Goal: Information Seeking & Learning: Learn about a topic

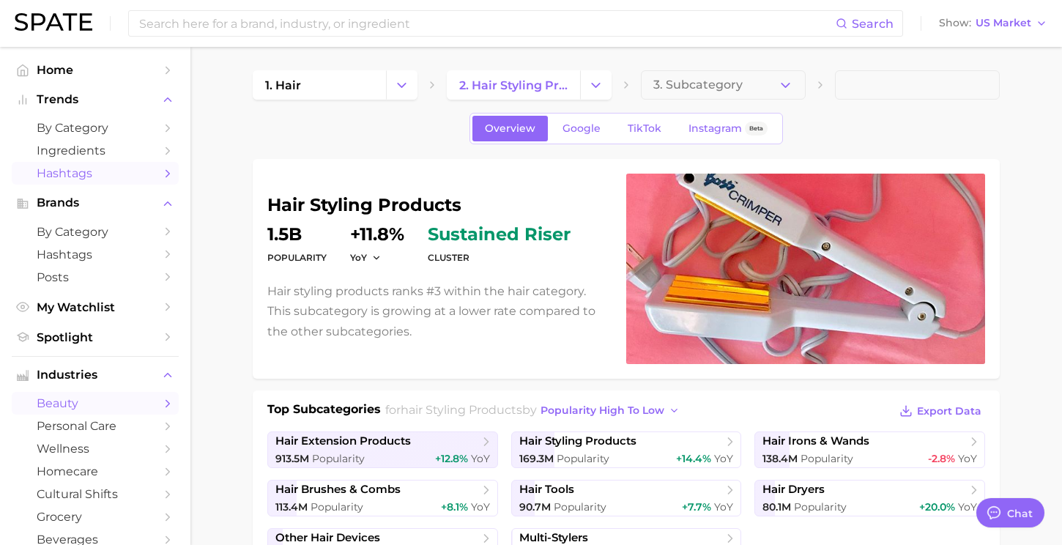
click at [95, 174] on span "Hashtags" at bounding box center [95, 173] width 117 height 14
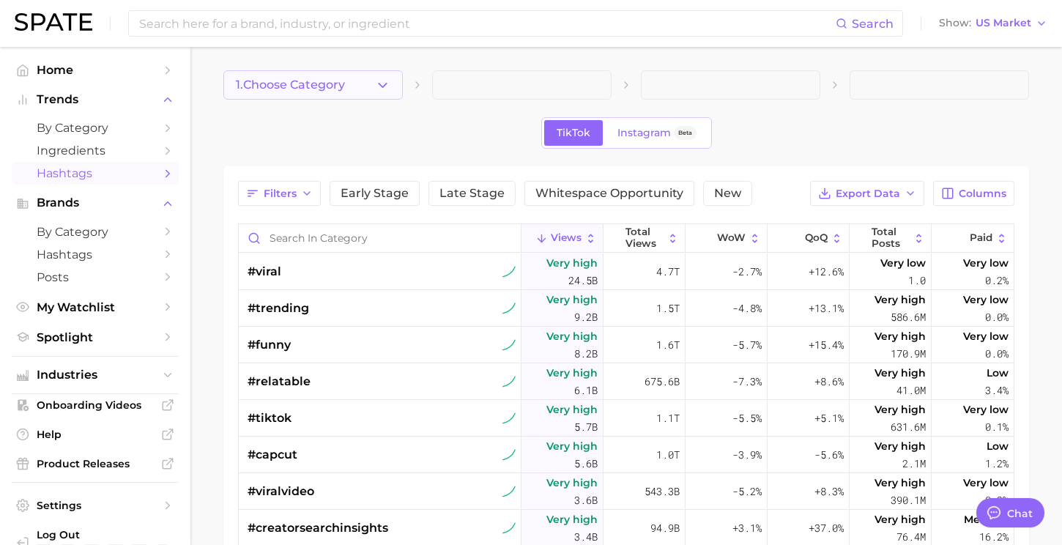
click at [379, 87] on icon "button" at bounding box center [382, 85] width 15 height 15
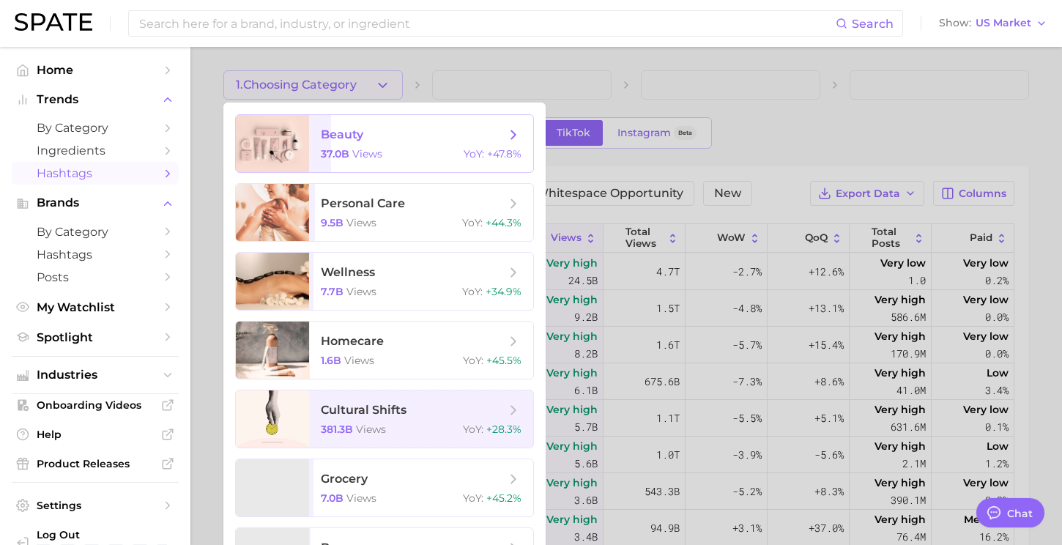
click at [380, 147] on span "views" at bounding box center [367, 153] width 30 height 13
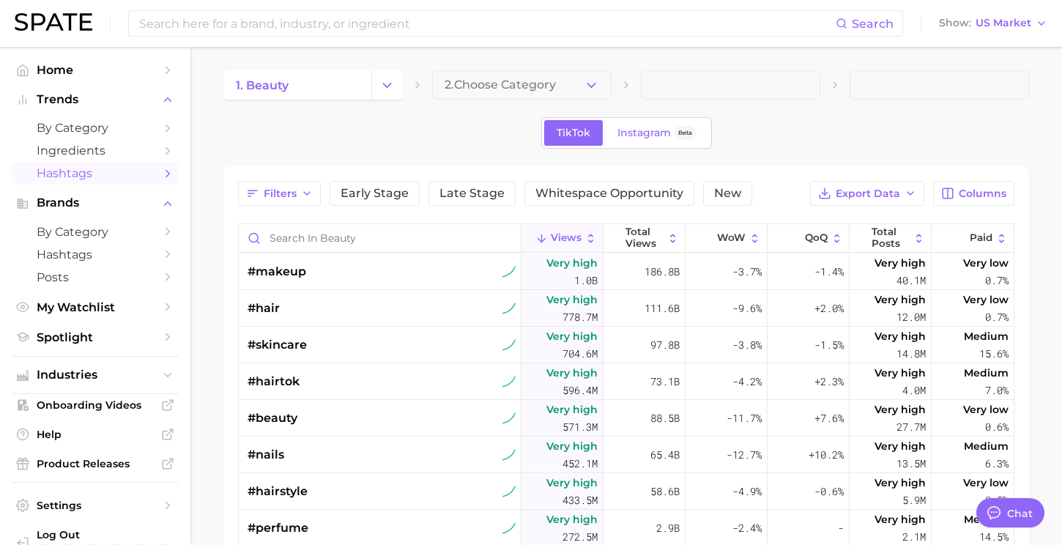
click at [485, 84] on span "2. Choose Category" at bounding box center [499, 84] width 111 height 13
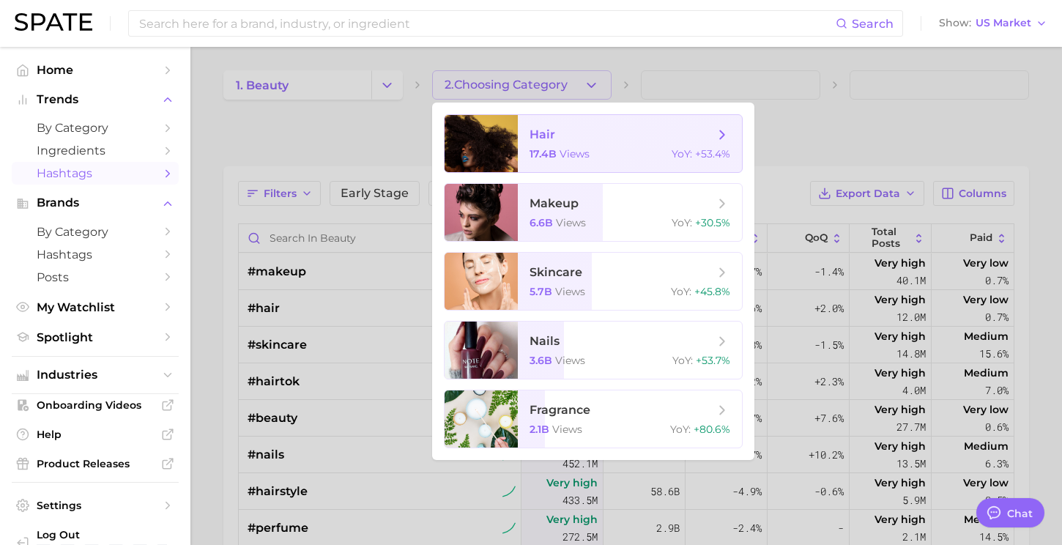
click at [502, 120] on div at bounding box center [480, 143] width 73 height 57
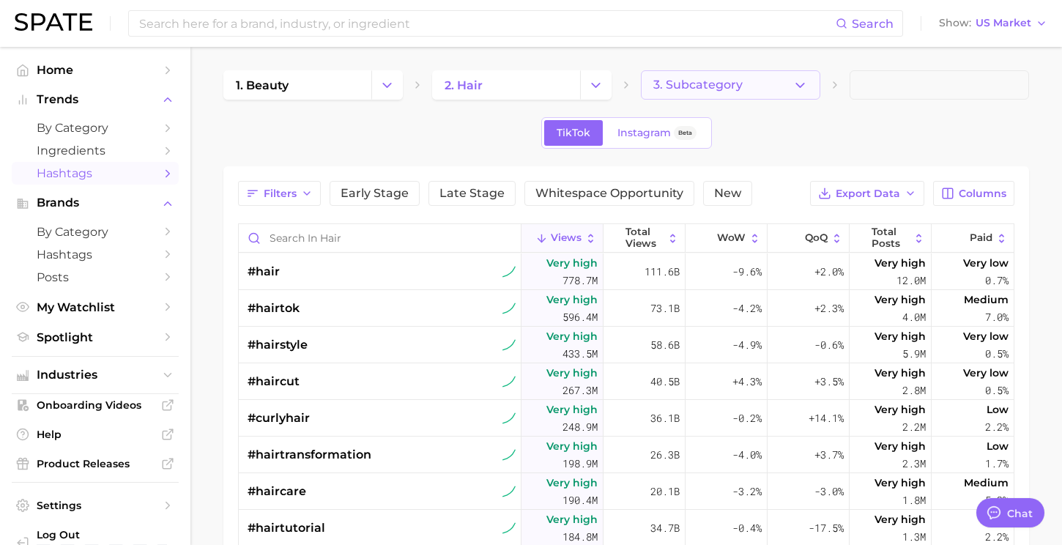
click at [708, 81] on span "3. Subcategory" at bounding box center [697, 84] width 89 height 13
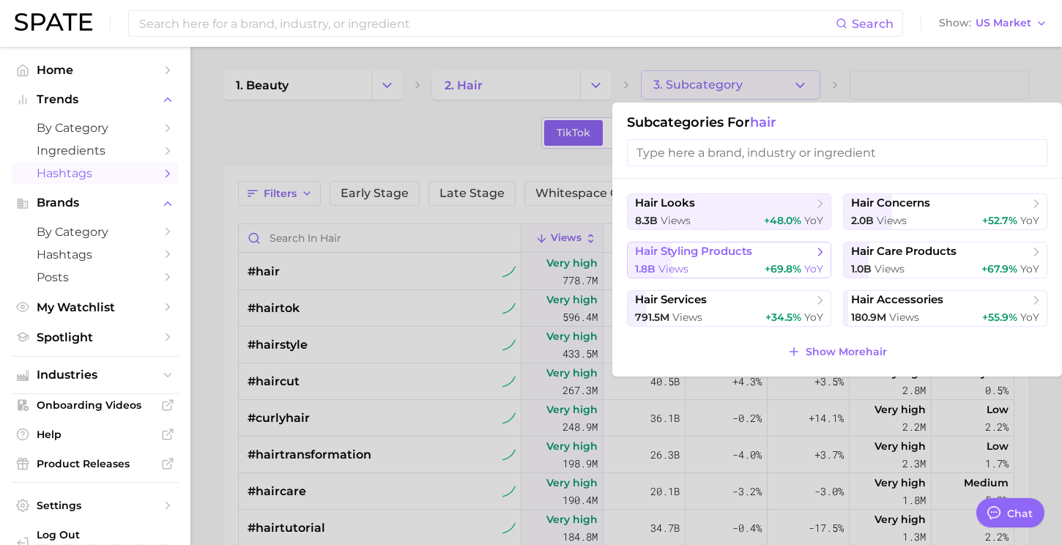
click at [699, 266] on div "1.8b views +69.8% YoY" at bounding box center [729, 269] width 188 height 14
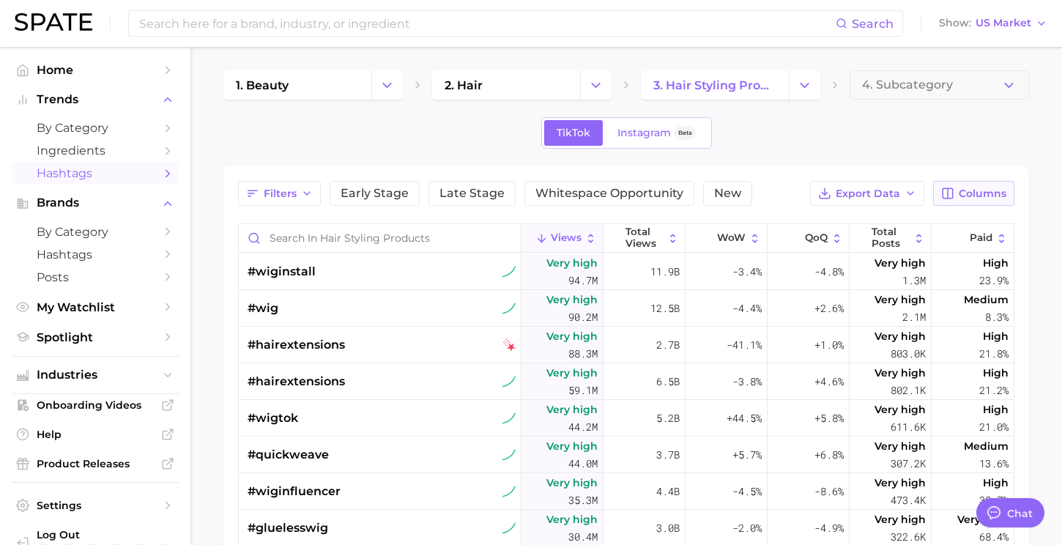
click at [1003, 189] on span "Columns" at bounding box center [982, 193] width 48 height 12
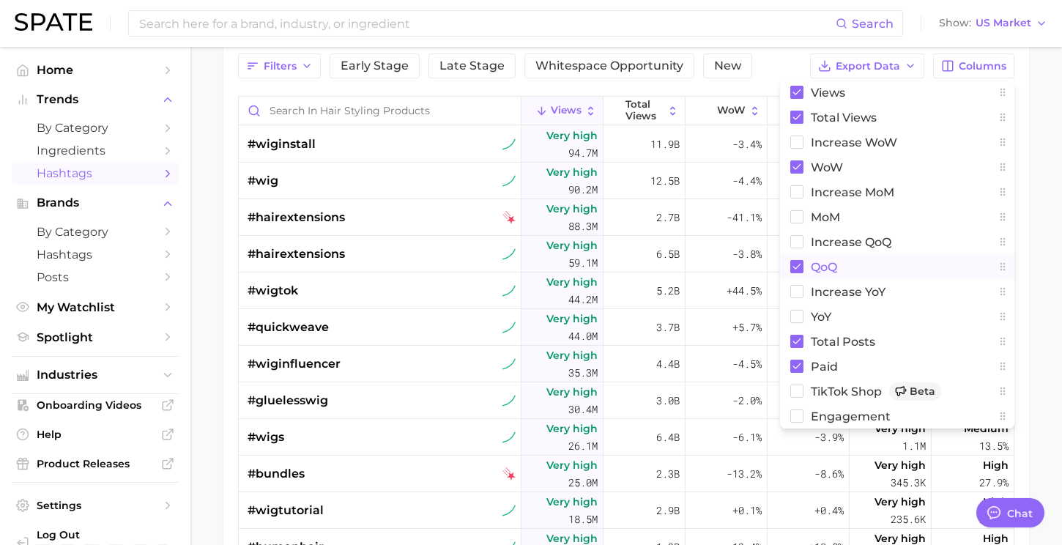
scroll to position [93, 0]
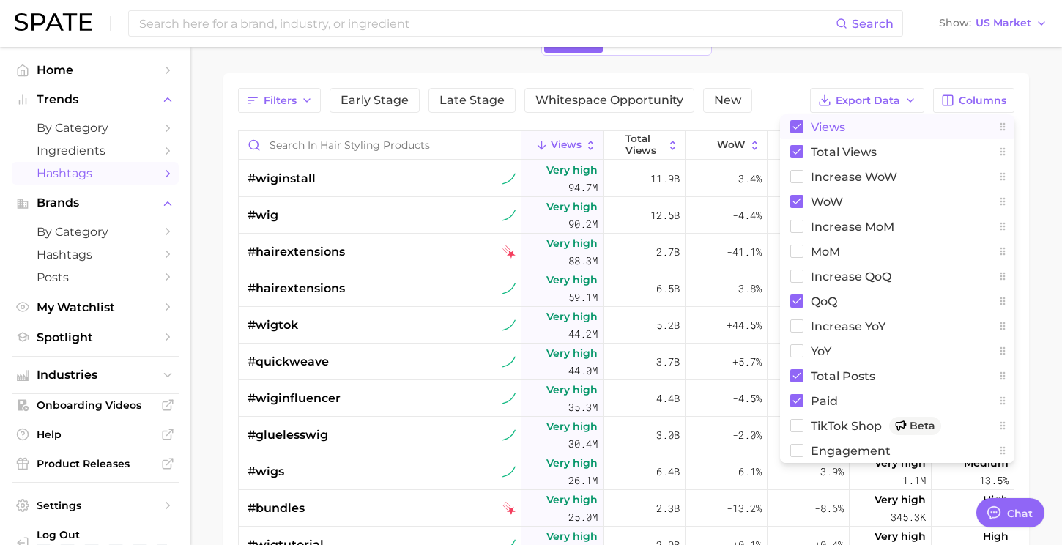
click at [800, 130] on rect at bounding box center [796, 126] width 13 height 13
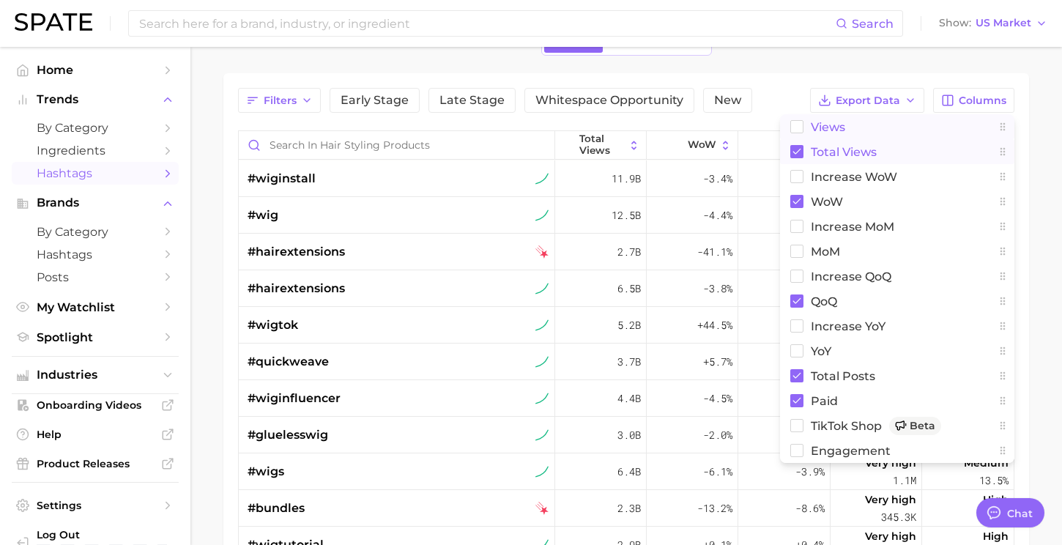
click at [797, 152] on icon at bounding box center [797, 152] width 8 height 6
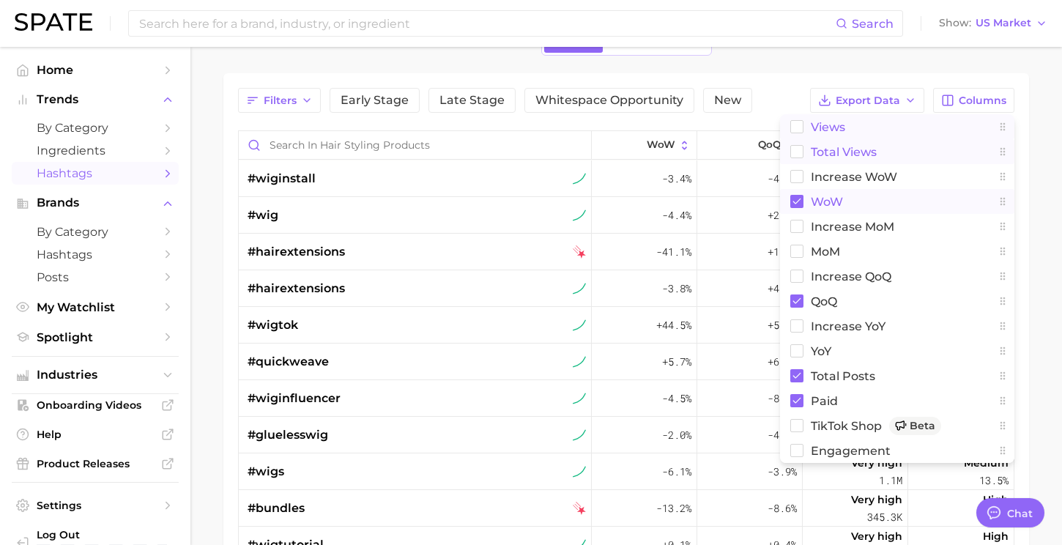
click at [796, 197] on rect at bounding box center [796, 201] width 13 height 13
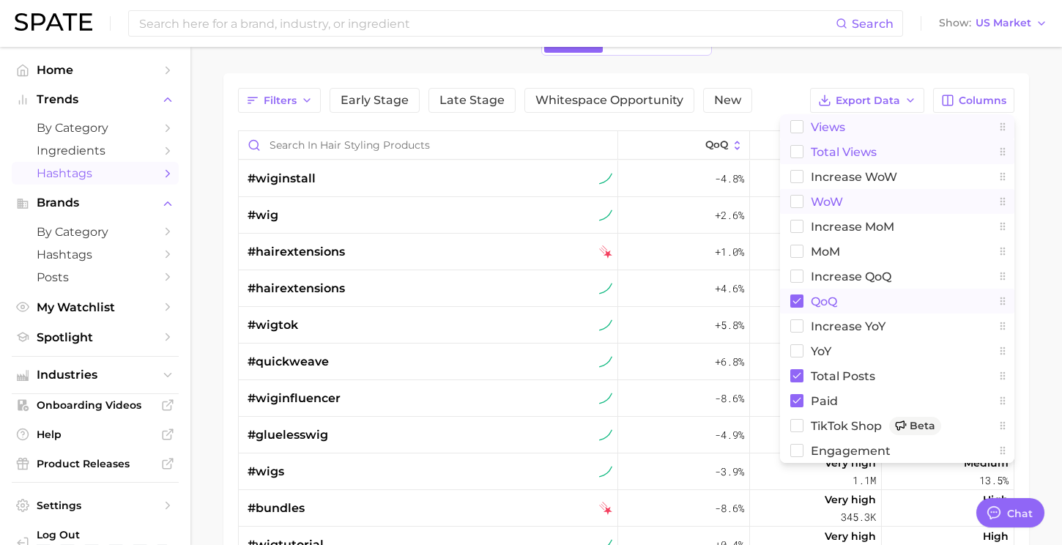
click at [798, 301] on rect at bounding box center [796, 300] width 13 height 13
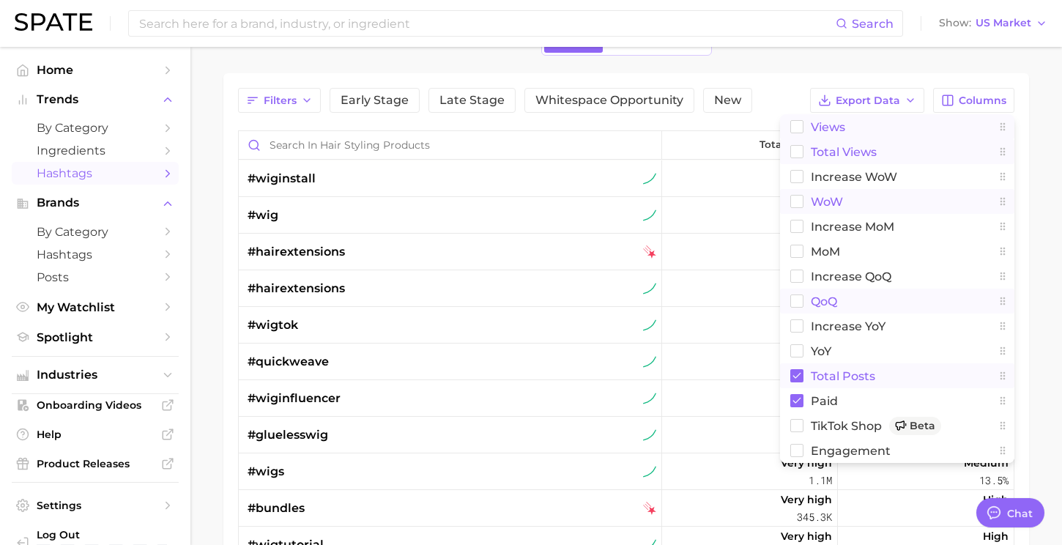
click at [797, 373] on rect at bounding box center [796, 375] width 13 height 13
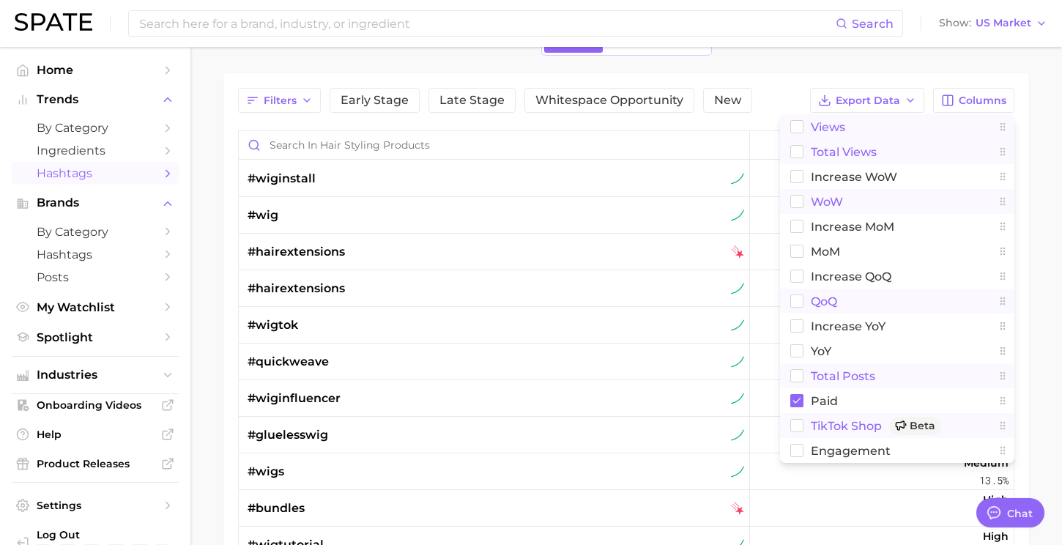
click at [797, 414] on button "TikTok Shop Beta" at bounding box center [897, 425] width 234 height 25
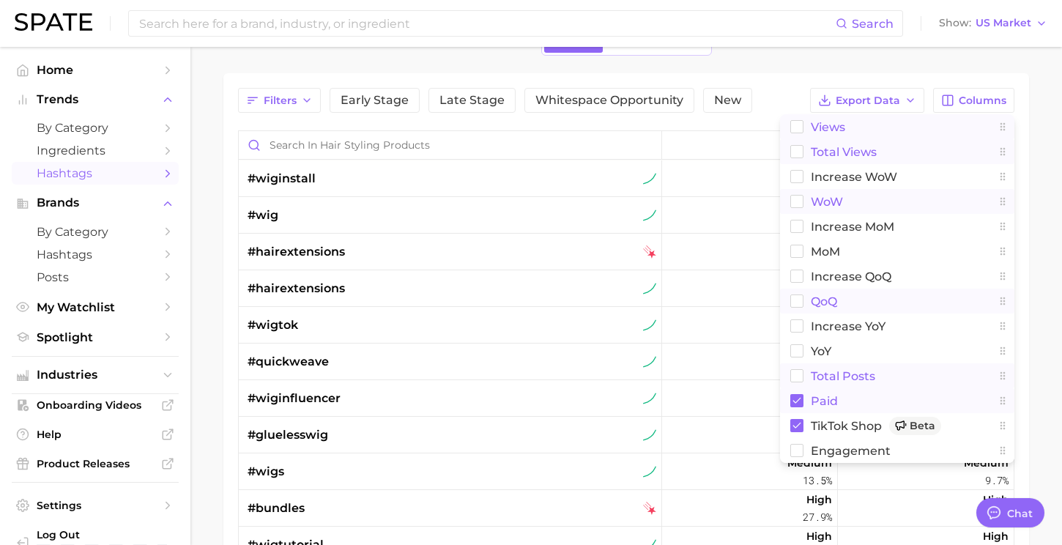
click at [799, 400] on rect at bounding box center [796, 400] width 13 height 13
click at [799, 418] on button "TikTok Shop Beta" at bounding box center [897, 425] width 234 height 25
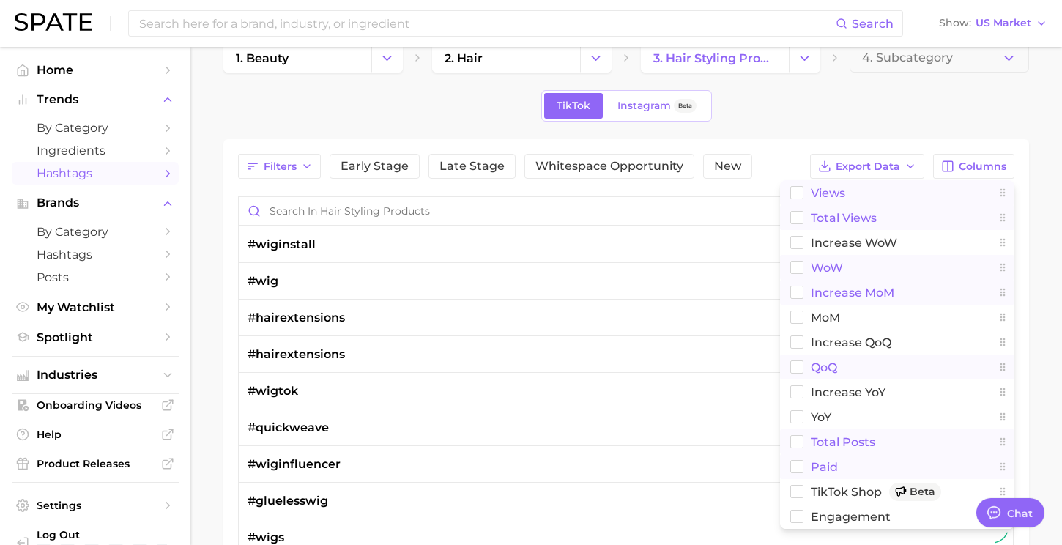
scroll to position [45, 0]
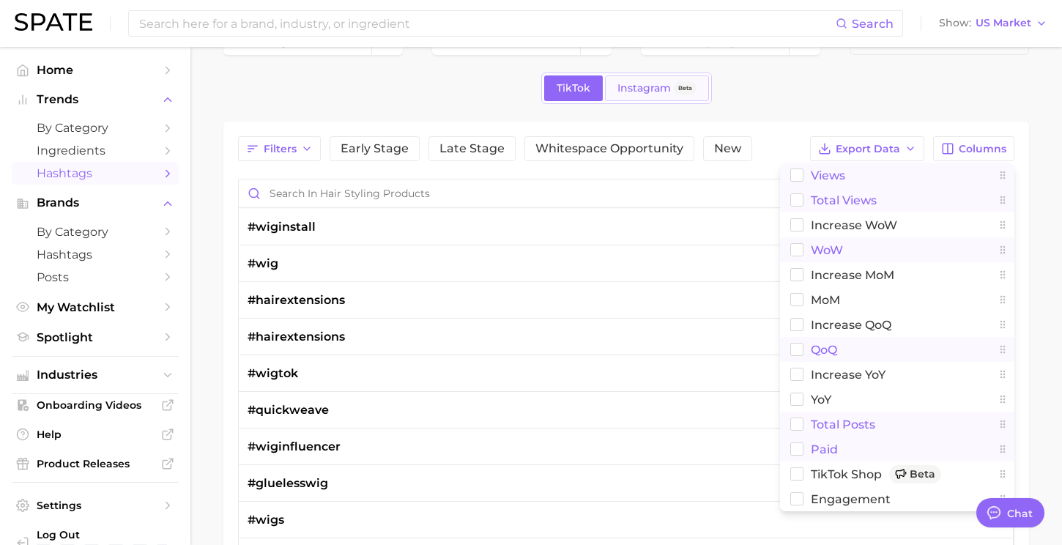
click at [658, 92] on span "Instagram" at bounding box center [643, 88] width 53 height 12
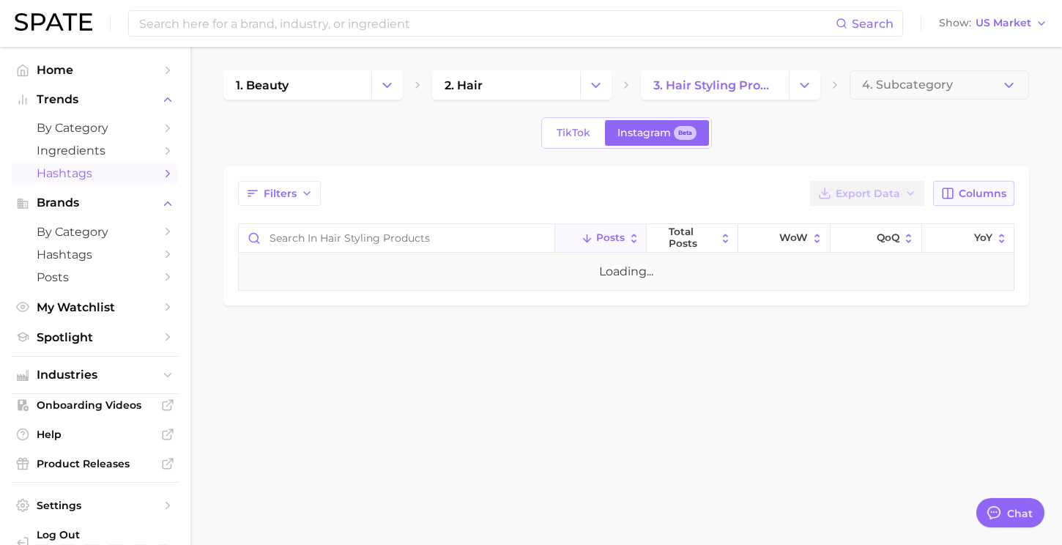
click at [972, 189] on span "Columns" at bounding box center [982, 193] width 48 height 12
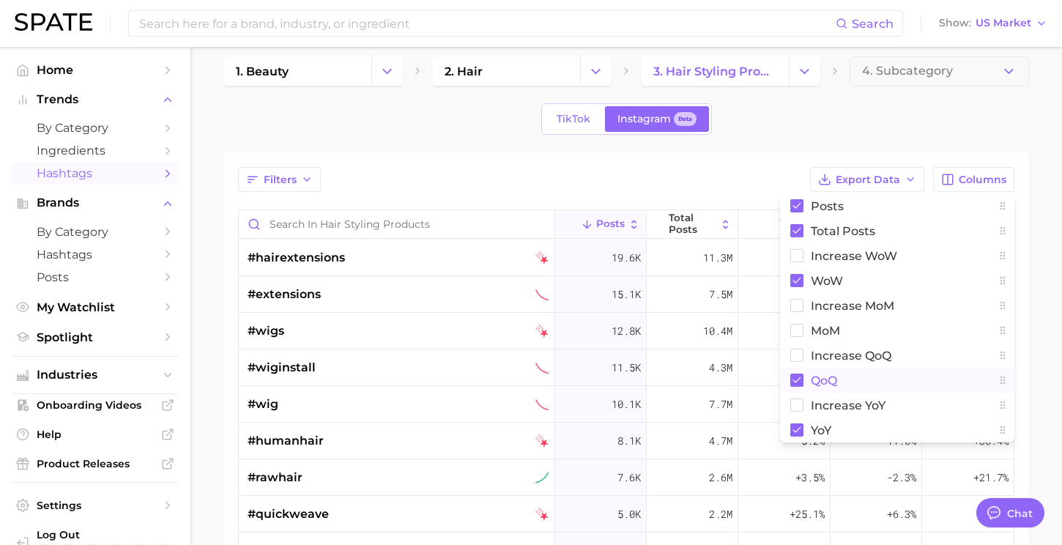
scroll to position [16, 0]
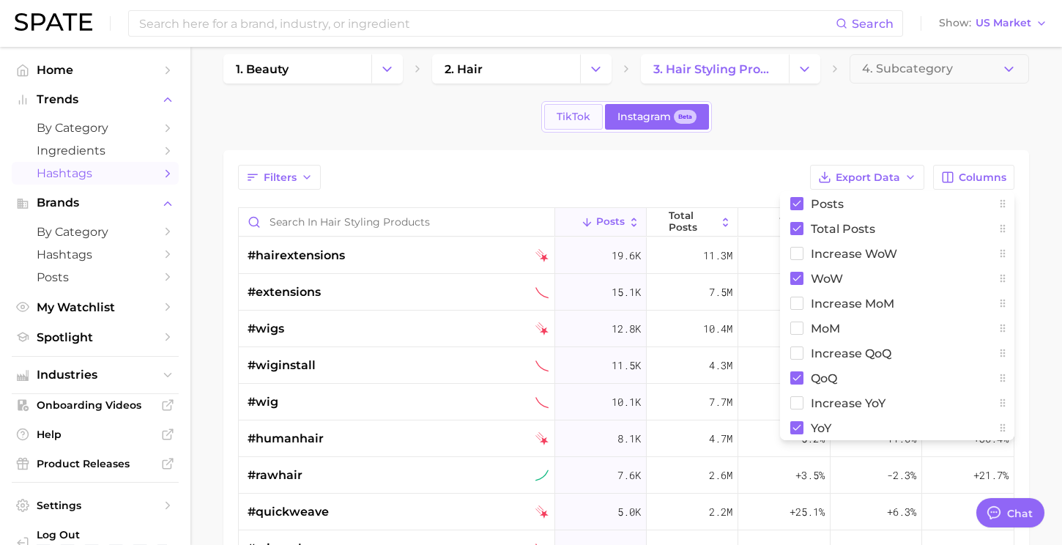
click at [567, 113] on span "TikTok" at bounding box center [573, 117] width 34 height 12
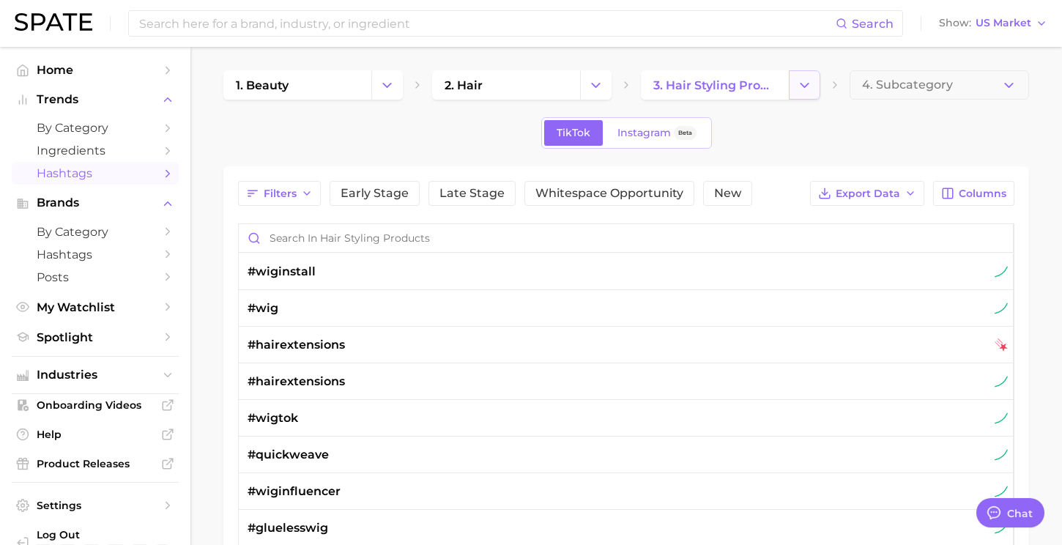
click at [805, 78] on icon "Change Category" at bounding box center [804, 85] width 15 height 15
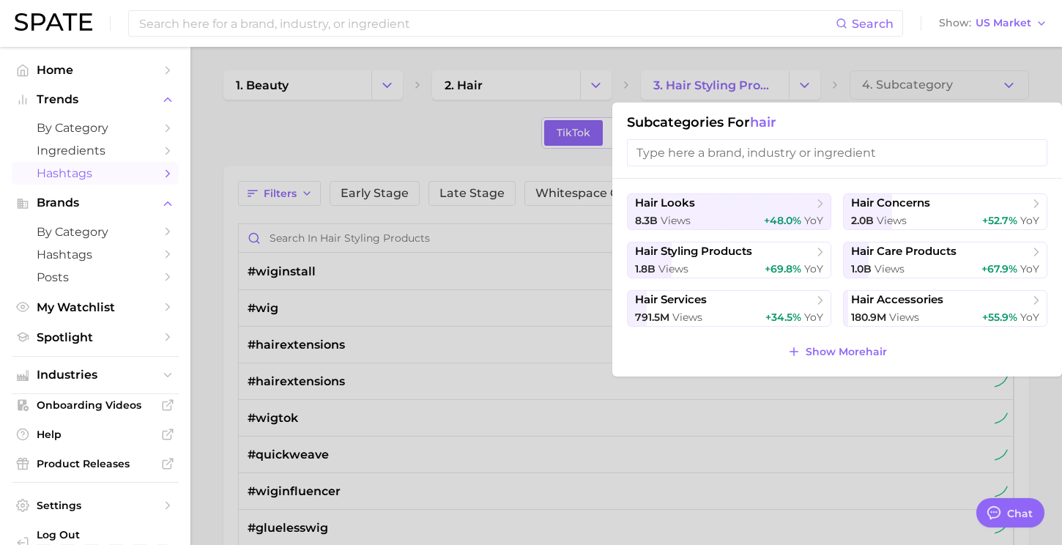
click at [750, 119] on h1 "Subcategories for hair" at bounding box center [837, 122] width 420 height 16
click at [683, 91] on div at bounding box center [531, 272] width 1062 height 545
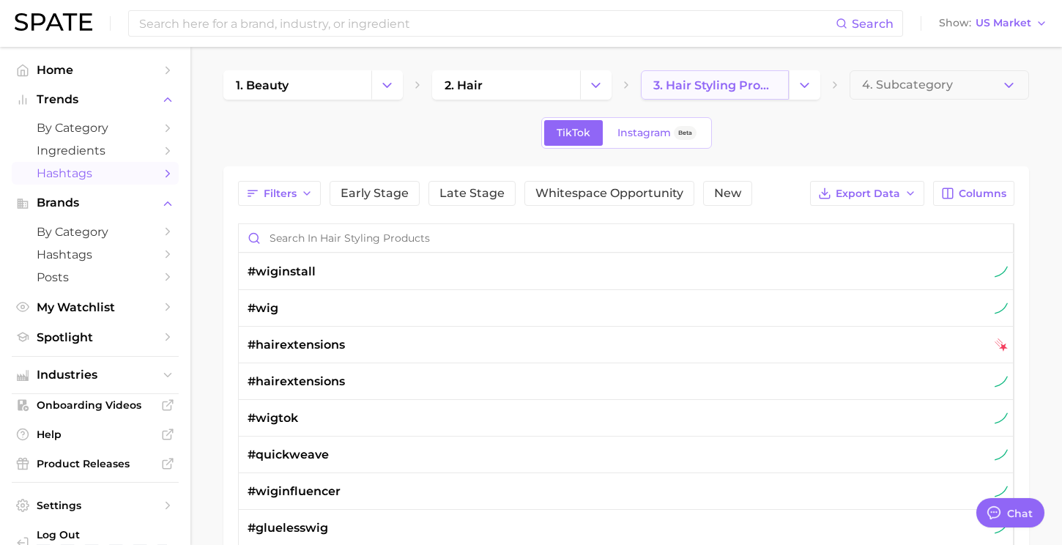
click at [649, 91] on link "3. hair styling products" at bounding box center [715, 84] width 148 height 29
click at [626, 86] on icon at bounding box center [626, 85] width 12 height 12
click at [804, 88] on icon "Change Category" at bounding box center [804, 85] width 15 height 15
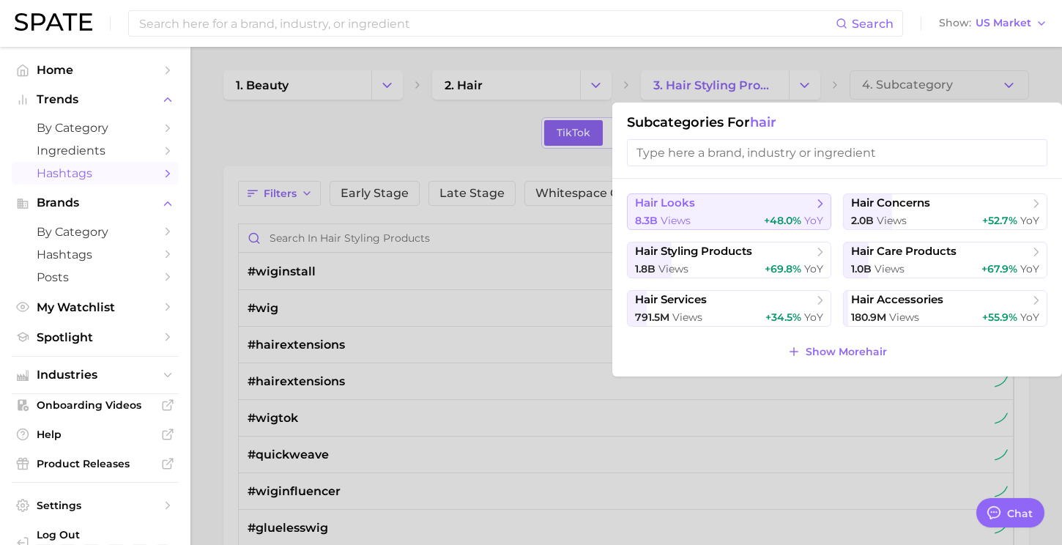
click at [786, 202] on span "hair looks" at bounding box center [724, 203] width 178 height 15
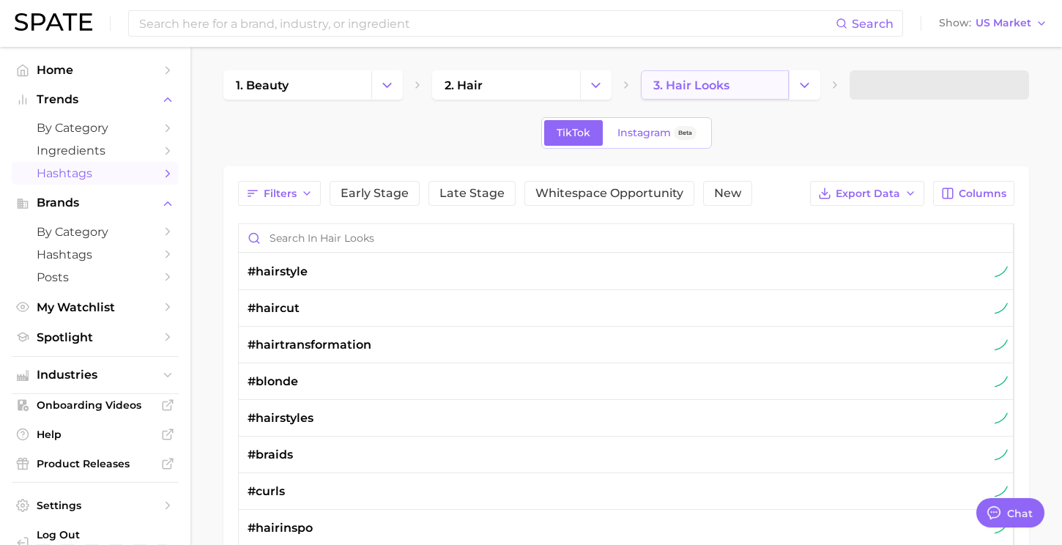
click at [665, 84] on span "3. hair looks" at bounding box center [691, 85] width 76 height 14
click at [689, 84] on span "3. hair looks" at bounding box center [691, 85] width 76 height 14
click at [810, 92] on button "Change Category" at bounding box center [803, 84] width 31 height 29
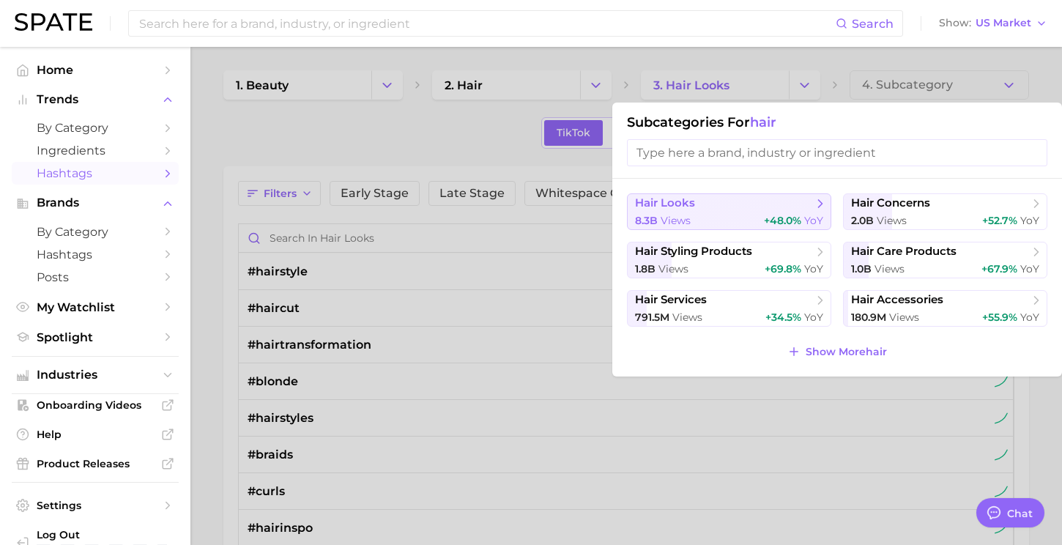
click at [726, 227] on div "8.3b views +48.0% YoY" at bounding box center [729, 221] width 188 height 14
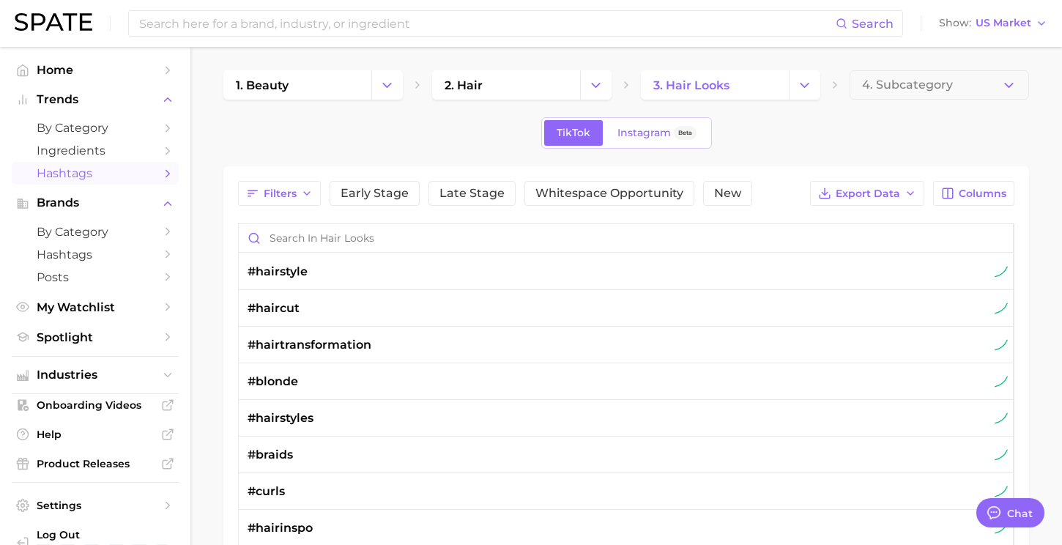
click at [72, 165] on link "Hashtags" at bounding box center [95, 173] width 167 height 23
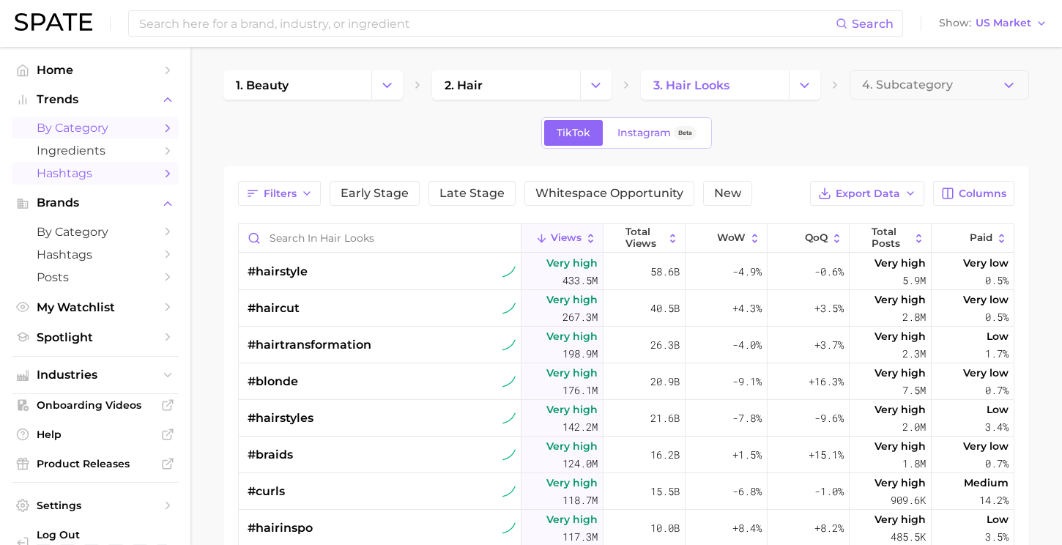
click at [75, 127] on span "by Category" at bounding box center [95, 128] width 117 height 14
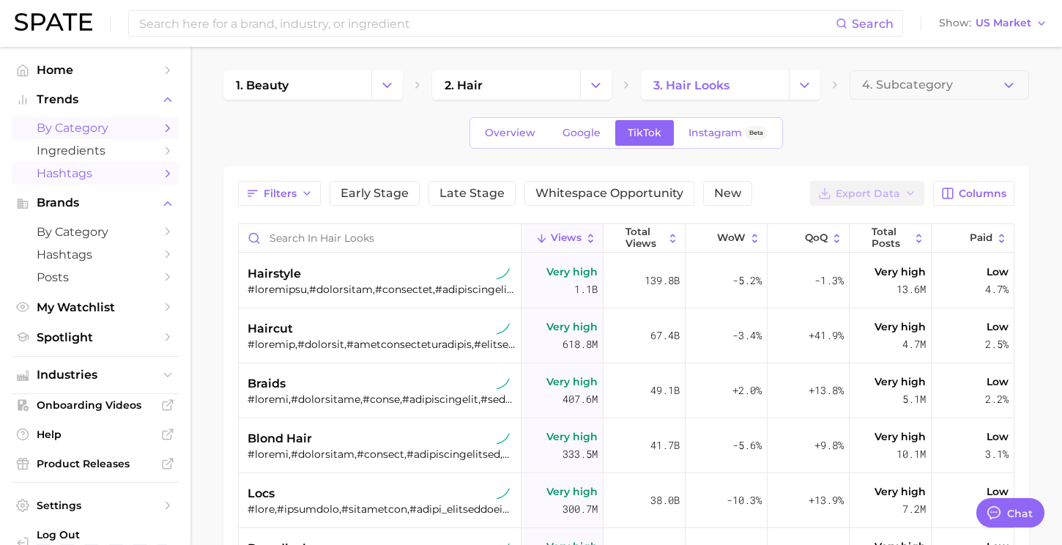
type textarea "x"
click at [73, 180] on span "Hashtags" at bounding box center [95, 173] width 117 height 14
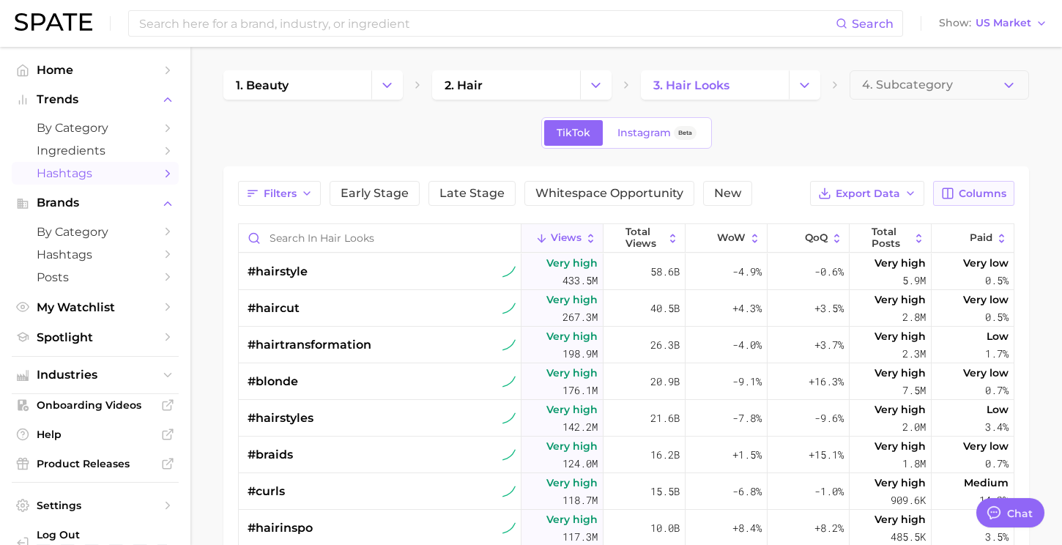
click at [977, 185] on button "Columns" at bounding box center [973, 193] width 81 height 25
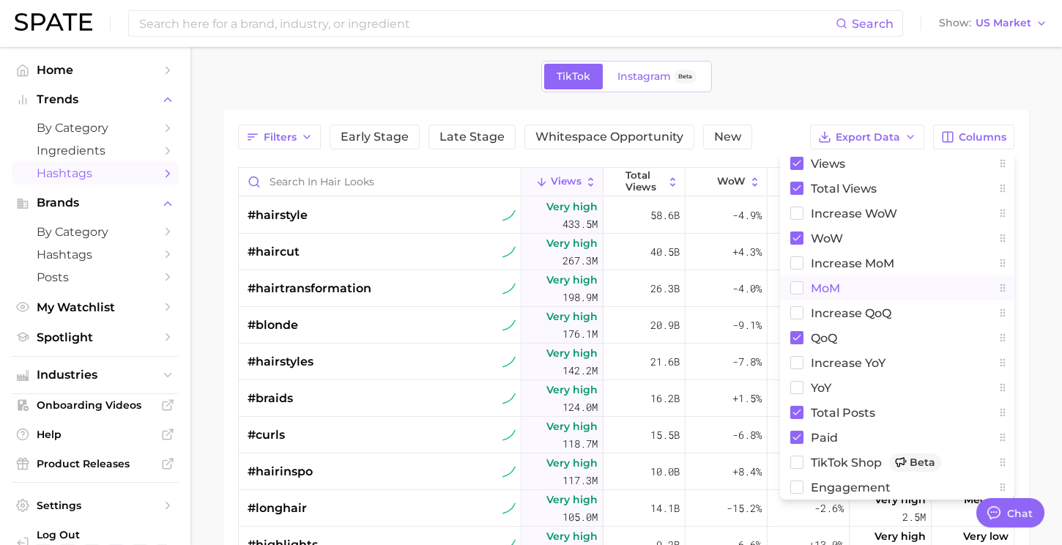
scroll to position [75, 0]
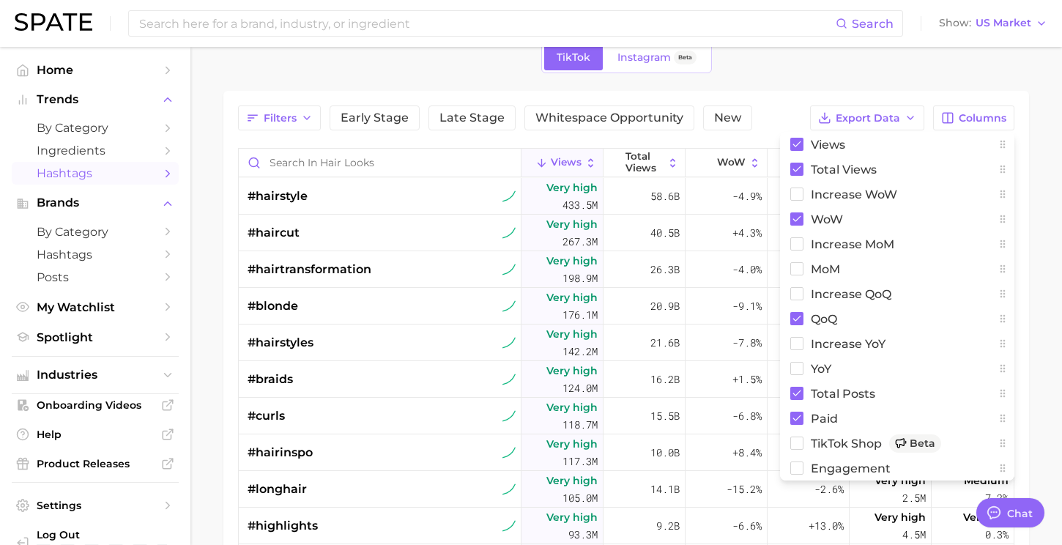
click at [741, 64] on div "TikTok Instagram Beta" at bounding box center [625, 57] width 805 height 31
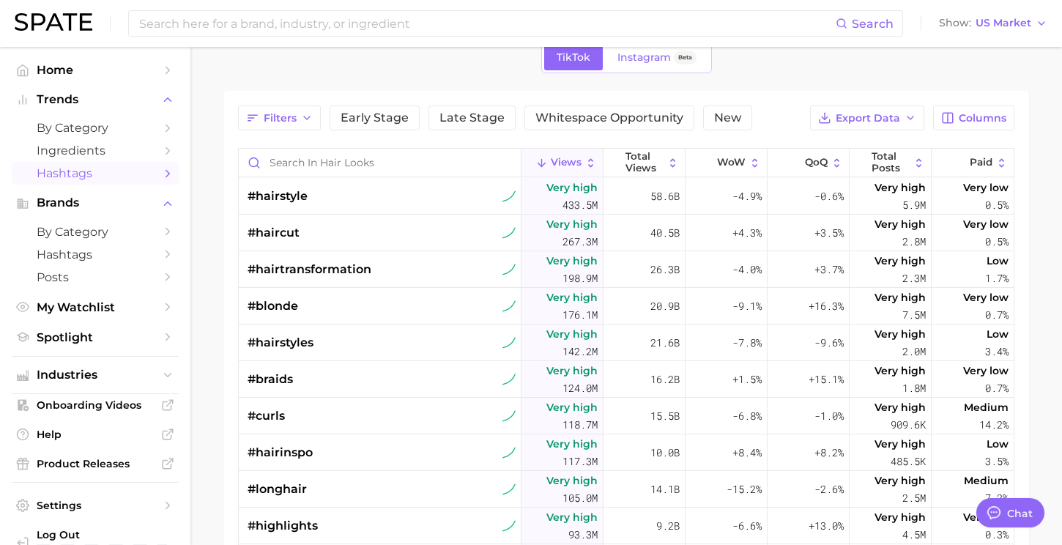
scroll to position [0, 0]
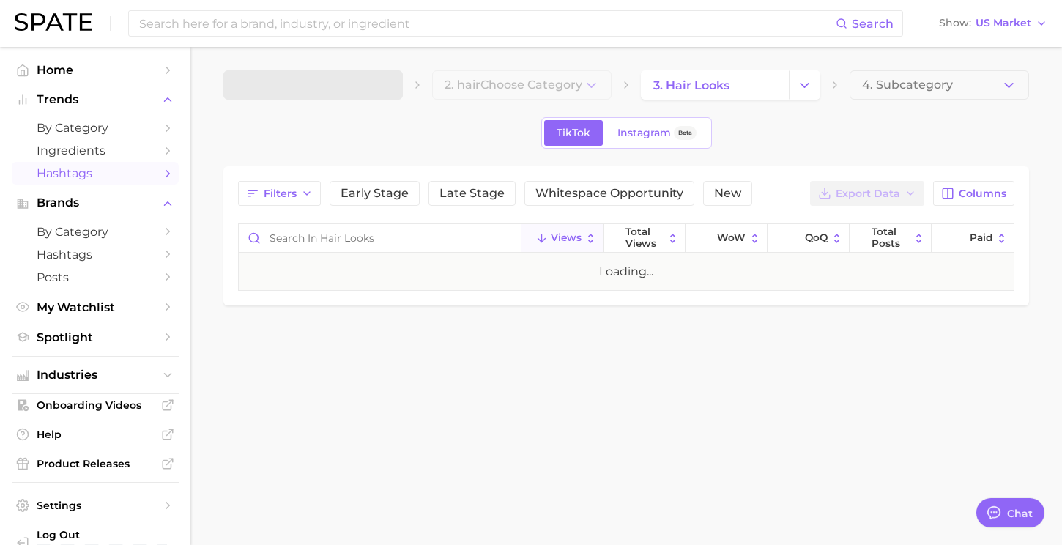
type textarea "x"
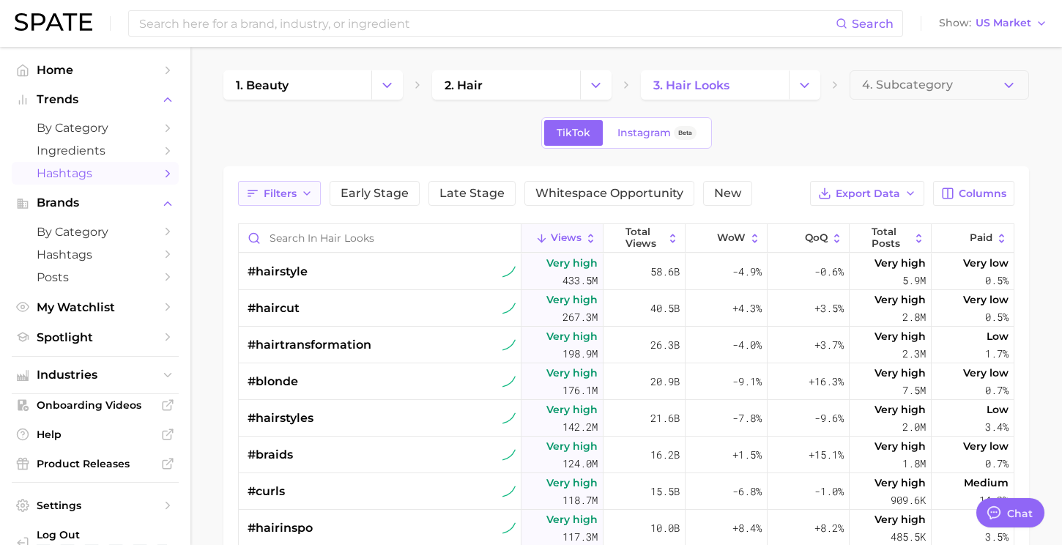
click at [283, 190] on span "Filters" at bounding box center [280, 193] width 33 height 12
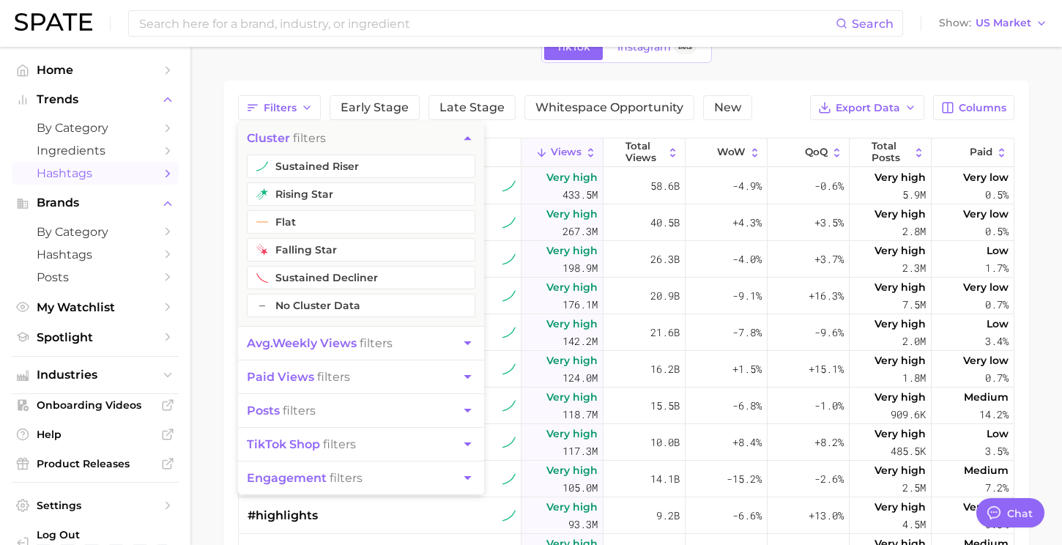
scroll to position [100, 0]
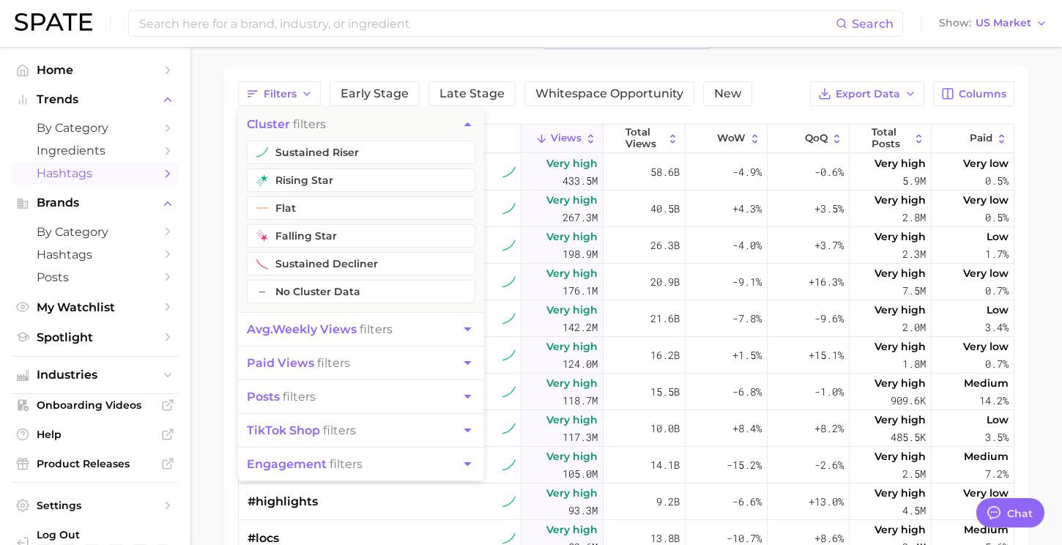
click at [469, 328] on icon "button" at bounding box center [466, 329] width 7 height 4
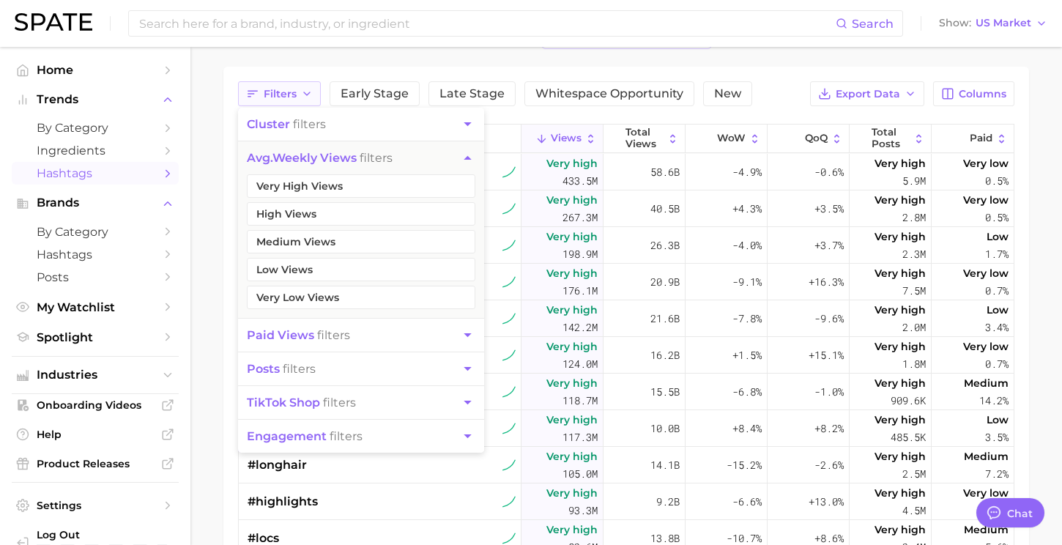
click at [282, 98] on span "Filters" at bounding box center [280, 94] width 33 height 12
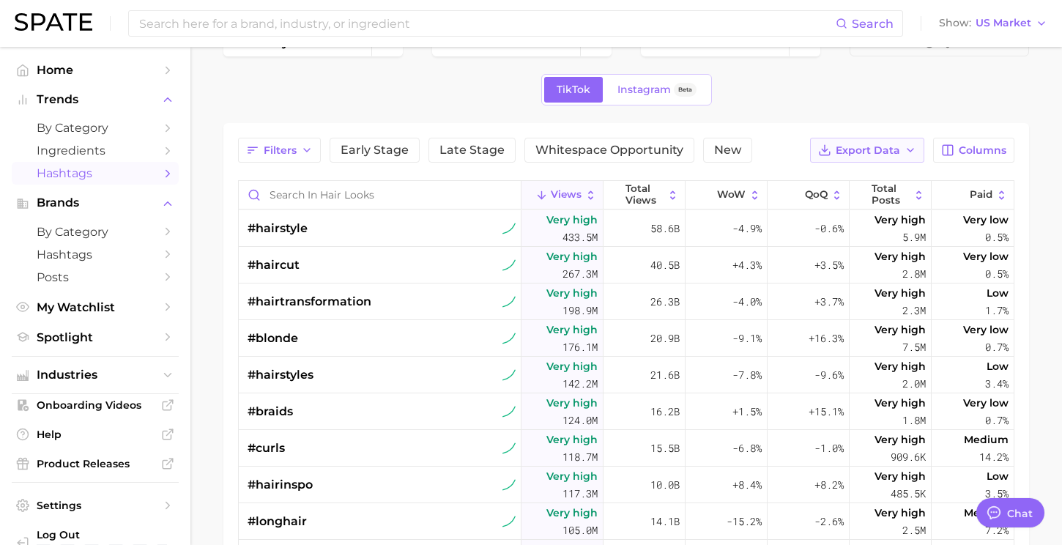
scroll to position [0, 0]
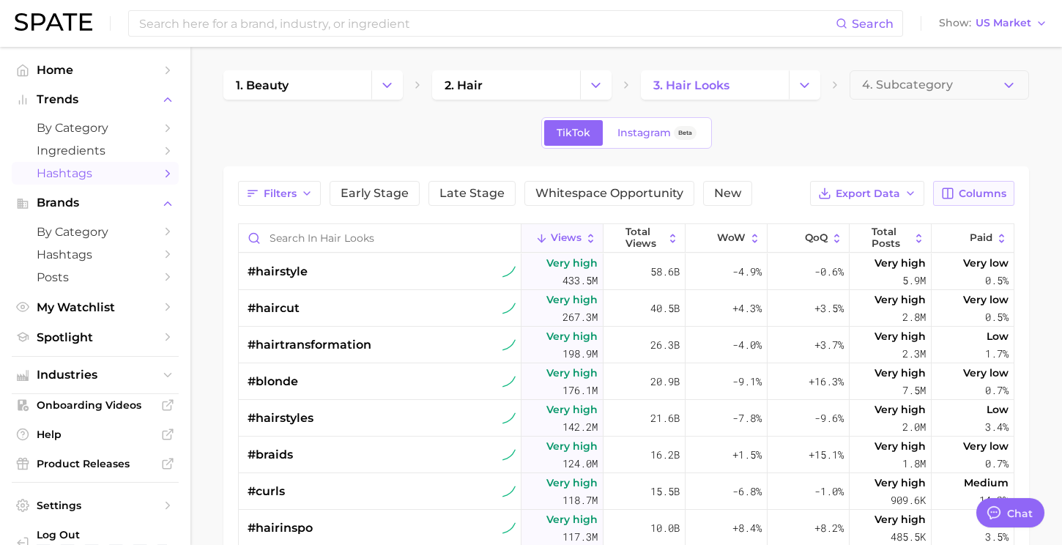
click at [984, 184] on button "Columns" at bounding box center [973, 193] width 81 height 25
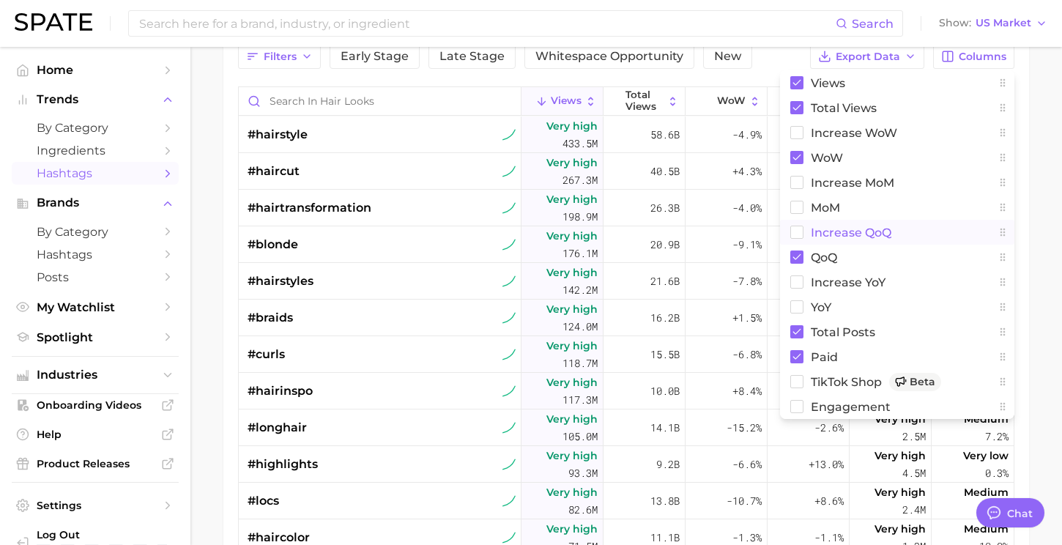
scroll to position [139, 0]
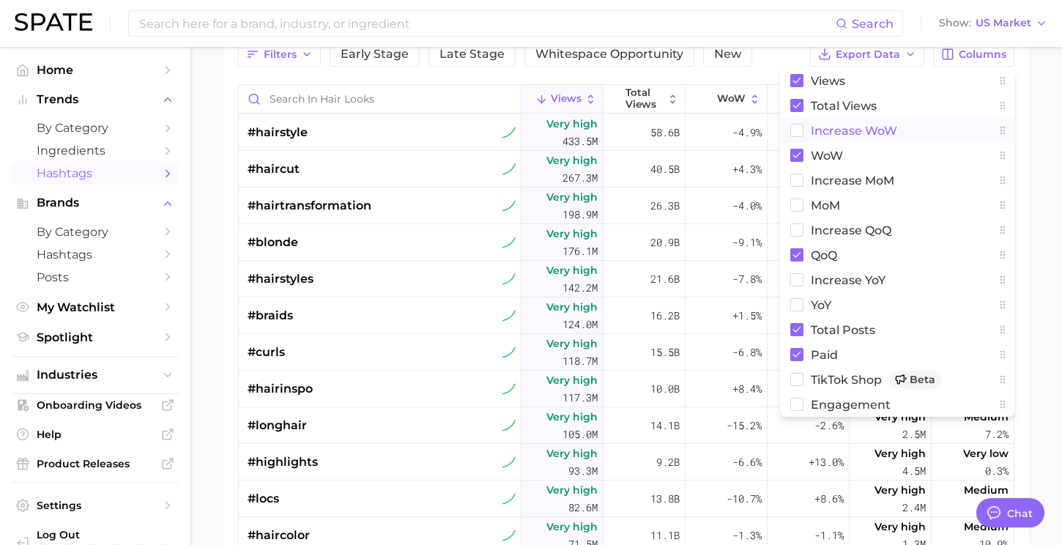
drag, startPoint x: 867, startPoint y: 404, endPoint x: 940, endPoint y: 138, distance: 276.4
click at [940, 138] on div "Views Total Views Increase WoW WoW increase MoM MoM increase QoQ QoQ increase Y…" at bounding box center [897, 242] width 234 height 348
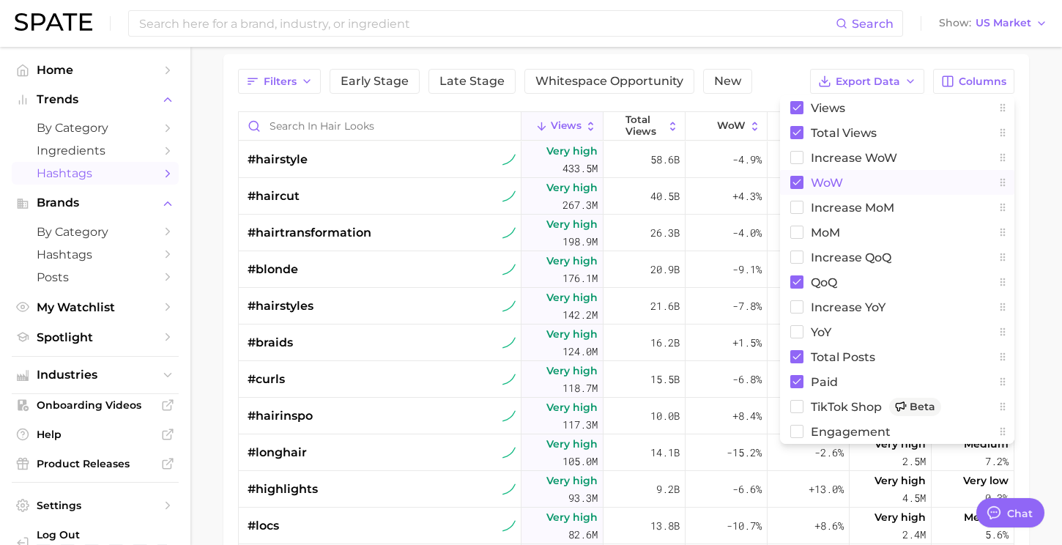
scroll to position [92, 0]
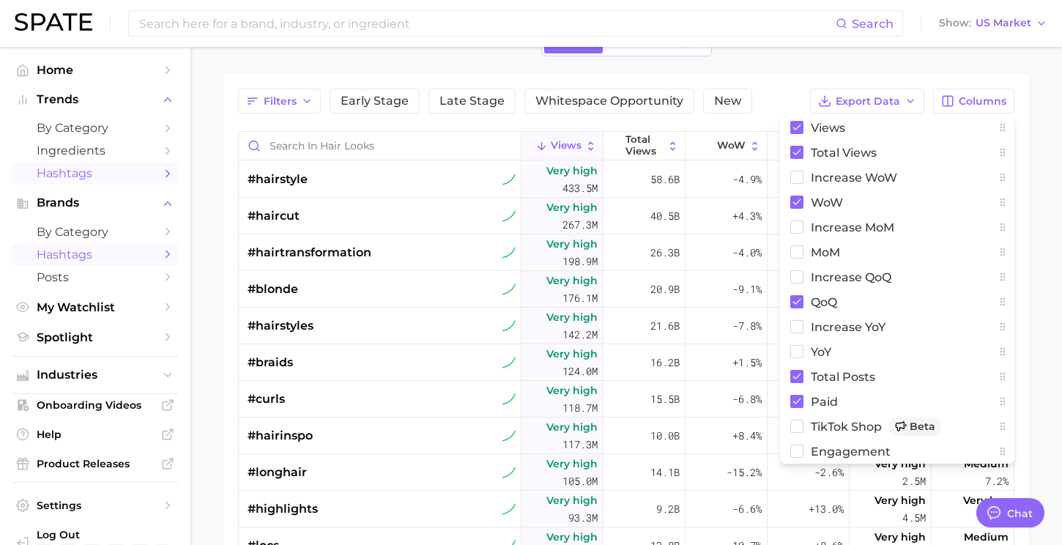
click at [82, 261] on span "Hashtags" at bounding box center [95, 254] width 117 height 14
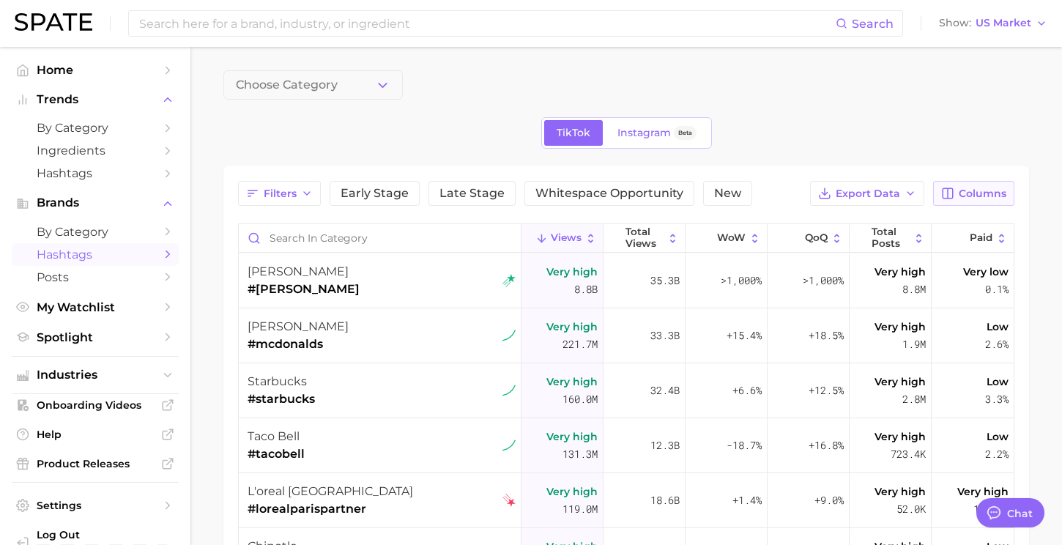
click at [980, 190] on span "Columns" at bounding box center [982, 193] width 48 height 12
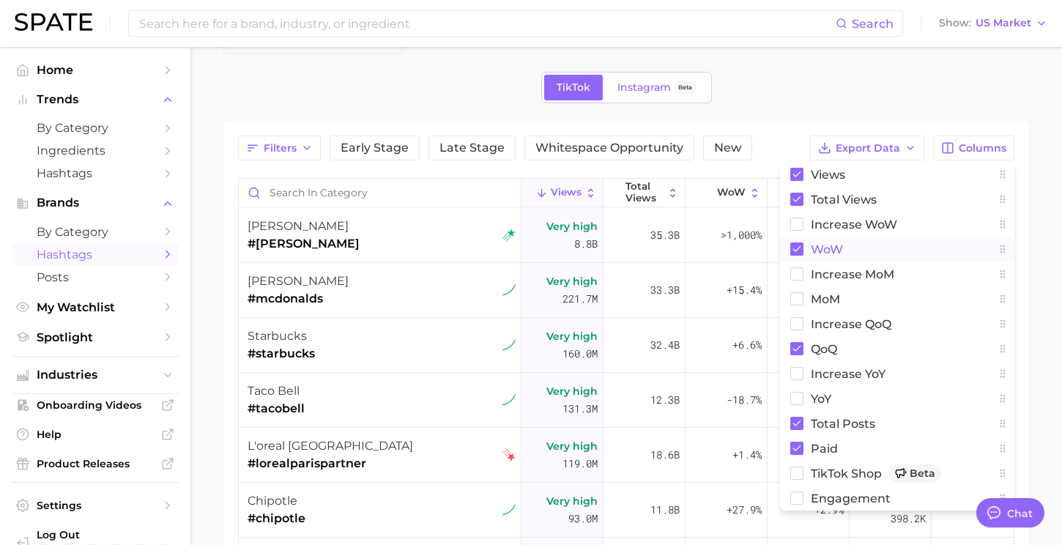
scroll to position [44, 0]
click at [631, 89] on span "Instagram" at bounding box center [643, 89] width 53 height 12
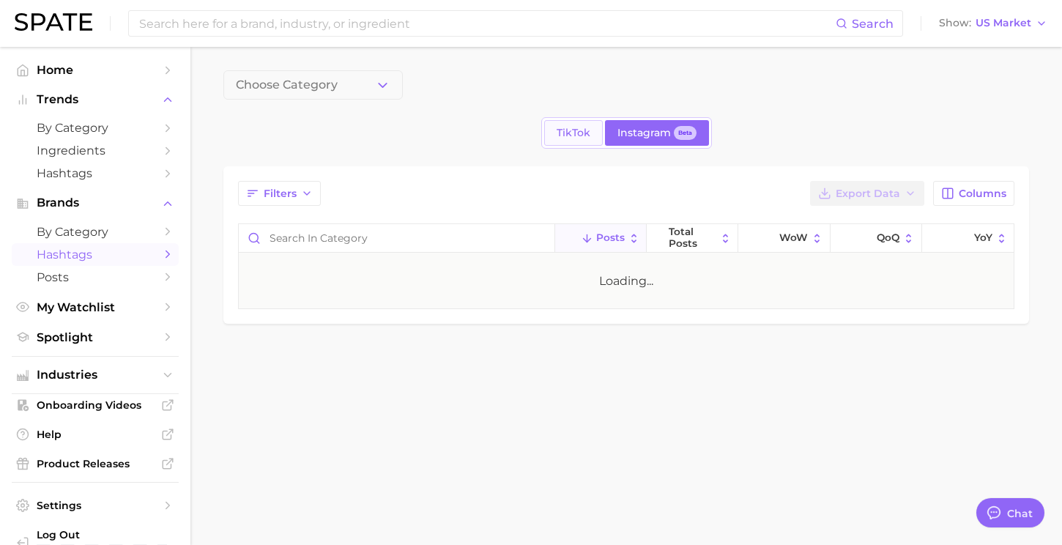
click at [576, 128] on span "TikTok" at bounding box center [573, 133] width 34 height 12
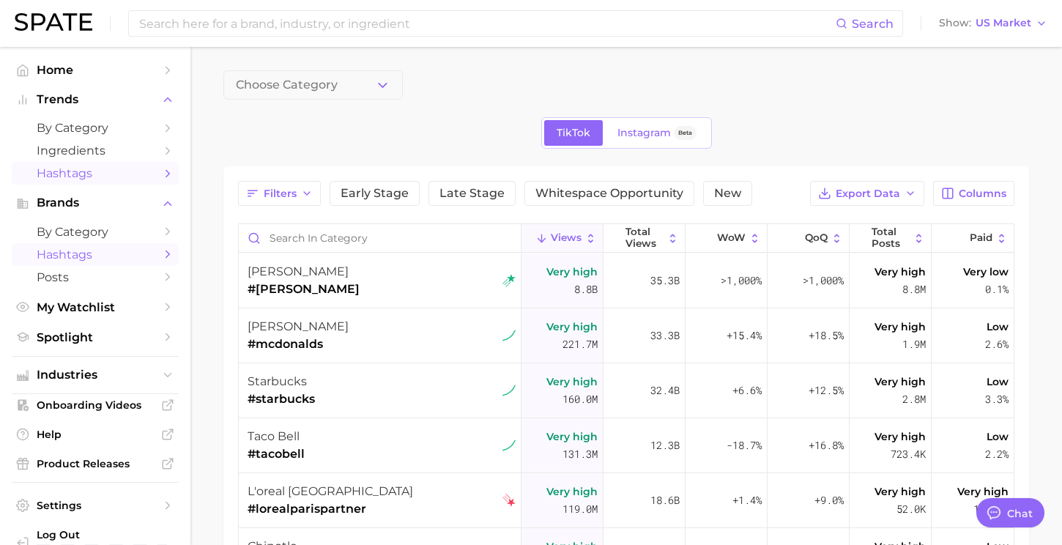
click at [79, 173] on span "Hashtags" at bounding box center [95, 173] width 117 height 14
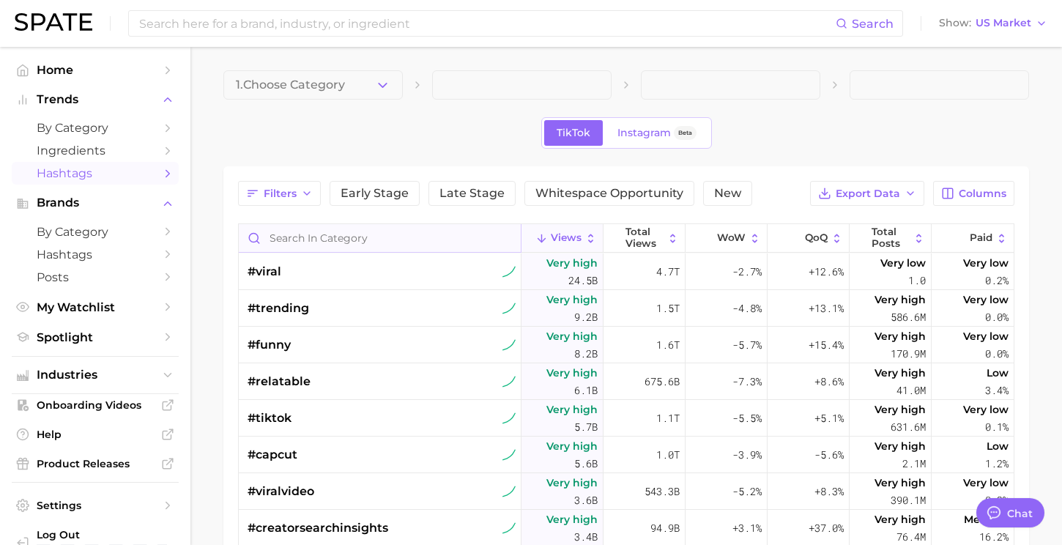
click at [422, 229] on input "Search in category" at bounding box center [380, 238] width 282 height 28
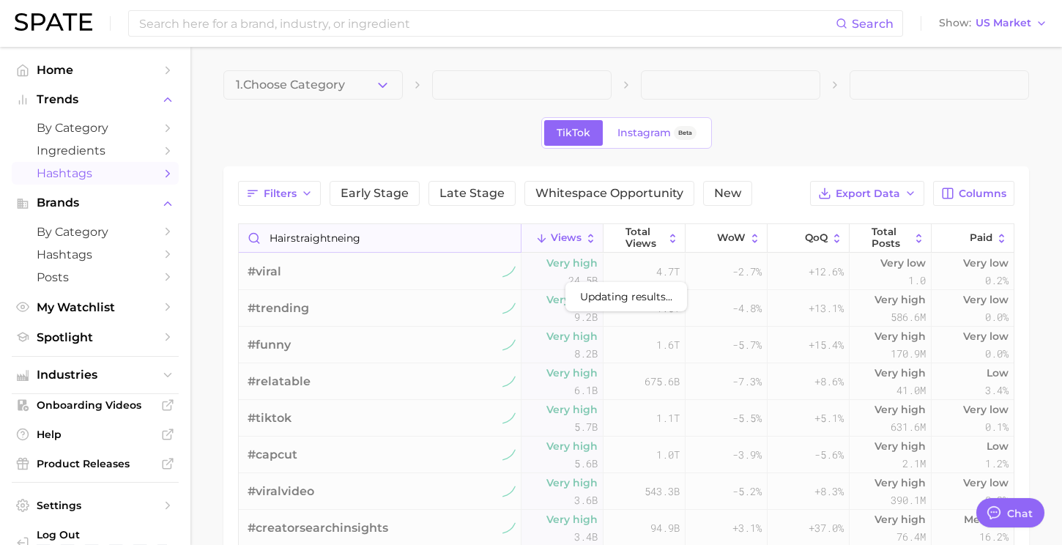
type input "hairstraightneing"
click at [1056, 326] on main "1. Choose Category TikTok Instagram Beta Filters Early Stage Late Stage Whitesp…" at bounding box center [625, 451] width 871 height 809
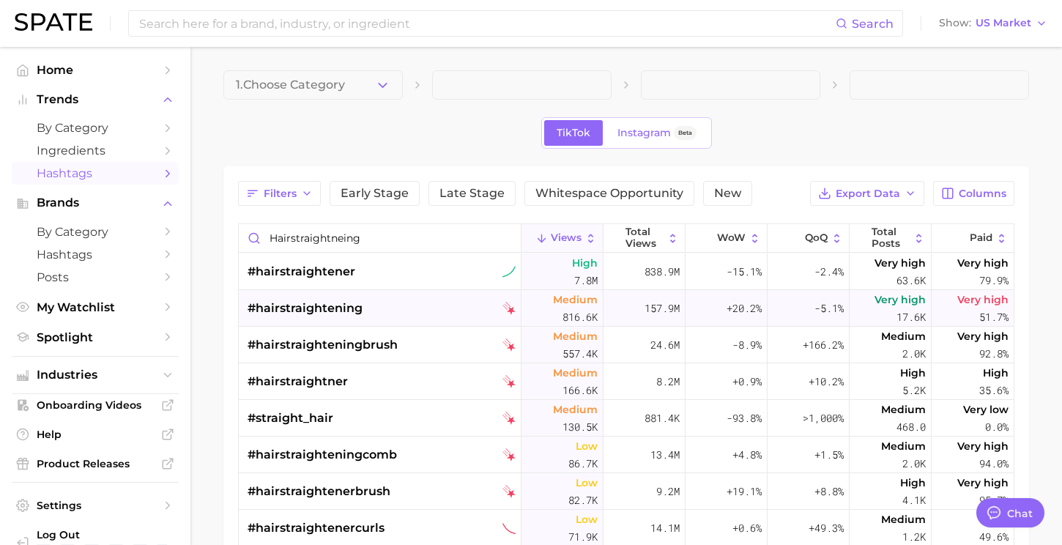
click at [581, 304] on span "Medium" at bounding box center [575, 300] width 45 height 18
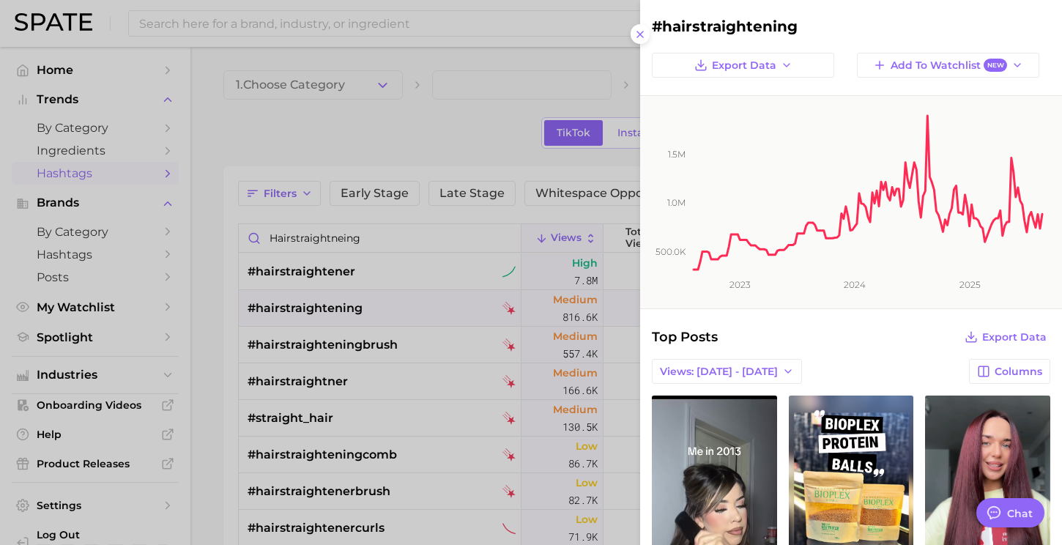
click at [339, 136] on div at bounding box center [531, 272] width 1062 height 545
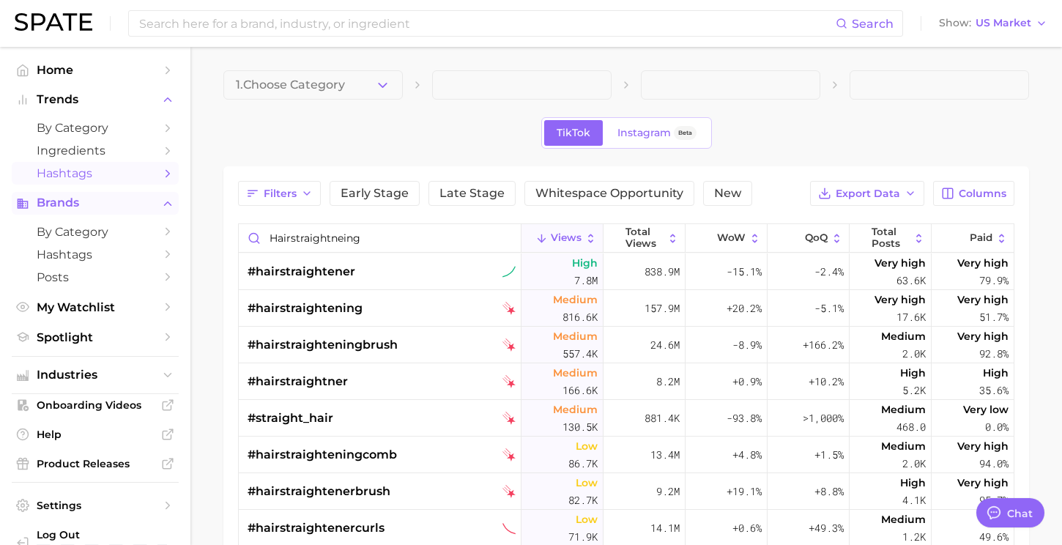
click at [74, 206] on span "Brands" at bounding box center [95, 202] width 117 height 13
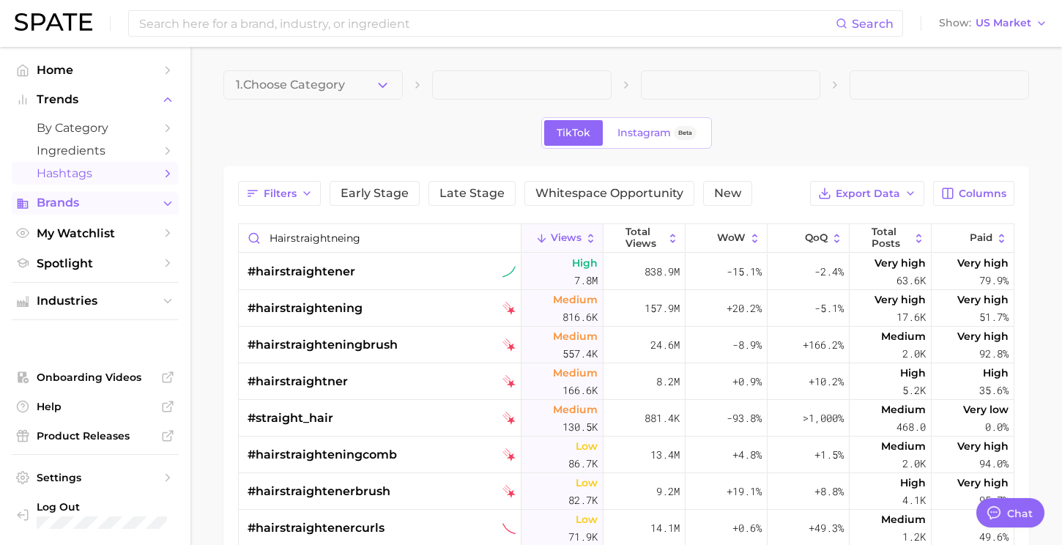
click at [74, 206] on span "Brands" at bounding box center [95, 202] width 117 height 13
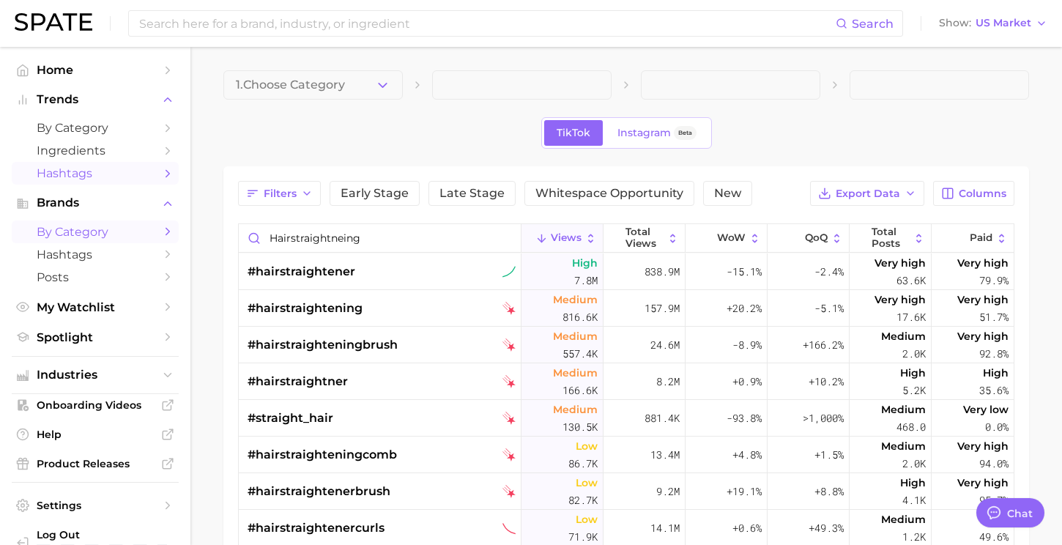
click at [78, 225] on link "by Category" at bounding box center [95, 231] width 167 height 23
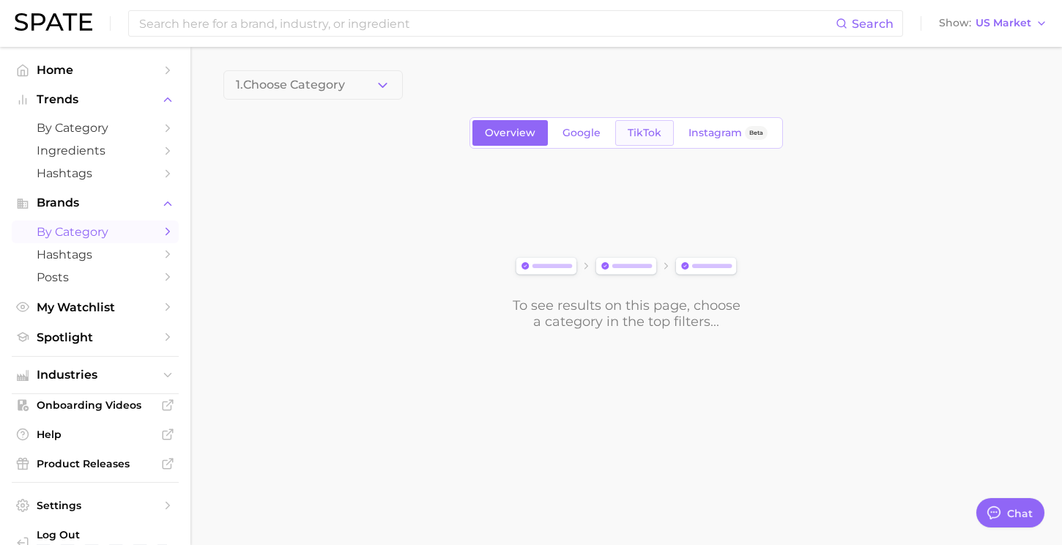
click at [628, 136] on span "TikTok" at bounding box center [644, 133] width 34 height 12
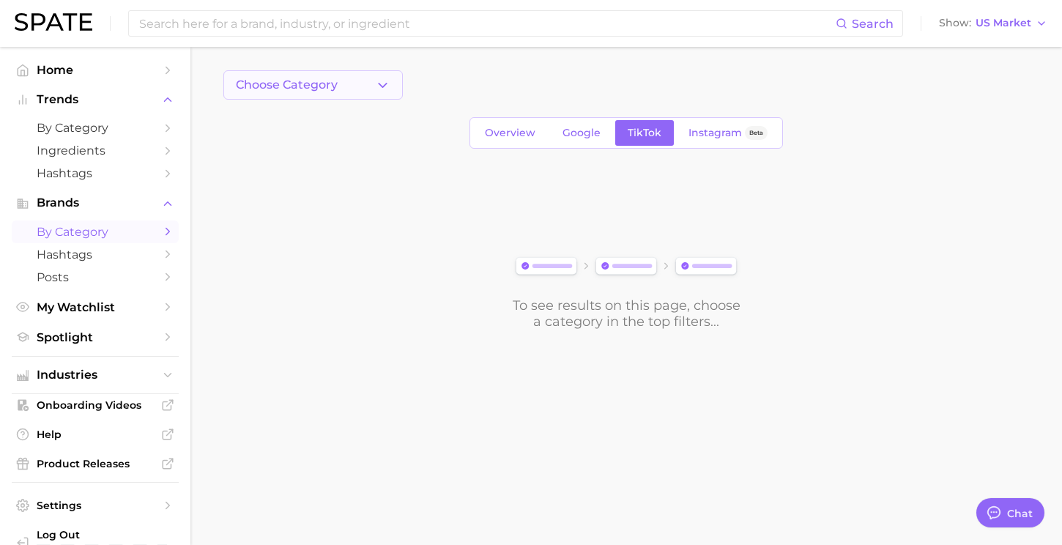
click at [316, 75] on button "Choose Category" at bounding box center [312, 84] width 179 height 29
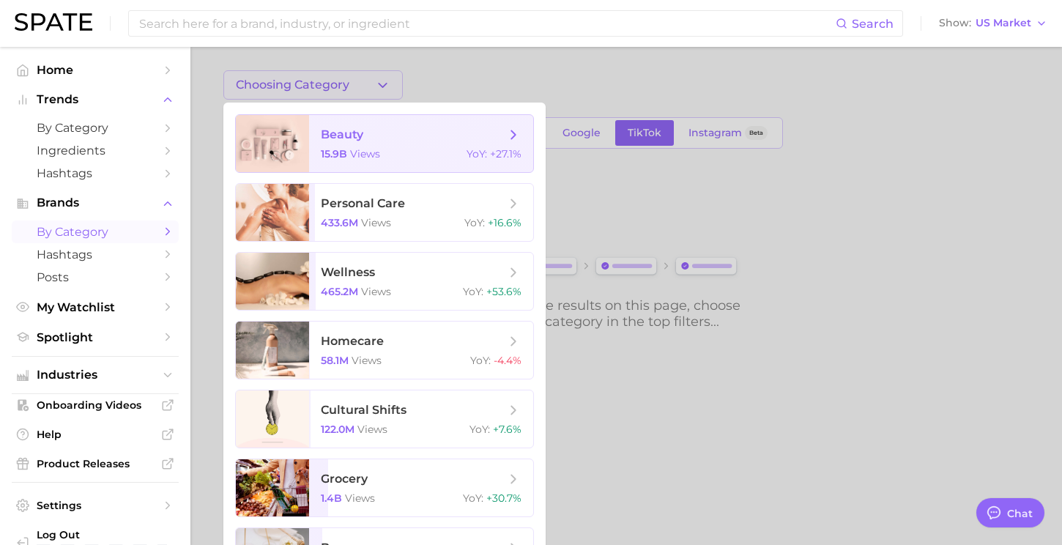
click at [320, 131] on span "beauty 15.9b views YoY : +27.1%" at bounding box center [421, 143] width 224 height 57
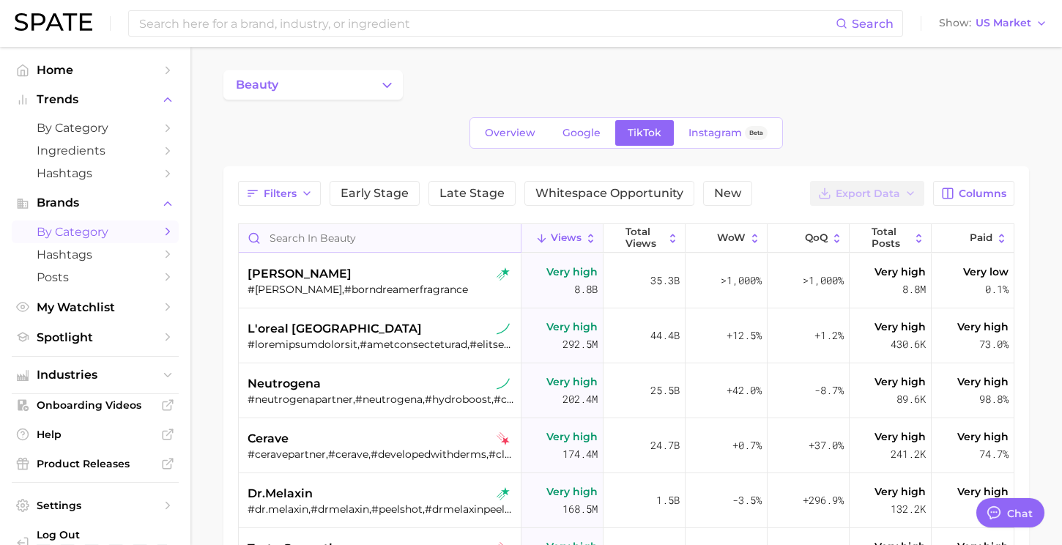
click at [351, 235] on input "Search in beauty" at bounding box center [380, 238] width 282 height 28
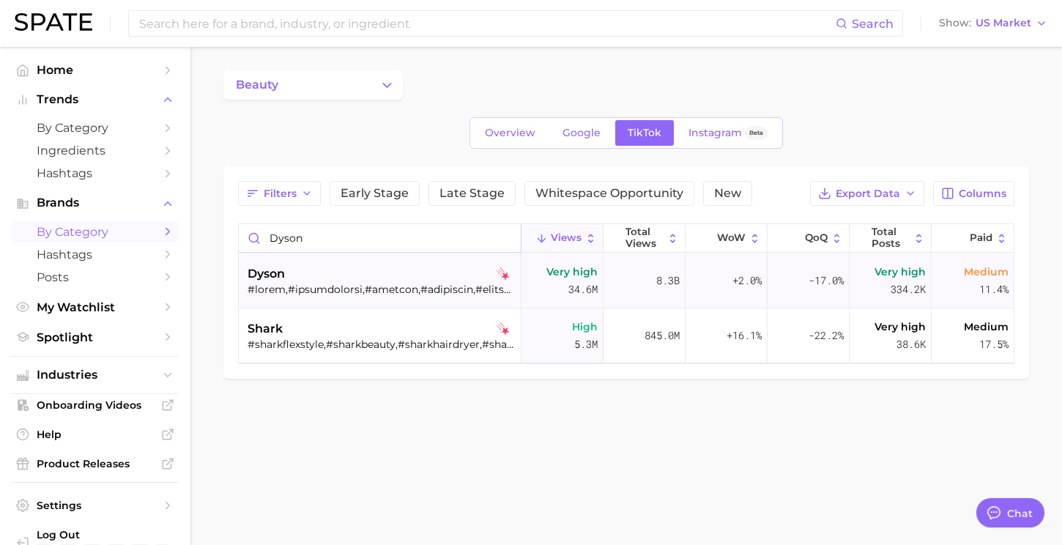
type input "dyson"
click at [330, 267] on div "dyson" at bounding box center [381, 274] width 268 height 18
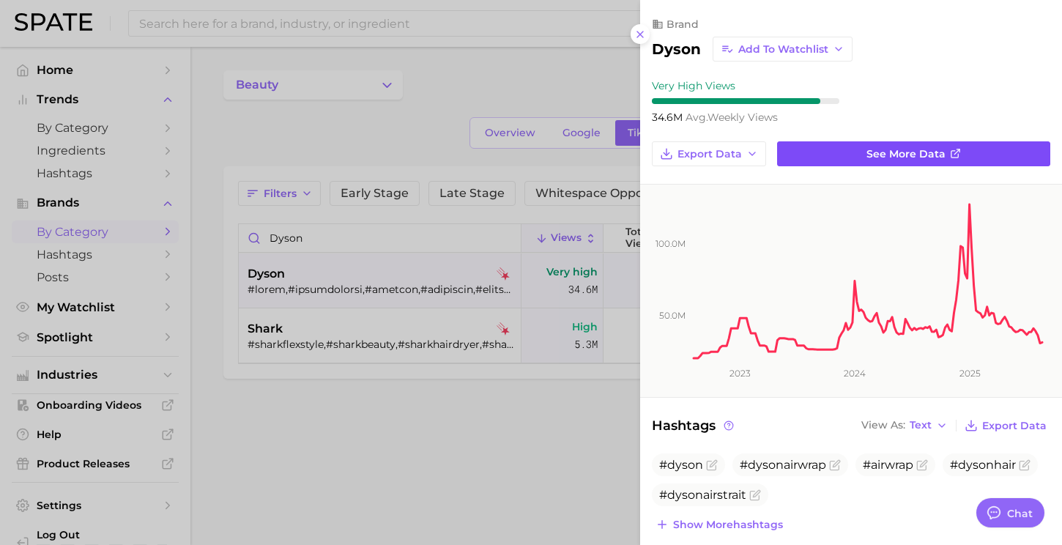
click at [854, 154] on link "See more data" at bounding box center [913, 153] width 273 height 25
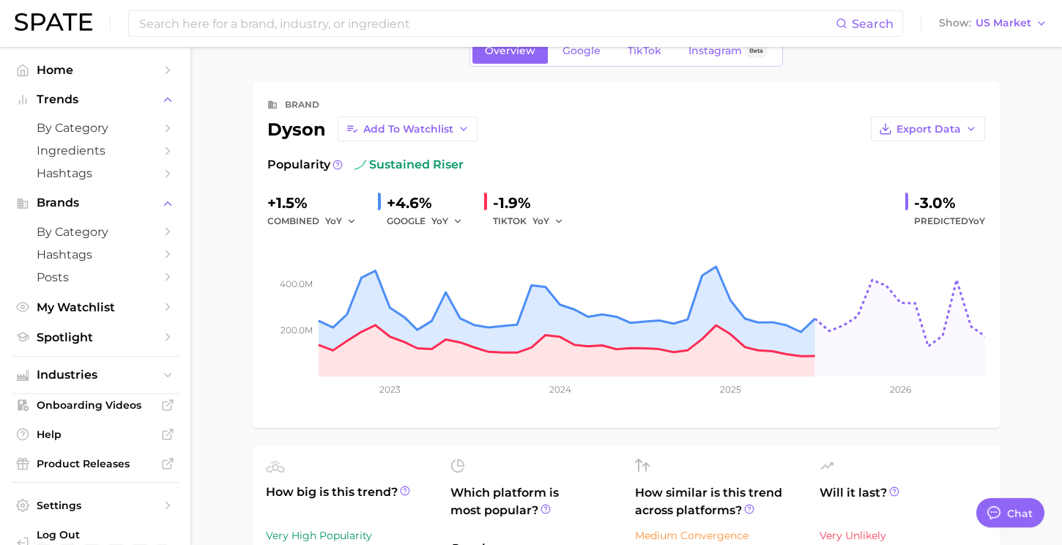
scroll to position [29, 0]
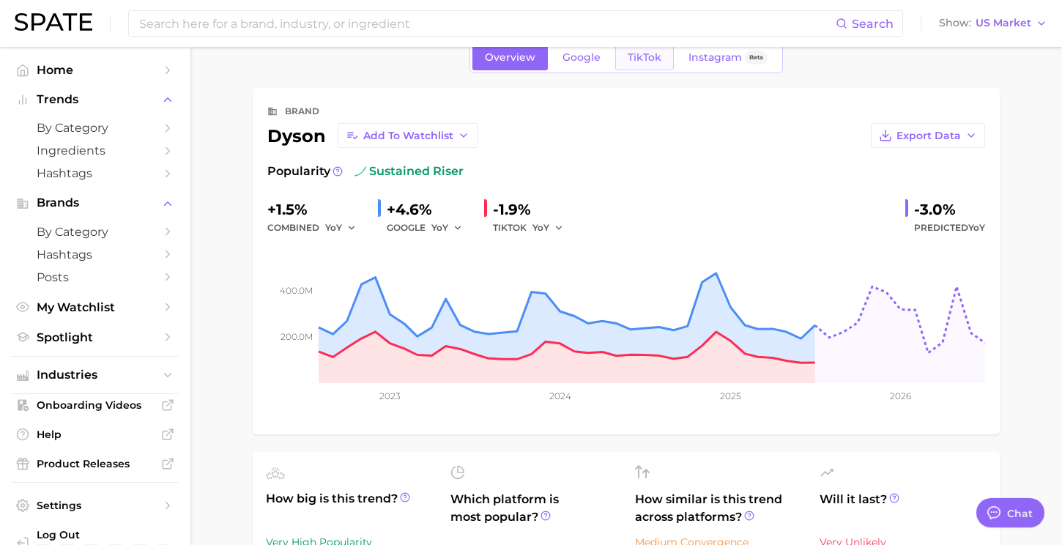
click at [633, 56] on span "TikTok" at bounding box center [644, 57] width 34 height 12
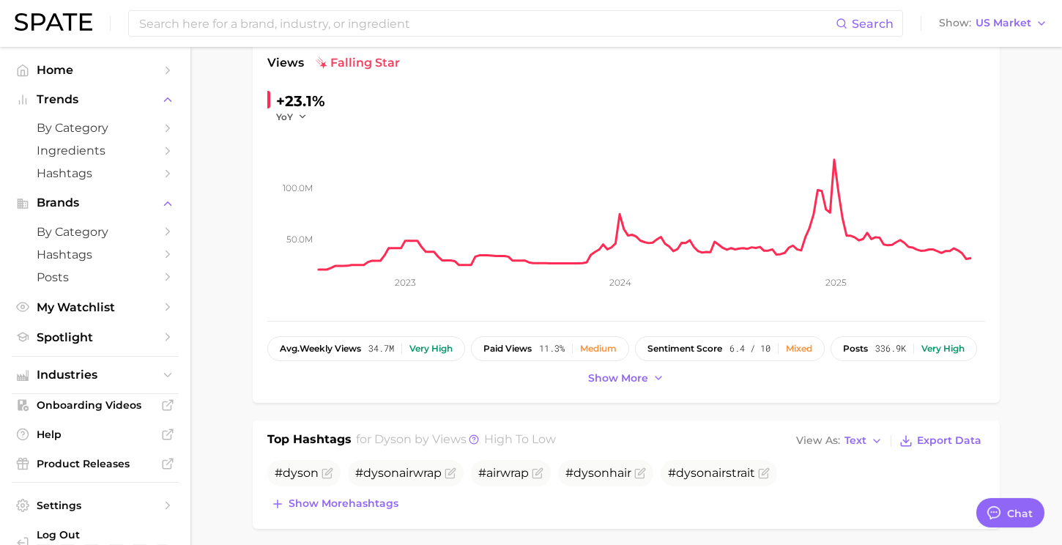
scroll to position [141, 0]
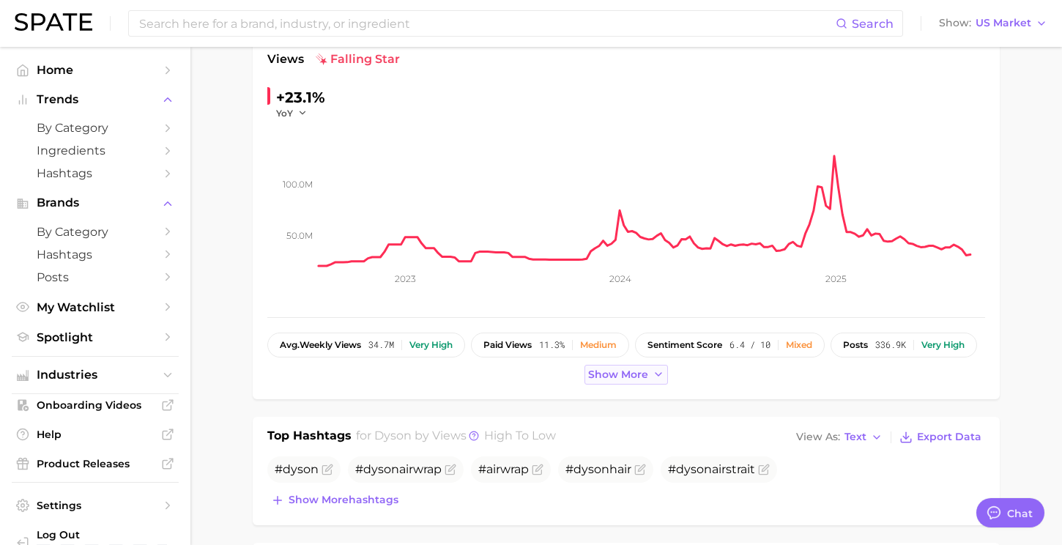
click at [616, 378] on span "Show more" at bounding box center [618, 374] width 60 height 12
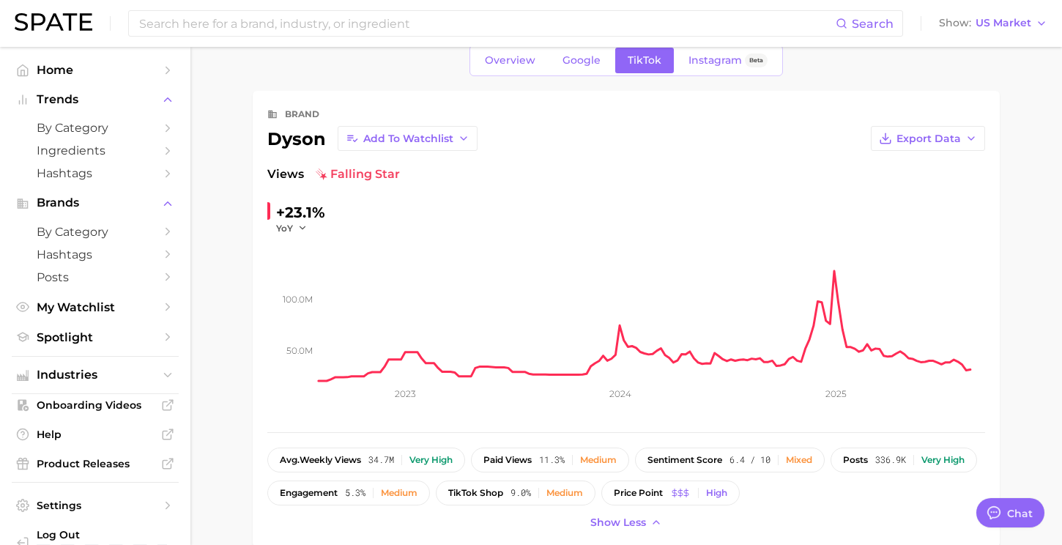
scroll to position [0, 0]
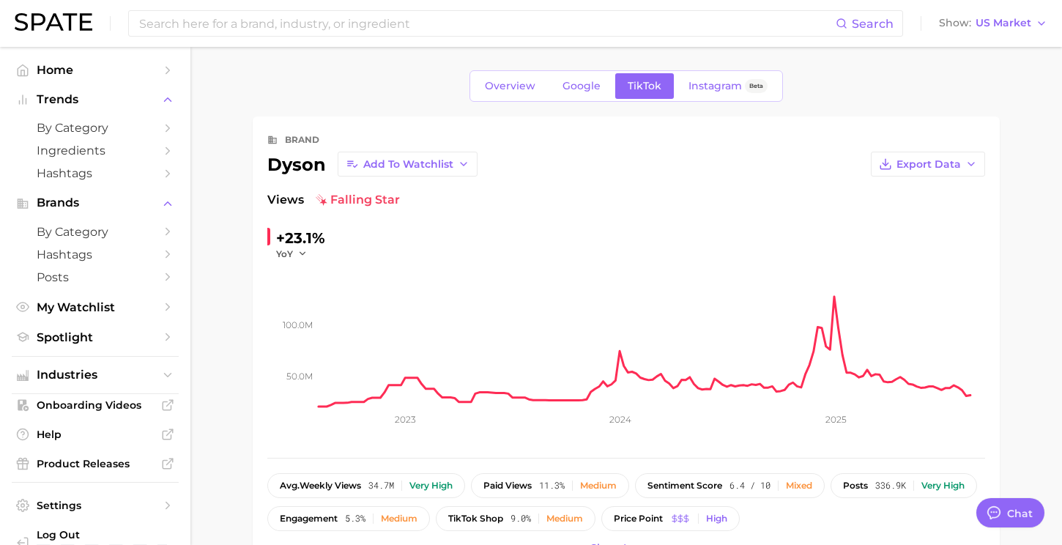
click at [361, 199] on span "falling star" at bounding box center [358, 200] width 84 height 18
click at [371, 161] on span "Add to Watchlist" at bounding box center [408, 164] width 90 height 12
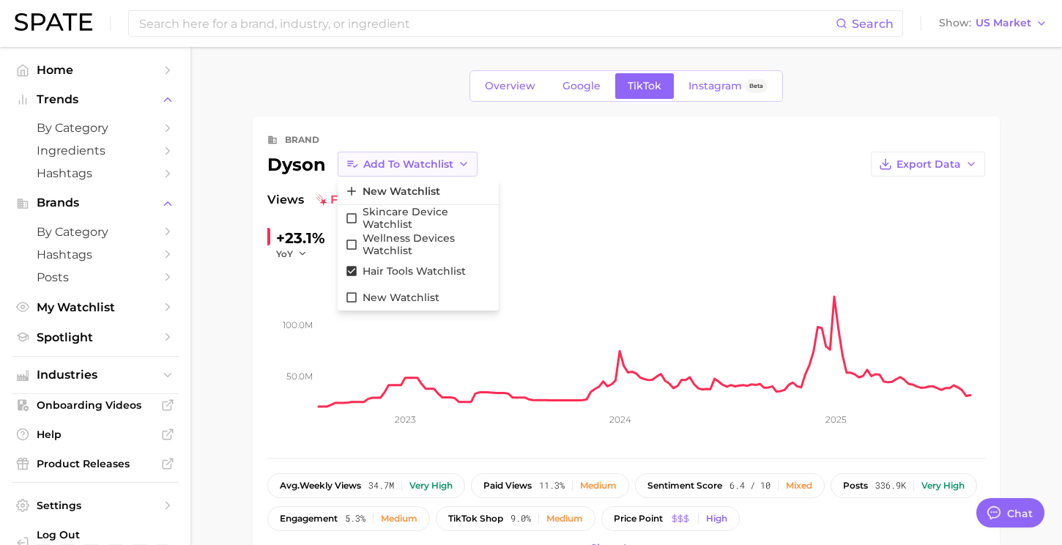
click at [371, 161] on span "Add to Watchlist" at bounding box center [408, 164] width 90 height 12
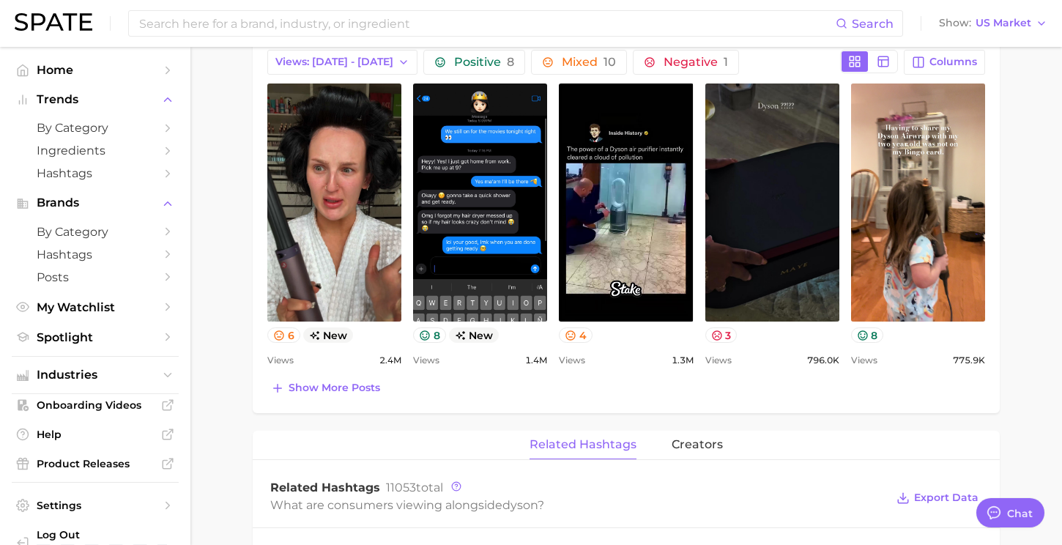
scroll to position [709, 0]
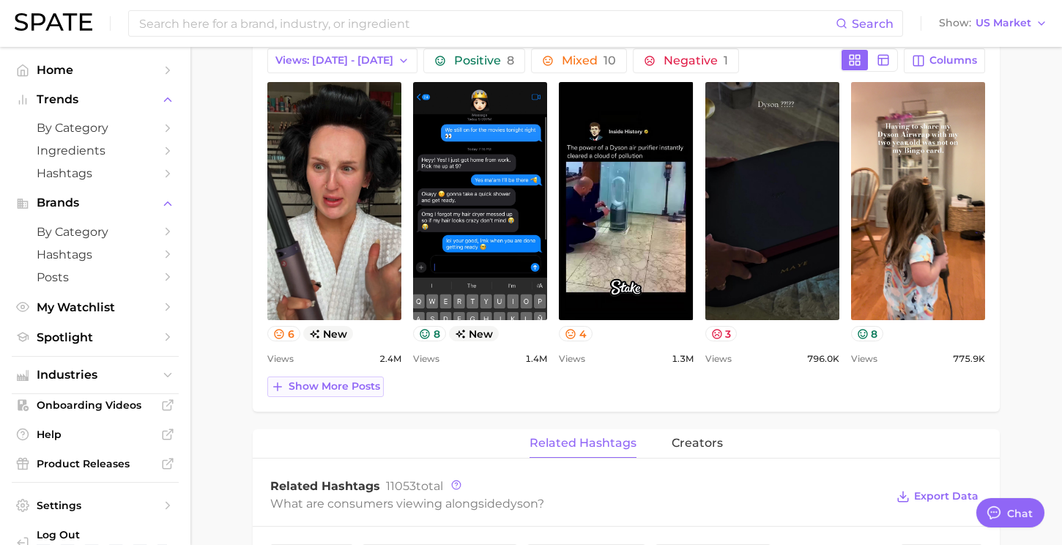
click at [356, 387] on span "Show more posts" at bounding box center [334, 386] width 92 height 12
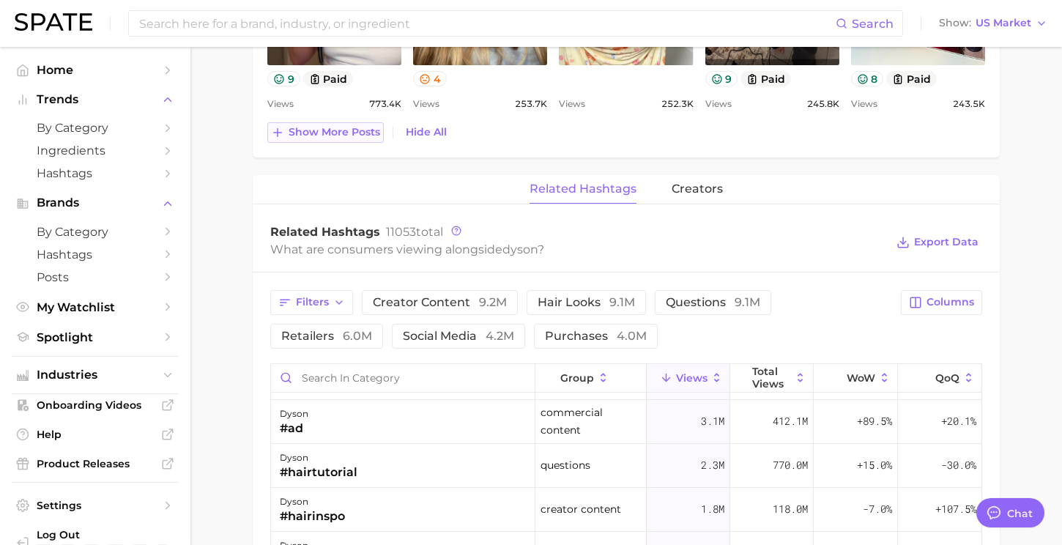
scroll to position [49, 0]
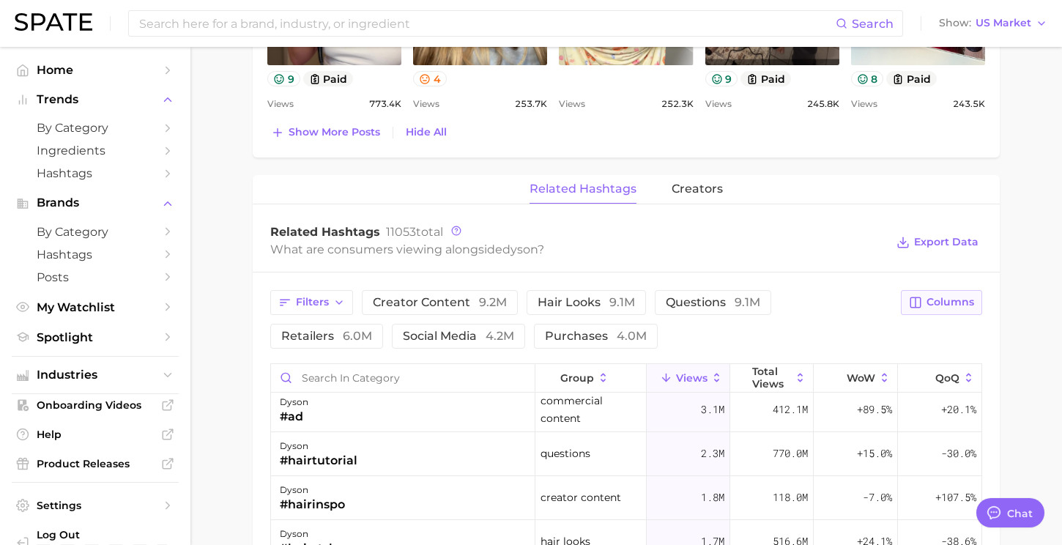
click at [928, 299] on span "Columns" at bounding box center [950, 302] width 48 height 12
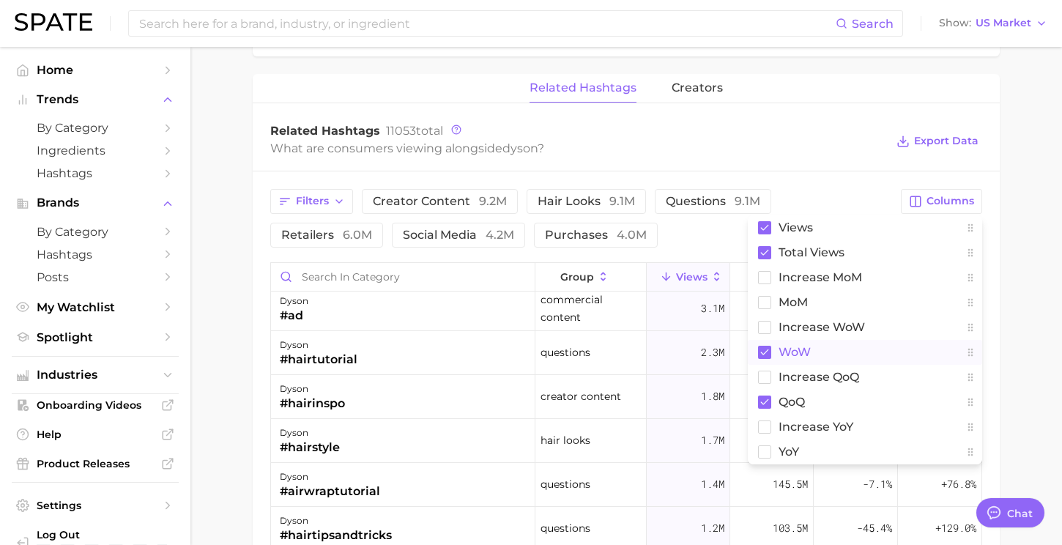
scroll to position [1372, 0]
click at [743, 140] on div "What are consumers viewing alongside dyson ?" at bounding box center [577, 147] width 615 height 20
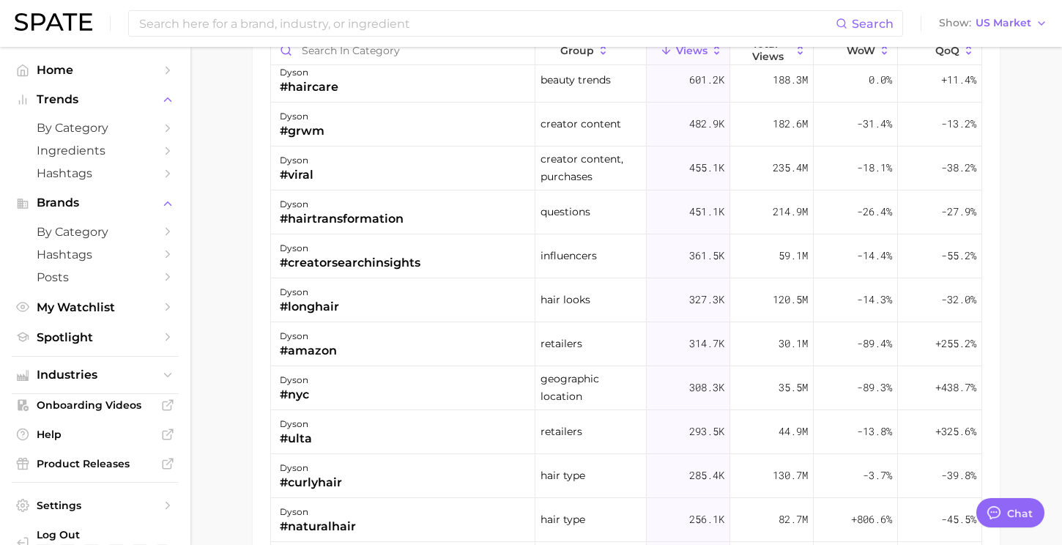
scroll to position [0, 0]
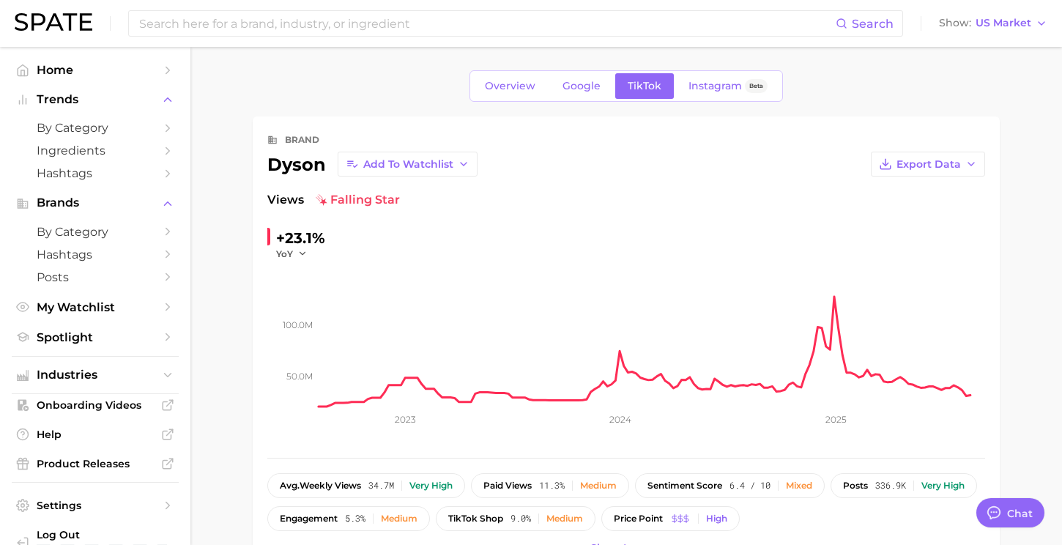
click at [286, 201] on span "Views" at bounding box center [285, 200] width 37 height 18
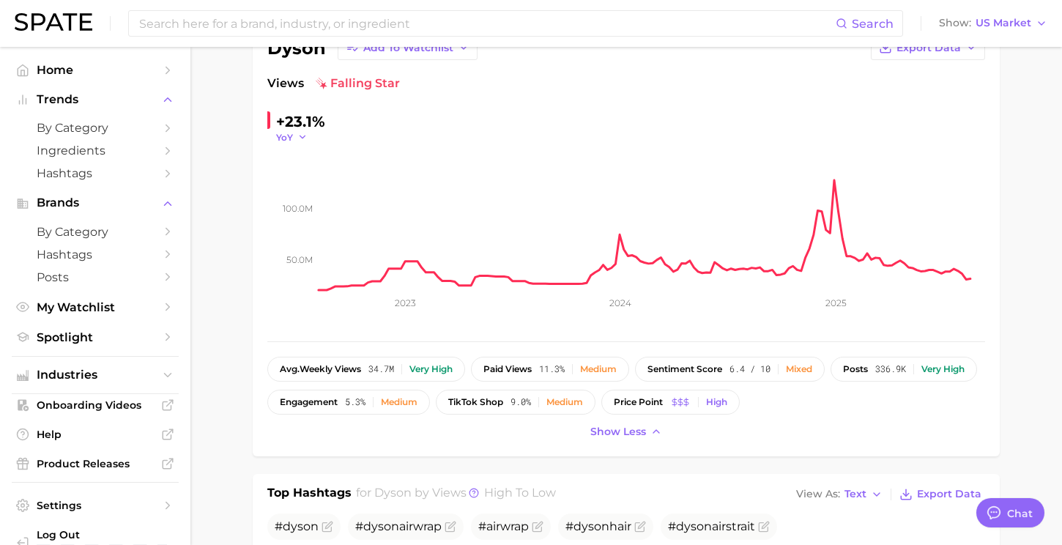
click at [302, 135] on icon "button" at bounding box center [302, 137] width 10 height 10
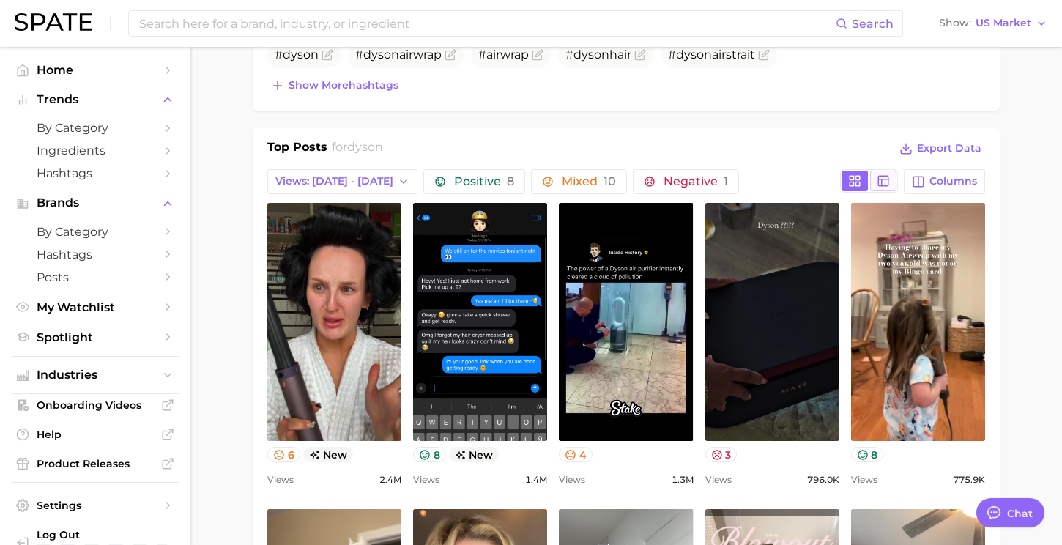
click at [881, 184] on icon at bounding box center [882, 180] width 13 height 13
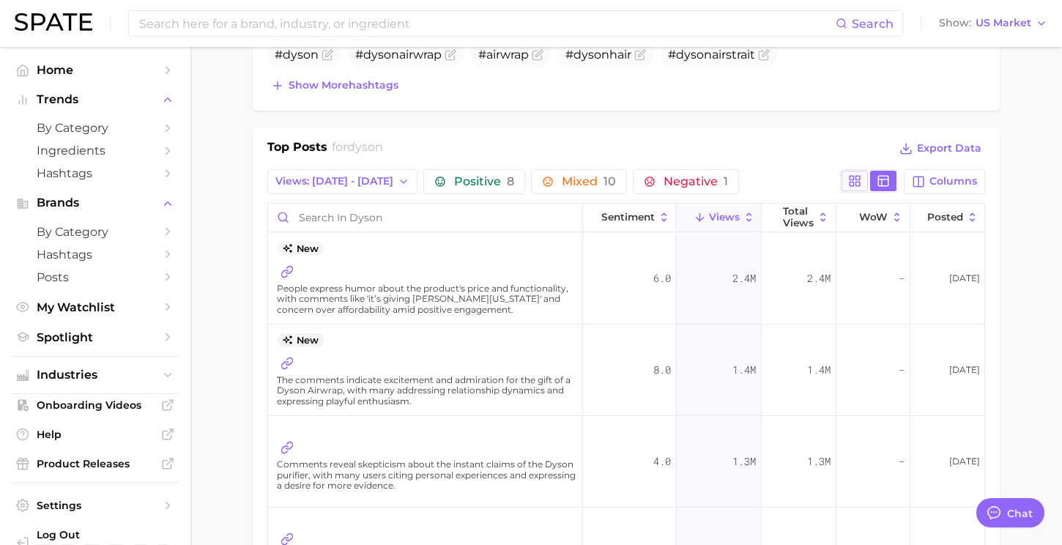
click at [857, 182] on rect at bounding box center [857, 184] width 4 height 4
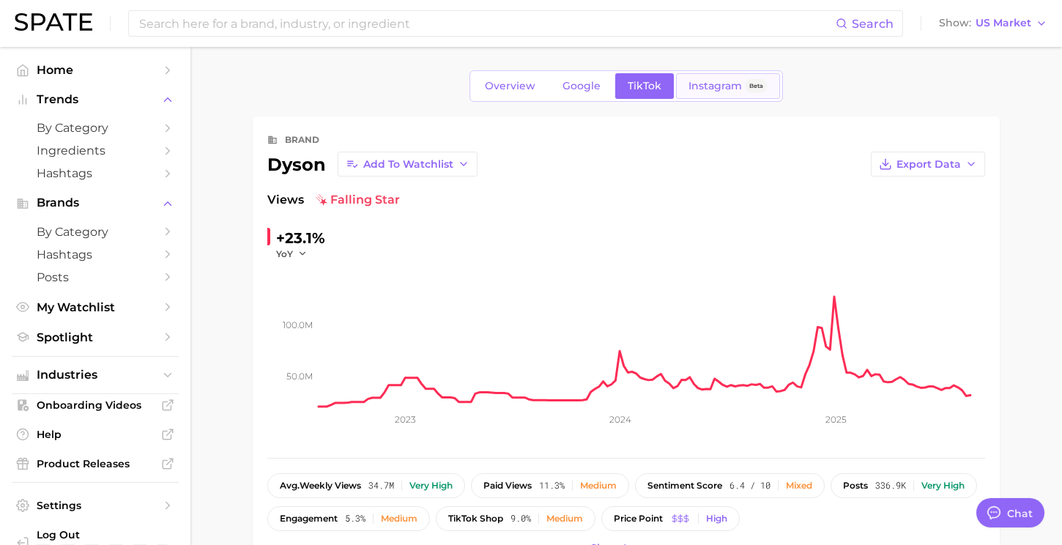
click at [717, 95] on link "Instagram Beta" at bounding box center [728, 86] width 104 height 26
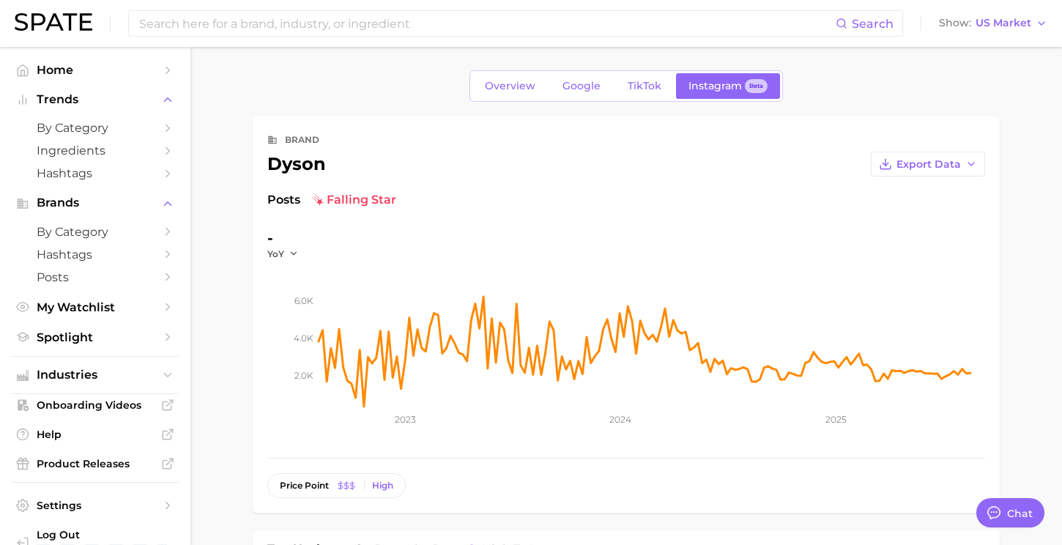
click at [298, 163] on div "dyson" at bounding box center [296, 164] width 59 height 18
click at [91, 230] on span "by Category" at bounding box center [95, 232] width 117 height 14
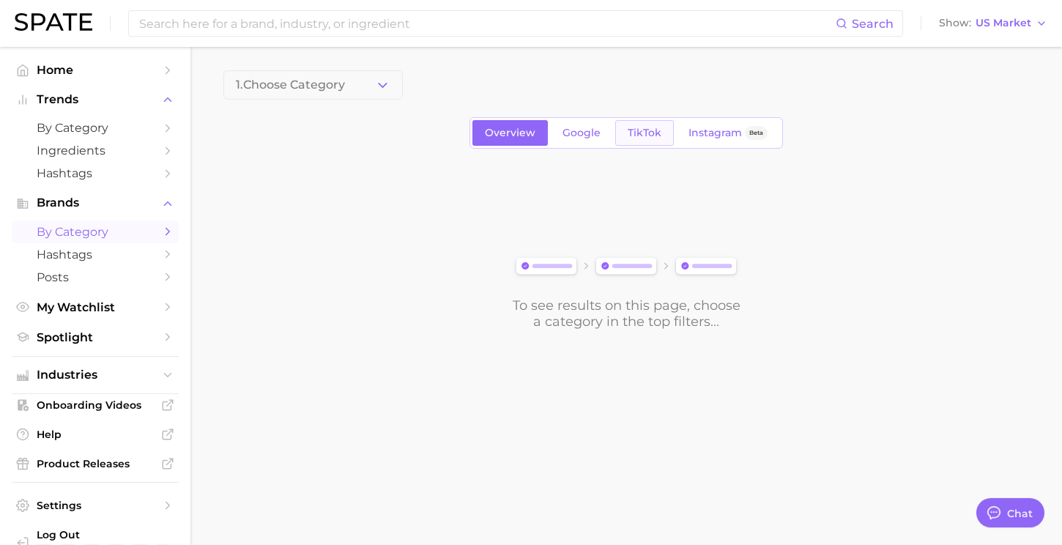
click at [643, 124] on link "TikTok" at bounding box center [644, 133] width 59 height 26
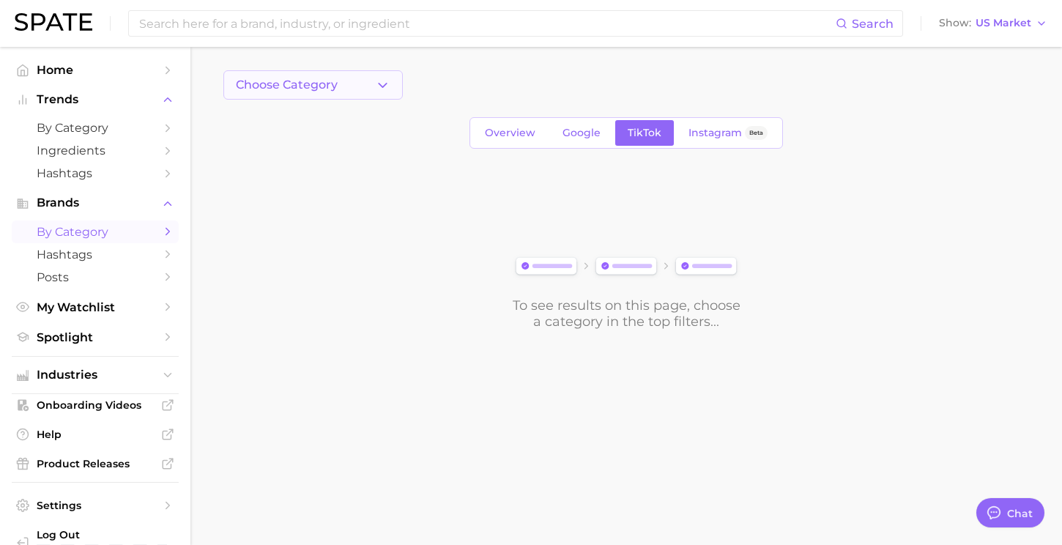
click at [365, 93] on button "Choose Category" at bounding box center [312, 84] width 179 height 29
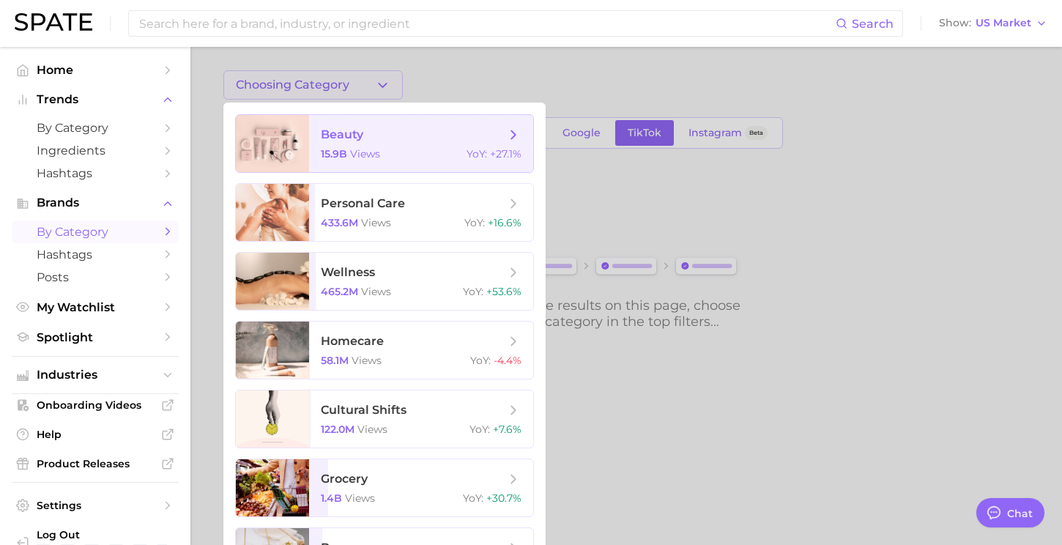
click at [370, 141] on span "beauty" at bounding box center [413, 135] width 184 height 16
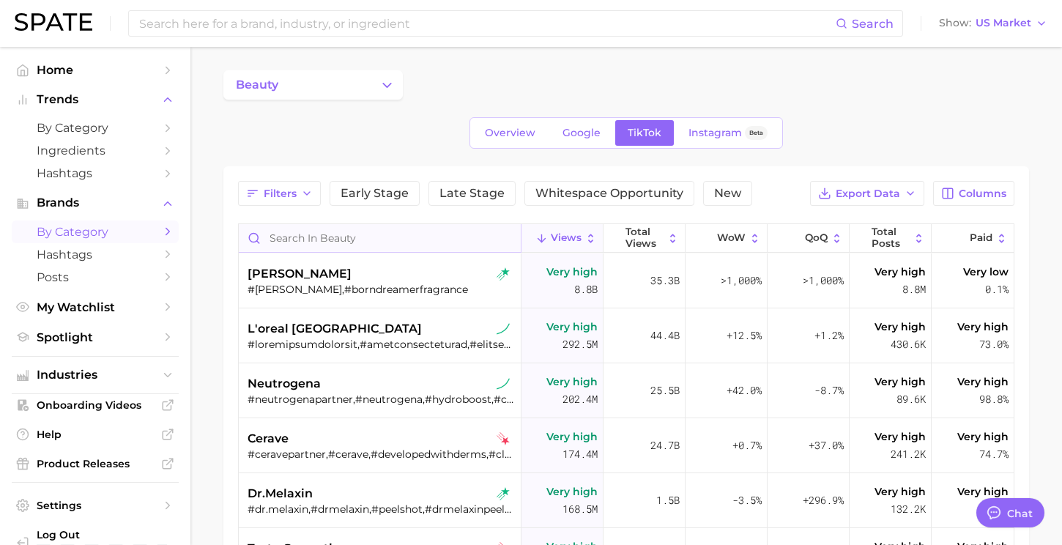
click at [332, 242] on input "Search in beauty" at bounding box center [380, 238] width 282 height 28
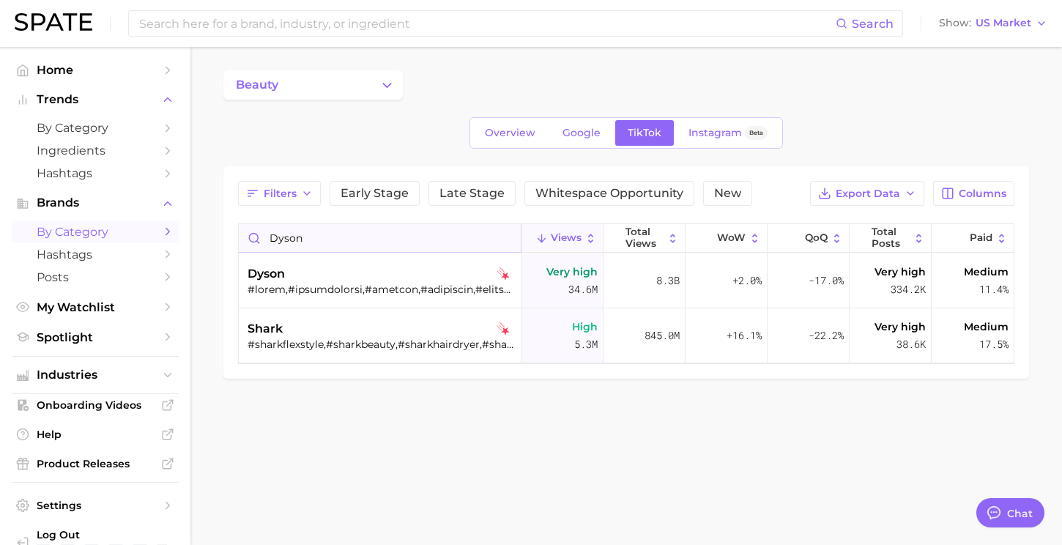
type input "dyson"
click at [342, 286] on div at bounding box center [381, 289] width 268 height 13
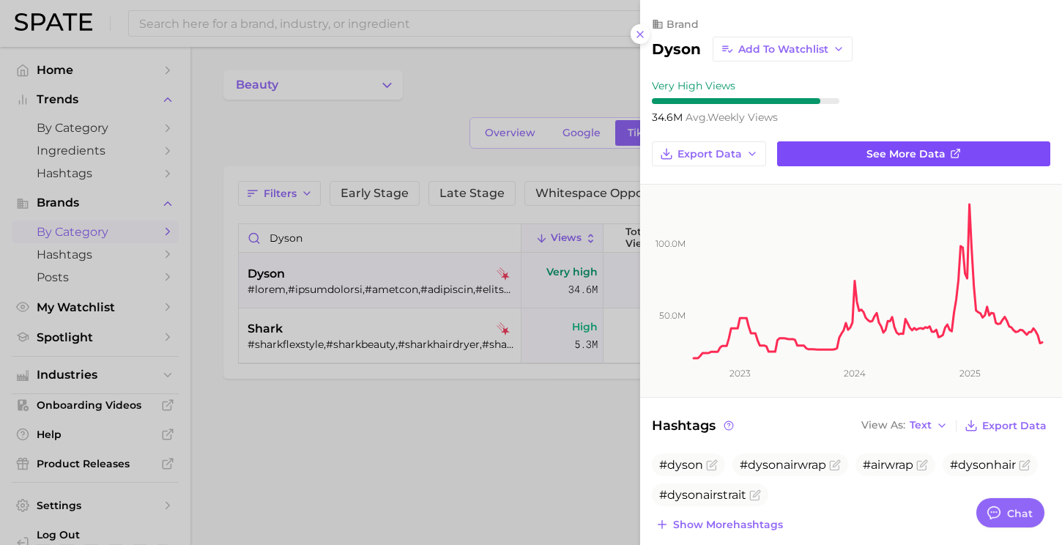
click at [897, 148] on span "See more data" at bounding box center [905, 154] width 79 height 12
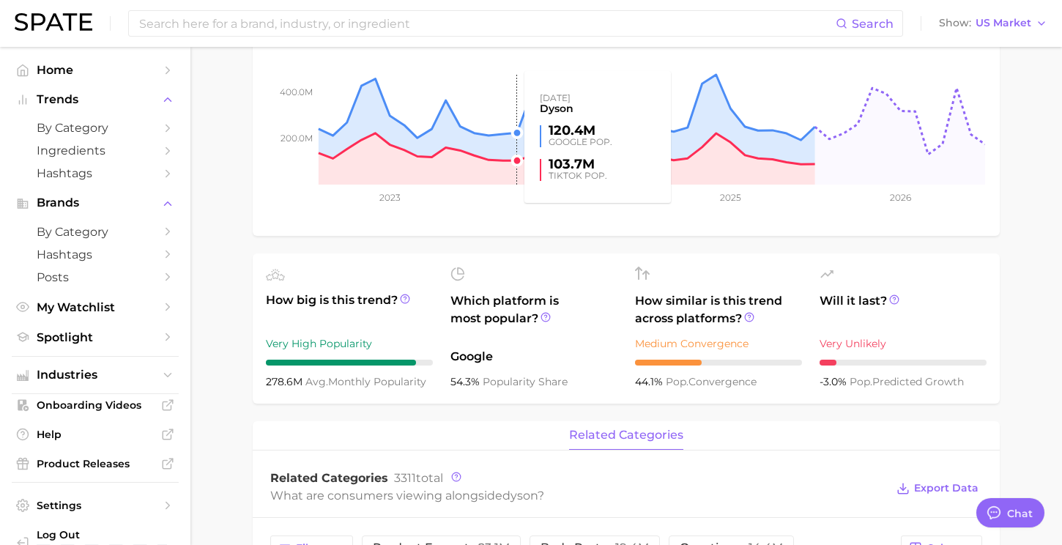
scroll to position [240, 0]
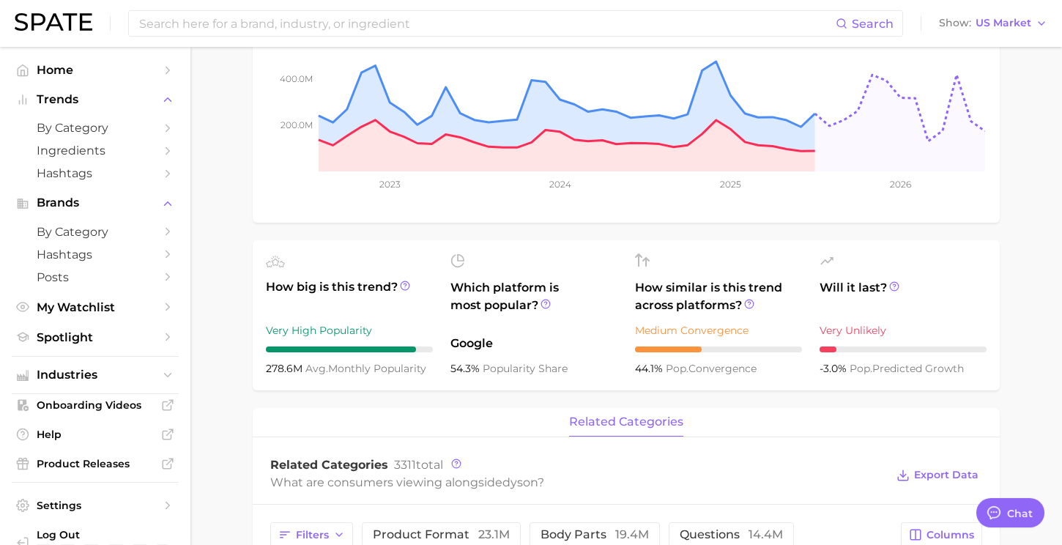
click at [485, 297] on span "Which platform is most popular?" at bounding box center [533, 303] width 167 height 48
click at [693, 286] on span "How similar is this trend across platforms?" at bounding box center [718, 296] width 167 height 35
click at [897, 307] on span "Will it last?" at bounding box center [902, 296] width 167 height 35
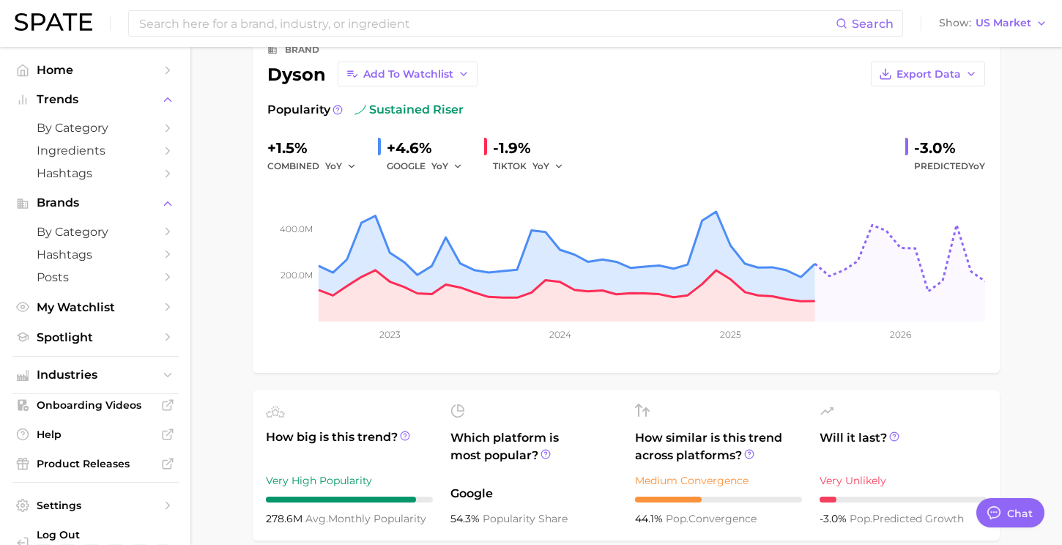
scroll to position [0, 0]
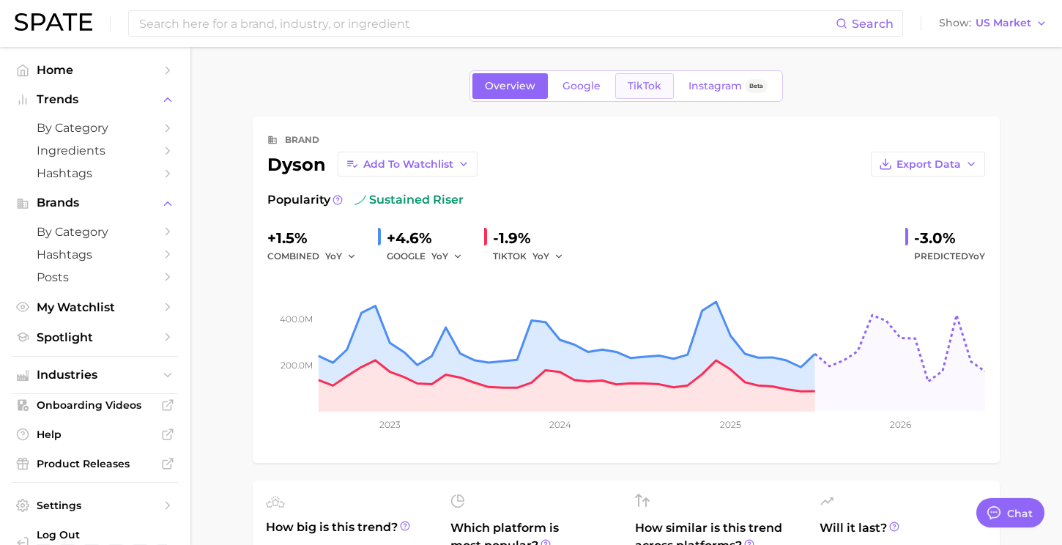
click at [625, 98] on link "TikTok" at bounding box center [644, 86] width 59 height 26
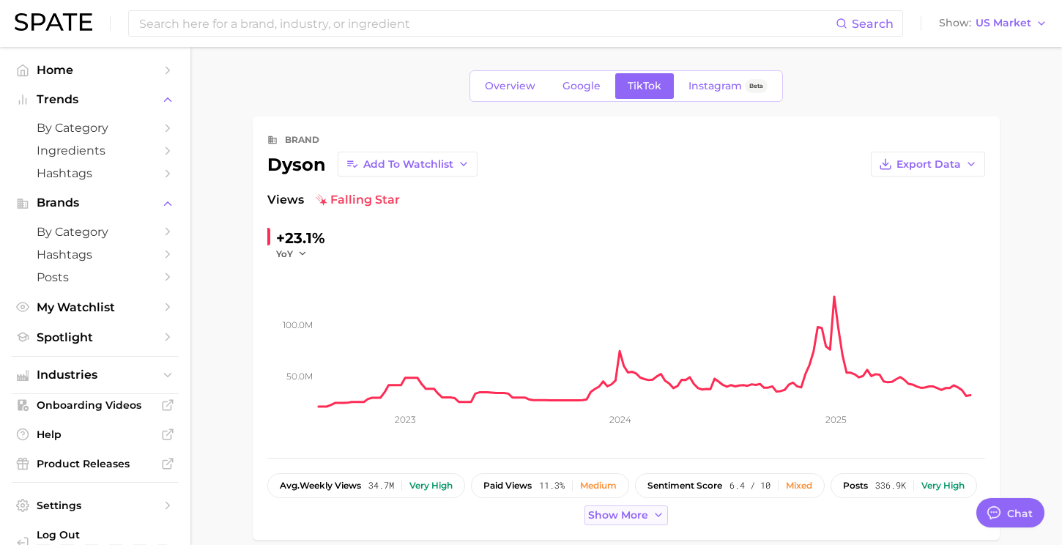
click at [618, 518] on span "Show more" at bounding box center [618, 515] width 60 height 12
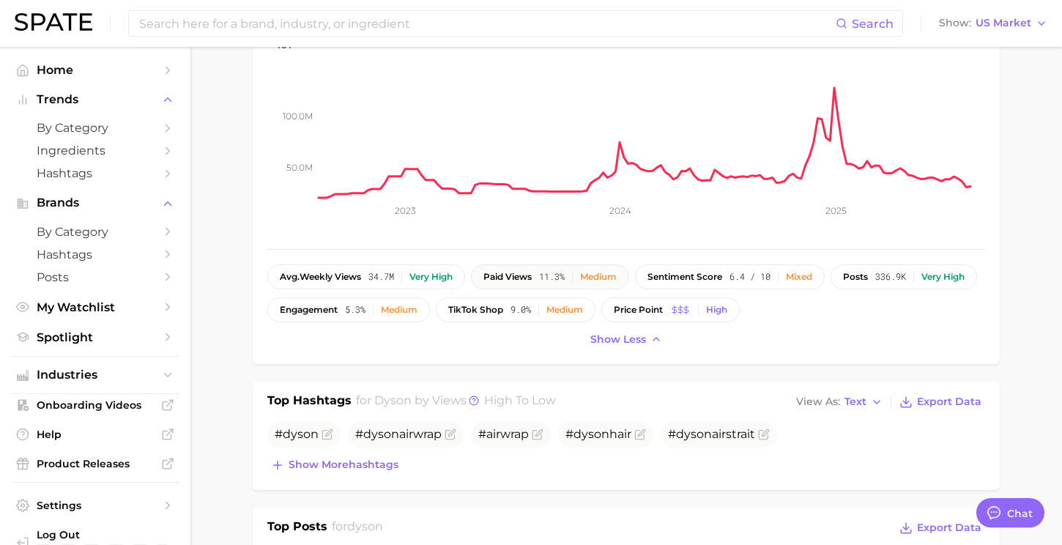
scroll to position [208, 0]
click at [591, 283] on button "paid views 11.3% Medium" at bounding box center [550, 277] width 158 height 25
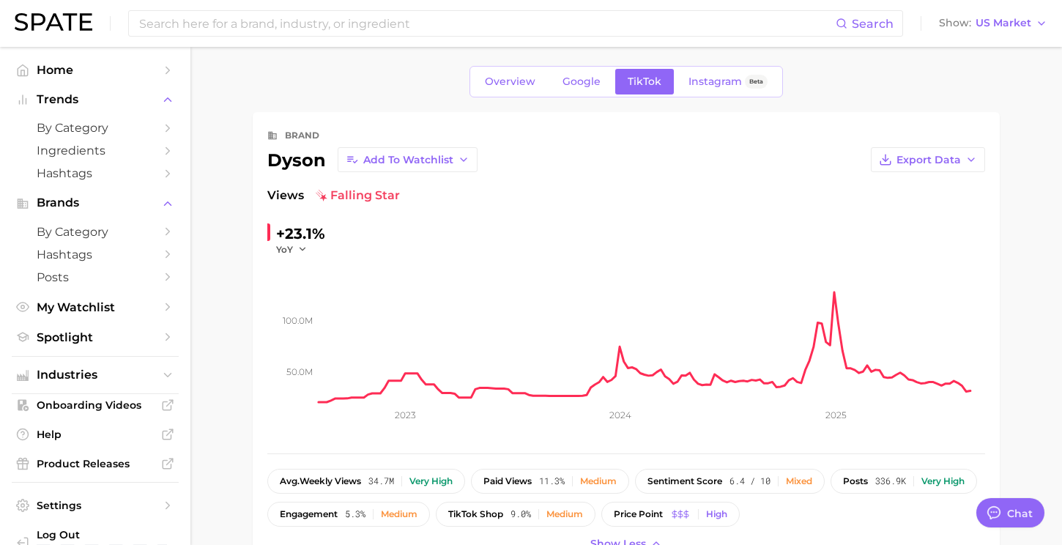
scroll to position [6, 0]
click at [997, 517] on div at bounding box center [992, 512] width 19 height 19
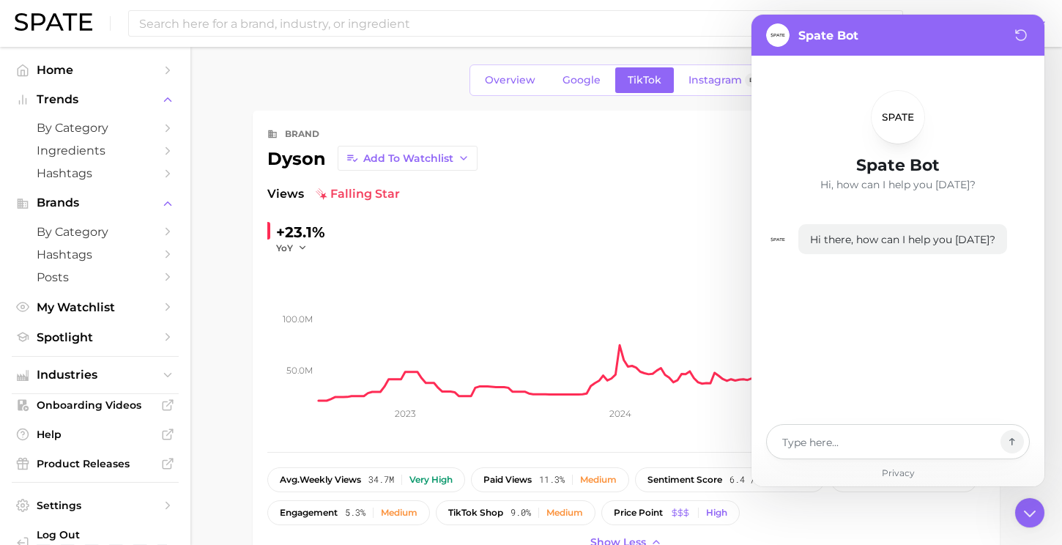
click at [826, 444] on textarea at bounding box center [887, 442] width 213 height 18
type textarea "x"
type textarea "f"
type textarea "x"
type textarea "fi"
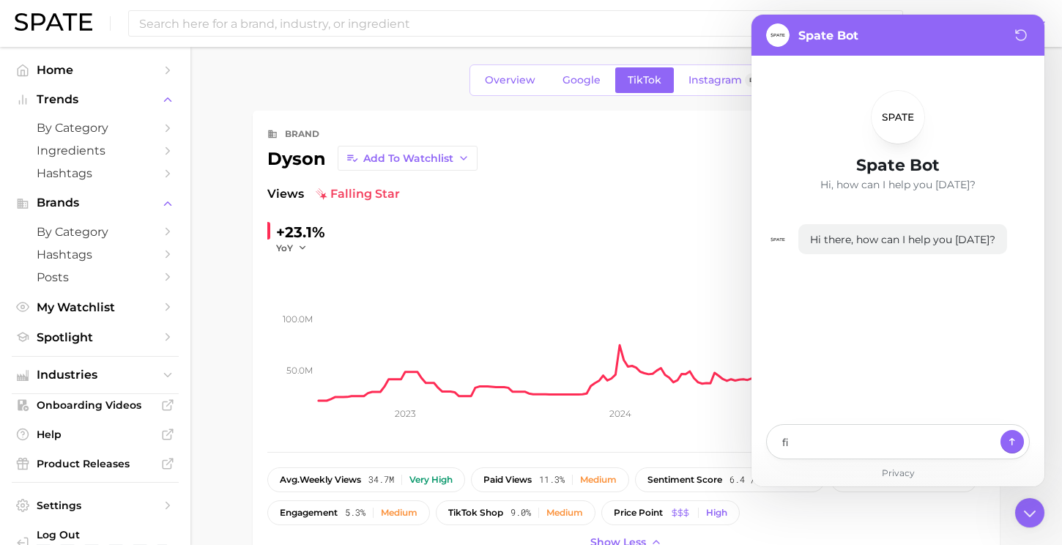
type textarea "x"
type textarea "fin"
type textarea "x"
type textarea "find"
type textarea "x"
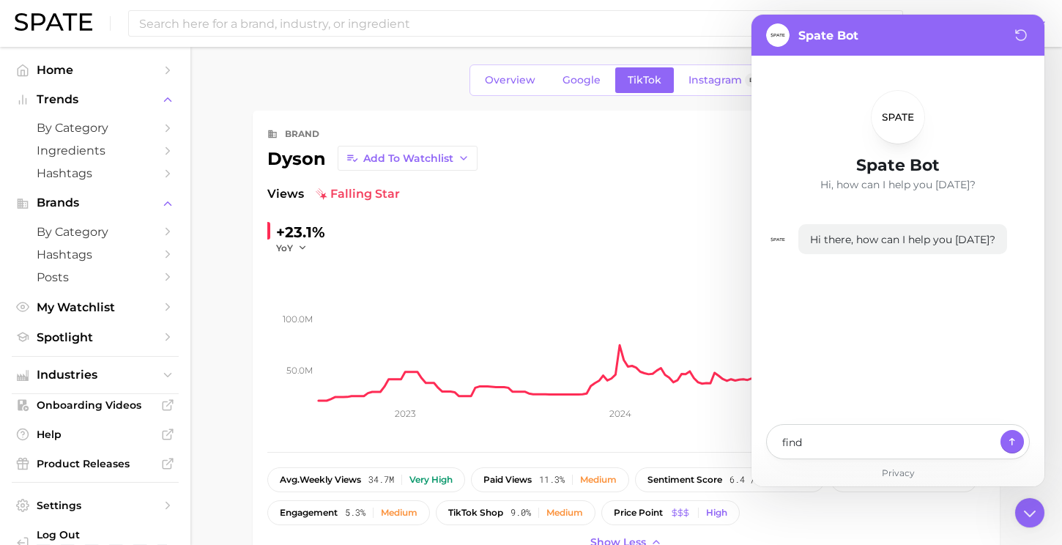
type textarea "find"
type textarea "x"
type textarea "find s"
type textarea "x"
type textarea "find se"
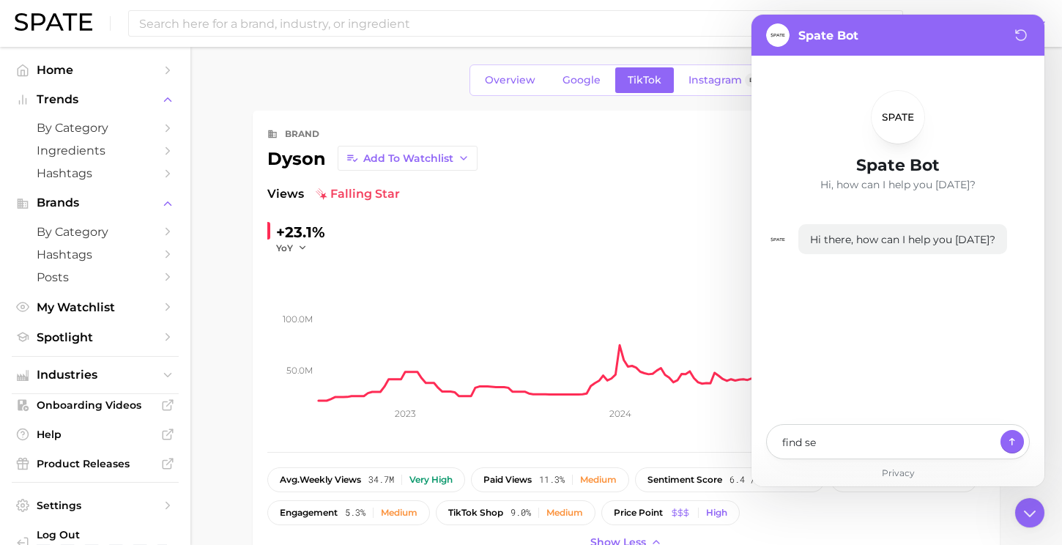
type textarea "x"
type textarea "find sen"
type textarea "x"
type textarea "find sent"
type textarea "x"
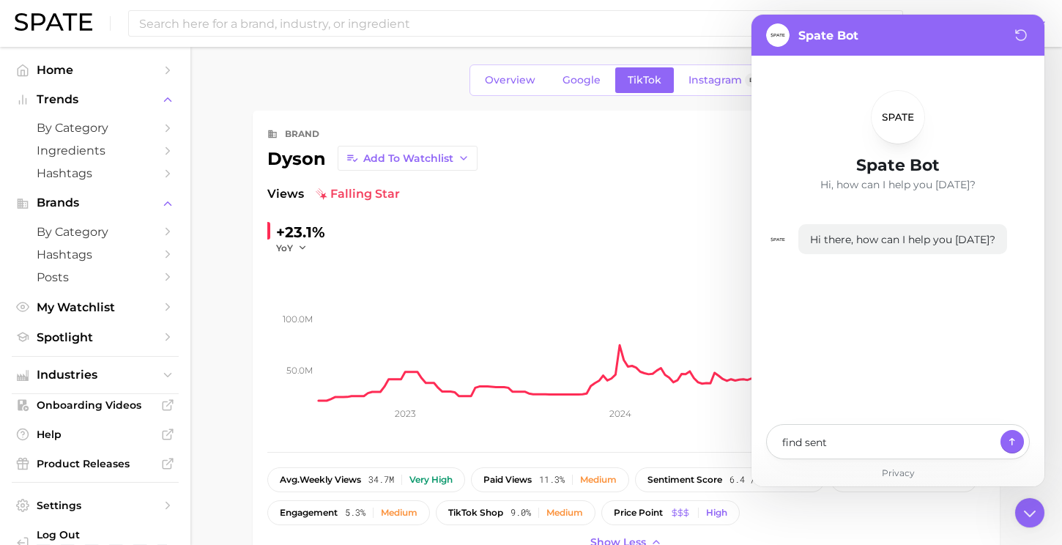
type textarea "find senti"
type textarea "x"
type textarea "find sentim"
type textarea "x"
type textarea "find sentime"
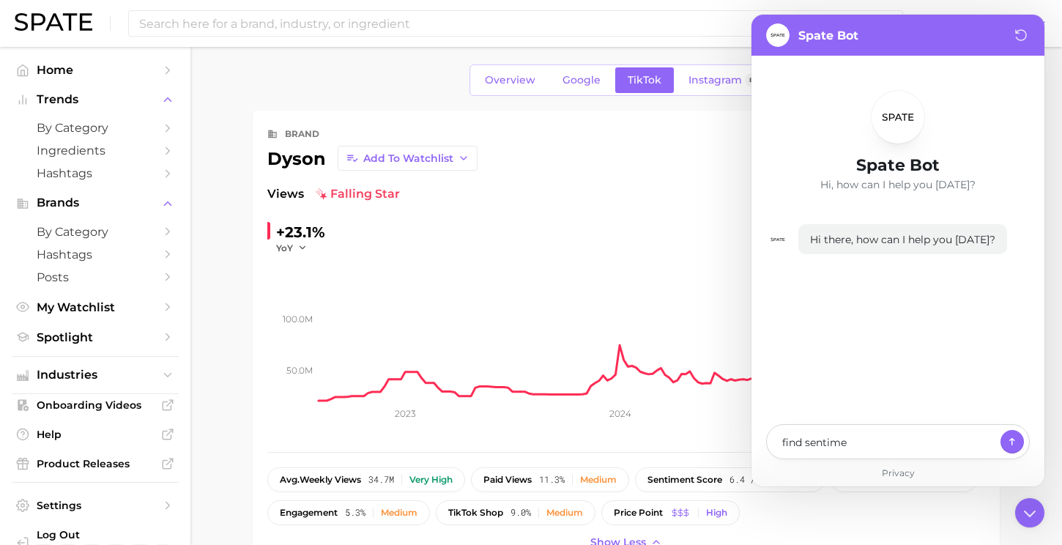
type textarea "x"
type textarea "find sentimen"
type textarea "x"
type textarea "find sentiment"
type textarea "x"
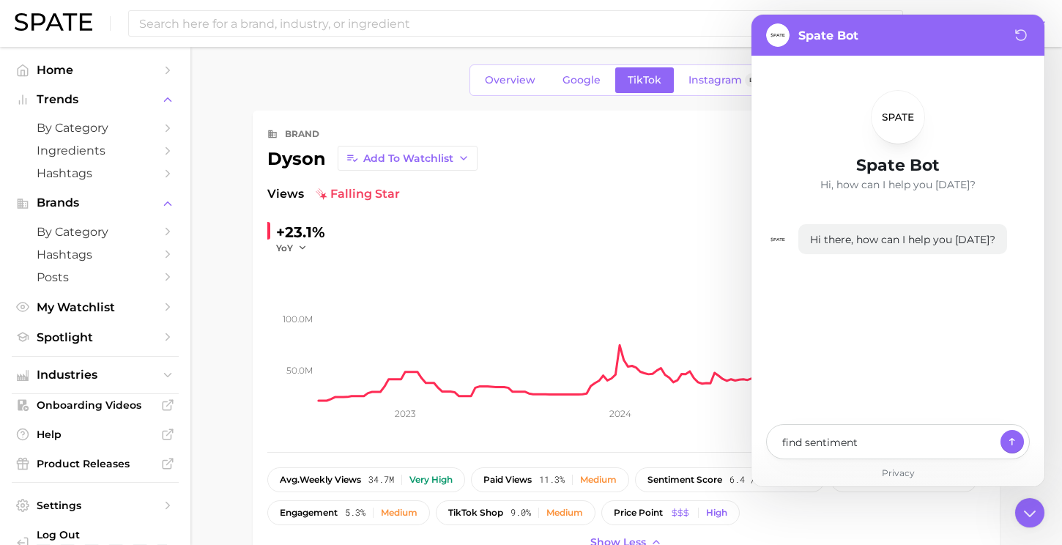
type textarea "find sentiment"
type textarea "x"
type textarea "find sentiment s"
type textarea "x"
type textarea "find sentiment sc"
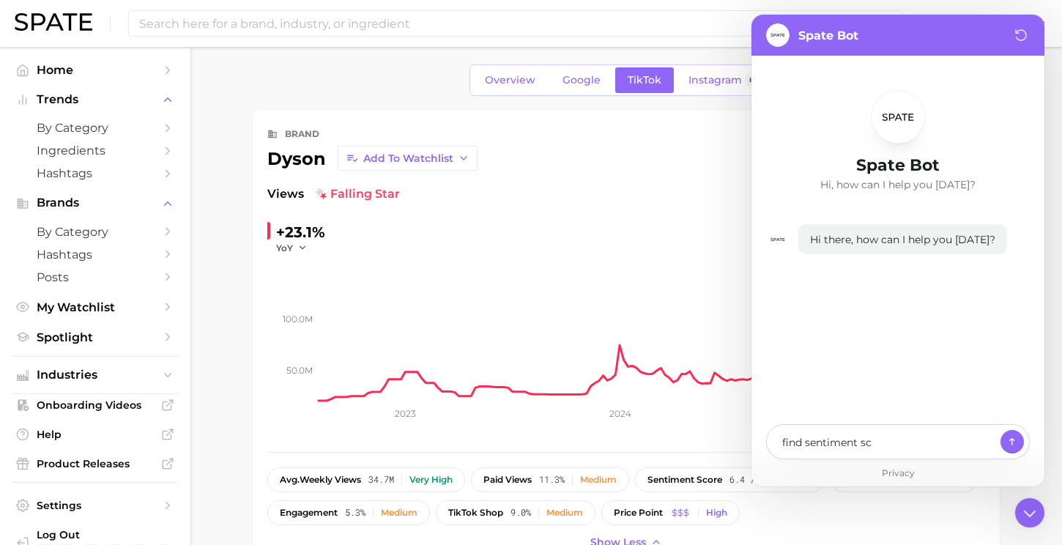
type textarea "x"
type textarea "find sentiment sco"
type textarea "x"
type textarea "find sentiment scor"
type textarea "x"
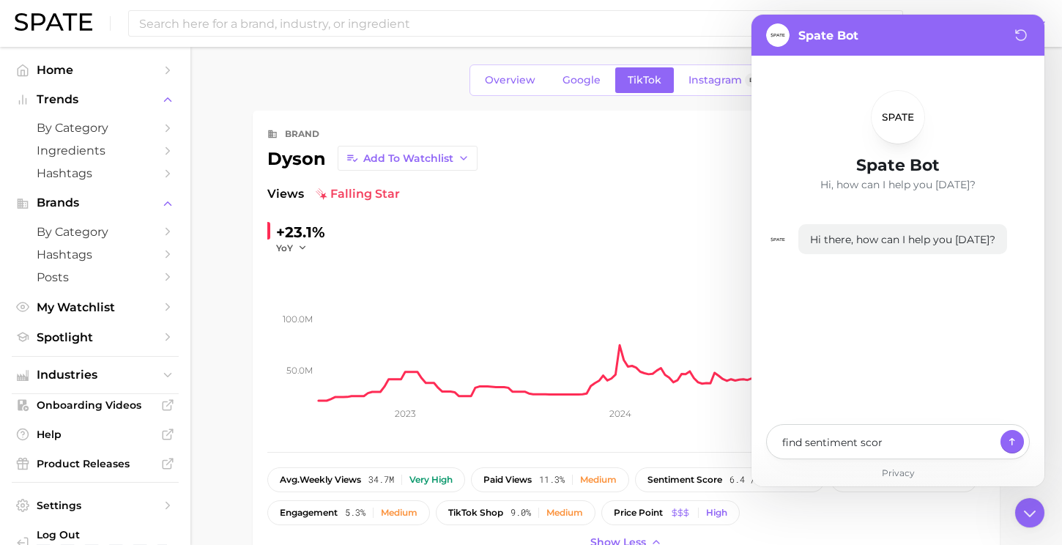
type textarea "find sentiment score"
type textarea "x"
type textarea "find sentiment score"
type textarea "x"
type textarea "find sentiment score fo"
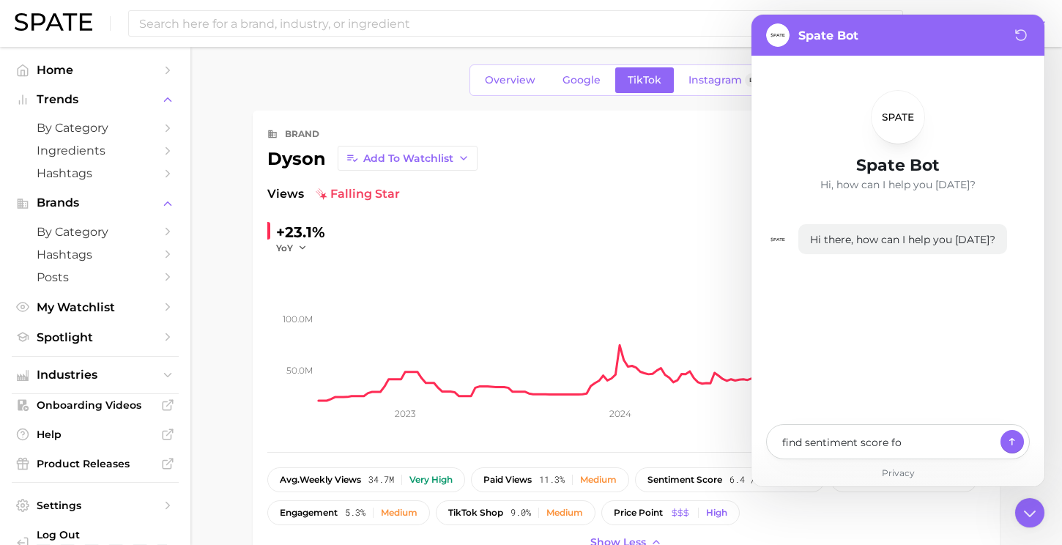
type textarea "x"
type textarea "find sentiment score for"
type textarea "x"
type textarea "find sentiment score for"
type textarea "x"
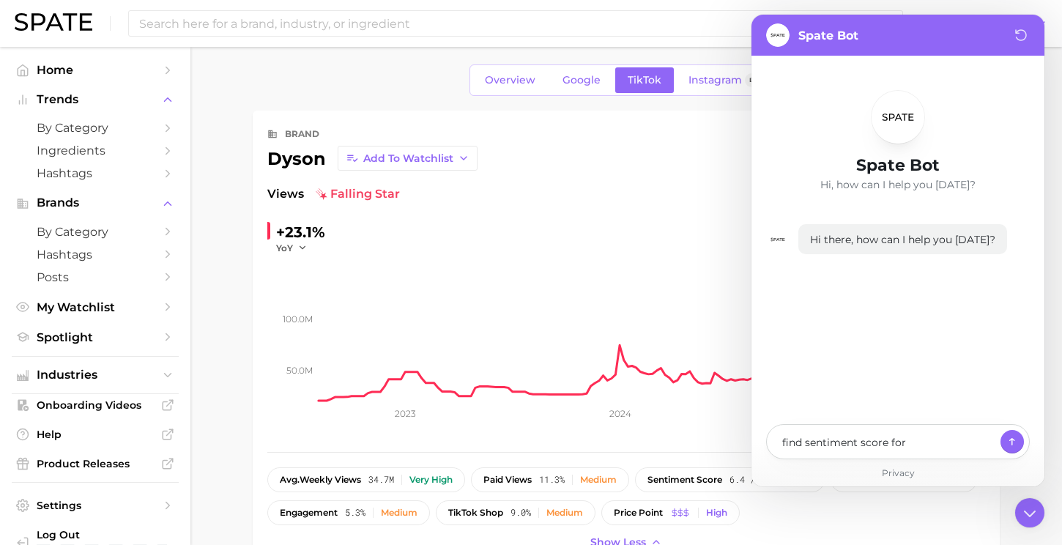
type textarea "find sentiment score for a"
type textarea "x"
type textarea "find sentiment score for a"
type textarea "x"
type textarea "find sentiment score for a b"
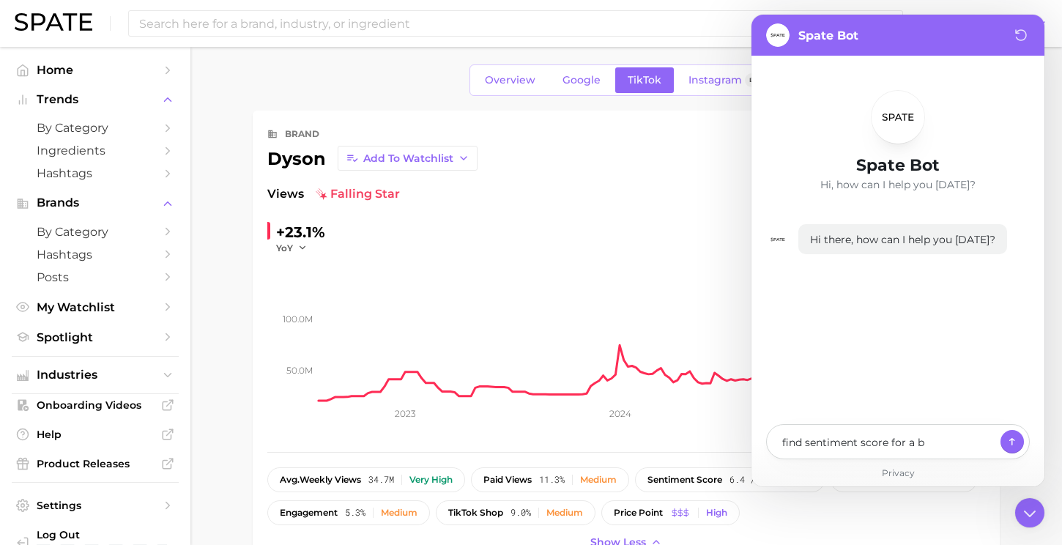
type textarea "x"
type textarea "find sentiment score for a ba"
type textarea "x"
type textarea "find sentiment score for a b"
type textarea "x"
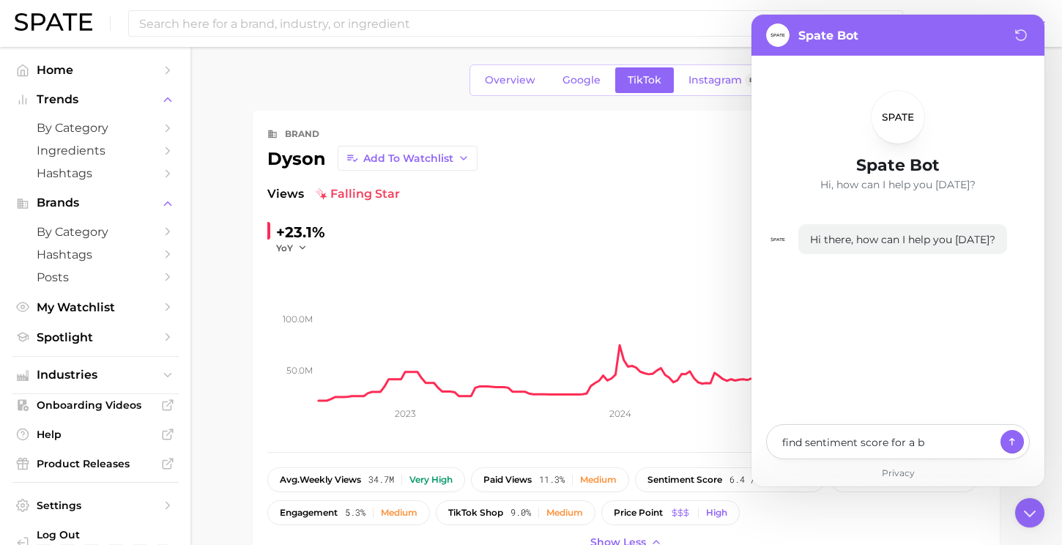
type textarea "find sentiment score for a br"
type textarea "x"
type textarea "find sentiment score for a bra"
type textarea "x"
type textarea "find sentiment score for a bran"
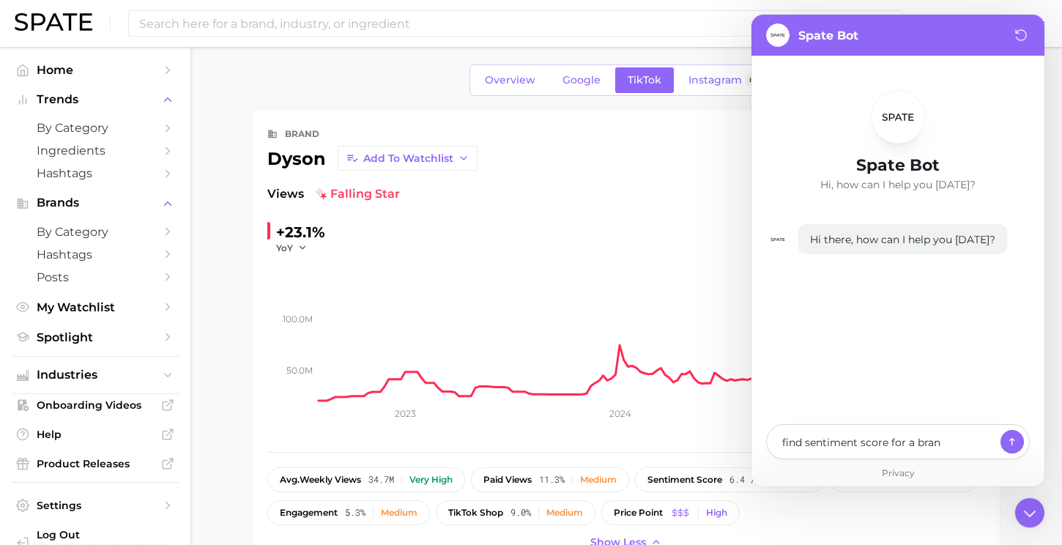
type textarea "x"
type textarea "find sentiment score for a brand"
type textarea "x"
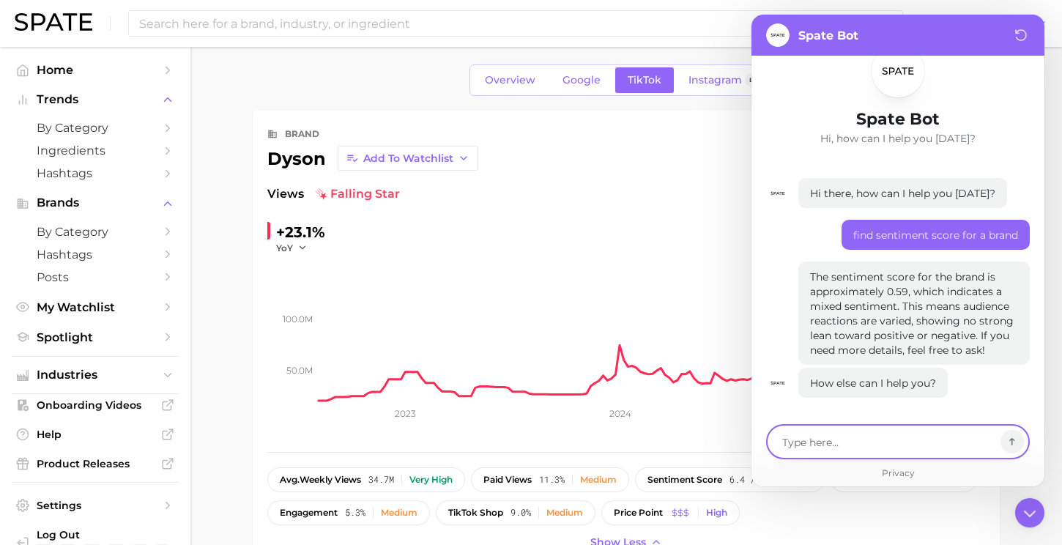
scroll to position [35, 0]
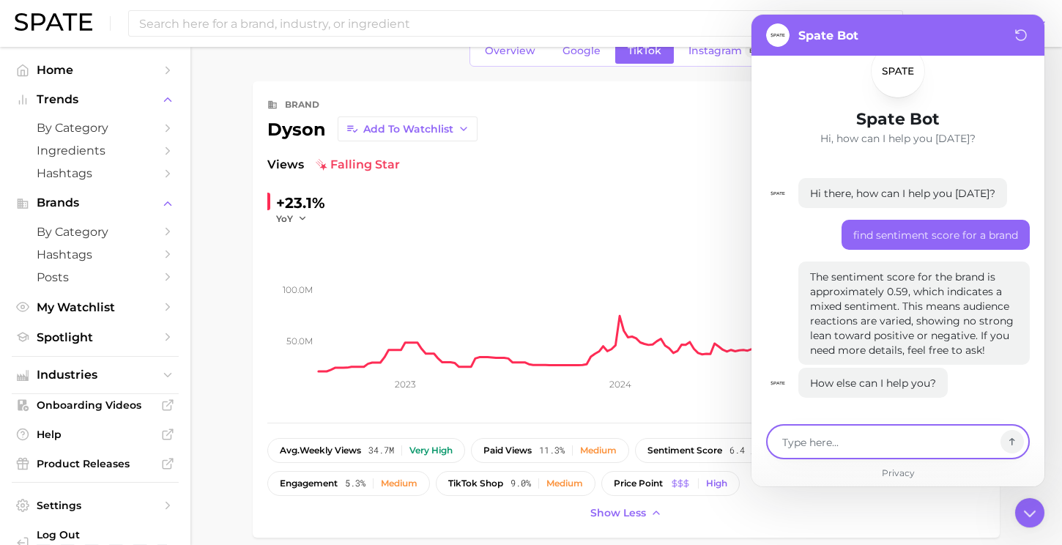
click at [824, 444] on textarea at bounding box center [887, 442] width 213 height 18
type textarea "x"
type textarea "h"
type textarea "x"
type textarea "ho"
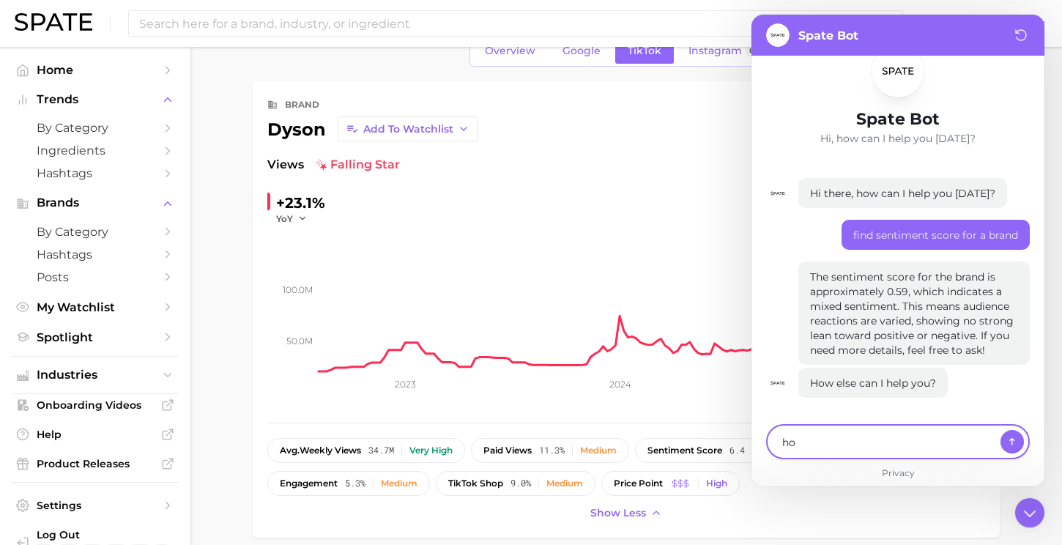
type textarea "x"
type textarea "how"
type textarea "x"
type textarea "how"
type textarea "x"
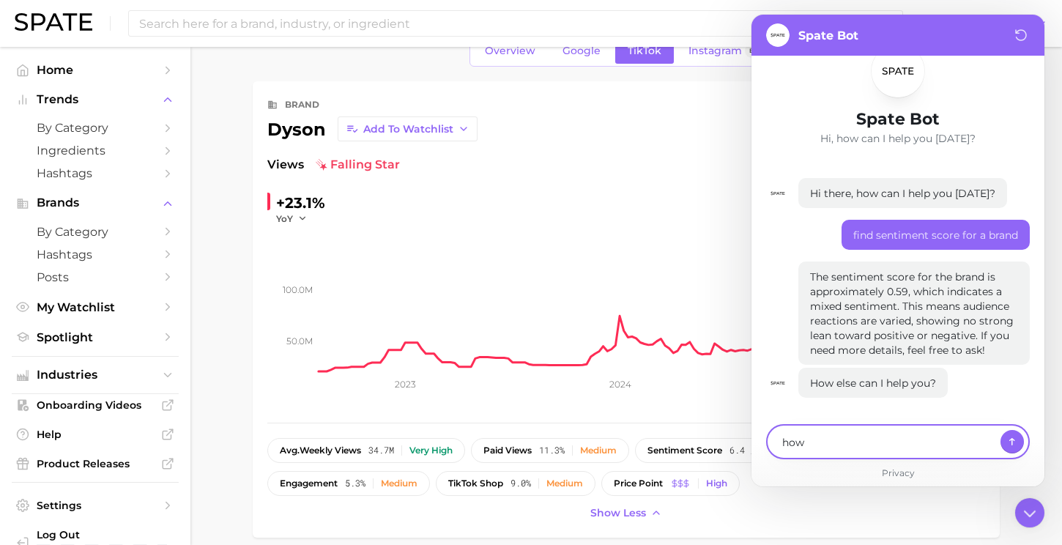
type textarea "how d"
type textarea "x"
type textarea "how d"
type textarea "x"
type textarea "how d"
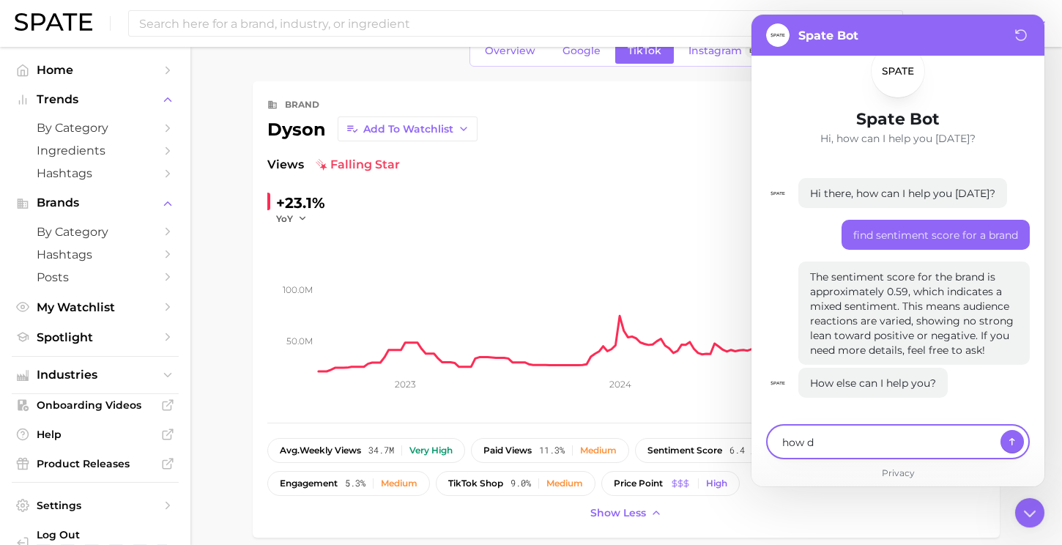
type textarea "x"
type textarea "how do"
type textarea "x"
type textarea "how do"
type textarea "x"
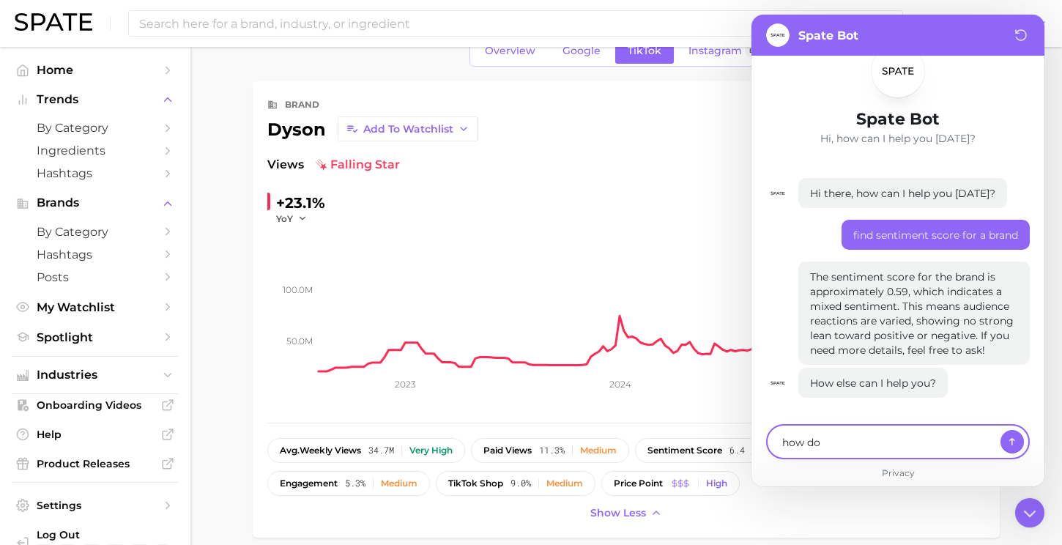
type textarea "how do i"
type textarea "x"
type textarea "how do i"
type textarea "x"
type textarea "how do i f"
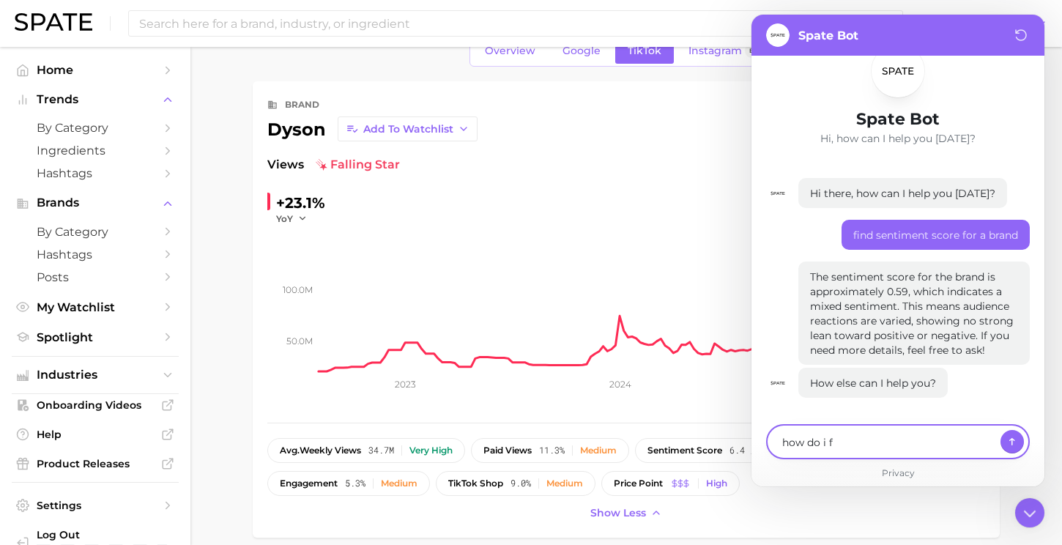
type textarea "x"
type textarea "how do i fi"
type textarea "x"
type textarea "how do i fin"
type textarea "x"
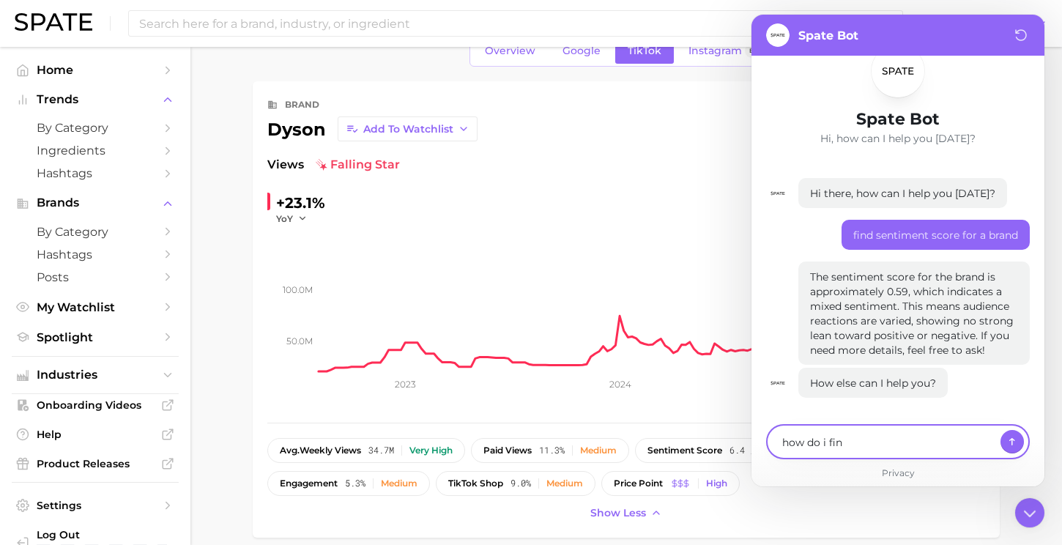
type textarea "how do i find"
type textarea "x"
type textarea "how do i find"
type textarea "x"
type textarea "how do i find t"
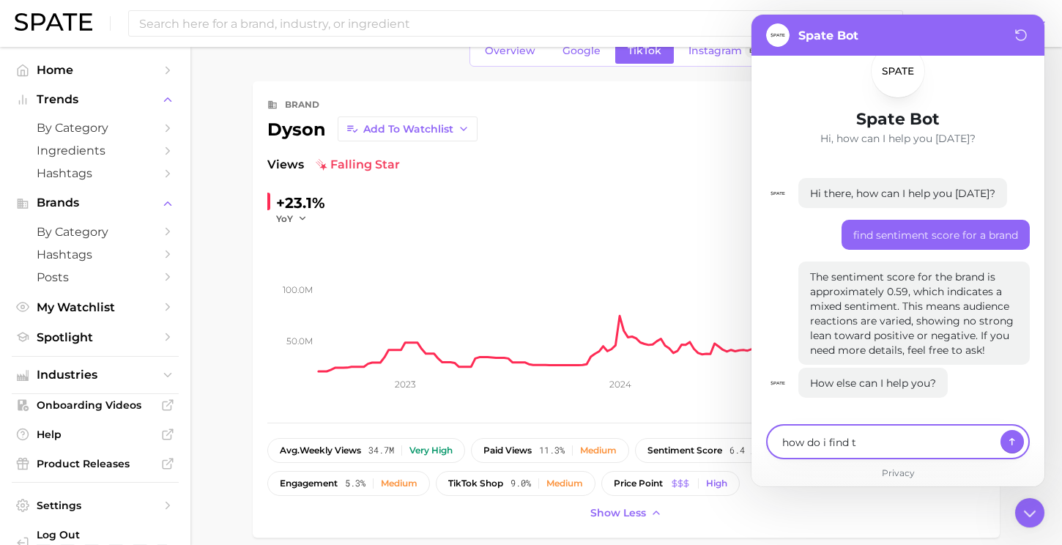
type textarea "x"
type textarea "how do i find th"
type textarea "x"
type textarea "how do i find tha"
type textarea "x"
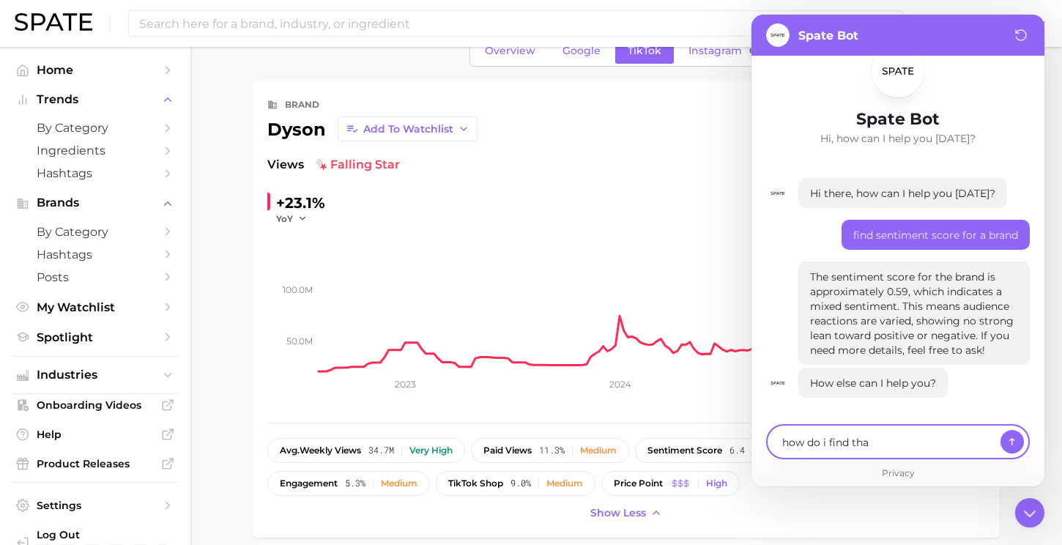
type textarea "how do i find that"
type textarea "x"
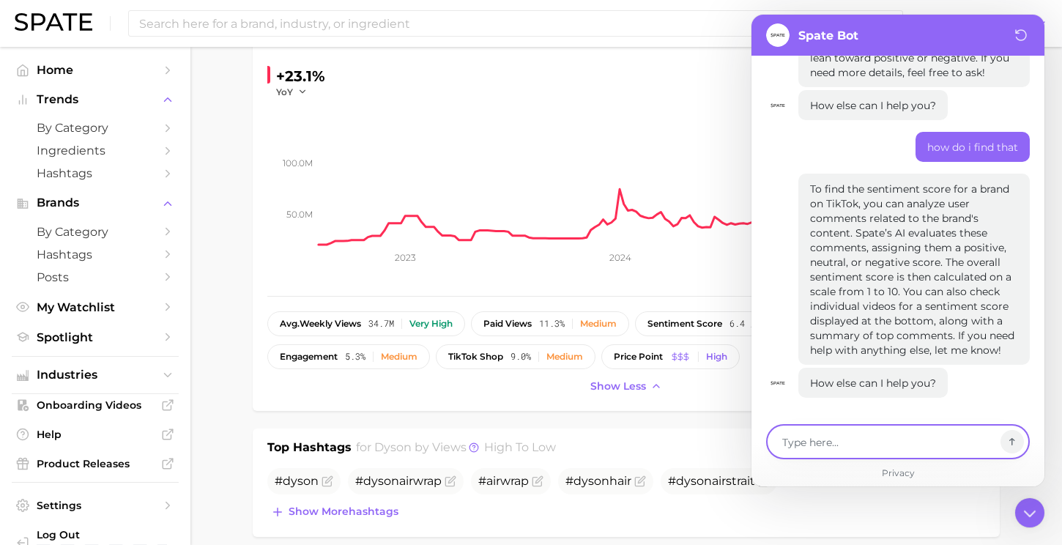
scroll to position [224, 0]
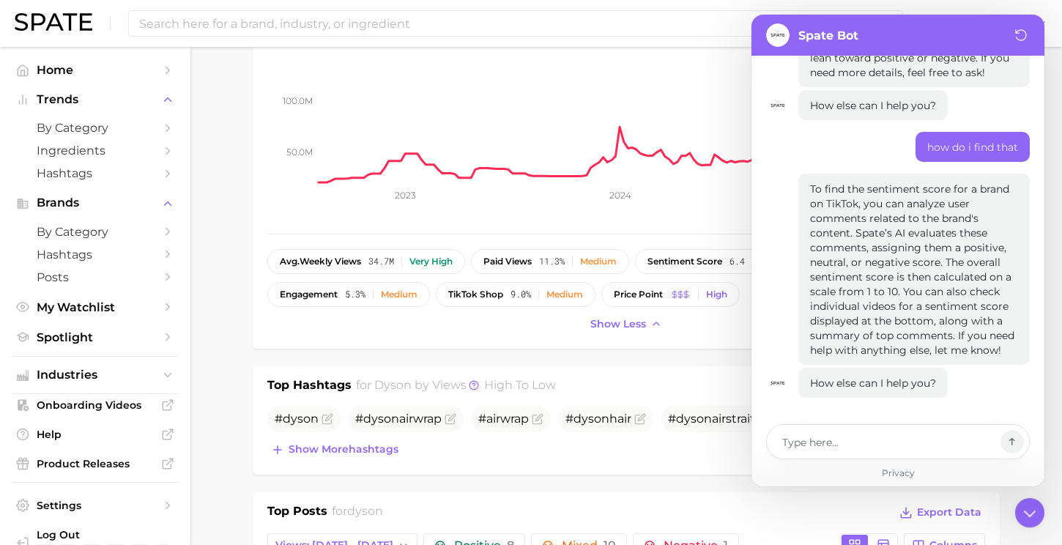
click at [603, 243] on div "brand dyson Add to Watchlist Export Data Views falling star +23.1% YoY 50.0m 10…" at bounding box center [625, 120] width 717 height 427
click at [621, 111] on rect at bounding box center [651, 109] width 666 height 146
click at [1037, 512] on icon at bounding box center [1029, 512] width 26 height 26
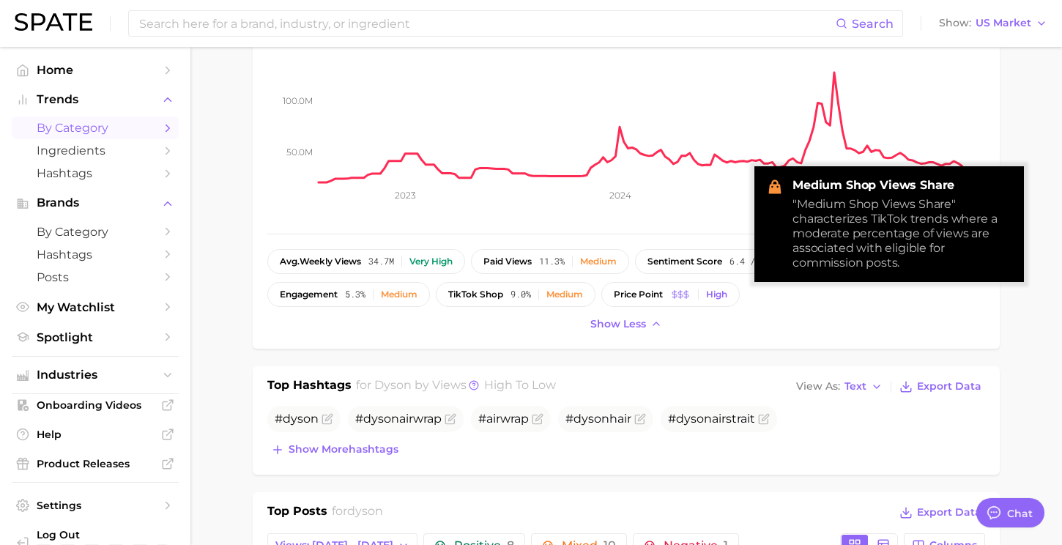
click at [75, 137] on link "by Category" at bounding box center [95, 127] width 167 height 23
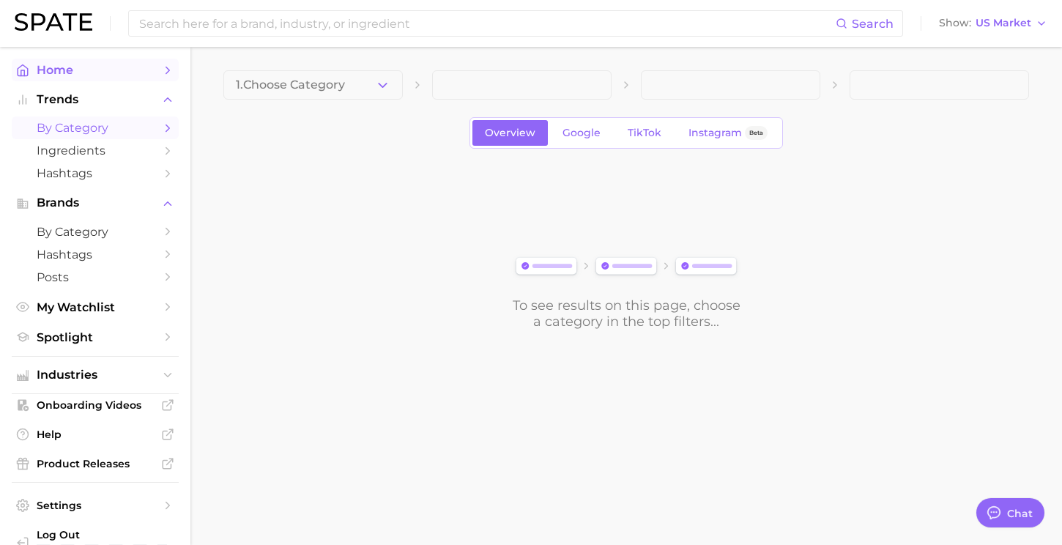
click at [55, 72] on span "Home" at bounding box center [95, 70] width 117 height 14
type textarea "x"
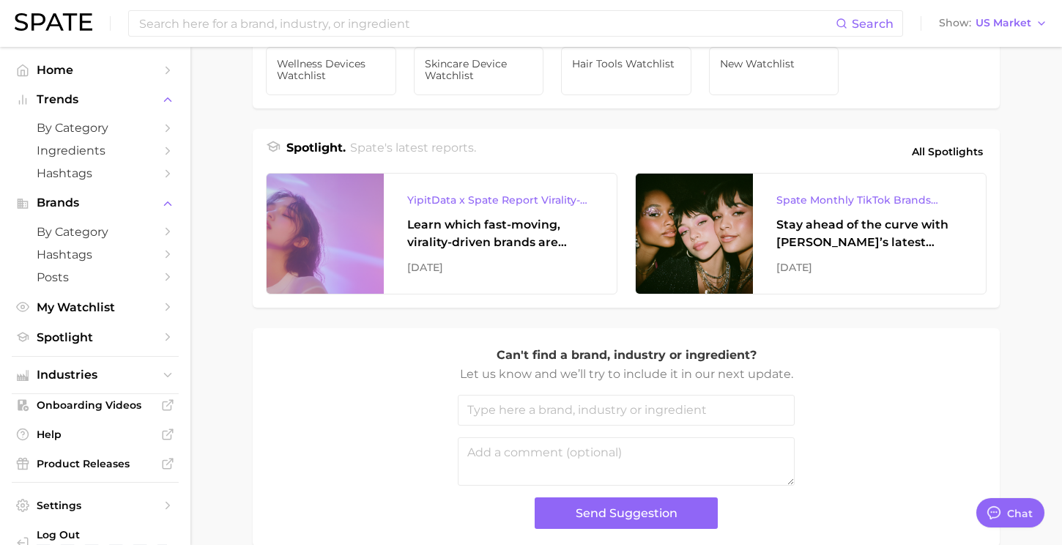
scroll to position [644, 0]
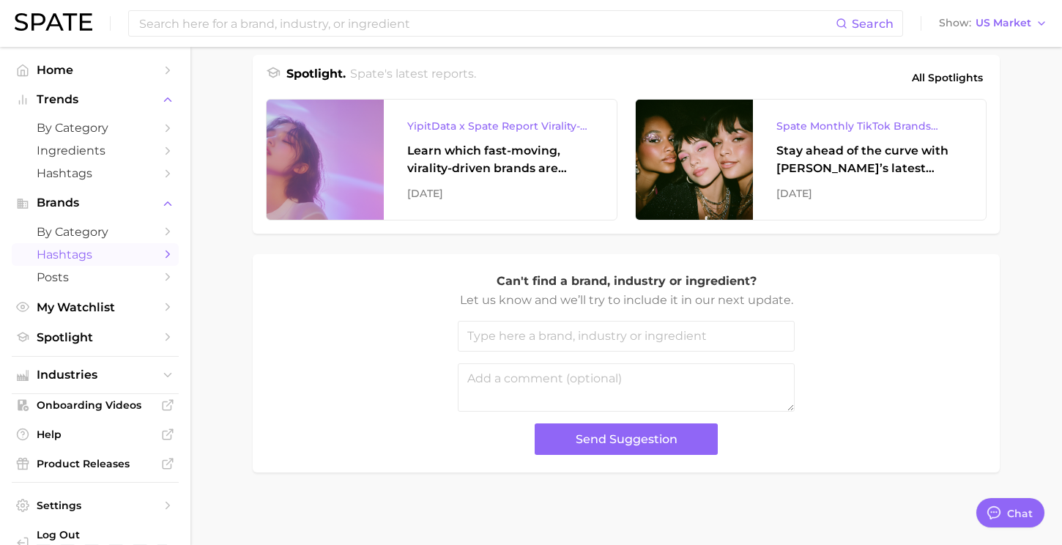
click at [83, 261] on span "Hashtags" at bounding box center [95, 254] width 117 height 14
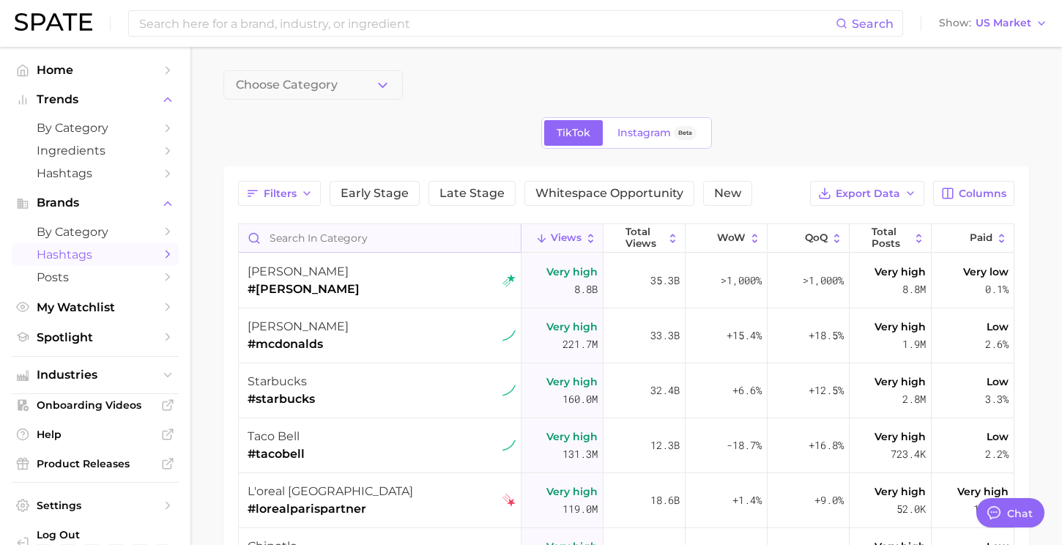
click at [383, 236] on input "Search in category" at bounding box center [380, 238] width 282 height 28
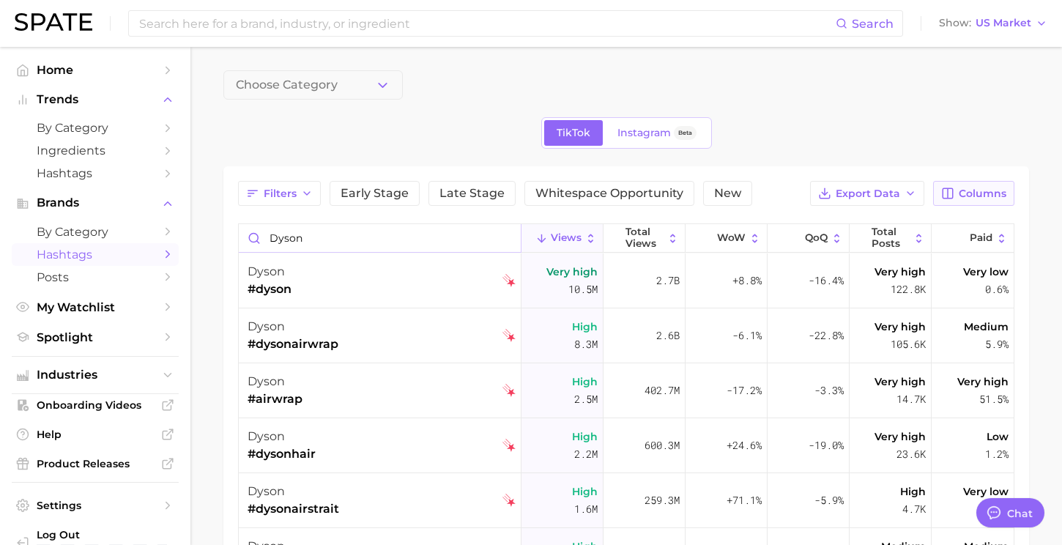
type input "dyson"
click at [992, 188] on span "Columns" at bounding box center [982, 193] width 48 height 12
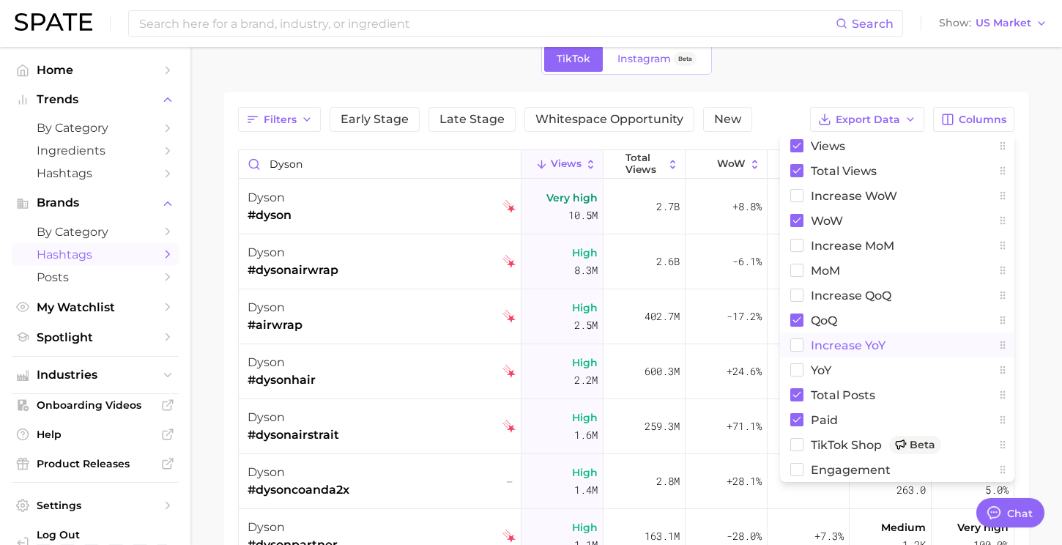
scroll to position [75, 0]
click at [802, 66] on div "TikTok Instagram Beta" at bounding box center [625, 57] width 805 height 31
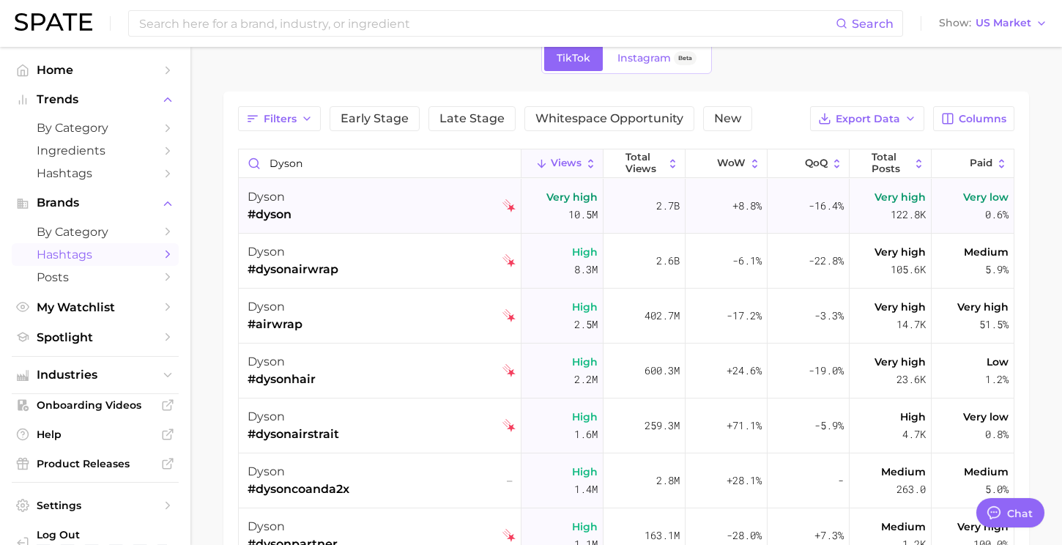
click at [432, 190] on div "dyson #dyson" at bounding box center [381, 206] width 268 height 55
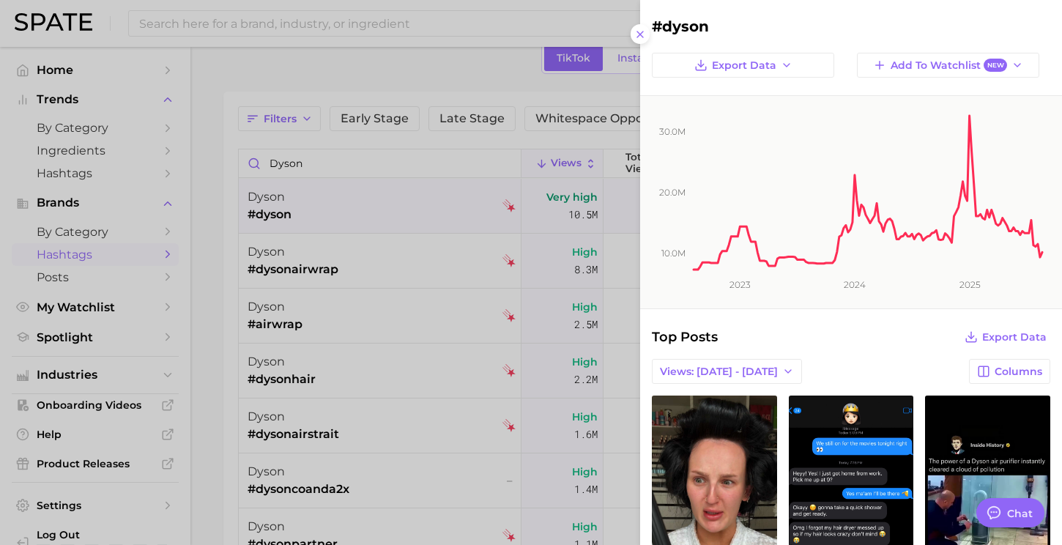
scroll to position [0, 0]
click at [780, 67] on icon "button" at bounding box center [786, 65] width 12 height 12
click at [454, 131] on div at bounding box center [531, 272] width 1062 height 545
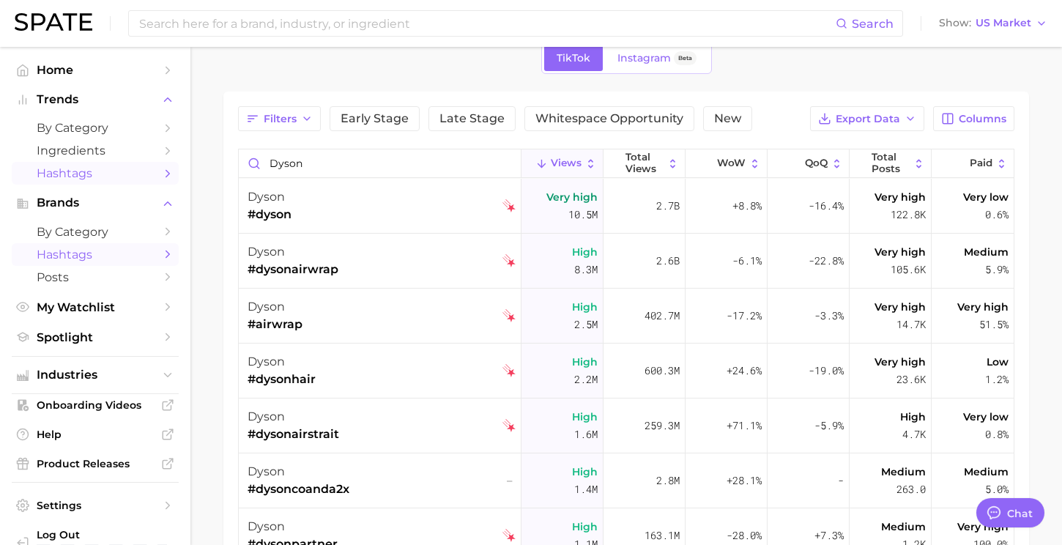
click at [78, 180] on span "Hashtags" at bounding box center [95, 173] width 117 height 14
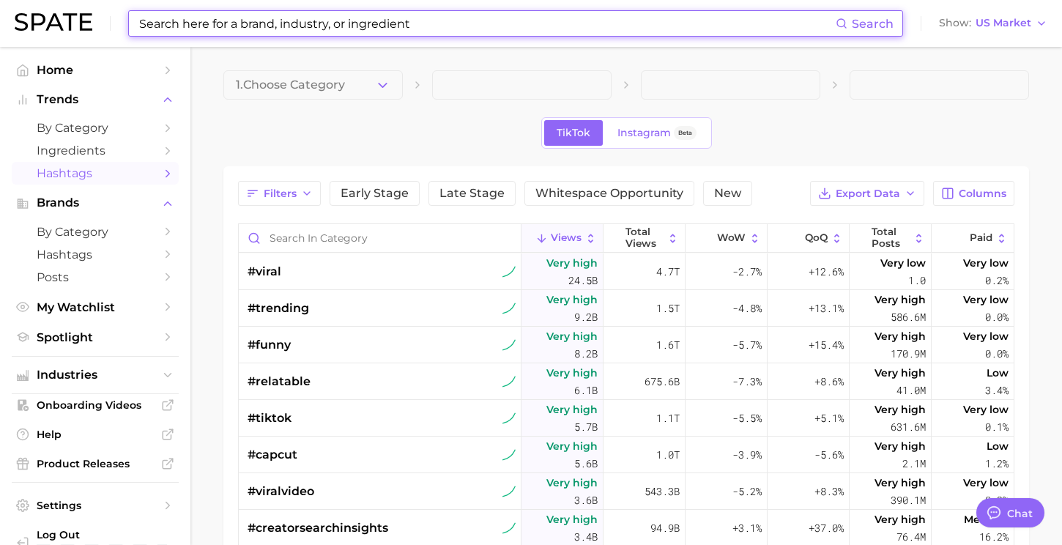
click at [261, 26] on input at bounding box center [487, 23] width 698 height 25
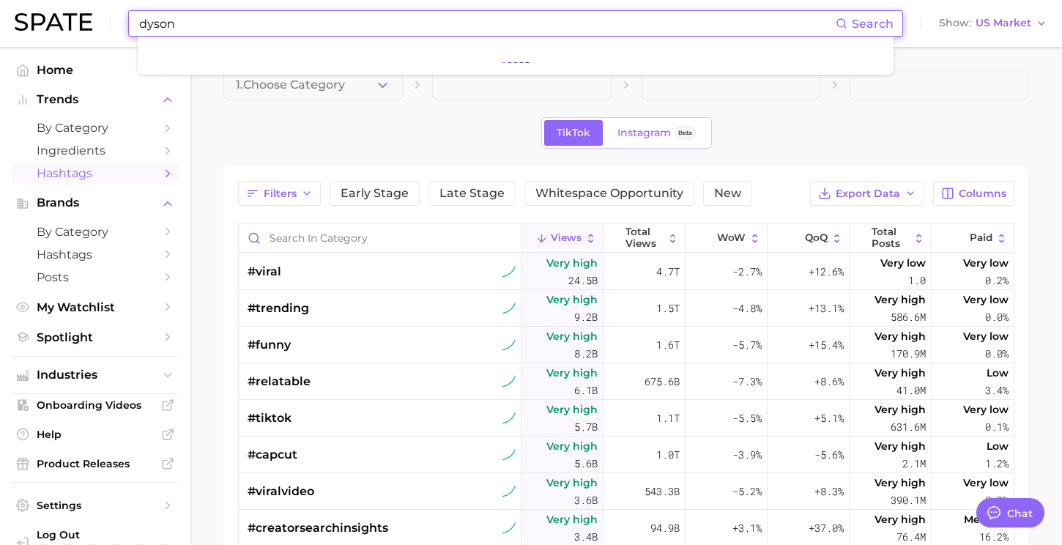
type input "dyson"
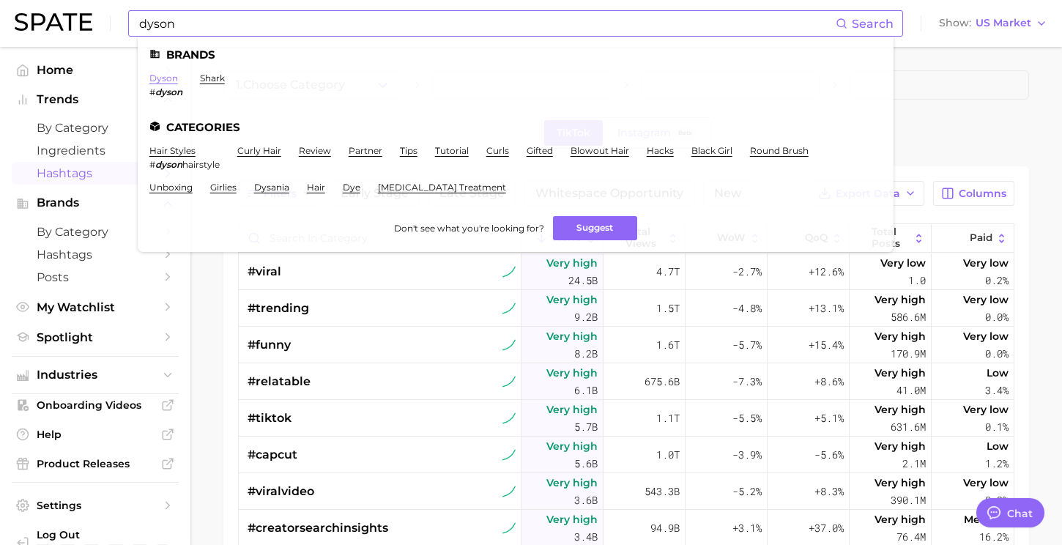
click at [171, 74] on link "dyson" at bounding box center [163, 77] width 29 height 11
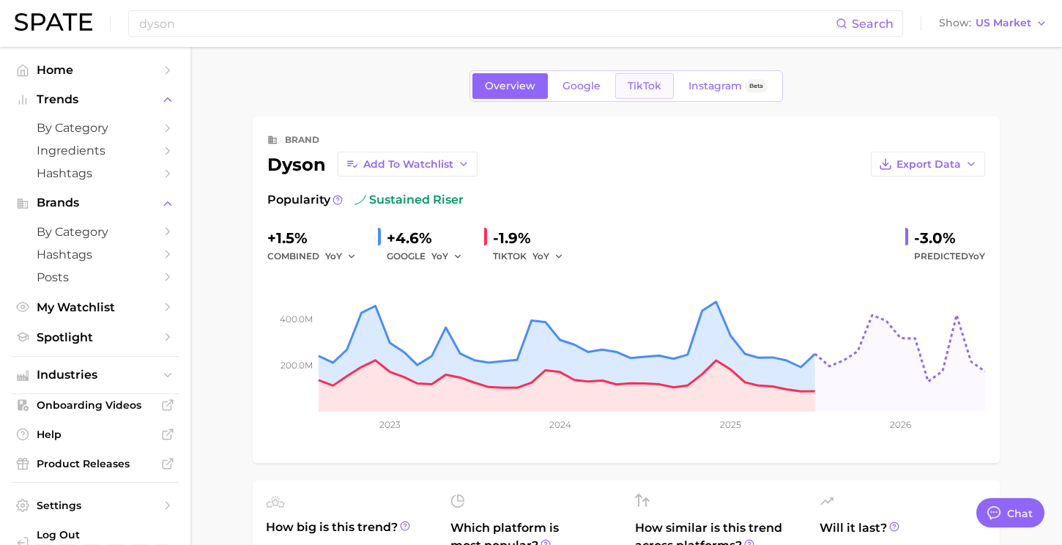
click at [650, 86] on span "TikTok" at bounding box center [644, 86] width 34 height 12
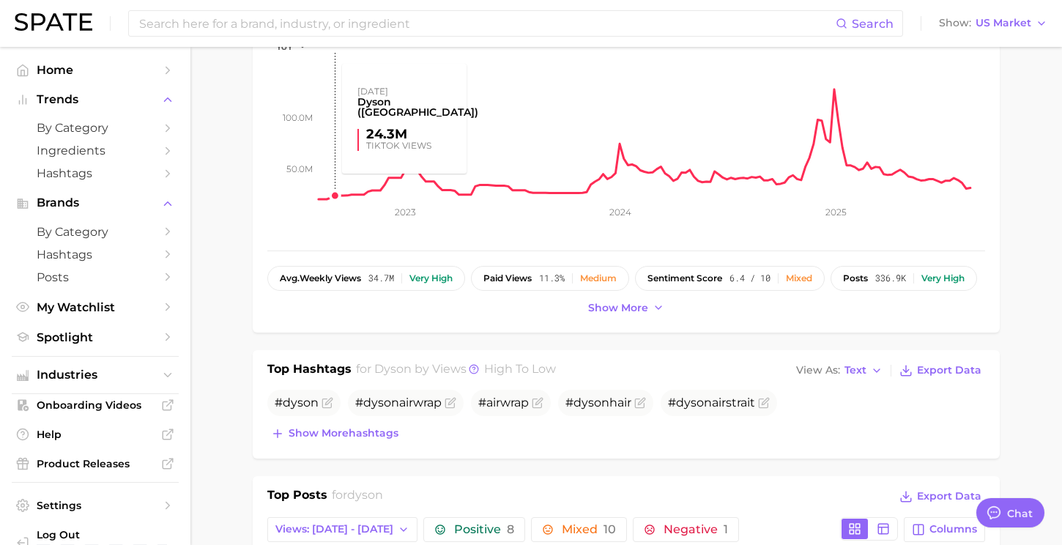
scroll to position [223, 0]
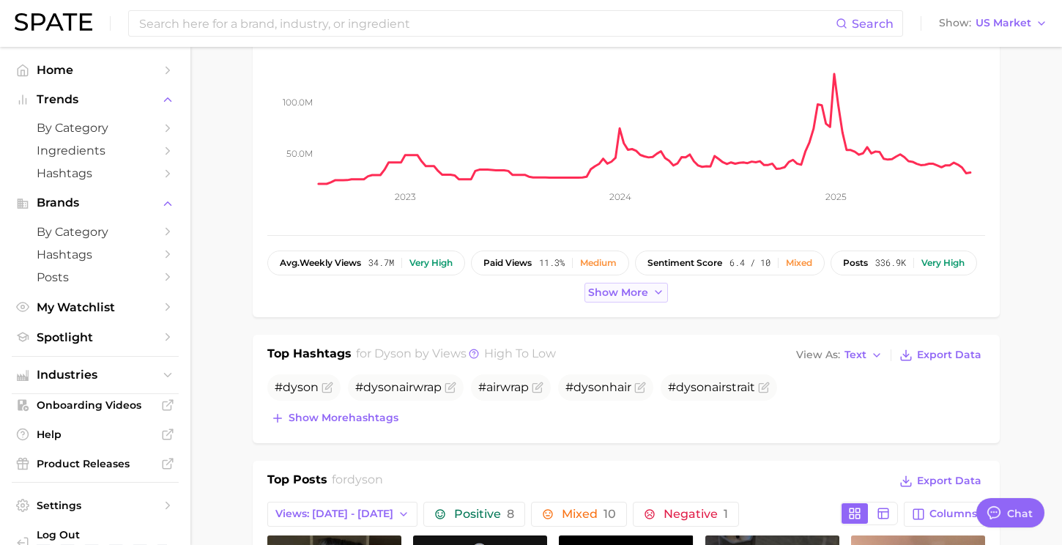
click at [622, 299] on button "Show more" at bounding box center [625, 293] width 83 height 20
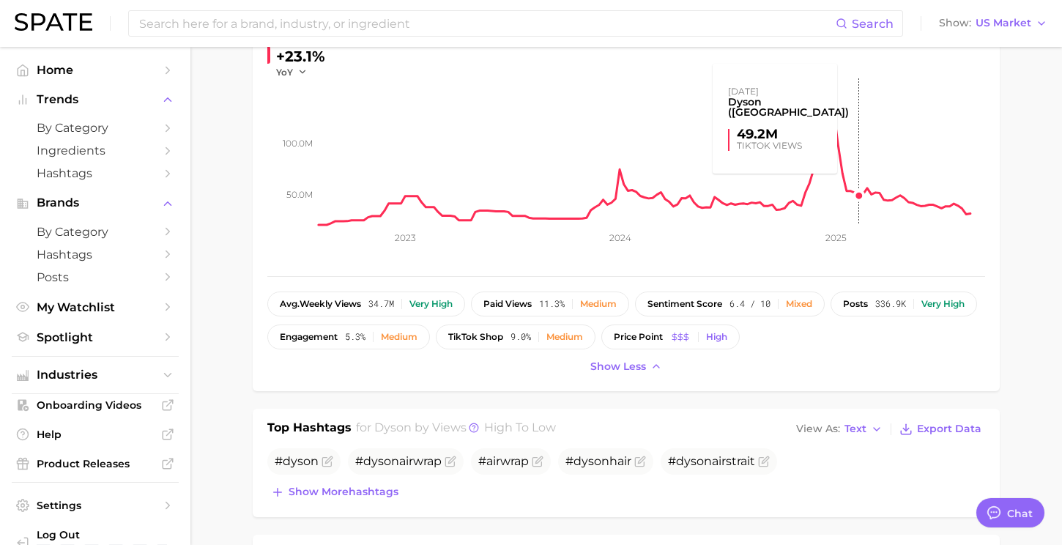
scroll to position [184, 0]
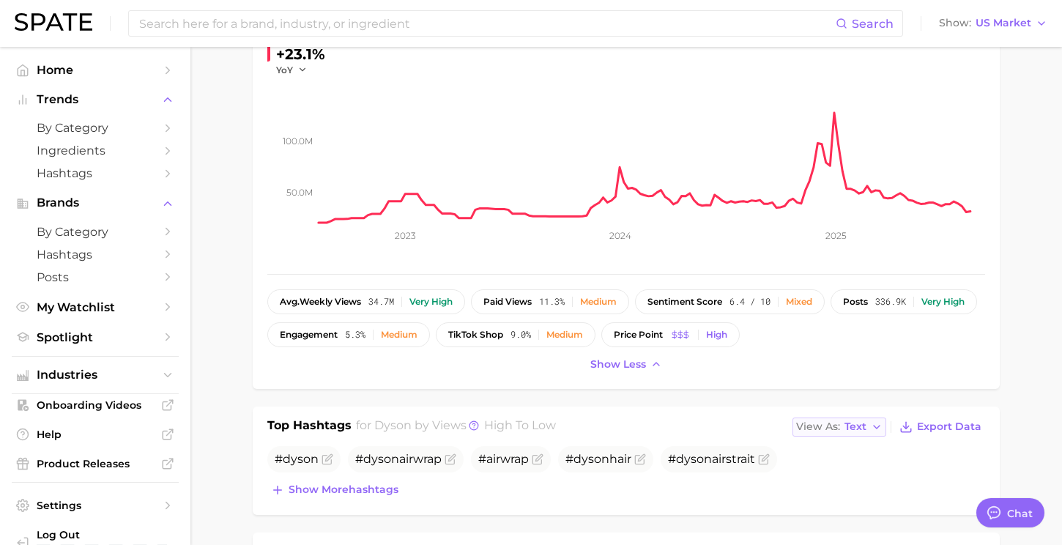
click at [871, 429] on icon "button" at bounding box center [876, 427] width 12 height 12
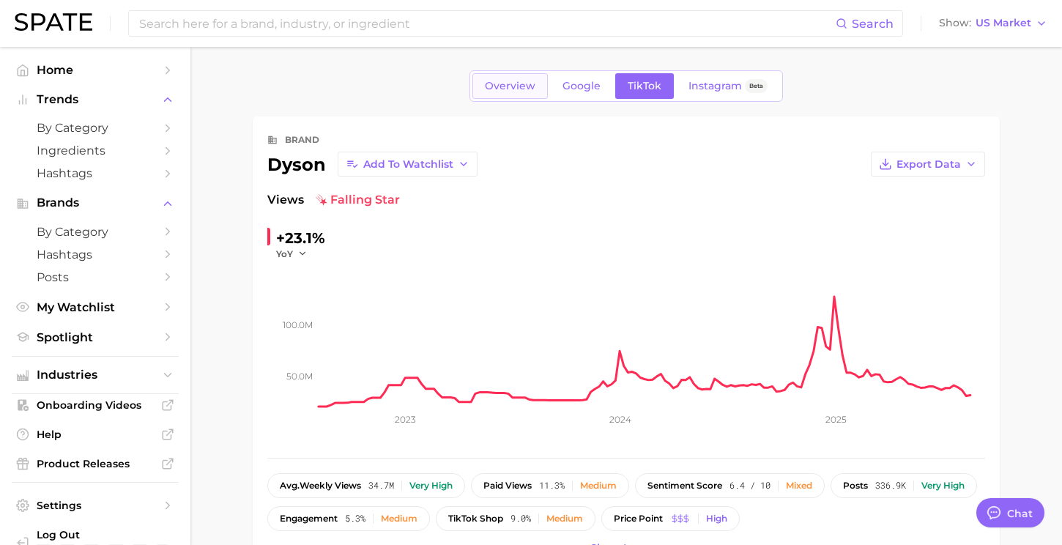
click at [521, 89] on span "Overview" at bounding box center [510, 86] width 51 height 12
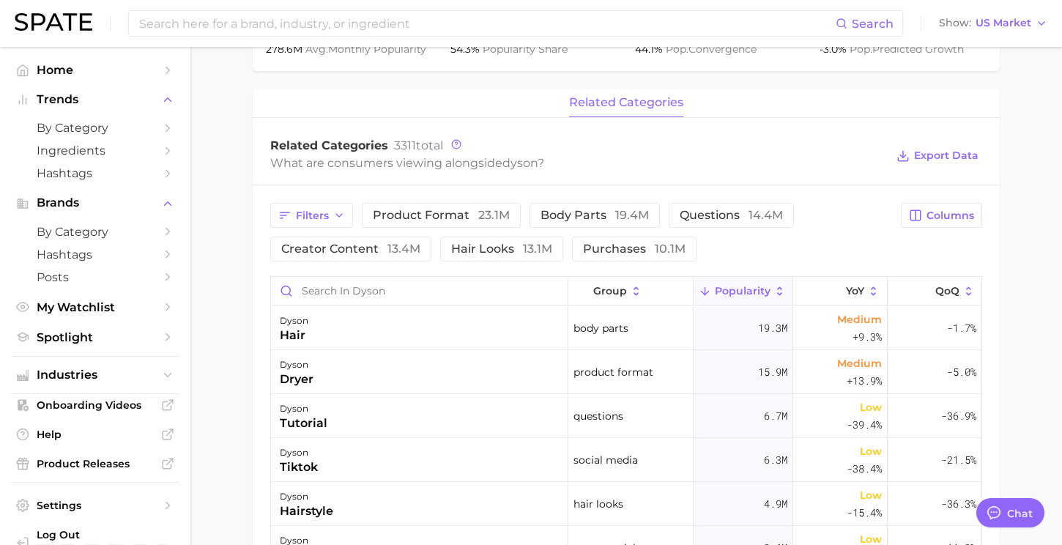
scroll to position [562, 0]
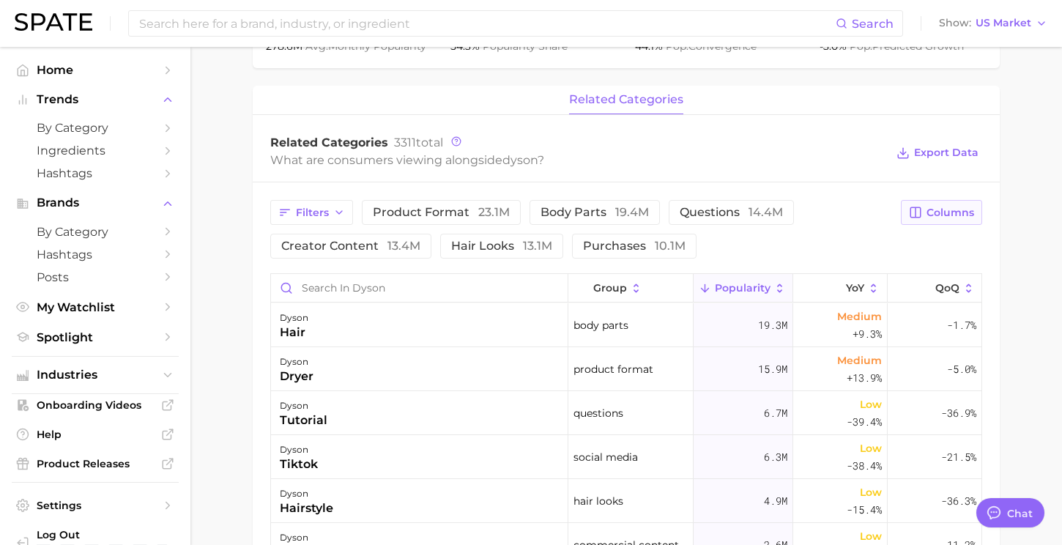
click at [955, 219] on button "Columns" at bounding box center [941, 212] width 81 height 25
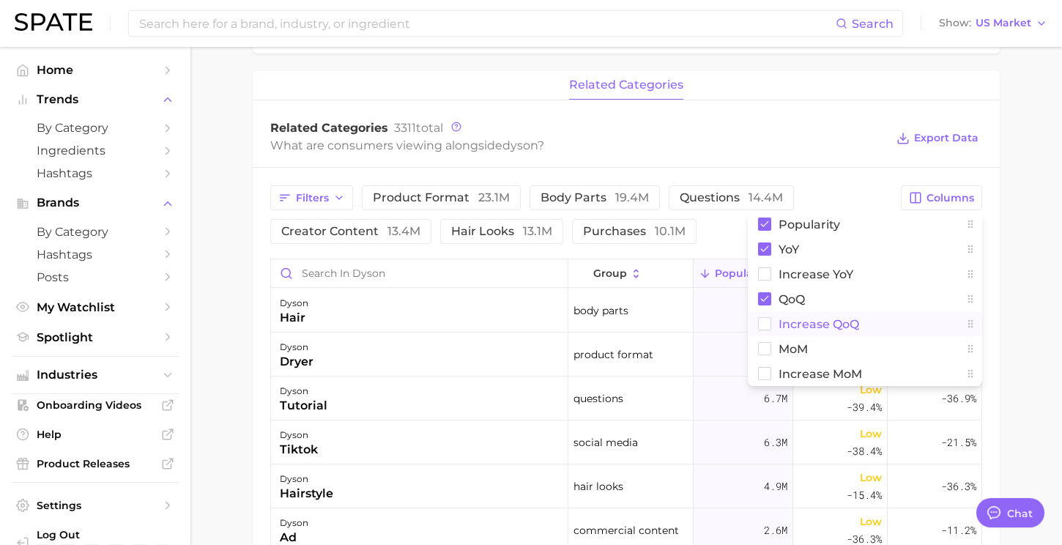
scroll to position [581, 0]
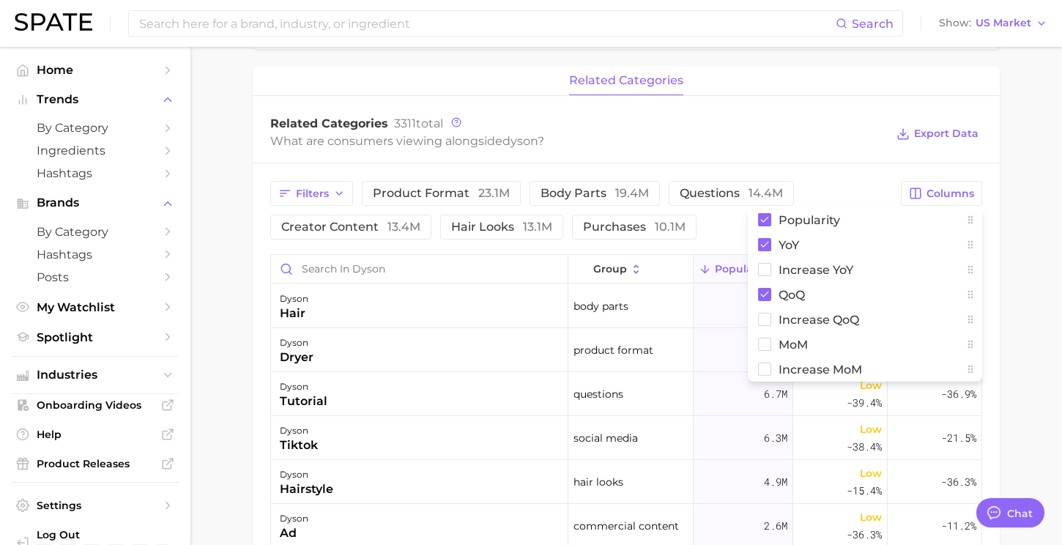
click at [824, 149] on div "What are consumers viewing alongside dyson ?" at bounding box center [577, 141] width 615 height 20
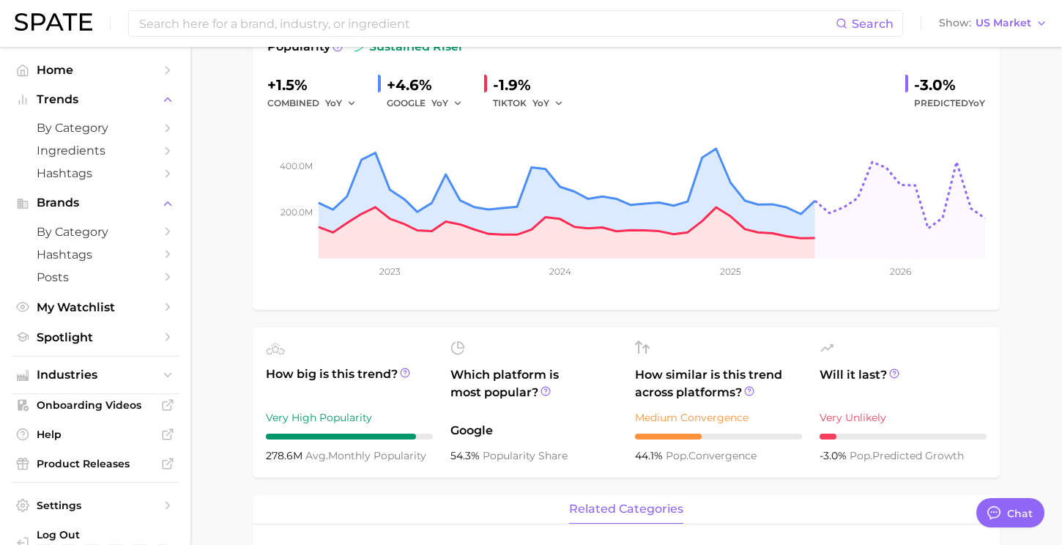
scroll to position [0, 0]
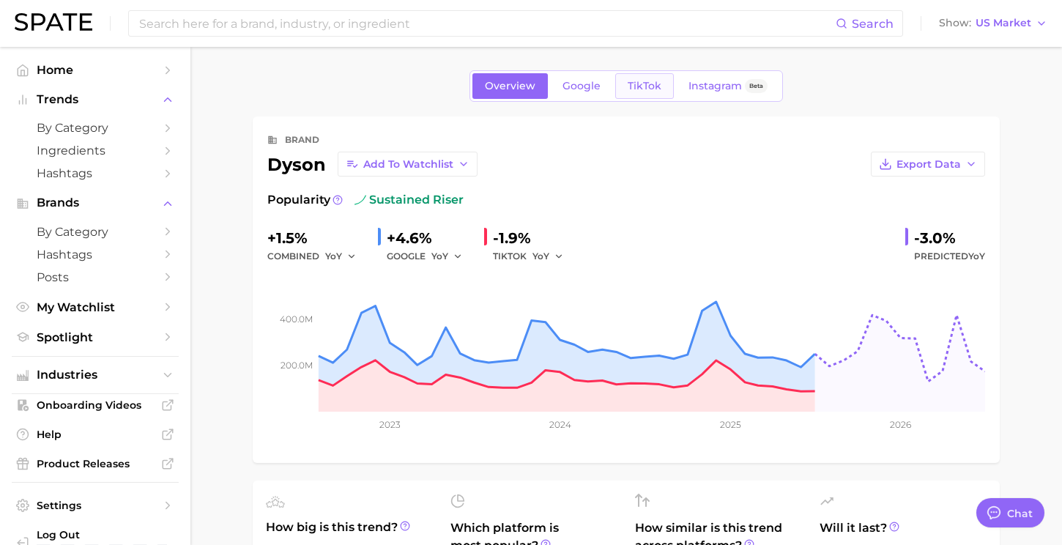
click at [635, 92] on span "TikTok" at bounding box center [644, 86] width 34 height 12
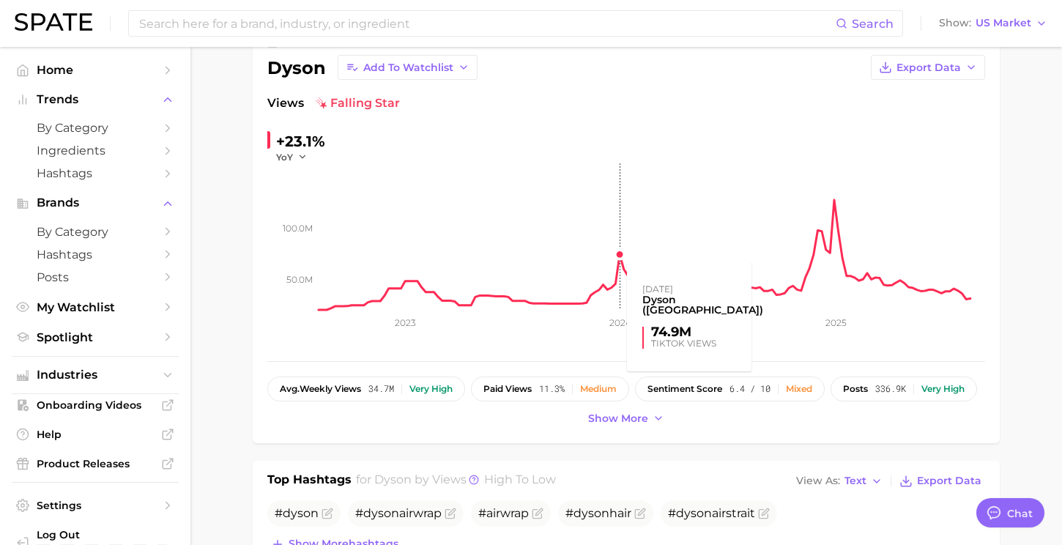
scroll to position [104, 0]
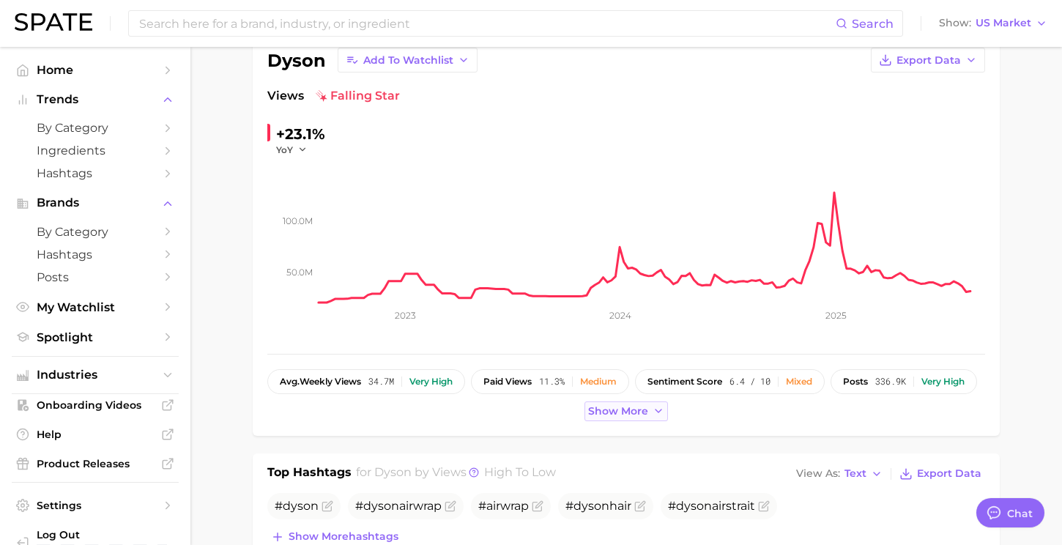
click at [624, 414] on span "Show more" at bounding box center [618, 411] width 60 height 12
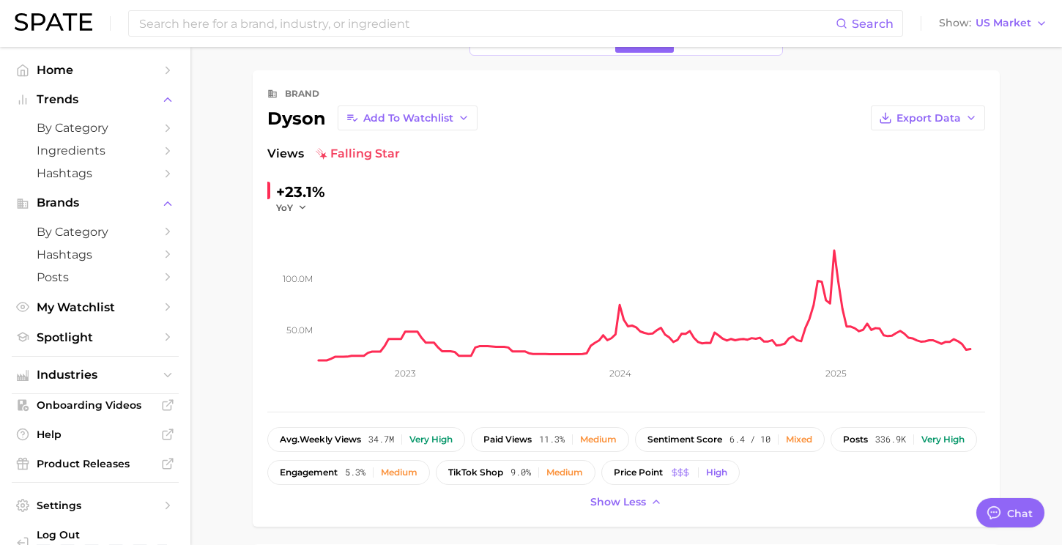
scroll to position [35, 0]
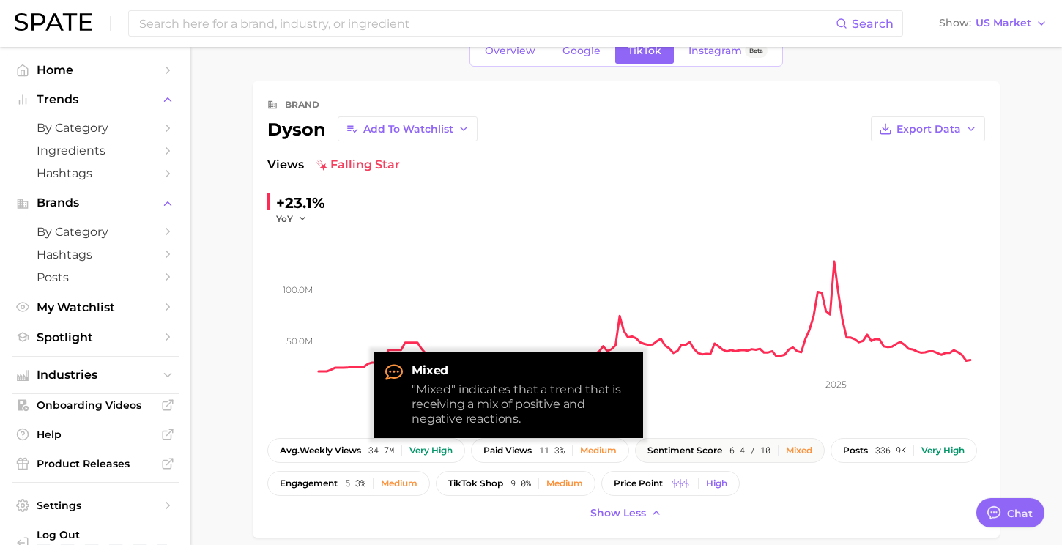
click at [714, 450] on span "sentiment score" at bounding box center [684, 450] width 75 height 10
click at [812, 453] on div "Mixed" at bounding box center [799, 450] width 26 height 10
click at [812, 452] on div "Mixed" at bounding box center [799, 450] width 26 height 10
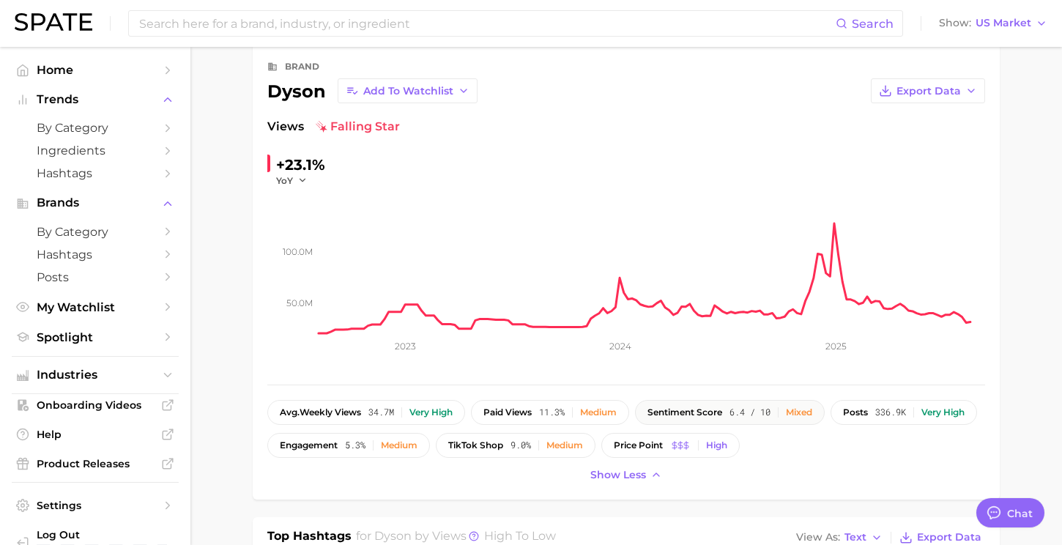
click at [812, 411] on div "Mixed" at bounding box center [799, 412] width 26 height 10
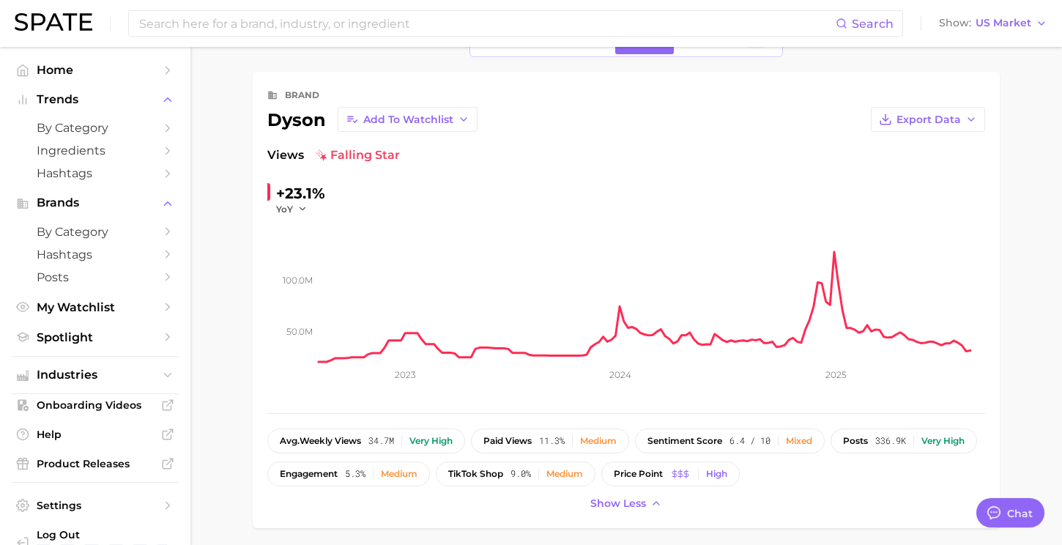
scroll to position [46, 0]
click at [939, 126] on button "Export Data" at bounding box center [927, 117] width 114 height 25
click at [937, 170] on span "Time Series Image" at bounding box center [898, 171] width 98 height 12
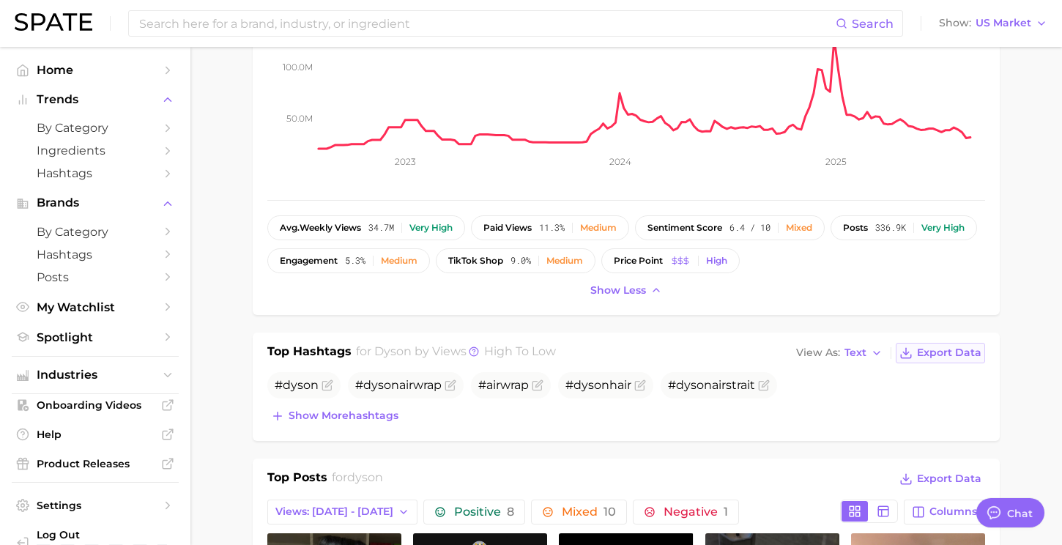
scroll to position [236, 0]
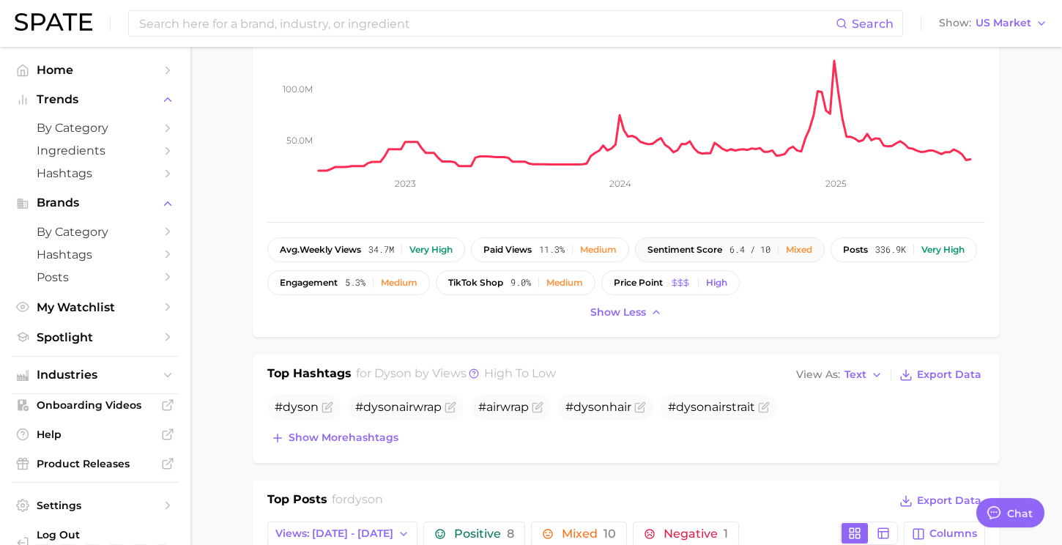
click at [770, 250] on span "6.4 / 10" at bounding box center [749, 250] width 41 height 10
click at [806, 250] on div "Mixed" at bounding box center [799, 250] width 26 height 10
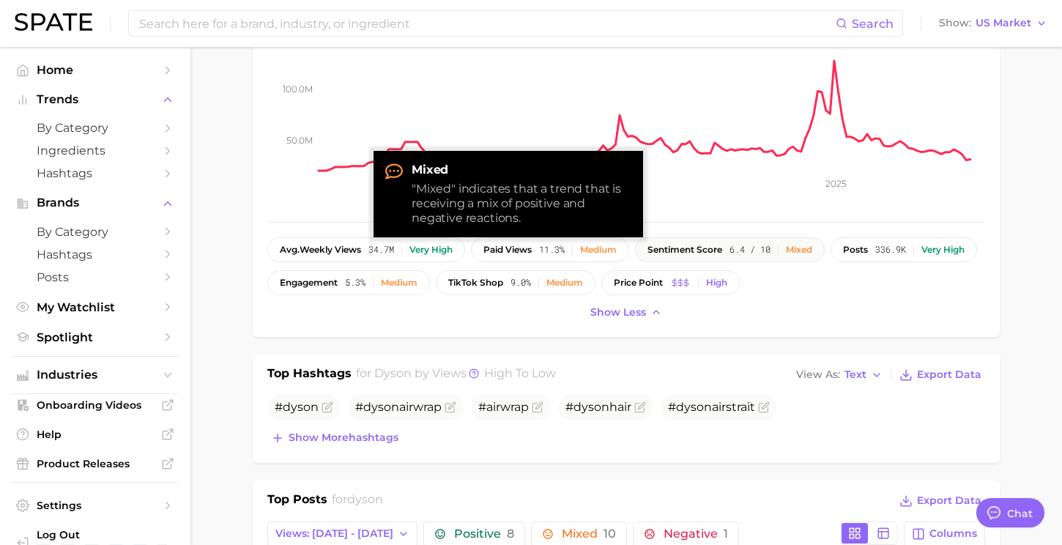
click at [737, 251] on span "6.4 / 10" at bounding box center [749, 250] width 41 height 10
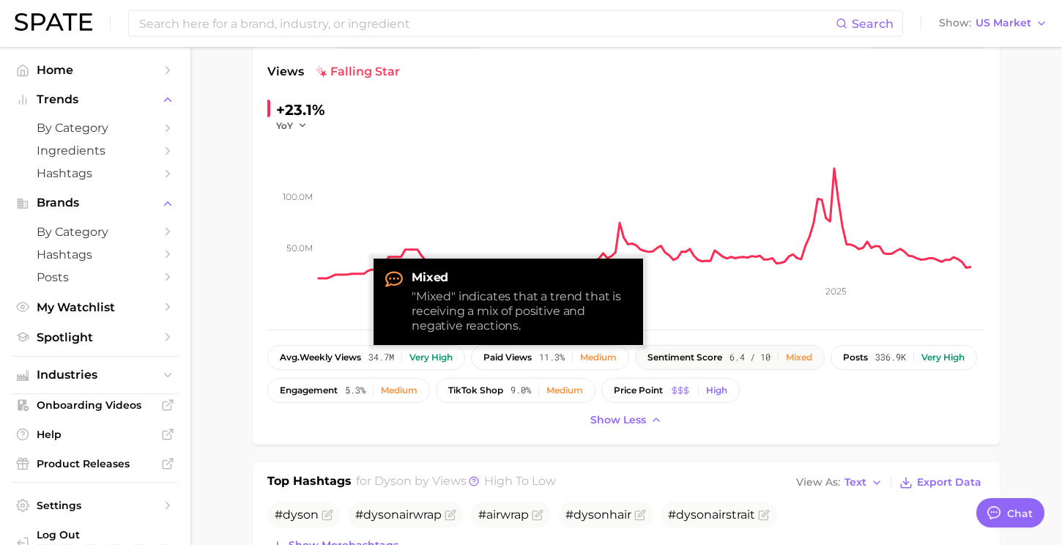
scroll to position [127, 0]
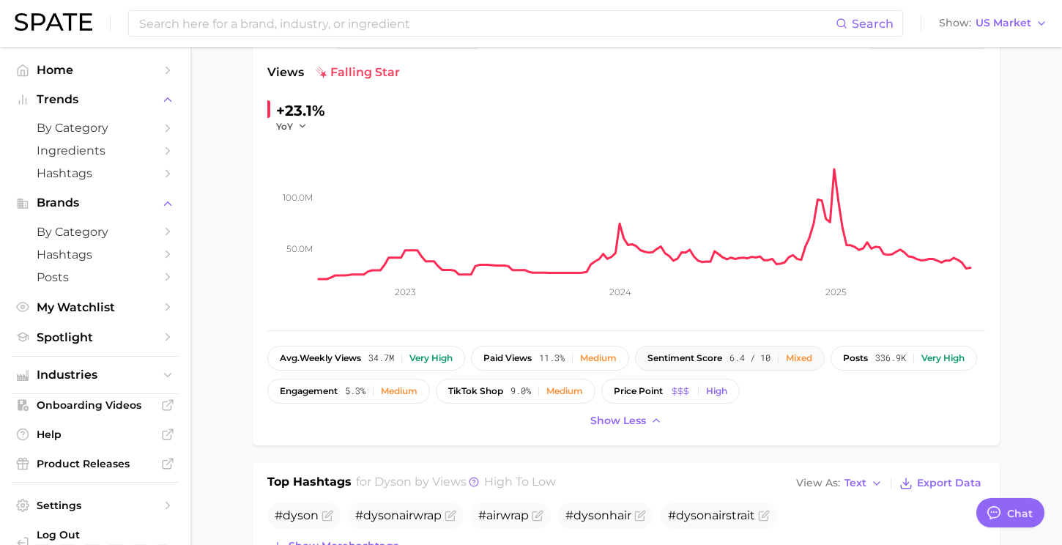
click at [810, 353] on div "Mixed" at bounding box center [799, 358] width 26 height 10
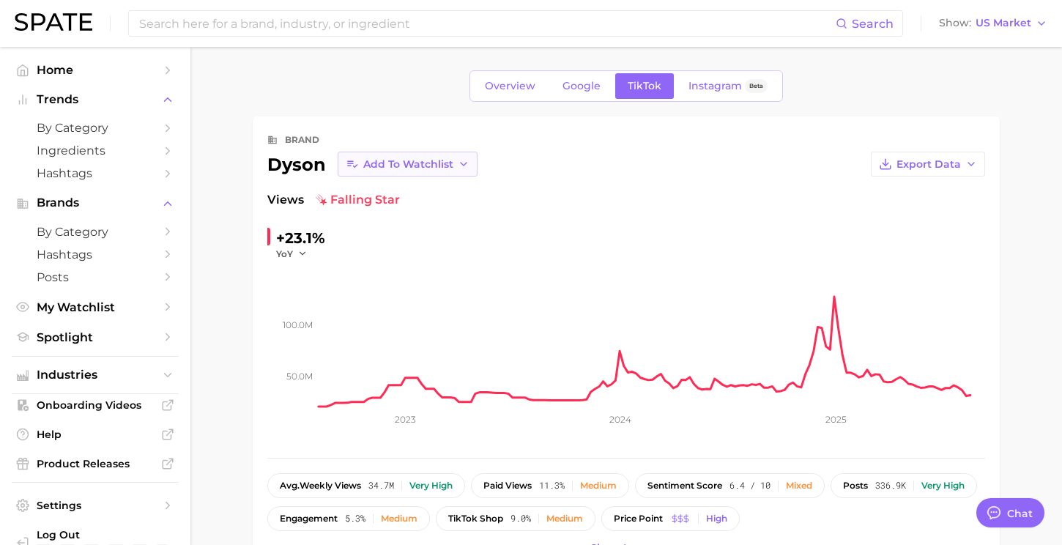
click at [410, 165] on span "Add to Watchlist" at bounding box center [408, 164] width 90 height 12
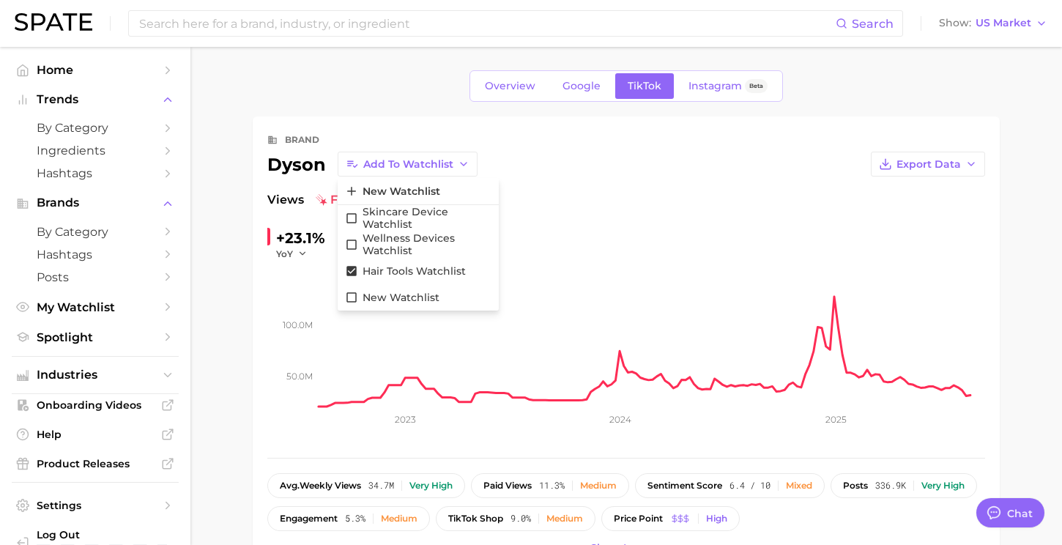
click at [588, 193] on div "Views falling star" at bounding box center [625, 200] width 717 height 18
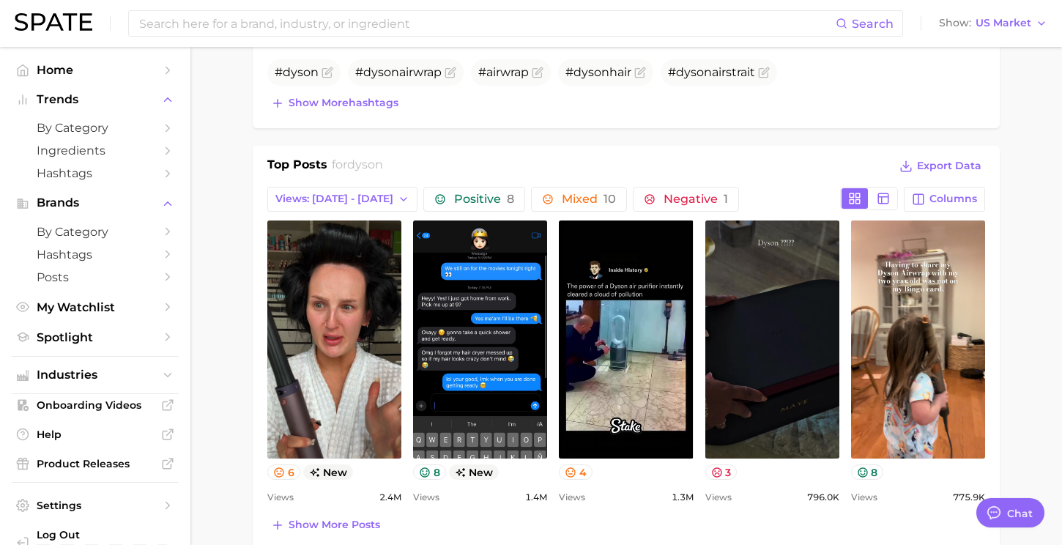
scroll to position [571, 0]
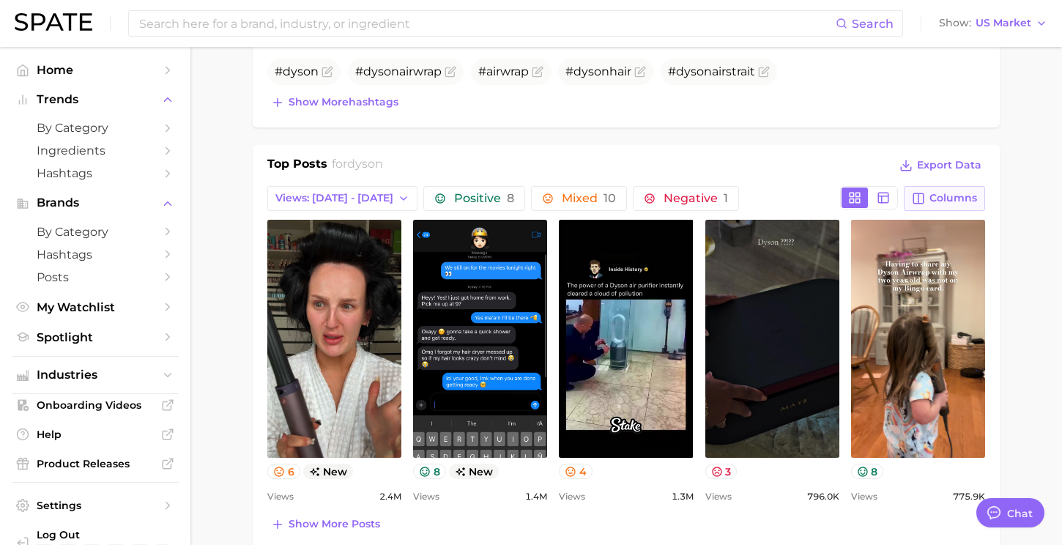
click at [960, 198] on span "Columns" at bounding box center [953, 198] width 48 height 12
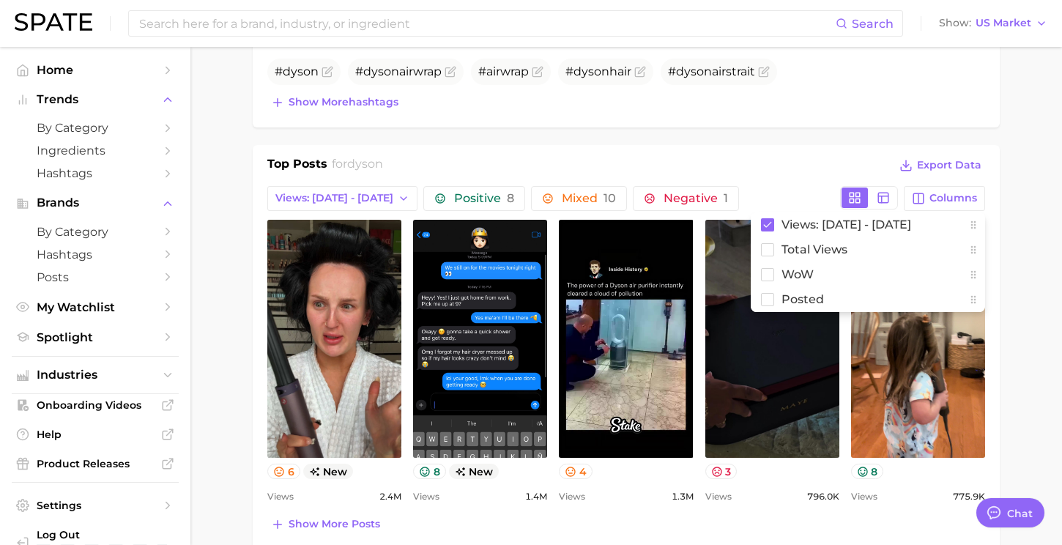
click at [696, 146] on div "Top Posts for dyson Export Data Views: Aug 10 - 17 Positive 8 Mixed 10 Negative…" at bounding box center [626, 347] width 747 height 404
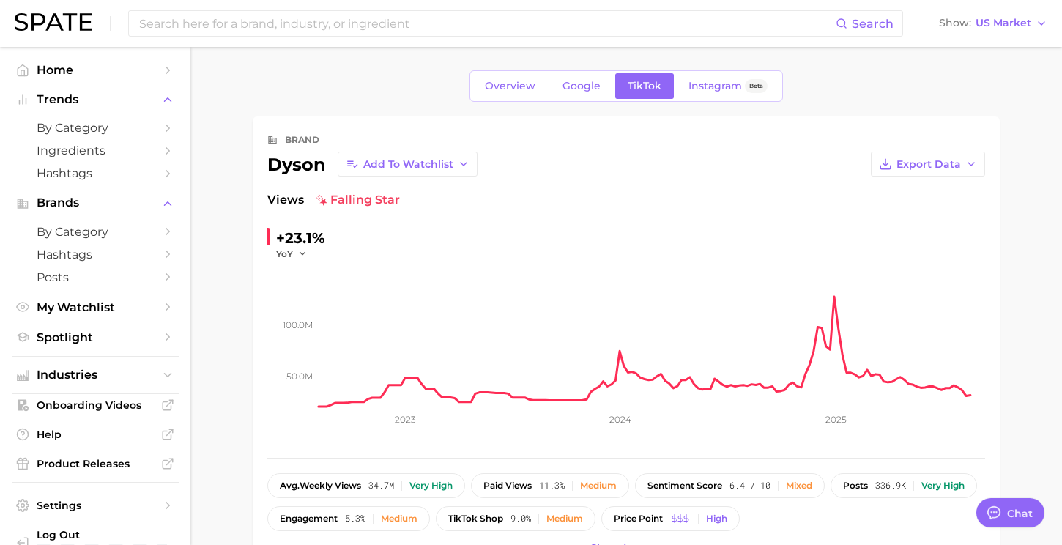
scroll to position [76, 0]
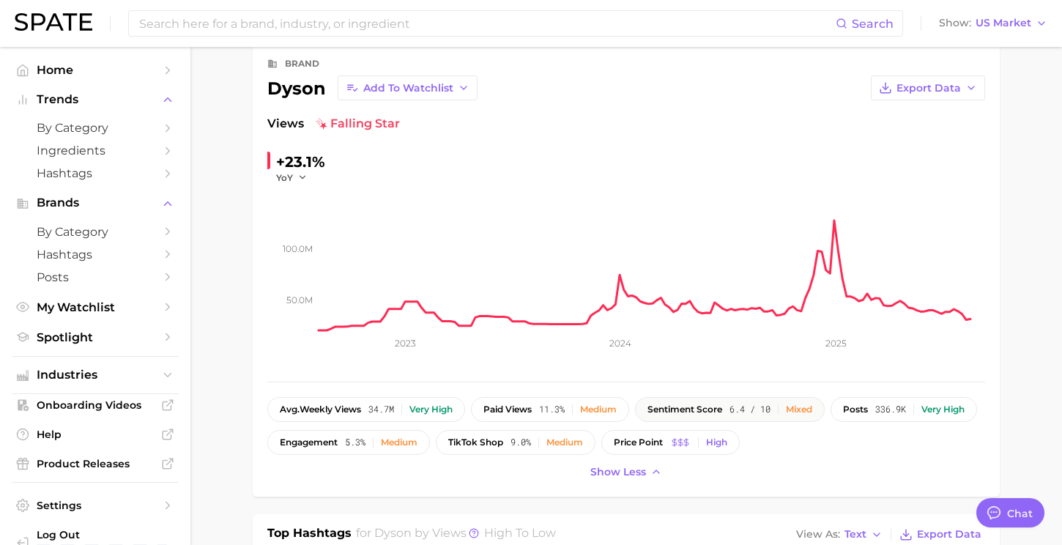
click at [770, 409] on span "6.4 / 10" at bounding box center [749, 409] width 41 height 10
click at [687, 404] on span "sentiment score" at bounding box center [684, 409] width 75 height 10
click at [588, 409] on div "Medium" at bounding box center [598, 409] width 37 height 10
click at [402, 417] on button "avg. weekly views 34.7m Very high" at bounding box center [366, 409] width 198 height 25
click at [469, 490] on div "brand dyson Add to Watchlist Export Data Views falling star +23.1% YoY 50.0m 10…" at bounding box center [626, 268] width 747 height 456
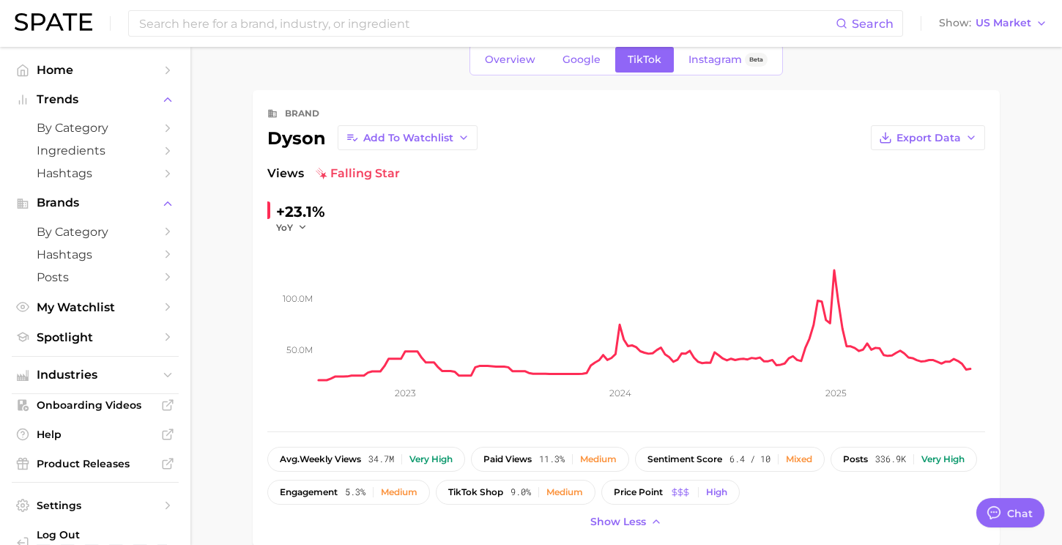
scroll to position [0, 0]
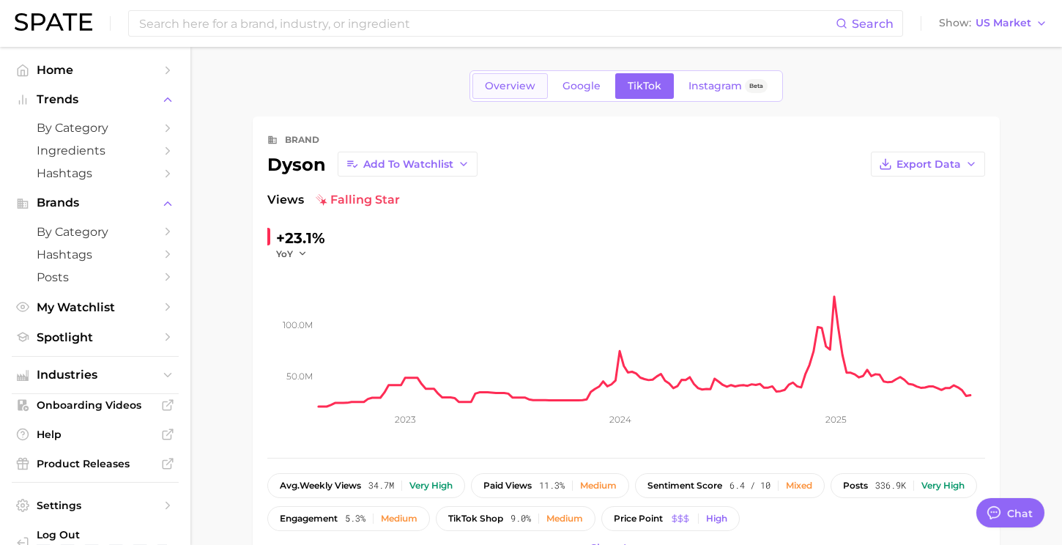
click at [519, 78] on link "Overview" at bounding box center [509, 86] width 75 height 26
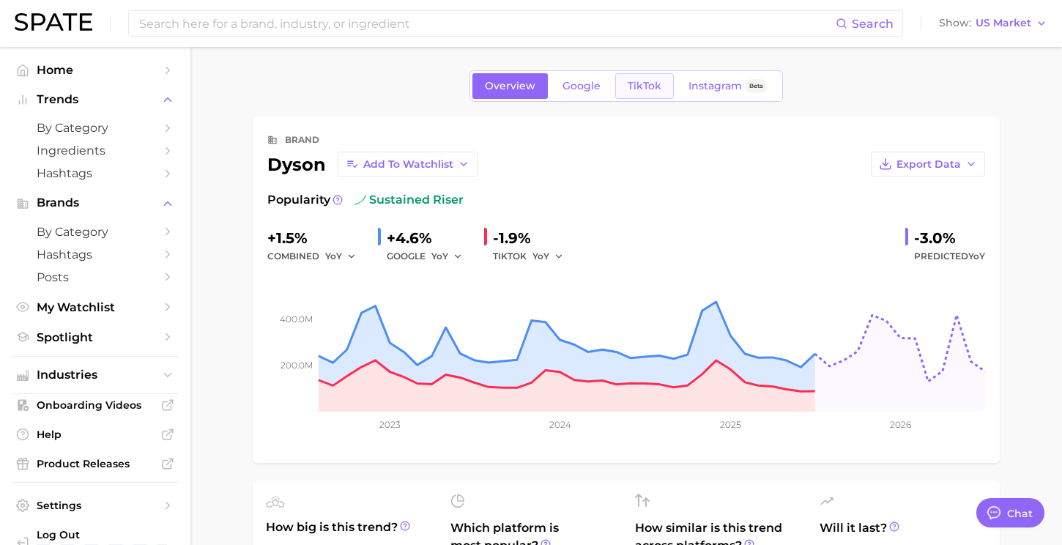
click at [633, 90] on span "TikTok" at bounding box center [644, 86] width 34 height 12
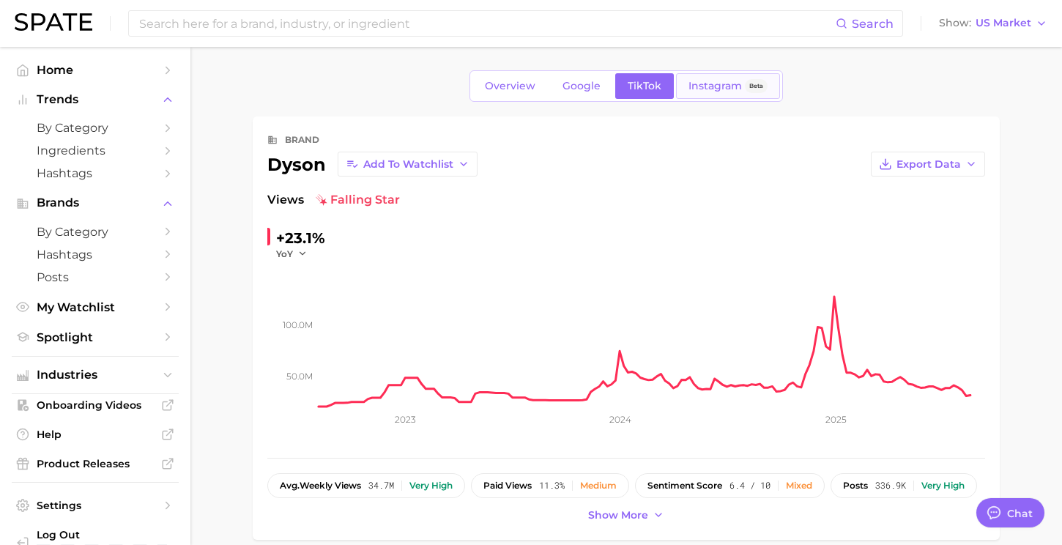
click at [709, 81] on span "Instagram" at bounding box center [714, 86] width 53 height 12
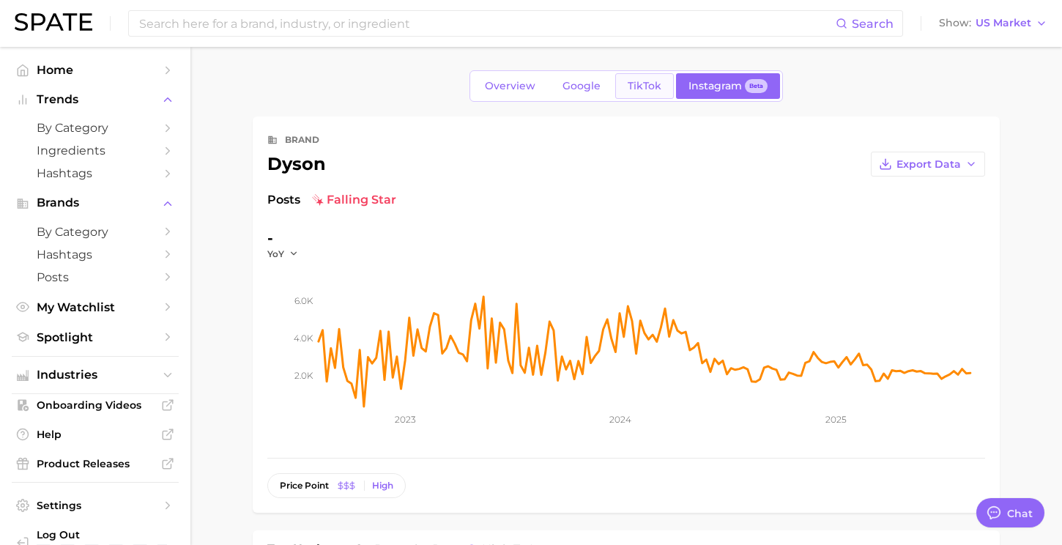
click at [619, 80] on link "TikTok" at bounding box center [644, 86] width 59 height 26
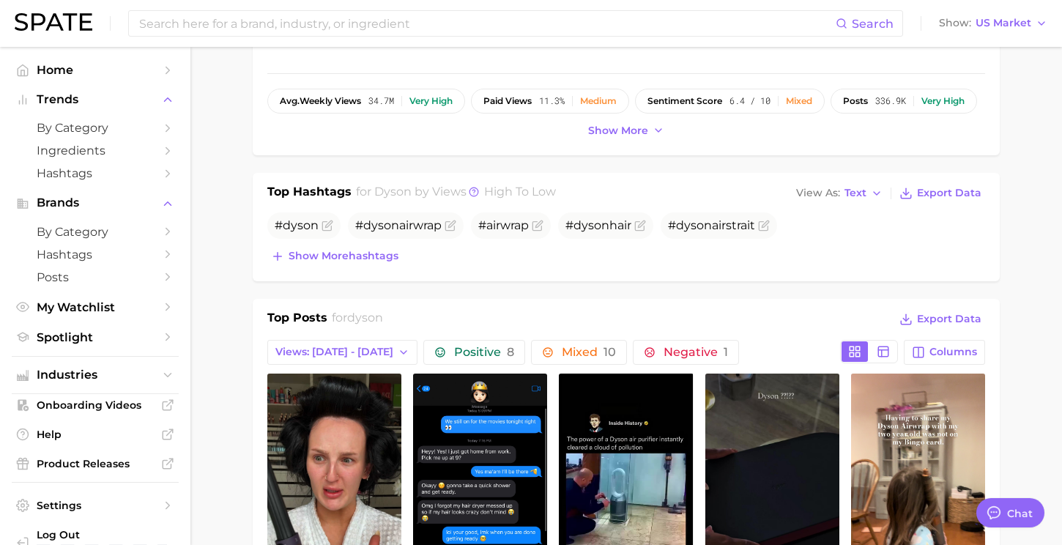
scroll to position [381, 0]
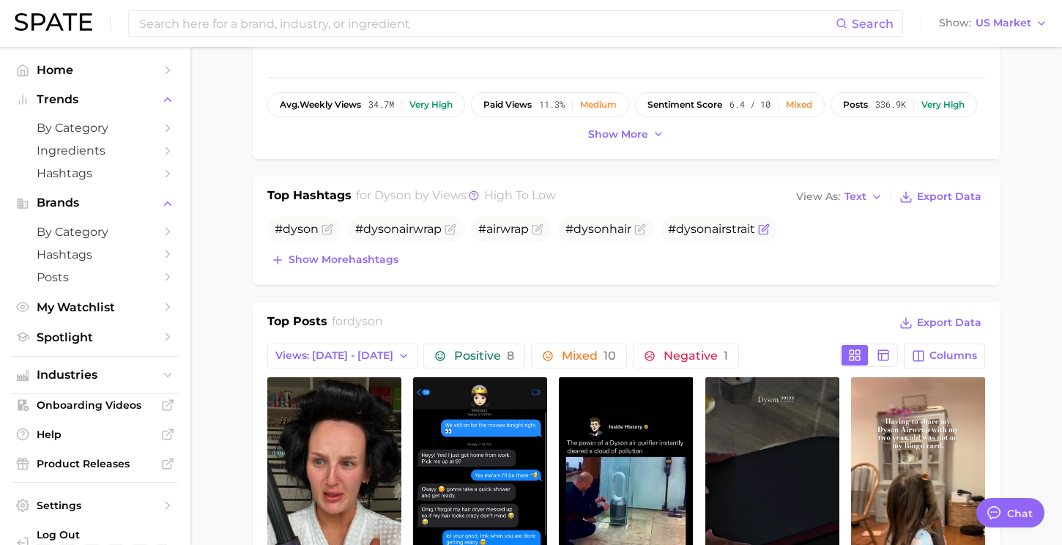
click at [706, 234] on span "dyson" at bounding box center [694, 229] width 36 height 14
click at [687, 219] on span "# dyson airstrait" at bounding box center [718, 229] width 116 height 26
click at [763, 229] on icon "Flag as miscategorized or irrelevant" at bounding box center [764, 229] width 12 height 12
type textarea "x"
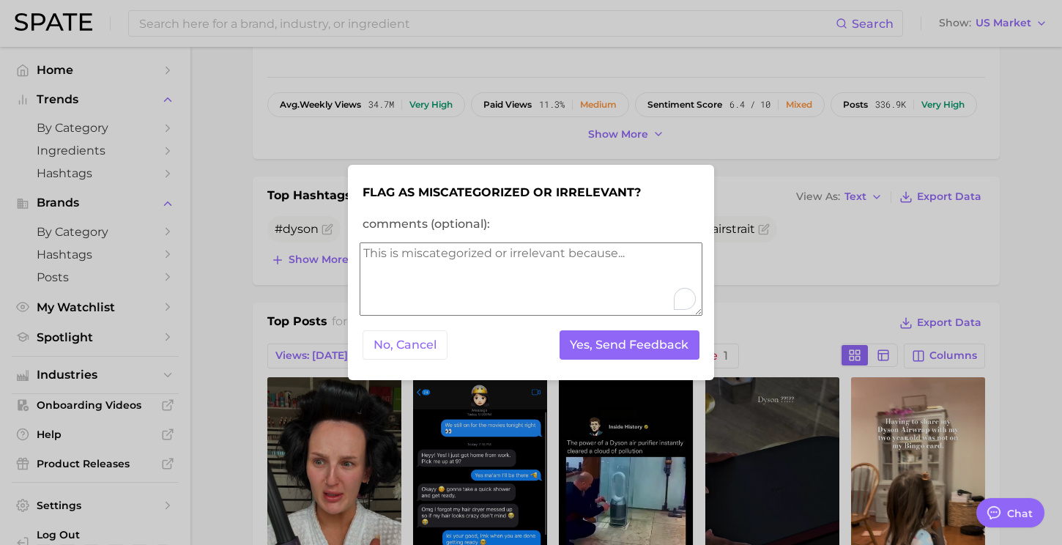
click at [797, 314] on div at bounding box center [531, 272] width 1062 height 545
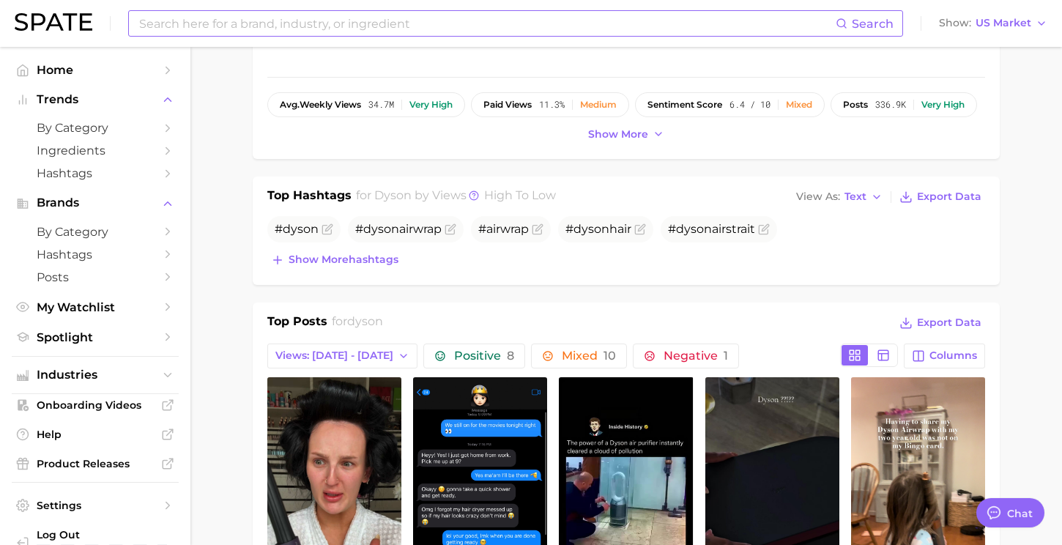
click at [306, 30] on input at bounding box center [487, 23] width 698 height 25
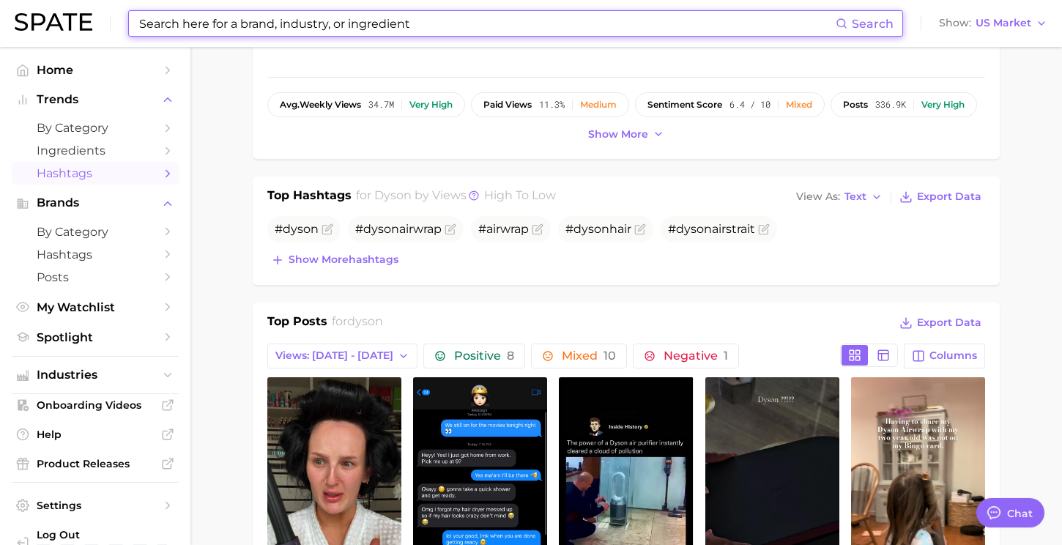
click at [81, 174] on span "Hashtags" at bounding box center [95, 173] width 117 height 14
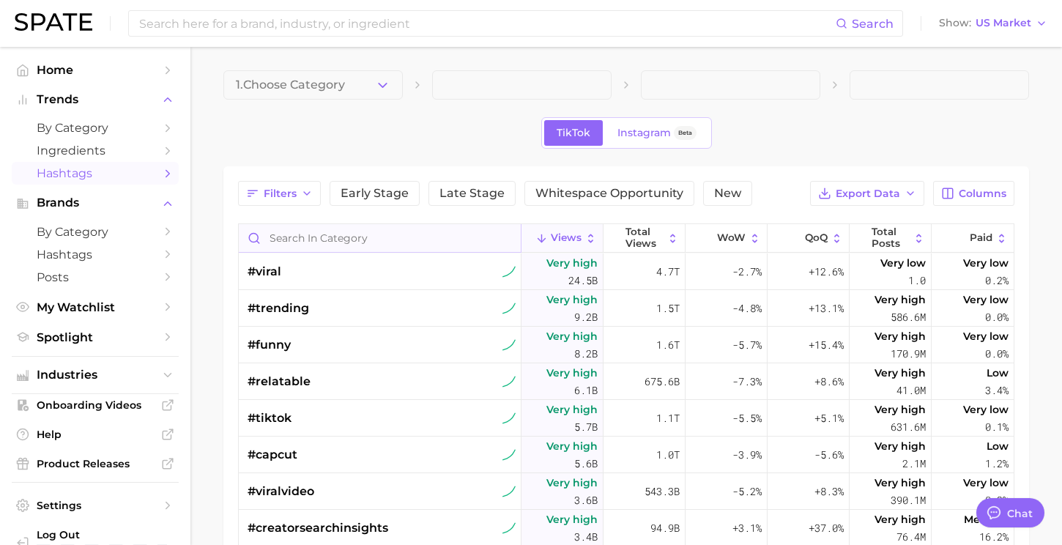
click at [299, 245] on input "Search in category" at bounding box center [380, 238] width 282 height 28
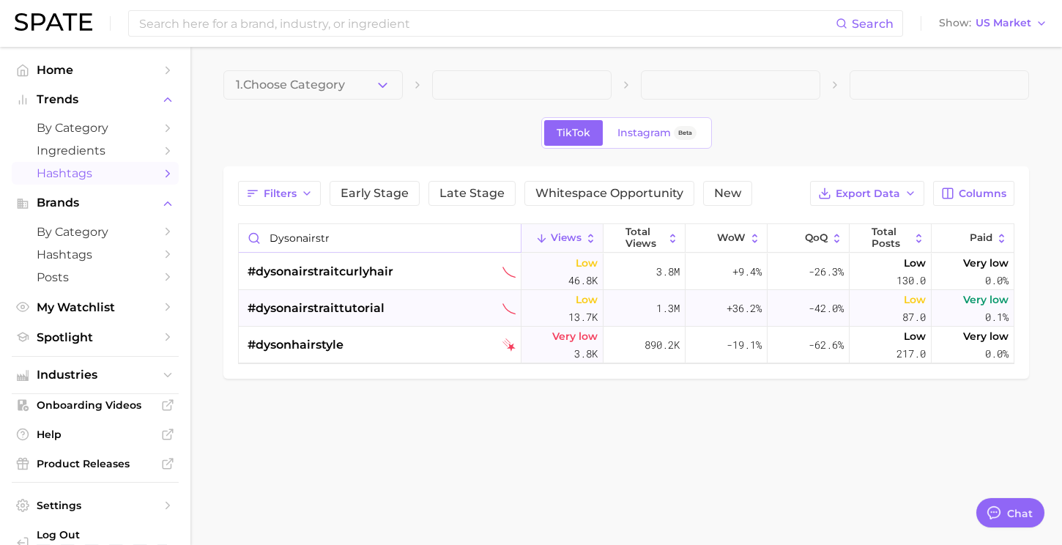
type input "dysonairstr"
click at [331, 294] on div "#dysonairstraittutorial" at bounding box center [315, 308] width 137 height 37
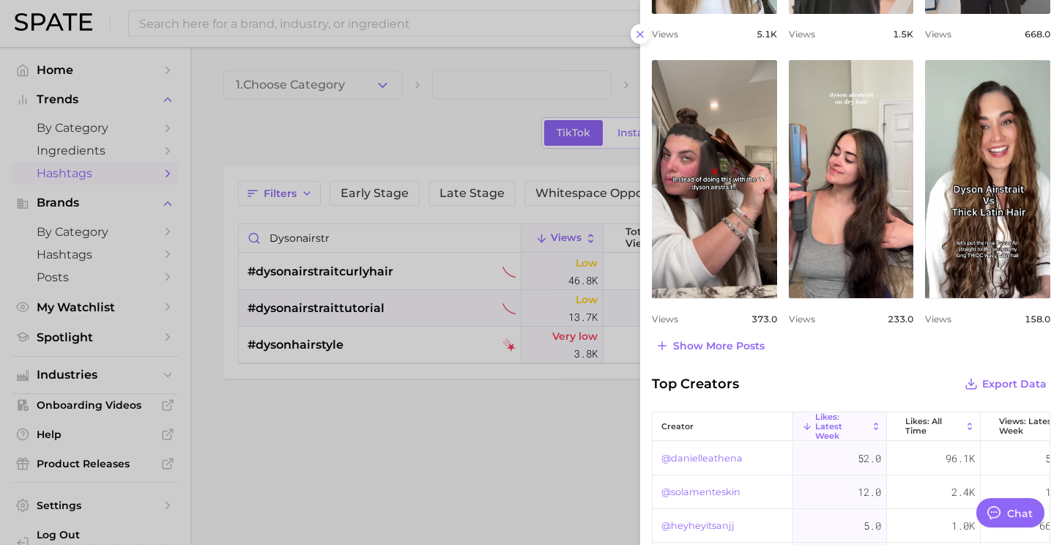
scroll to position [785, 0]
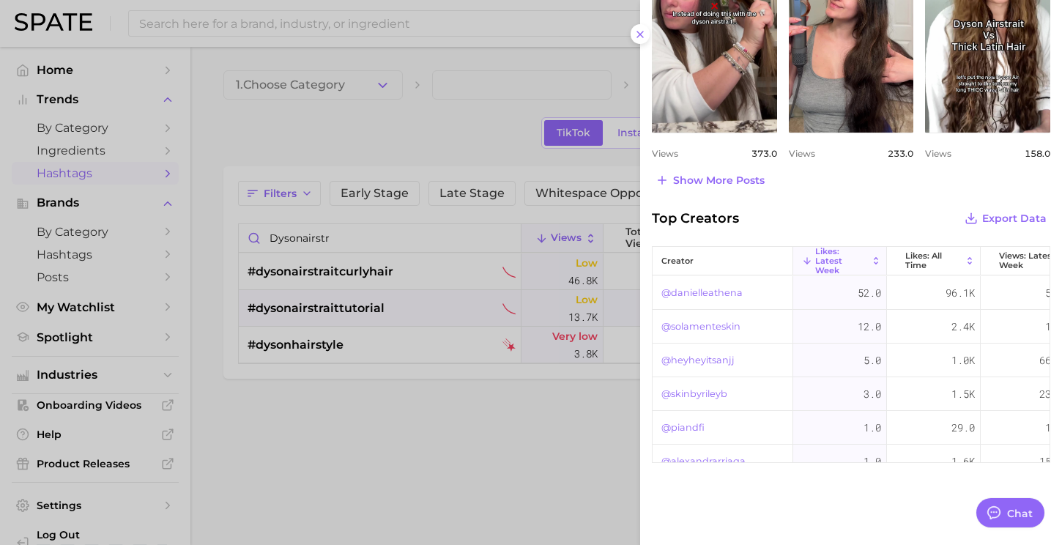
click at [376, 491] on div at bounding box center [531, 272] width 1062 height 545
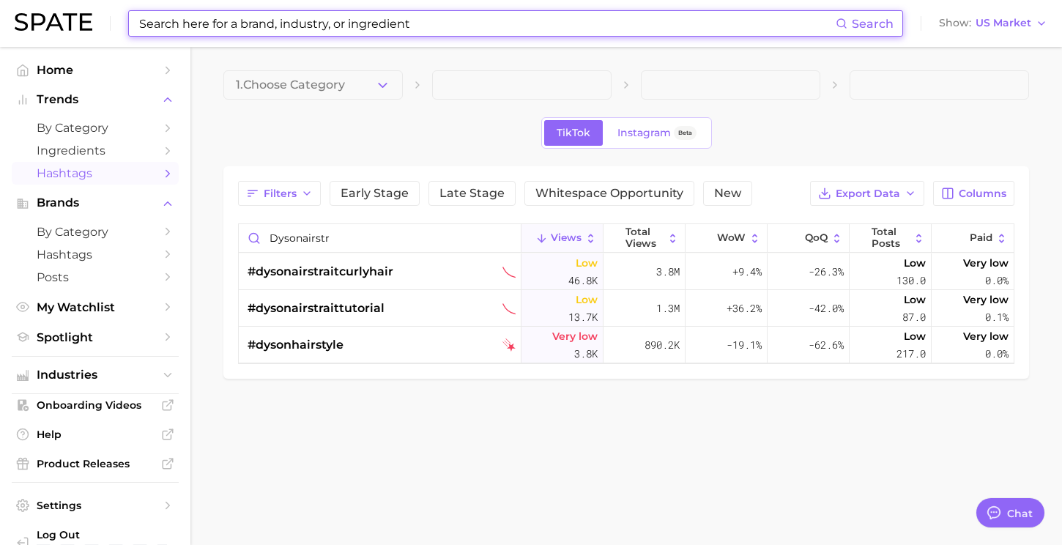
click at [304, 23] on input at bounding box center [487, 23] width 698 height 25
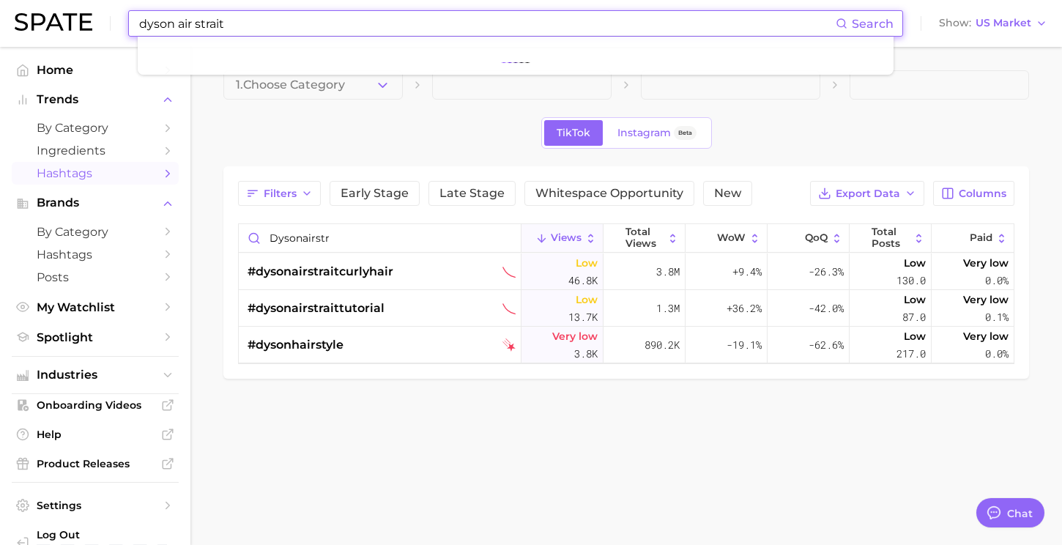
type input "dyson air strait"
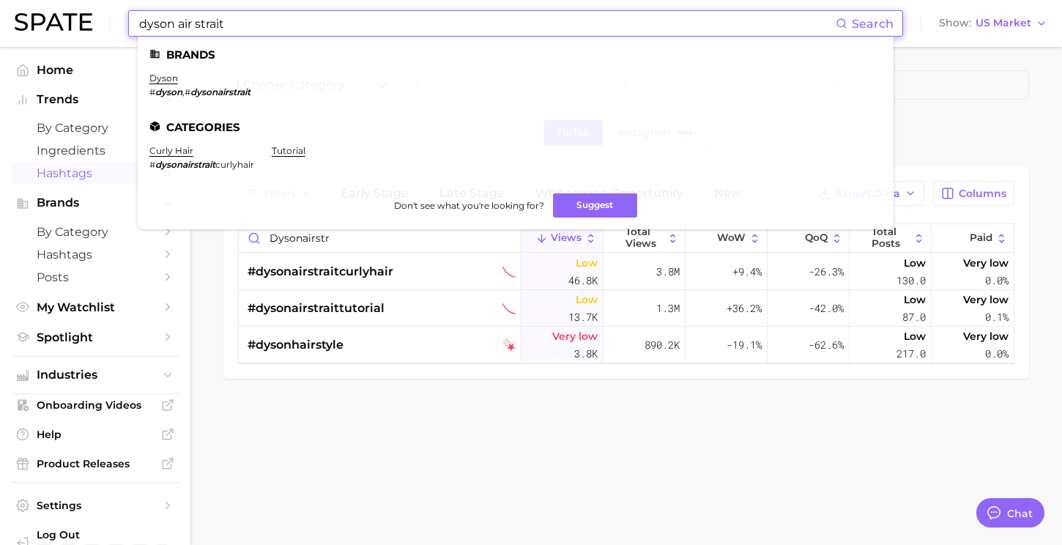
click at [239, 89] on em "dysonairstrait" at bounding box center [220, 91] width 60 height 11
click at [171, 85] on li "dyson # dyson , # dysonairstrait" at bounding box center [199, 84] width 101 height 25
click at [170, 80] on link "dyson" at bounding box center [163, 77] width 29 height 11
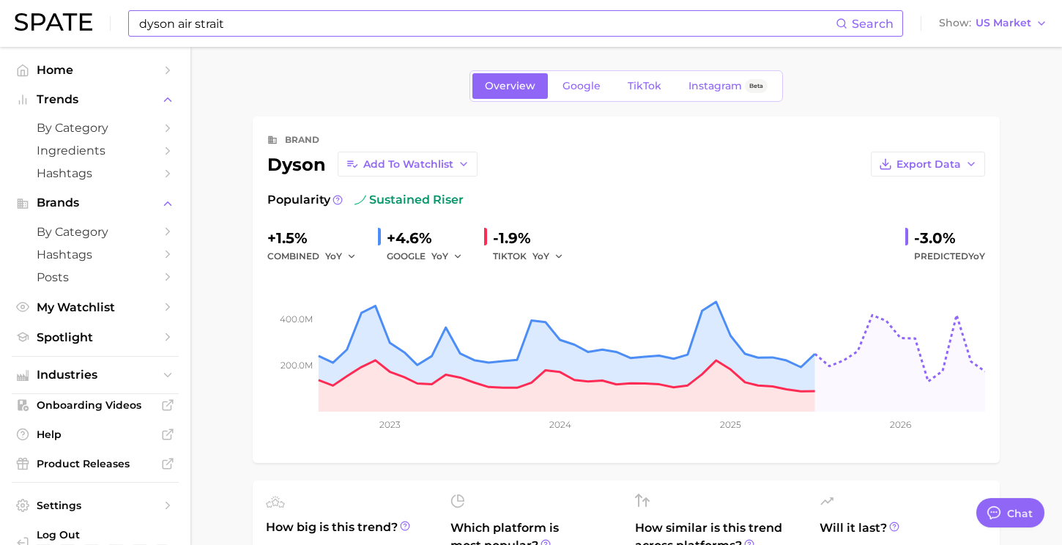
click at [271, 27] on input "dyson air strait" at bounding box center [487, 23] width 698 height 25
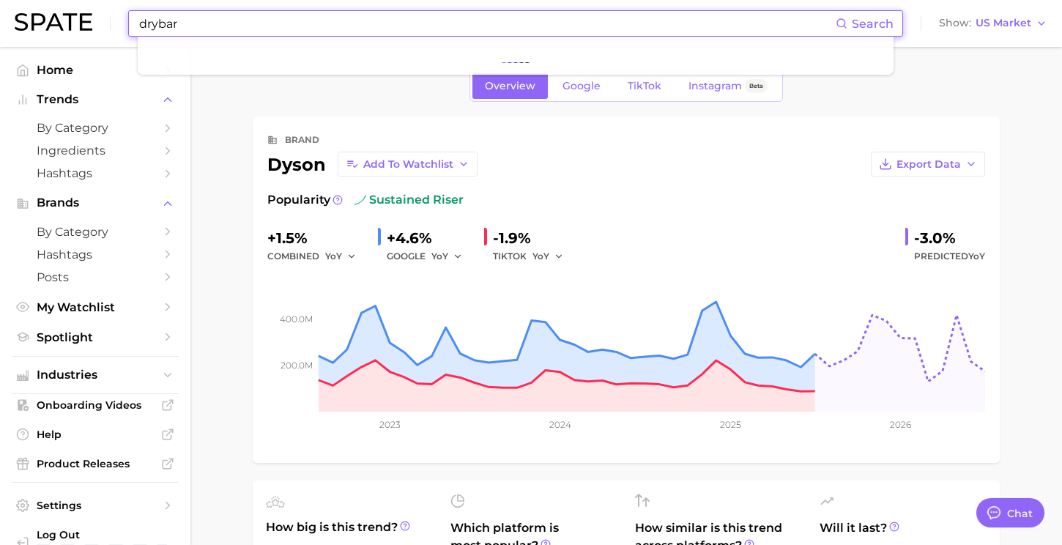
type input "drybar"
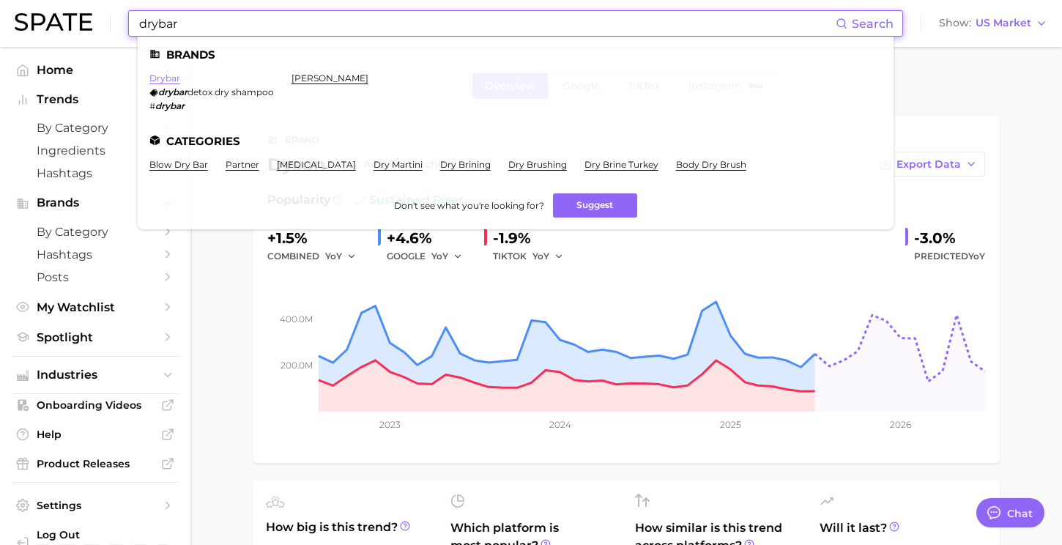
click at [164, 75] on link "drybar" at bounding box center [164, 77] width 31 height 11
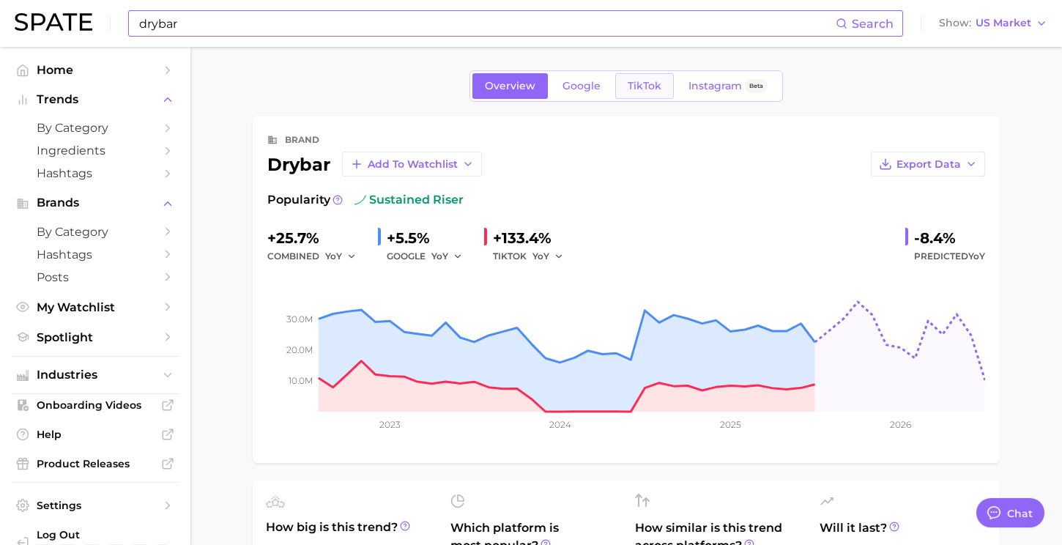
click at [646, 91] on span "TikTok" at bounding box center [644, 86] width 34 height 12
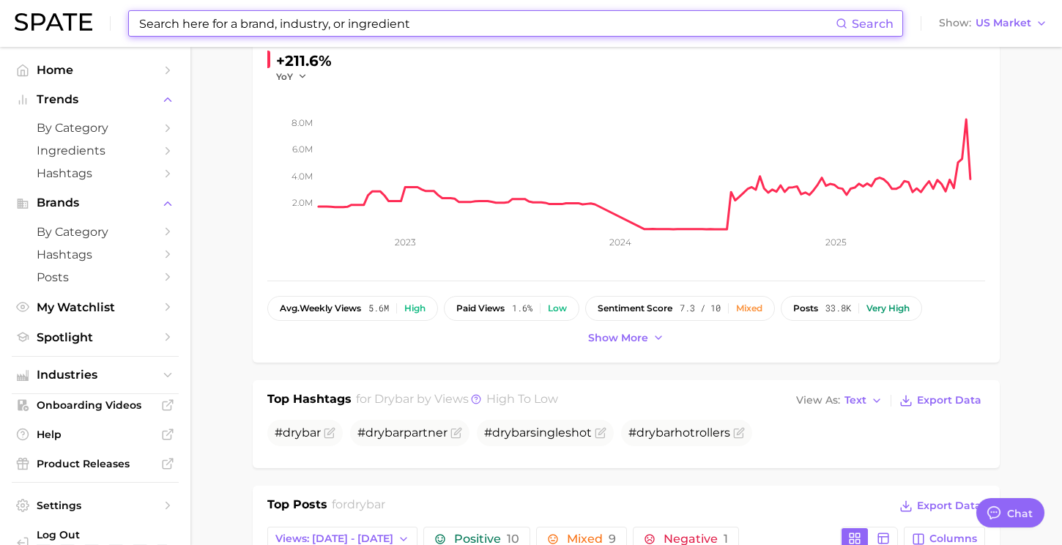
scroll to position [178, 0]
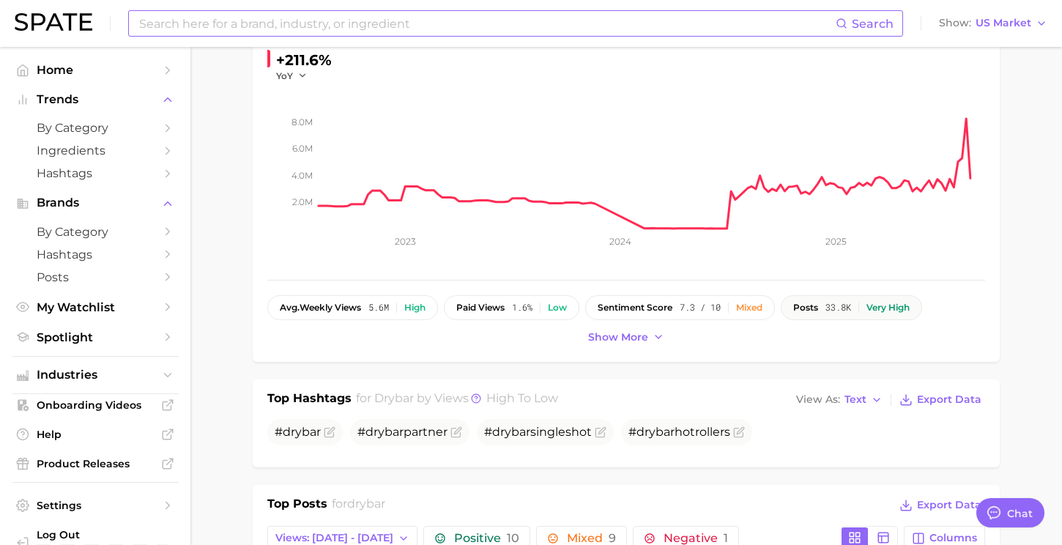
click at [811, 300] on button "posts 33.8k Very high" at bounding box center [850, 307] width 141 height 25
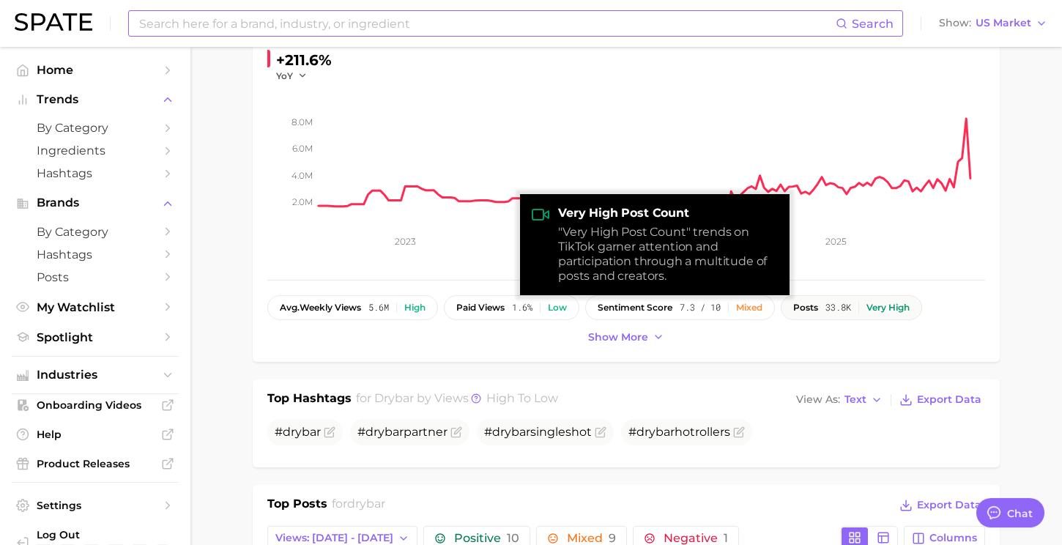
click at [871, 310] on div "posts 33.8k Very high" at bounding box center [851, 307] width 116 height 10
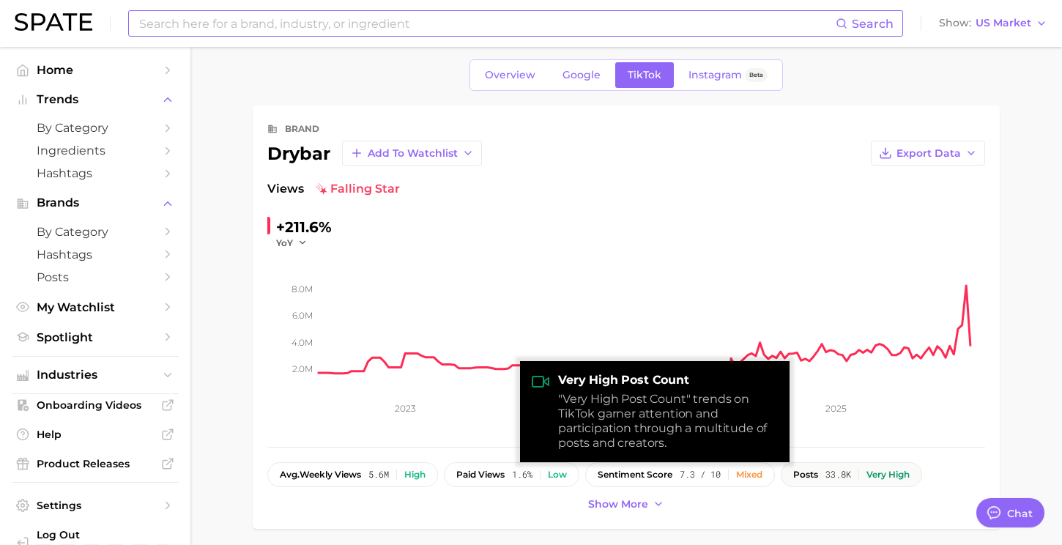
scroll to position [7, 0]
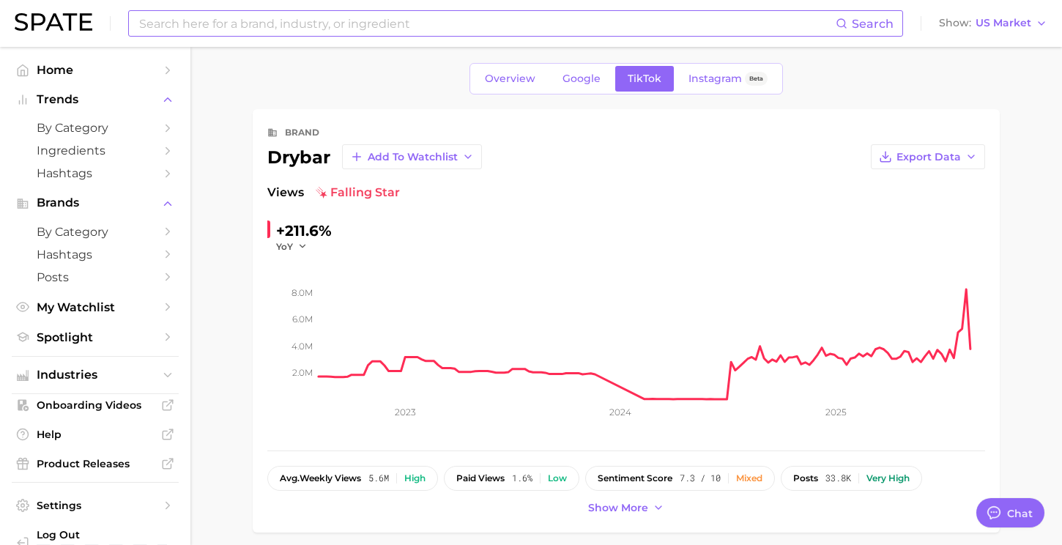
click at [371, 81] on div "Overview Google TikTok Instagram Beta" at bounding box center [626, 78] width 747 height 31
drag, startPoint x: 324, startPoint y: 376, endPoint x: 689, endPoint y: 382, distance: 365.4
click at [688, 381] on rect at bounding box center [651, 326] width 666 height 146
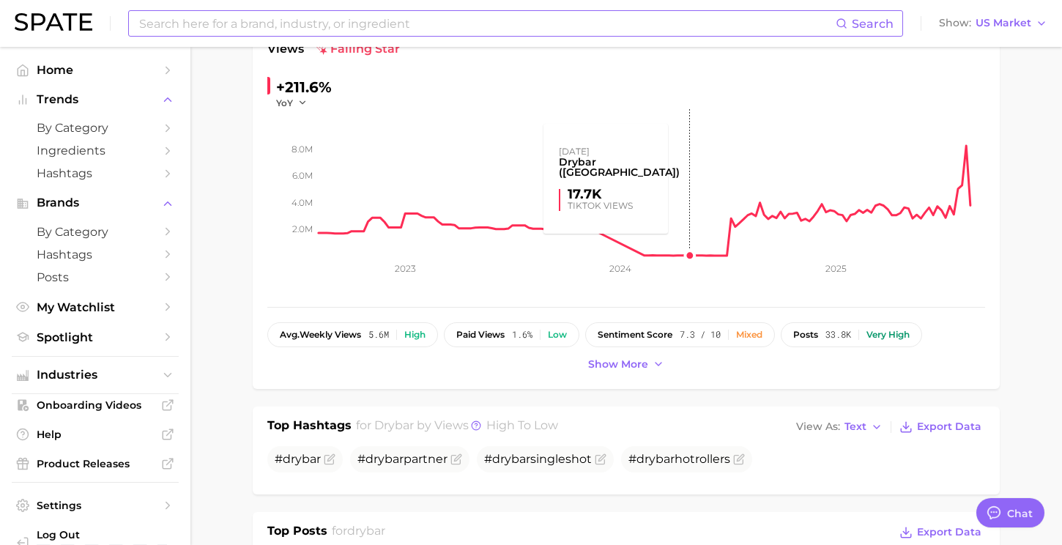
scroll to position [162, 0]
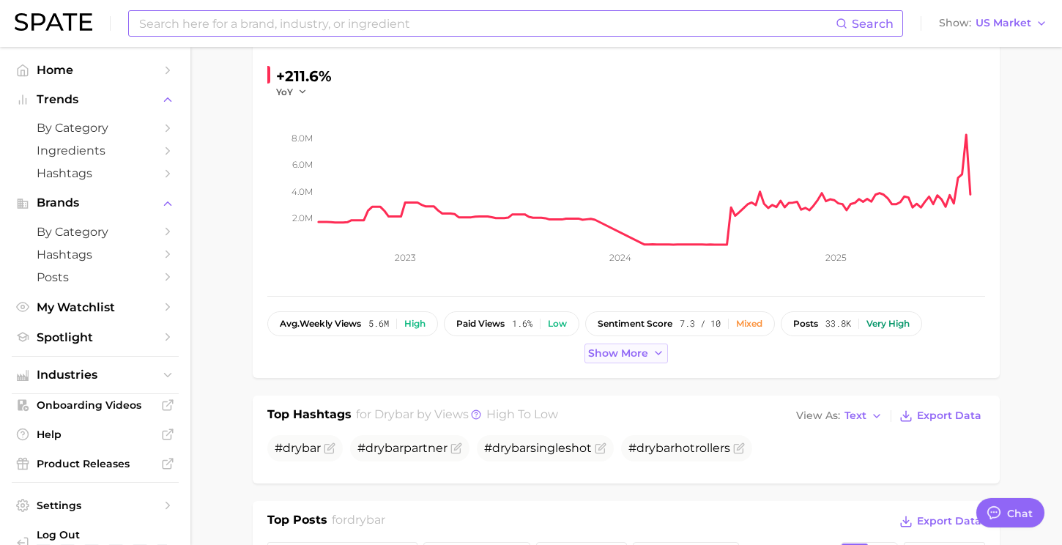
click at [647, 355] on span "Show more" at bounding box center [618, 353] width 60 height 12
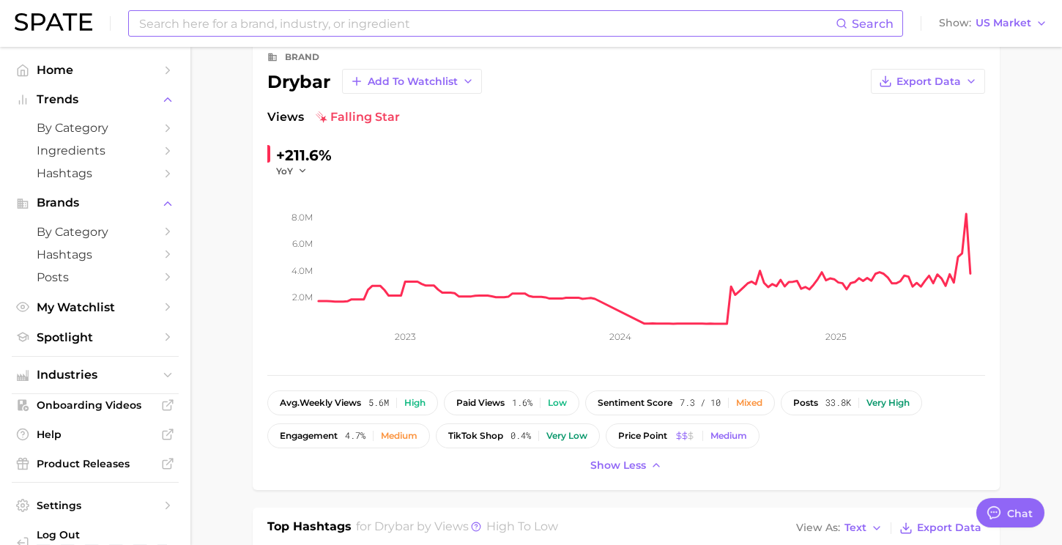
scroll to position [82, 0]
click at [606, 400] on span "sentiment score" at bounding box center [634, 403] width 75 height 10
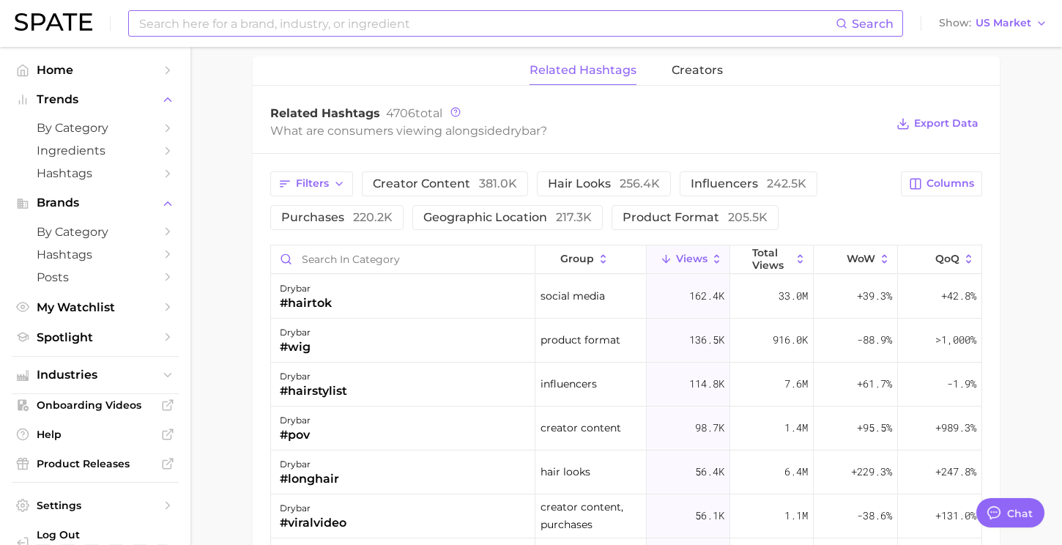
scroll to position [1066, 0]
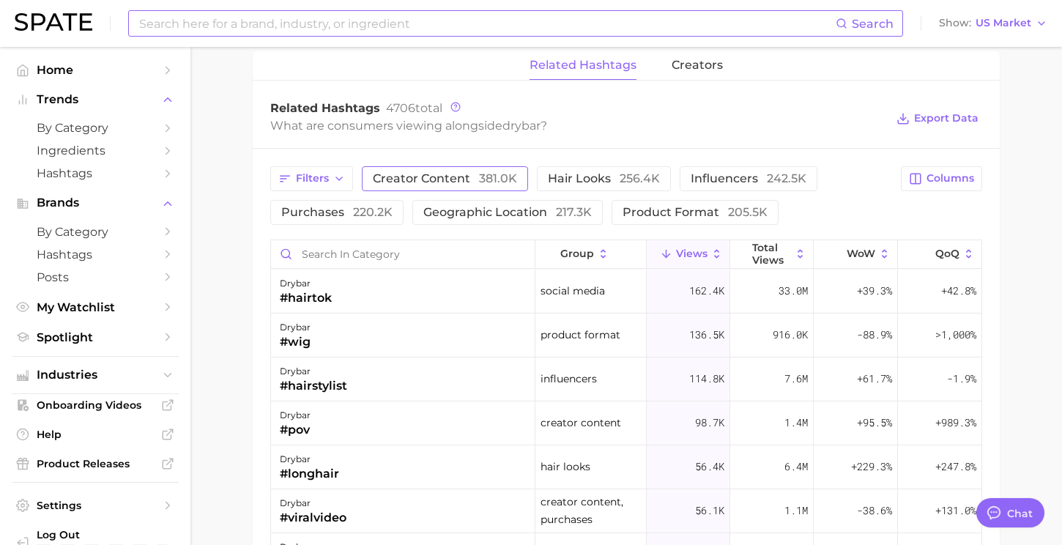
click at [392, 173] on span "creator content 381.0k" at bounding box center [445, 179] width 144 height 12
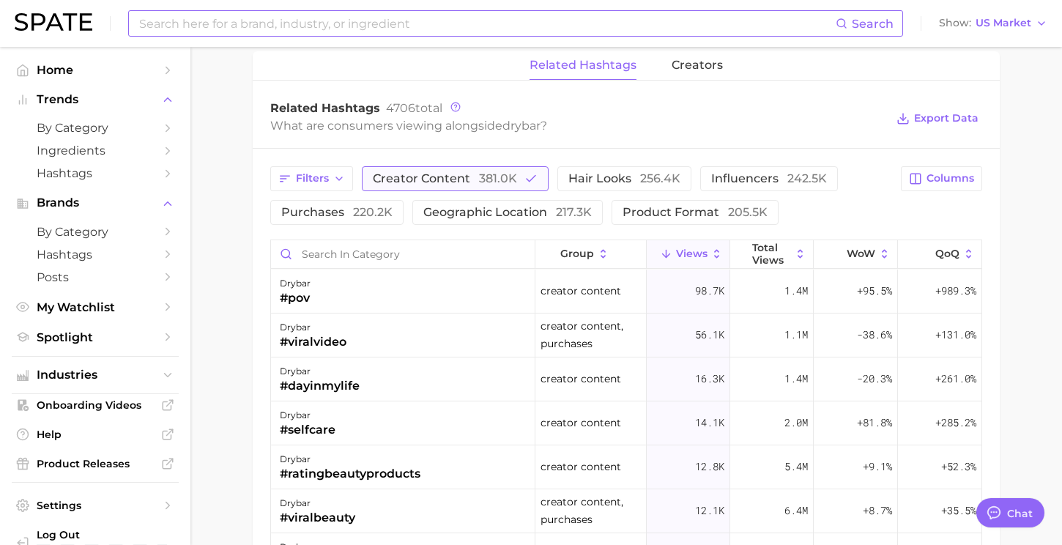
click at [433, 173] on span "creator content 381.0k" at bounding box center [445, 179] width 144 height 12
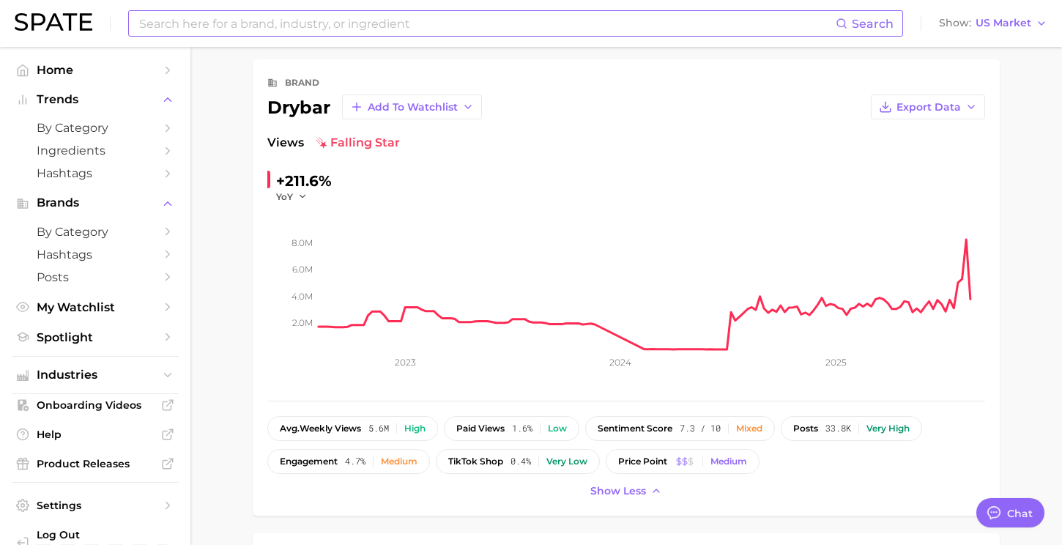
scroll to position [54, 0]
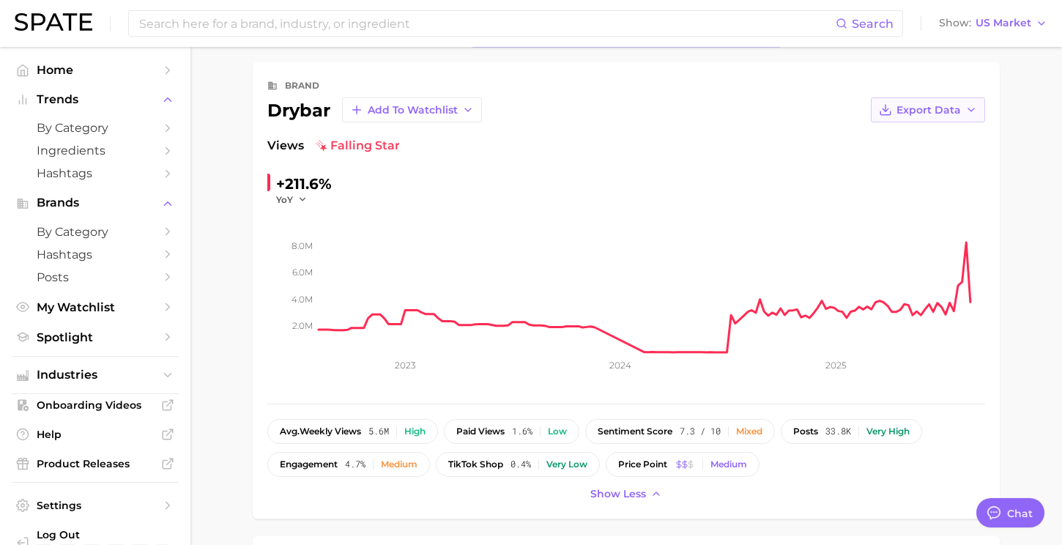
click at [960, 112] on span "Export Data" at bounding box center [928, 110] width 64 height 12
click at [791, 151] on div "Views falling star" at bounding box center [625, 146] width 717 height 18
click at [390, 143] on span "falling star" at bounding box center [358, 146] width 84 height 18
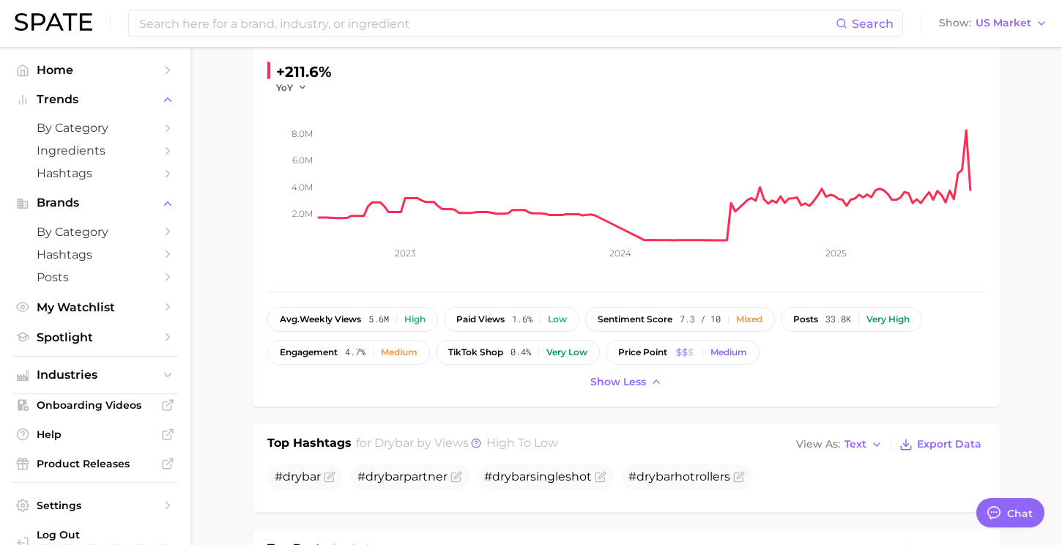
scroll to position [0, 0]
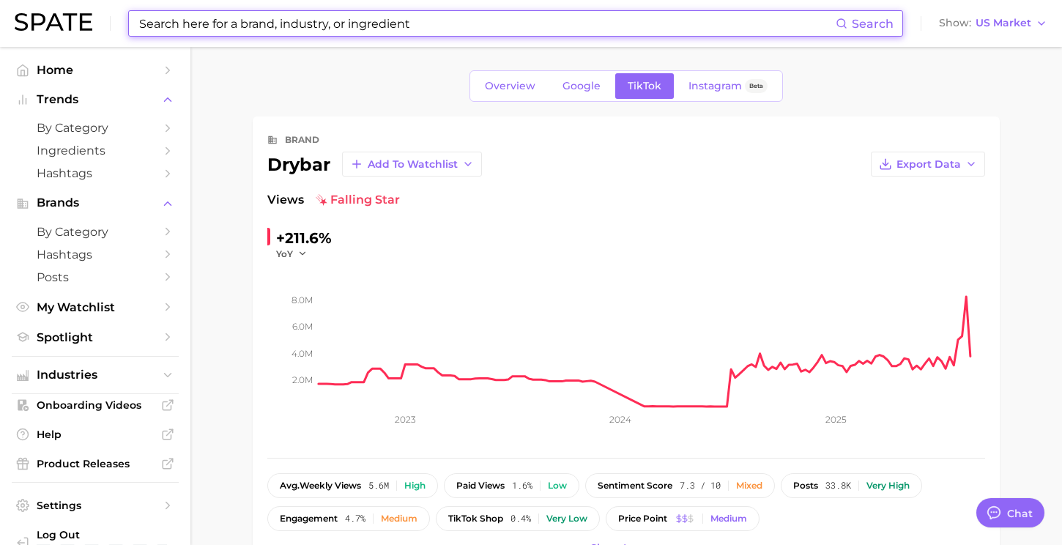
click at [322, 23] on input at bounding box center [487, 23] width 698 height 25
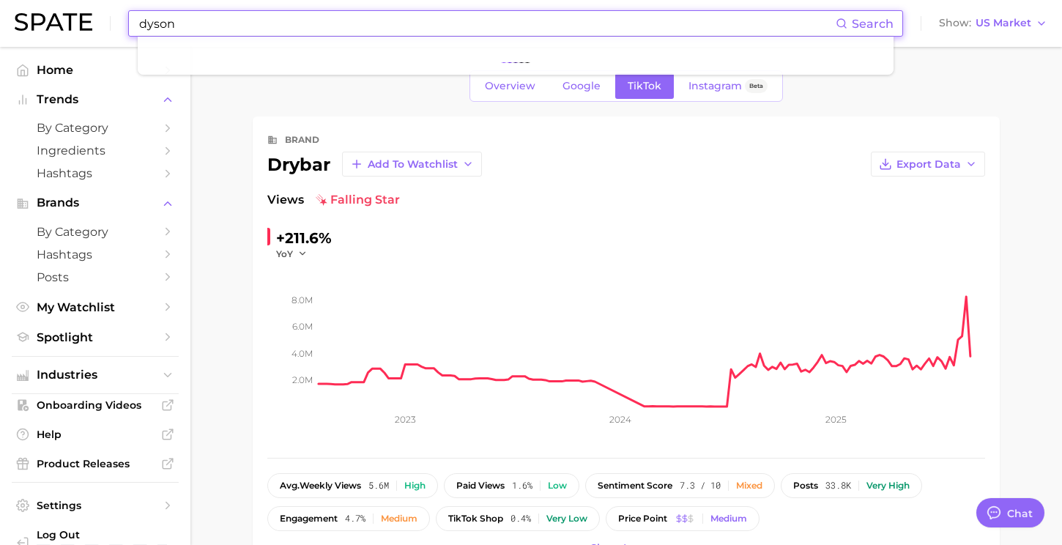
type input "dyson"
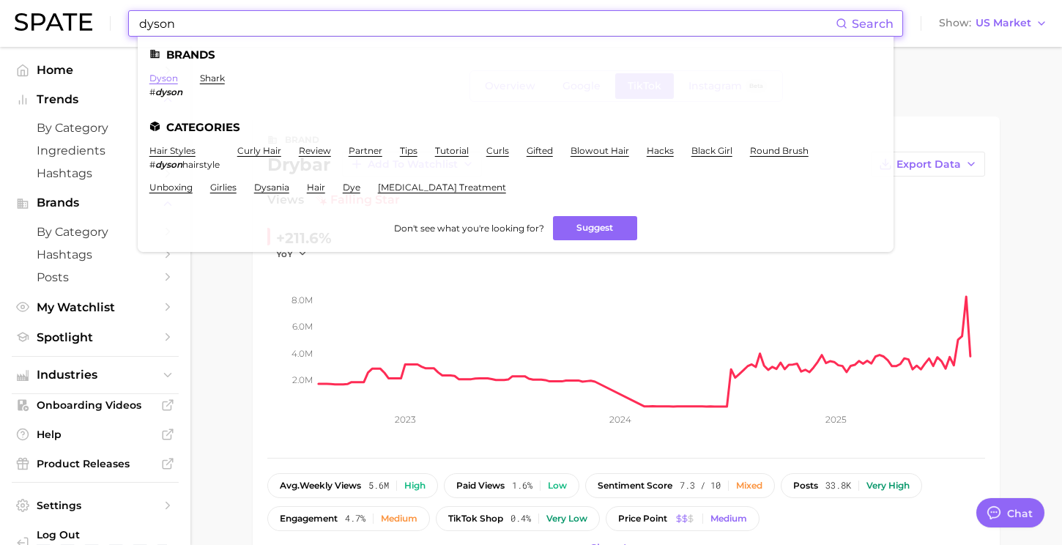
click at [168, 78] on link "dyson" at bounding box center [163, 77] width 29 height 11
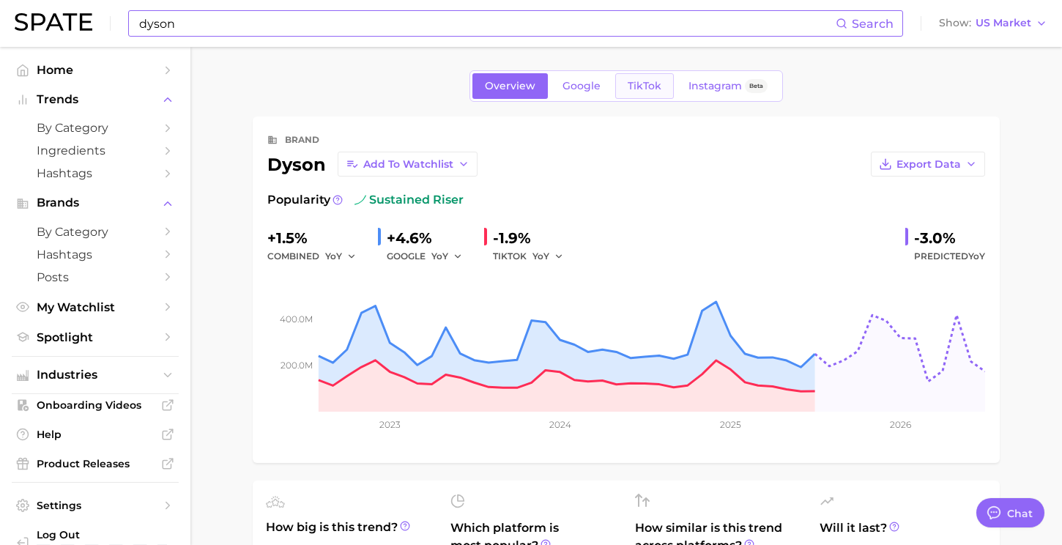
click at [656, 78] on link "TikTok" at bounding box center [644, 86] width 59 height 26
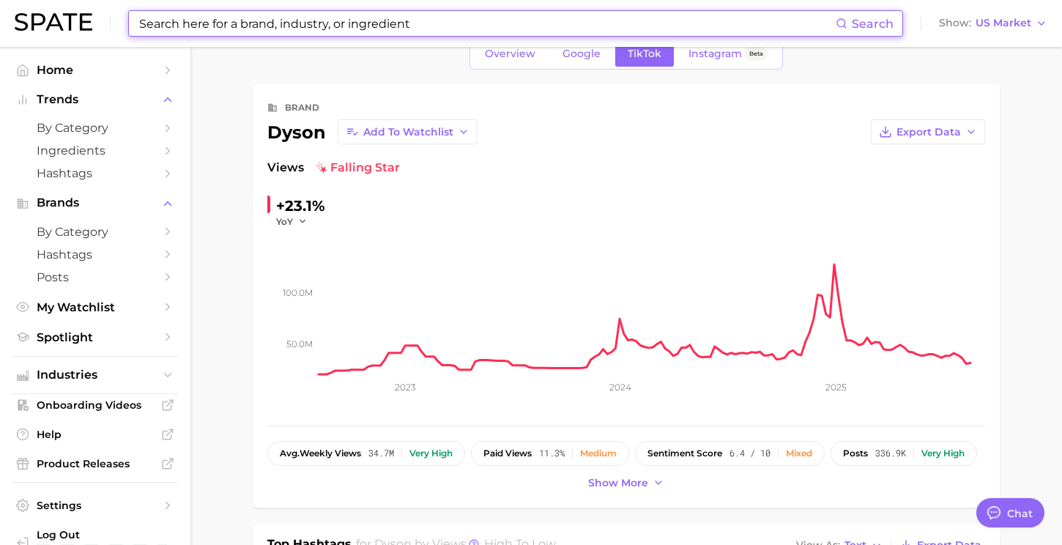
scroll to position [34, 0]
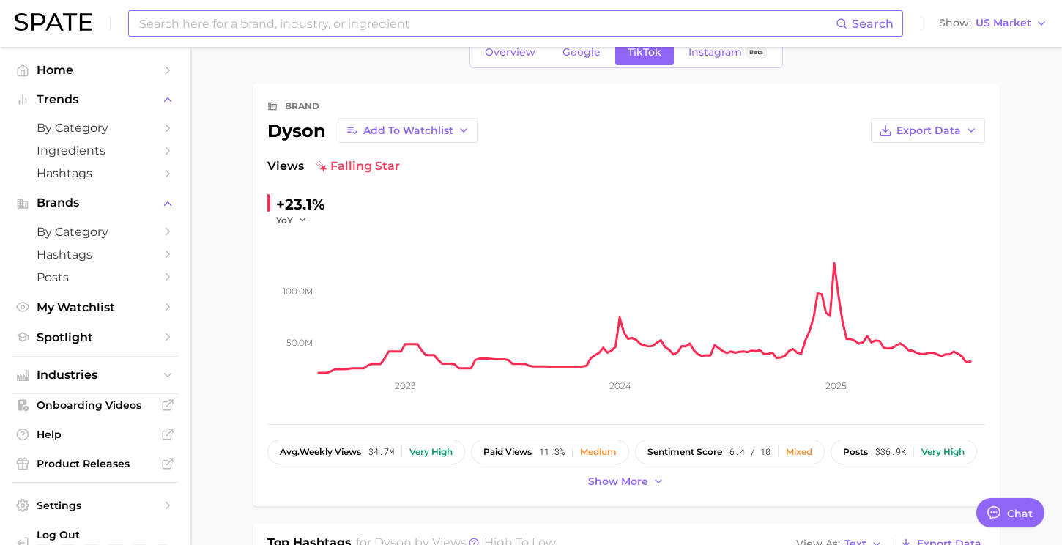
click at [599, 492] on div "brand dyson Add to Watchlist Export Data Views falling star +23.1% YoY 50.0m 10…" at bounding box center [626, 294] width 747 height 423
click at [602, 486] on span "Show more" at bounding box center [618, 481] width 60 height 12
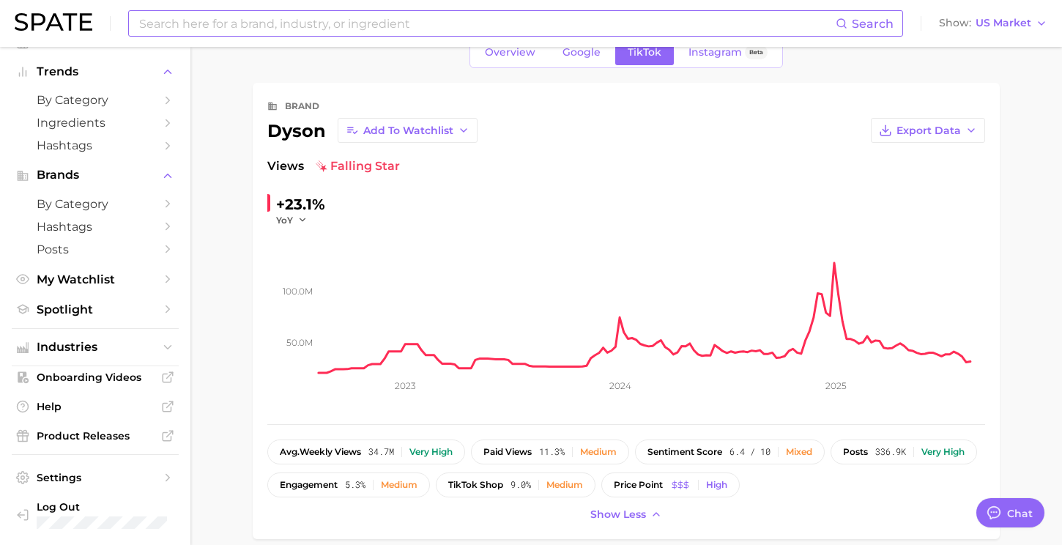
click at [234, 27] on input at bounding box center [487, 23] width 698 height 25
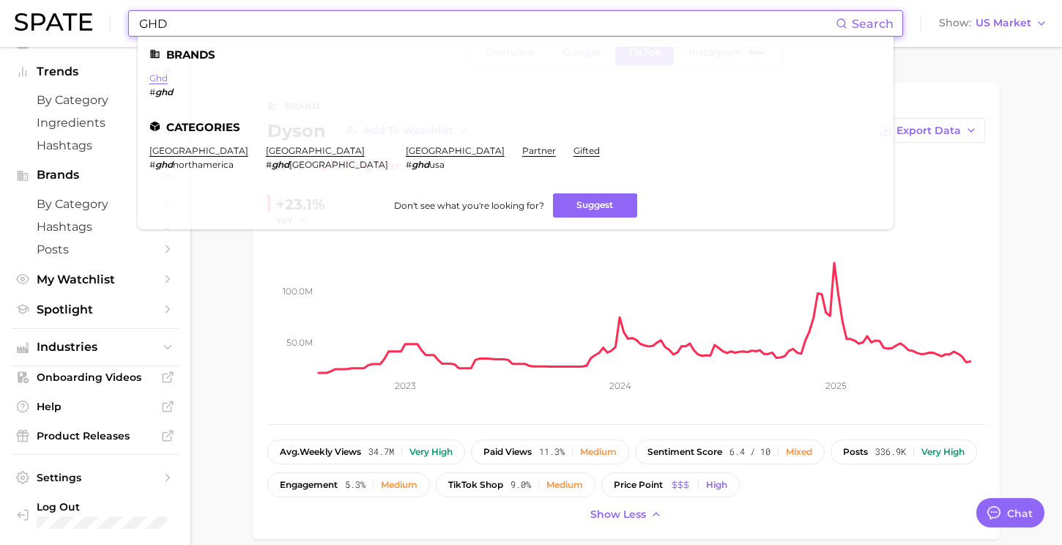
type input "GHD"
click at [152, 76] on link "ghd" at bounding box center [158, 77] width 18 height 11
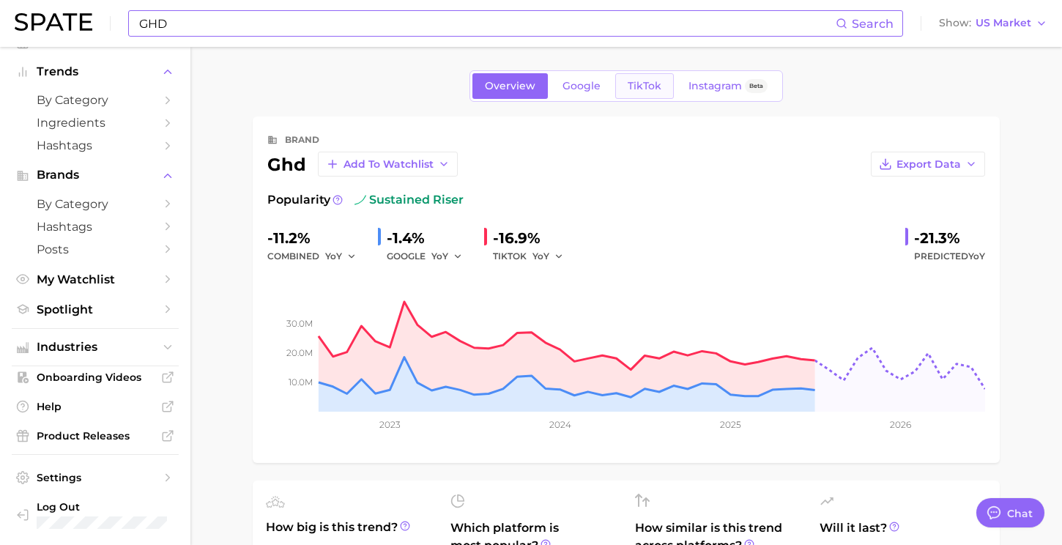
click at [651, 86] on span "TikTok" at bounding box center [644, 86] width 34 height 12
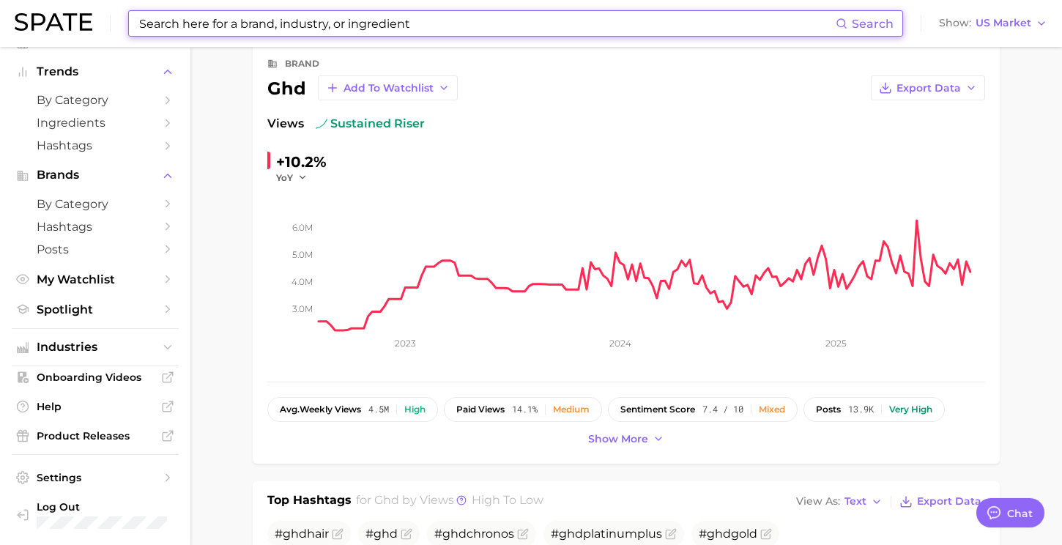
scroll to position [102, 0]
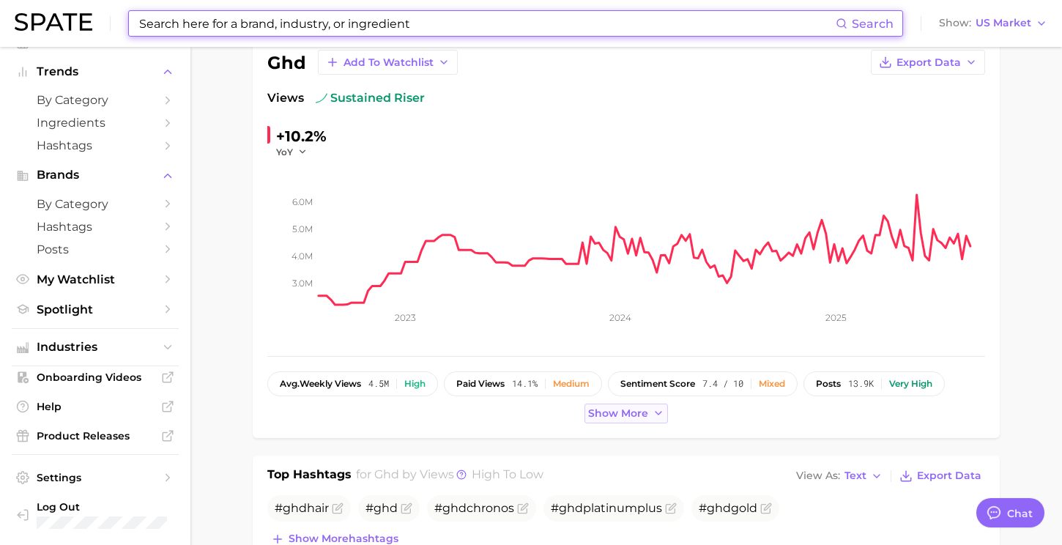
click at [600, 414] on span "Show more" at bounding box center [618, 413] width 60 height 12
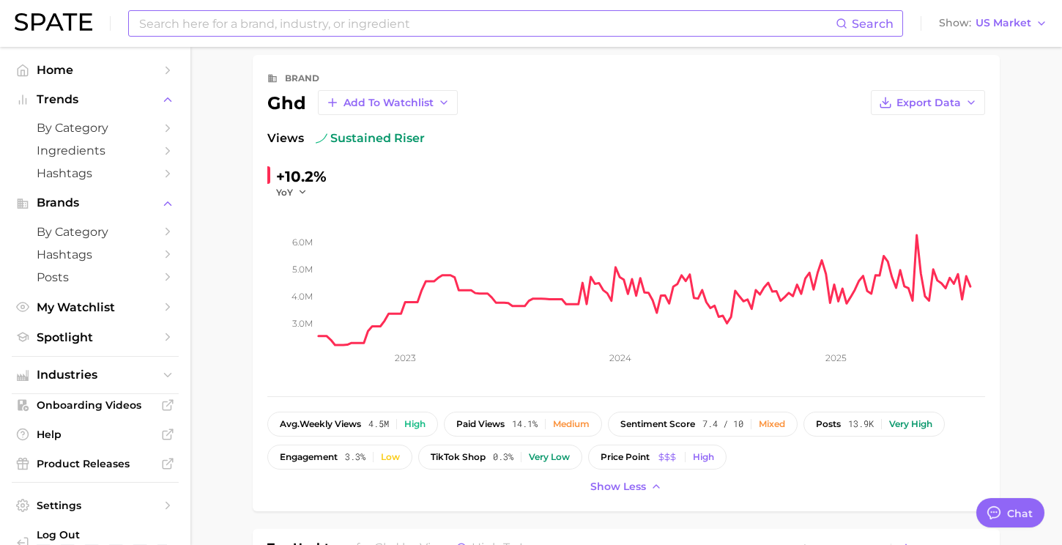
scroll to position [59, 0]
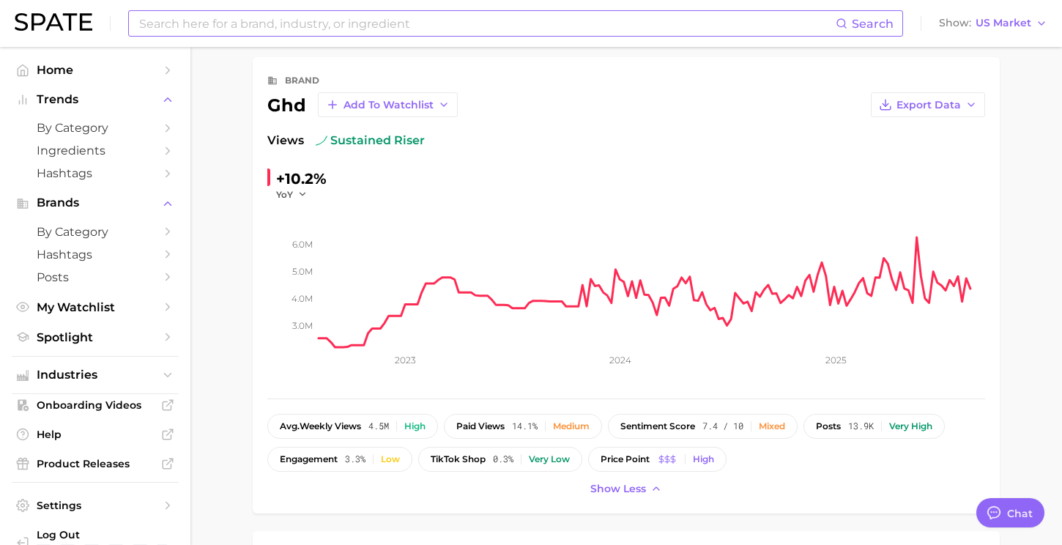
click at [293, 31] on input at bounding box center [487, 23] width 698 height 25
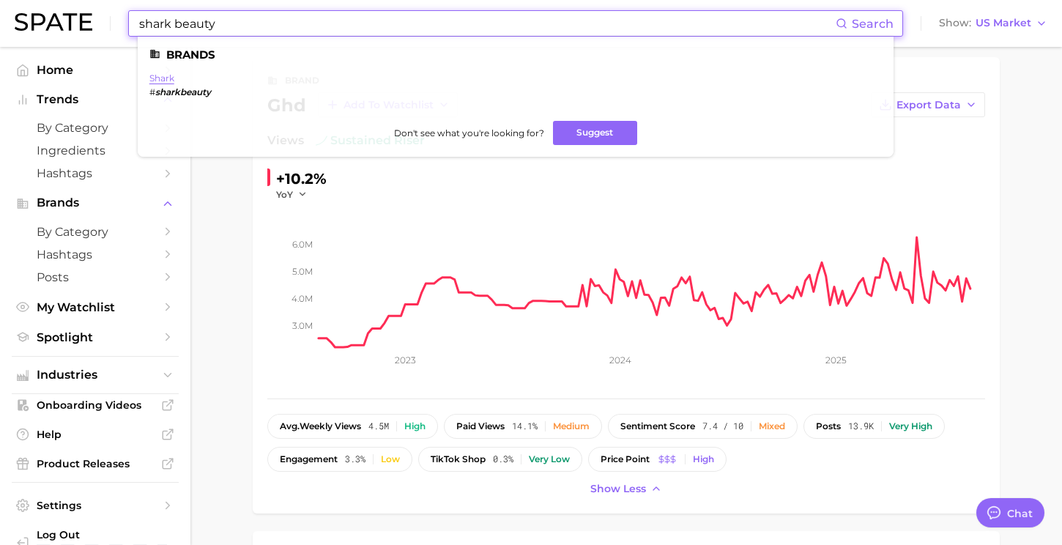
type input "shark beauty"
click at [170, 78] on link "shark" at bounding box center [161, 77] width 25 height 11
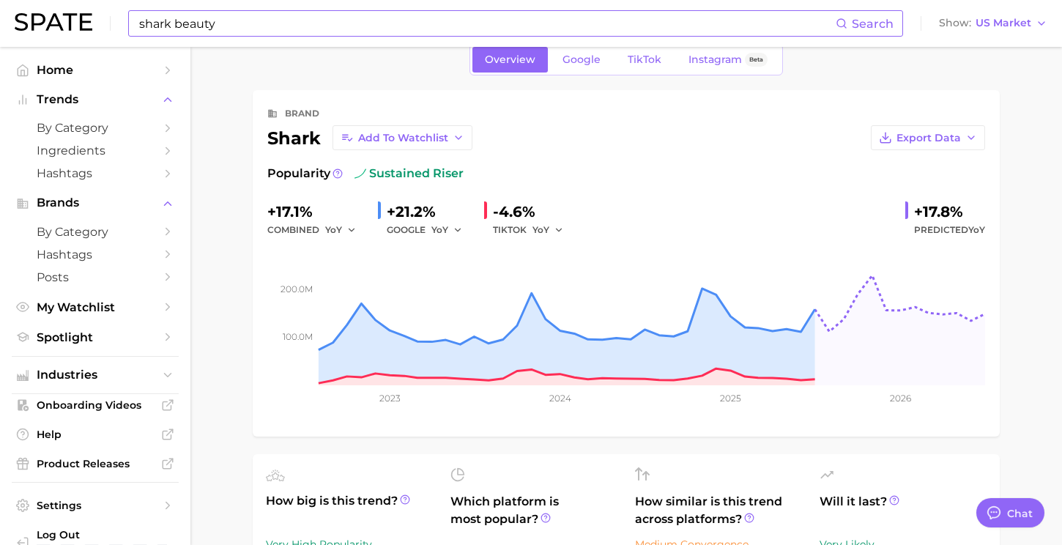
scroll to position [21, 0]
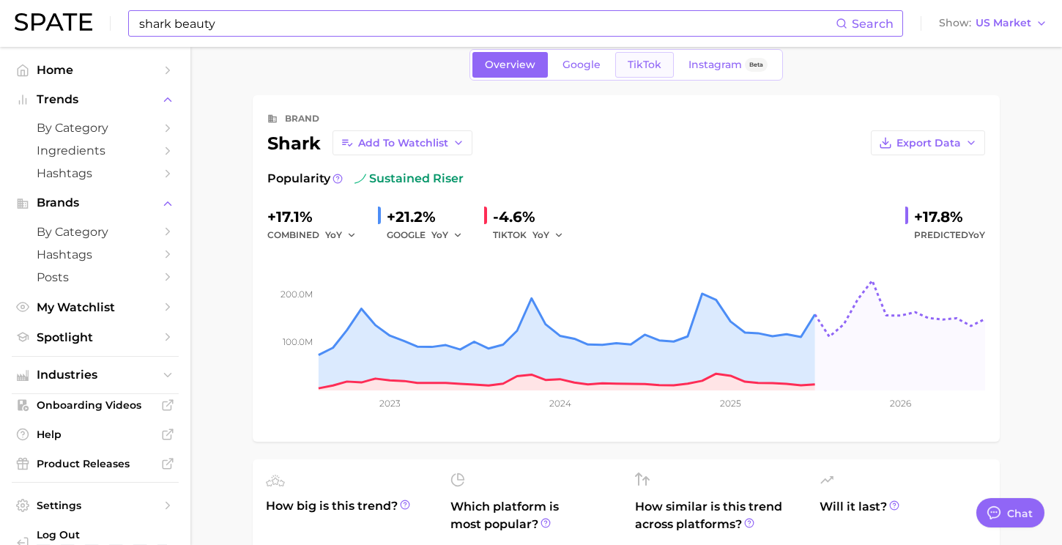
click at [649, 67] on span "TikTok" at bounding box center [644, 65] width 34 height 12
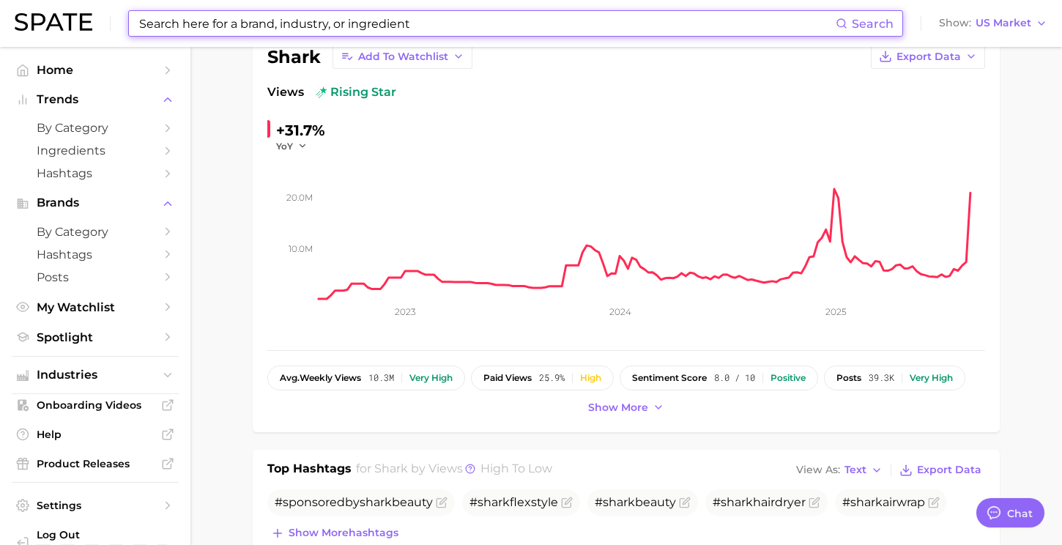
scroll to position [130, 0]
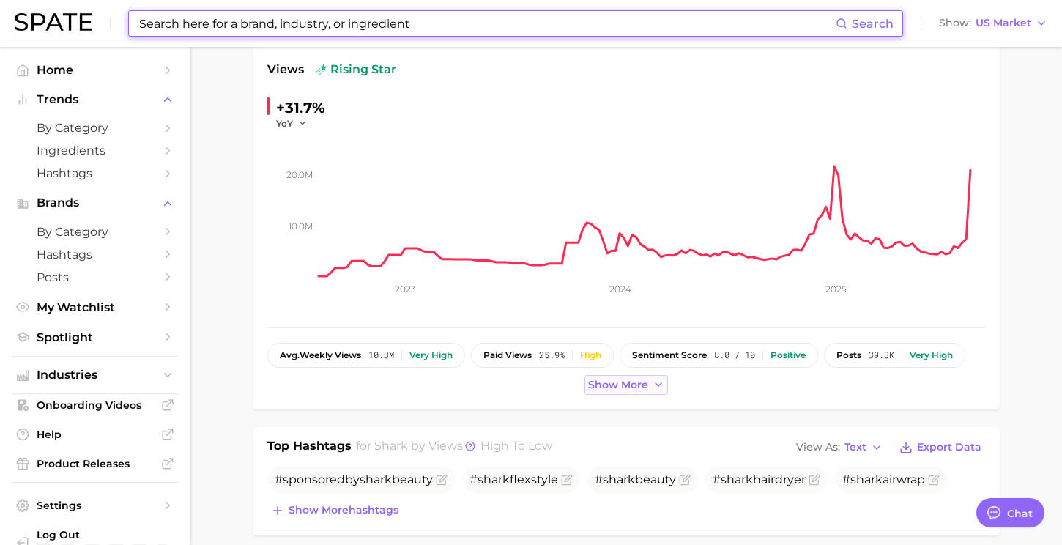
click at [605, 391] on button "Show more" at bounding box center [625, 385] width 83 height 20
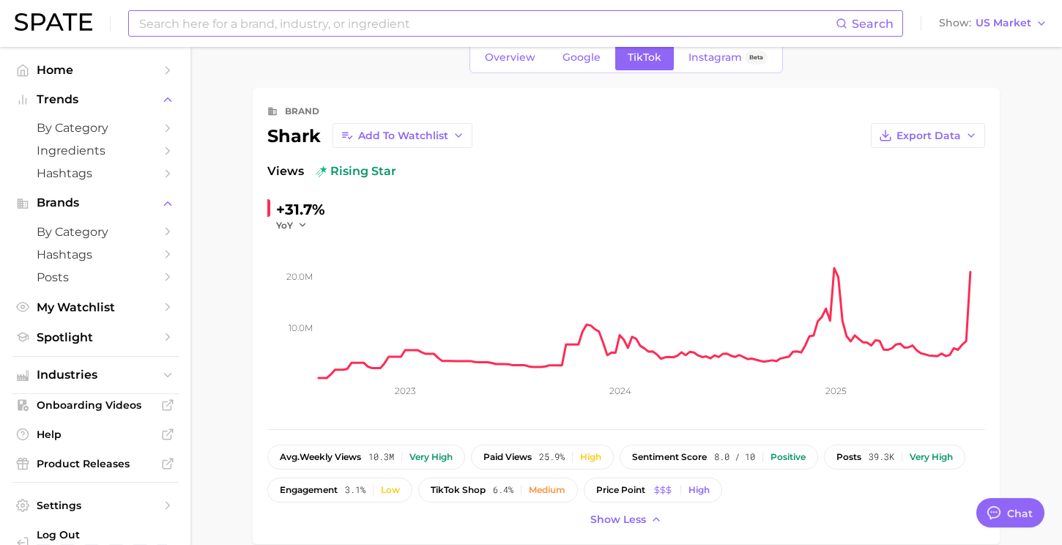
scroll to position [23, 0]
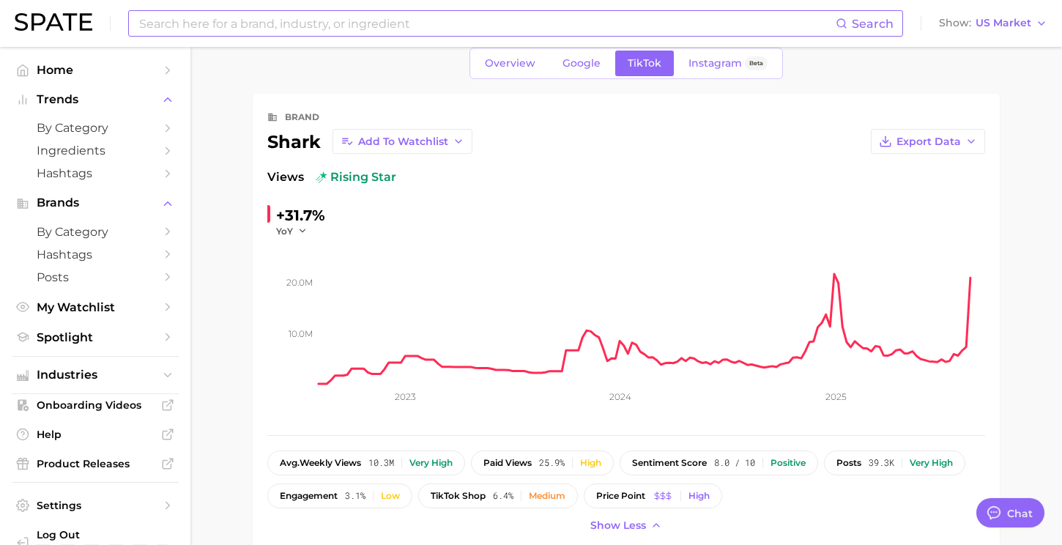
click at [265, 29] on input at bounding box center [487, 23] width 698 height 25
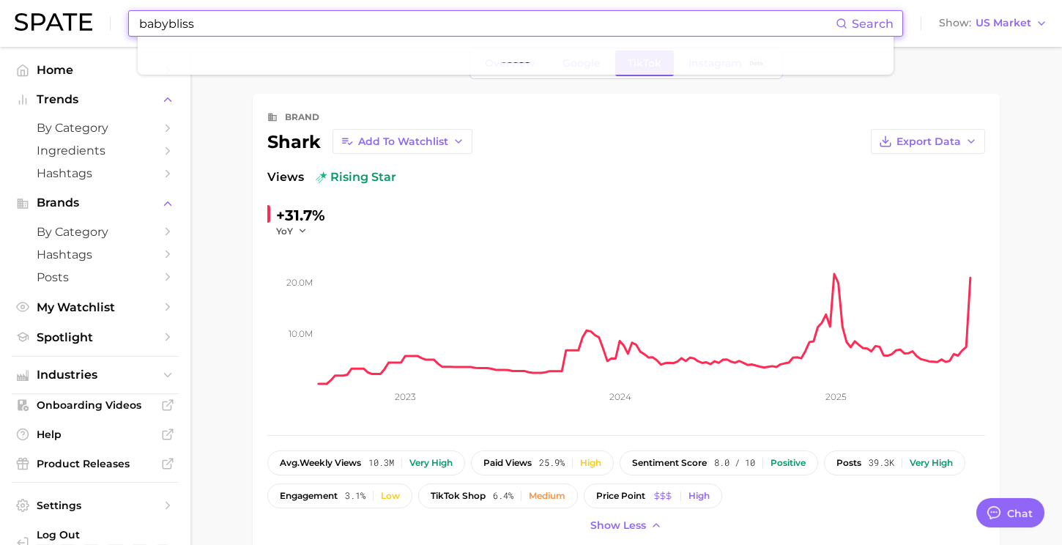
type input "babybliss"
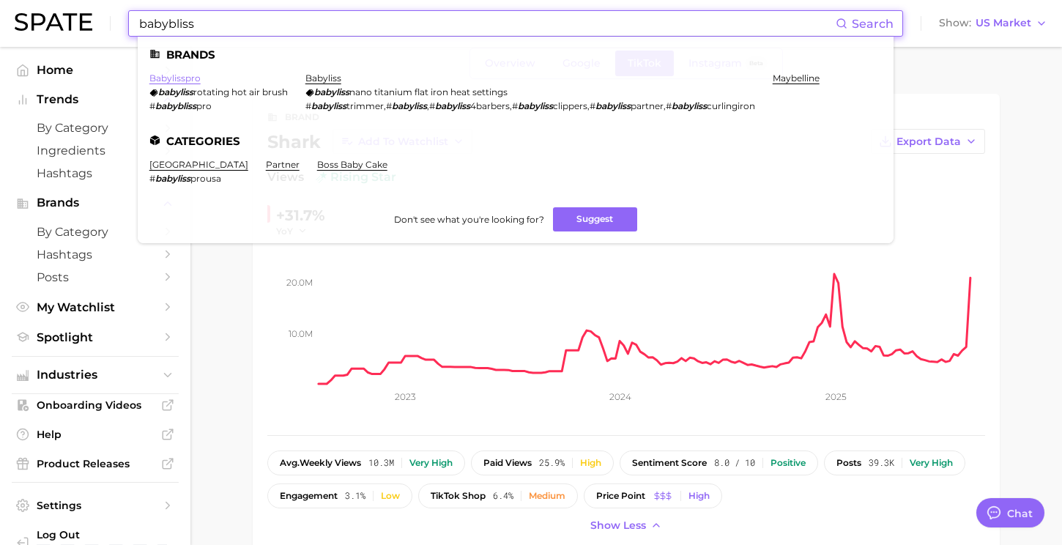
click at [183, 74] on link "babylisspro" at bounding box center [174, 77] width 51 height 11
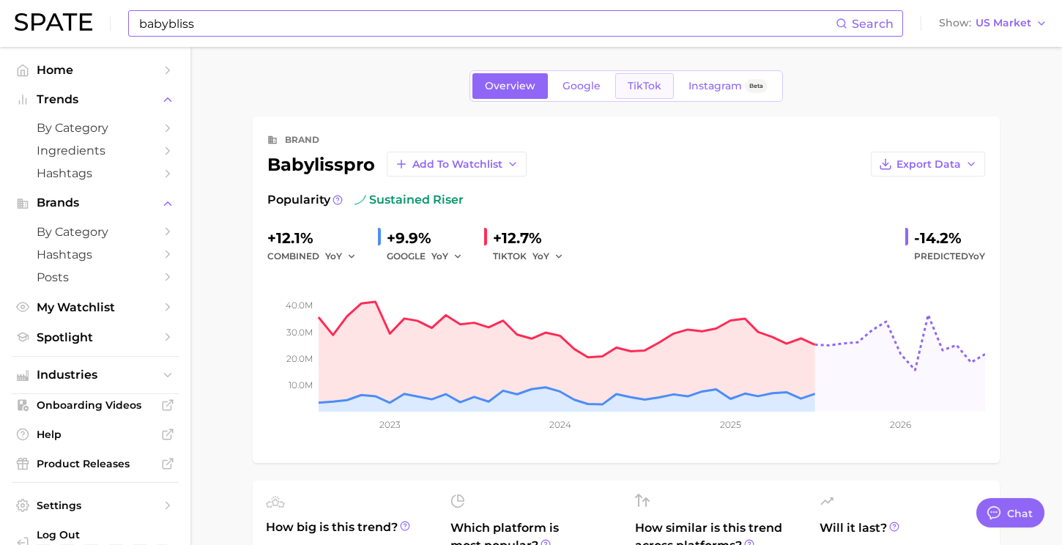
click at [637, 94] on link "TikTok" at bounding box center [644, 86] width 59 height 26
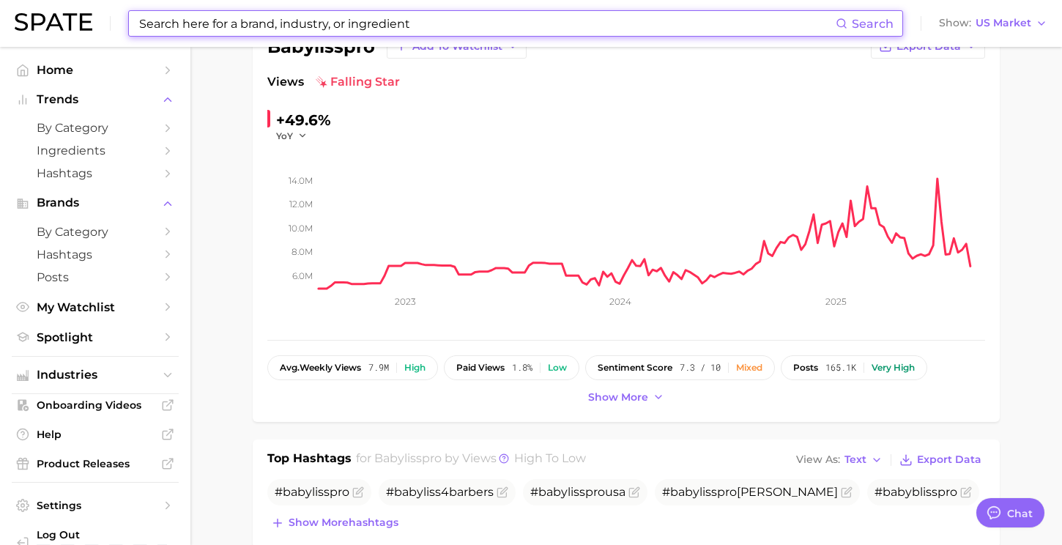
scroll to position [113, 0]
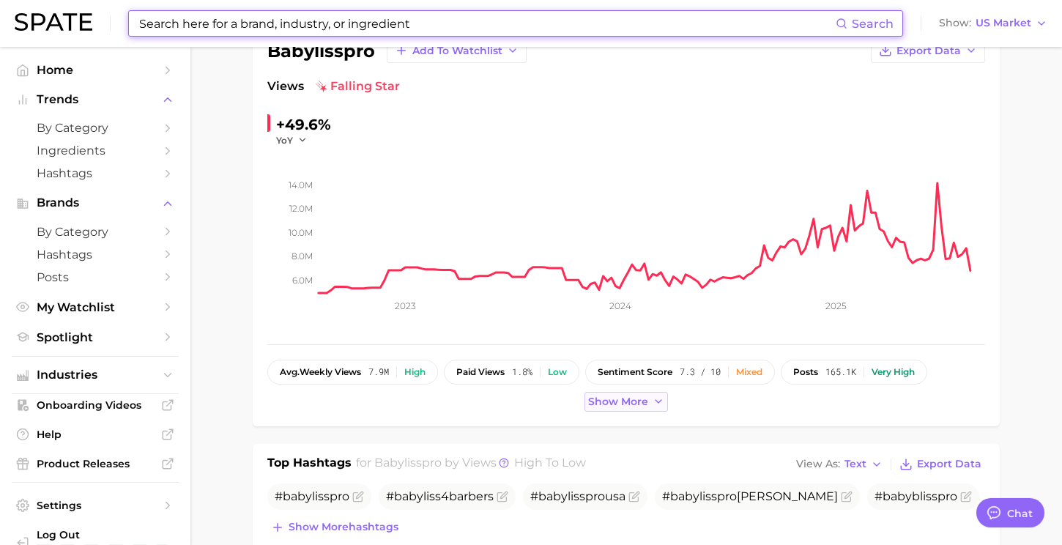
click at [622, 400] on span "Show more" at bounding box center [618, 401] width 60 height 12
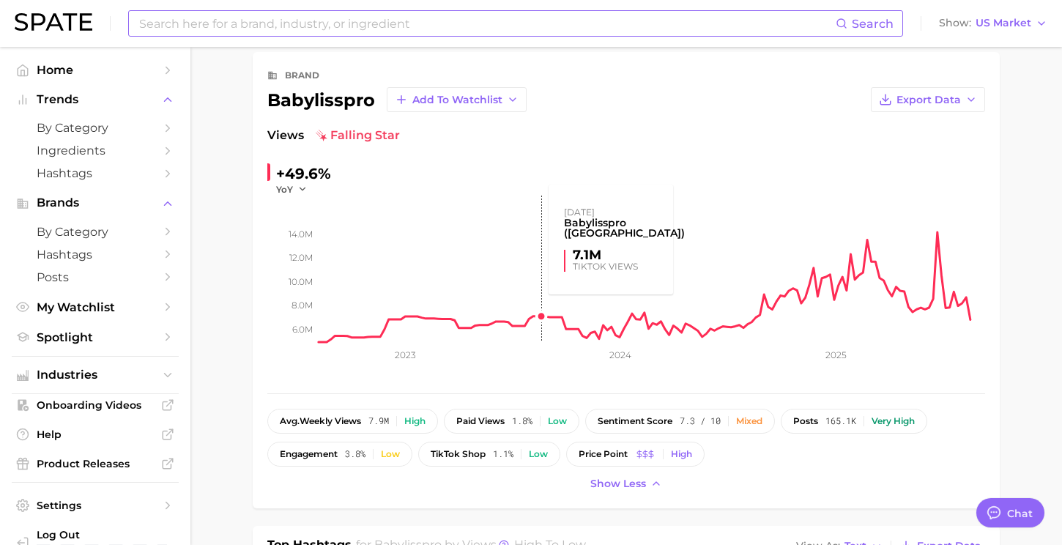
scroll to position [58, 0]
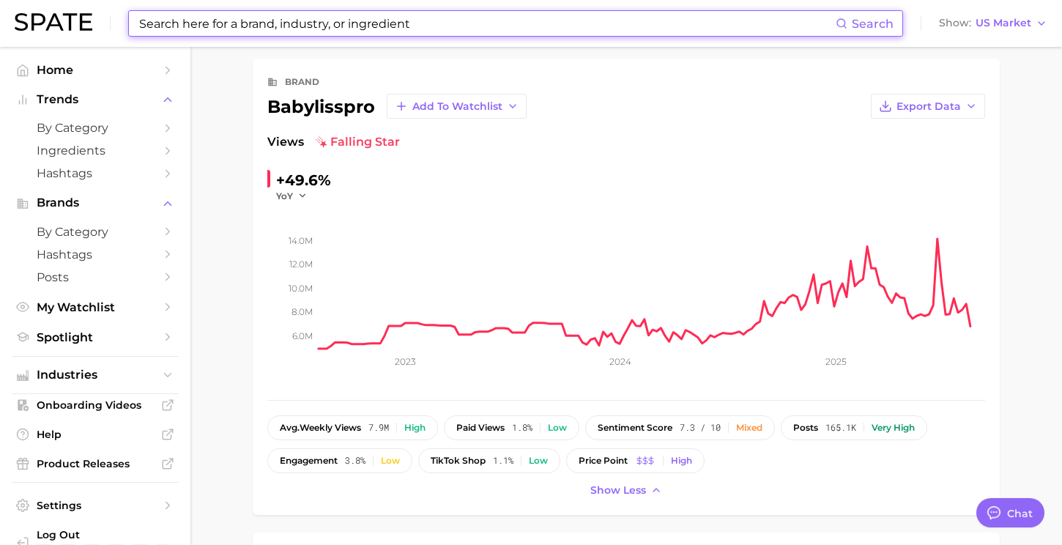
click at [367, 23] on input at bounding box center [487, 23] width 698 height 25
paste input "L'ange"
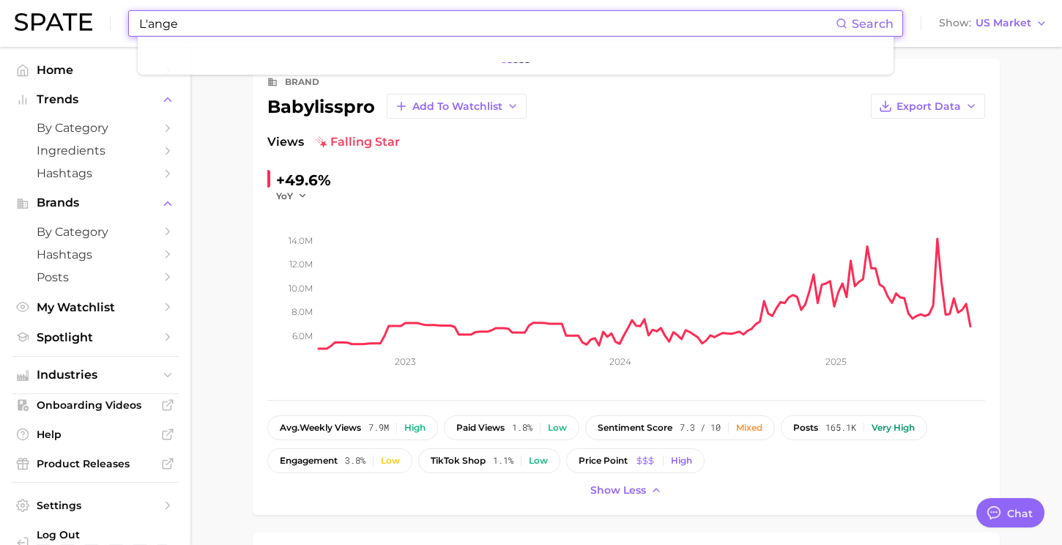
type input "L'ange"
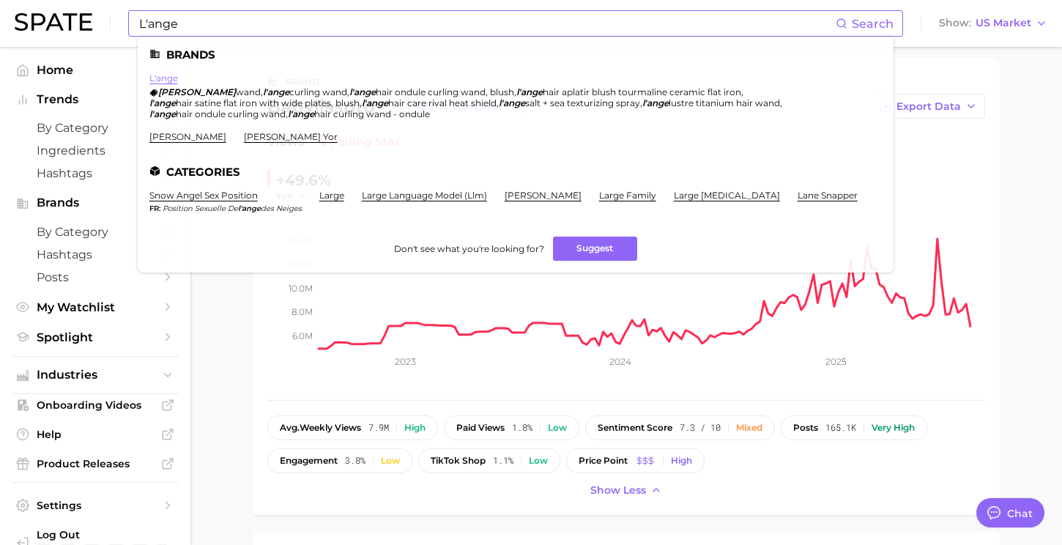
click at [168, 75] on link "l'ange" at bounding box center [163, 77] width 29 height 11
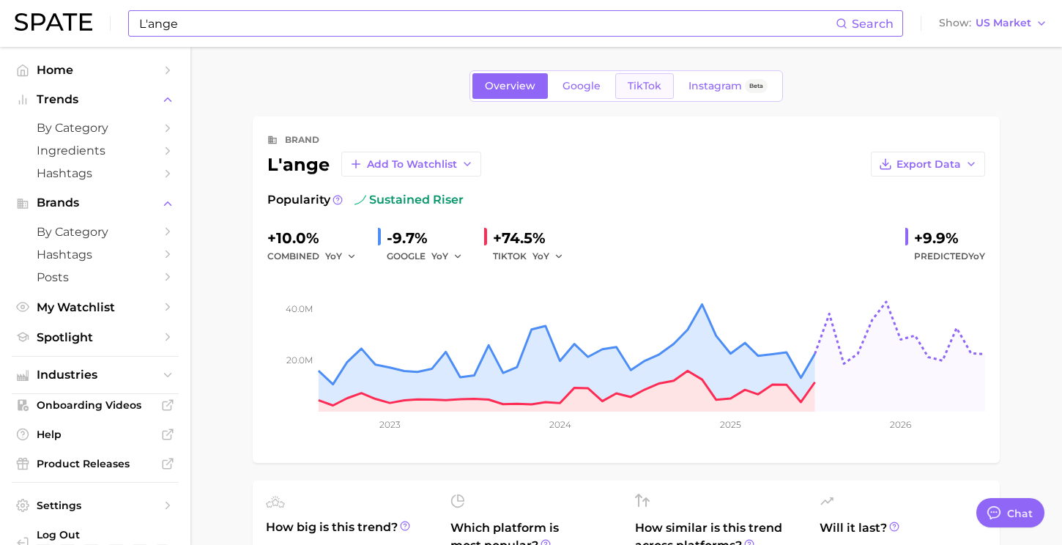
click at [645, 95] on link "TikTok" at bounding box center [644, 86] width 59 height 26
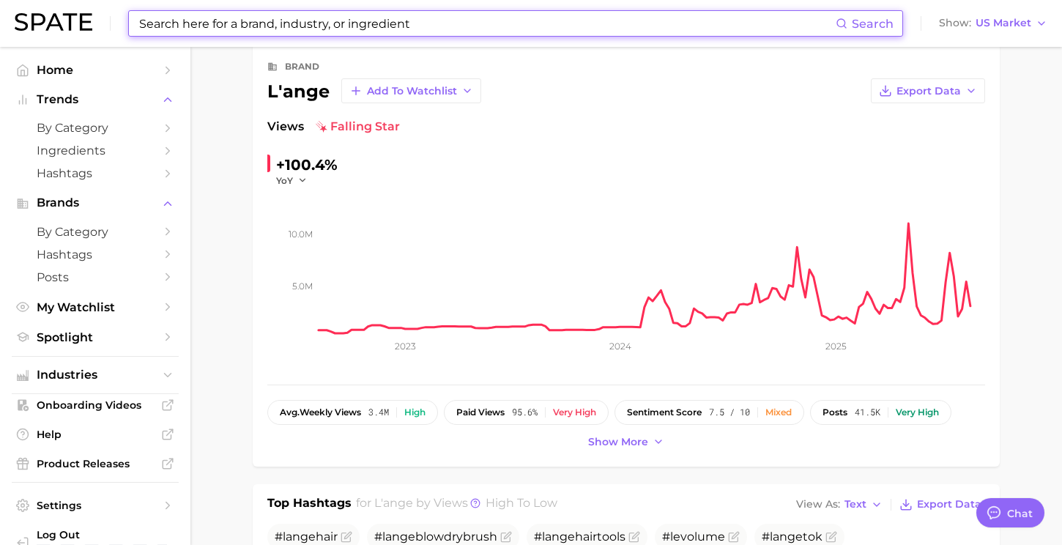
scroll to position [78, 0]
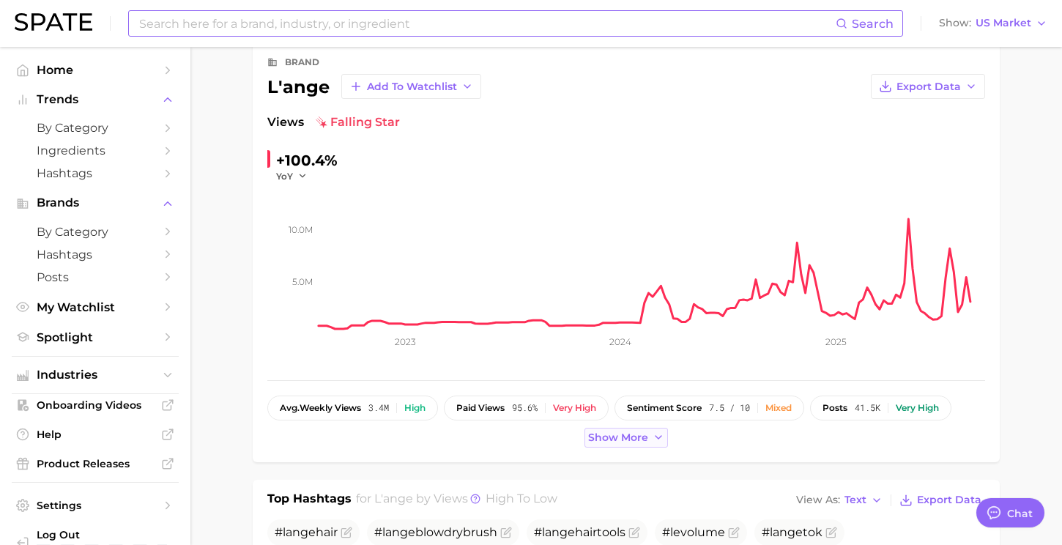
click at [614, 441] on span "Show more" at bounding box center [618, 437] width 60 height 12
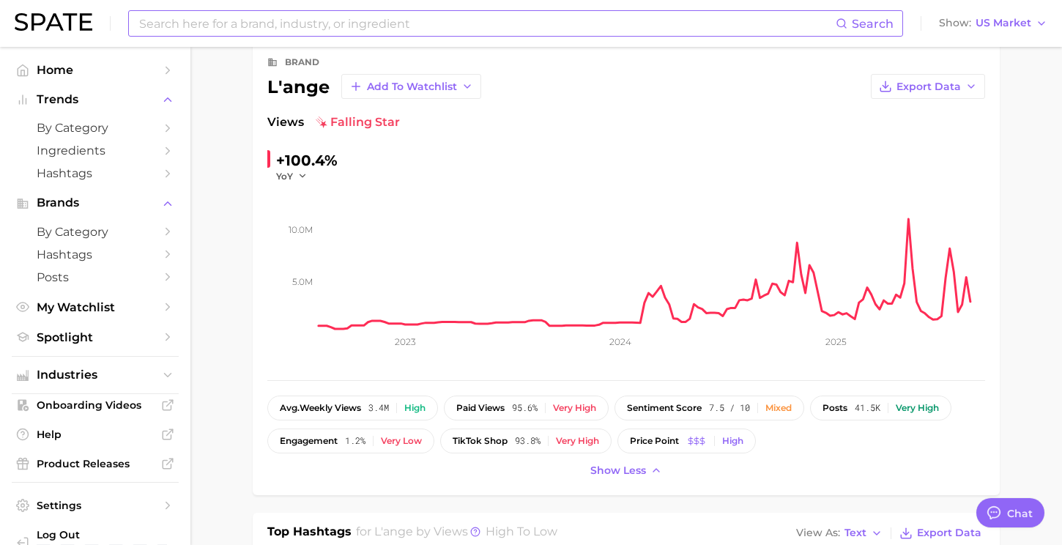
scroll to position [62, 0]
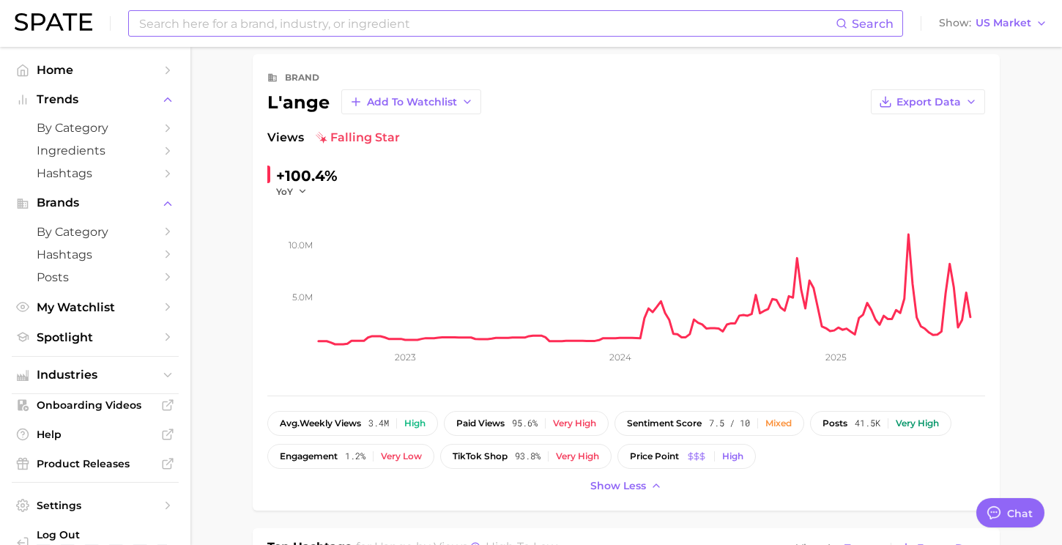
click at [315, 23] on input at bounding box center [487, 23] width 698 height 25
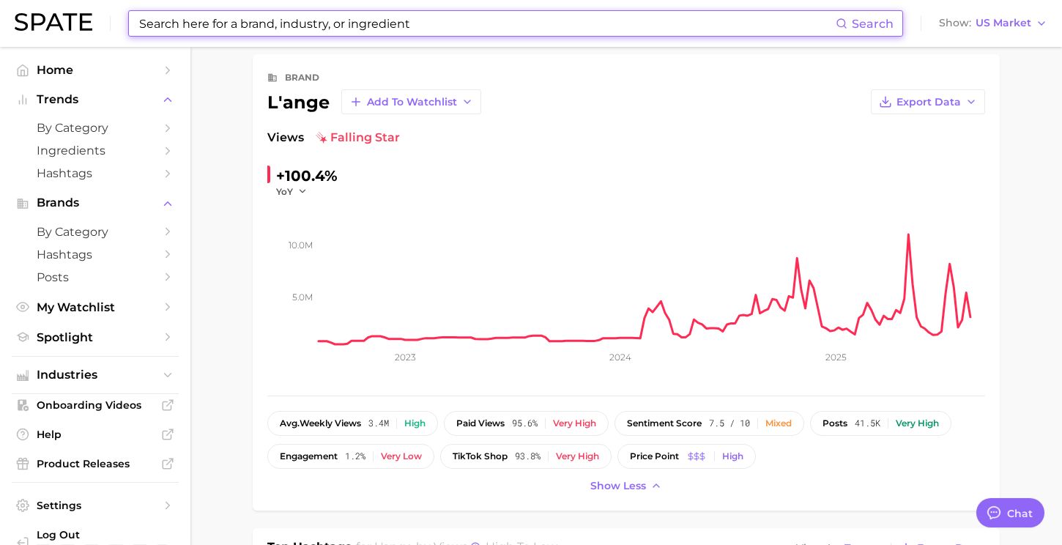
paste input "Revlon"
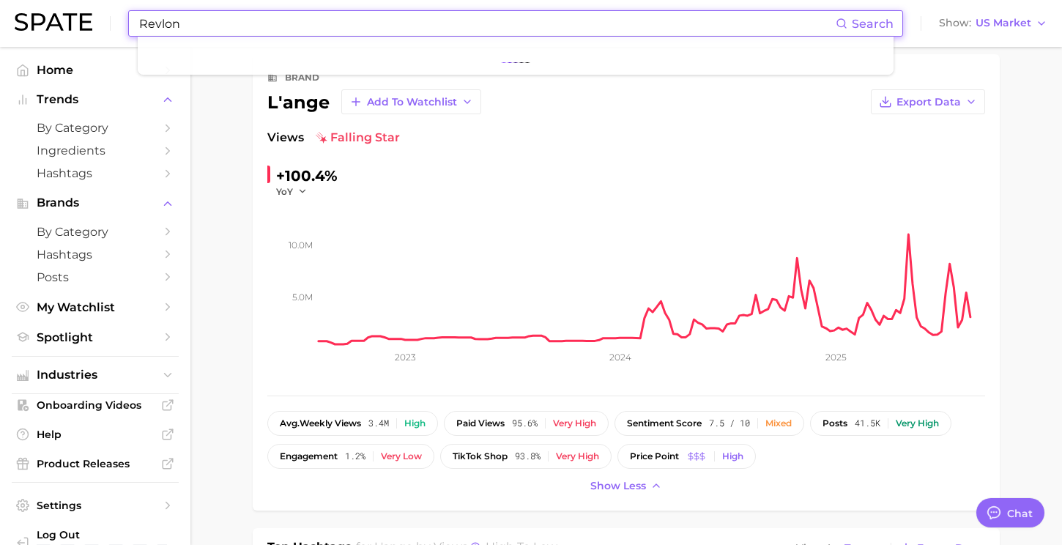
type input "Revlon"
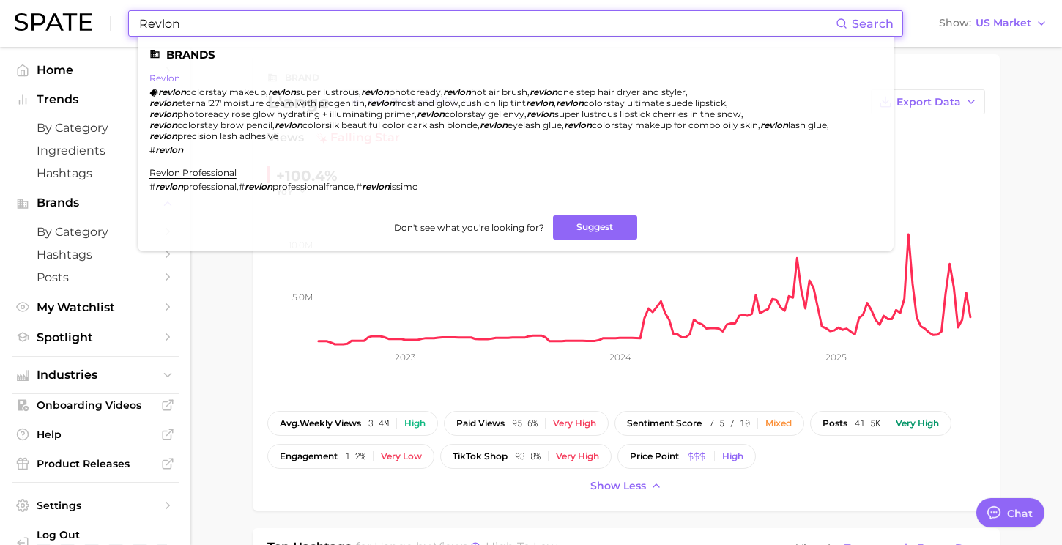
click at [168, 78] on link "revlon" at bounding box center [164, 77] width 31 height 11
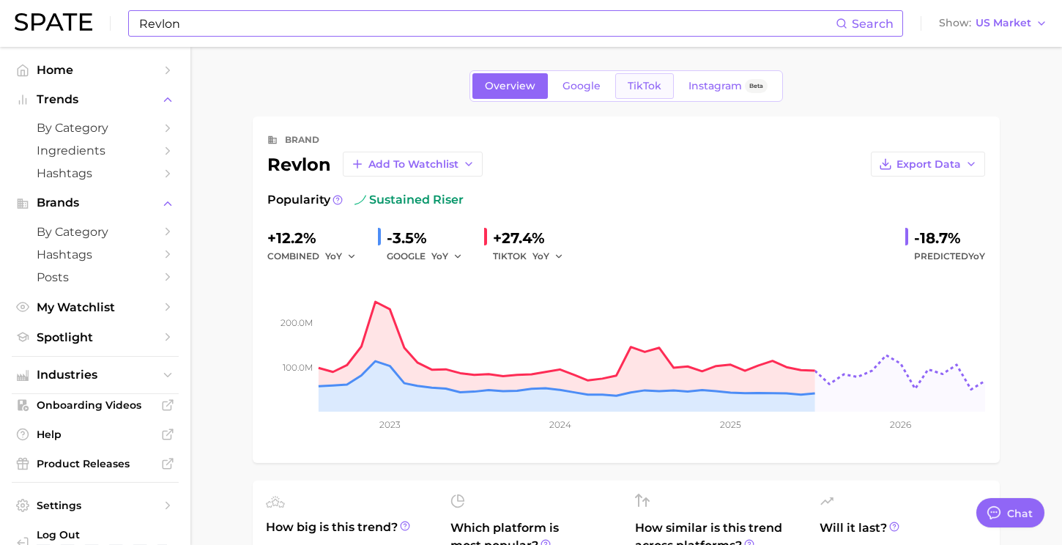
click at [632, 78] on link "TikTok" at bounding box center [644, 86] width 59 height 26
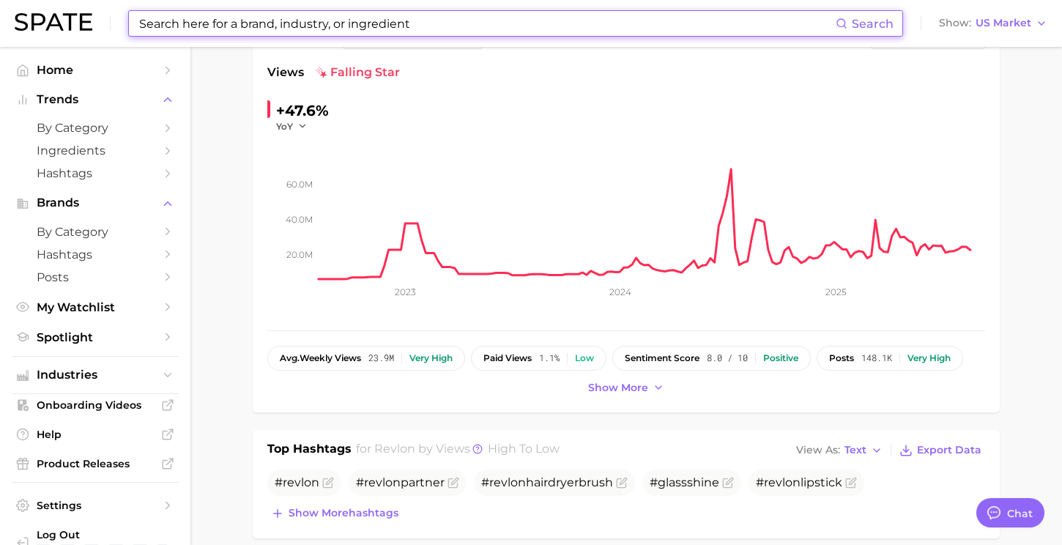
scroll to position [129, 0]
click at [638, 388] on span "Show more" at bounding box center [618, 386] width 60 height 12
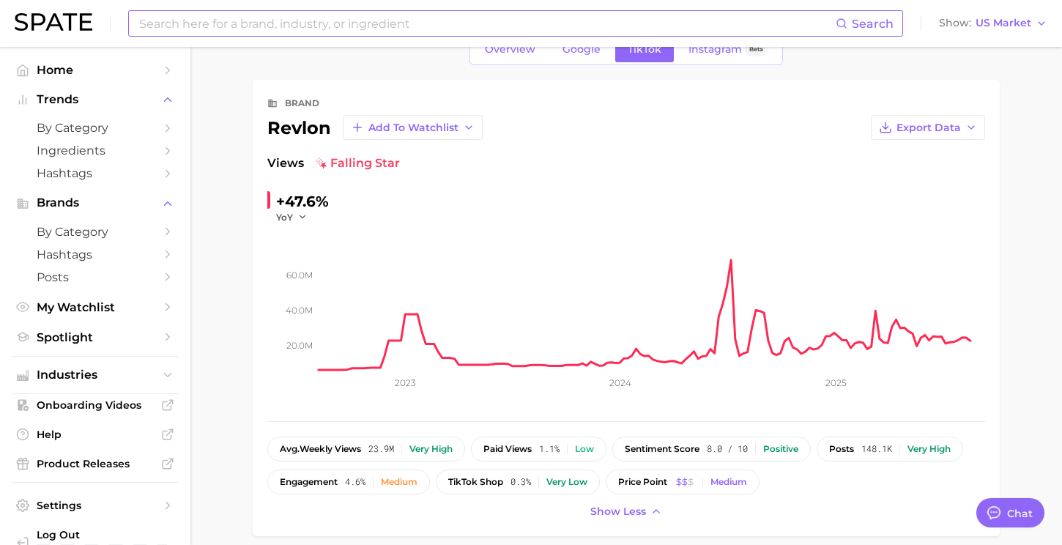
scroll to position [48, 0]
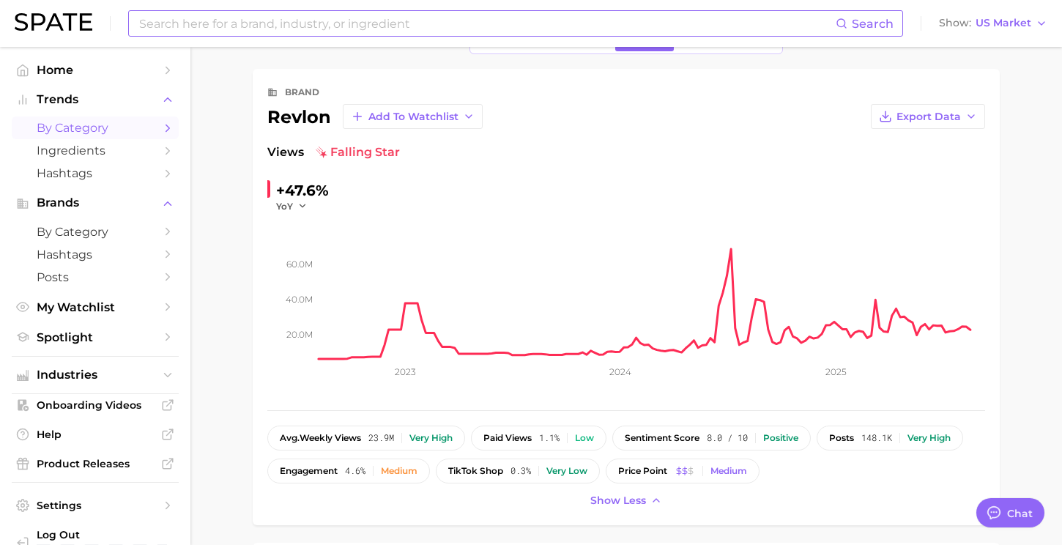
click at [114, 130] on span "by Category" at bounding box center [95, 128] width 117 height 14
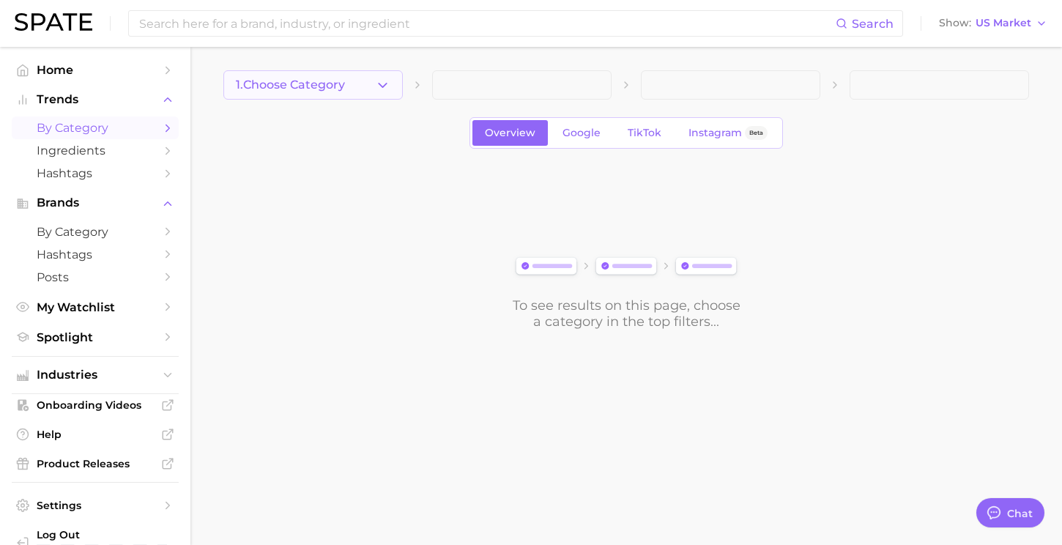
click at [317, 92] on button "1. Choose Category" at bounding box center [312, 84] width 179 height 29
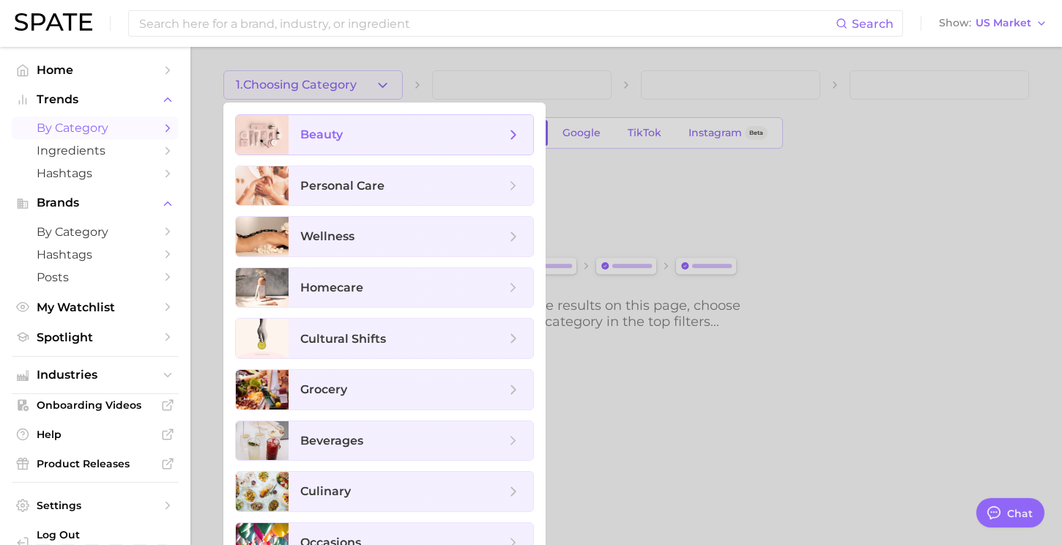
click at [318, 130] on span "beauty" at bounding box center [321, 134] width 42 height 14
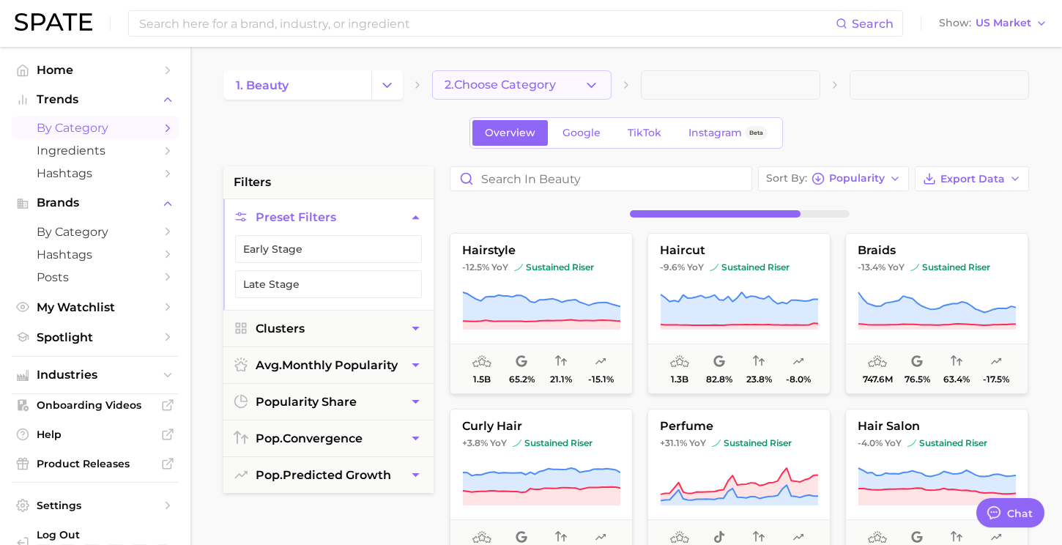
click at [551, 87] on span "2. Choose Category" at bounding box center [499, 84] width 111 height 13
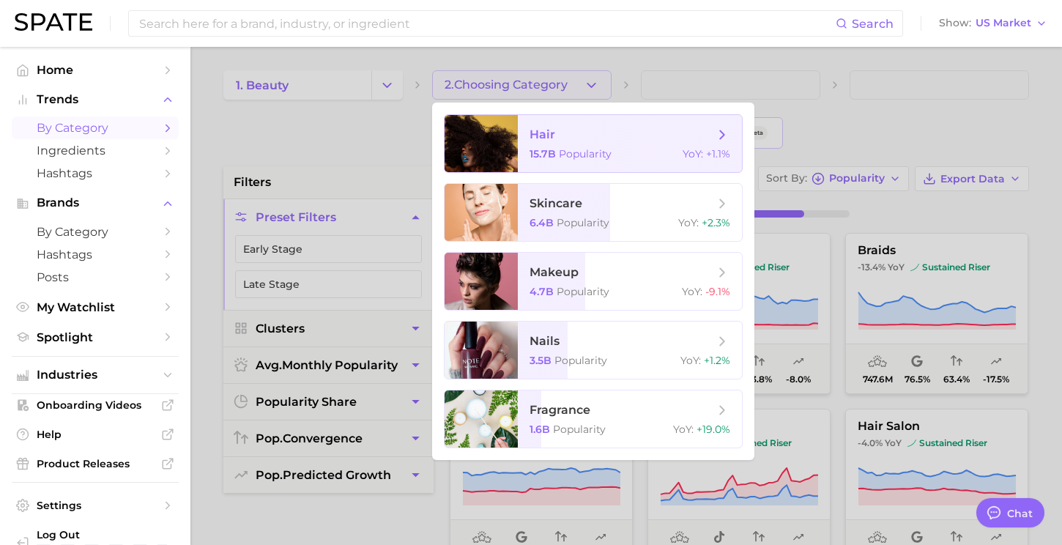
click at [554, 149] on span "15.7b" at bounding box center [542, 153] width 26 height 13
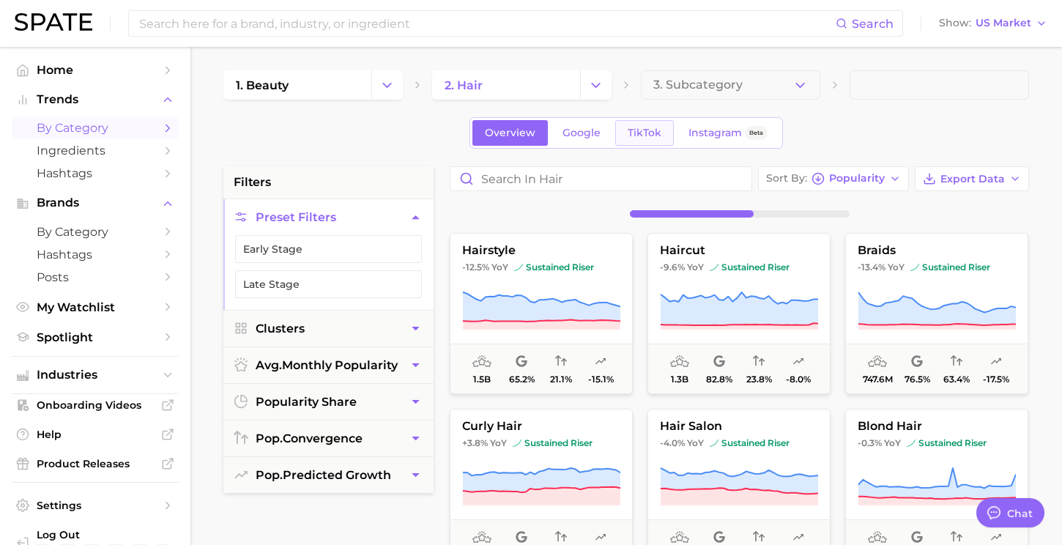
click at [638, 135] on span "TikTok" at bounding box center [644, 133] width 34 height 12
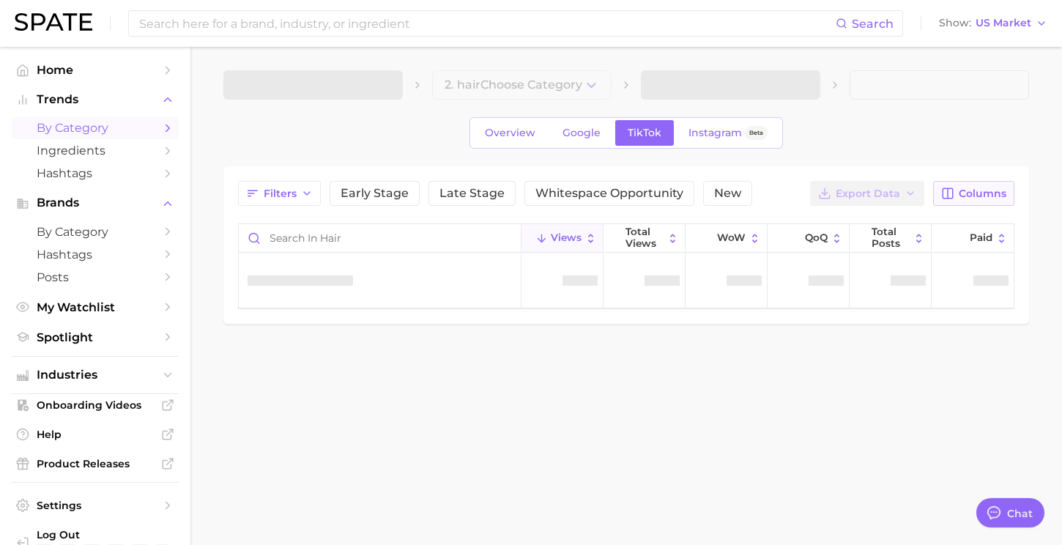
click at [961, 187] on span "Columns" at bounding box center [982, 193] width 48 height 12
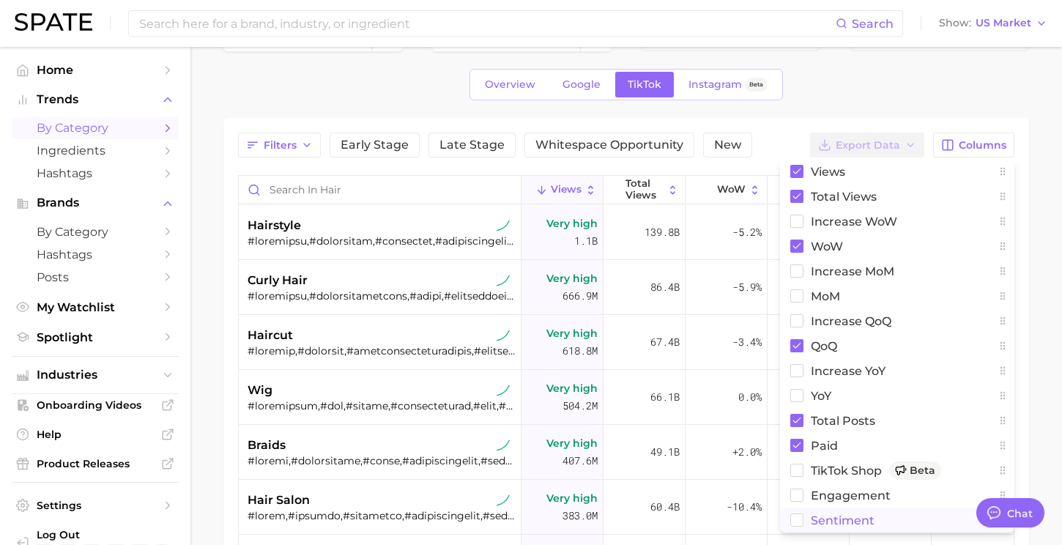
scroll to position [49, 0]
click at [820, 517] on span "Sentiment" at bounding box center [842, 519] width 64 height 12
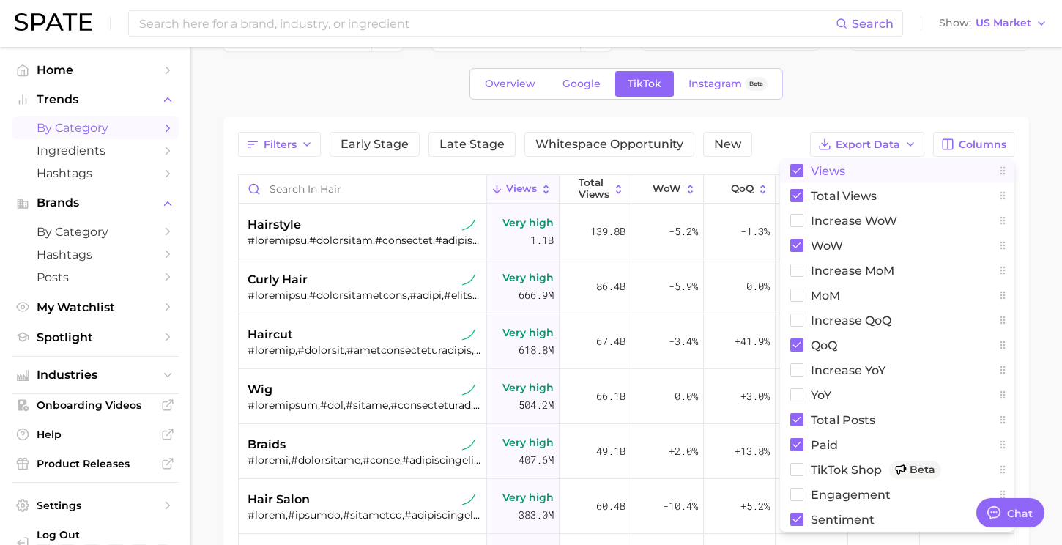
click at [793, 170] on icon at bounding box center [797, 171] width 8 height 6
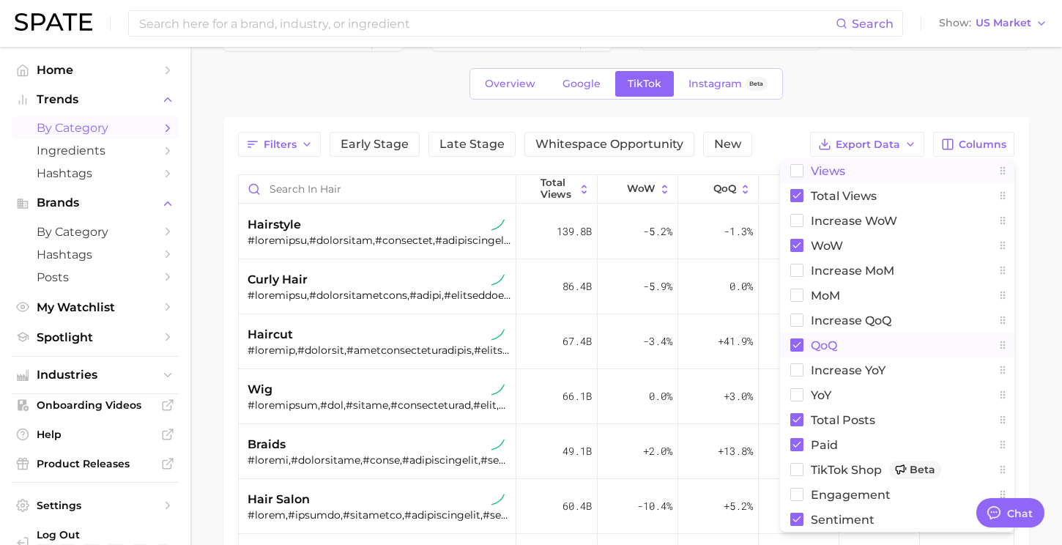
click at [798, 345] on rect at bounding box center [796, 344] width 13 height 13
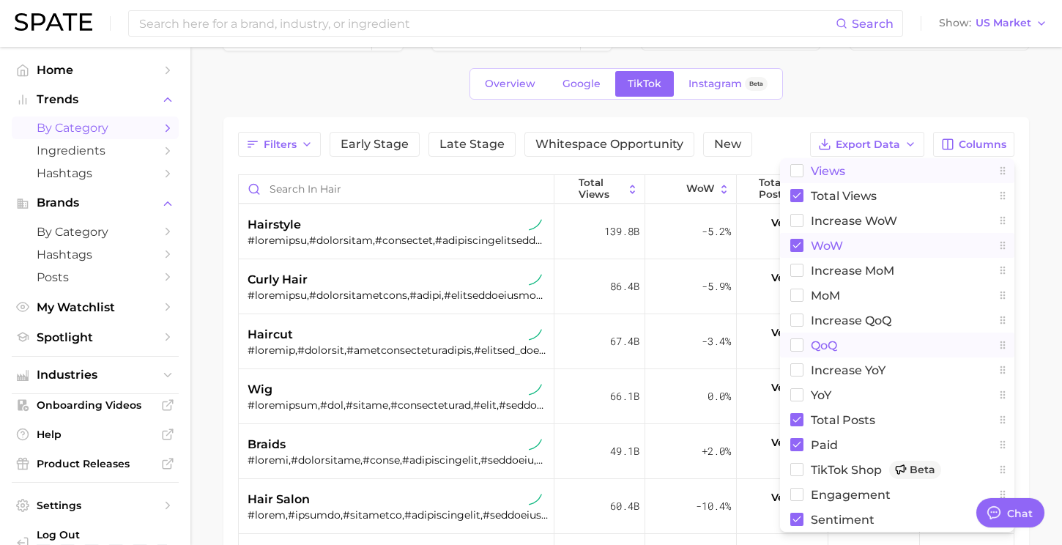
click at [799, 241] on rect at bounding box center [796, 245] width 13 height 13
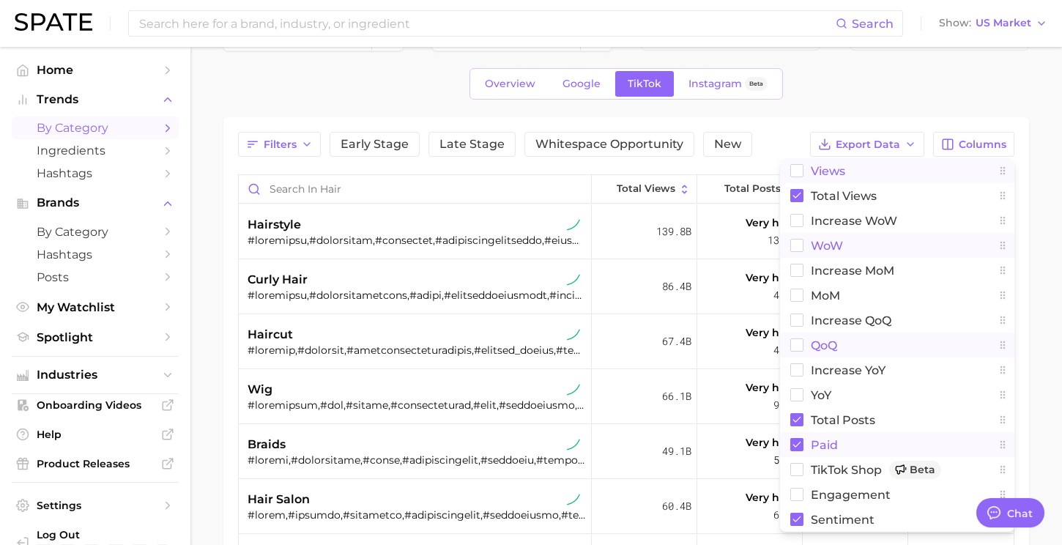
click at [798, 444] on rect at bounding box center [796, 444] width 13 height 13
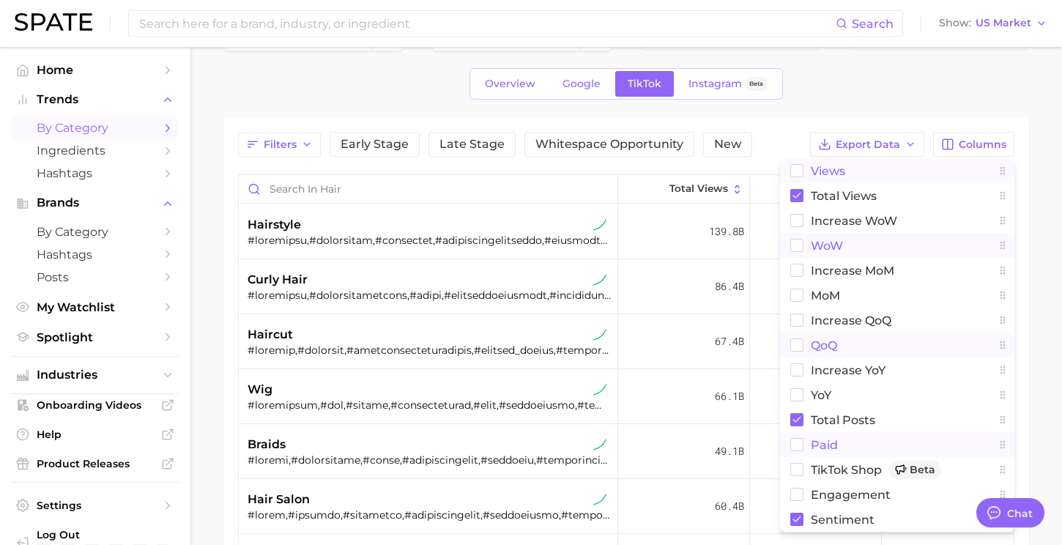
click at [859, 94] on div "Overview Google TikTok Instagram Beta" at bounding box center [625, 83] width 805 height 31
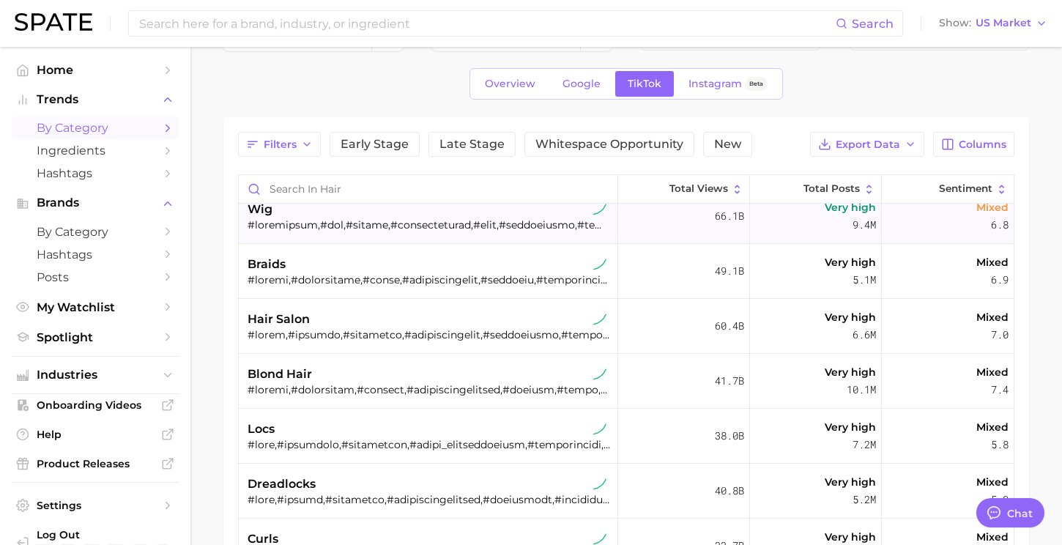
scroll to position [245, 0]
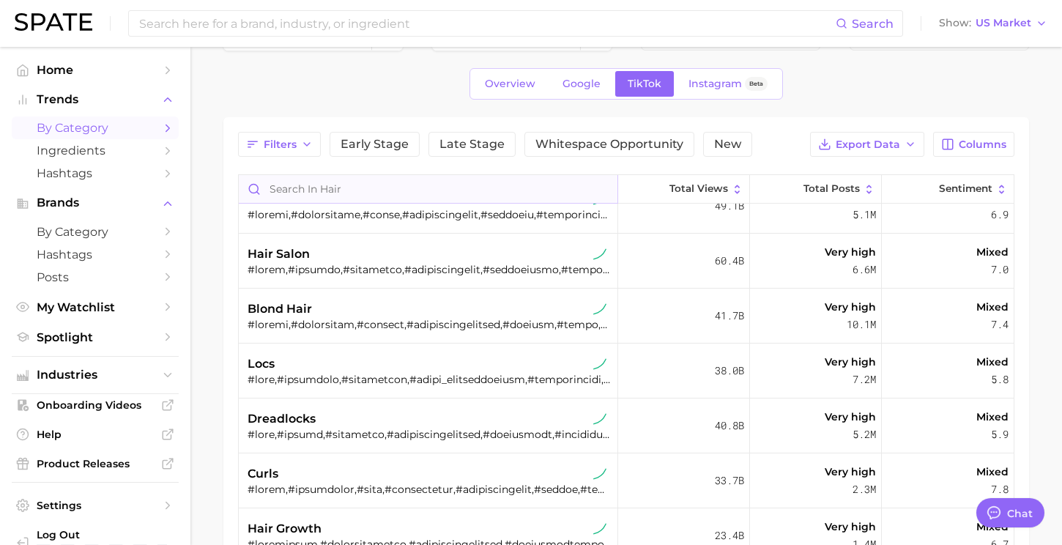
click at [328, 182] on input "Search in hair" at bounding box center [428, 189] width 379 height 28
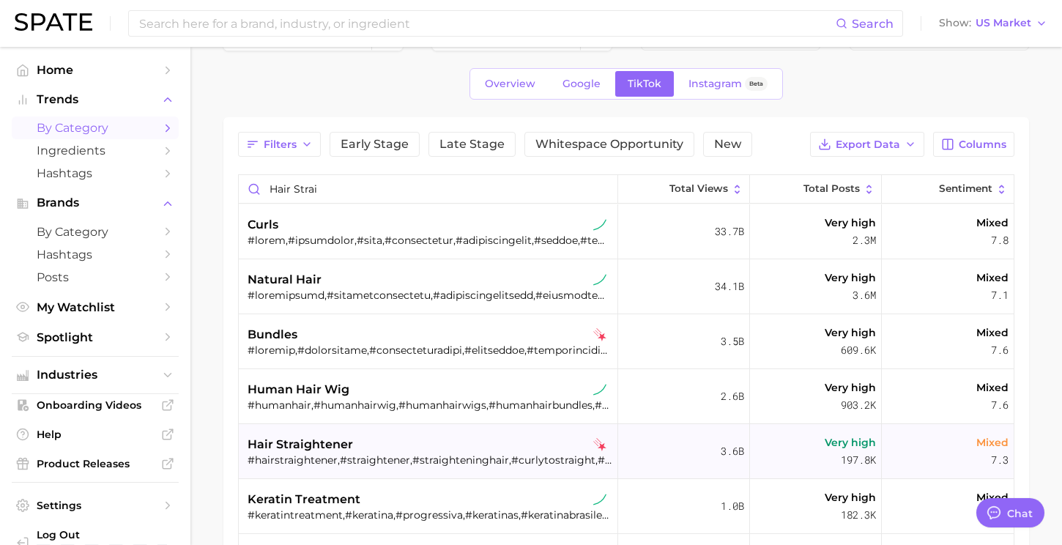
click at [309, 468] on div "hair straightener #hairstraightener,#straightener,#straighteninghair,#curlytost…" at bounding box center [429, 451] width 365 height 55
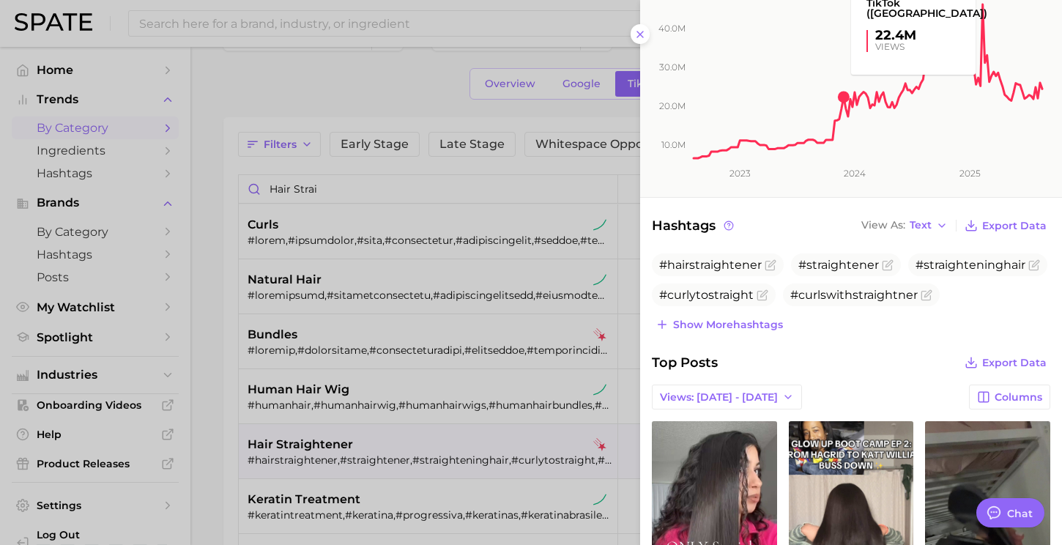
scroll to position [284, 0]
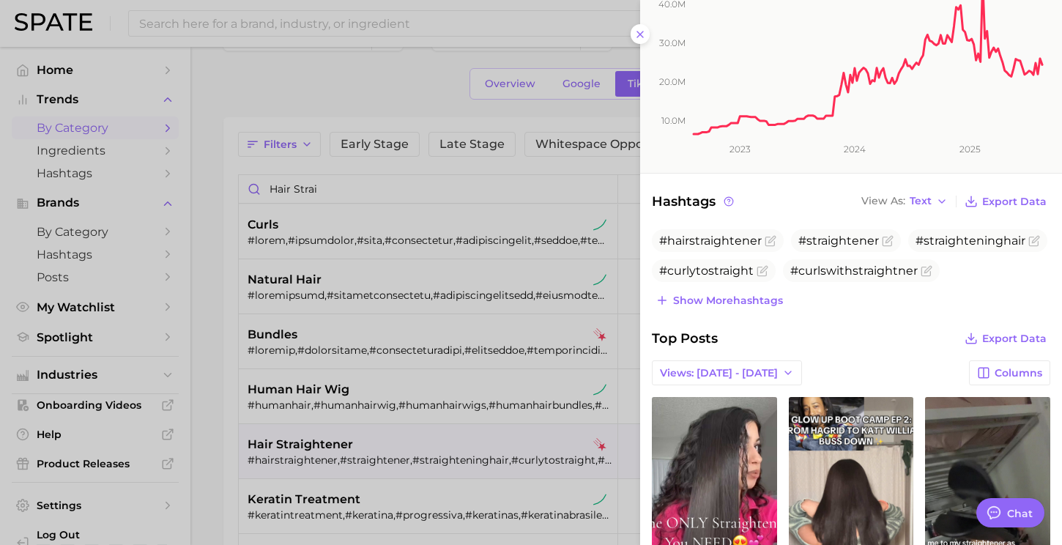
click at [428, 442] on div at bounding box center [531, 272] width 1062 height 545
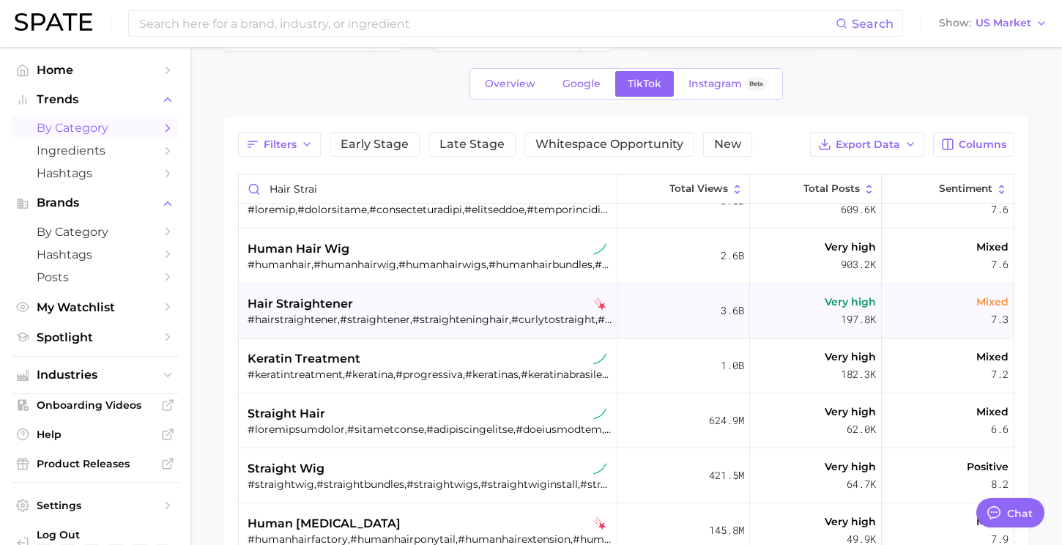
scroll to position [141, 0]
click at [308, 302] on span "hair straightener" at bounding box center [299, 303] width 105 height 18
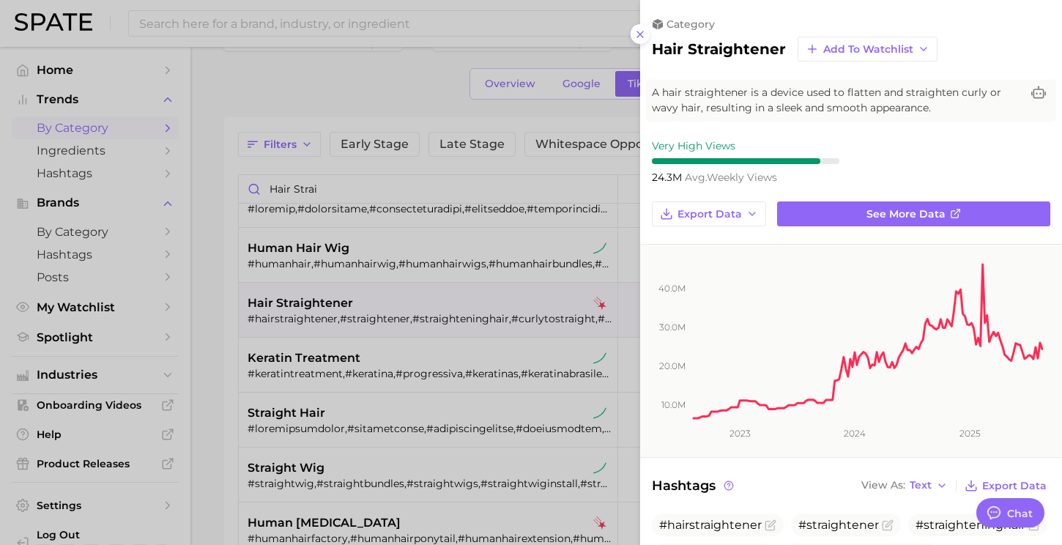
scroll to position [0, 0]
click at [308, 302] on div at bounding box center [531, 272] width 1062 height 545
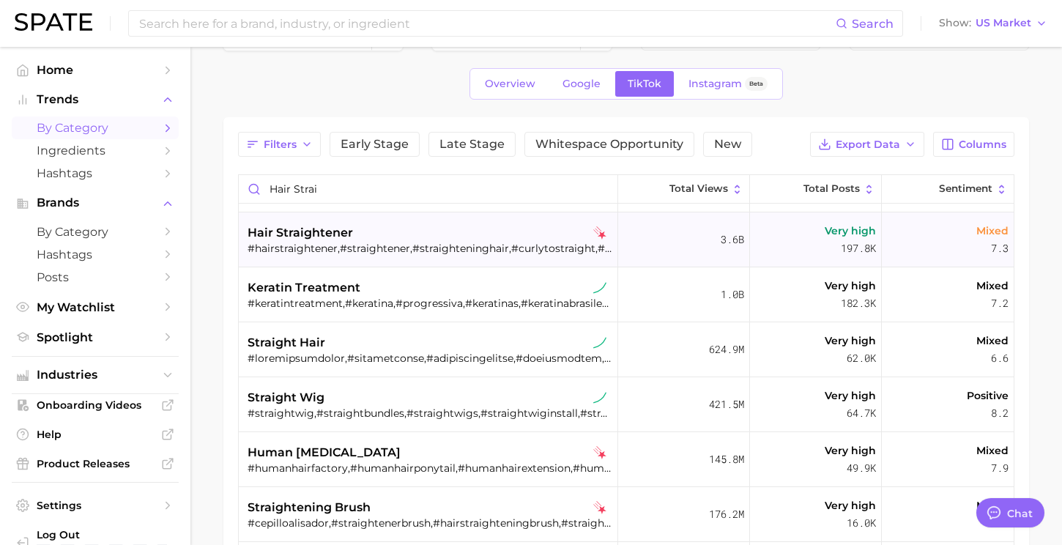
scroll to position [129, 0]
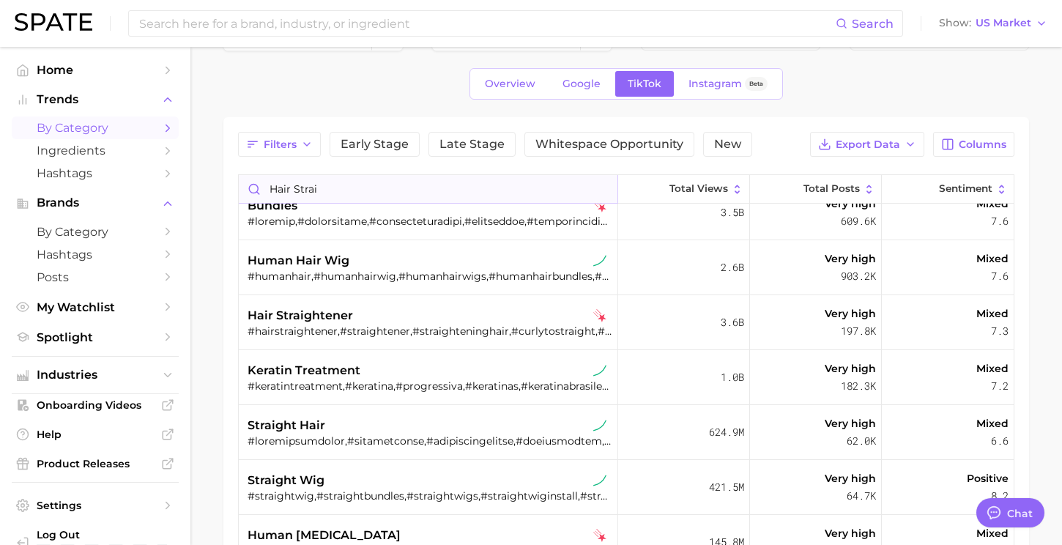
click at [487, 194] on input "hair strai" at bounding box center [428, 189] width 379 height 28
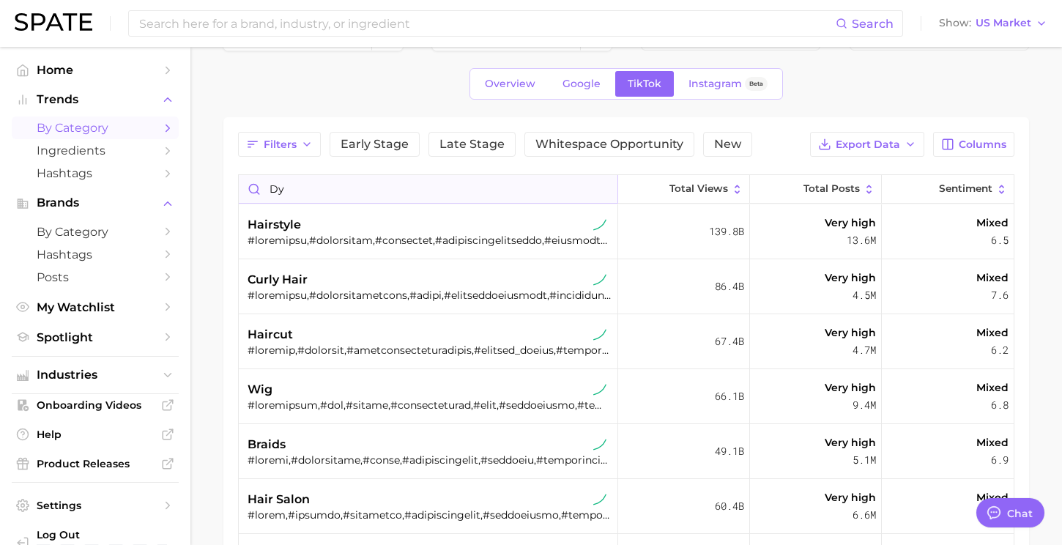
type input "dys"
type textarea "x"
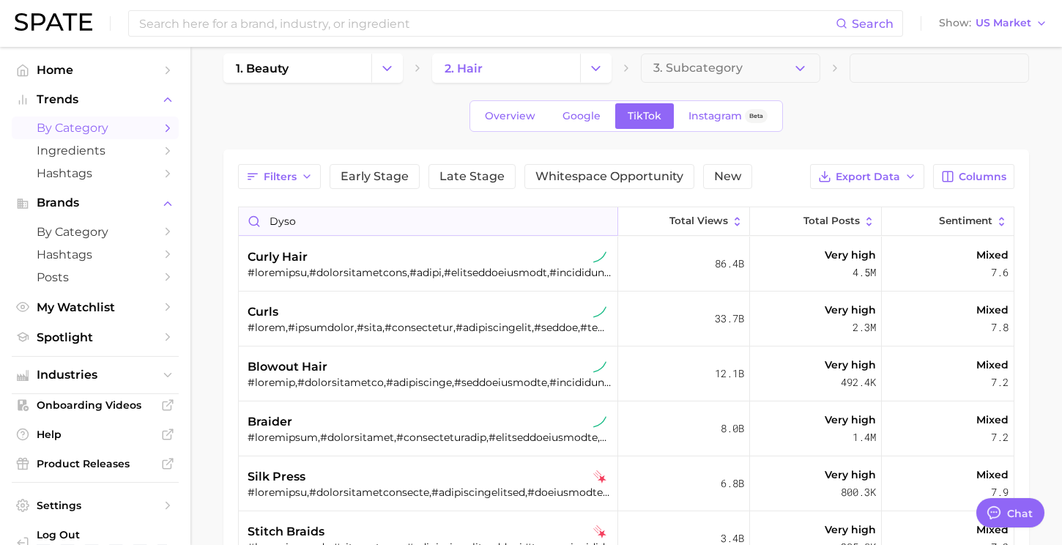
type input "dyson"
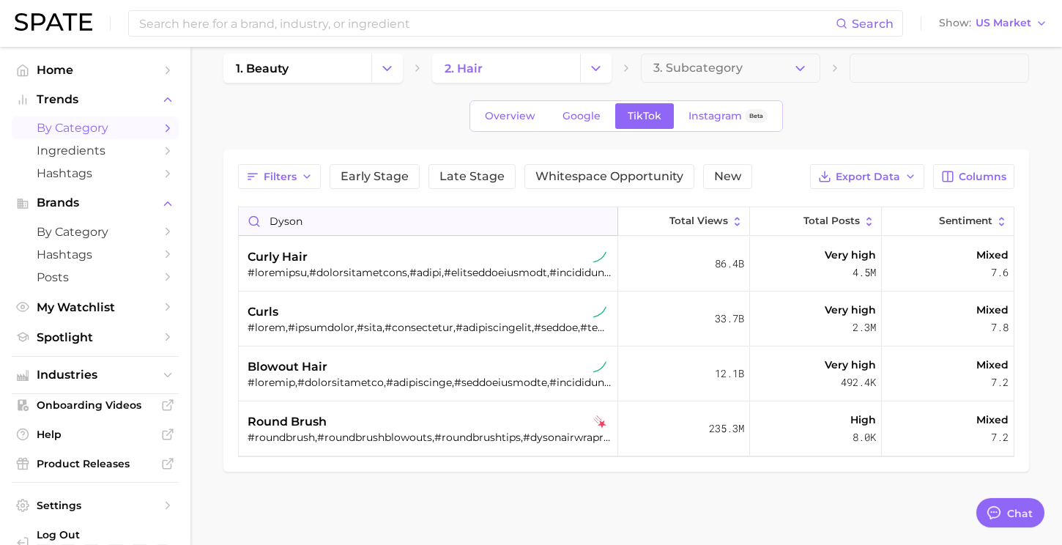
click at [352, 216] on input "dyson" at bounding box center [428, 221] width 379 height 28
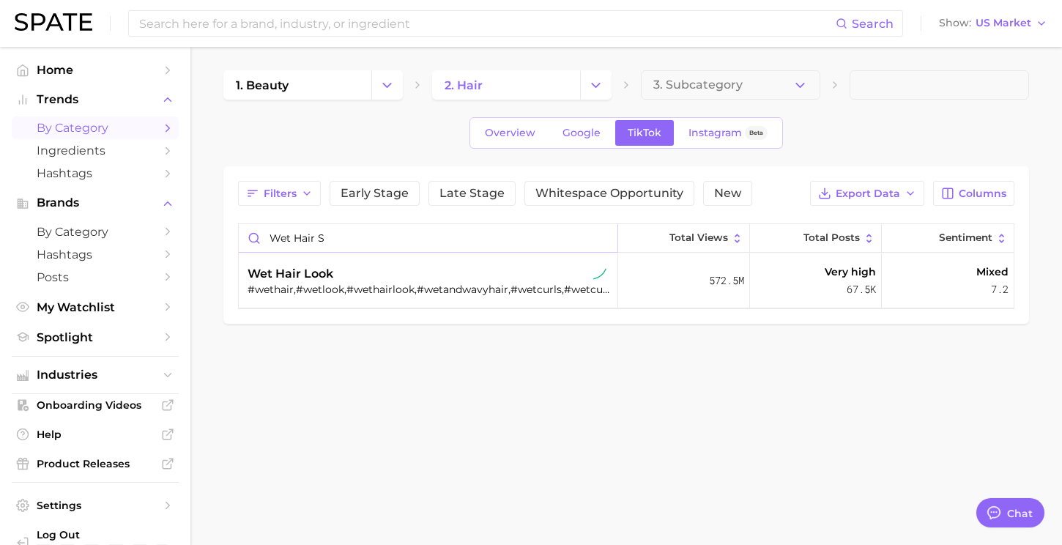
type input "wet hair s"
click at [388, 386] on main "1. beauty 2. hair 3. Subcategory Overview Google TikTok Instagram Beta Filters …" at bounding box center [625, 222] width 871 height 350
click at [482, 73] on link "2. hair" at bounding box center [506, 84] width 148 height 29
click at [741, 82] on button "3. Subcategory" at bounding box center [730, 84] width 179 height 29
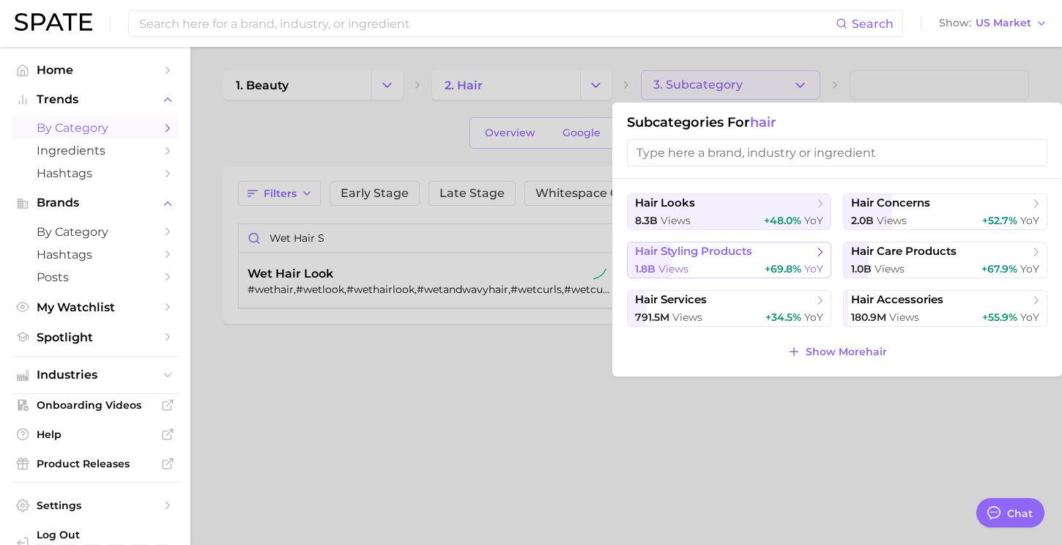
click at [721, 250] on span "hair styling products" at bounding box center [693, 252] width 117 height 14
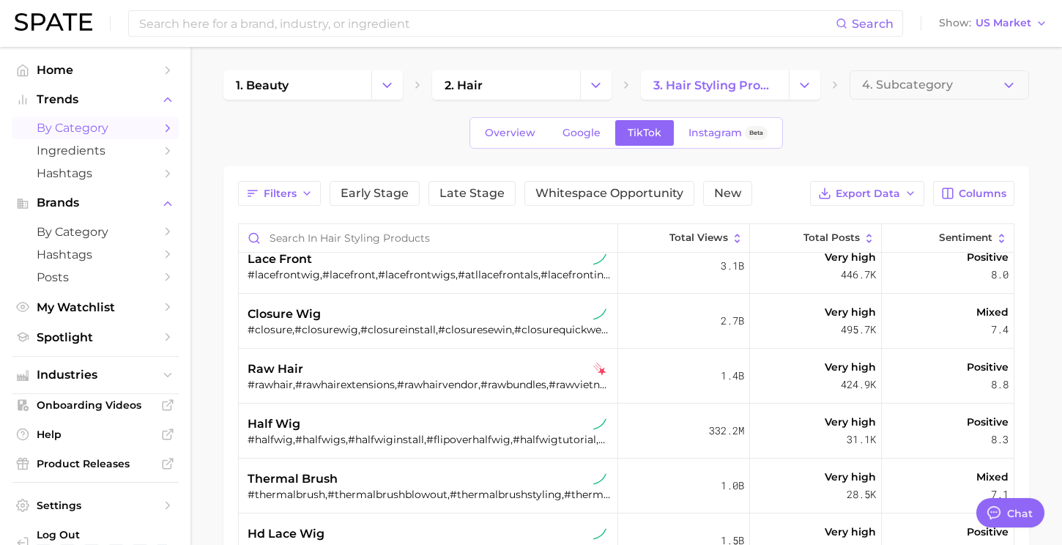
scroll to position [791, 0]
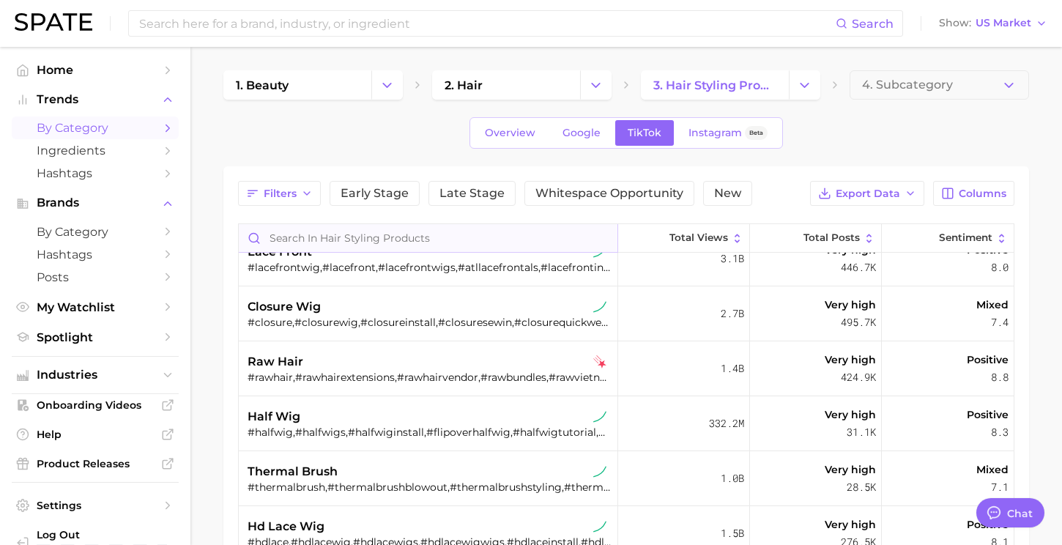
click at [362, 232] on input "Search in hair styling products" at bounding box center [428, 238] width 379 height 28
type input "f"
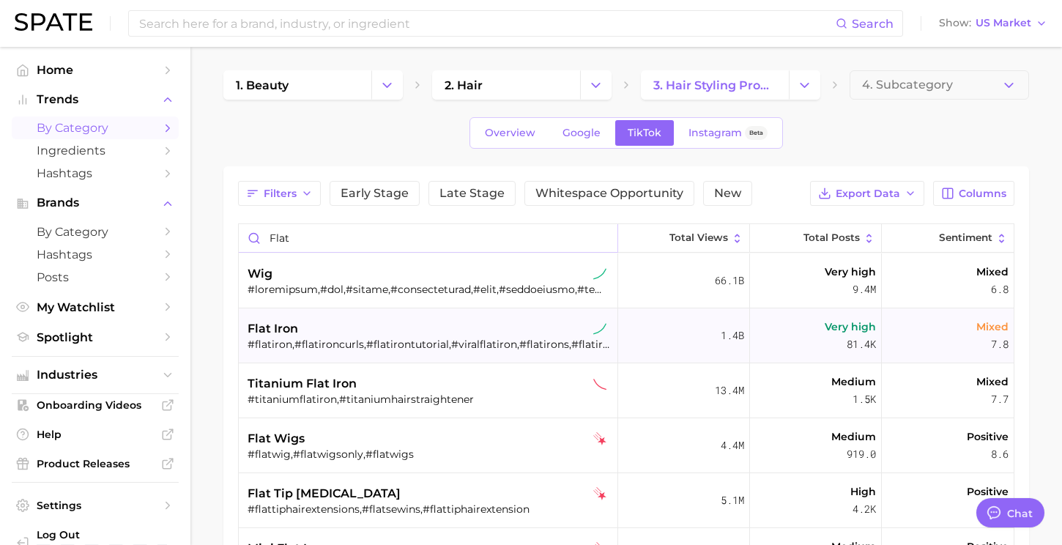
type input "flat"
click at [365, 332] on div "flat iron" at bounding box center [429, 329] width 365 height 18
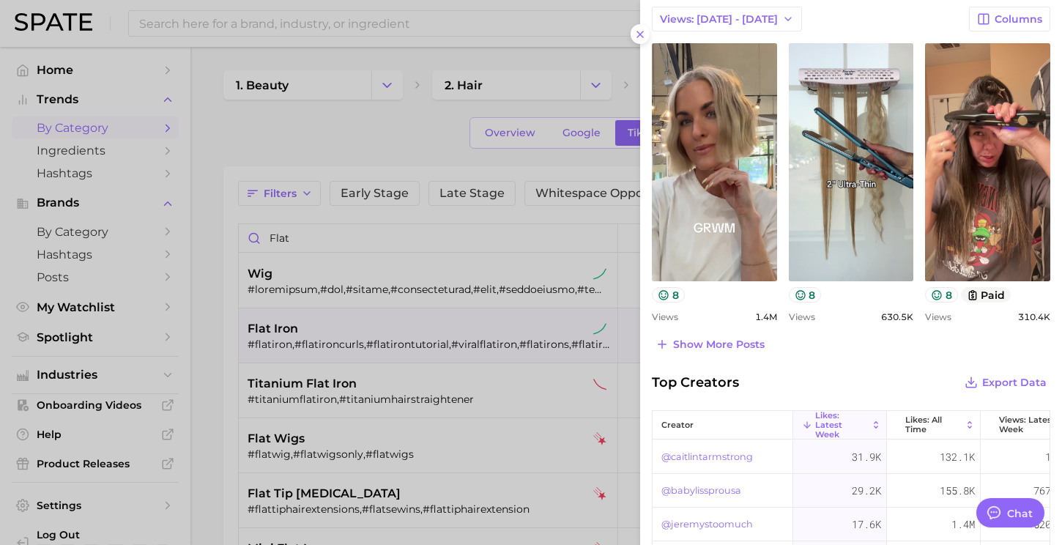
scroll to position [801, 0]
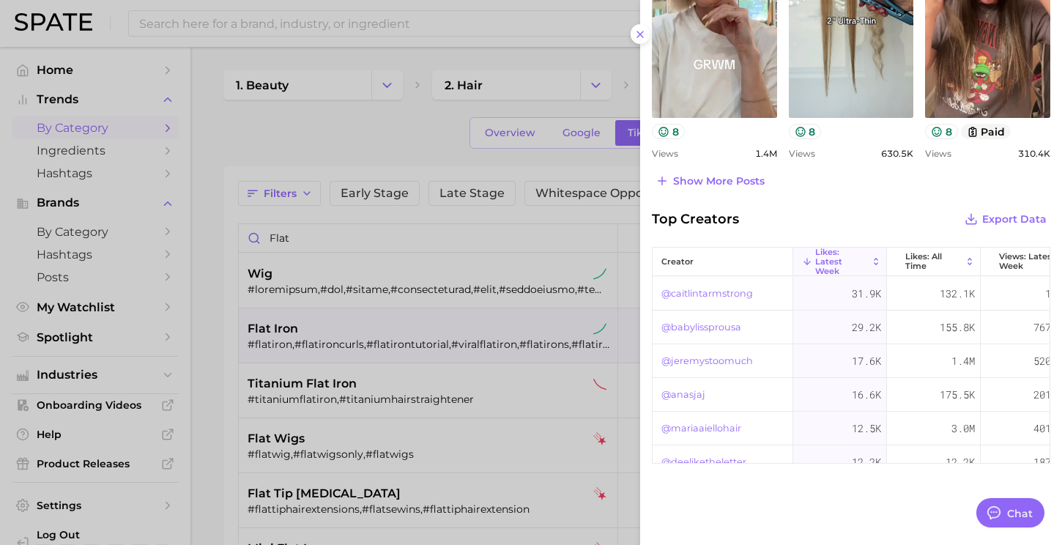
click at [454, 231] on div at bounding box center [531, 272] width 1062 height 545
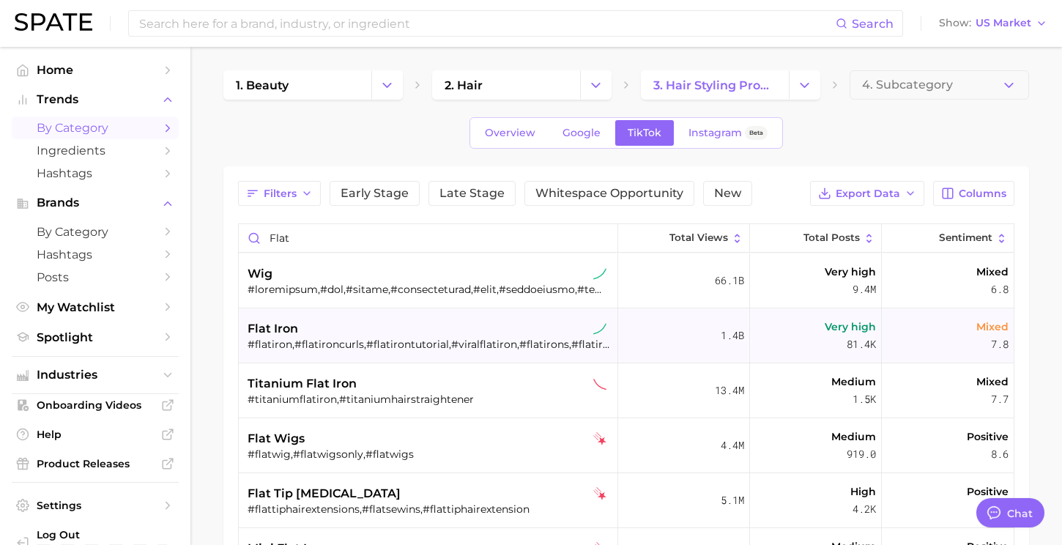
scroll to position [43, 0]
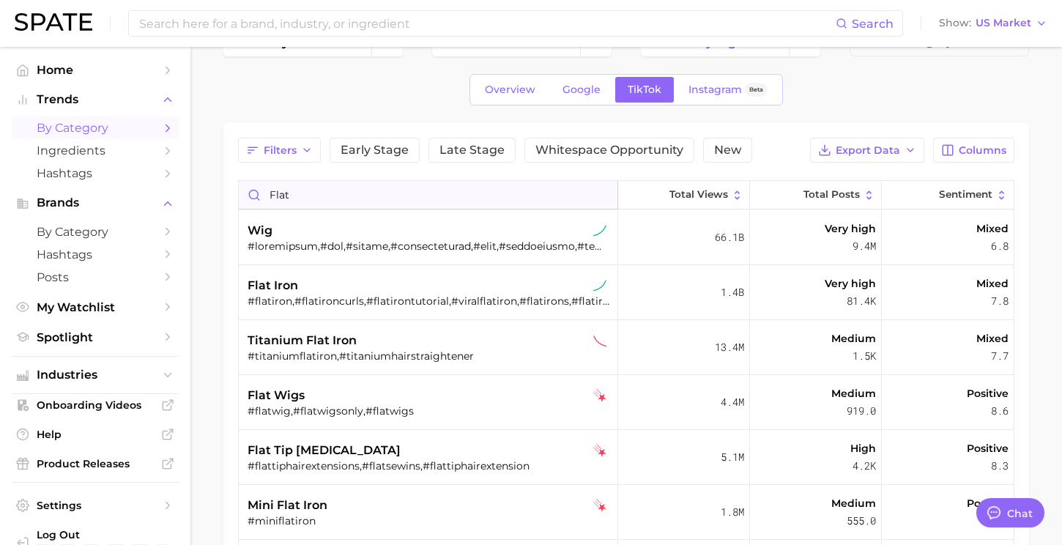
click at [340, 200] on input "flat" at bounding box center [428, 195] width 379 height 28
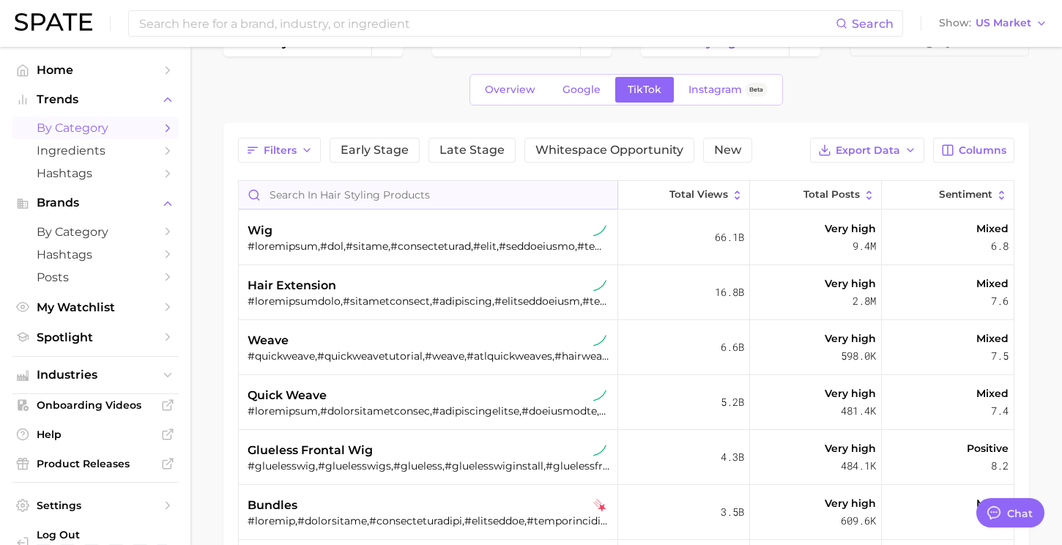
click at [340, 199] on input "Search in hair styling products" at bounding box center [428, 195] width 379 height 28
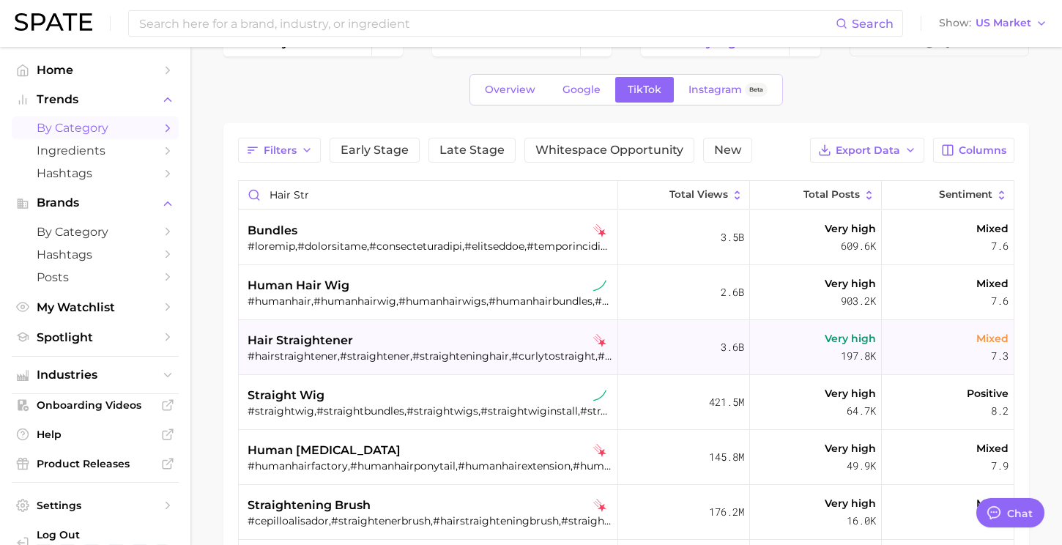
click at [339, 328] on div "hair straightener #hairstraightener,#straightener,#straighteninghair,#curlytost…" at bounding box center [429, 347] width 365 height 55
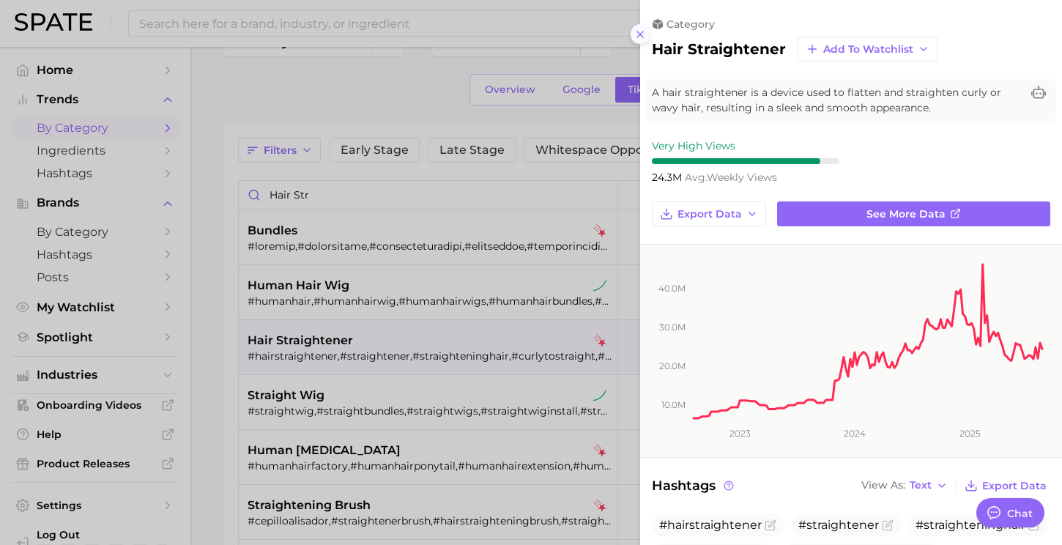
click at [640, 33] on line at bounding box center [640, 34] width 6 height 6
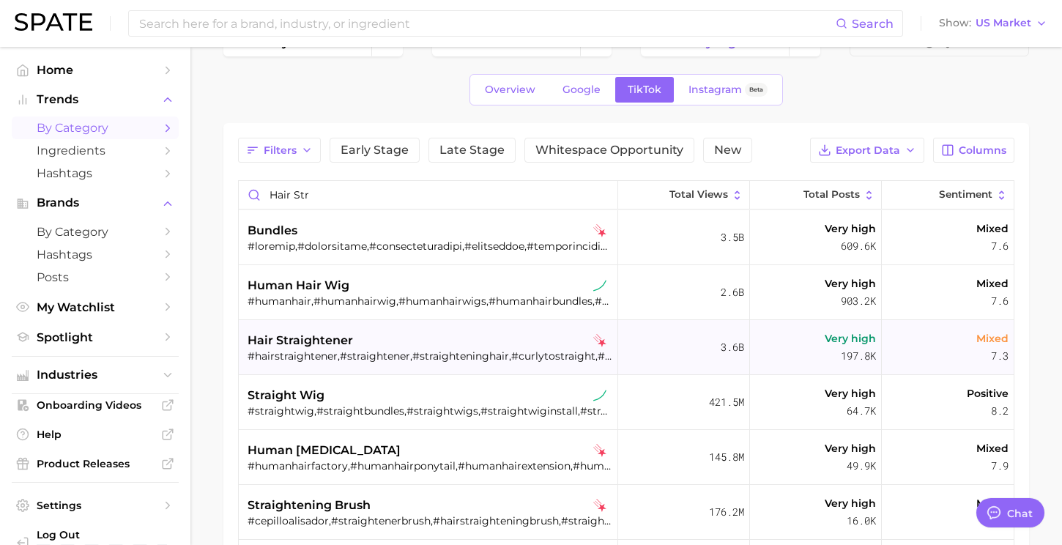
drag, startPoint x: 588, startPoint y: 346, endPoint x: 586, endPoint y: 335, distance: 11.1
click at [586, 335] on div "hair straightener" at bounding box center [429, 341] width 365 height 18
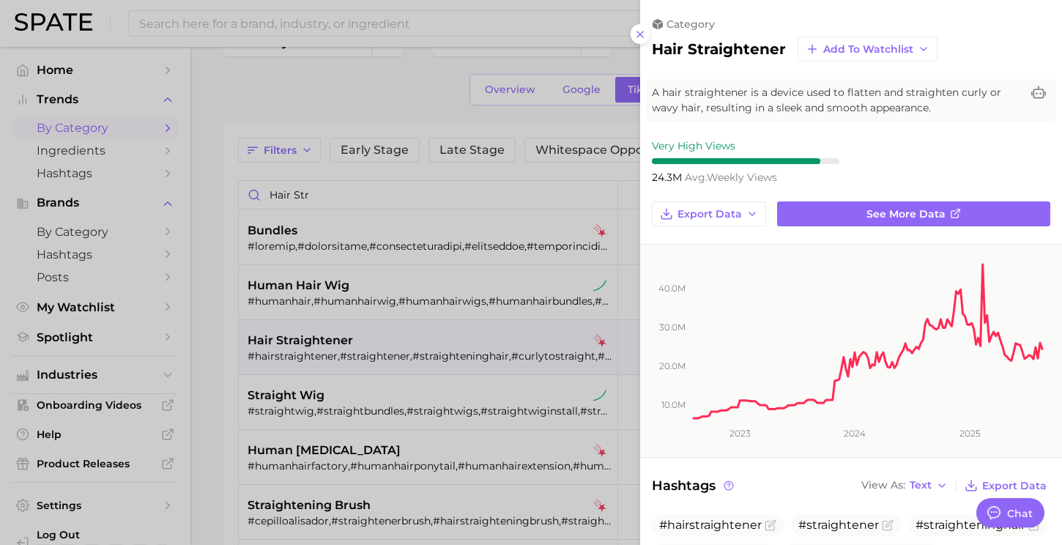
click at [586, 336] on div at bounding box center [531, 272] width 1062 height 545
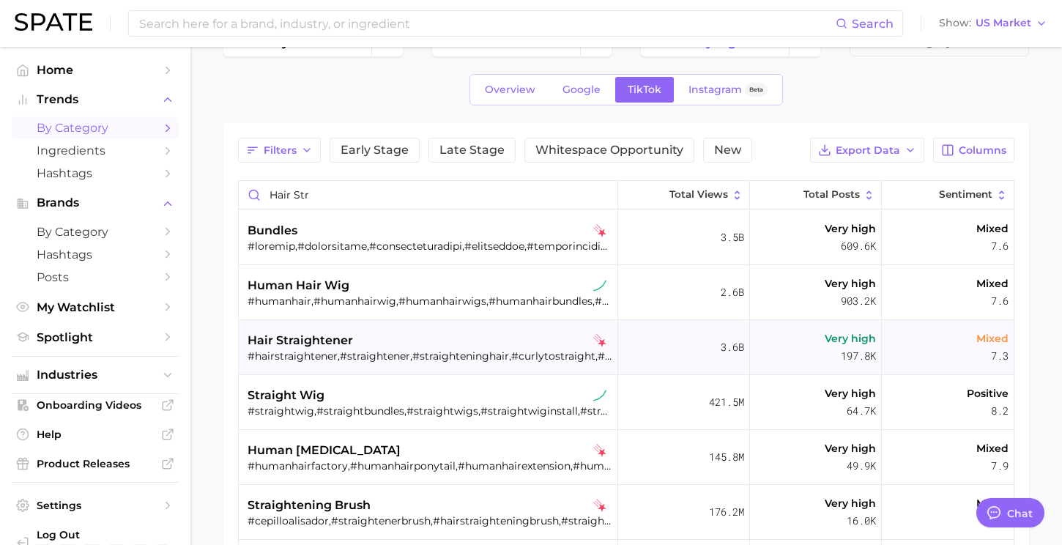
click at [573, 336] on div "hair straightener" at bounding box center [429, 341] width 365 height 18
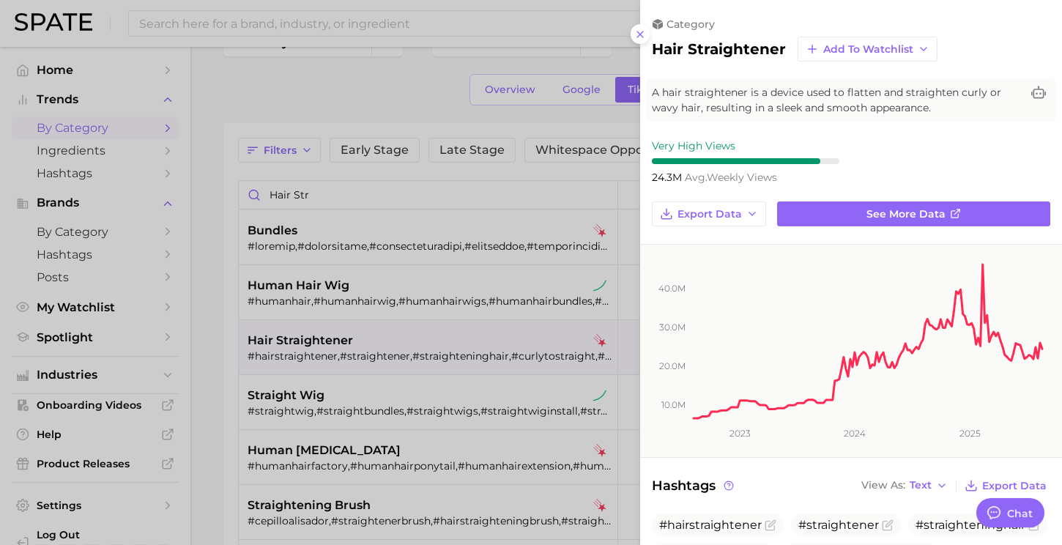
click at [368, 89] on div at bounding box center [531, 272] width 1062 height 545
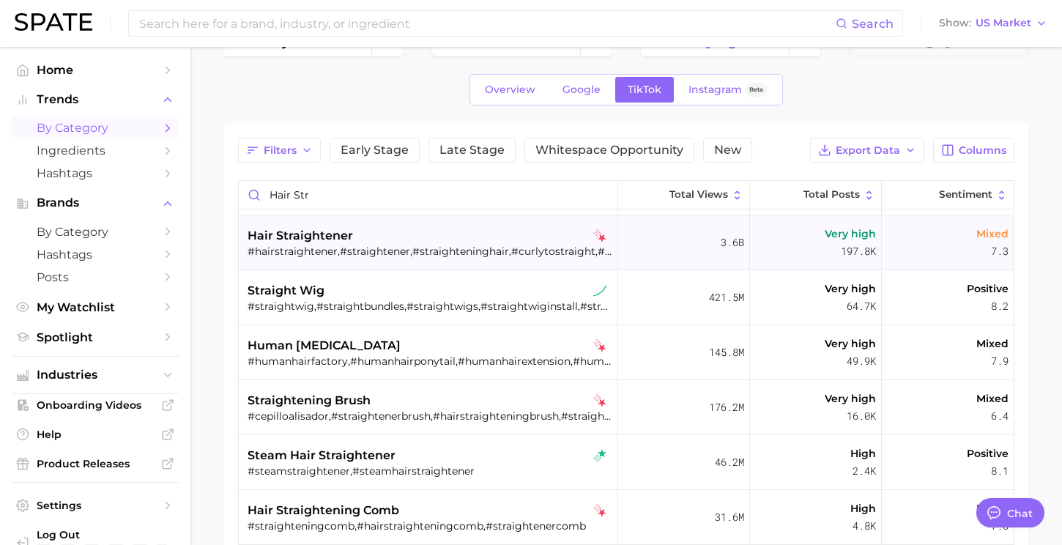
scroll to position [111, 0]
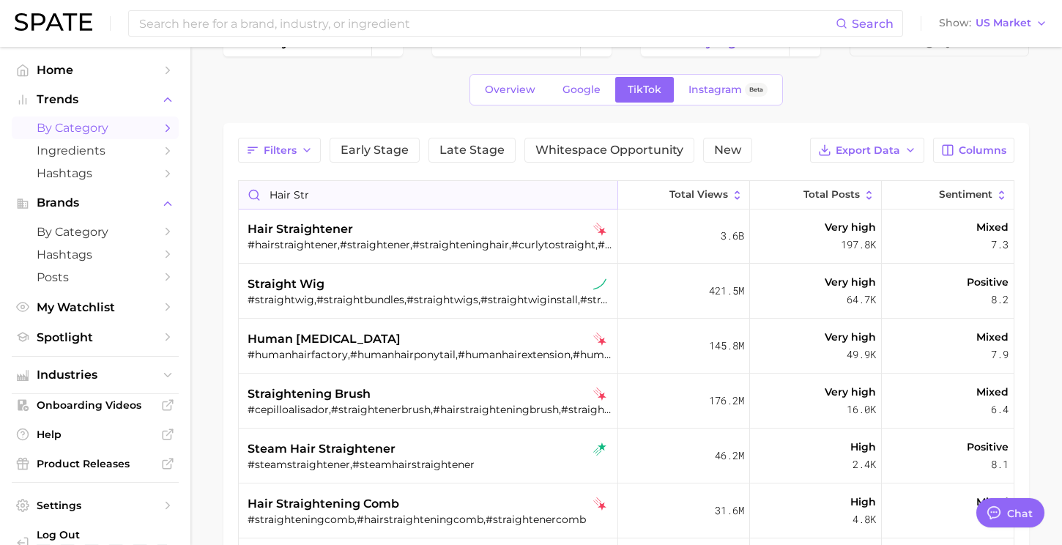
click at [327, 195] on input "hair str" at bounding box center [428, 195] width 379 height 28
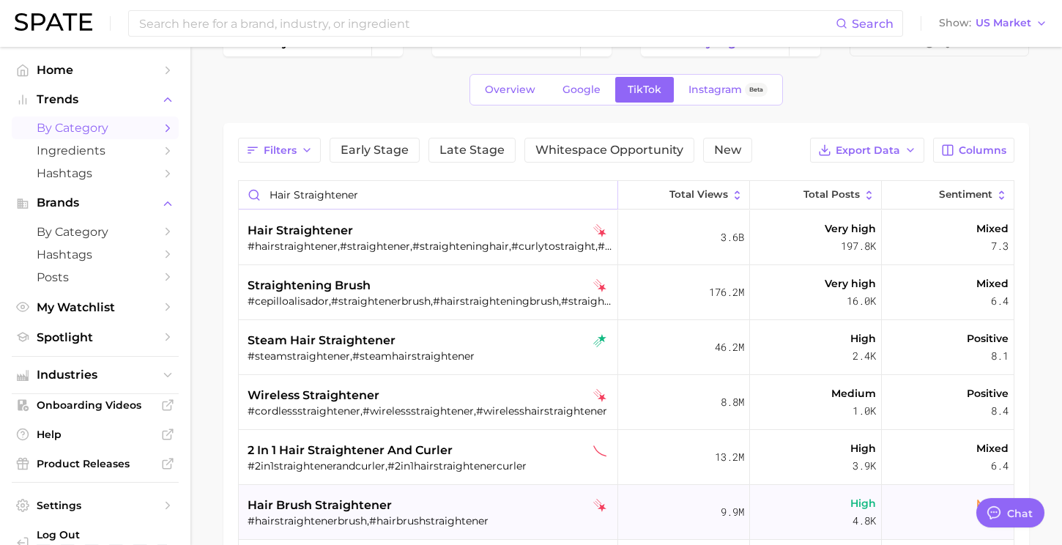
type input "hair straightener"
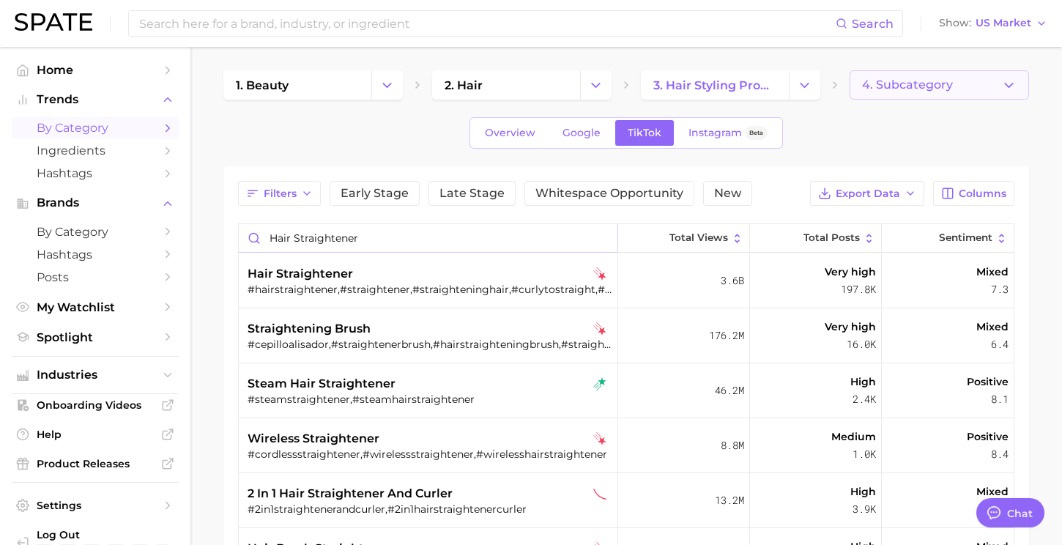
click at [936, 70] on button "4. Subcategory" at bounding box center [938, 84] width 179 height 29
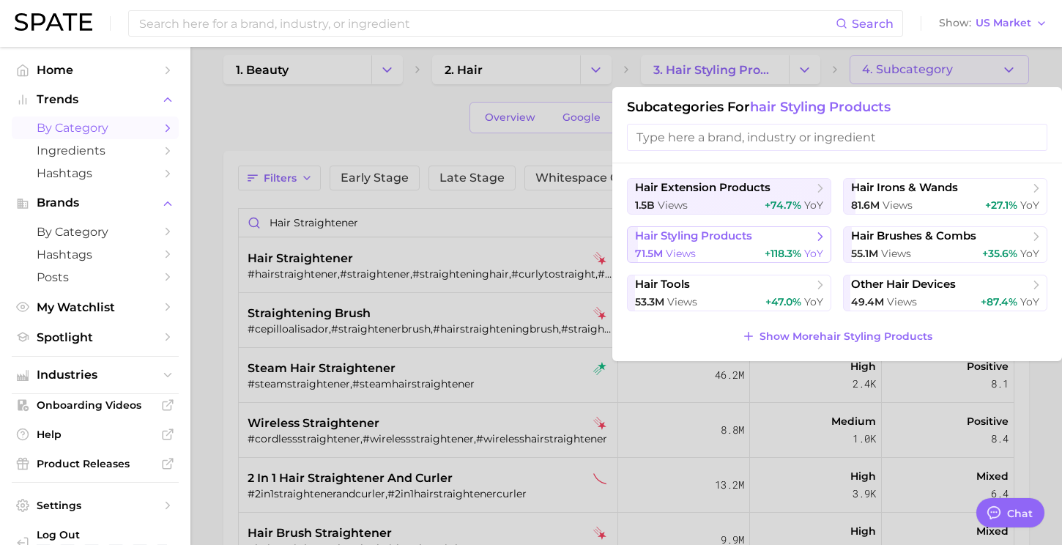
scroll to position [12, 0]
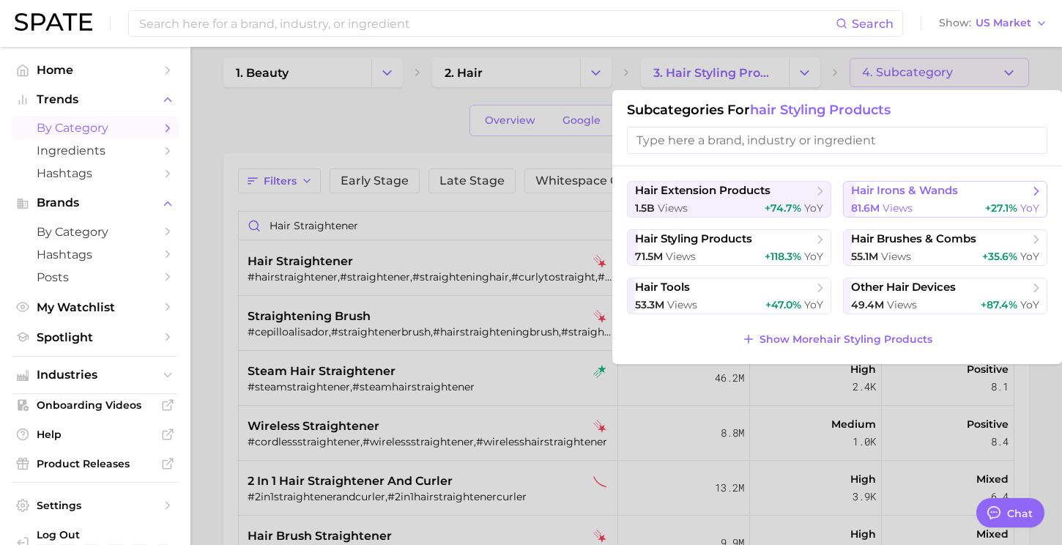
click at [927, 204] on div "81.6m views +27.1% YoY" at bounding box center [945, 208] width 188 height 14
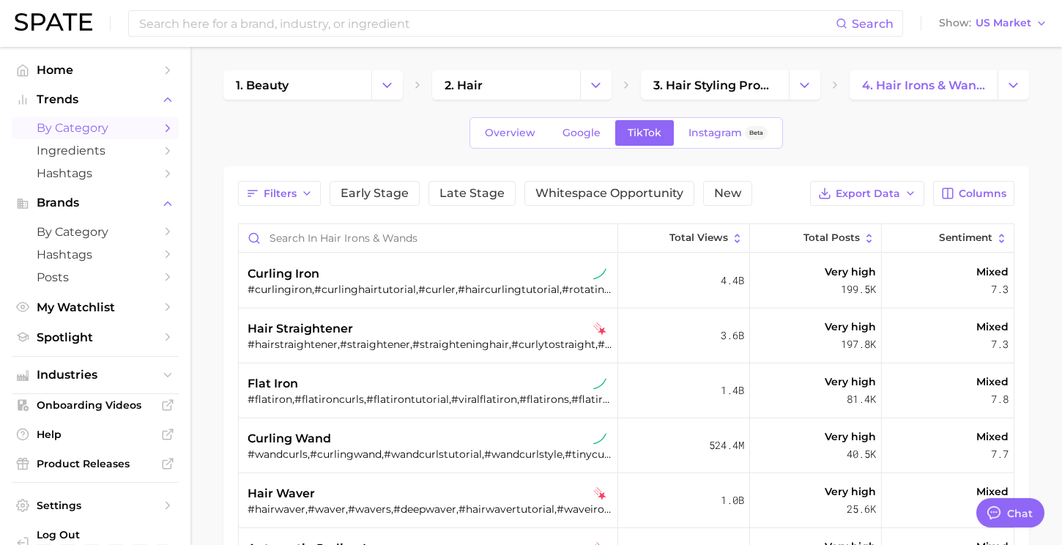
click at [903, 127] on div "Overview Google TikTok Instagram Beta" at bounding box center [625, 132] width 805 height 31
click at [70, 223] on link "by Category" at bounding box center [95, 231] width 167 height 23
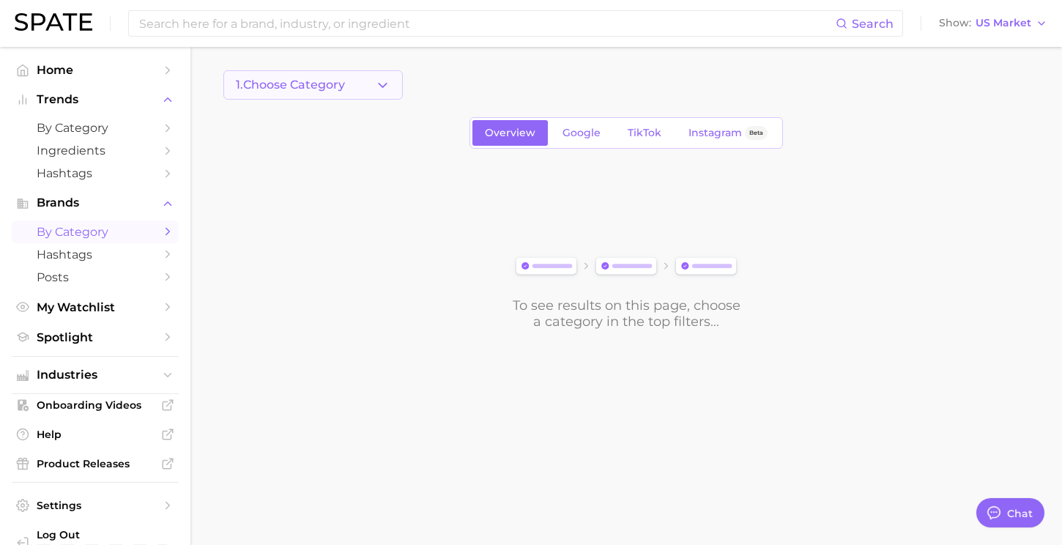
click at [299, 92] on button "1. Choose Category" at bounding box center [312, 84] width 179 height 29
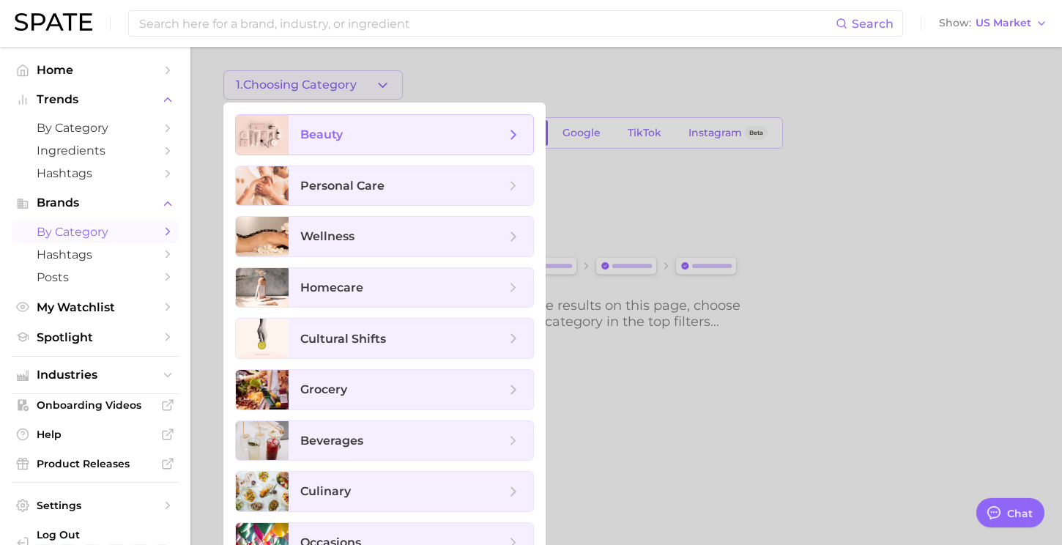
click at [308, 121] on span "beauty" at bounding box center [410, 135] width 245 height 40
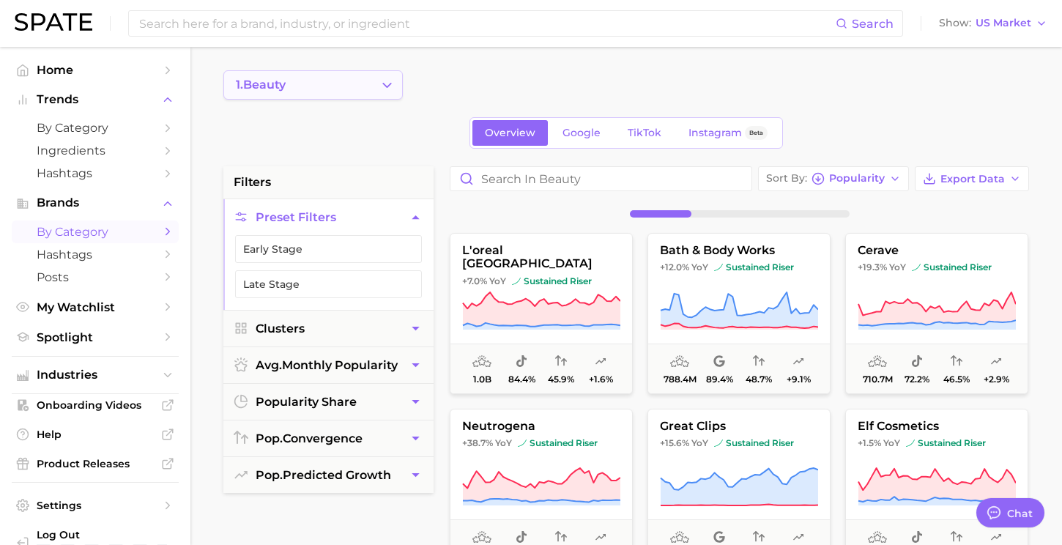
click at [315, 84] on button "1. beauty" at bounding box center [312, 84] width 179 height 29
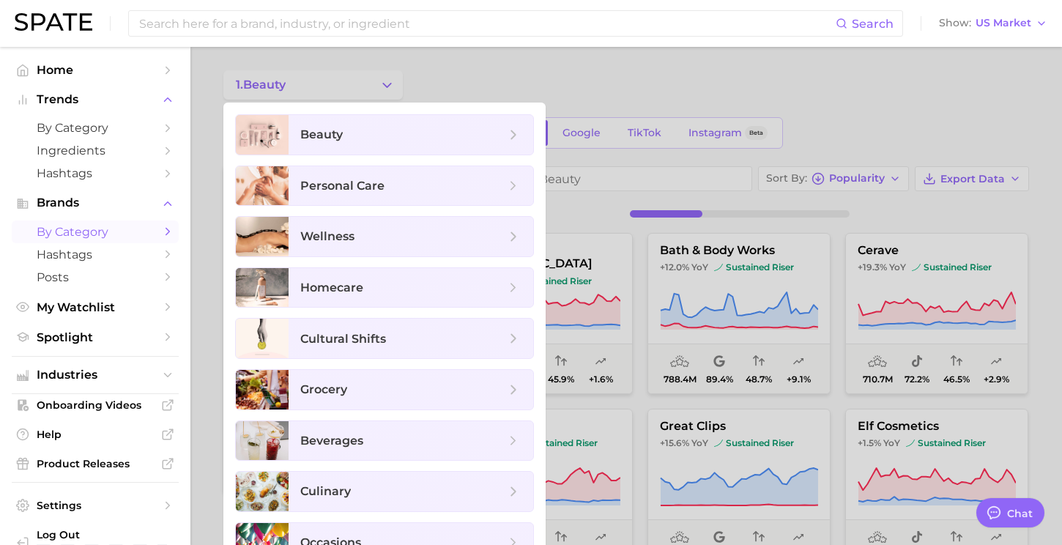
click at [570, 70] on div at bounding box center [531, 272] width 1062 height 545
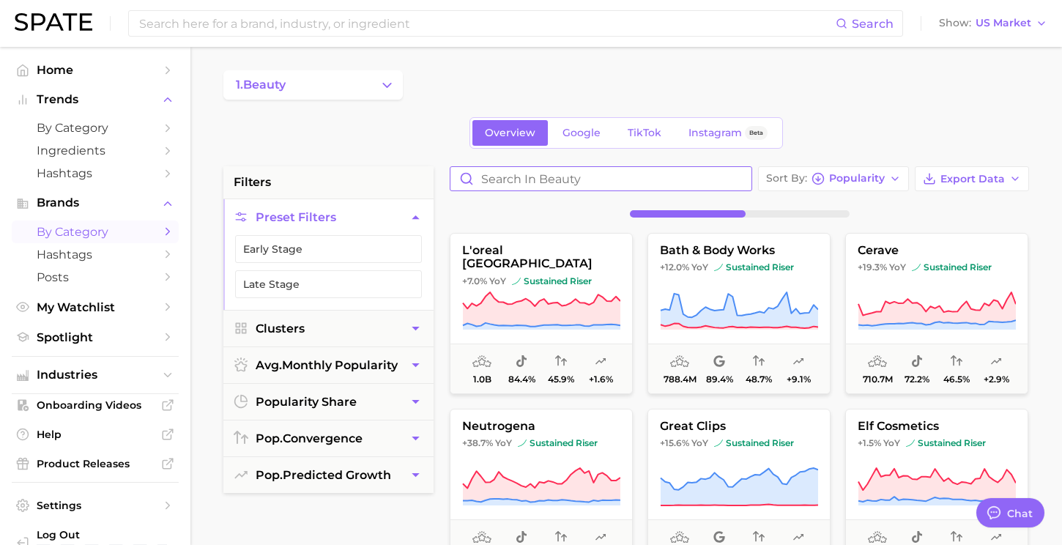
click at [513, 174] on input "Search in beauty" at bounding box center [600, 178] width 301 height 23
type input "dyson"
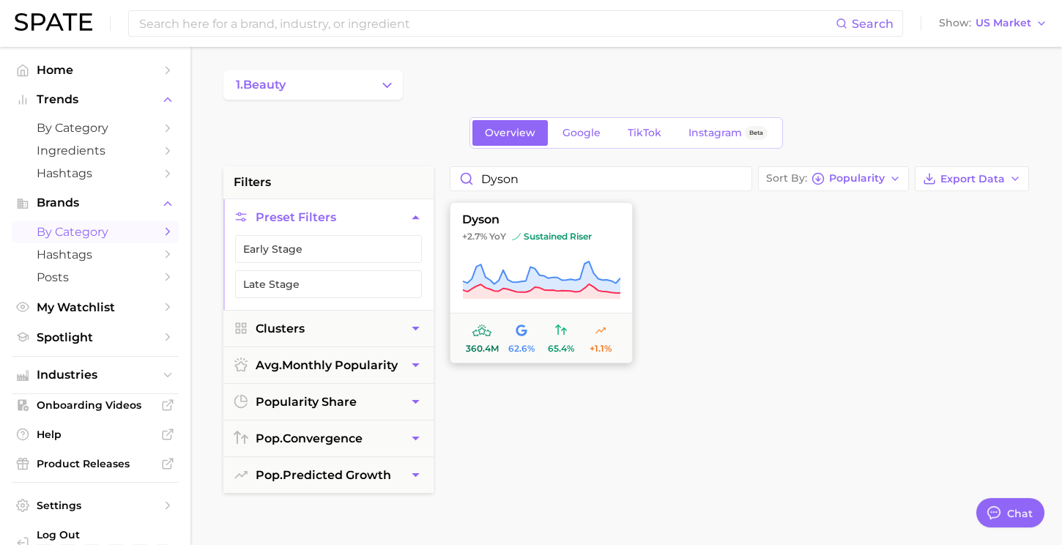
click at [506, 219] on span "dyson" at bounding box center [541, 219] width 182 height 13
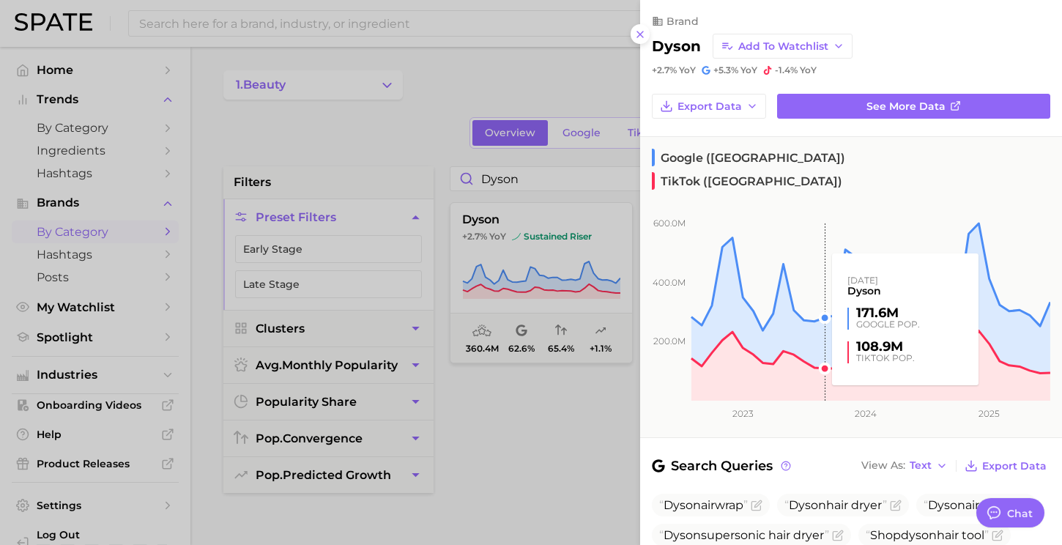
scroll to position [2, 0]
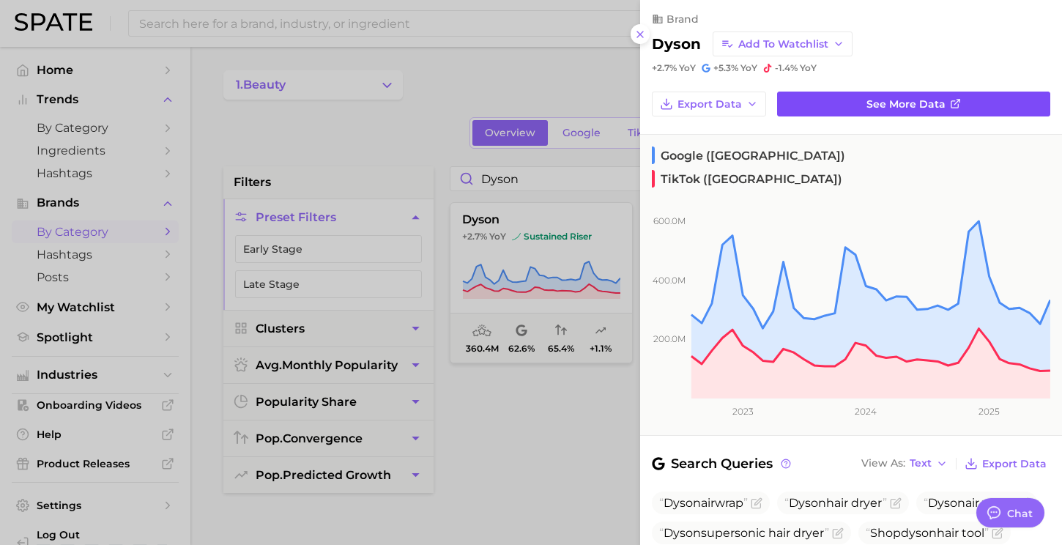
click at [832, 94] on link "See more data" at bounding box center [913, 104] width 273 height 25
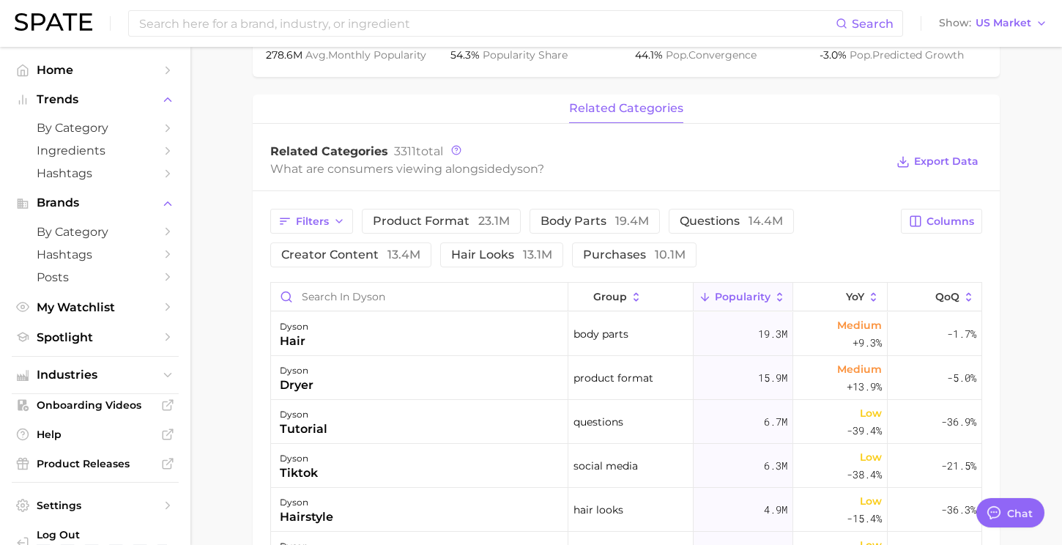
scroll to position [571, 0]
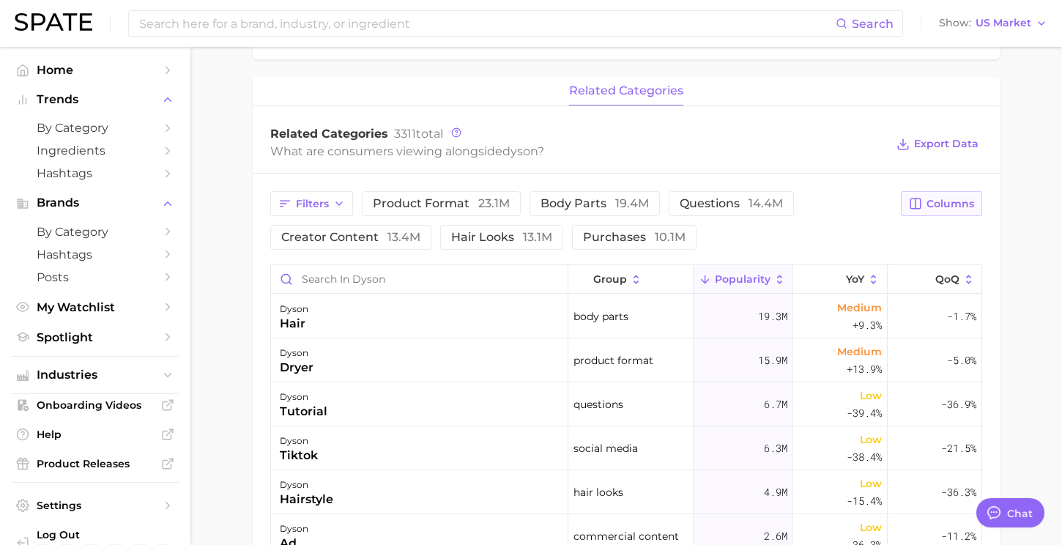
click at [933, 201] on span "Columns" at bounding box center [950, 204] width 48 height 12
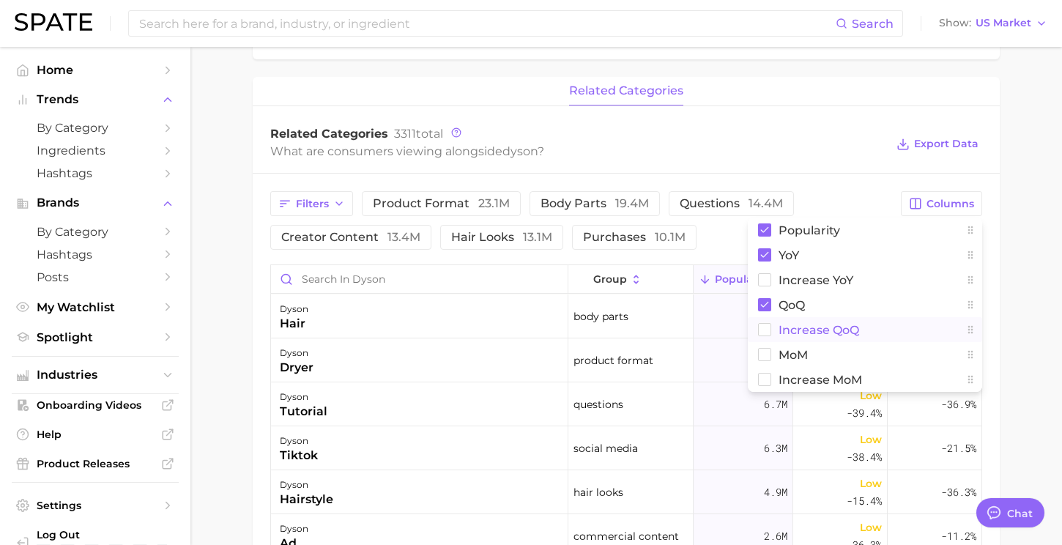
scroll to position [603, 0]
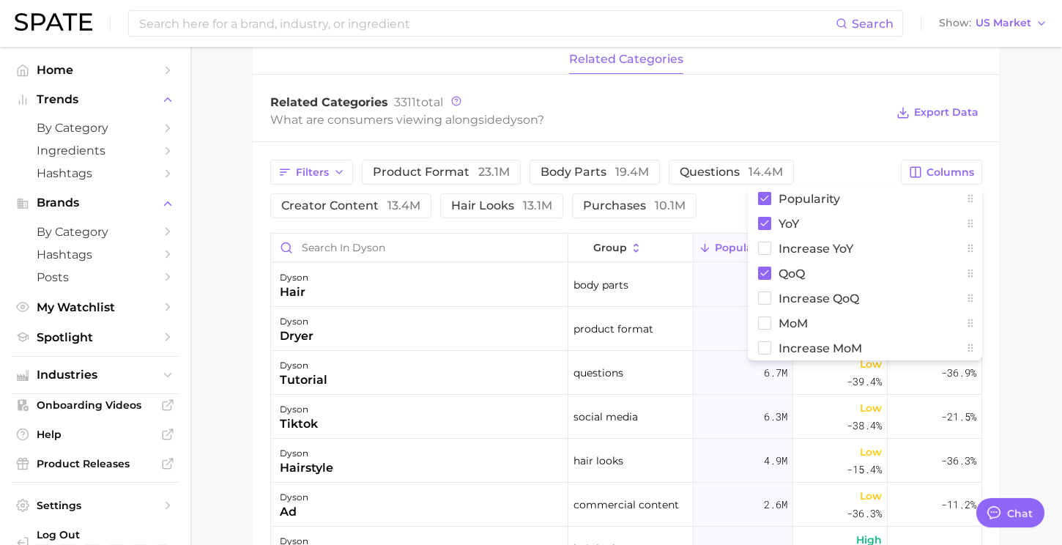
click at [824, 132] on div "Related Categories 3311 total What are consumers viewing alongside dyson ? Expo…" at bounding box center [626, 112] width 747 height 59
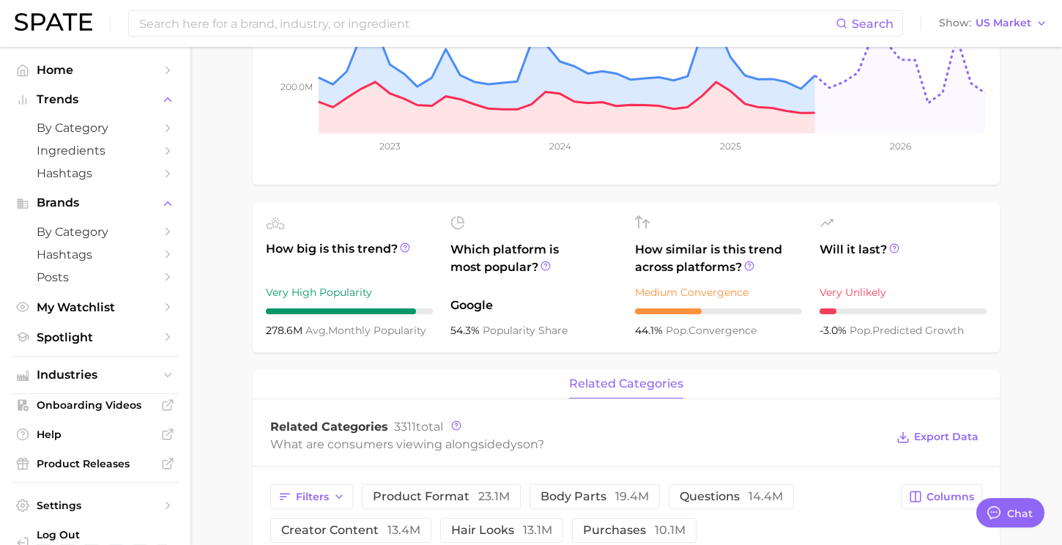
scroll to position [0, 0]
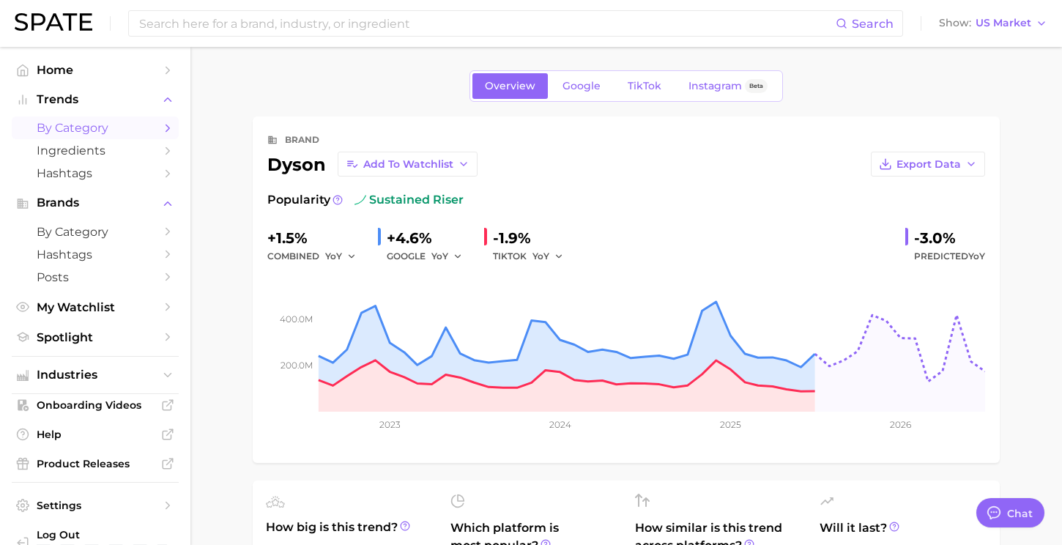
click at [105, 133] on span "by Category" at bounding box center [95, 128] width 117 height 14
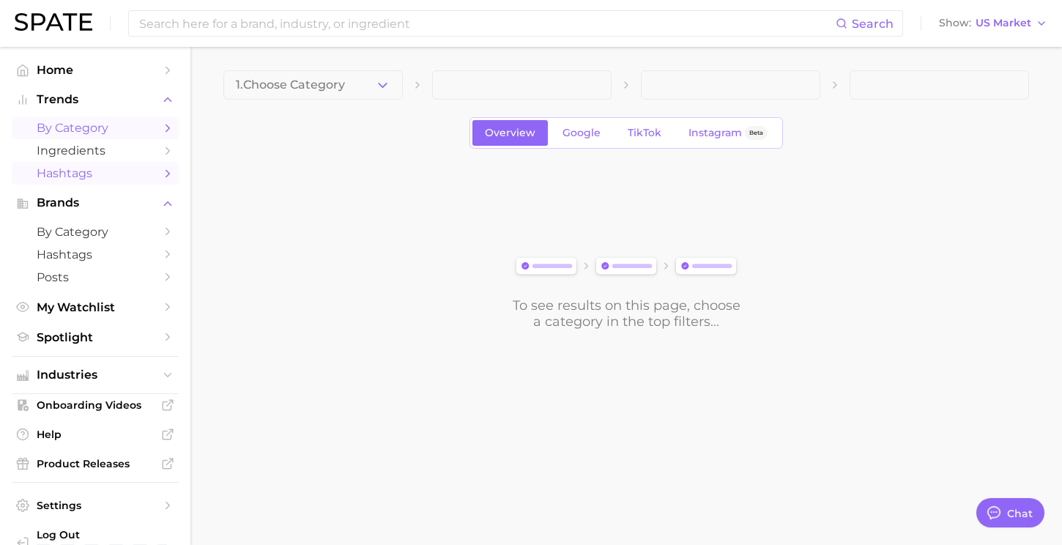
click at [113, 178] on span "Hashtags" at bounding box center [95, 173] width 117 height 14
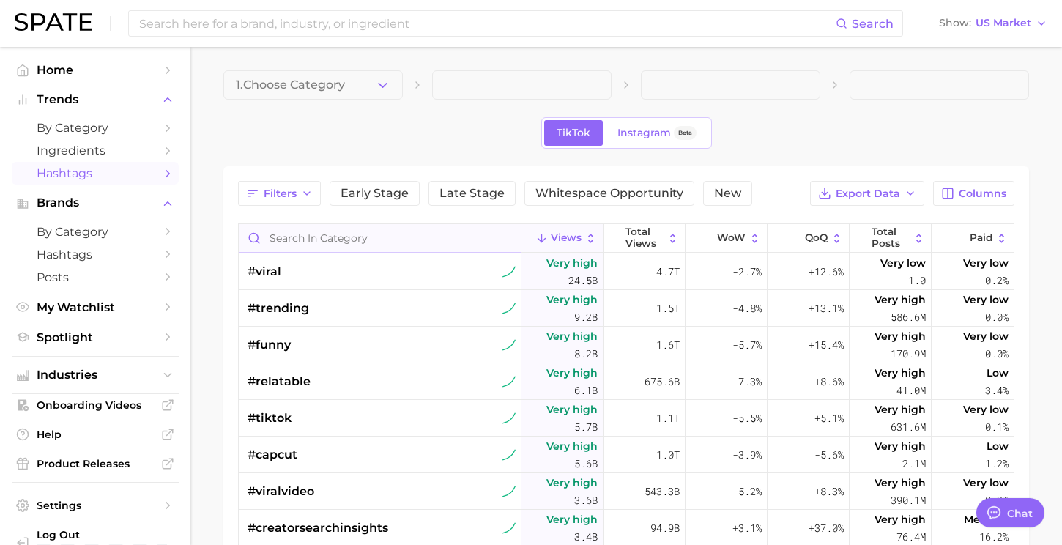
click at [322, 228] on input "Search in category" at bounding box center [380, 238] width 282 height 28
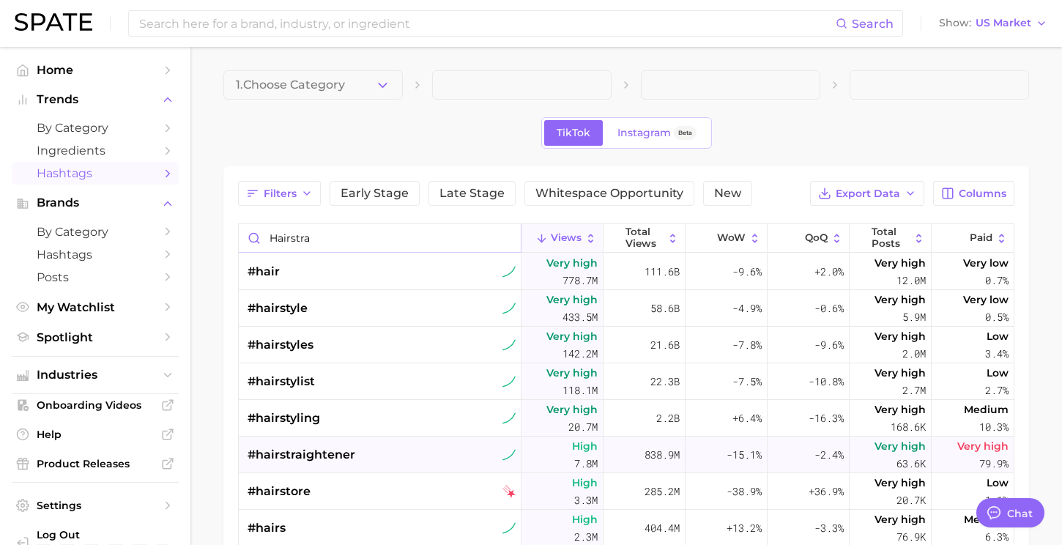
type input "hairstra"
click at [330, 458] on span "#hairstraightener" at bounding box center [301, 455] width 108 height 18
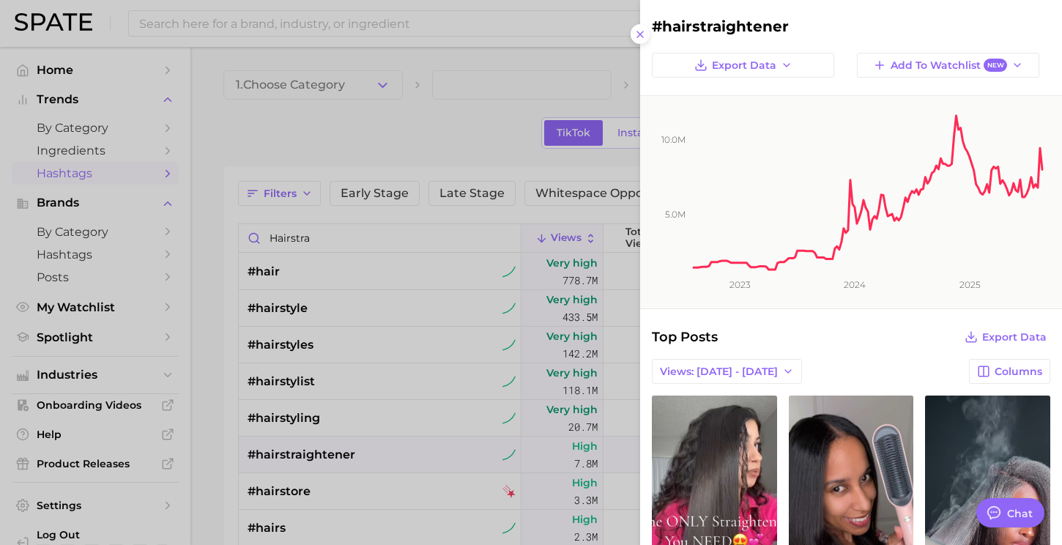
click at [361, 105] on div at bounding box center [531, 272] width 1062 height 545
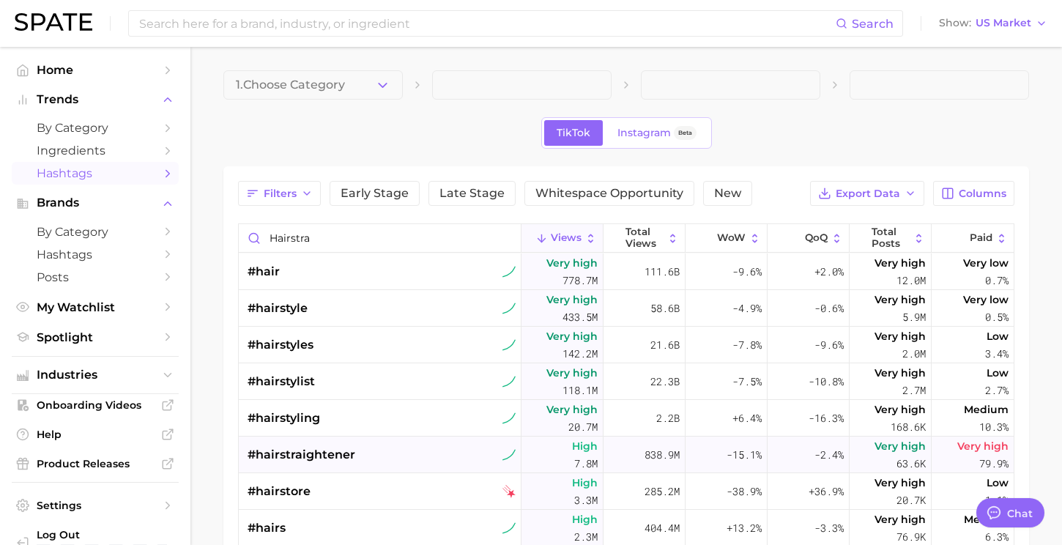
scroll to position [44, 0]
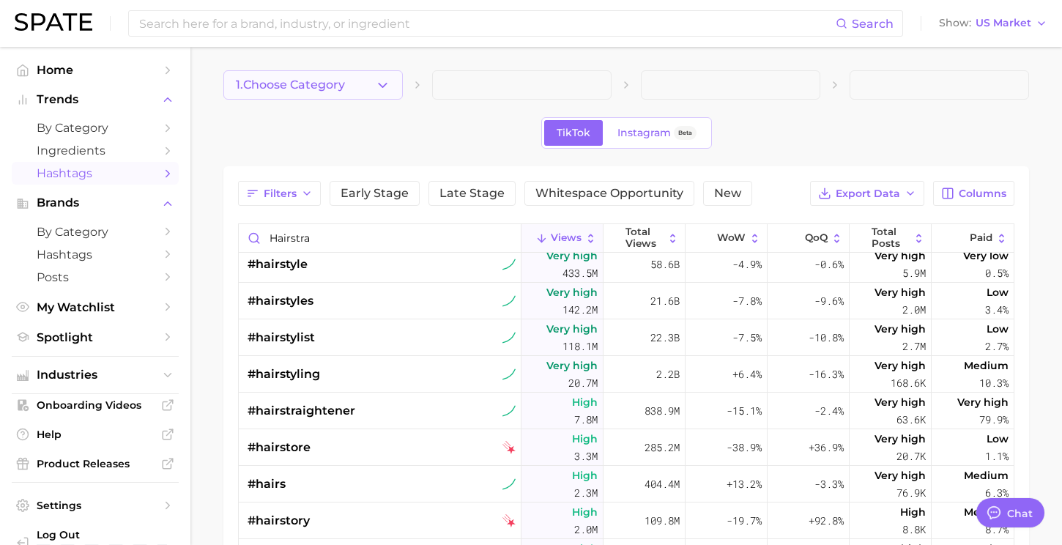
click at [380, 87] on icon "button" at bounding box center [382, 85] width 15 height 15
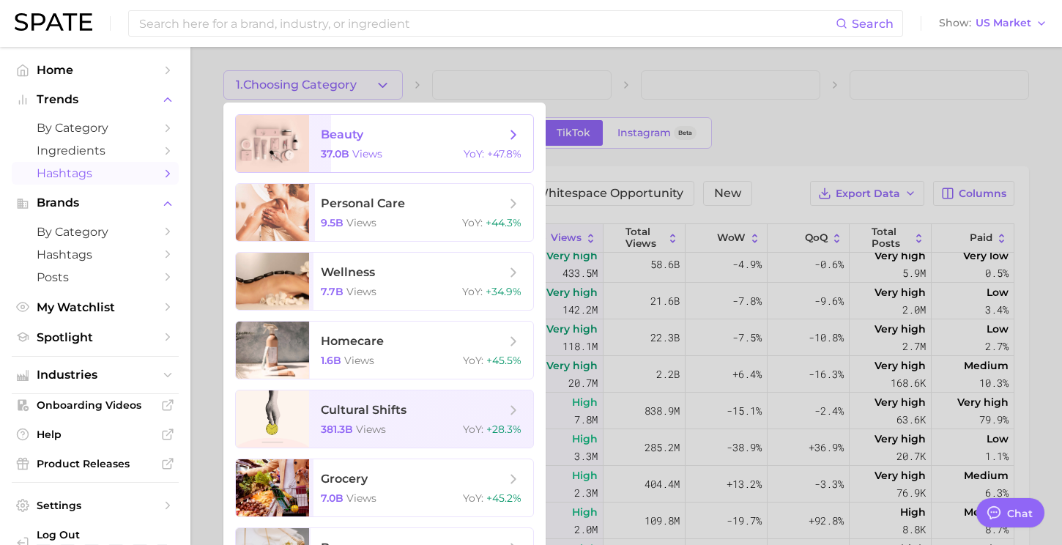
click at [370, 129] on span "beauty" at bounding box center [413, 135] width 184 height 16
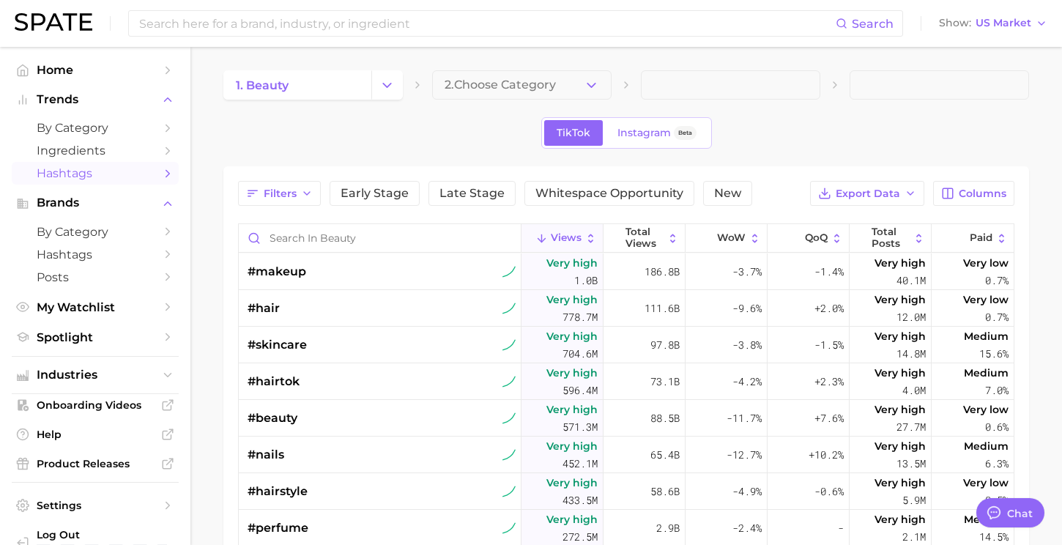
click at [523, 88] on span "2. Choose Category" at bounding box center [499, 84] width 111 height 13
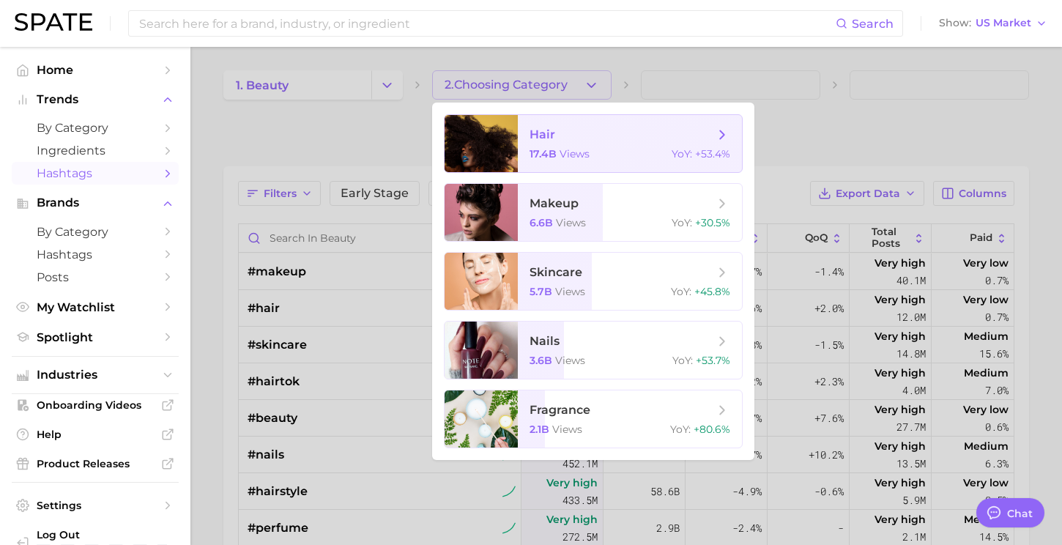
click at [547, 137] on span "hair" at bounding box center [542, 134] width 26 height 14
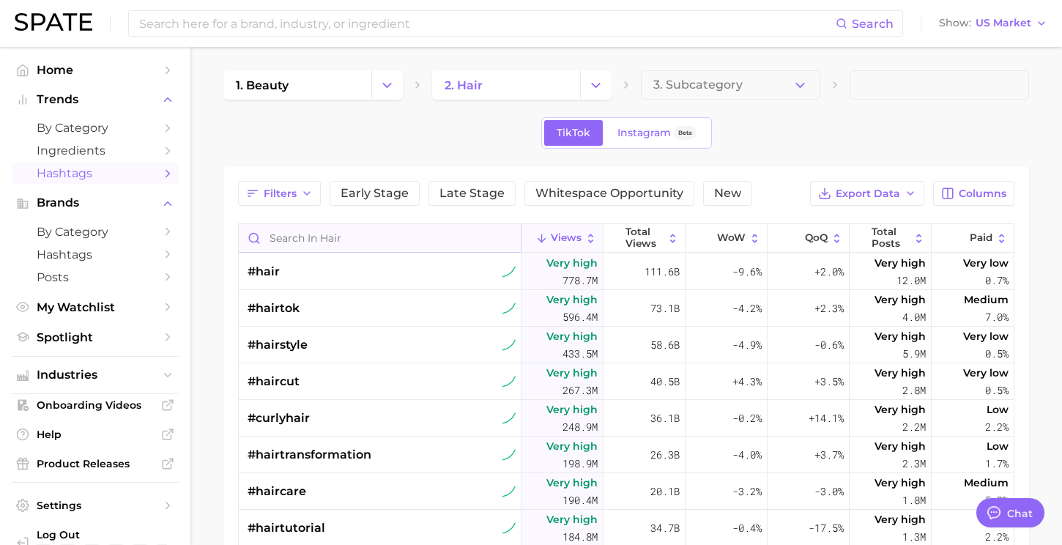
click at [325, 228] on input "Search in hair" at bounding box center [380, 238] width 282 height 28
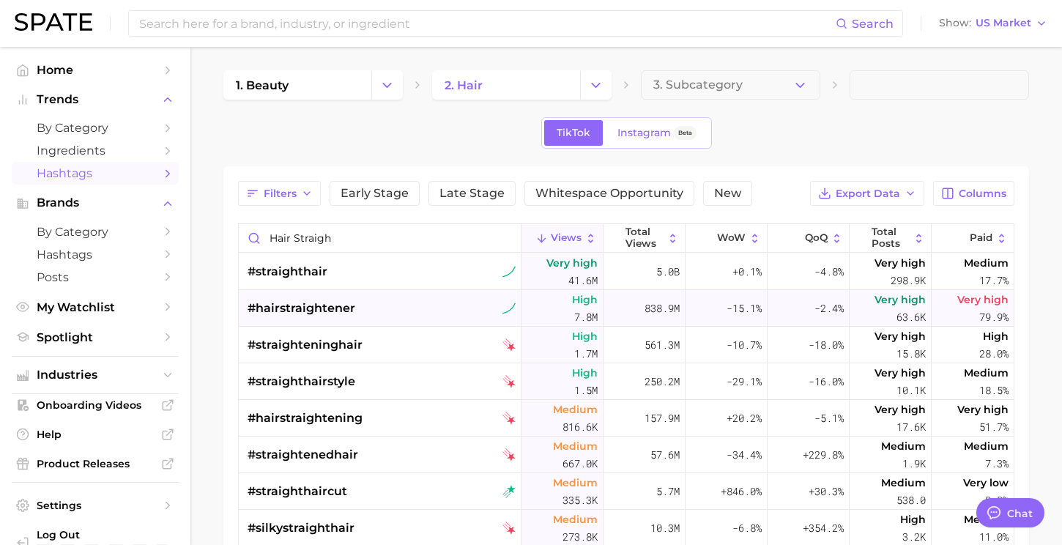
click at [276, 314] on span "#hairstraightener" at bounding box center [301, 308] width 108 height 18
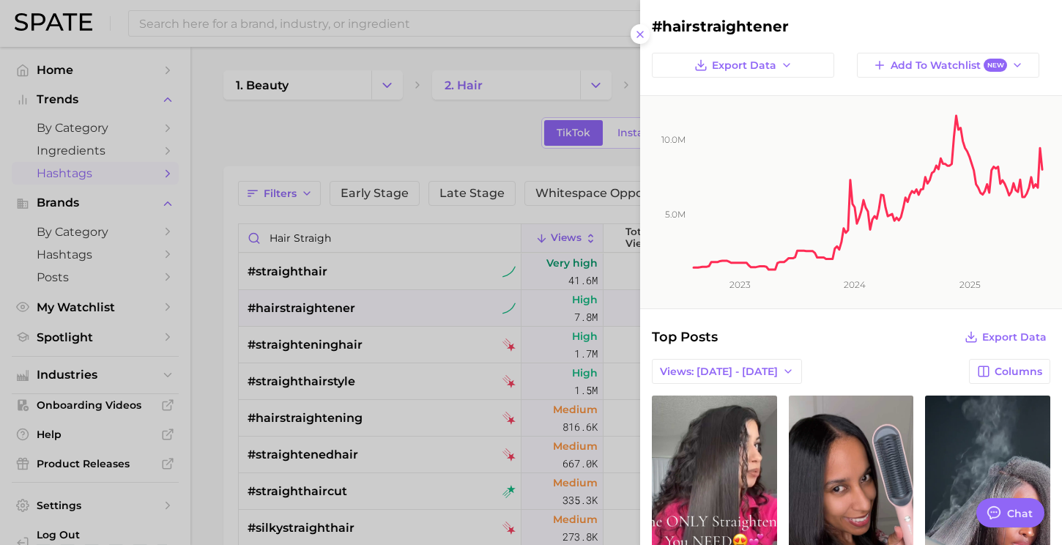
click at [291, 155] on div at bounding box center [531, 272] width 1062 height 545
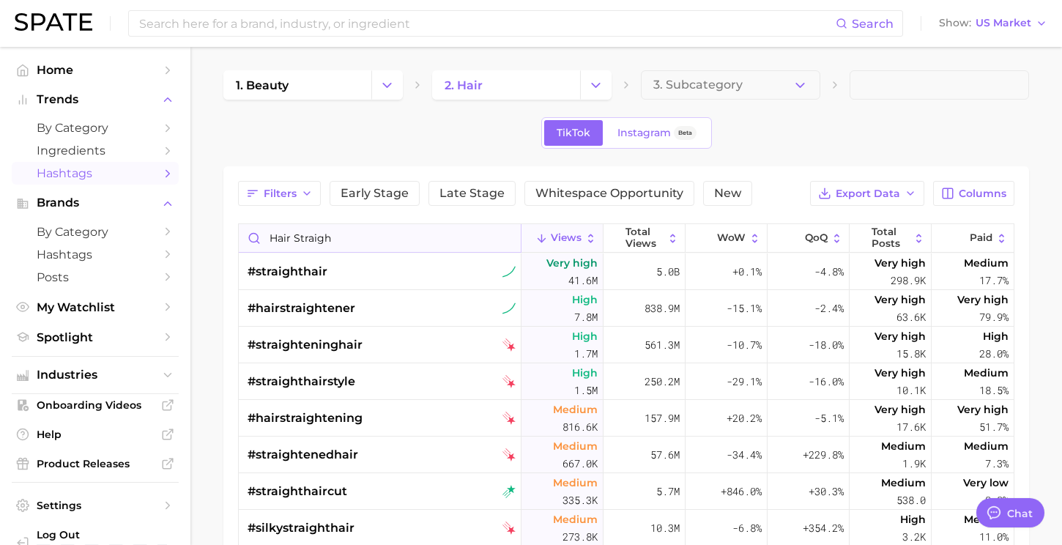
click at [349, 242] on input "hair straigh" at bounding box center [380, 238] width 282 height 28
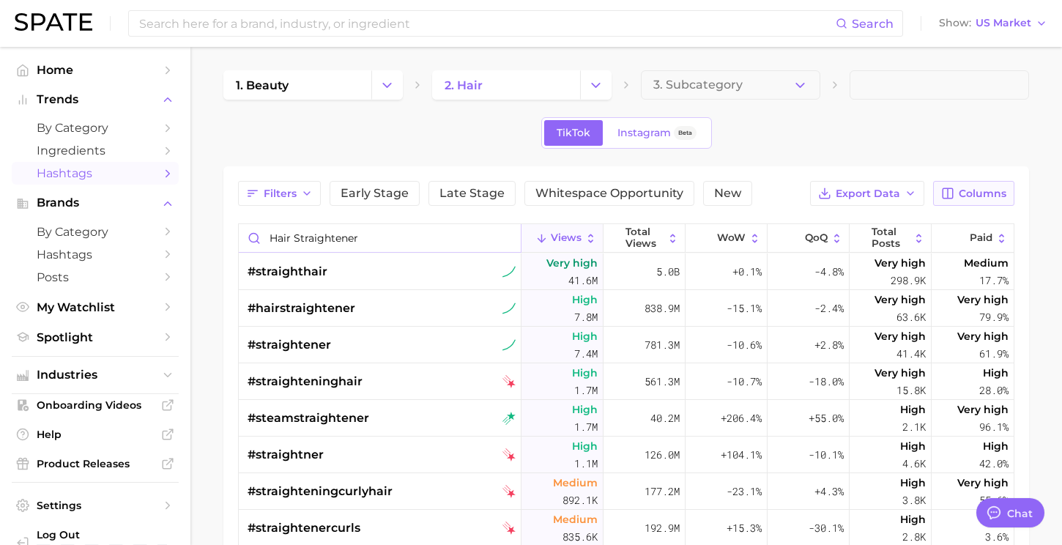
type input "hair straightener"
click at [960, 205] on button "Columns" at bounding box center [973, 193] width 81 height 25
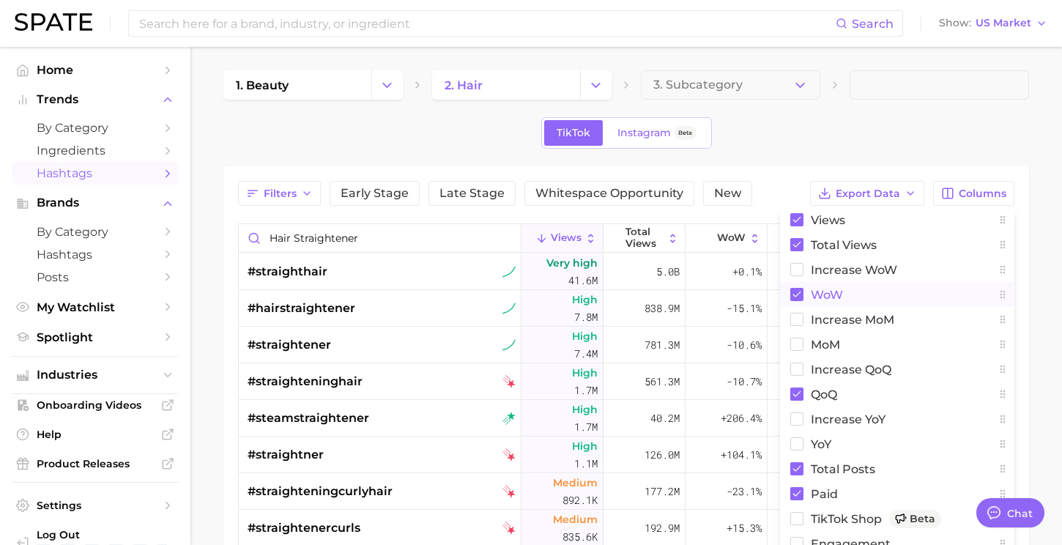
click at [835, 296] on span "WoW" at bounding box center [826, 294] width 32 height 12
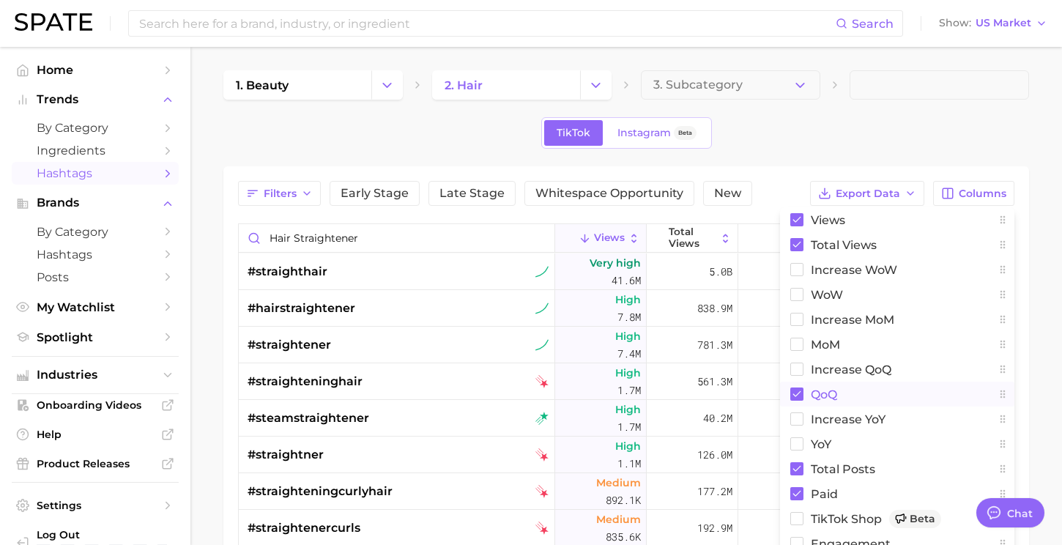
click at [815, 394] on span "QoQ" at bounding box center [823, 394] width 26 height 12
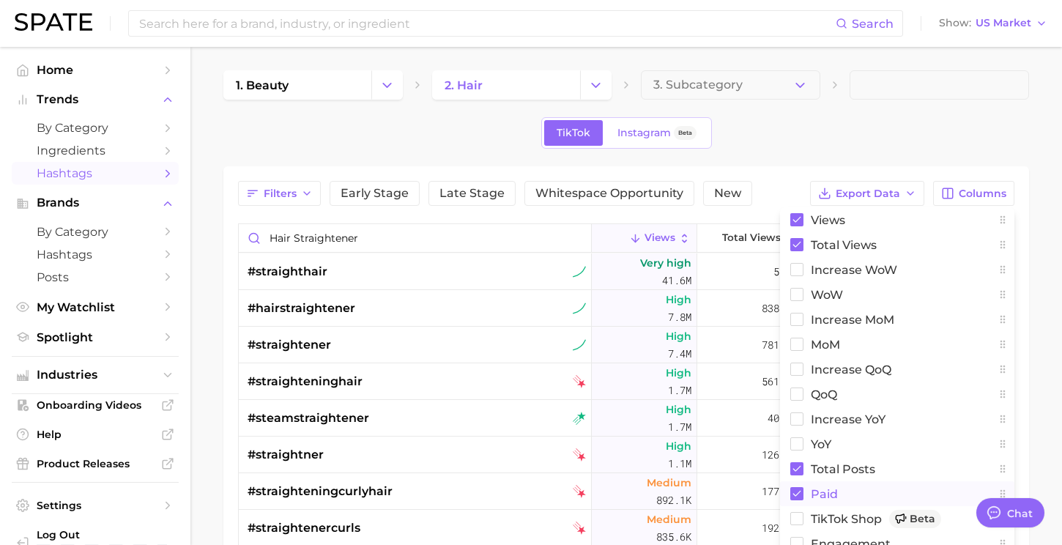
click at [833, 493] on span "Paid" at bounding box center [823, 494] width 27 height 12
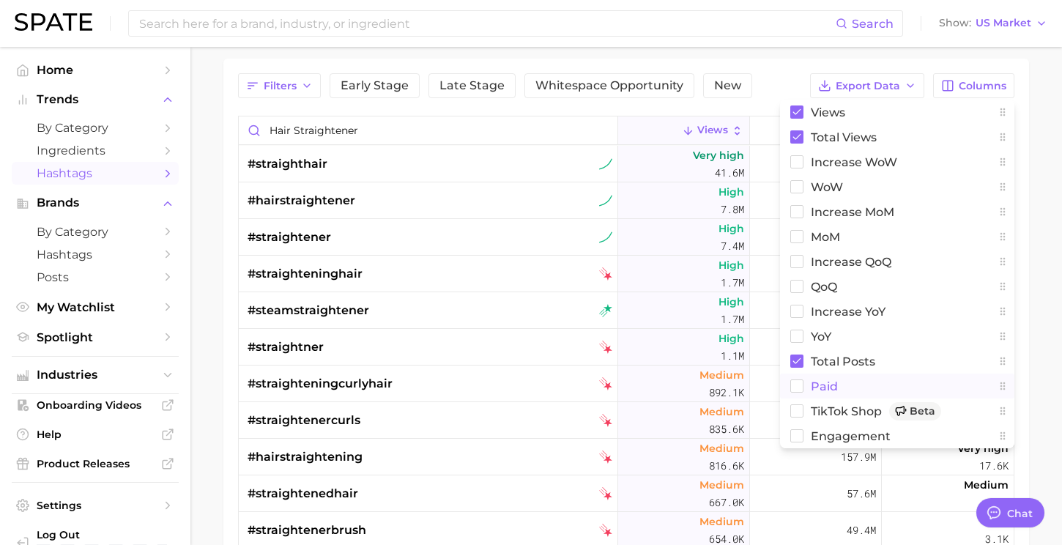
scroll to position [122, 0]
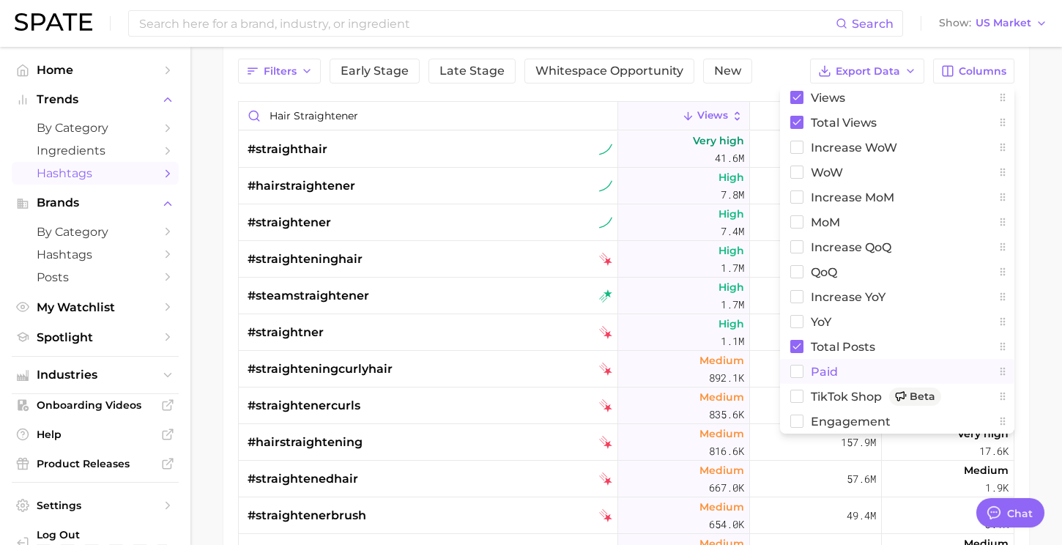
click at [801, 369] on rect at bounding box center [797, 371] width 12 height 12
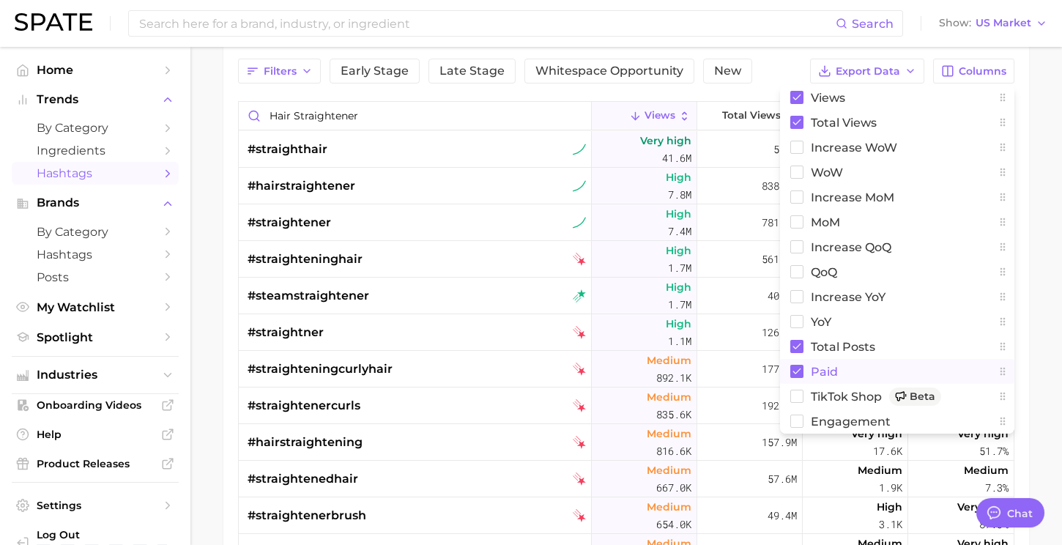
click at [1039, 235] on main "1. beauty 2. hair 3. Subcategory TikTok Instagram Beta Filters Early Stage Late…" at bounding box center [625, 329] width 871 height 809
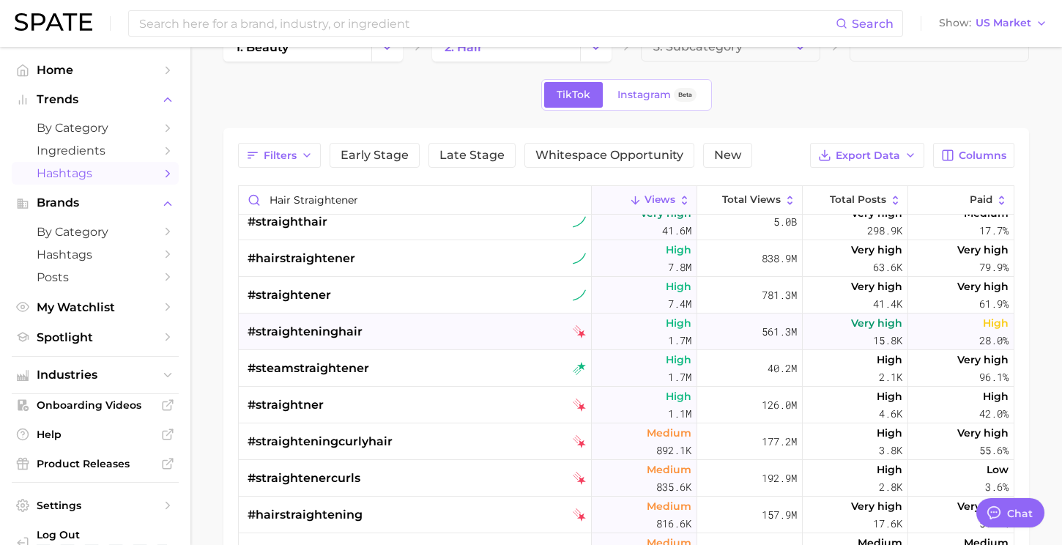
scroll to position [0, 0]
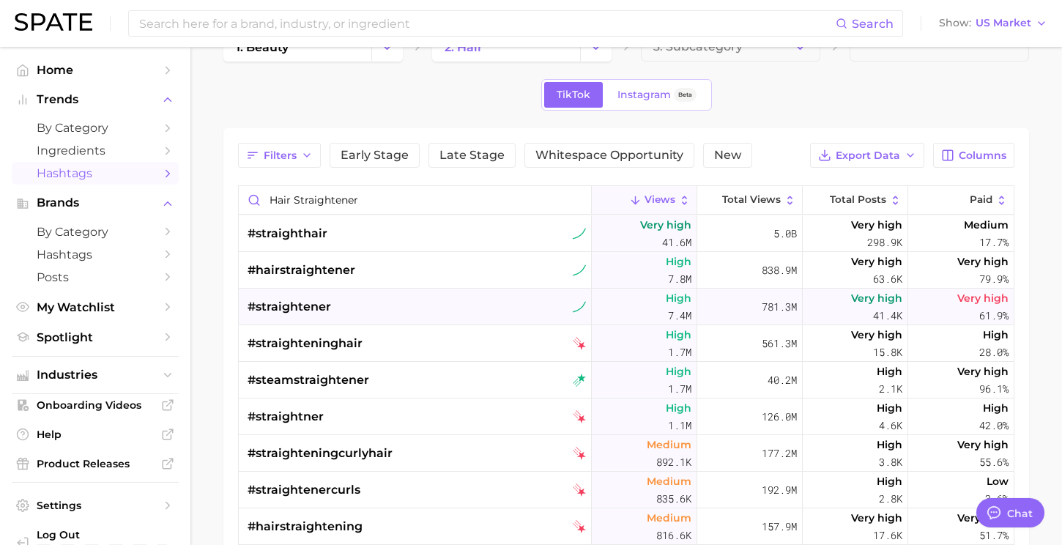
type textarea "x"
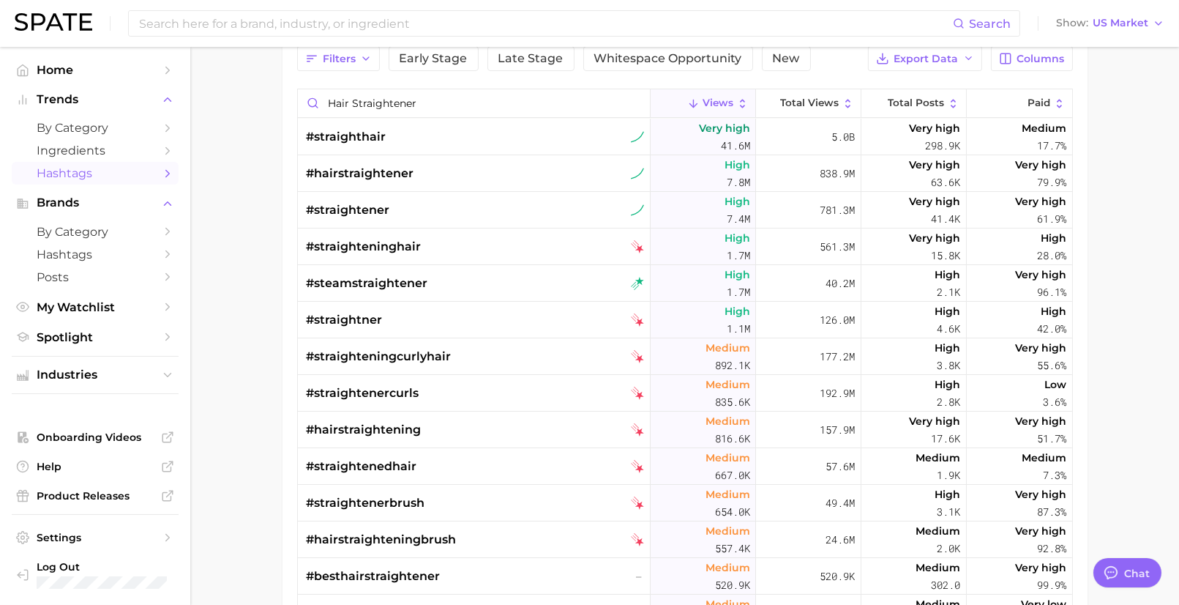
scroll to position [133, 0]
click at [1041, 54] on span "Columns" at bounding box center [1042, 60] width 48 height 12
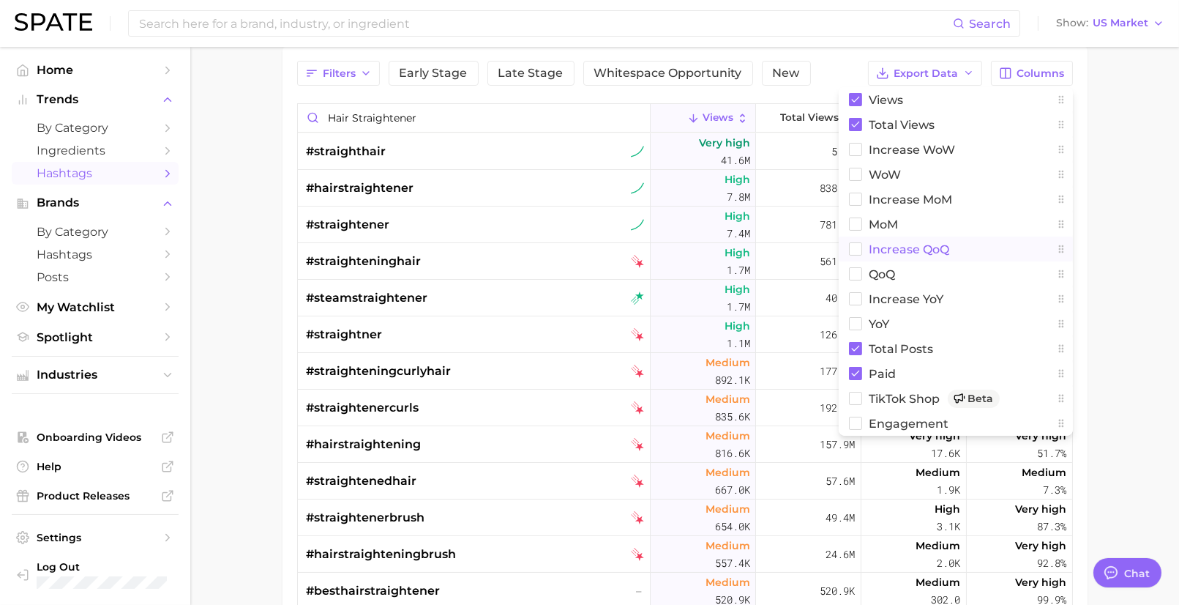
scroll to position [119, 0]
click at [209, 229] on main "1. beauty 2. hair 3. Subcategory TikTok Instagram Beta Filters Early Stage Late…" at bounding box center [684, 362] width 989 height 869
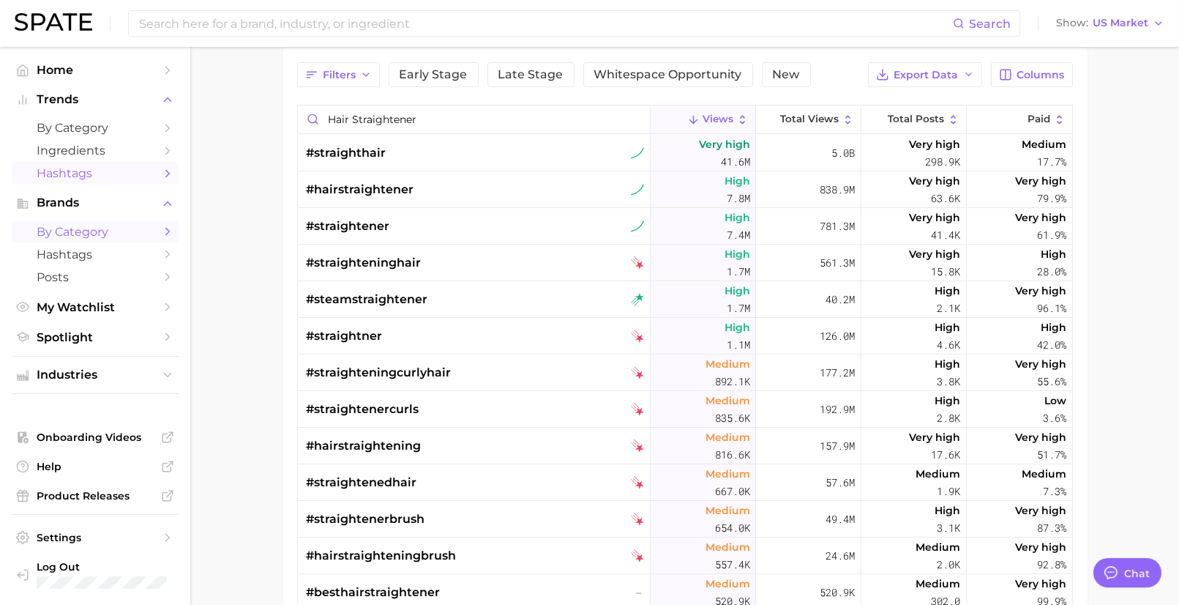
click at [96, 234] on span "by Category" at bounding box center [95, 232] width 117 height 14
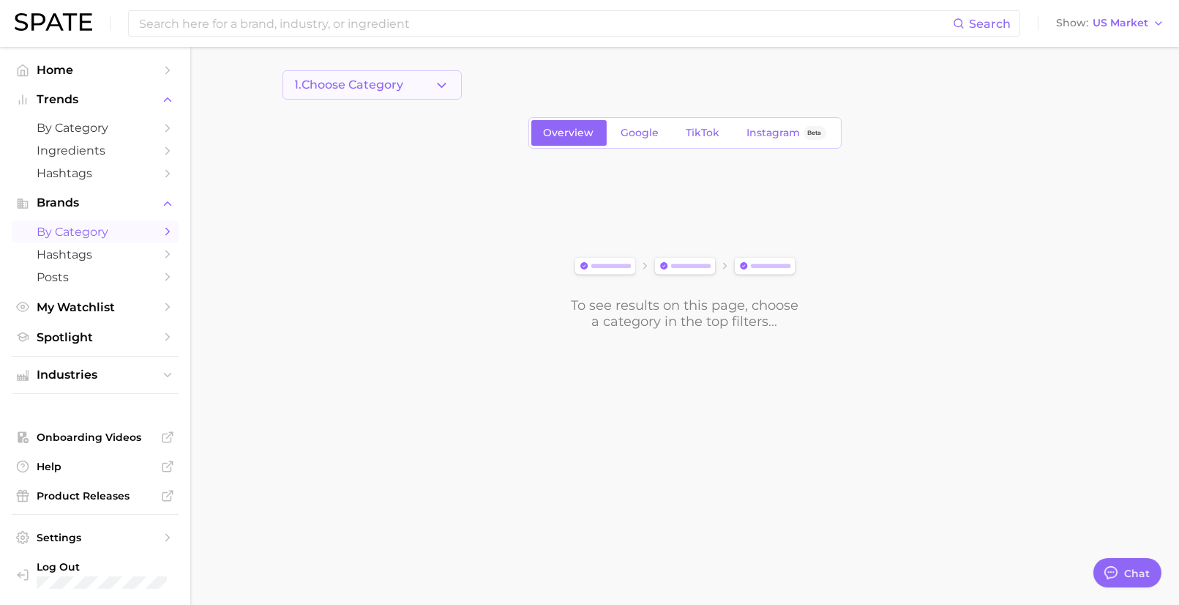
click at [382, 78] on span "1. Choose Category" at bounding box center [349, 84] width 109 height 13
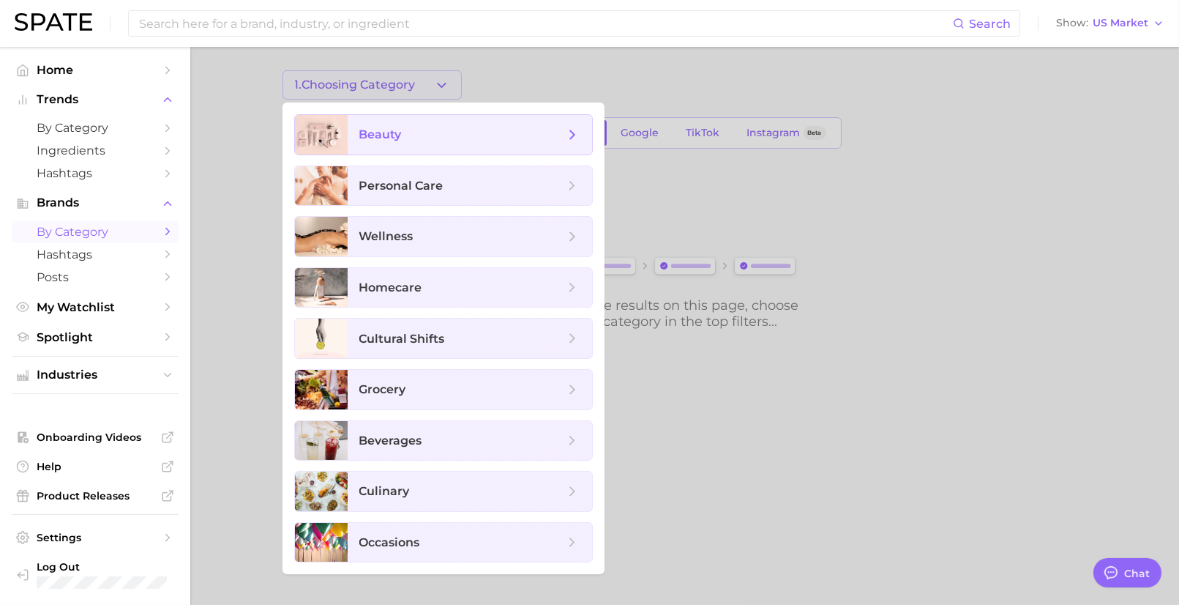
click at [389, 122] on span "beauty" at bounding box center [470, 135] width 245 height 40
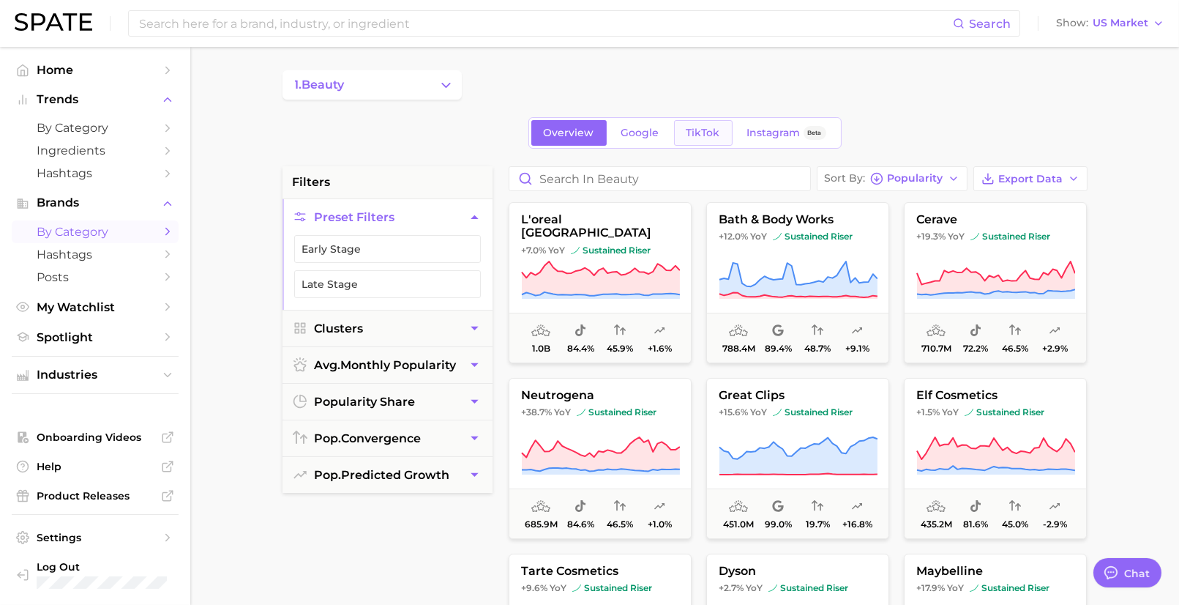
click at [707, 133] on span "TikTok" at bounding box center [704, 133] width 34 height 12
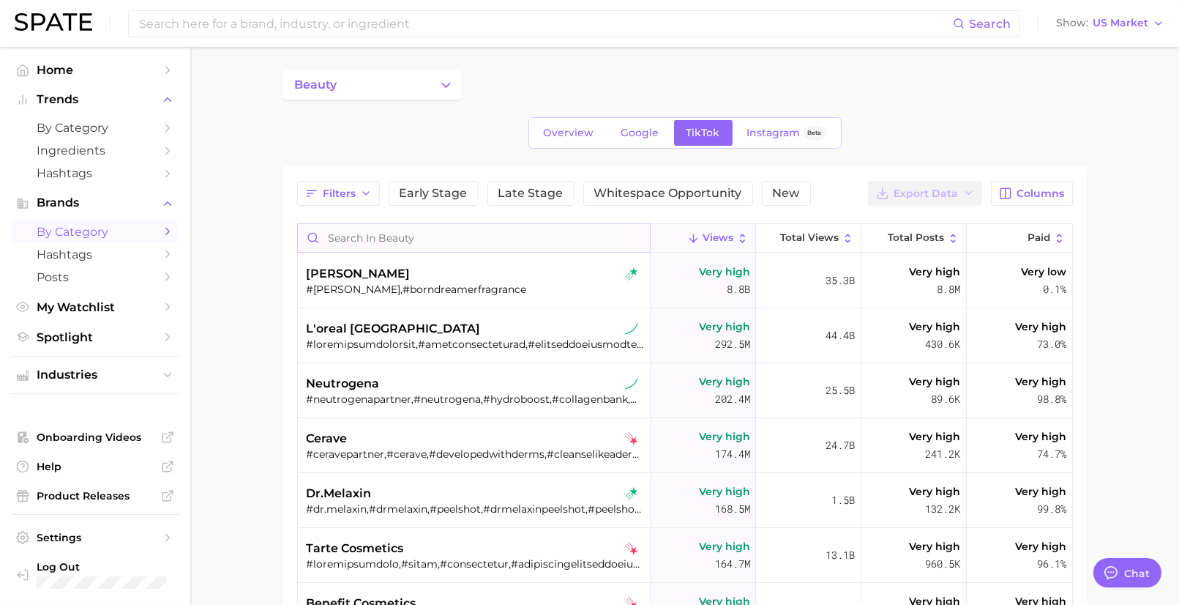
click at [466, 233] on input "Search in beauty" at bounding box center [474, 238] width 352 height 28
click at [445, 81] on icon "Change Category" at bounding box center [446, 85] width 15 height 15
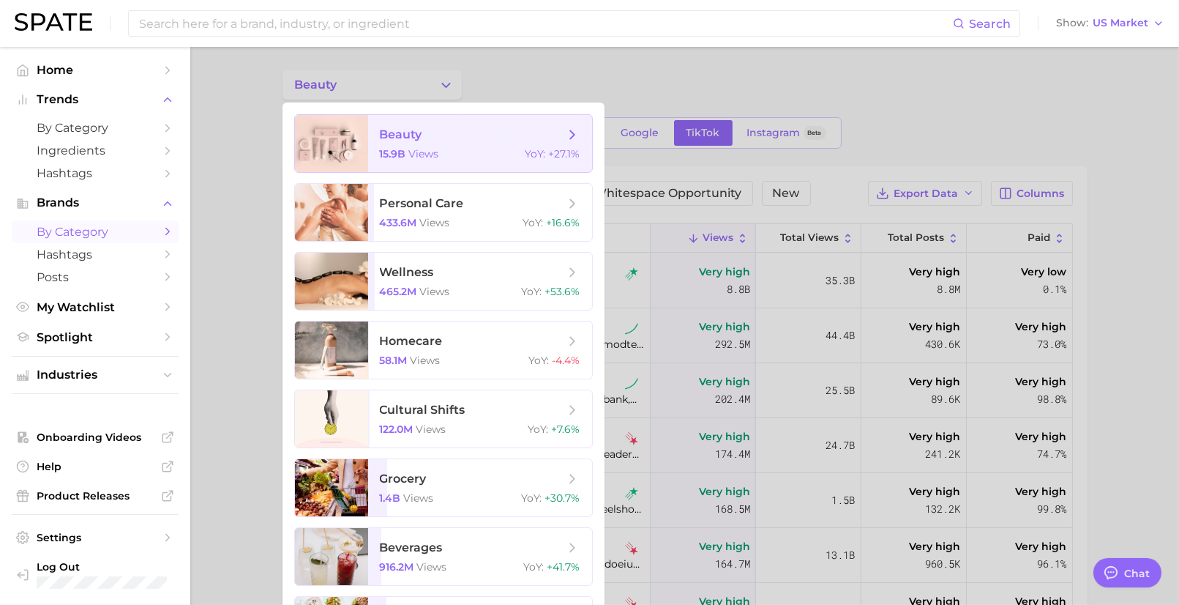
click at [579, 143] on span "beauty 15.9b views YoY : +27.1%" at bounding box center [480, 143] width 224 height 57
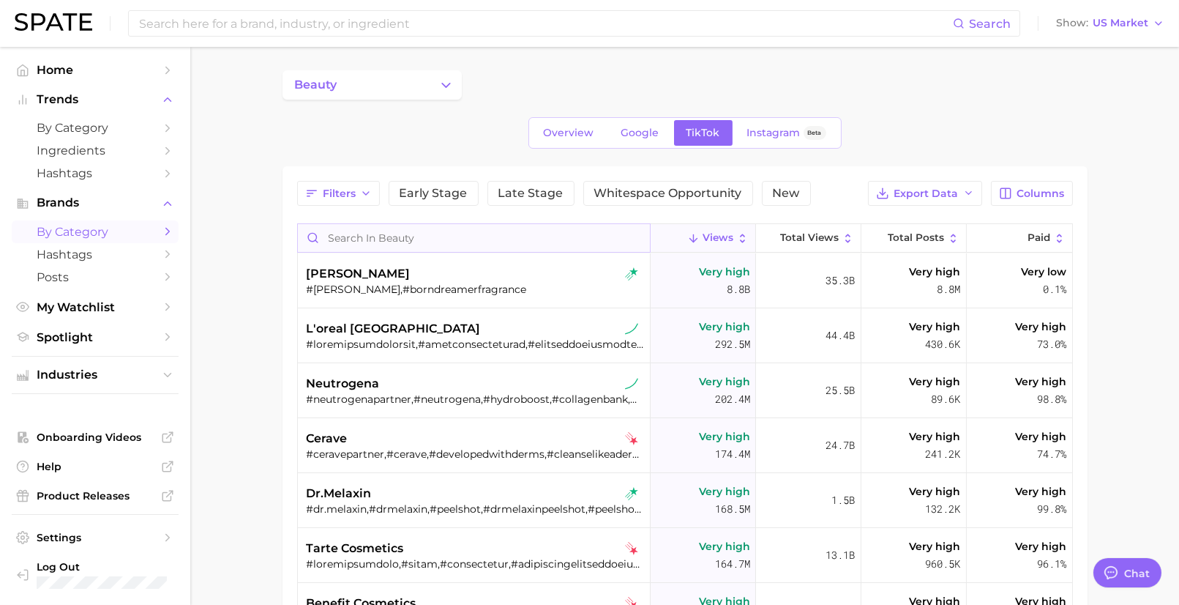
click at [454, 239] on input "Search in beauty" at bounding box center [474, 238] width 352 height 28
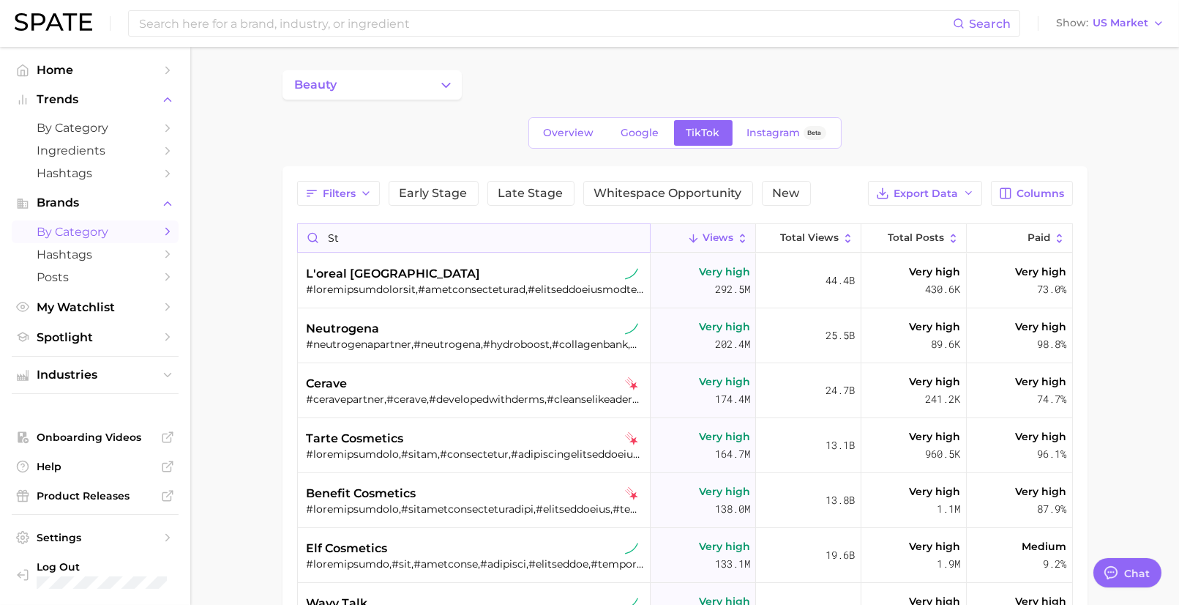
type input "s"
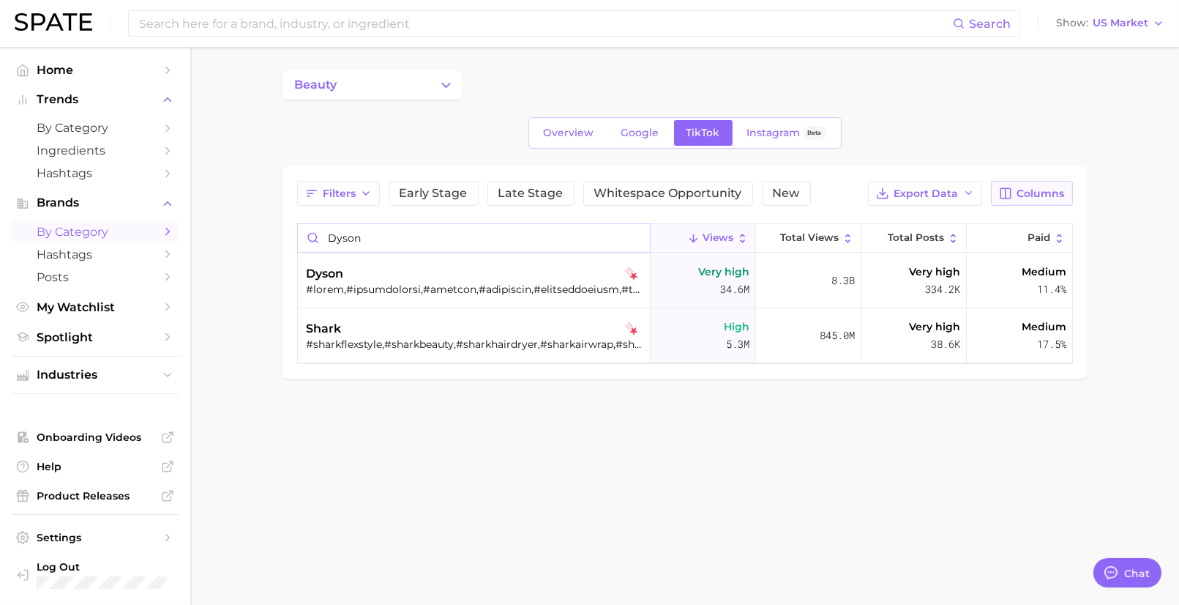
type input "dyson"
click at [1057, 190] on span "Columns" at bounding box center [1042, 193] width 48 height 12
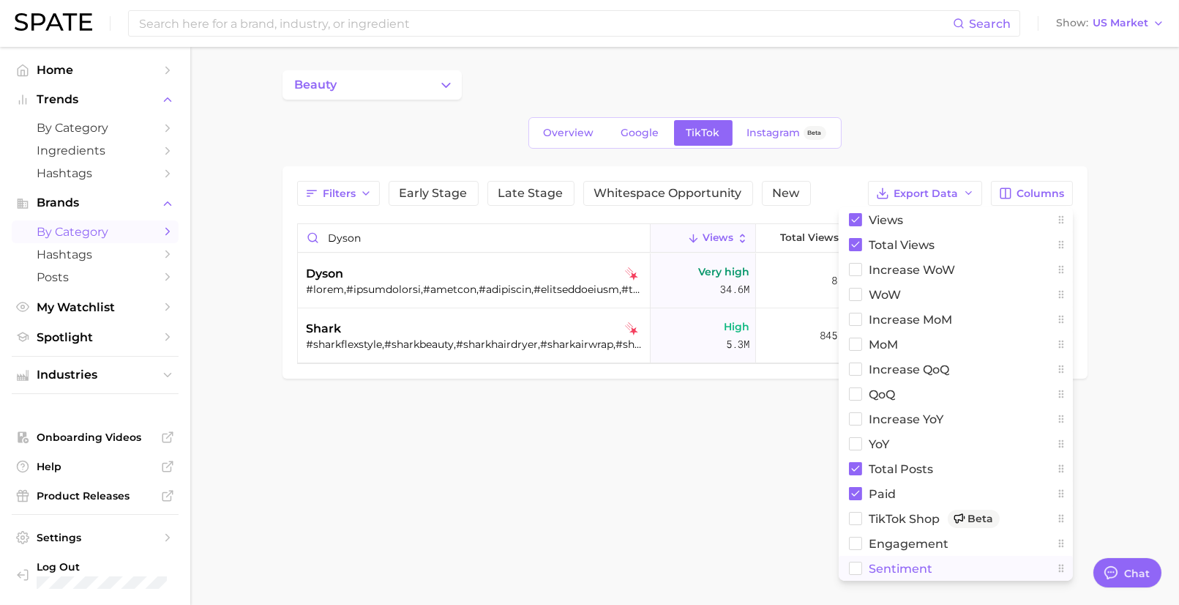
click at [881, 544] on span "Sentiment" at bounding box center [902, 568] width 64 height 12
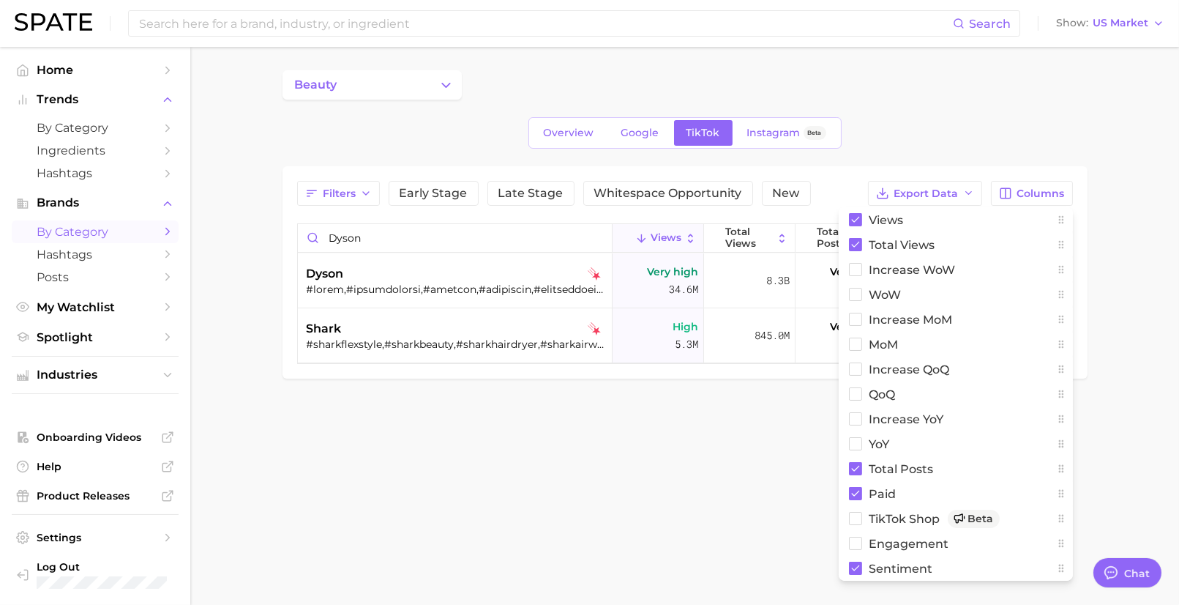
click at [719, 519] on body "Search Show US Market Home Trends by Category Ingredients Hashtags Brands by Ca…" at bounding box center [589, 302] width 1179 height 605
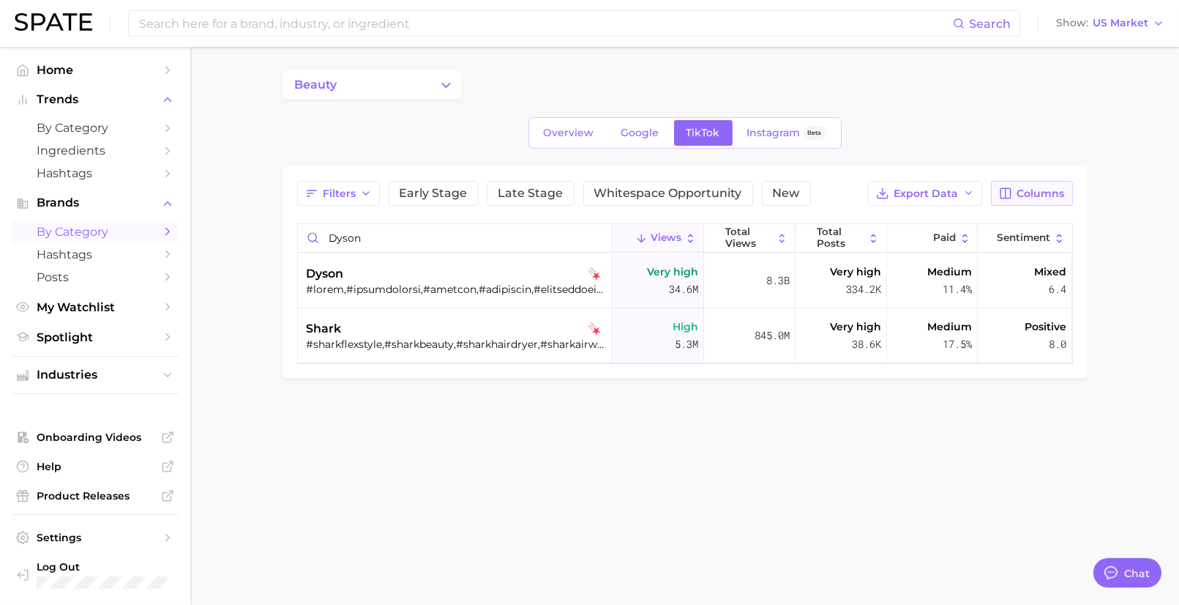
click at [1046, 190] on span "Columns" at bounding box center [1042, 193] width 48 height 12
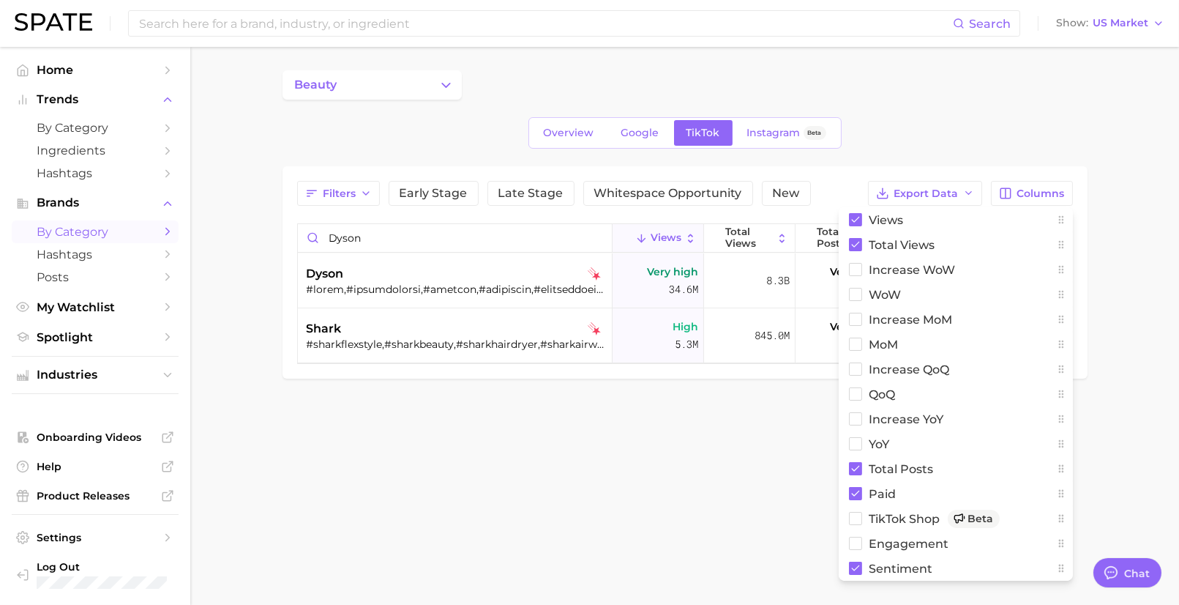
click at [656, 469] on body "Search Show US Market Home Trends by Category Ingredients Hashtags Brands by Ca…" at bounding box center [589, 302] width 1179 height 605
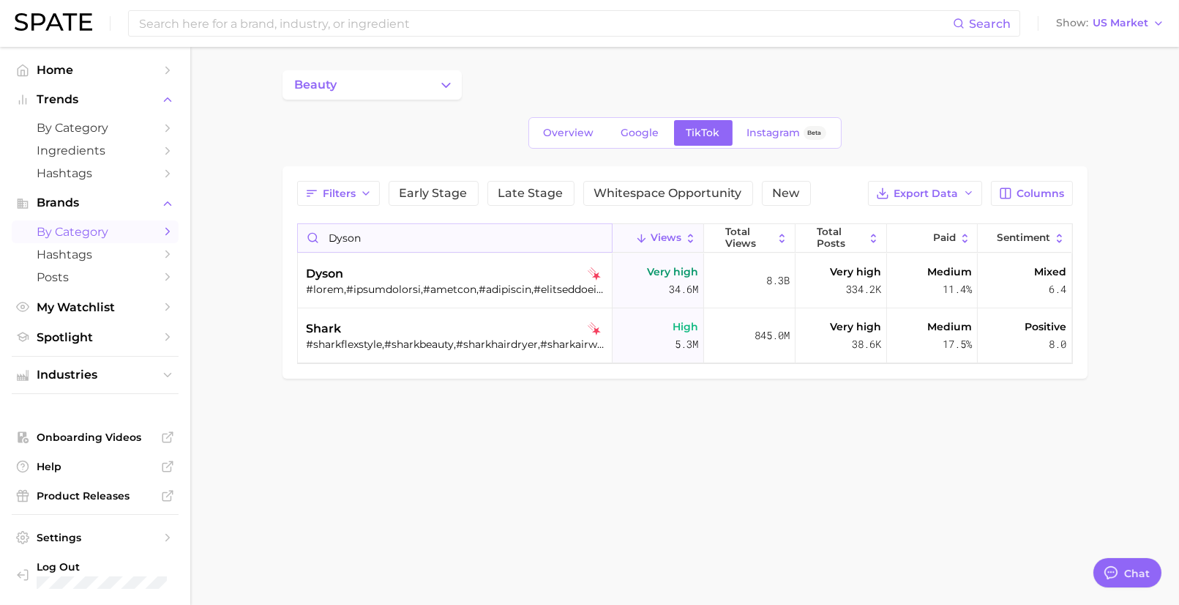
click at [425, 247] on input "dyson" at bounding box center [455, 238] width 315 height 28
type input "w"
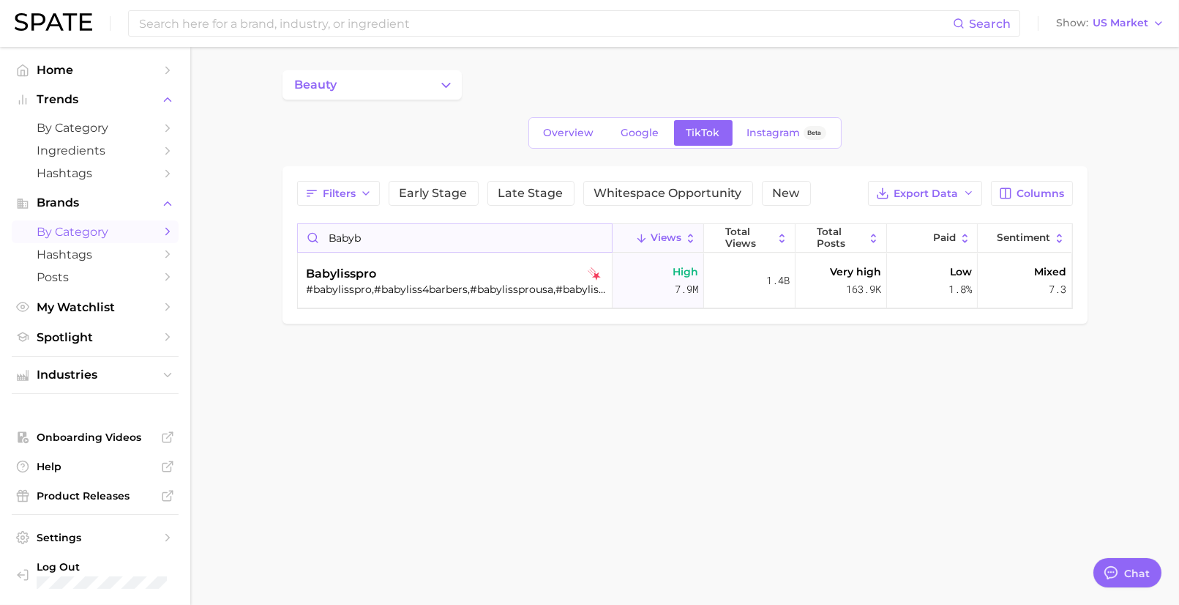
click at [419, 234] on input "babyb" at bounding box center [455, 238] width 315 height 28
click at [386, 244] on input "drybar" at bounding box center [455, 238] width 315 height 28
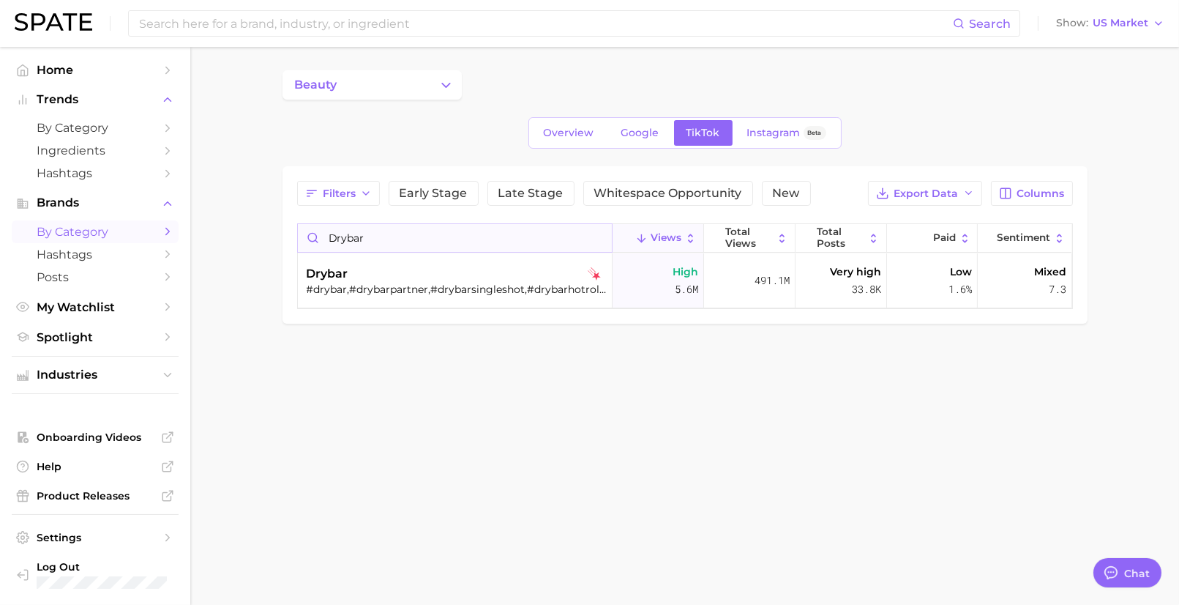
click at [386, 244] on input "drybar" at bounding box center [455, 238] width 315 height 28
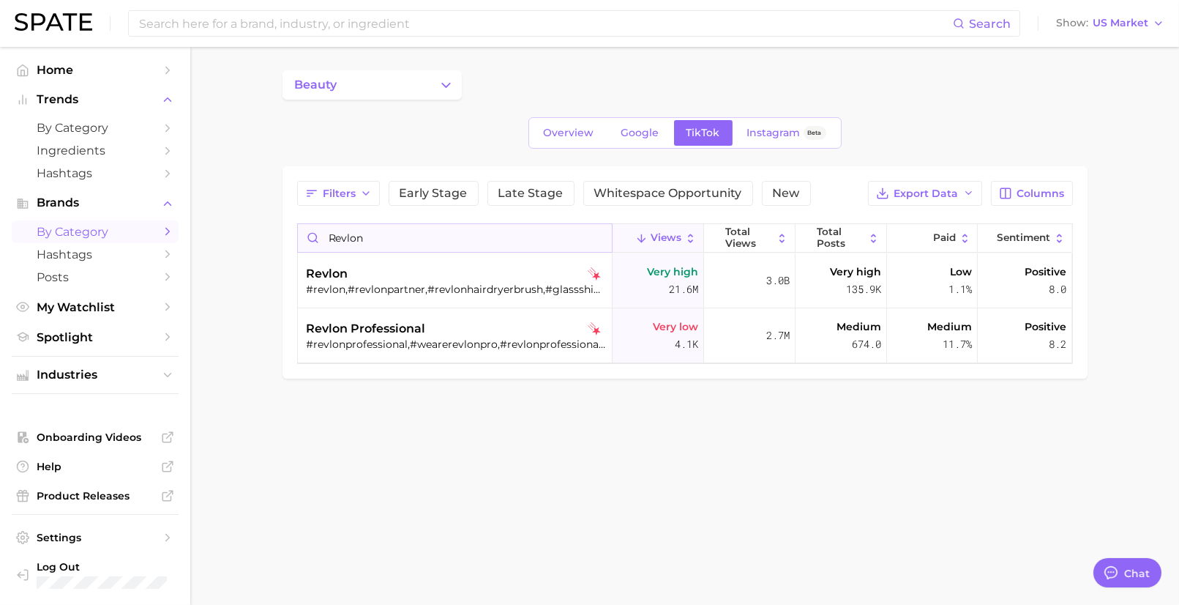
click at [362, 233] on input "revlon" at bounding box center [455, 238] width 315 height 28
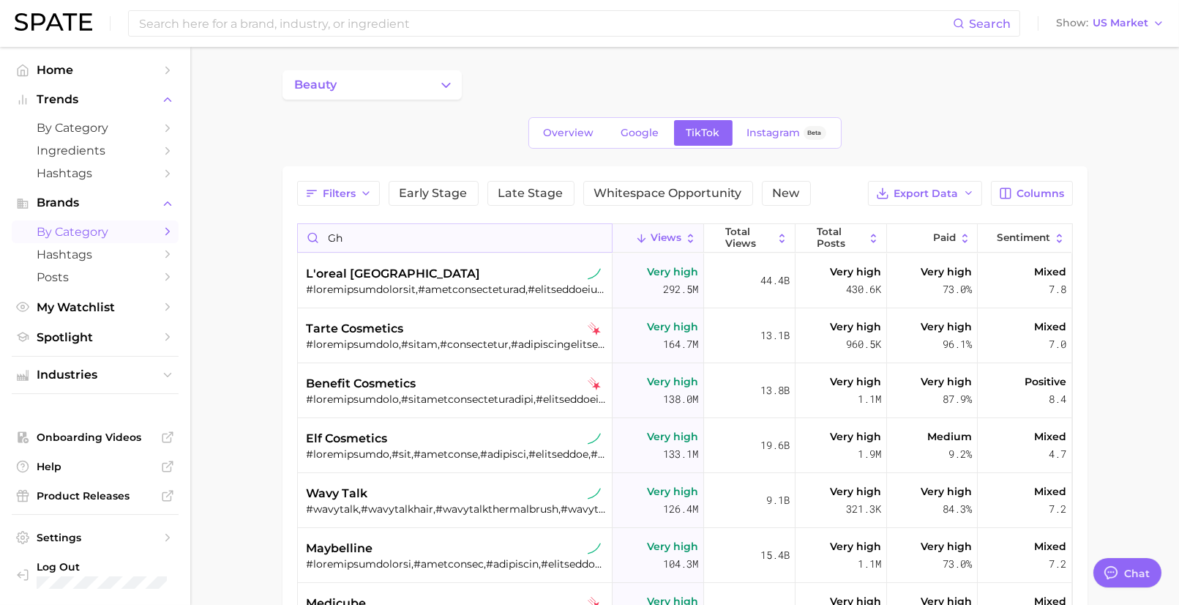
type input "ghd"
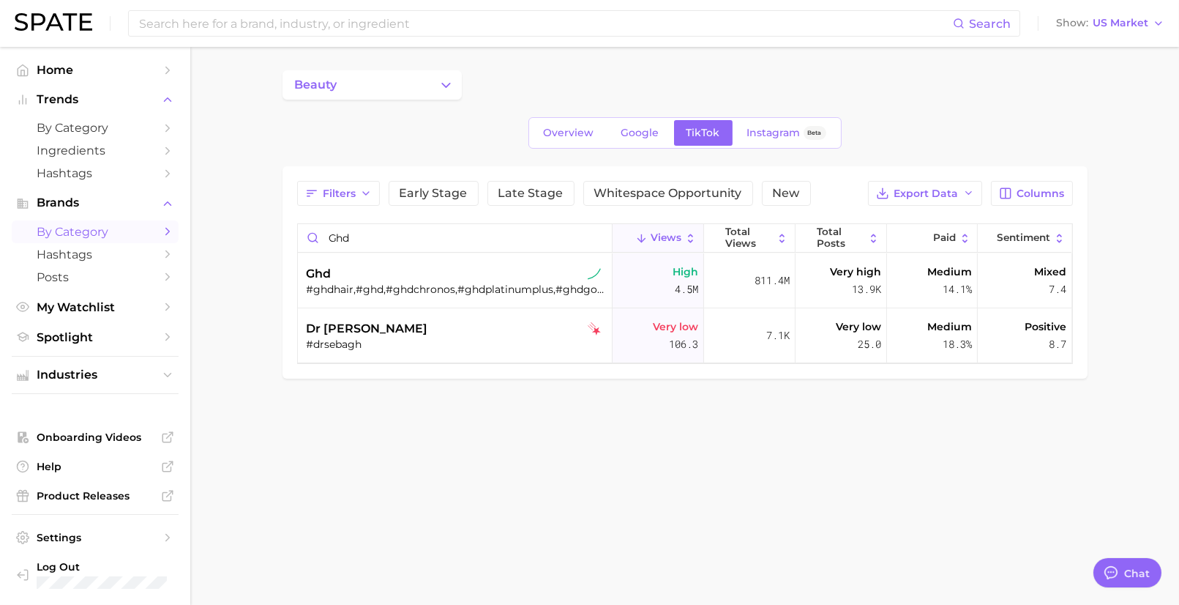
scroll to position [261, 0]
click at [368, 239] on input "ghd" at bounding box center [455, 238] width 315 height 28
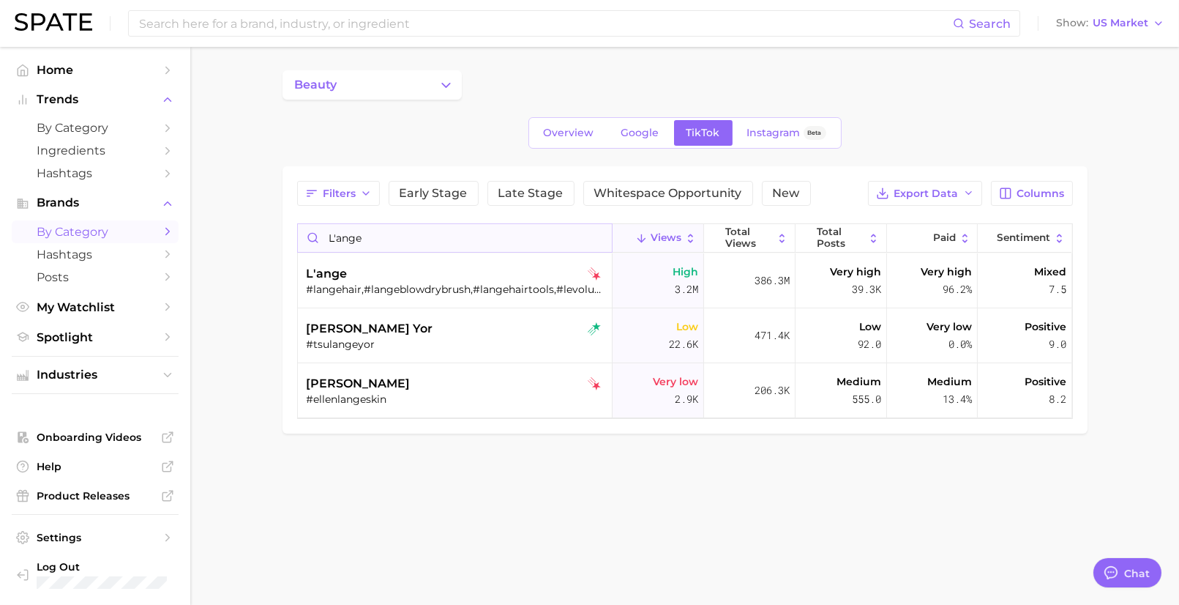
click at [435, 237] on input "L'ange" at bounding box center [455, 238] width 315 height 28
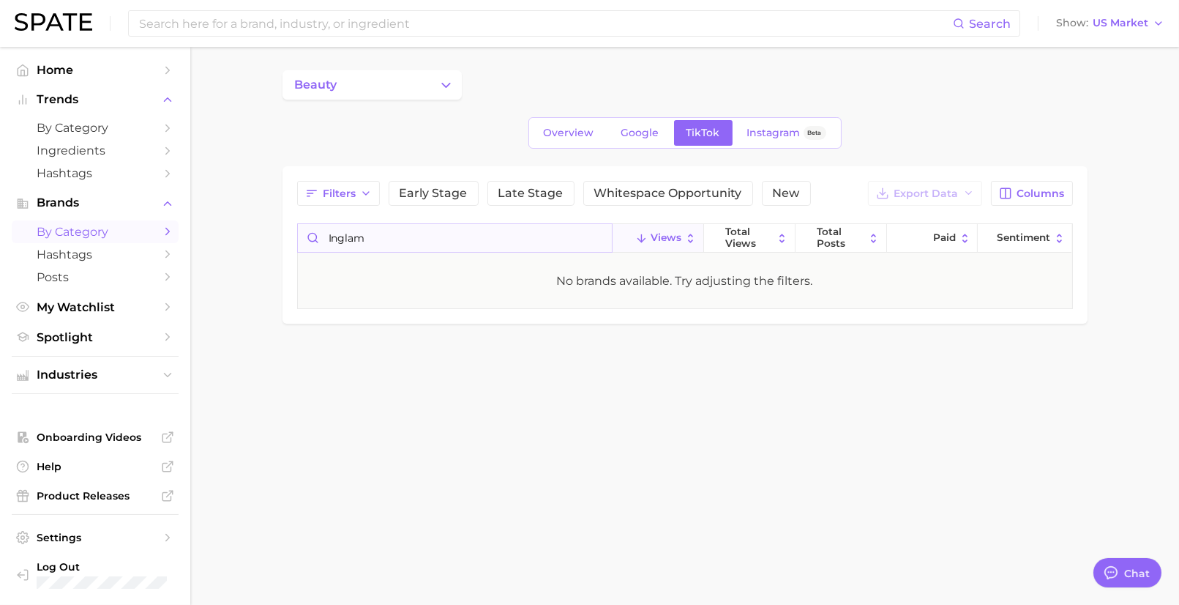
type input "inglam"
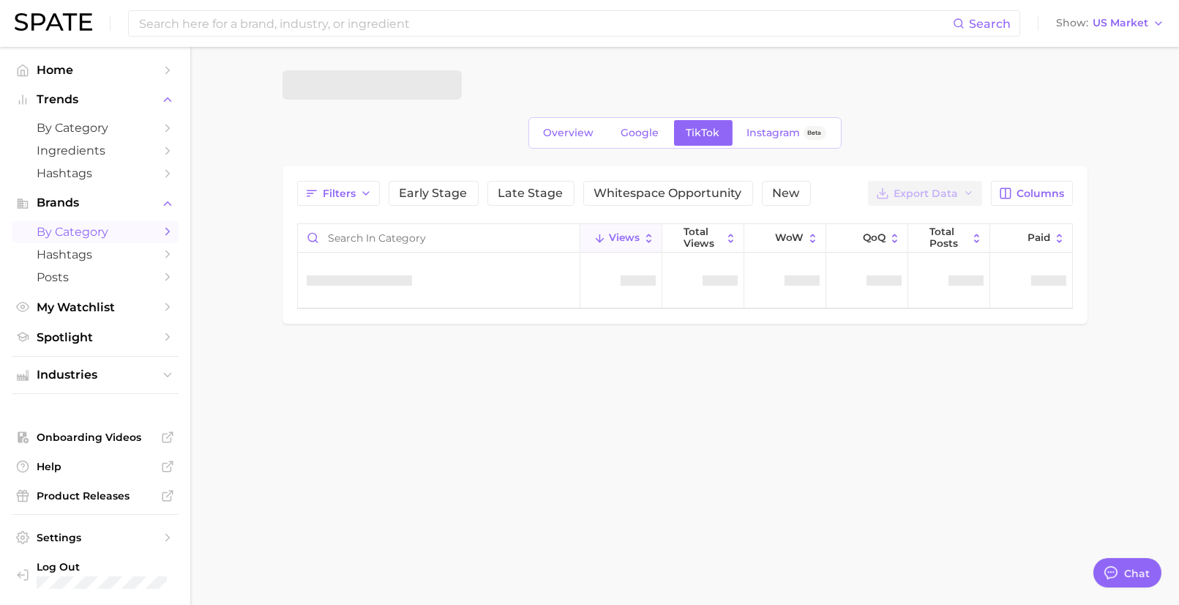
scroll to position [261, 0]
click at [393, 86] on button "beauty" at bounding box center [372, 84] width 179 height 29
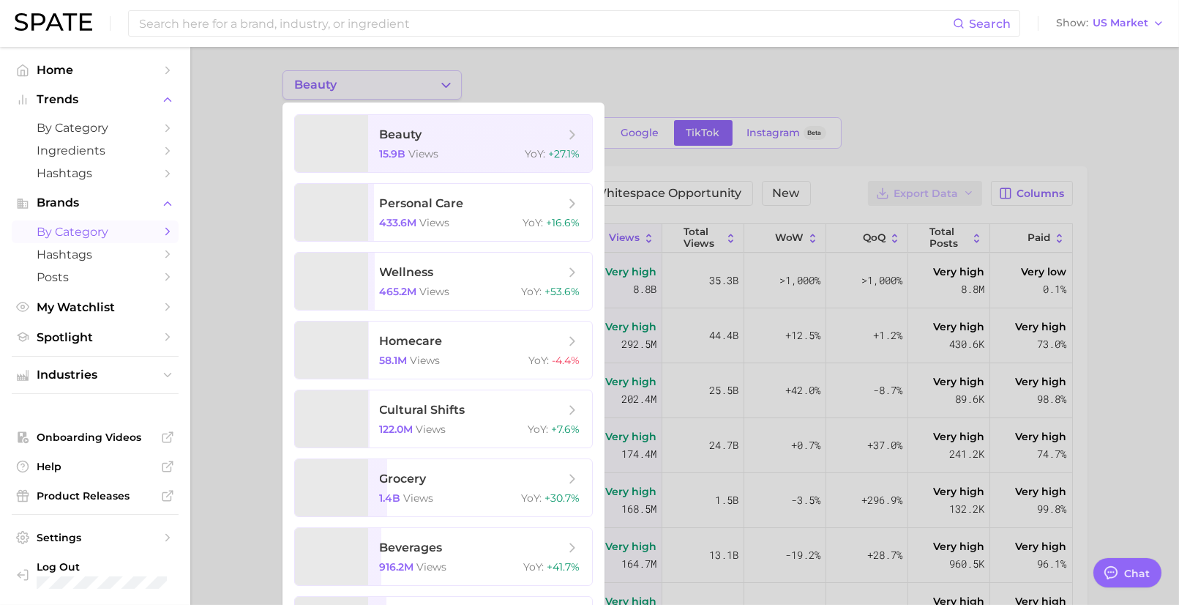
type textarea "x"
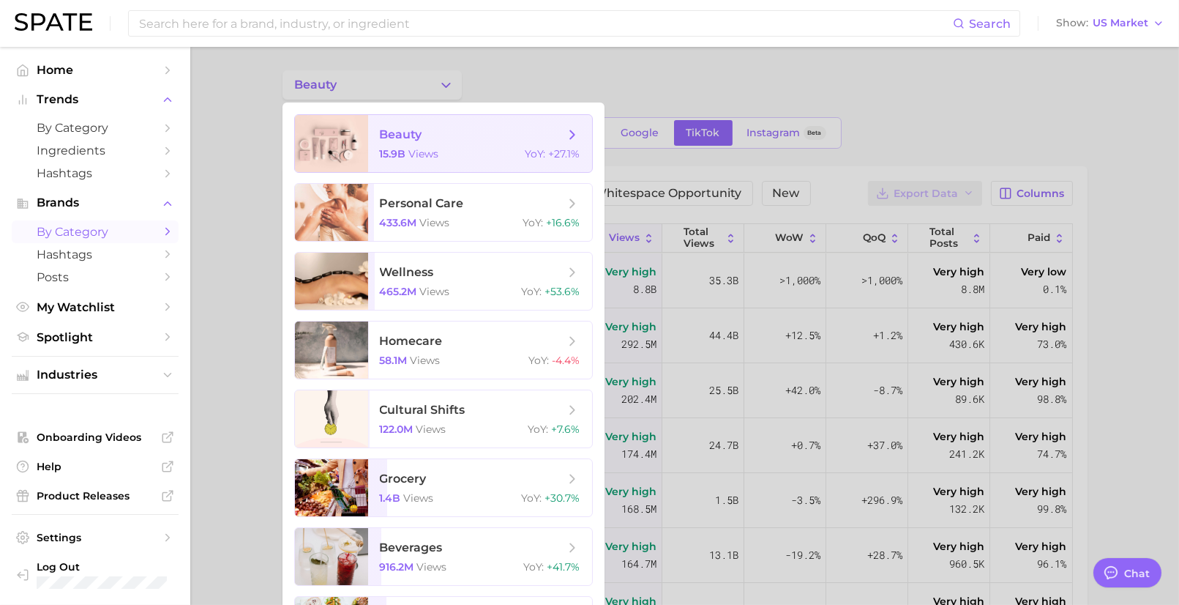
click at [395, 140] on span "beauty" at bounding box center [401, 134] width 42 height 14
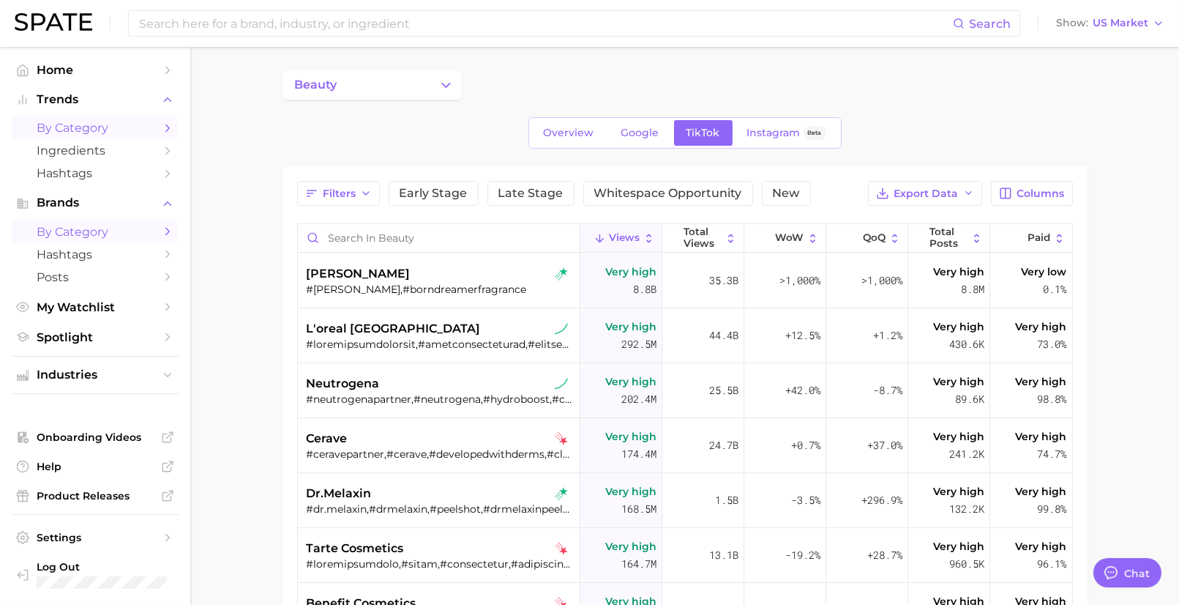
click at [89, 134] on span "by Category" at bounding box center [95, 128] width 117 height 14
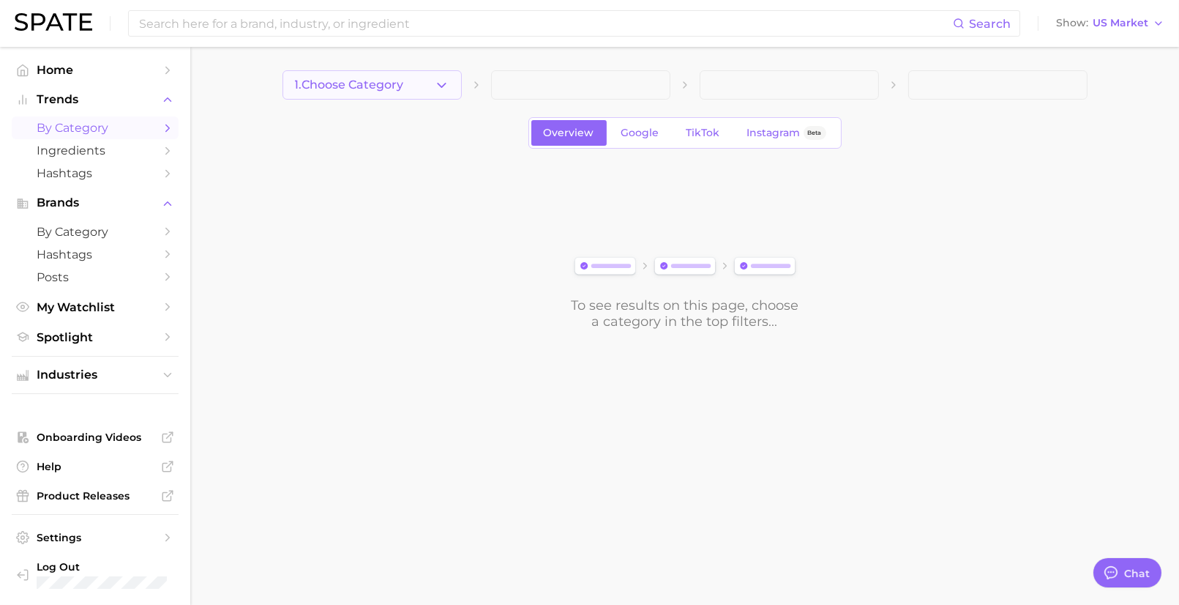
click at [297, 75] on button "1. Choose Category" at bounding box center [372, 84] width 179 height 29
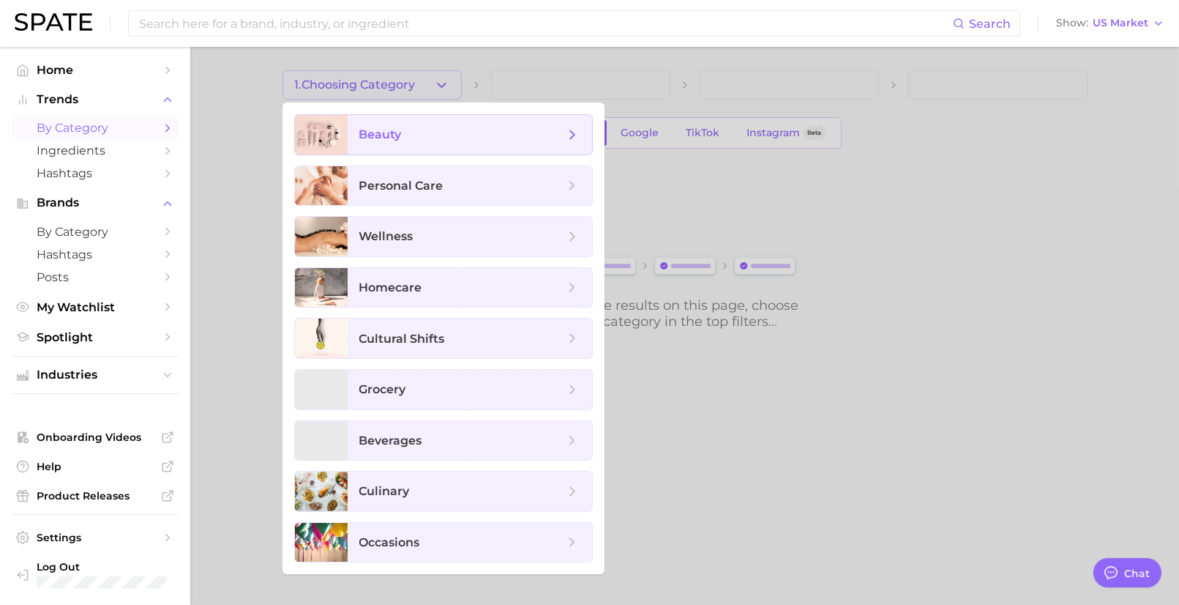
click at [322, 123] on div at bounding box center [321, 135] width 53 height 40
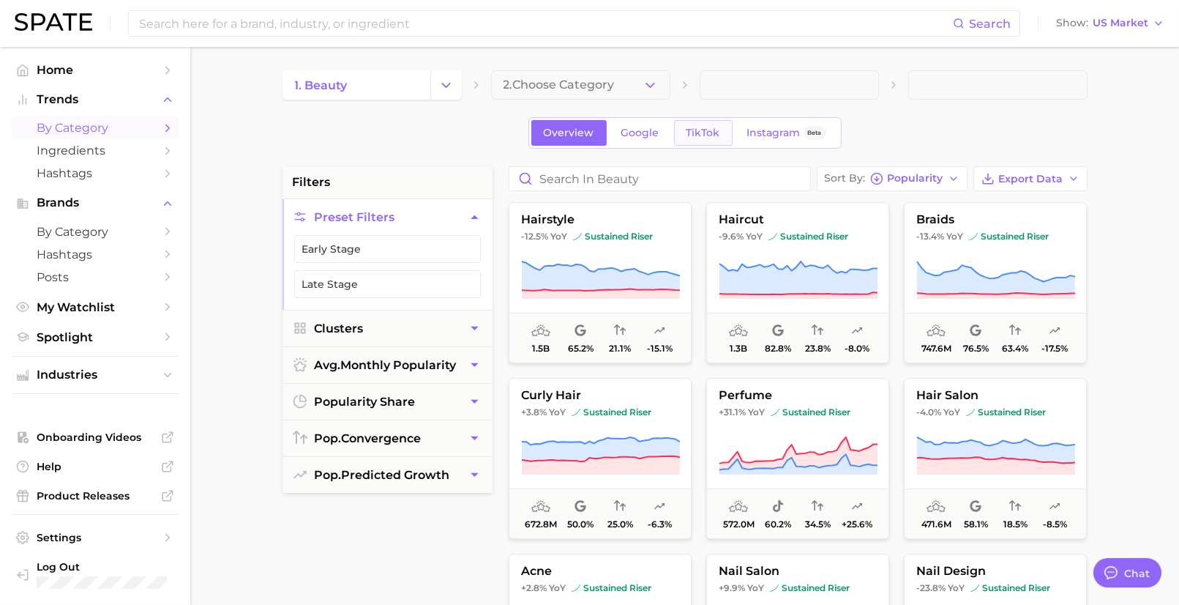
click at [700, 135] on span "TikTok" at bounding box center [704, 133] width 34 height 12
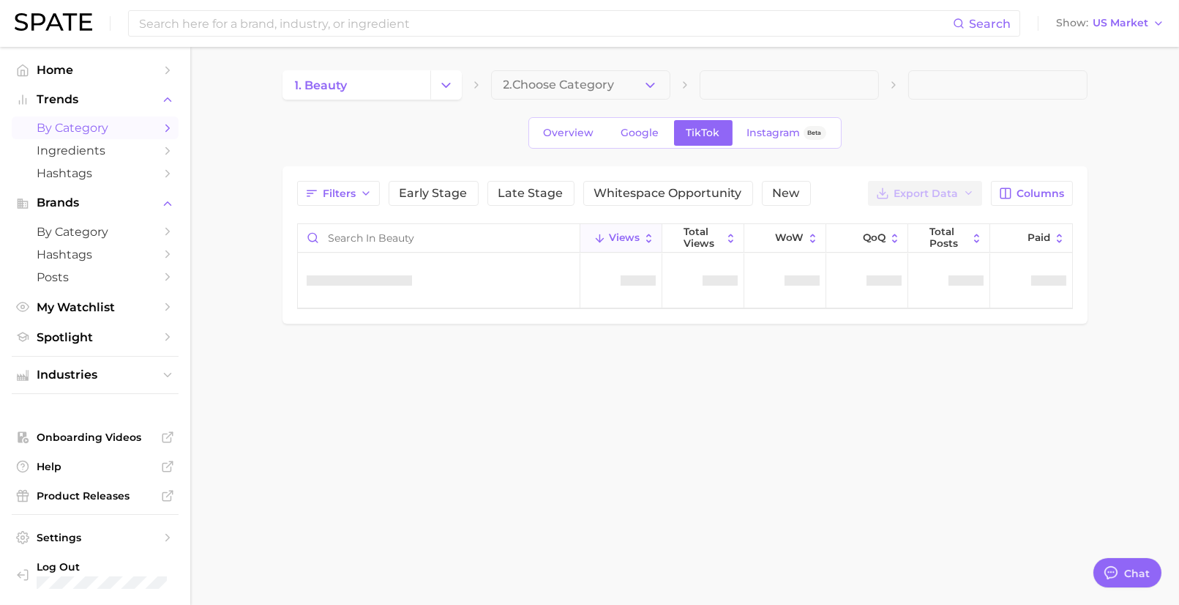
click at [574, 86] on span "2. Choose Category" at bounding box center [559, 84] width 111 height 13
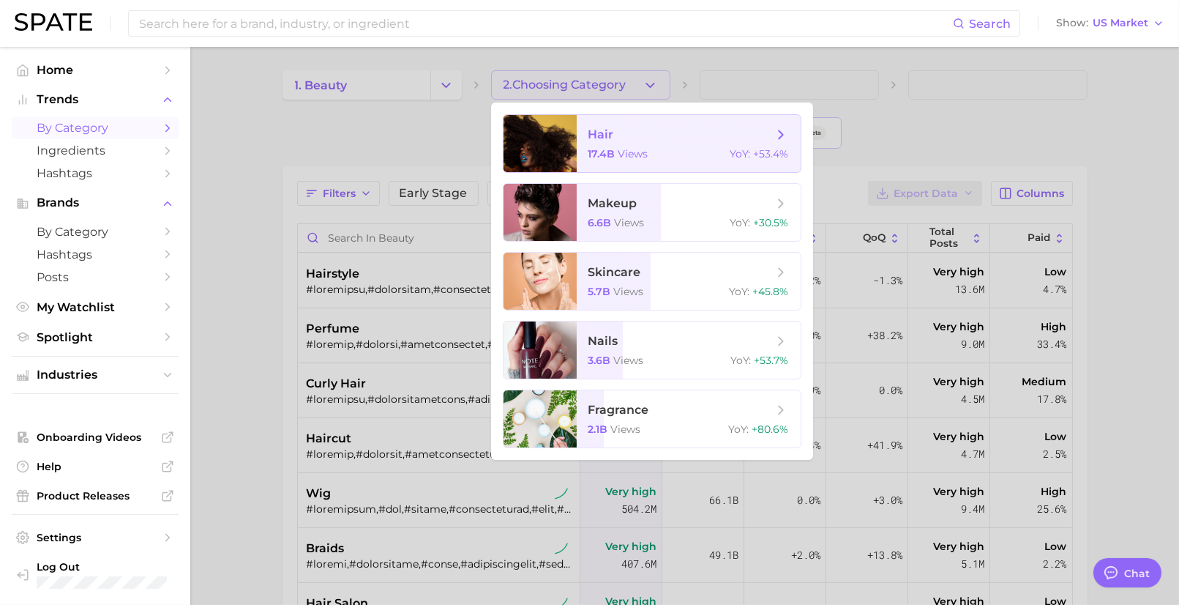
click at [582, 139] on span "hair 17.4b views YoY : +53.4%" at bounding box center [689, 143] width 224 height 57
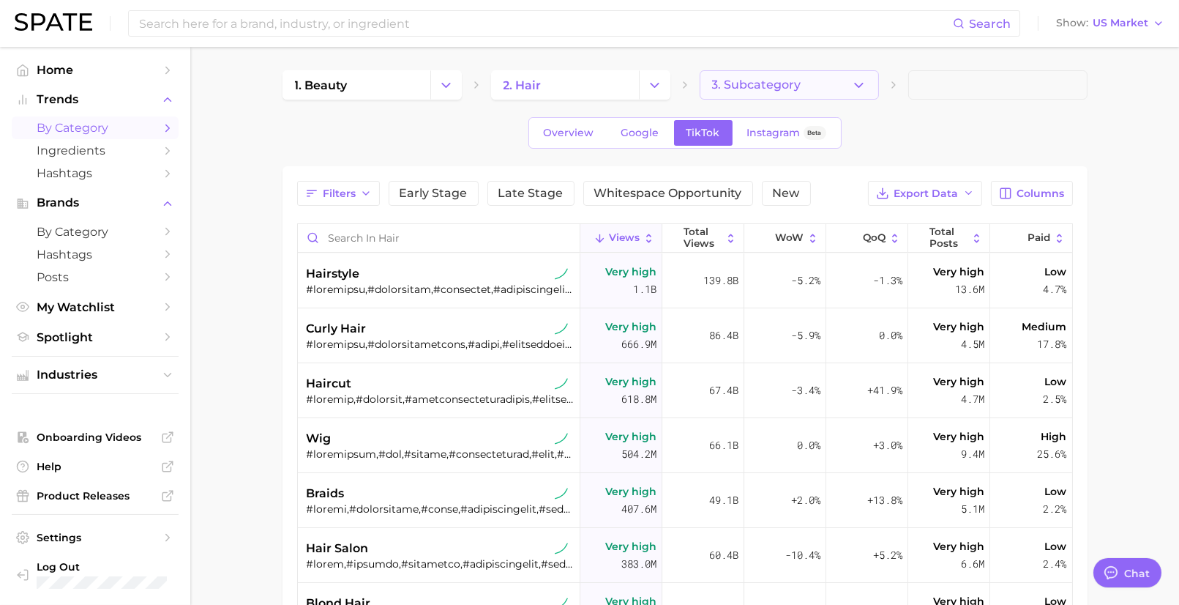
click at [741, 77] on button "3. Subcategory" at bounding box center [789, 84] width 179 height 29
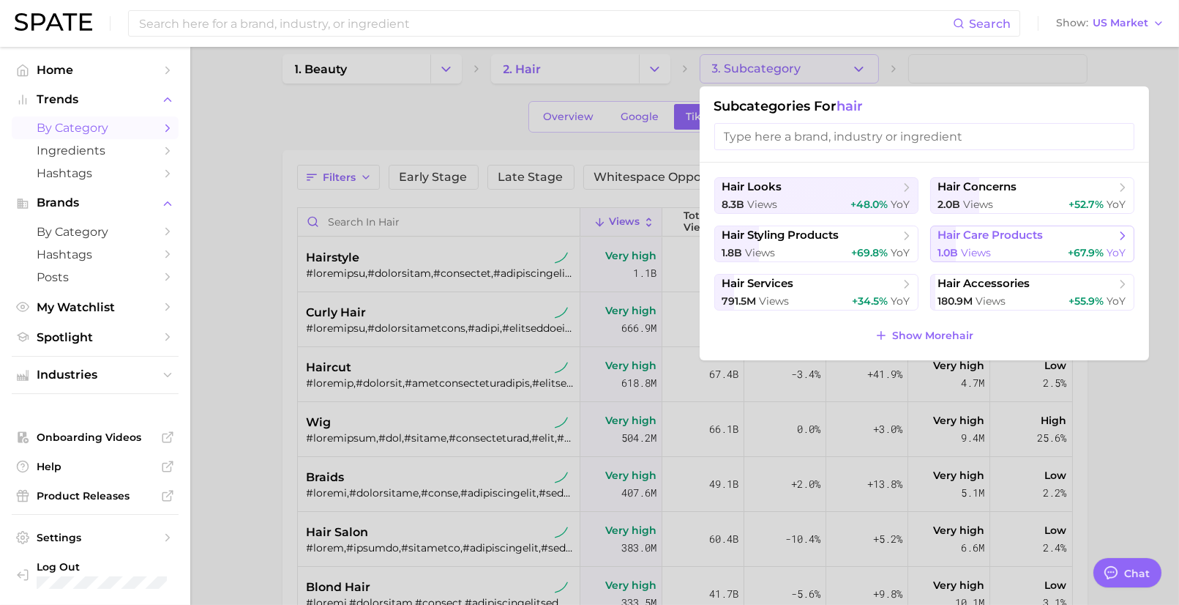
scroll to position [18, 0]
click at [831, 237] on span "hair styling products" at bounding box center [781, 234] width 117 height 14
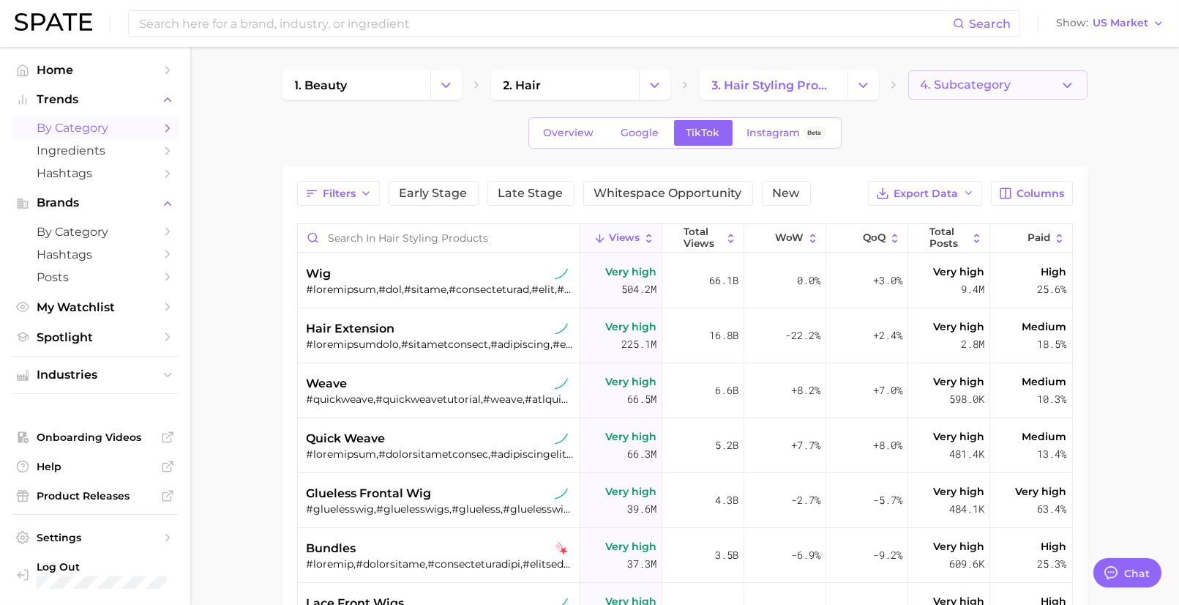
click at [946, 83] on span "4. Subcategory" at bounding box center [966, 84] width 91 height 13
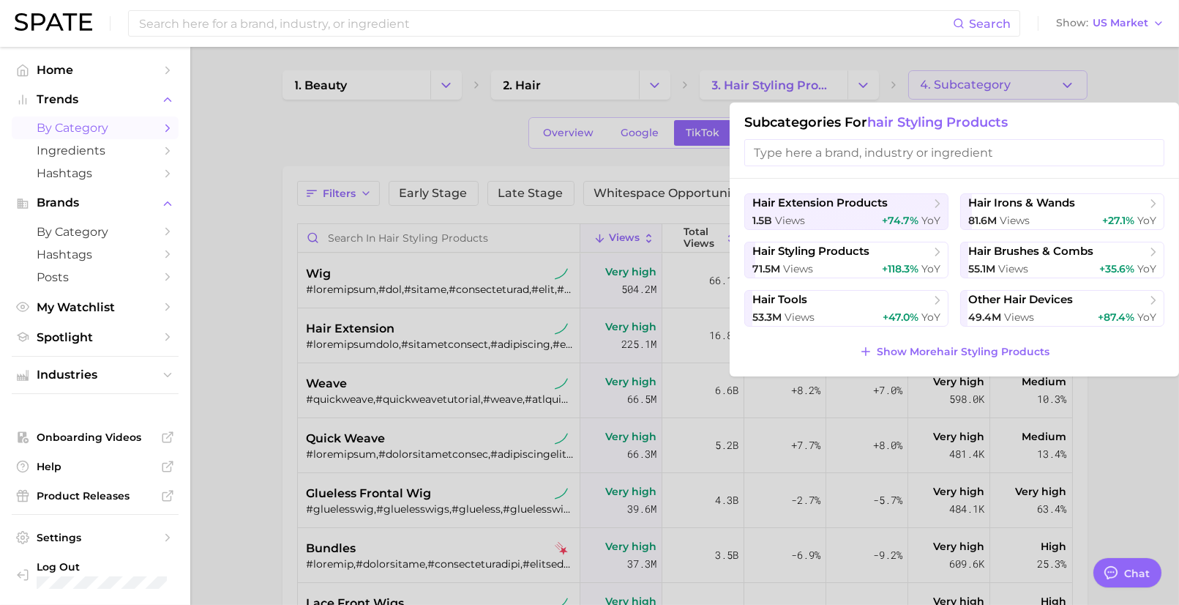
scroll to position [24, 0]
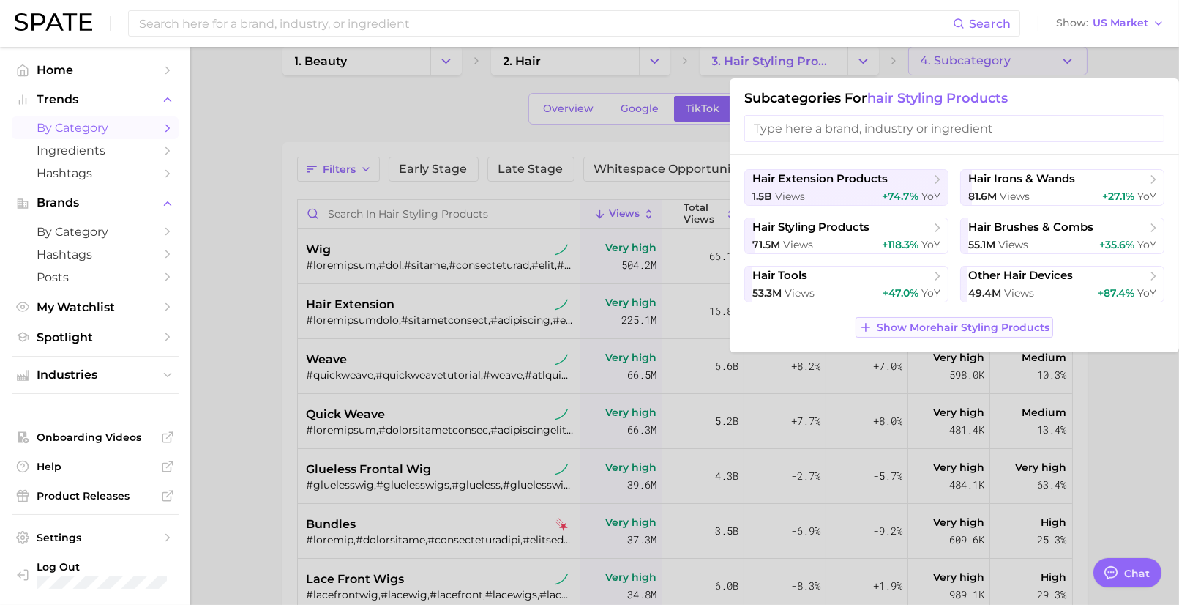
click at [950, 329] on span "Show More hair styling products" at bounding box center [963, 327] width 173 height 12
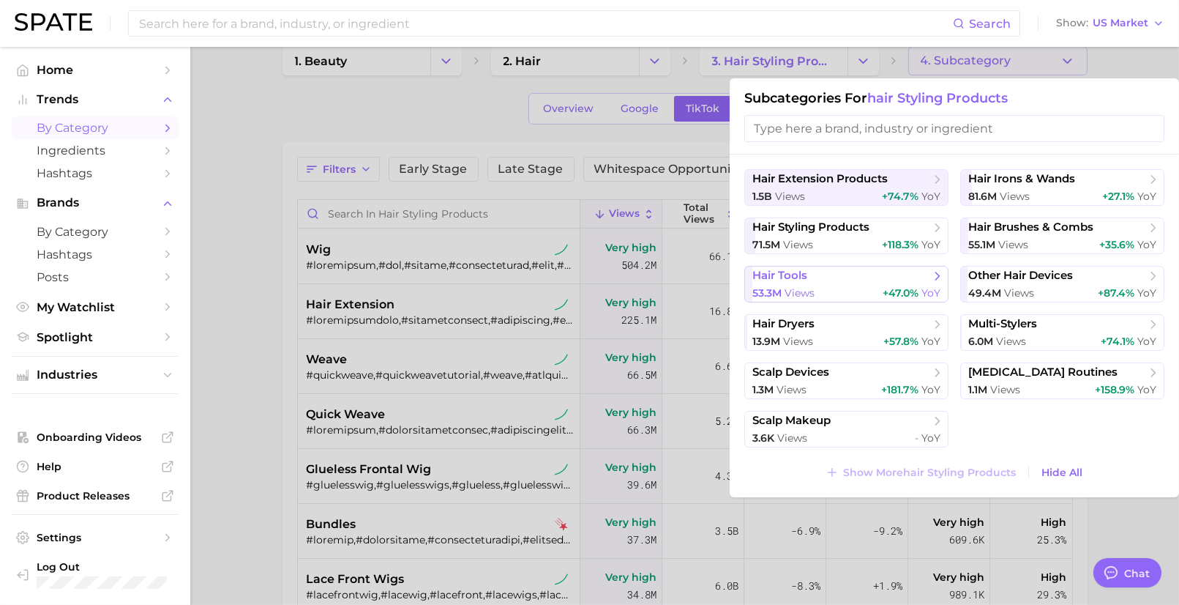
click at [882, 297] on div "53.3m views +47.0% YoY" at bounding box center [847, 293] width 188 height 14
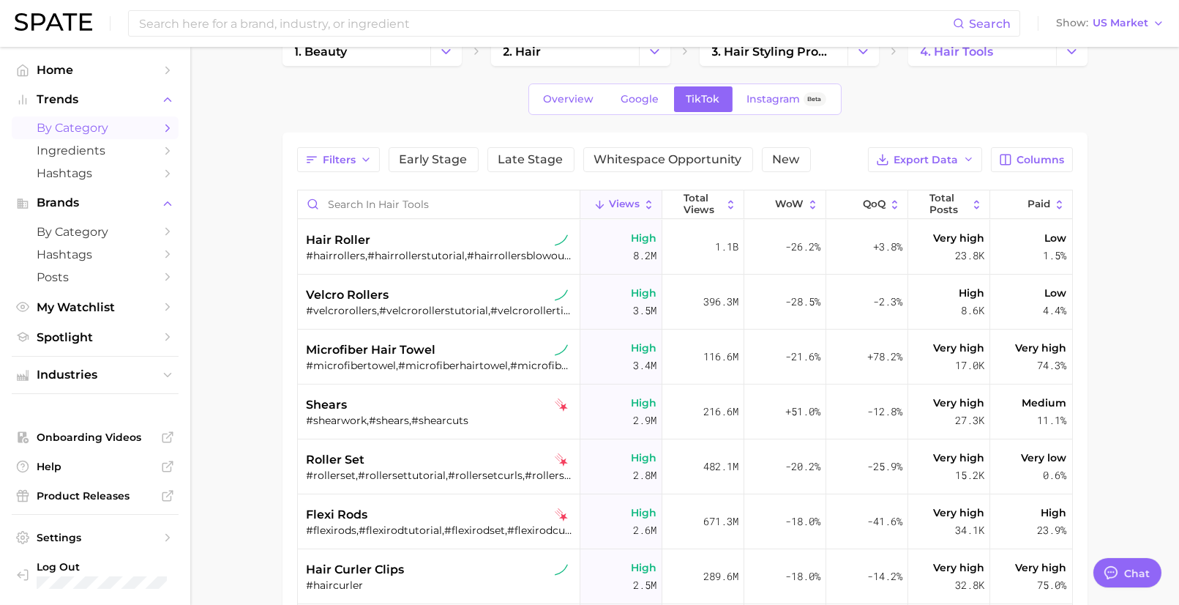
scroll to position [13, 0]
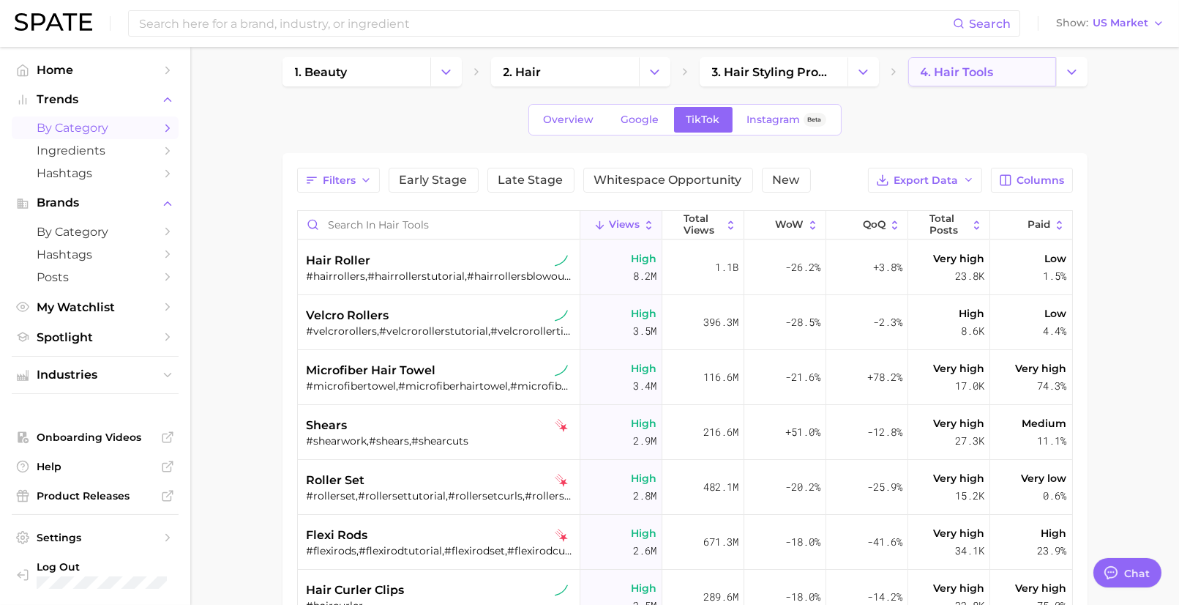
click at [952, 70] on span "4. hair tools" at bounding box center [957, 72] width 73 height 14
click at [1073, 72] on polyline "Change Category" at bounding box center [1072, 72] width 8 height 4
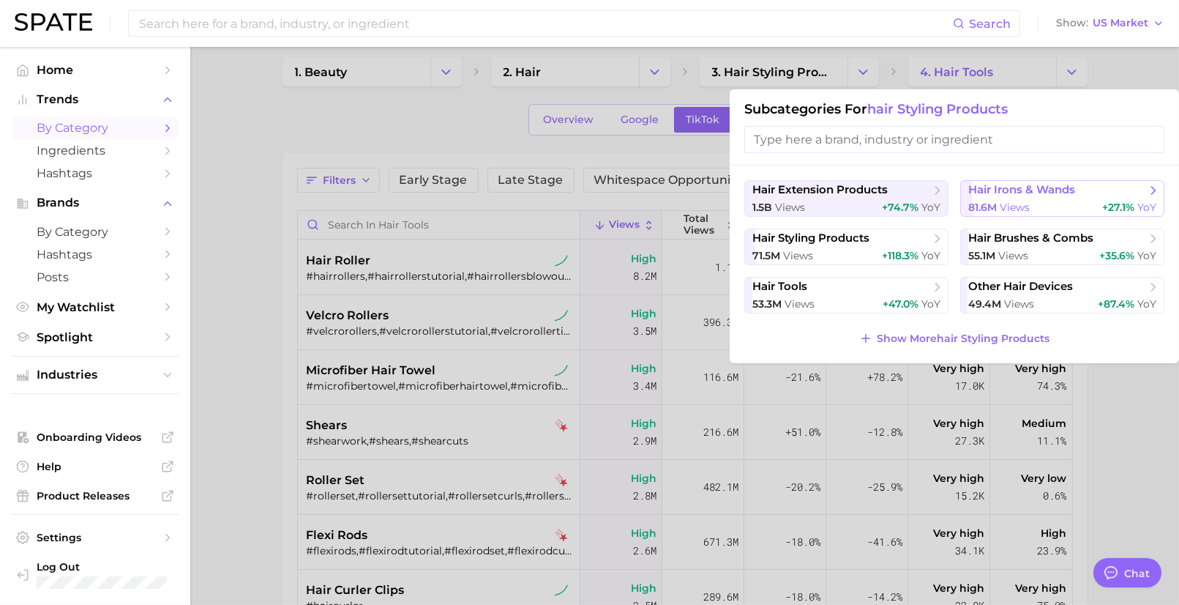
click at [1042, 195] on span "hair irons & wands" at bounding box center [1058, 190] width 178 height 15
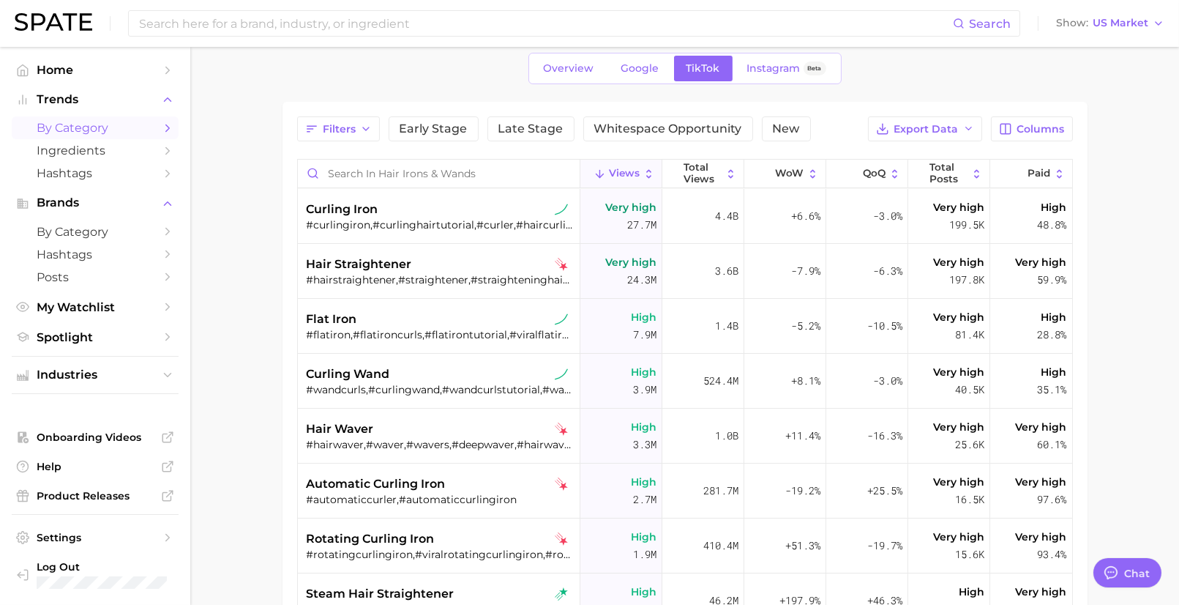
scroll to position [66, 0]
click at [1049, 131] on span "Columns" at bounding box center [1042, 128] width 48 height 12
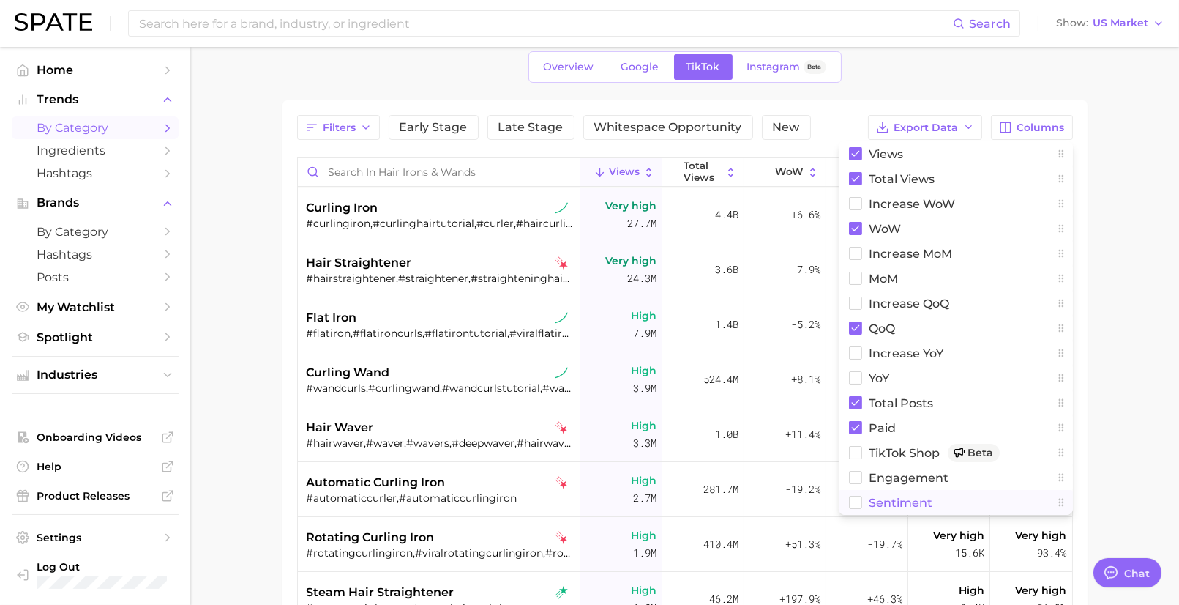
click at [883, 503] on span "Sentiment" at bounding box center [902, 502] width 64 height 12
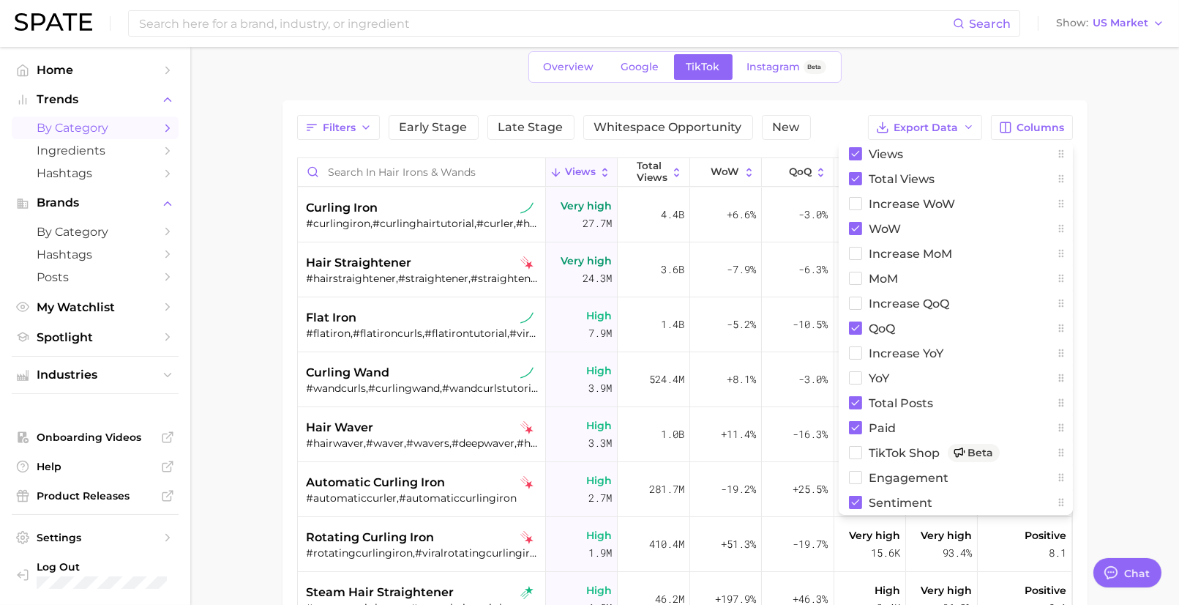
click at [1117, 203] on main "1. beauty 2. hair 3. hair styling products 4. hair irons & wands Overview Googl…" at bounding box center [684, 415] width 989 height 869
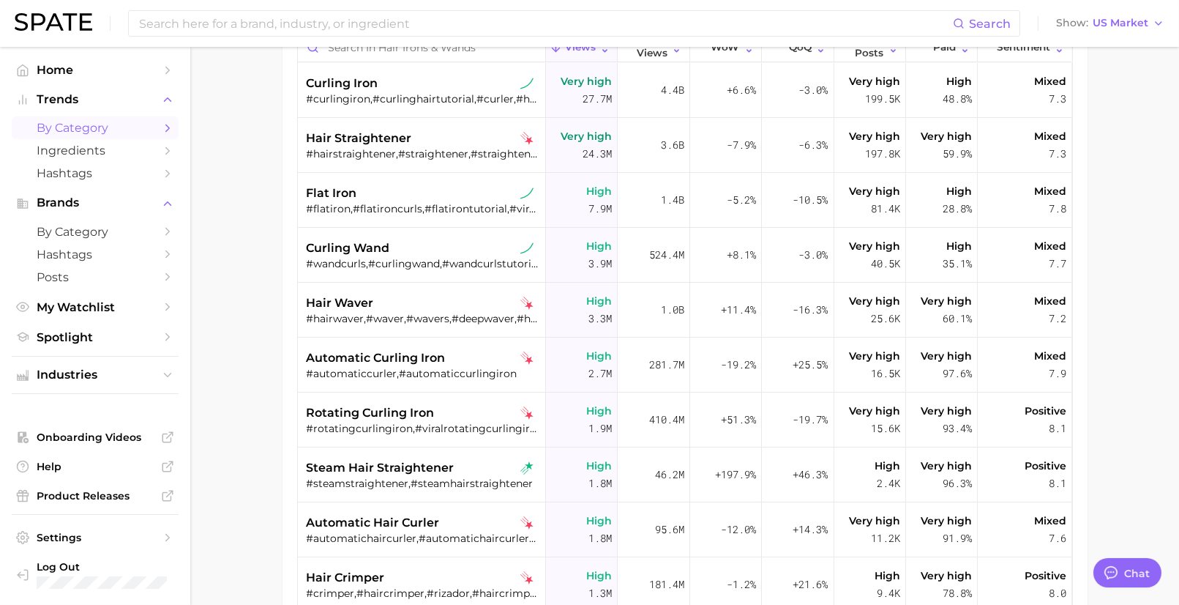
scroll to position [0, 0]
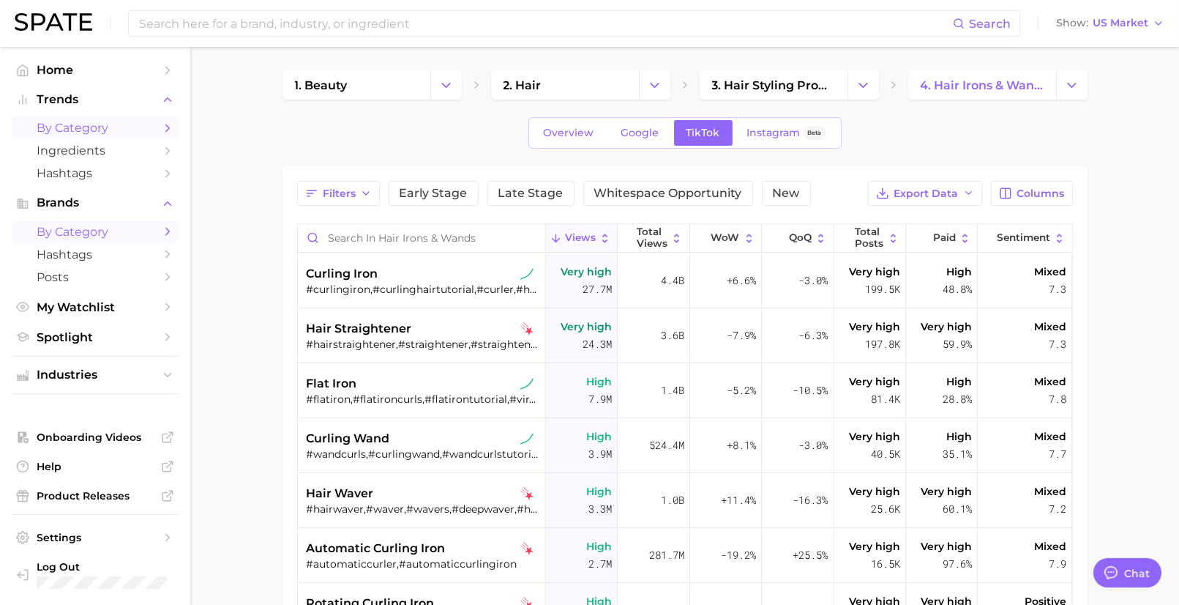
click at [75, 225] on link "by Category" at bounding box center [95, 231] width 167 height 23
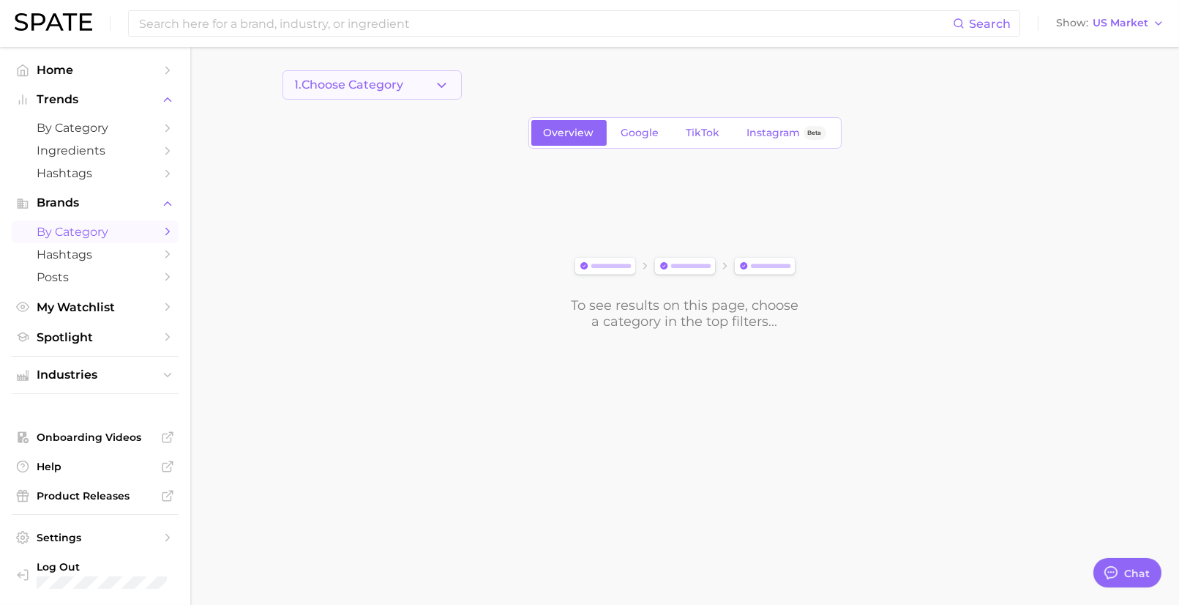
click at [379, 76] on button "1. Choose Category" at bounding box center [372, 84] width 179 height 29
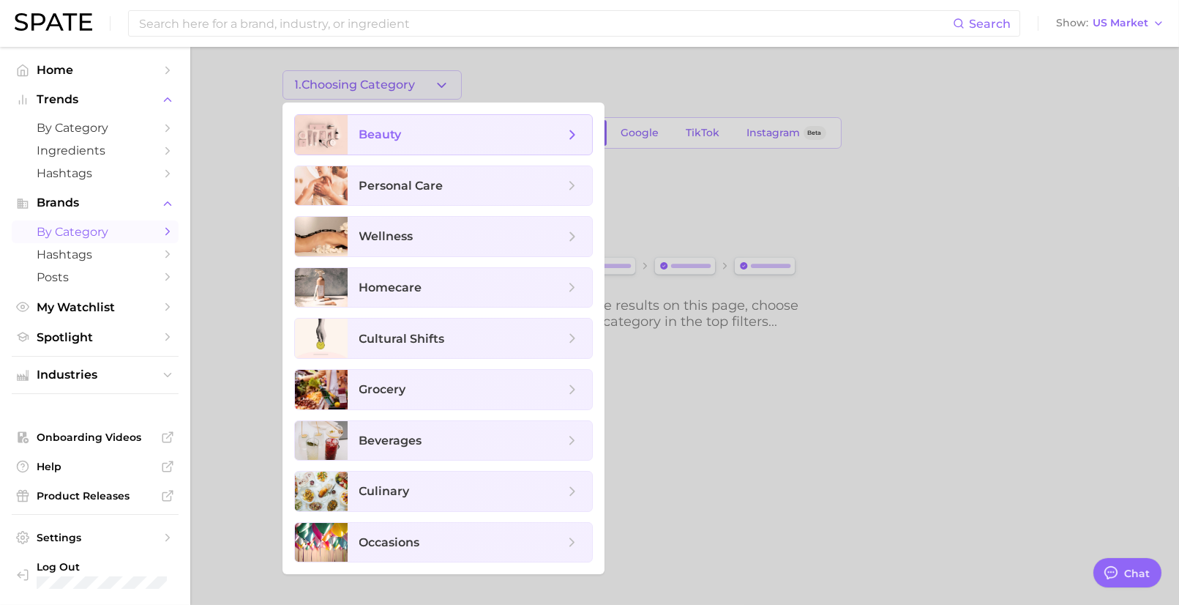
click at [381, 127] on span "beauty" at bounding box center [380, 134] width 42 height 14
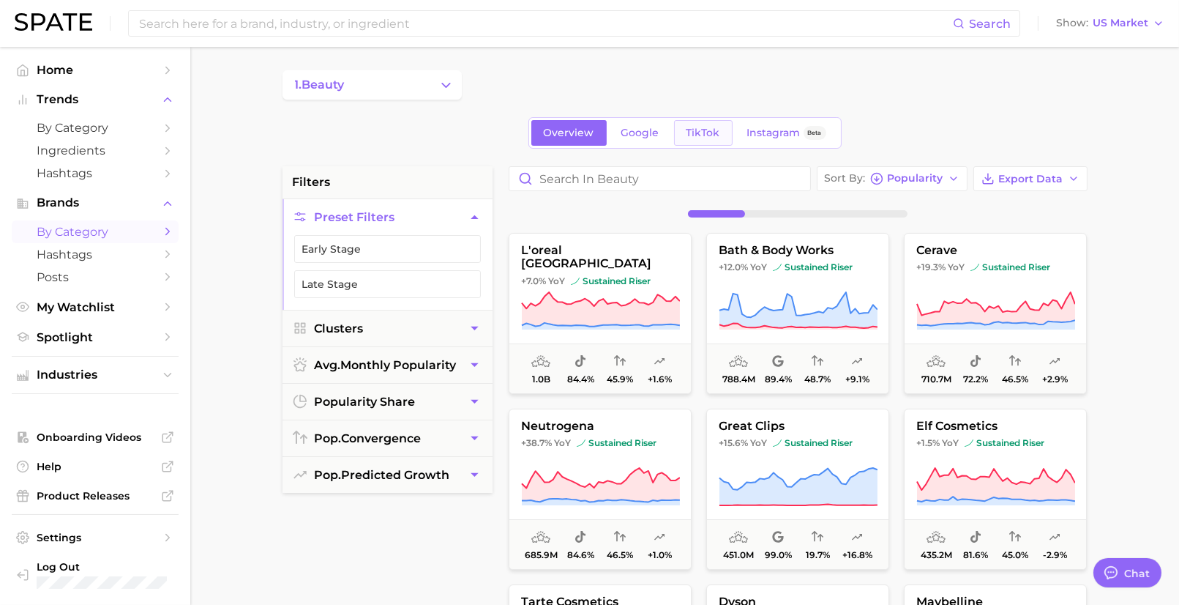
click at [706, 136] on span "TikTok" at bounding box center [704, 133] width 34 height 12
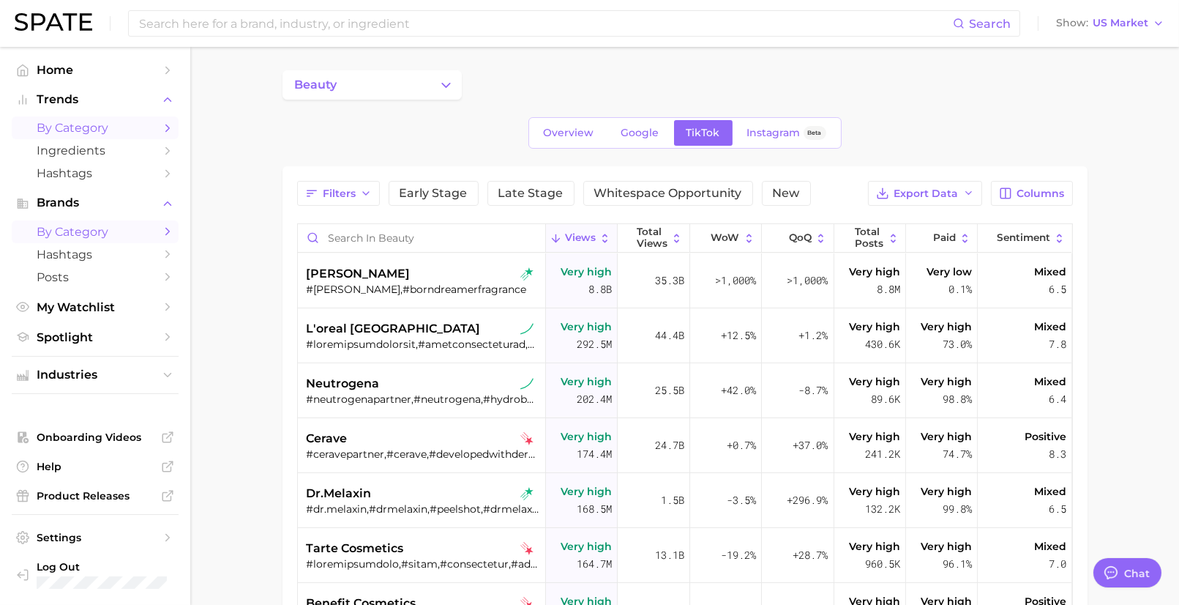
click at [86, 133] on span "by Category" at bounding box center [95, 128] width 117 height 14
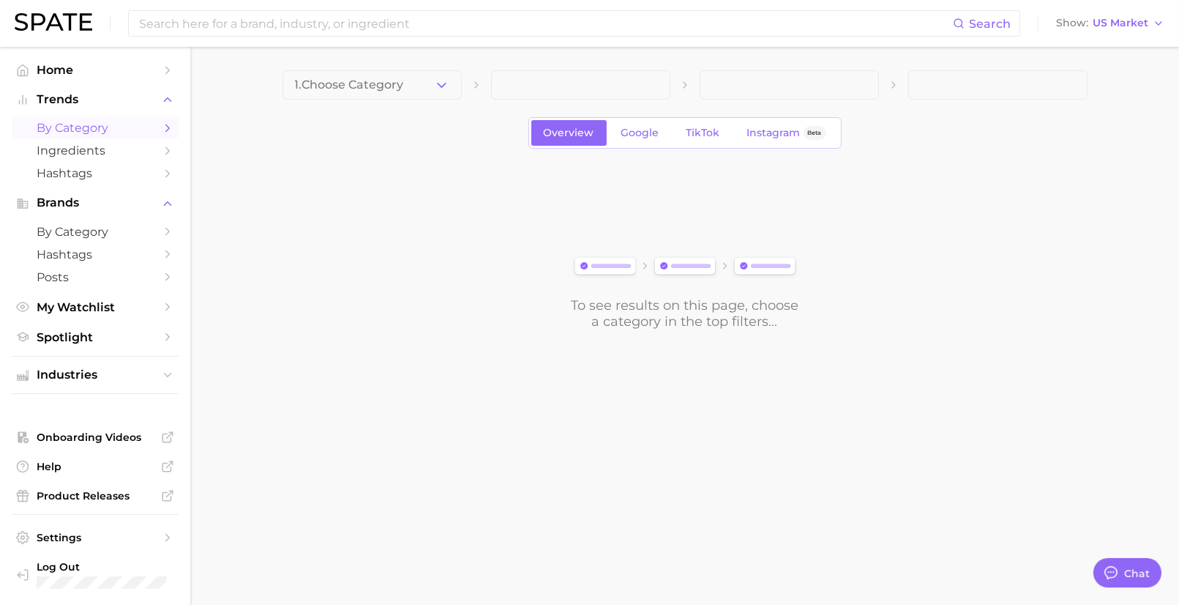
click at [316, 87] on span "1. Choose Category" at bounding box center [349, 84] width 109 height 13
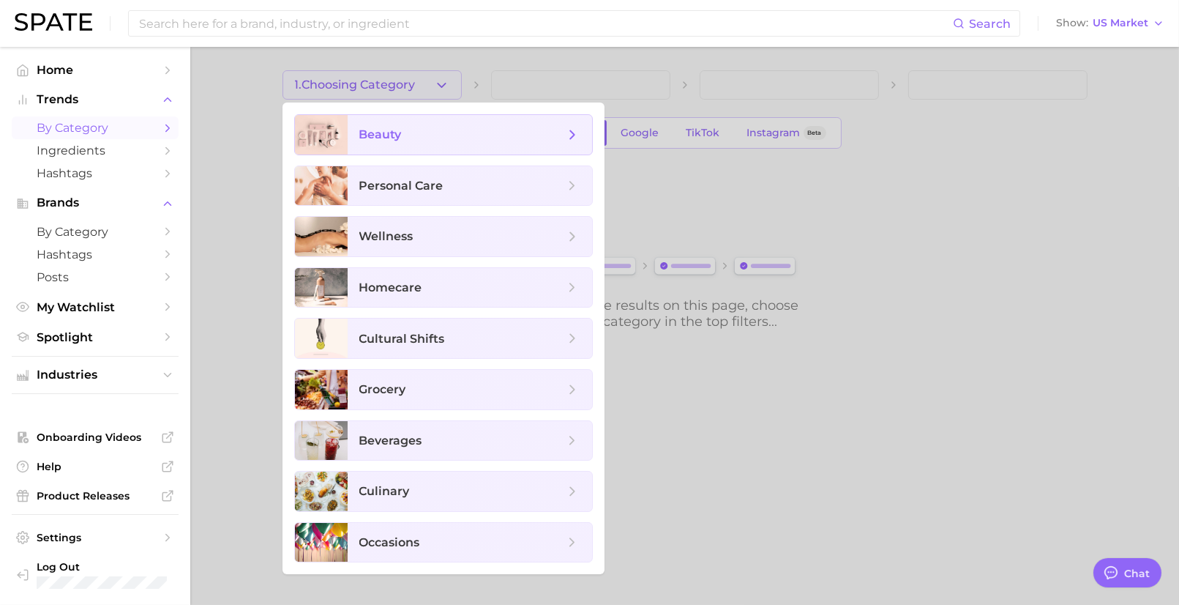
click at [326, 137] on div at bounding box center [321, 135] width 53 height 40
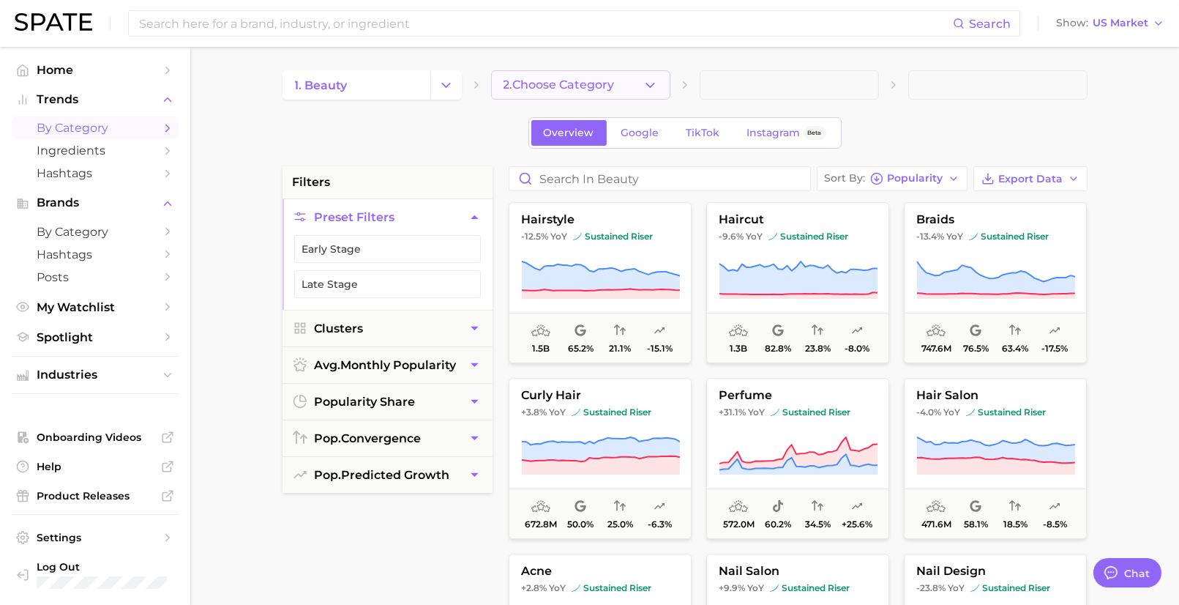
click at [519, 84] on span "2. Choose Category" at bounding box center [559, 84] width 111 height 13
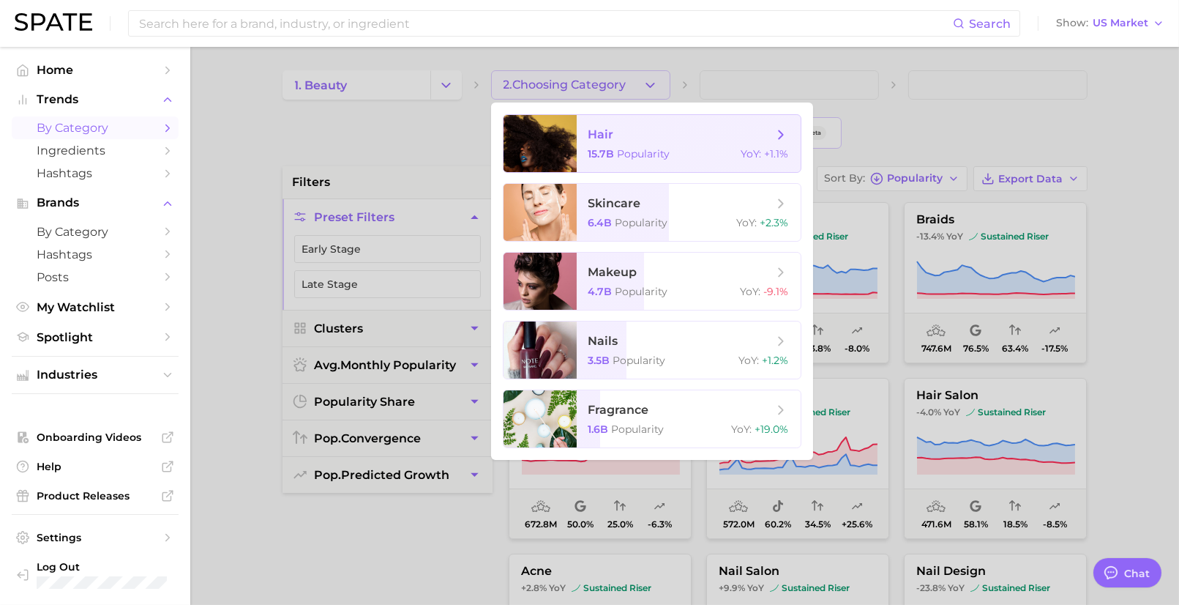
click at [532, 157] on div at bounding box center [540, 143] width 73 height 57
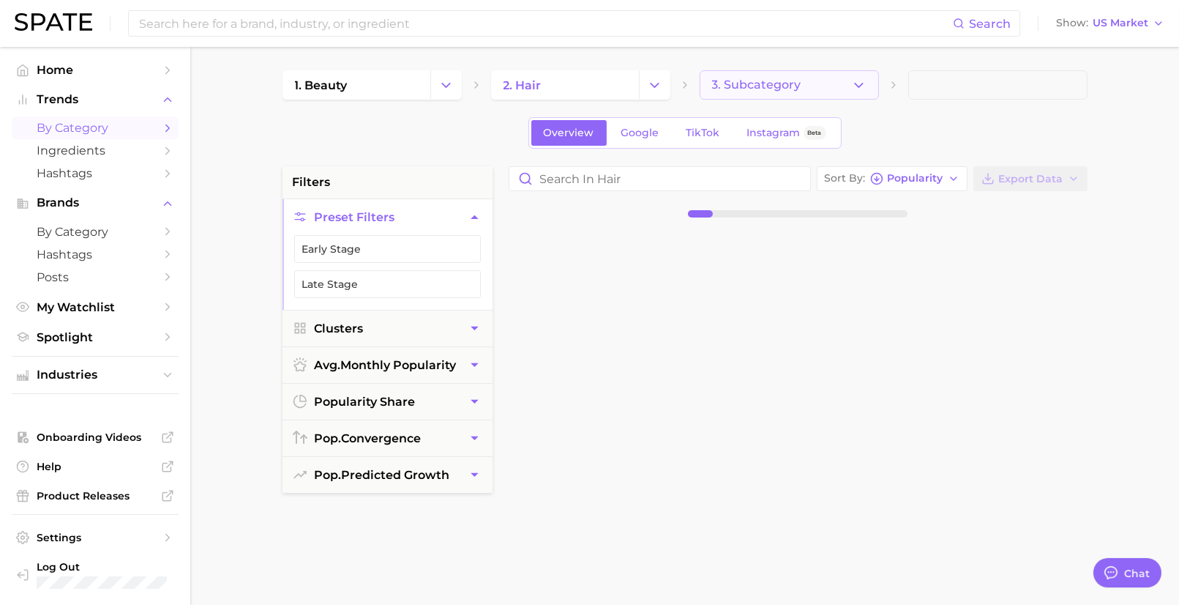
click at [731, 91] on span "3. Subcategory" at bounding box center [756, 84] width 89 height 13
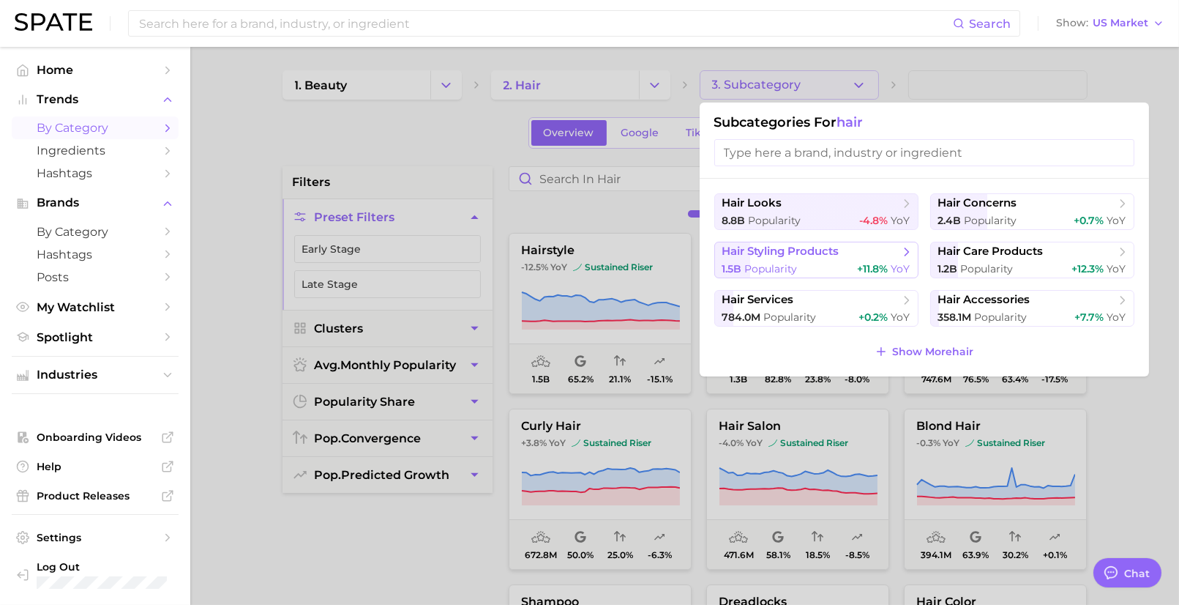
click at [756, 242] on button "hair styling products 1.5b Popularity +11.8% YoY" at bounding box center [817, 260] width 204 height 37
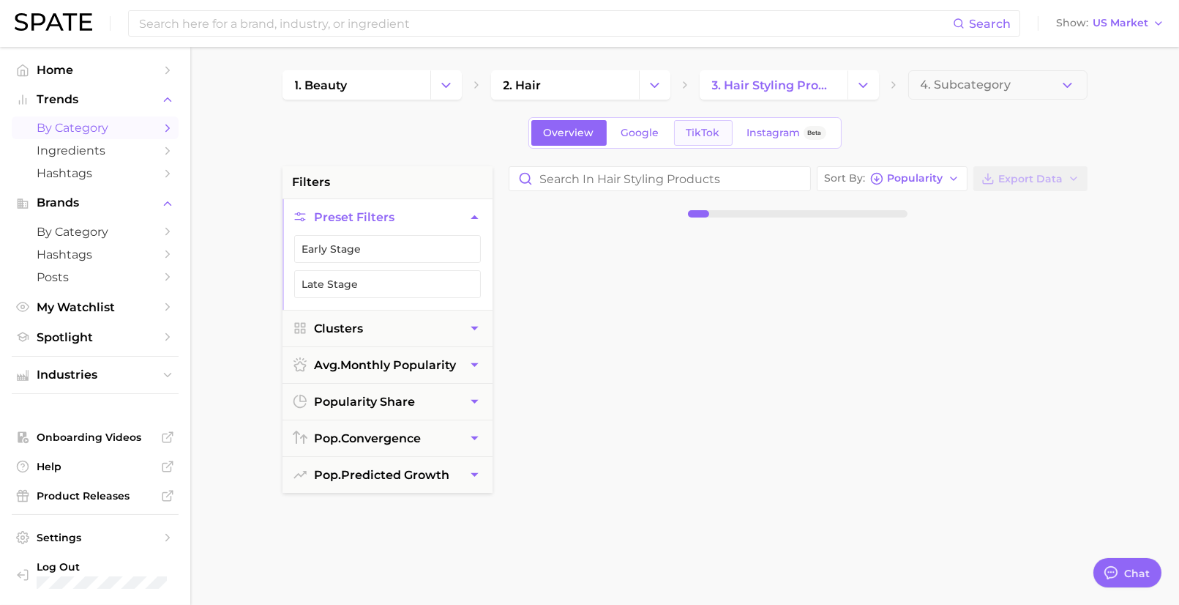
click at [693, 127] on span "TikTok" at bounding box center [704, 133] width 34 height 12
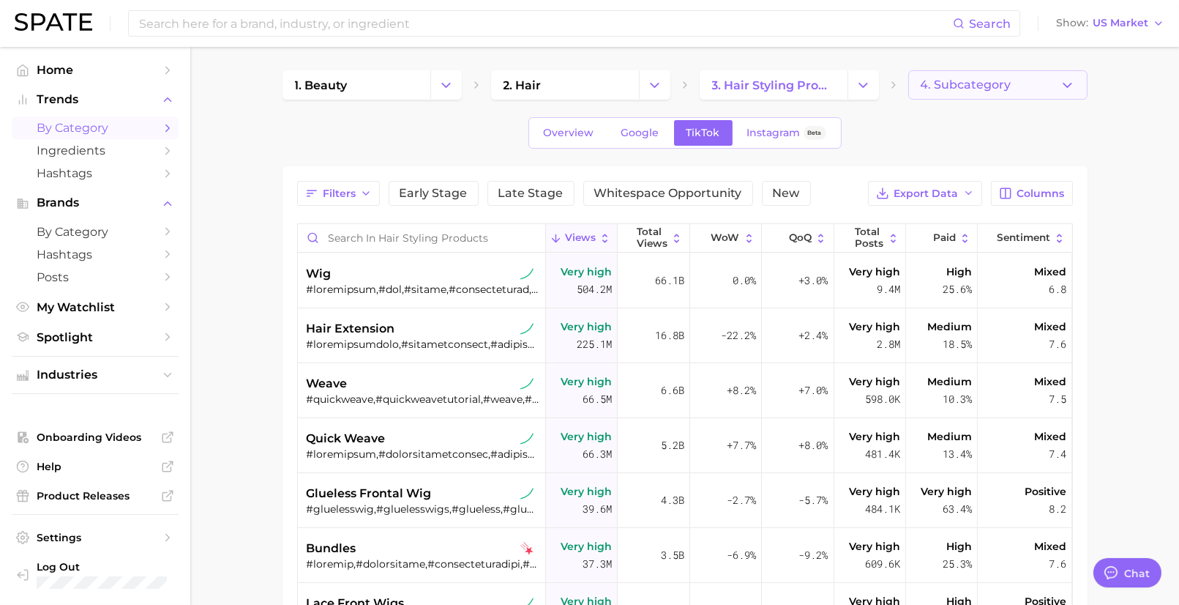
click at [961, 81] on span "4. Subcategory" at bounding box center [966, 84] width 91 height 13
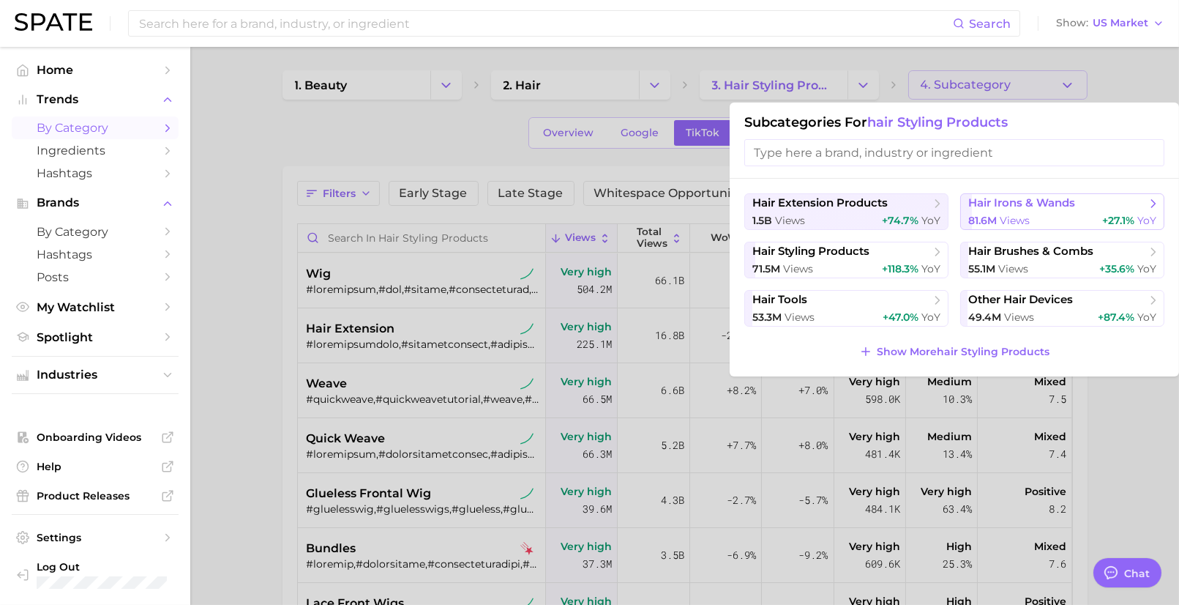
click at [1029, 225] on span "views" at bounding box center [1015, 220] width 30 height 13
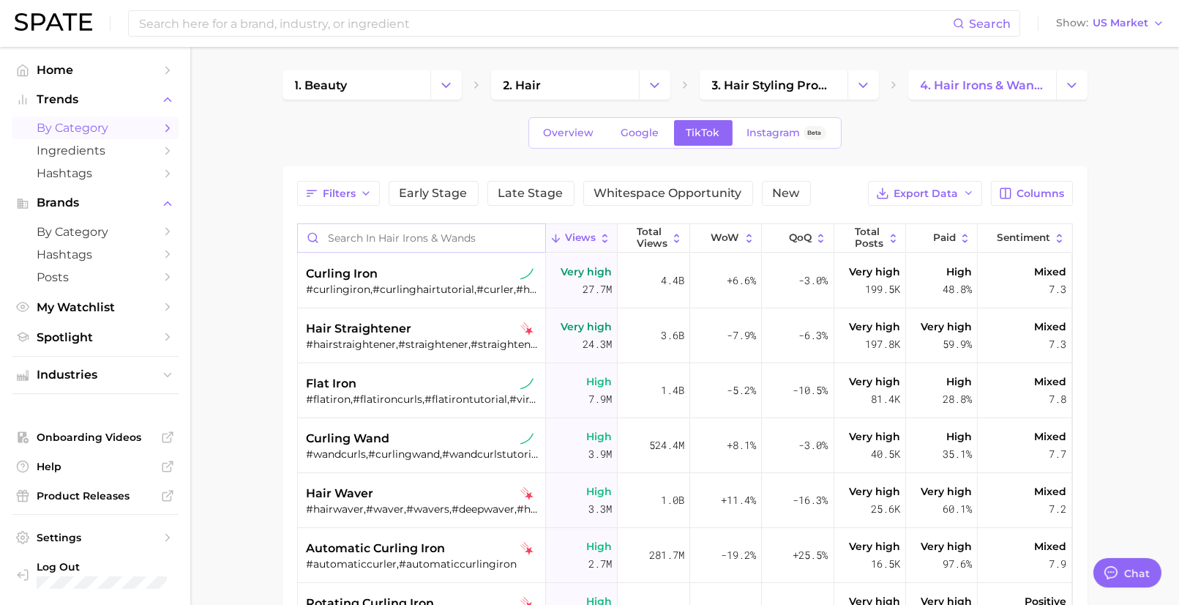
click at [351, 229] on input "Search in hair irons & wands" at bounding box center [421, 238] width 247 height 28
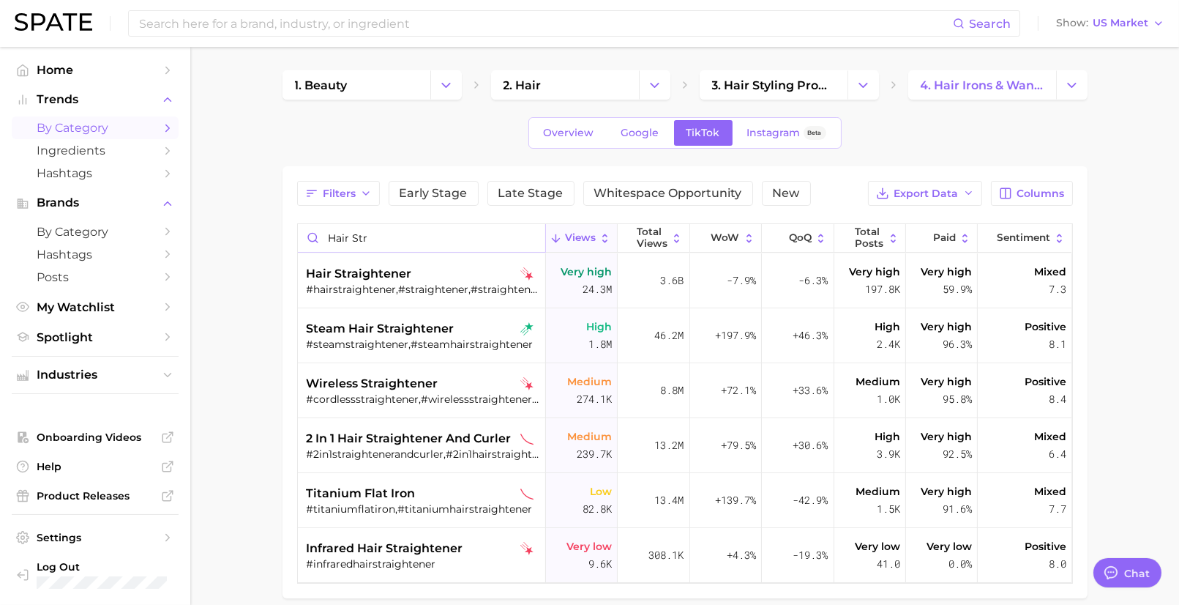
type input "hair str"
click at [411, 237] on input "hair str" at bounding box center [421, 238] width 247 height 28
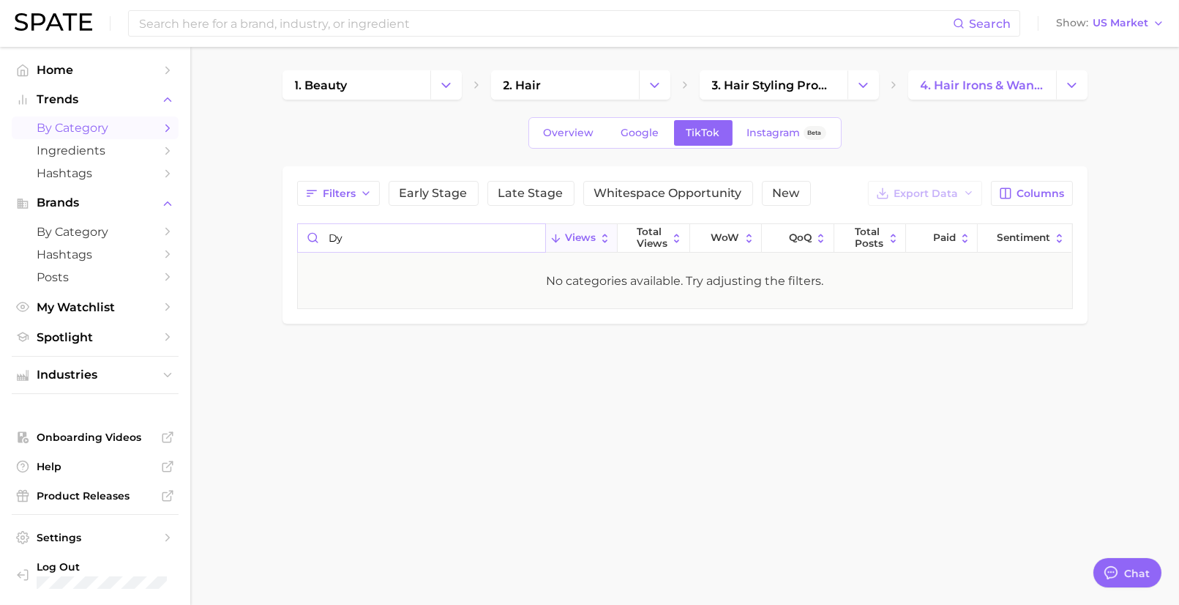
type input "d"
type input "t"
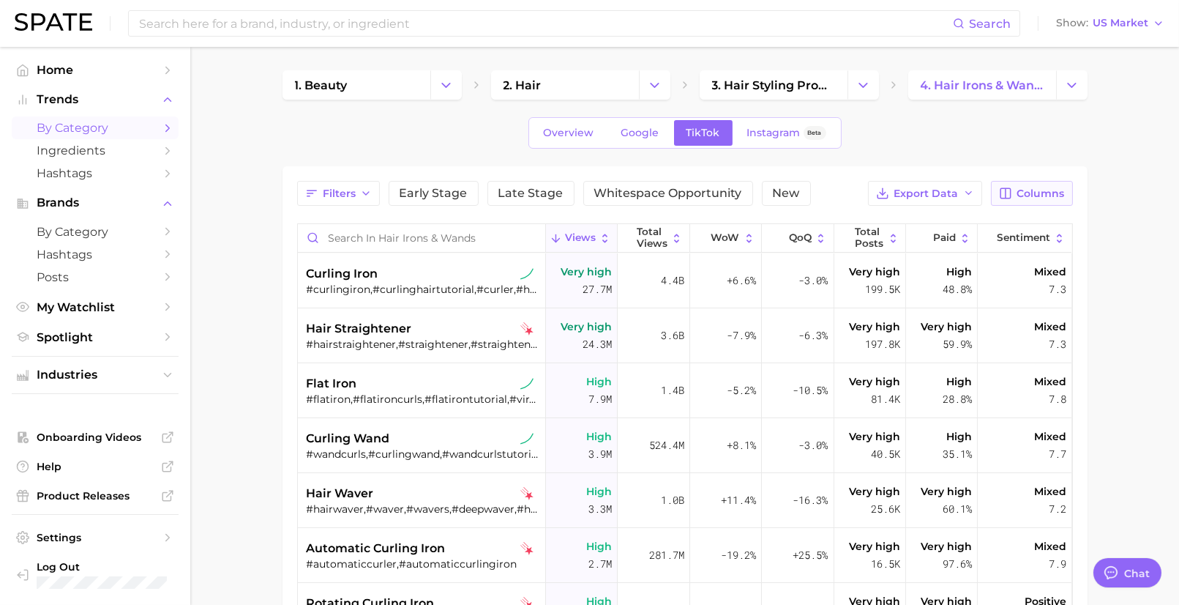
click at [1009, 195] on icon "button" at bounding box center [1005, 193] width 13 height 13
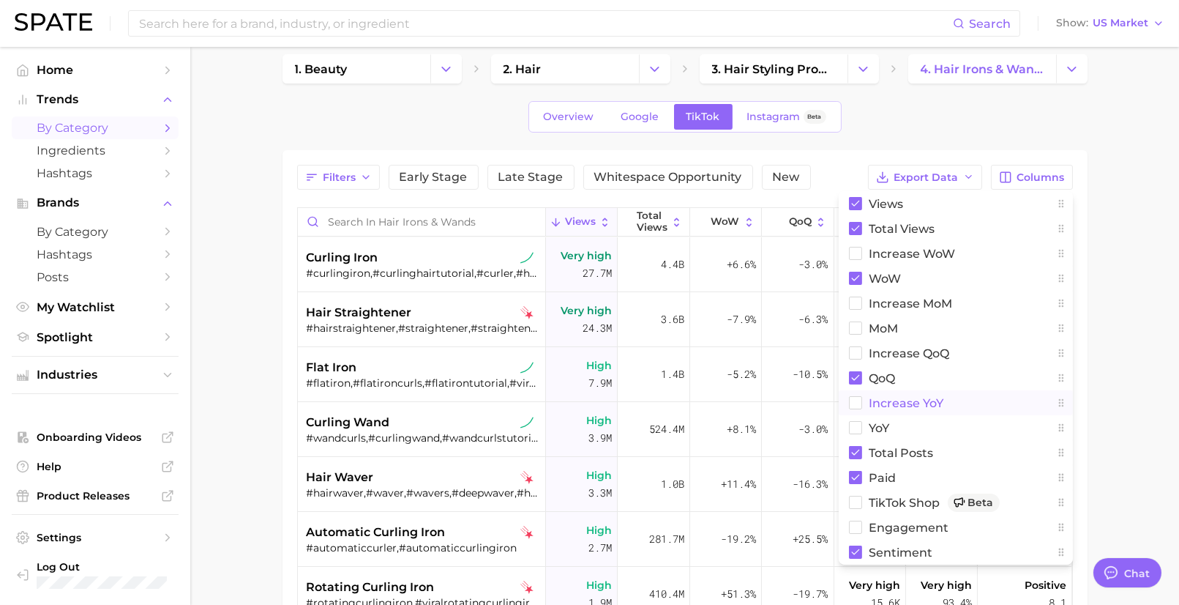
scroll to position [19, 0]
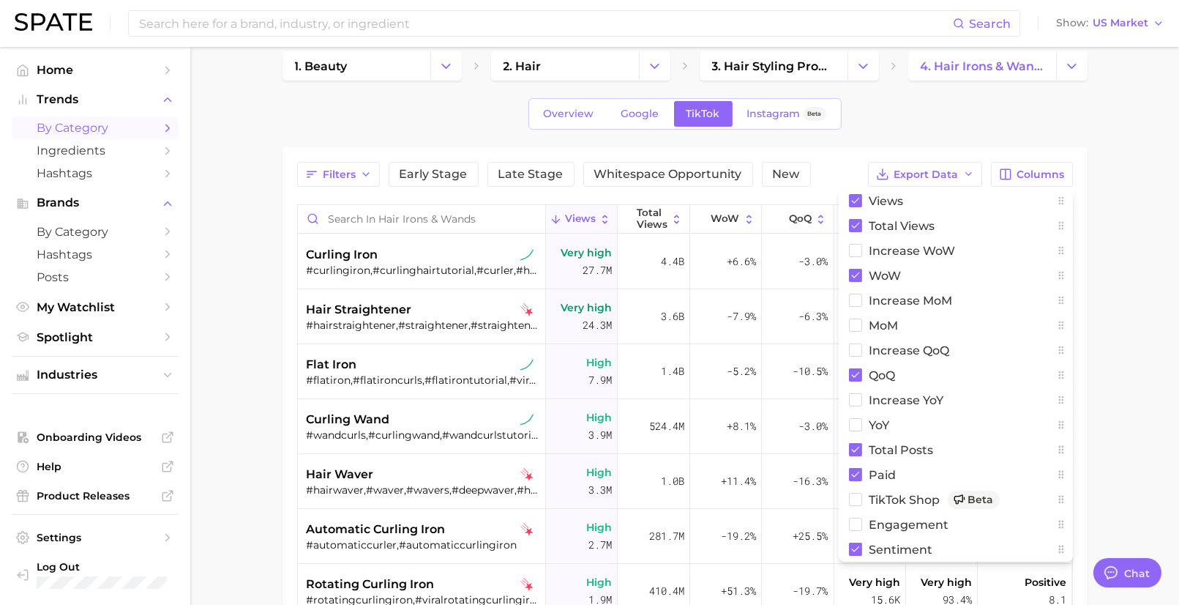
click at [220, 247] on main "1. beauty 2. hair 3. hair styling products 4. hair irons & wands Overview Googl…" at bounding box center [684, 462] width 989 height 869
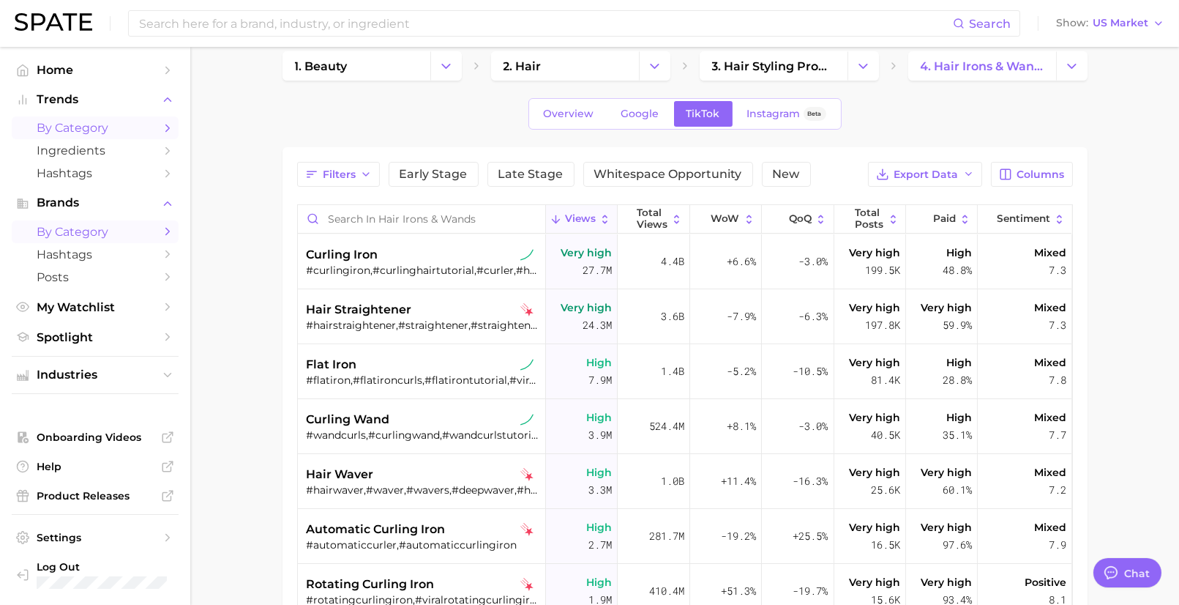
click at [79, 241] on link "by Category" at bounding box center [95, 231] width 167 height 23
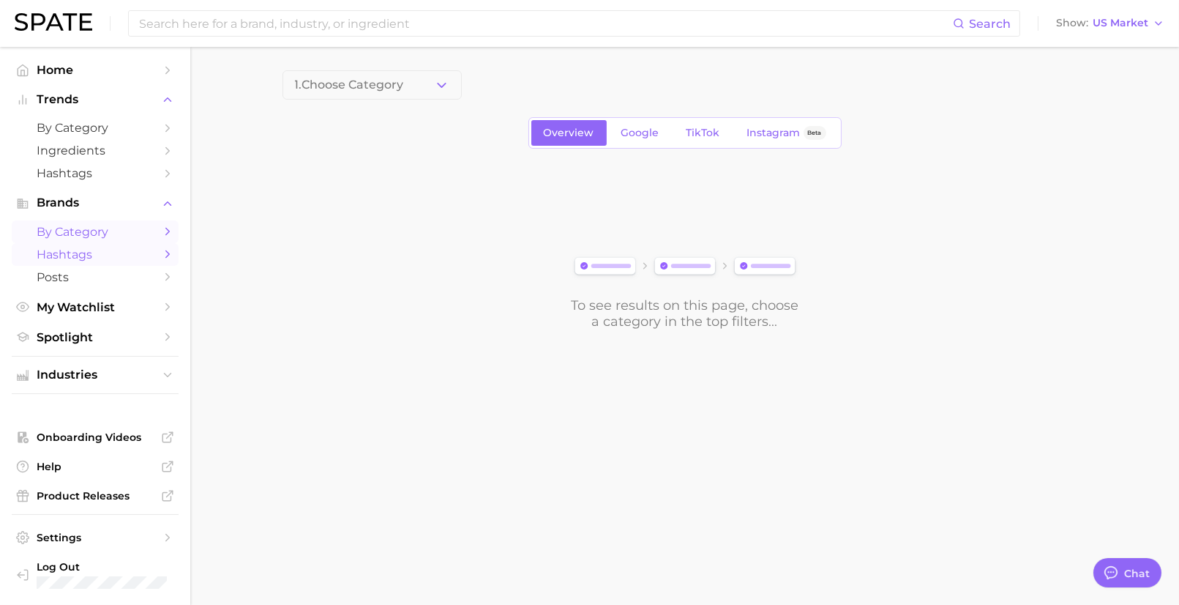
click at [62, 255] on span "Hashtags" at bounding box center [95, 254] width 117 height 14
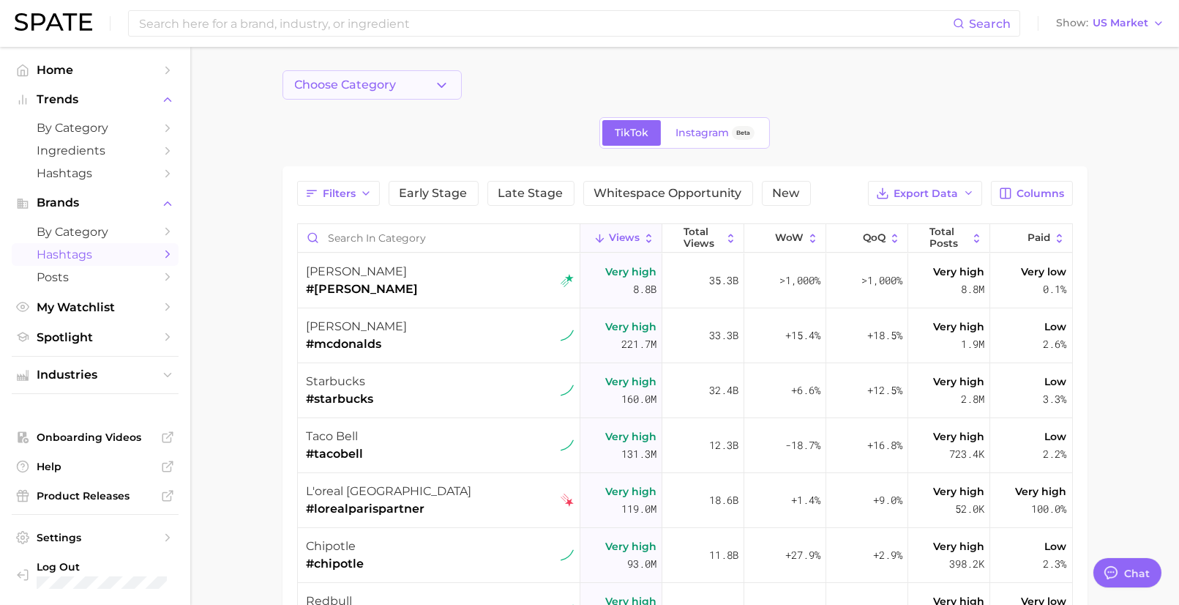
click at [351, 97] on button "Choose Category" at bounding box center [372, 84] width 179 height 29
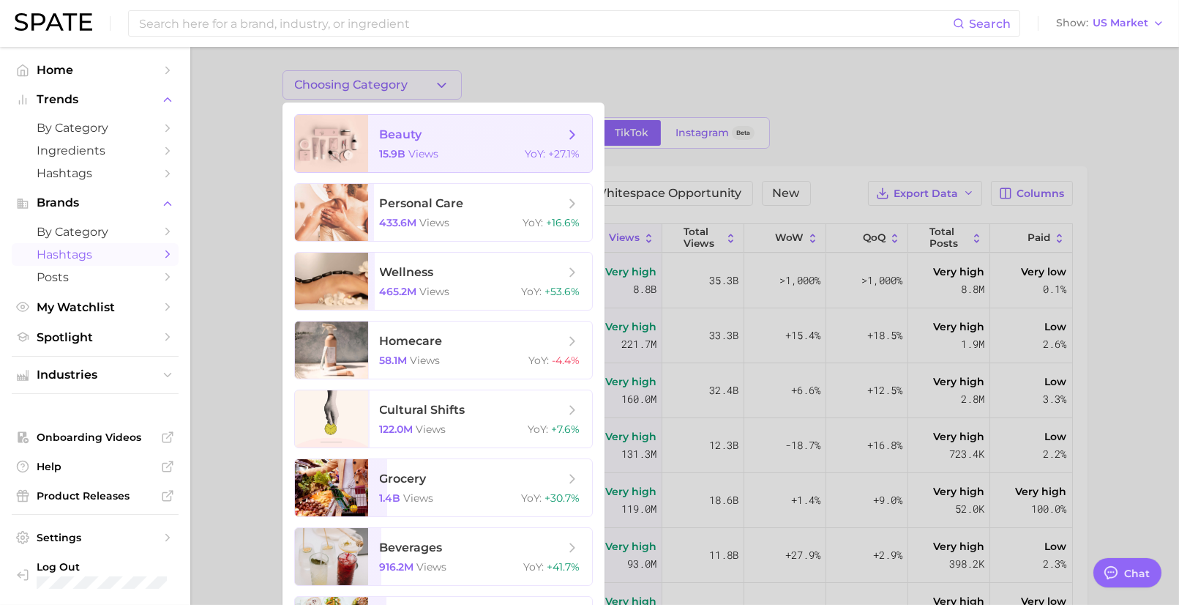
click at [362, 128] on div at bounding box center [331, 143] width 73 height 57
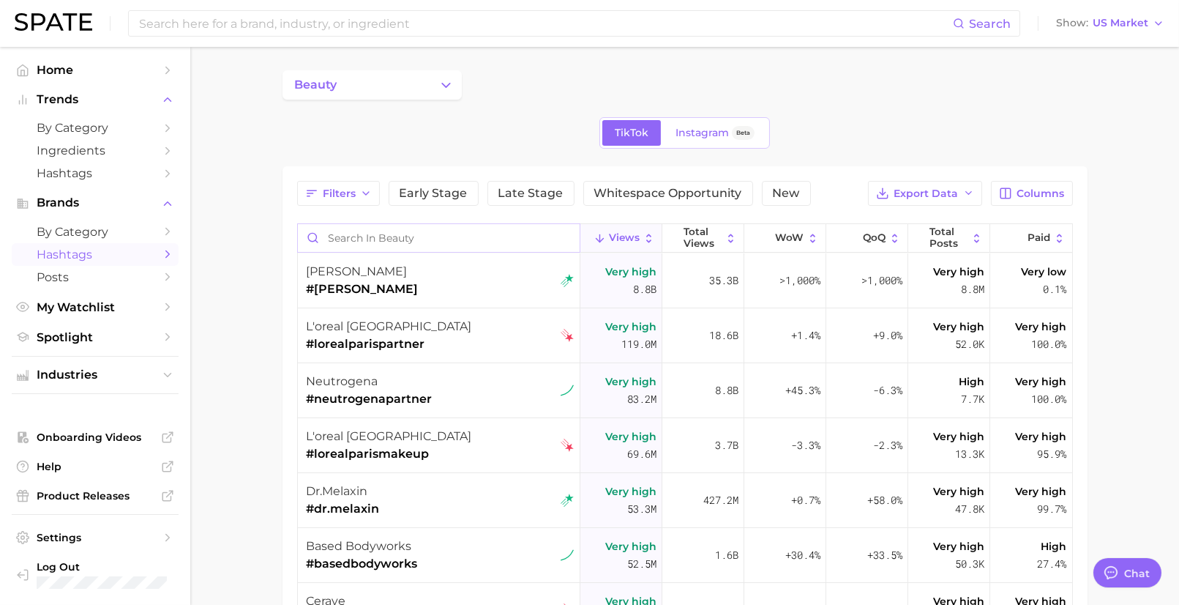
click at [384, 233] on input "Search in beauty" at bounding box center [439, 238] width 282 height 28
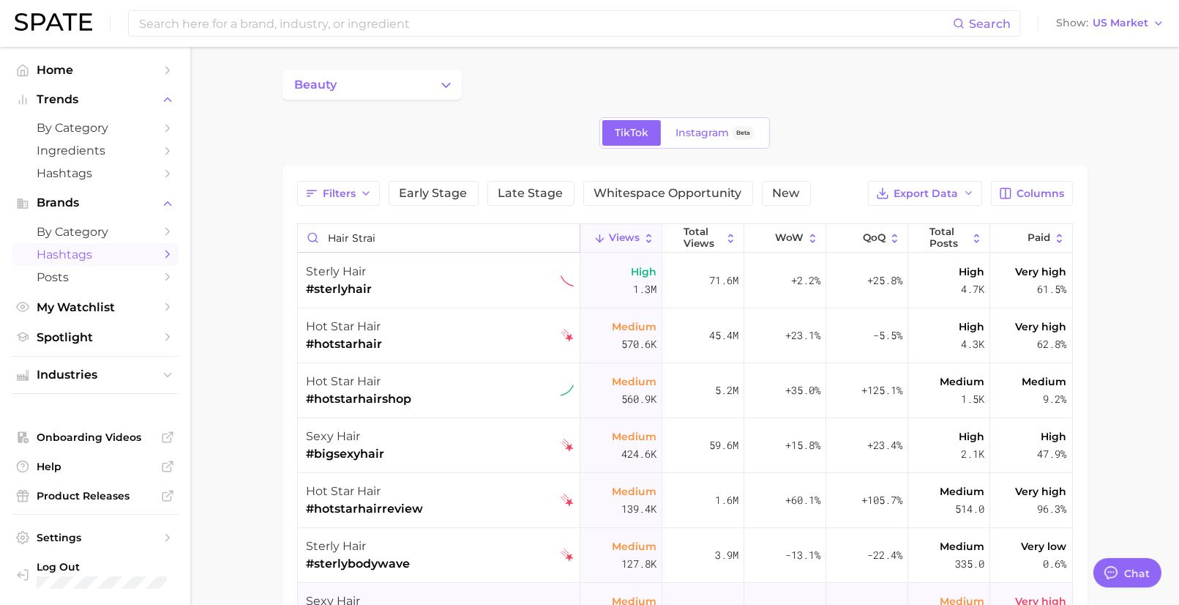
type input "hair strai"
click at [83, 206] on span "Brands" at bounding box center [95, 202] width 117 height 13
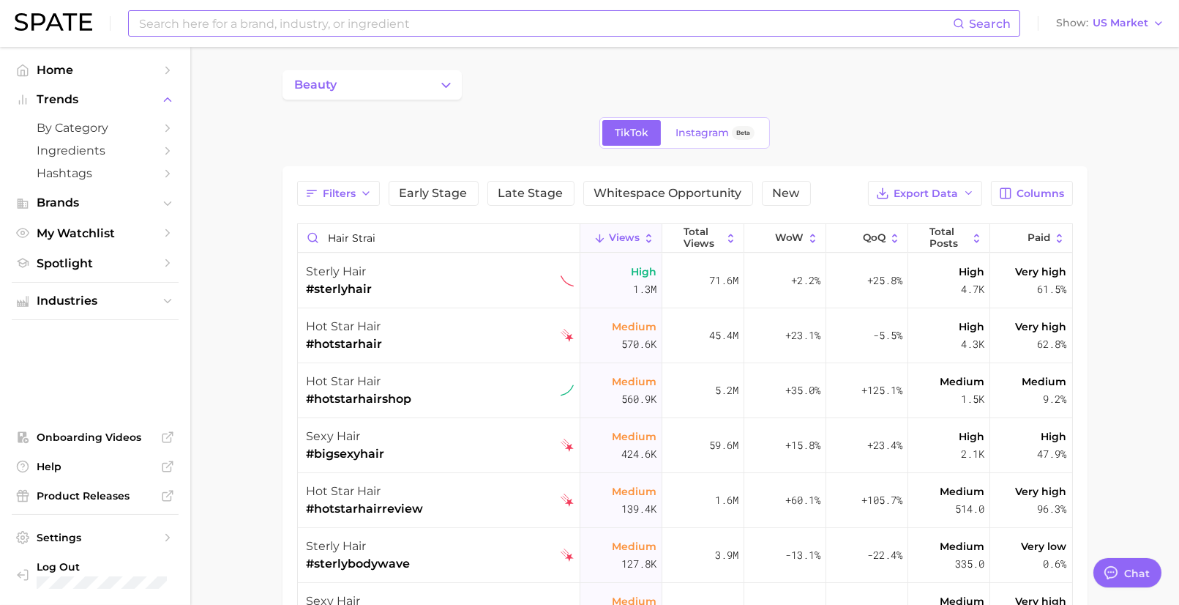
click at [264, 20] on input at bounding box center [546, 23] width 816 height 25
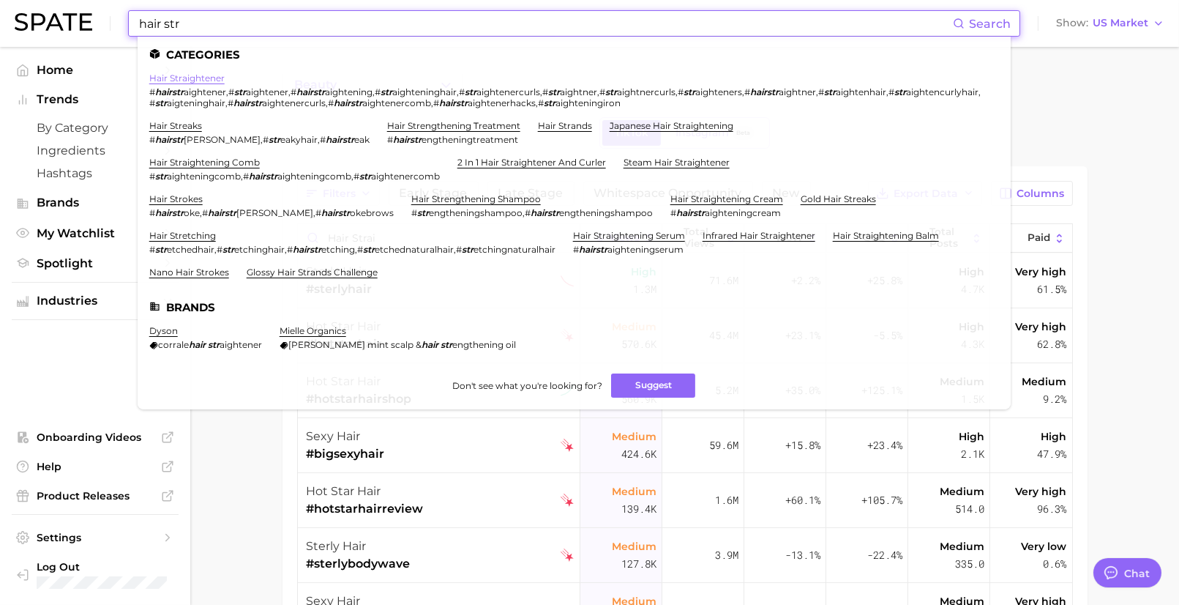
type input "hair str"
click at [215, 76] on link "hair straightener" at bounding box center [186, 77] width 75 height 11
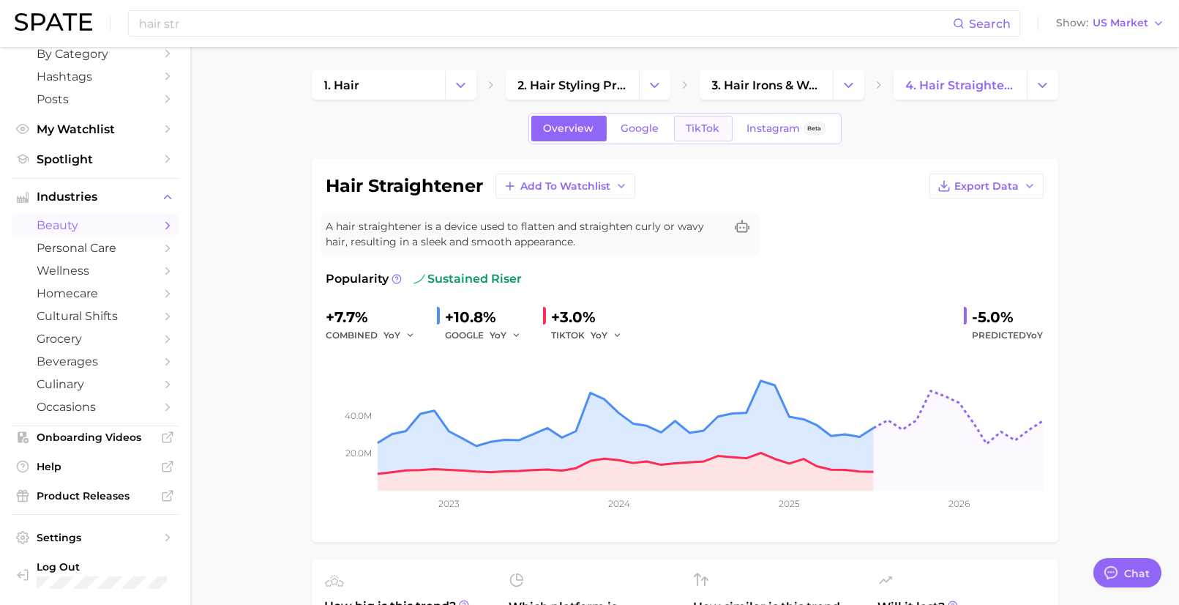
click at [710, 124] on span "TikTok" at bounding box center [704, 128] width 34 height 12
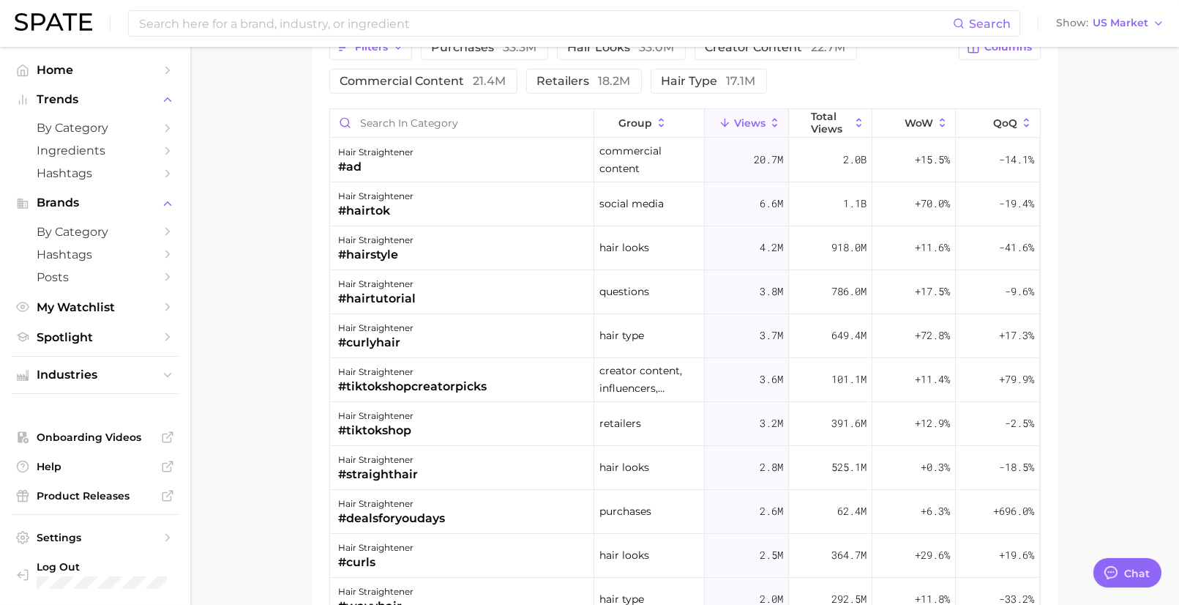
scroll to position [1265, 0]
click at [430, 113] on input "Search in category" at bounding box center [462, 122] width 264 height 28
type input "dyson"
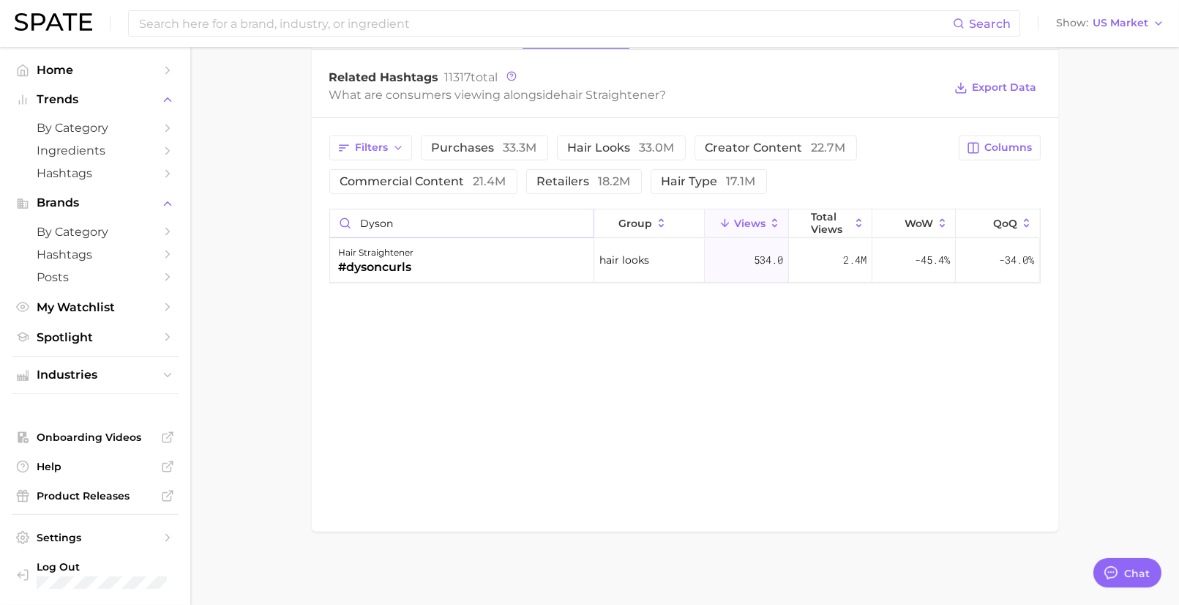
scroll to position [1157, 0]
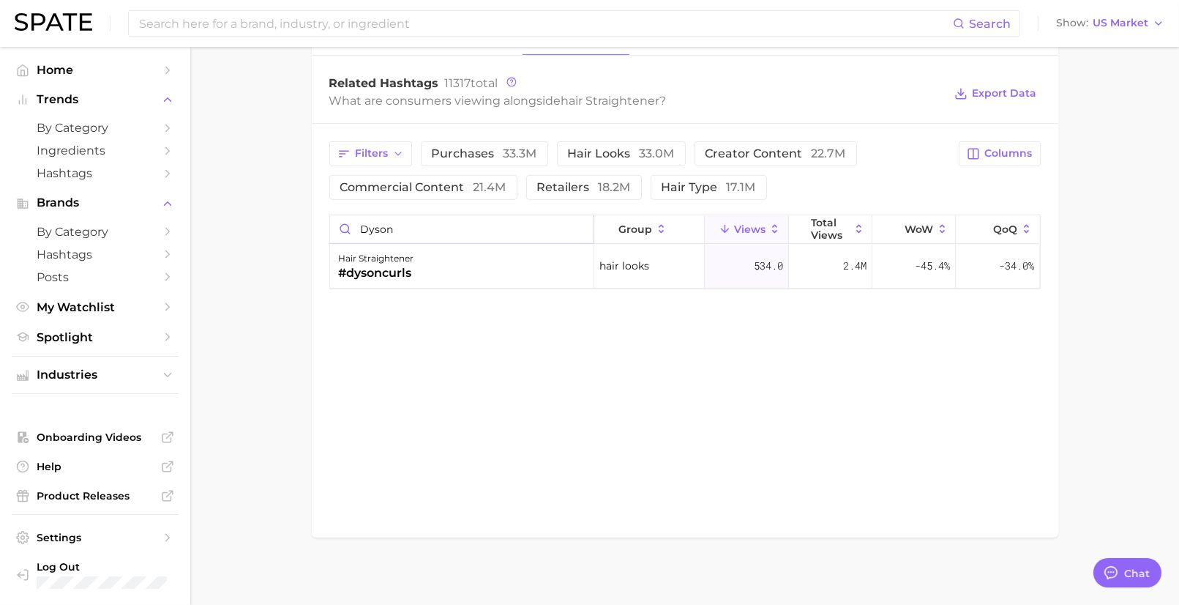
click at [411, 222] on input "dyson" at bounding box center [462, 229] width 264 height 28
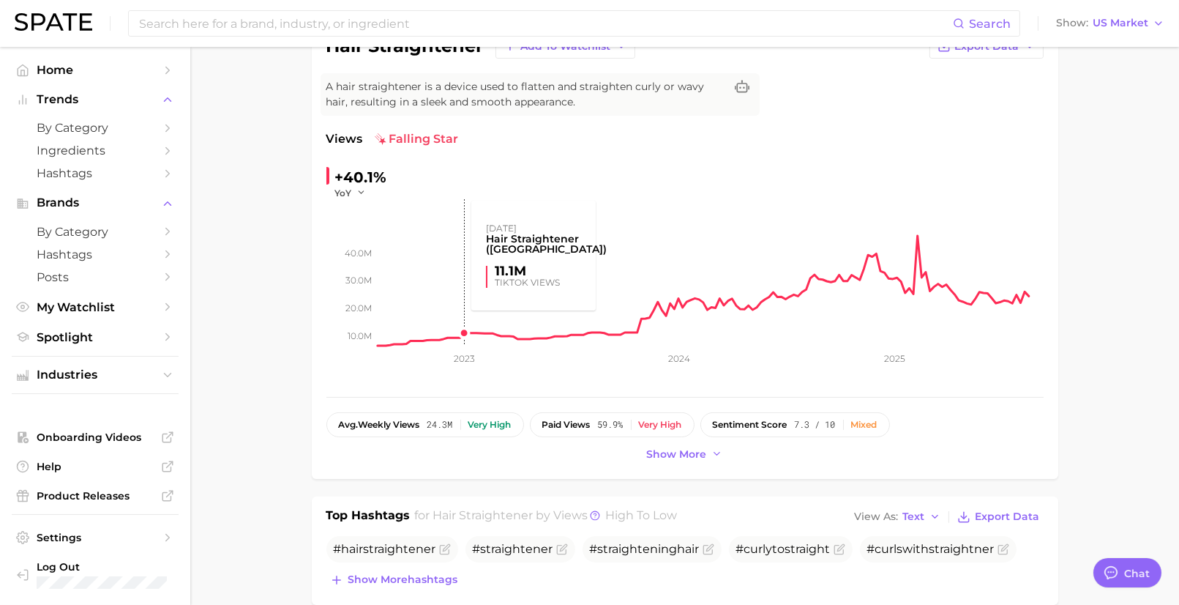
scroll to position [147, 0]
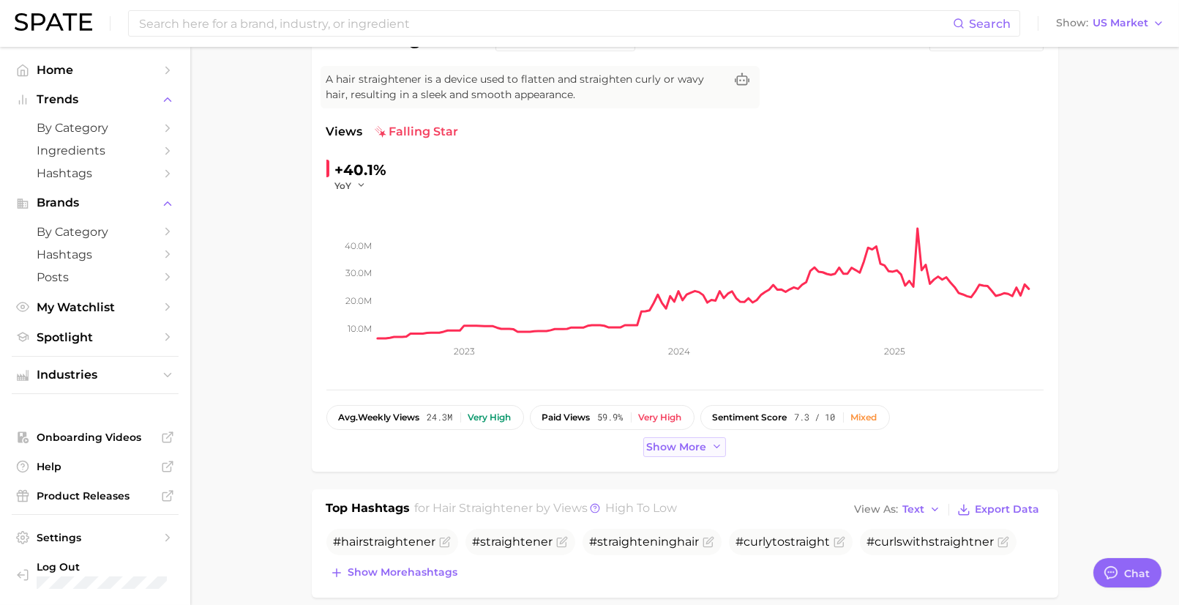
click at [671, 450] on span "Show more" at bounding box center [677, 447] width 60 height 12
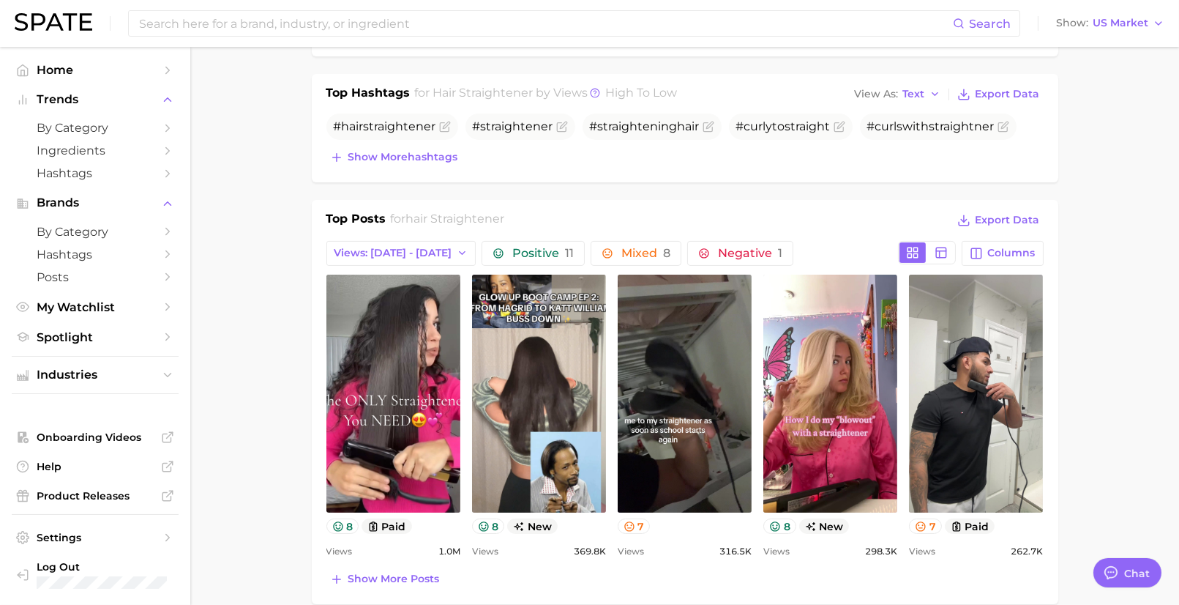
scroll to position [659, 0]
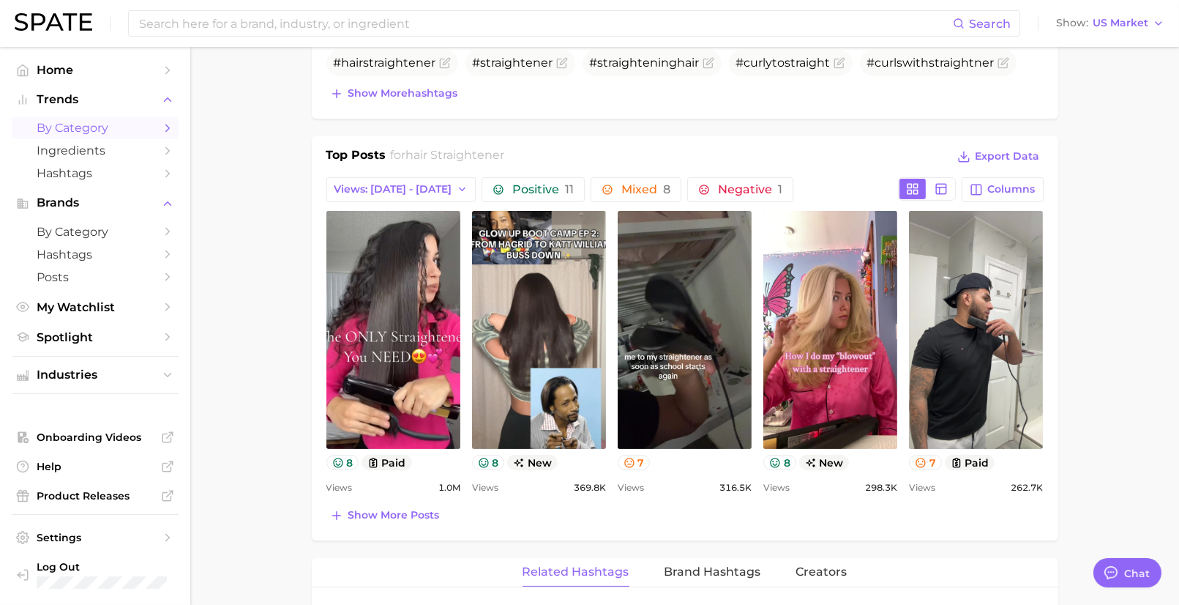
click at [98, 128] on span "by Category" at bounding box center [95, 128] width 117 height 14
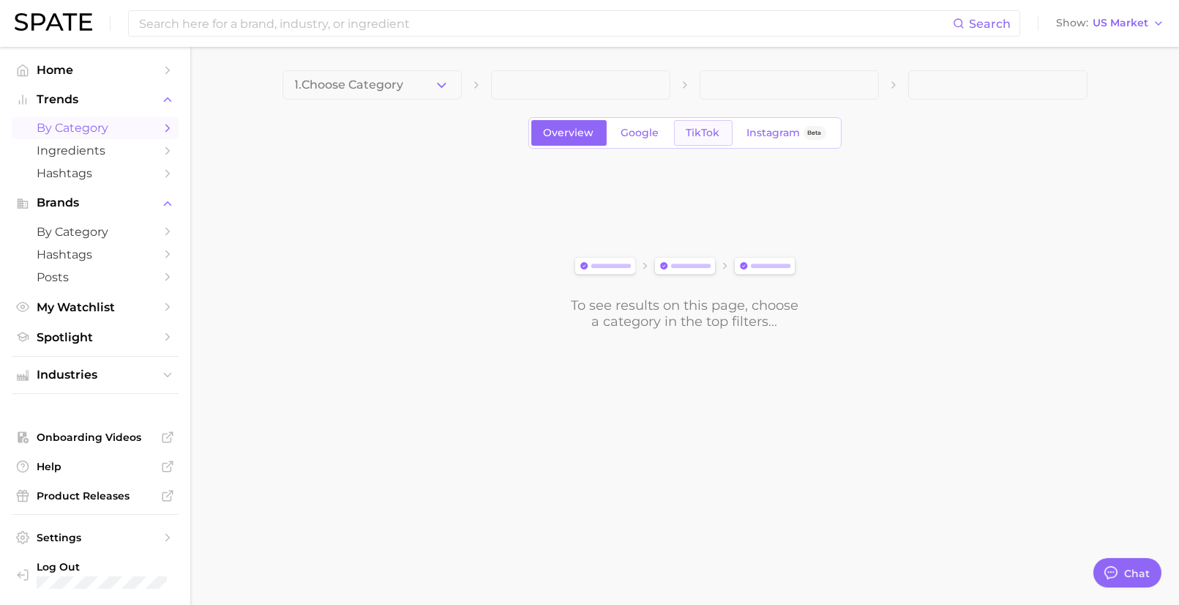
click at [685, 125] on link "TikTok" at bounding box center [703, 133] width 59 height 26
click at [383, 91] on span "1. Choose Category" at bounding box center [349, 84] width 109 height 13
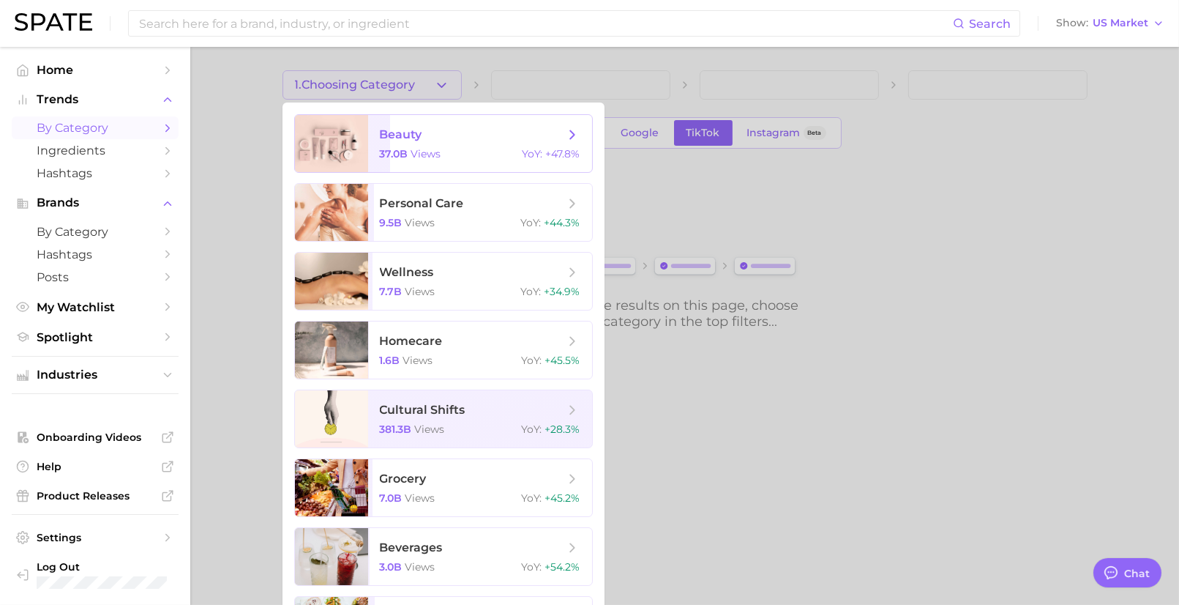
click at [384, 132] on span "beauty" at bounding box center [401, 134] width 42 height 14
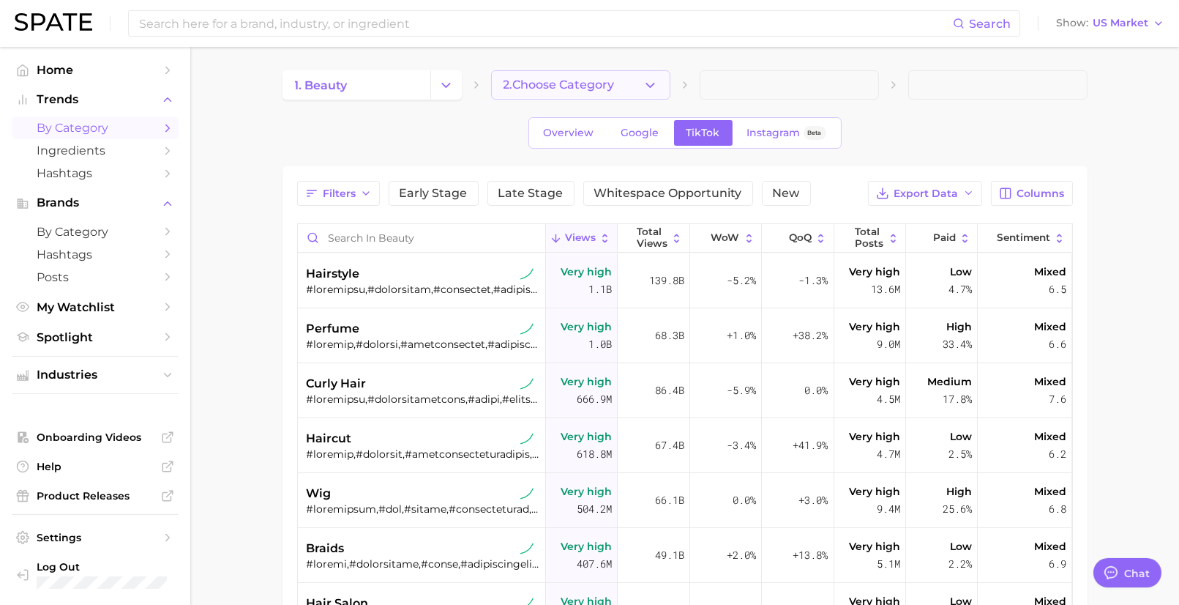
click at [550, 94] on button "2. Choose Category" at bounding box center [580, 84] width 179 height 29
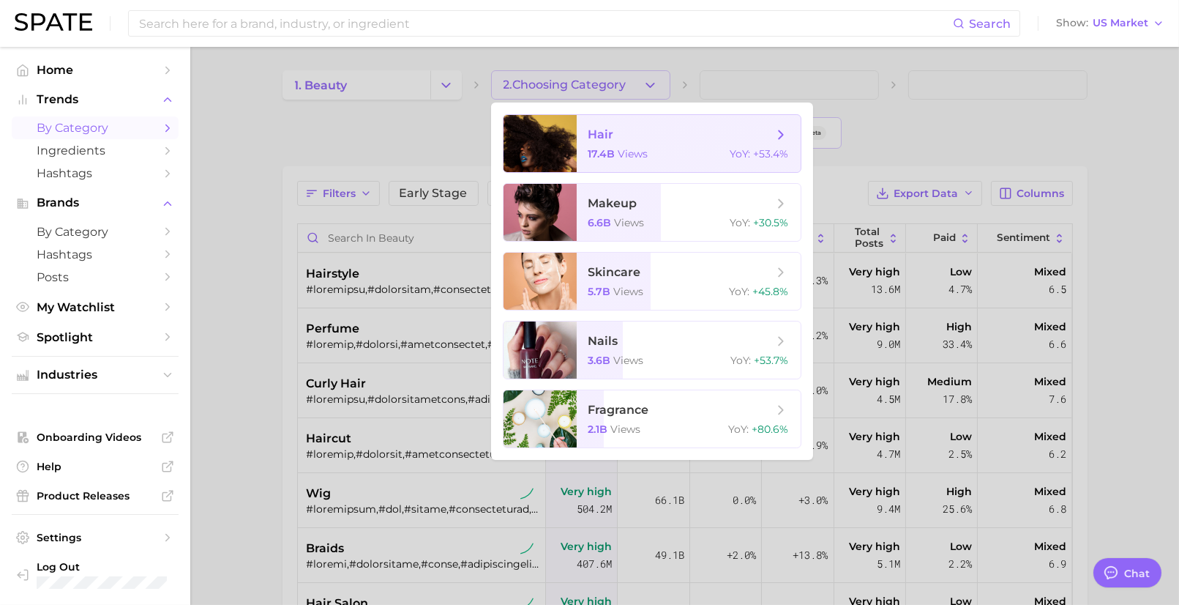
click at [567, 159] on div at bounding box center [540, 143] width 73 height 57
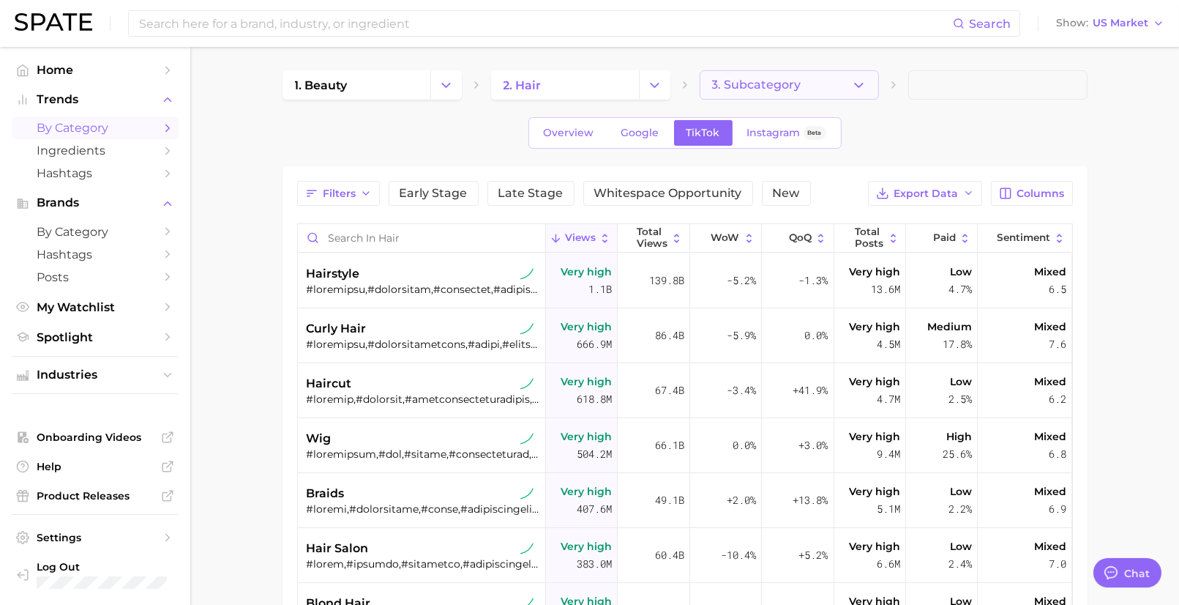
click at [783, 87] on span "3. Subcategory" at bounding box center [756, 84] width 89 height 13
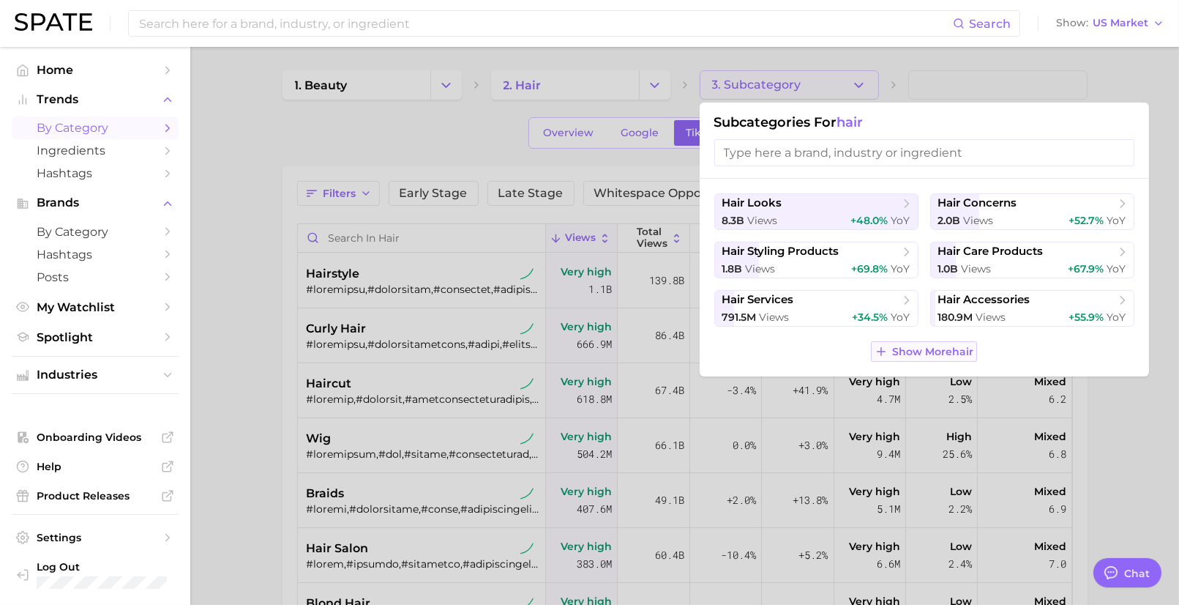
click at [919, 354] on span "Show More hair" at bounding box center [932, 352] width 81 height 12
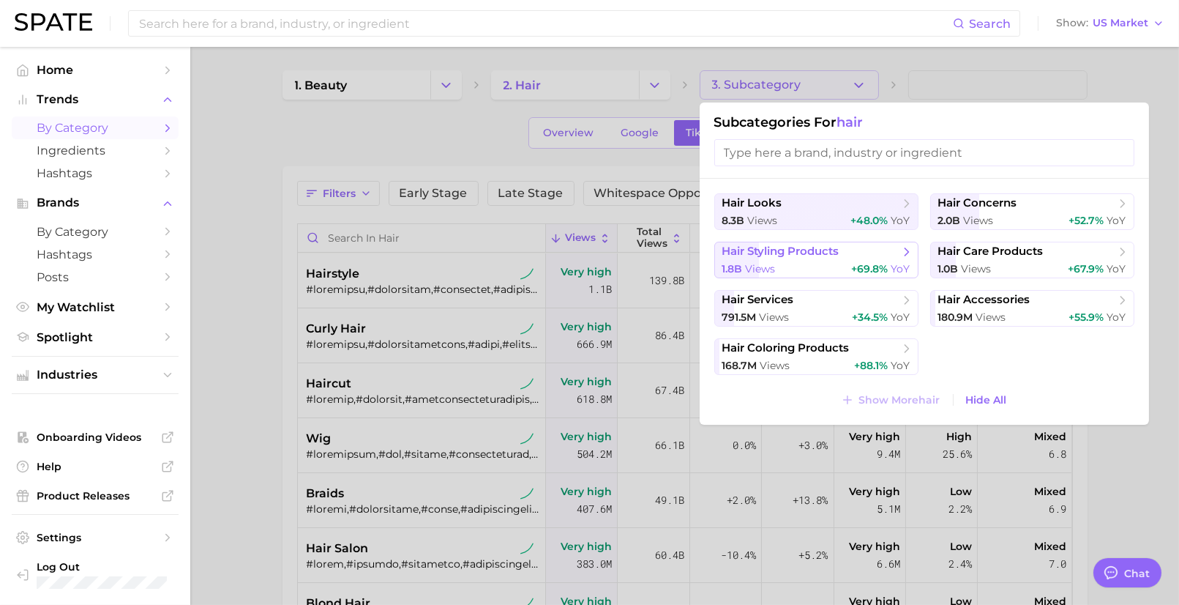
click at [861, 262] on span "+69.8%" at bounding box center [870, 268] width 37 height 13
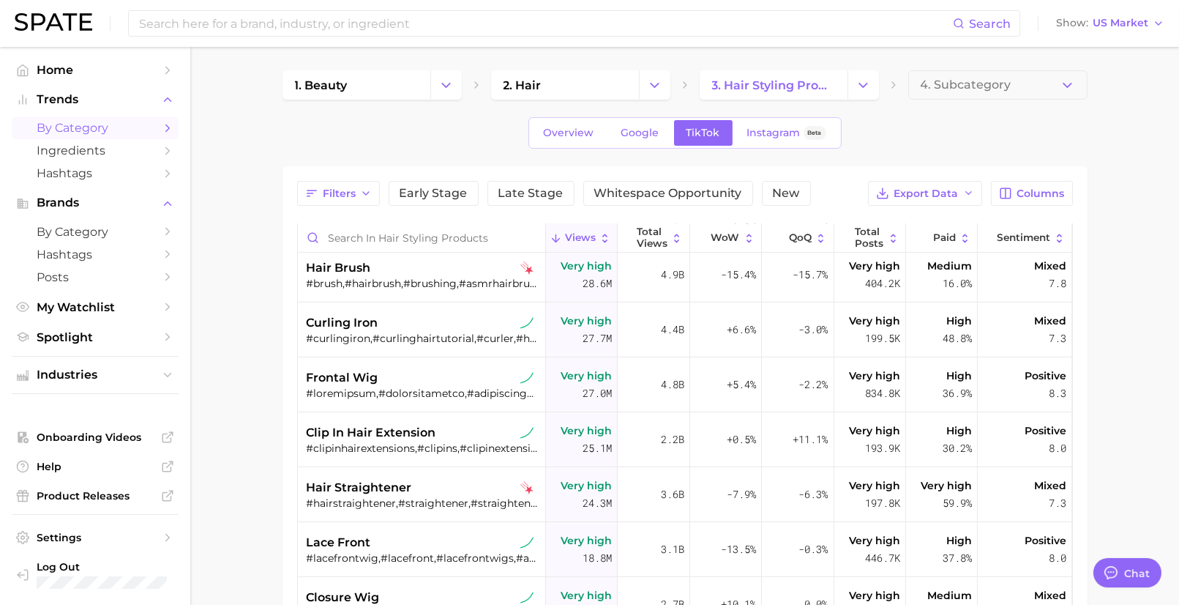
scroll to position [572, 0]
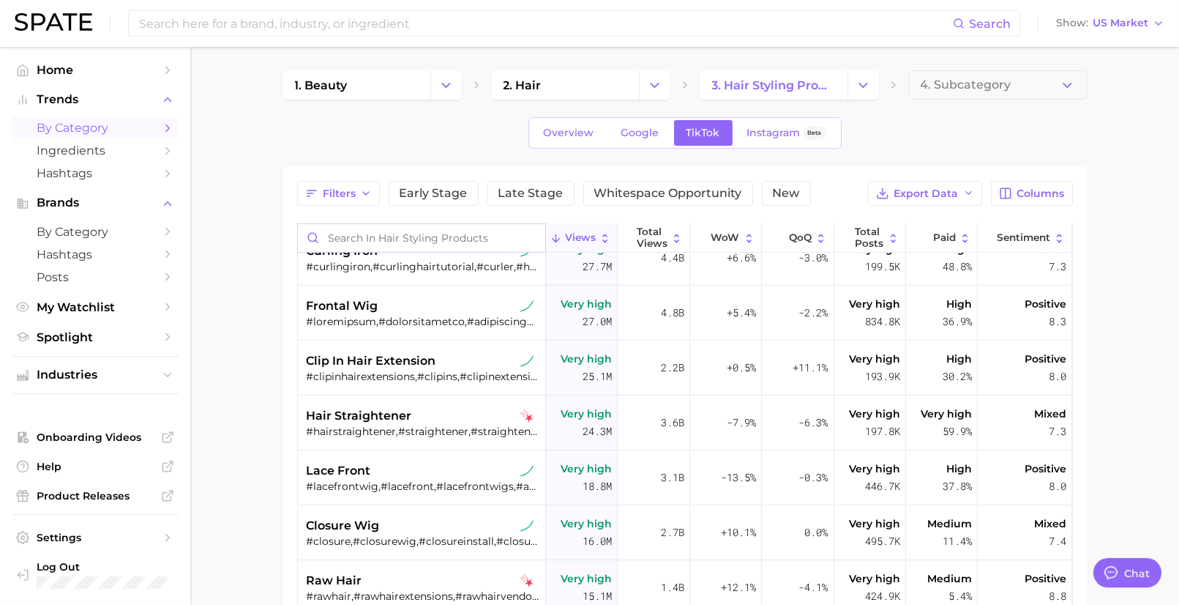
click at [366, 235] on input "Search in hair styling products" at bounding box center [421, 238] width 247 height 28
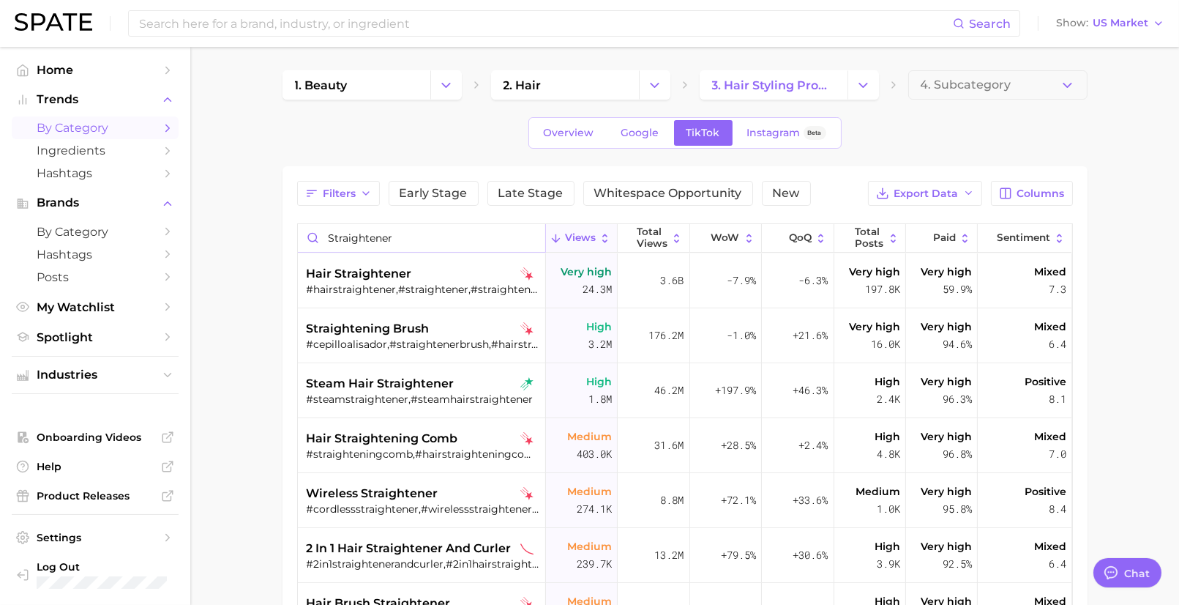
click at [378, 229] on input "straightener" at bounding box center [421, 238] width 247 height 28
click at [378, 230] on input "straightener" at bounding box center [421, 238] width 247 height 28
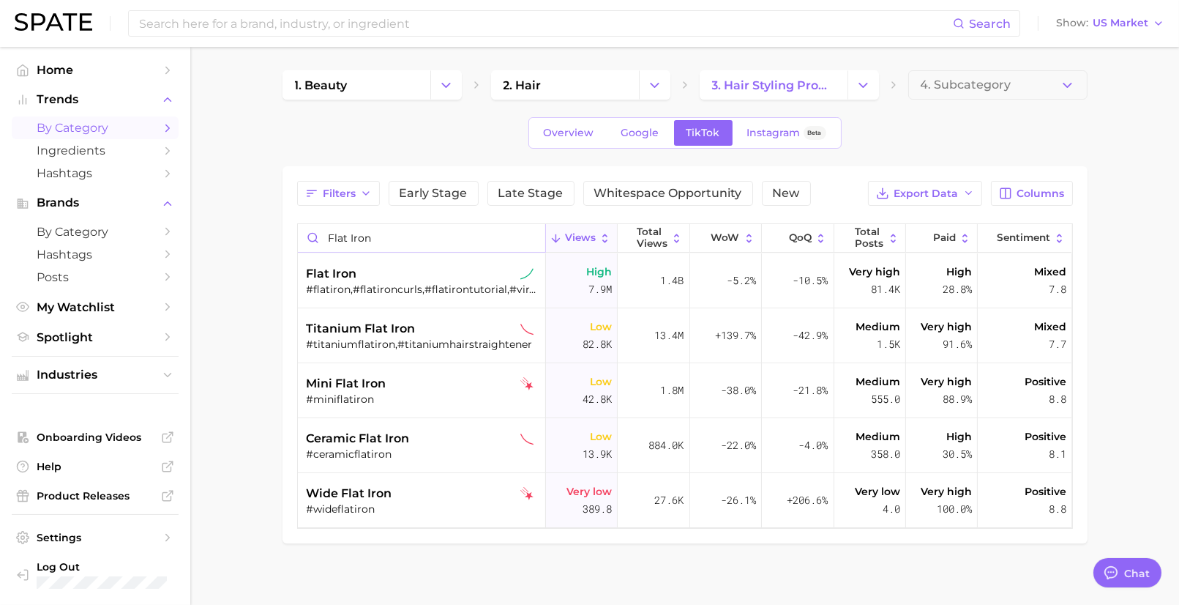
type input "flat iron"
click at [114, 147] on span "Ingredients" at bounding box center [95, 150] width 117 height 14
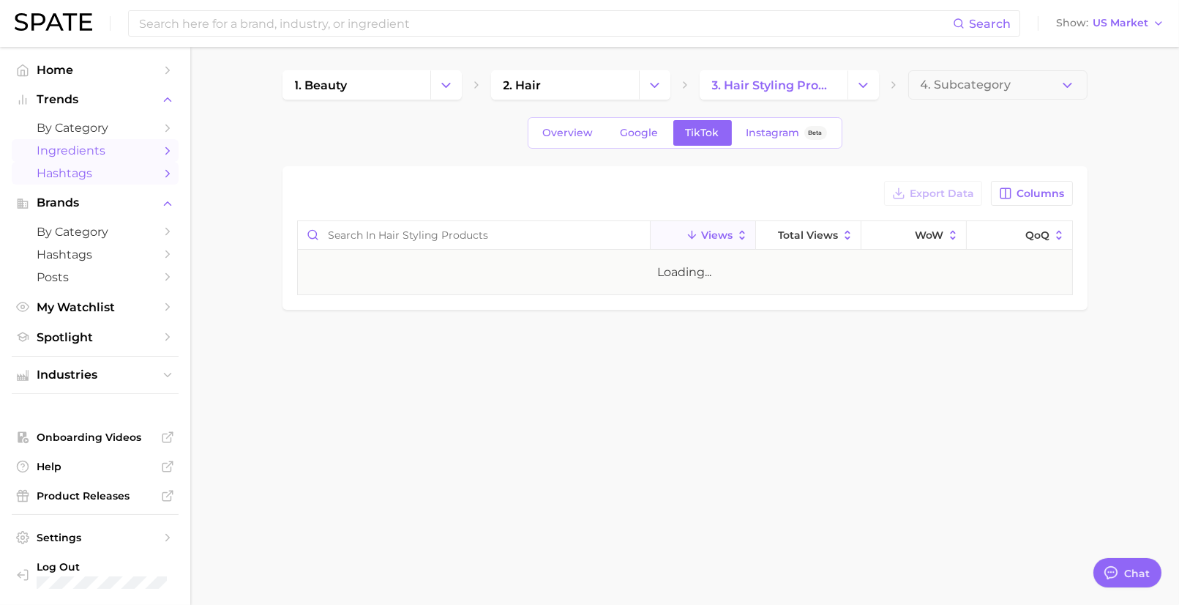
click at [112, 165] on link "Hashtags" at bounding box center [95, 173] width 167 height 23
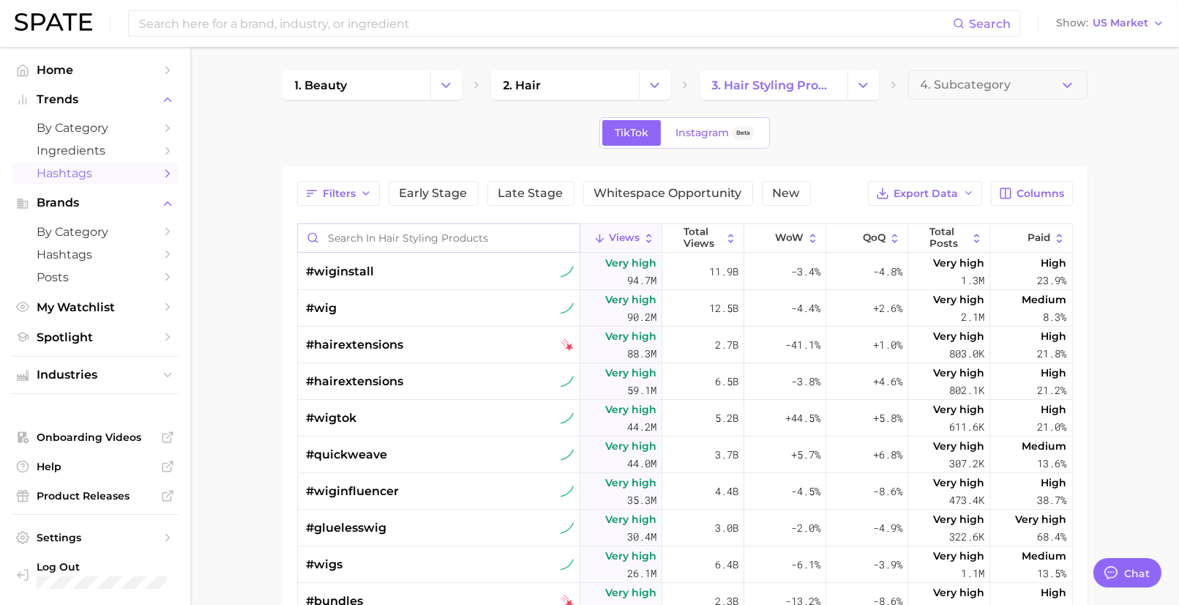
click at [340, 245] on input "Search in hair styling products" at bounding box center [439, 238] width 282 height 28
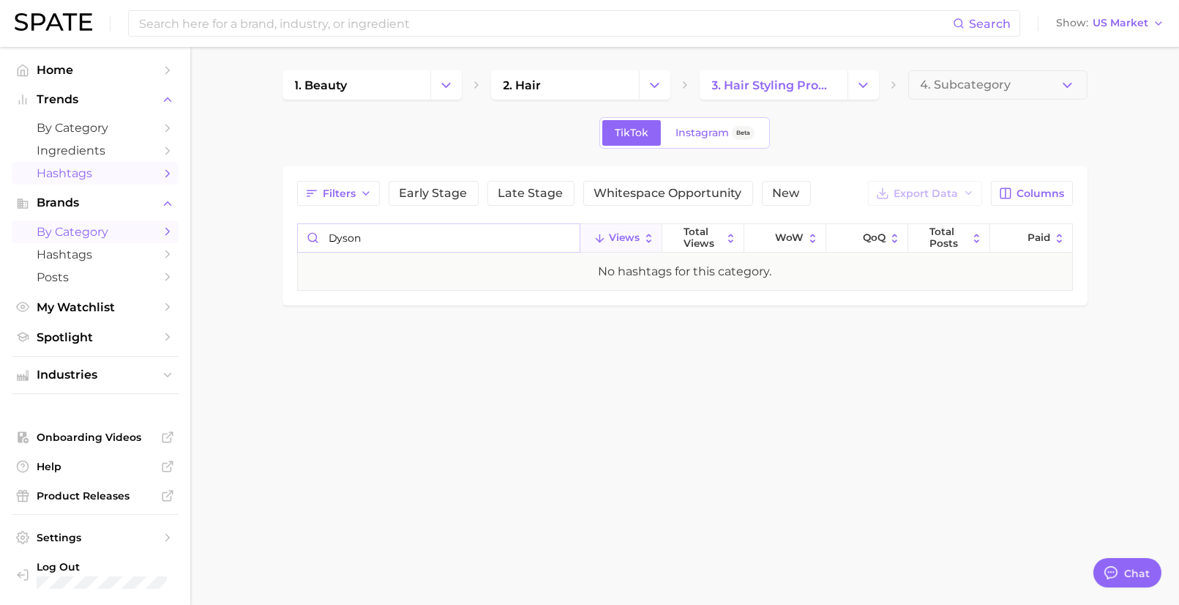
type input "dyson"
click at [94, 222] on link "by Category" at bounding box center [95, 231] width 167 height 23
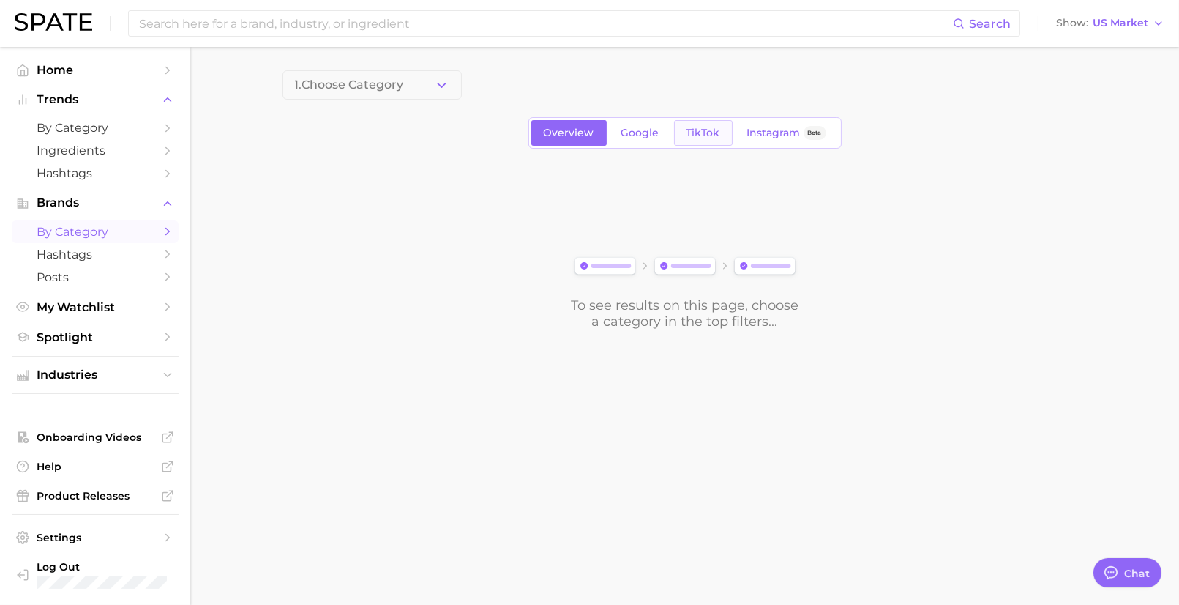
click at [697, 127] on span "TikTok" at bounding box center [704, 133] width 34 height 12
click at [387, 92] on button "Choose Category" at bounding box center [372, 84] width 179 height 29
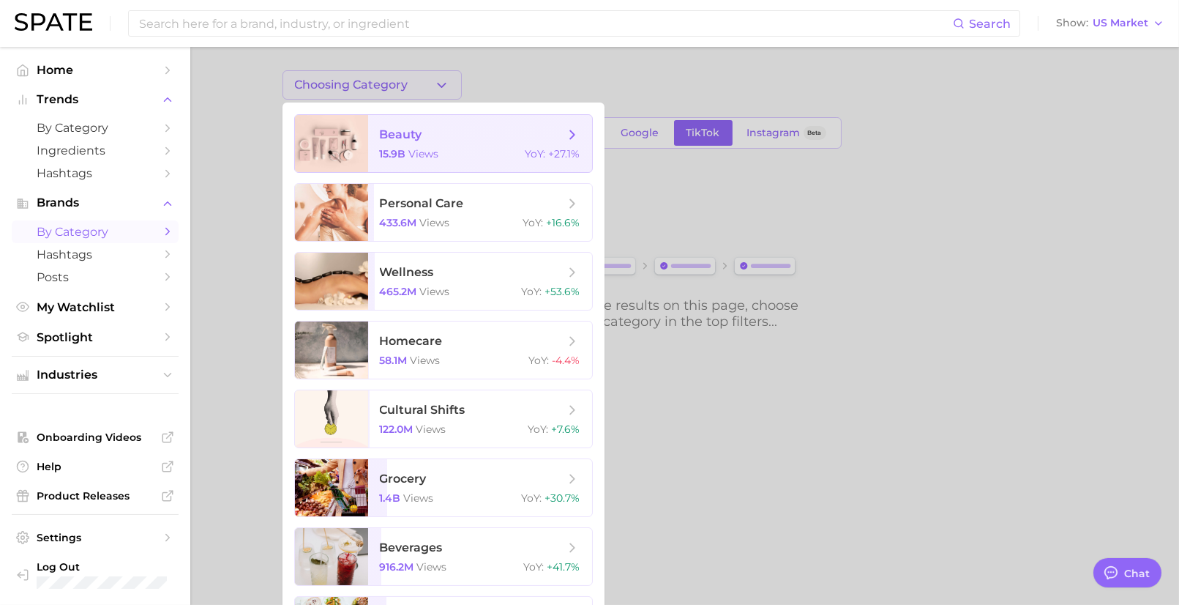
click at [390, 136] on span "beauty" at bounding box center [401, 134] width 42 height 14
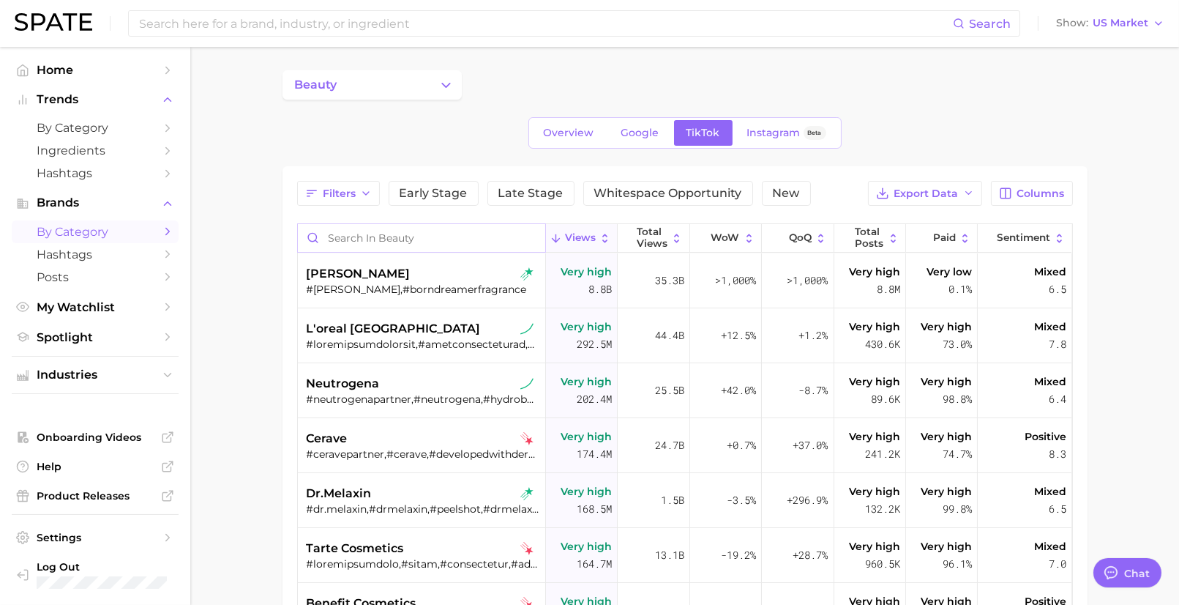
click at [389, 229] on input "Search in beauty" at bounding box center [421, 238] width 247 height 28
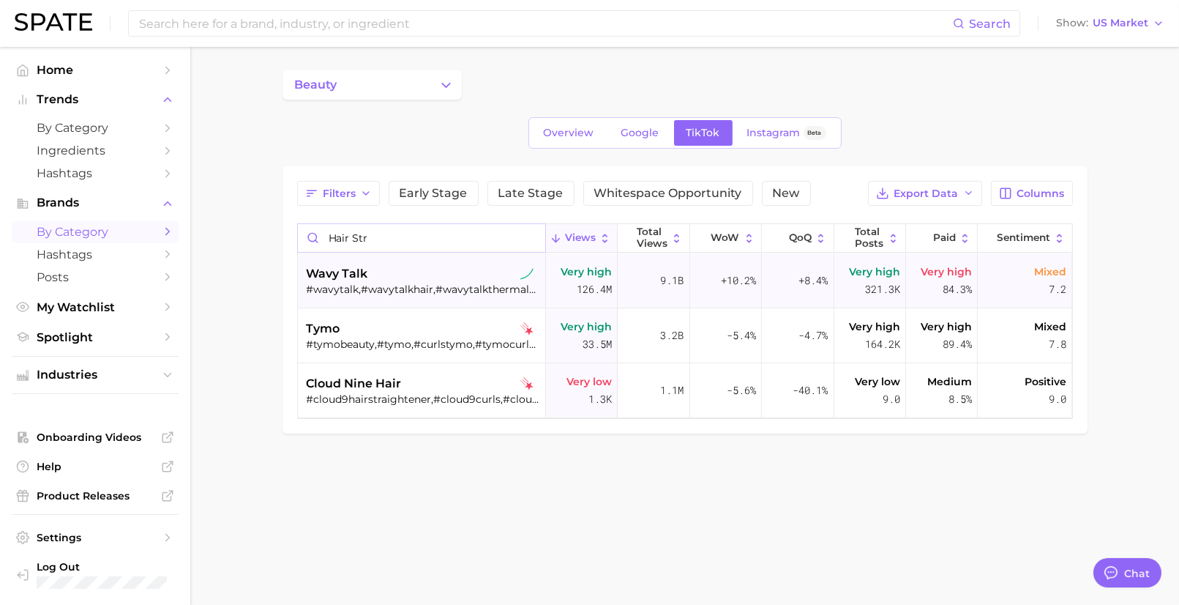
type input "hair str"
click at [393, 272] on div "wavy talk" at bounding box center [424, 274] width 234 height 18
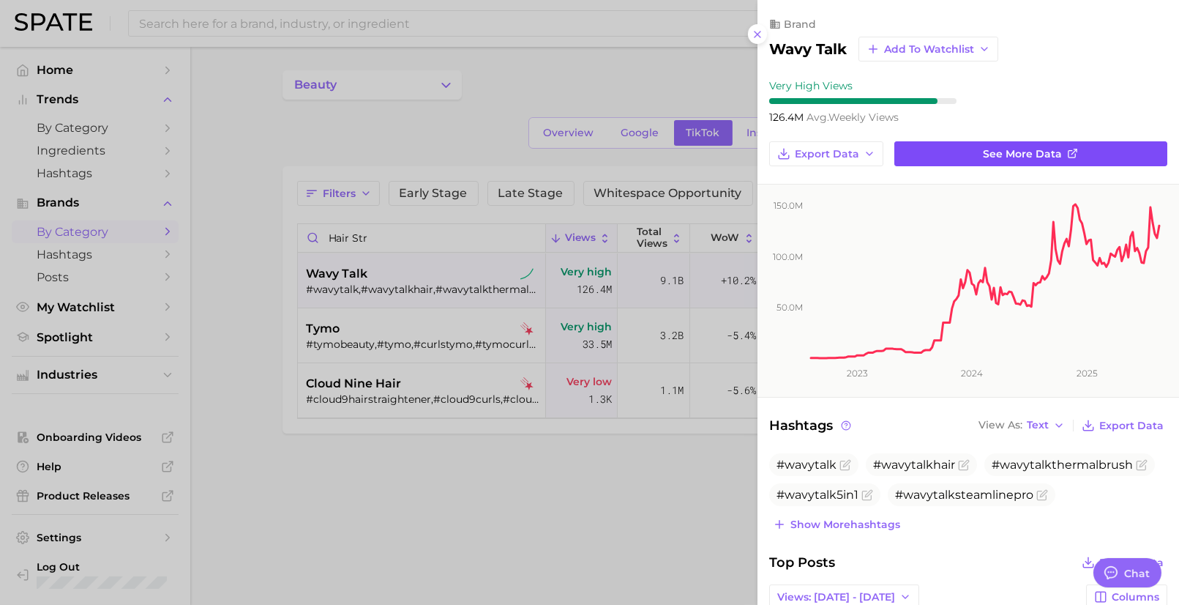
click at [1002, 142] on link "See more data" at bounding box center [1031, 153] width 273 height 25
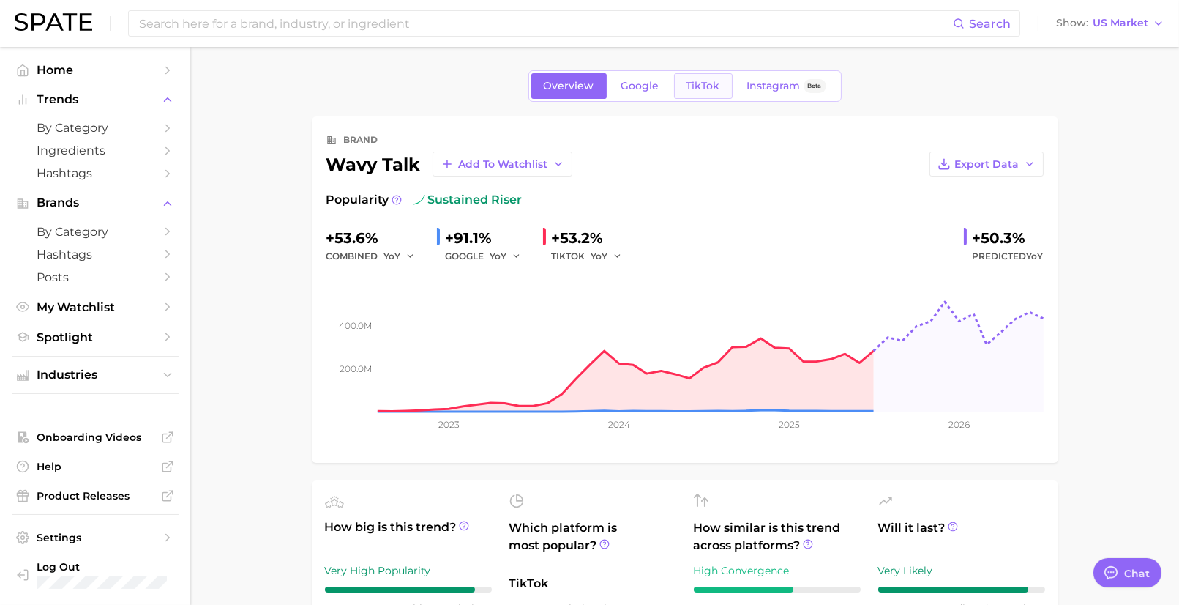
click at [697, 86] on span "TikTok" at bounding box center [704, 86] width 34 height 12
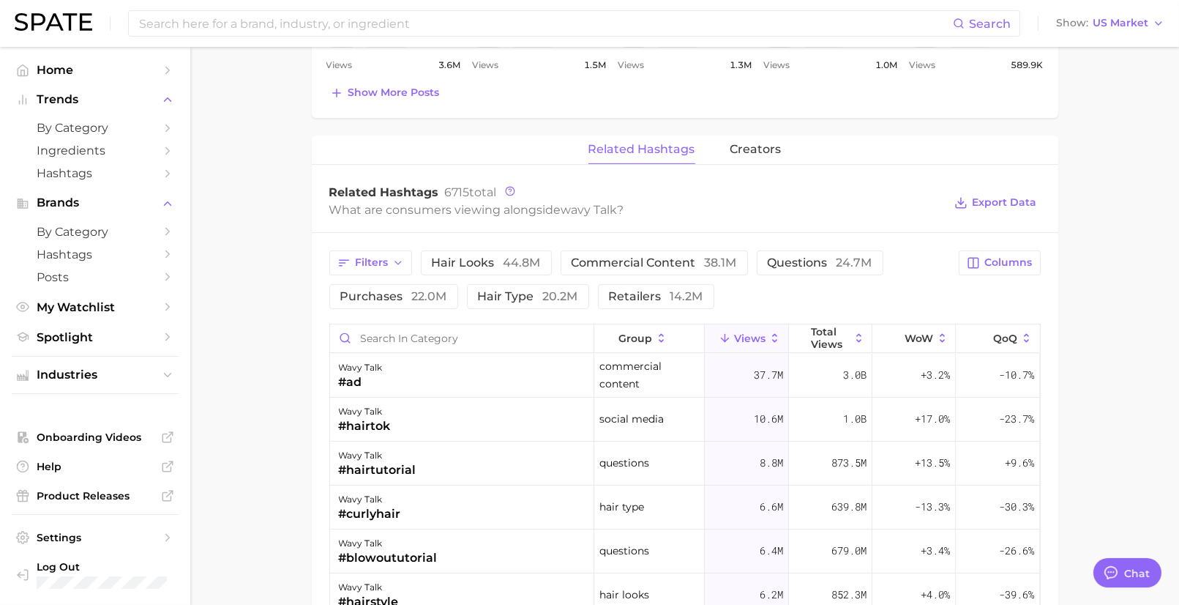
scroll to position [979, 0]
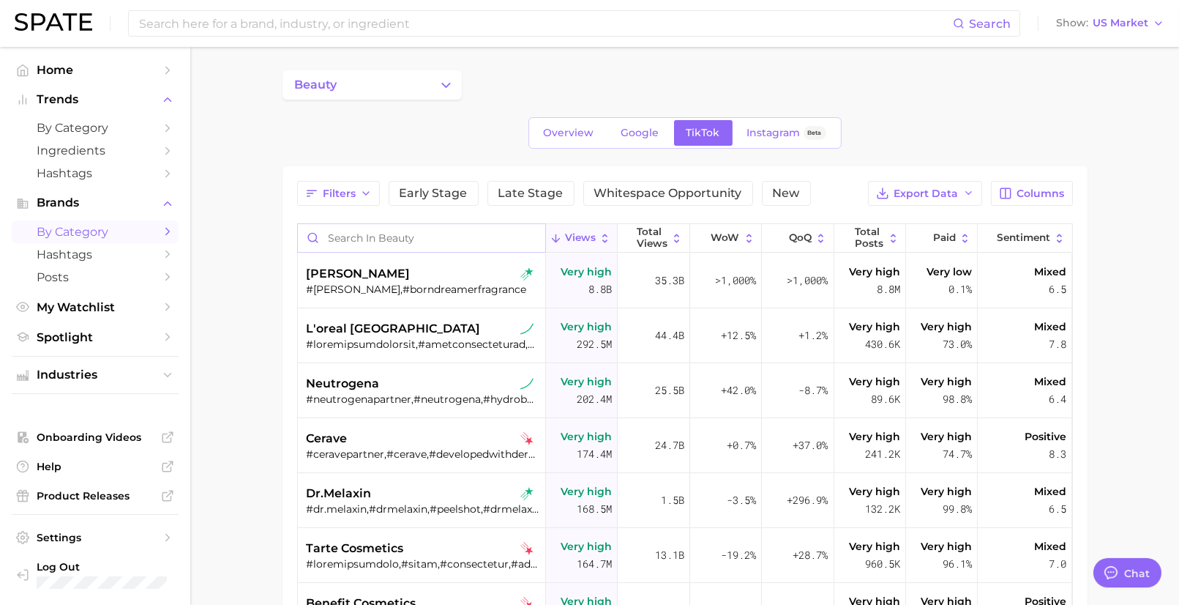
click at [456, 243] on input "Search in beauty" at bounding box center [421, 238] width 247 height 28
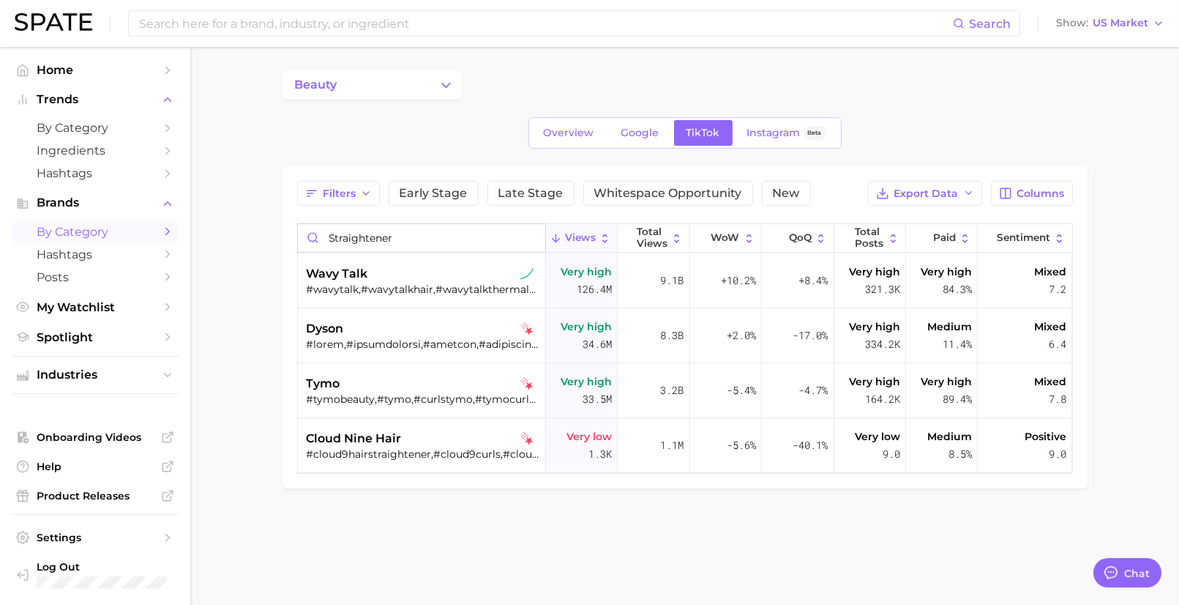
click at [379, 234] on input "straightener" at bounding box center [421, 238] width 247 height 28
type input "h"
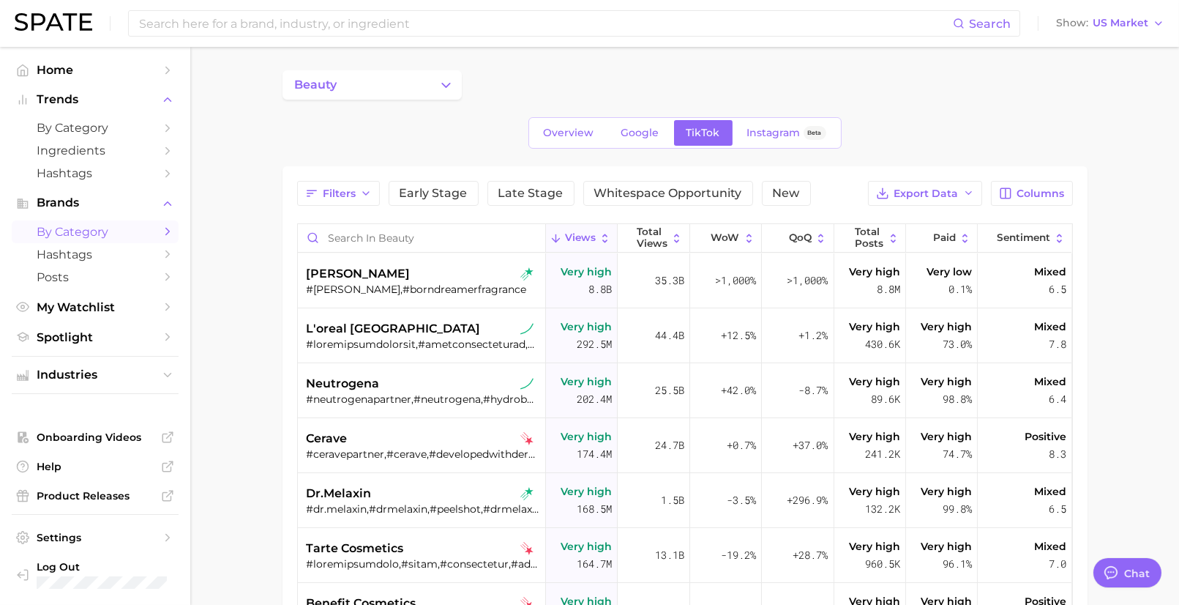
click at [88, 230] on span "by Category" at bounding box center [95, 232] width 117 height 14
click at [165, 237] on icon "Sidebar" at bounding box center [167, 231] width 13 height 13
click at [164, 270] on link "Posts" at bounding box center [95, 277] width 167 height 23
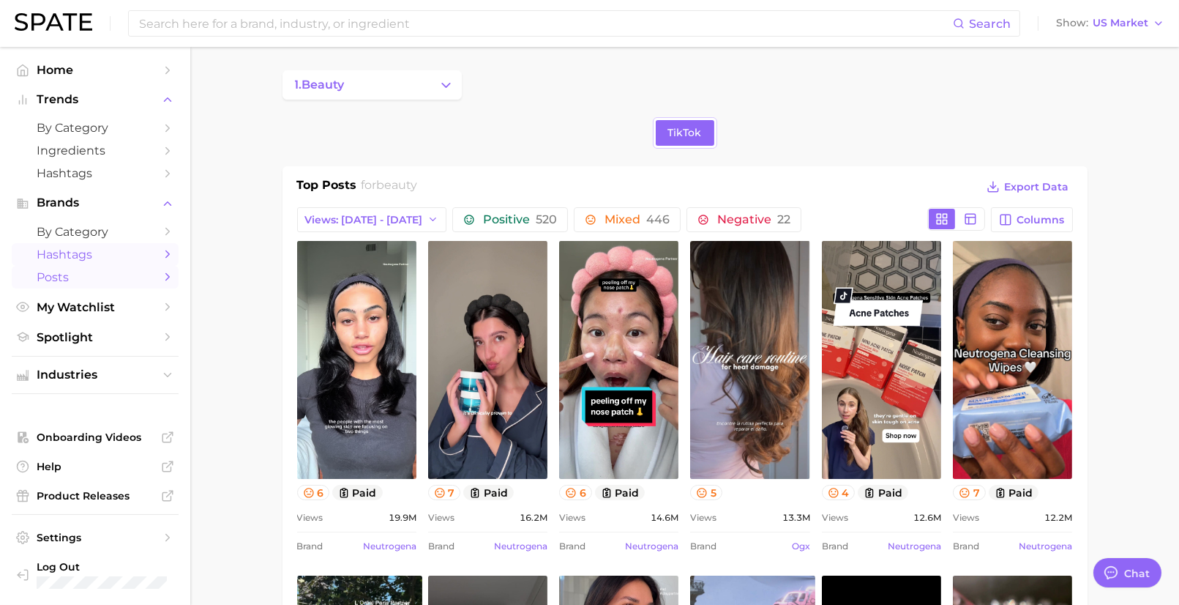
click at [161, 250] on icon "Sidebar" at bounding box center [167, 253] width 13 height 13
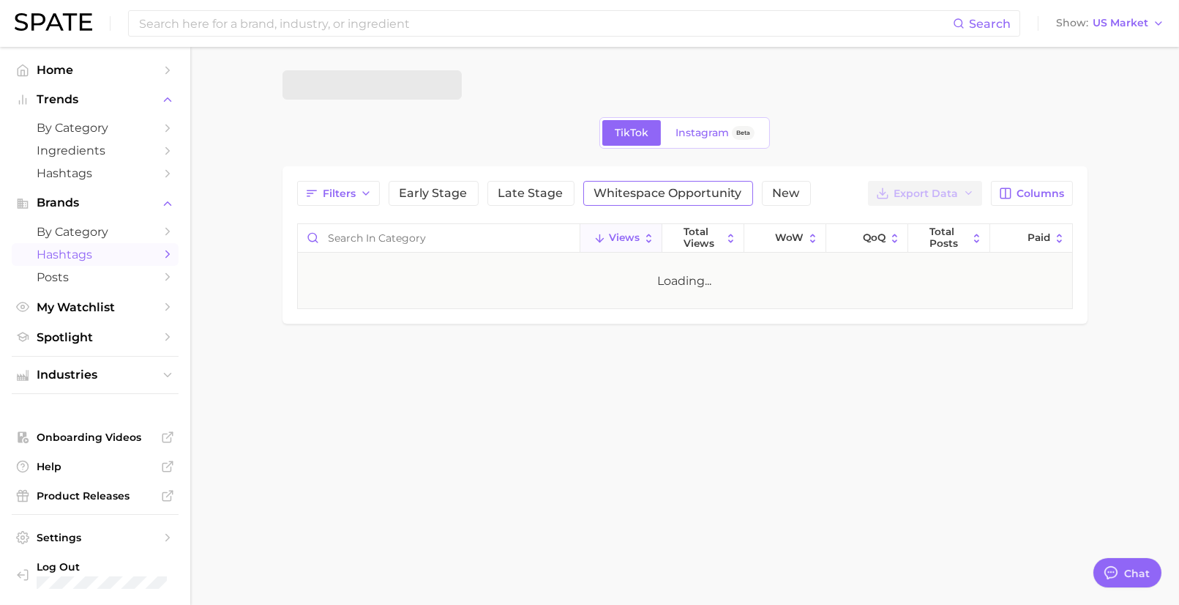
scroll to position [261, 0]
click at [704, 187] on span "Whitespace Opportunity" at bounding box center [668, 193] width 148 height 12
type textarea "x"
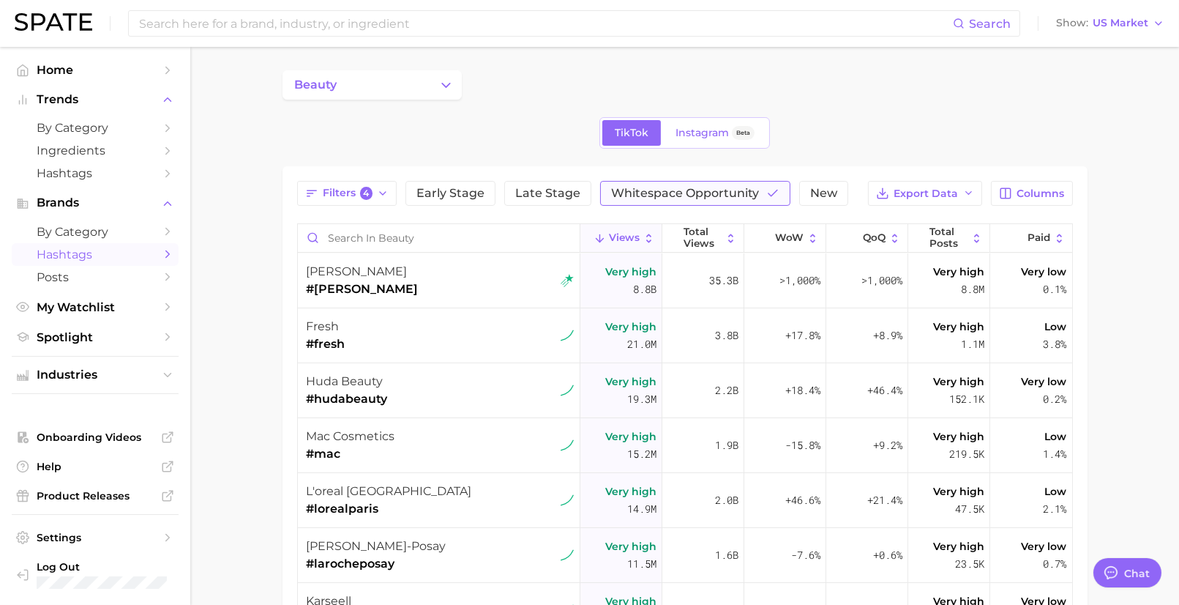
click at [725, 190] on span "Whitespace Opportunity" at bounding box center [685, 193] width 148 height 12
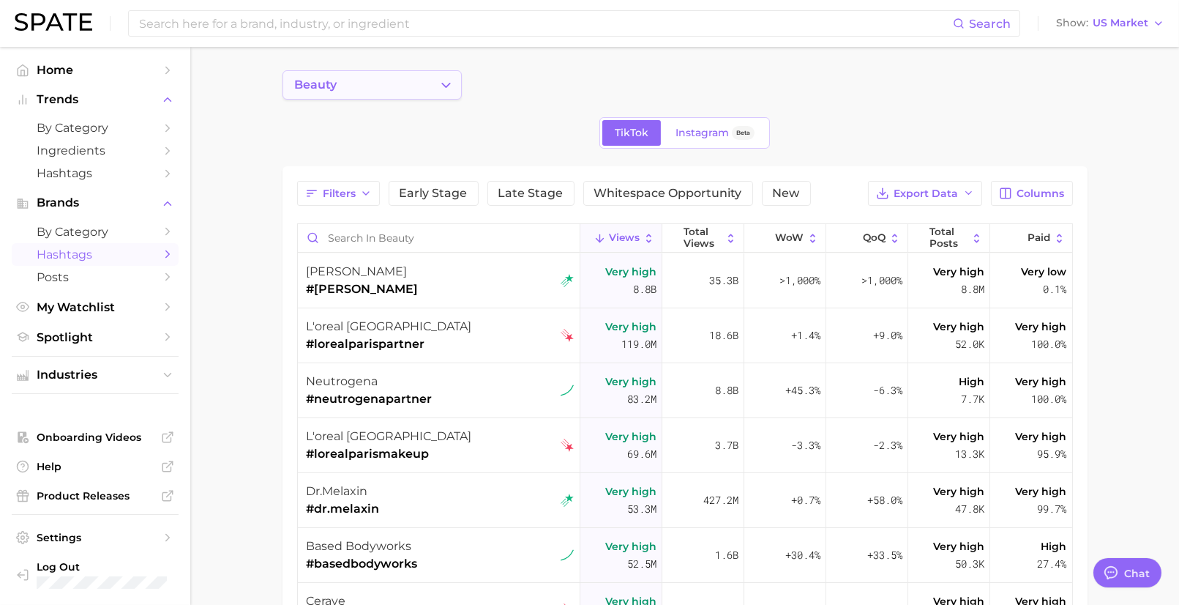
click at [361, 91] on button "beauty" at bounding box center [372, 84] width 179 height 29
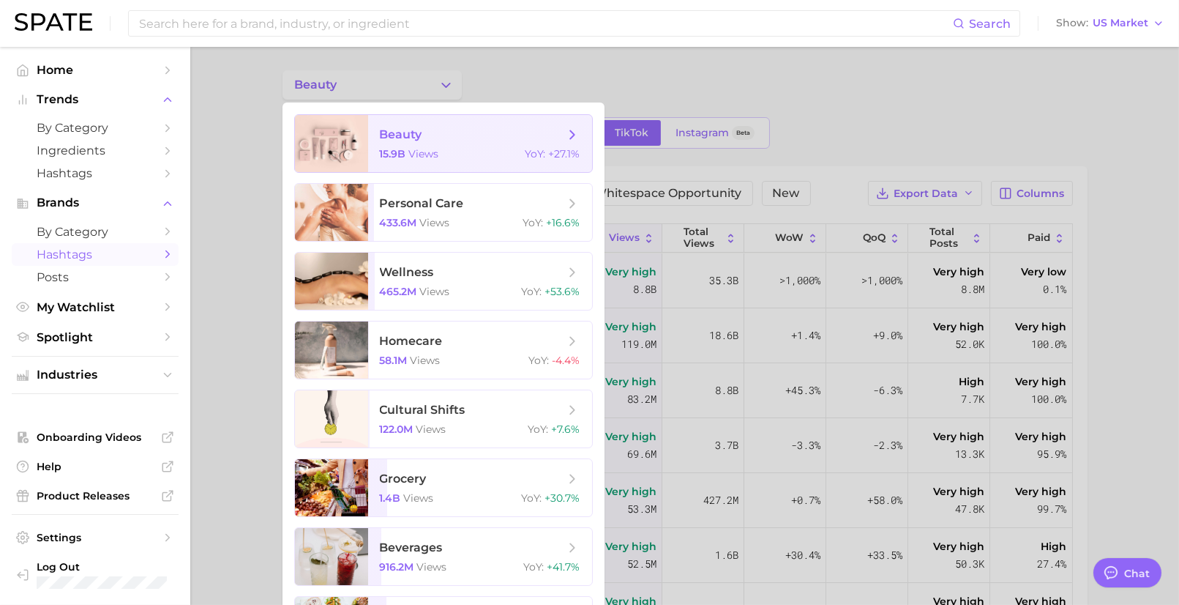
click at [365, 133] on div at bounding box center [331, 143] width 73 height 57
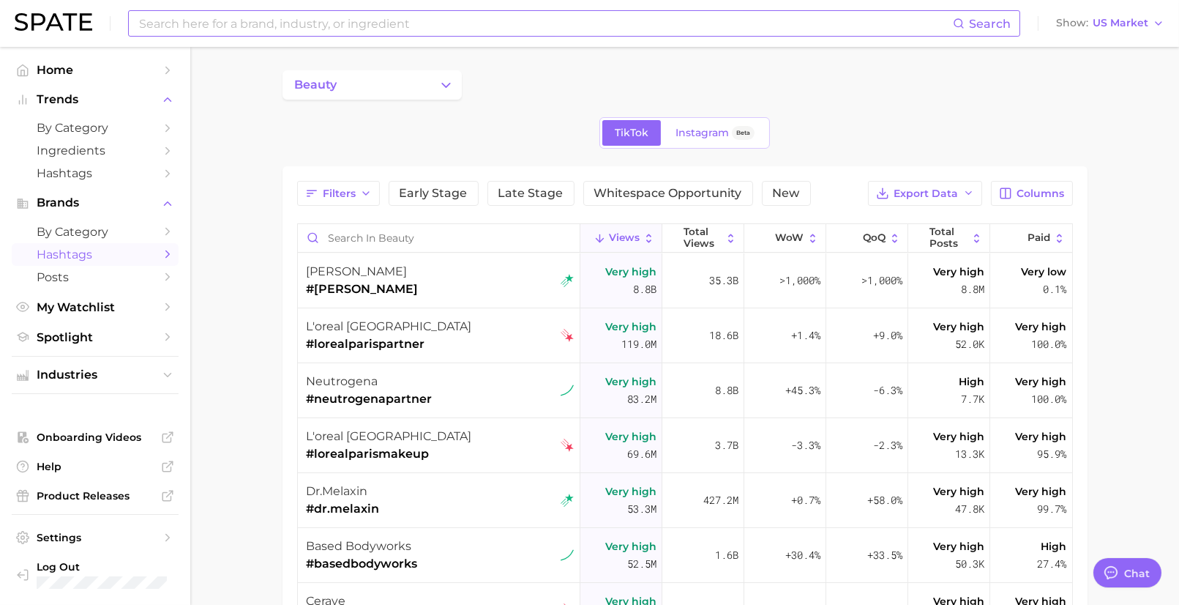
click at [340, 18] on input at bounding box center [546, 23] width 816 height 25
type input "dyson"
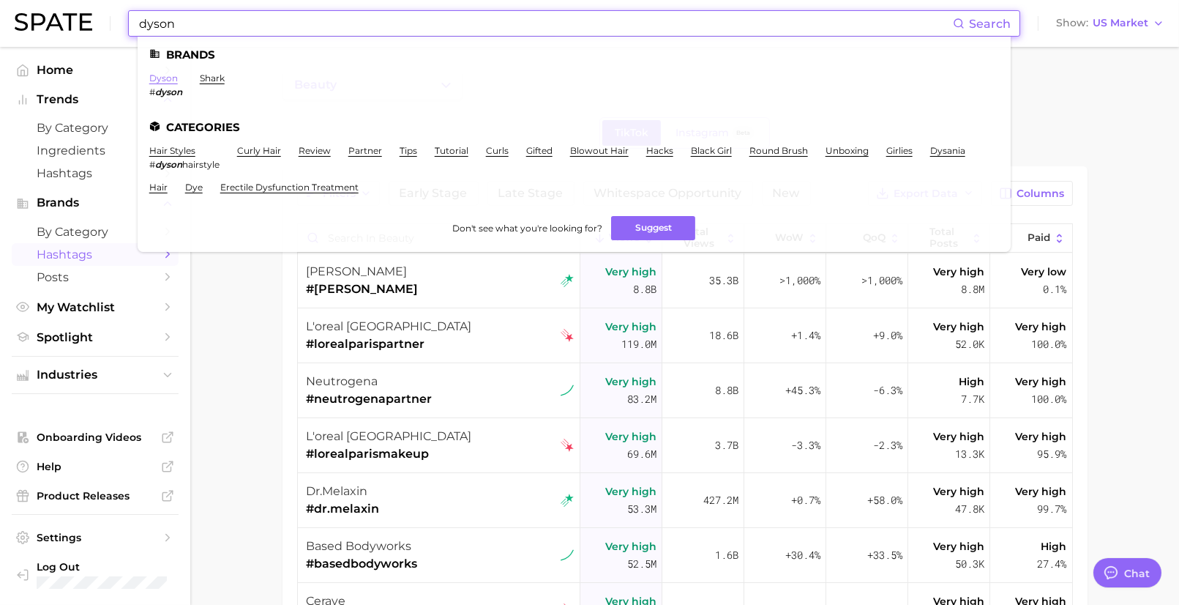
click at [164, 80] on link "dyson" at bounding box center [163, 77] width 29 height 11
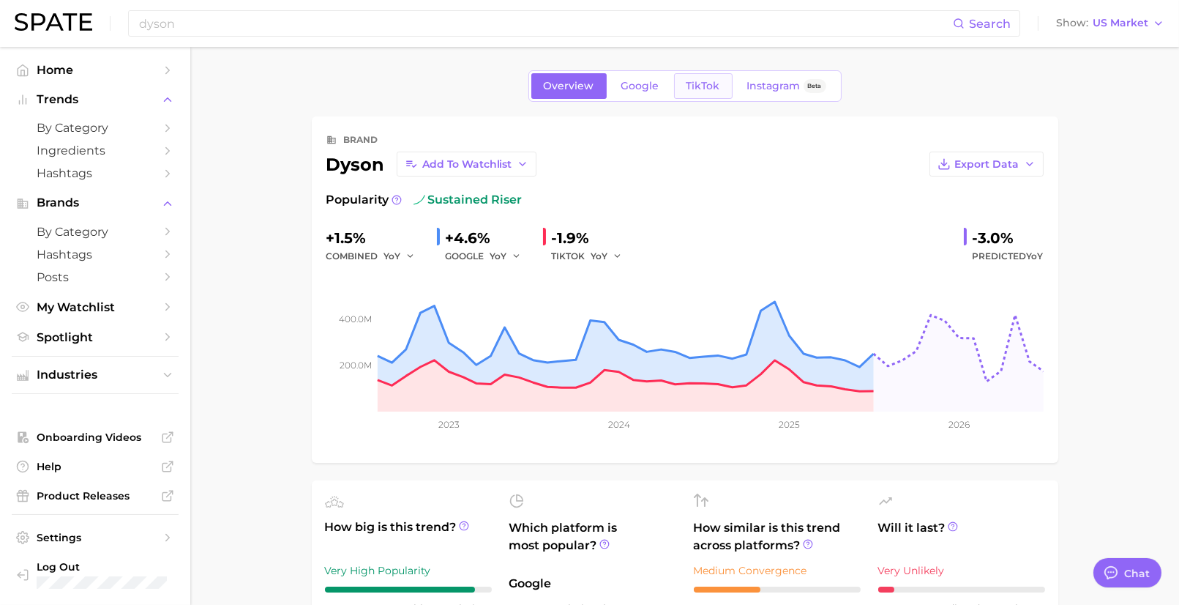
click at [696, 93] on link "TikTok" at bounding box center [703, 86] width 59 height 26
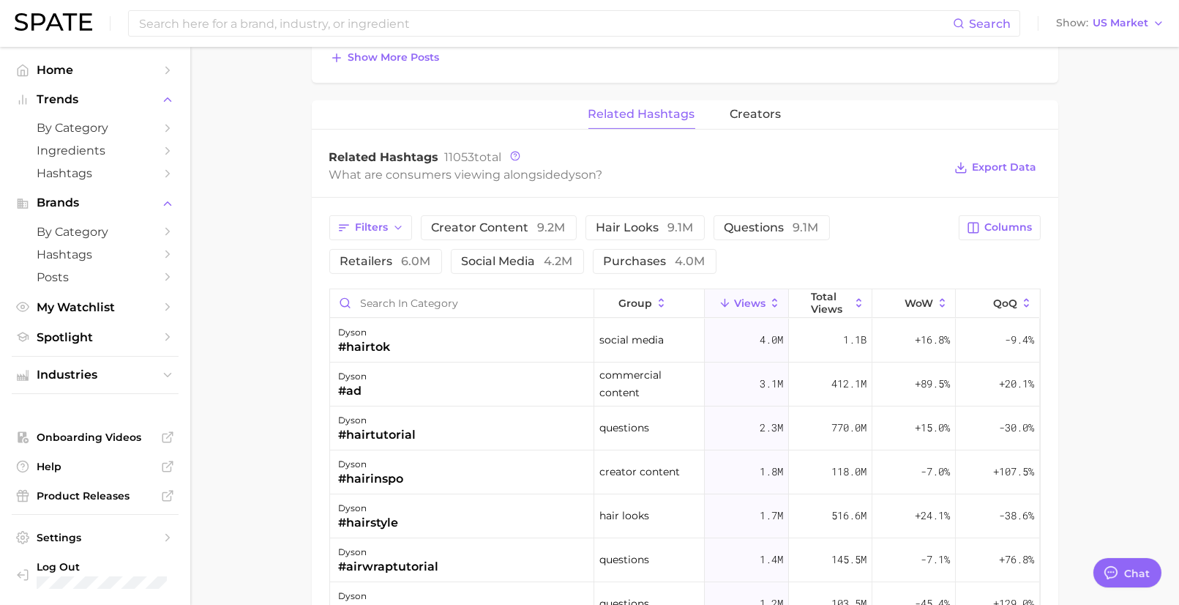
scroll to position [885, 0]
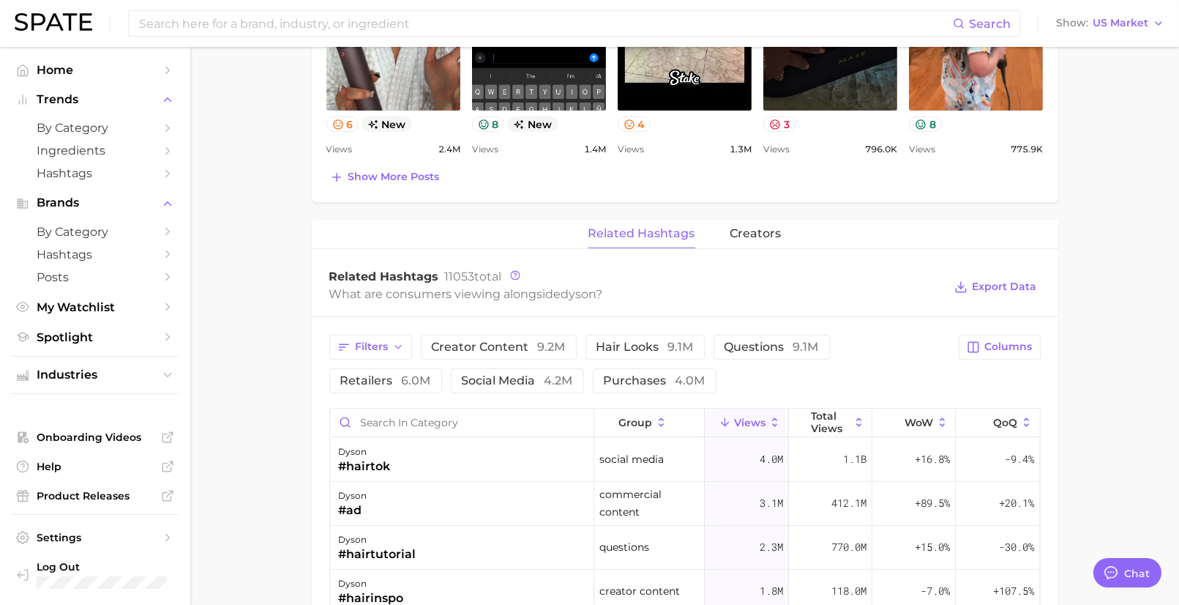
click at [679, 228] on span "related hashtags" at bounding box center [642, 233] width 107 height 13
click at [94, 233] on span "by Category" at bounding box center [95, 232] width 117 height 14
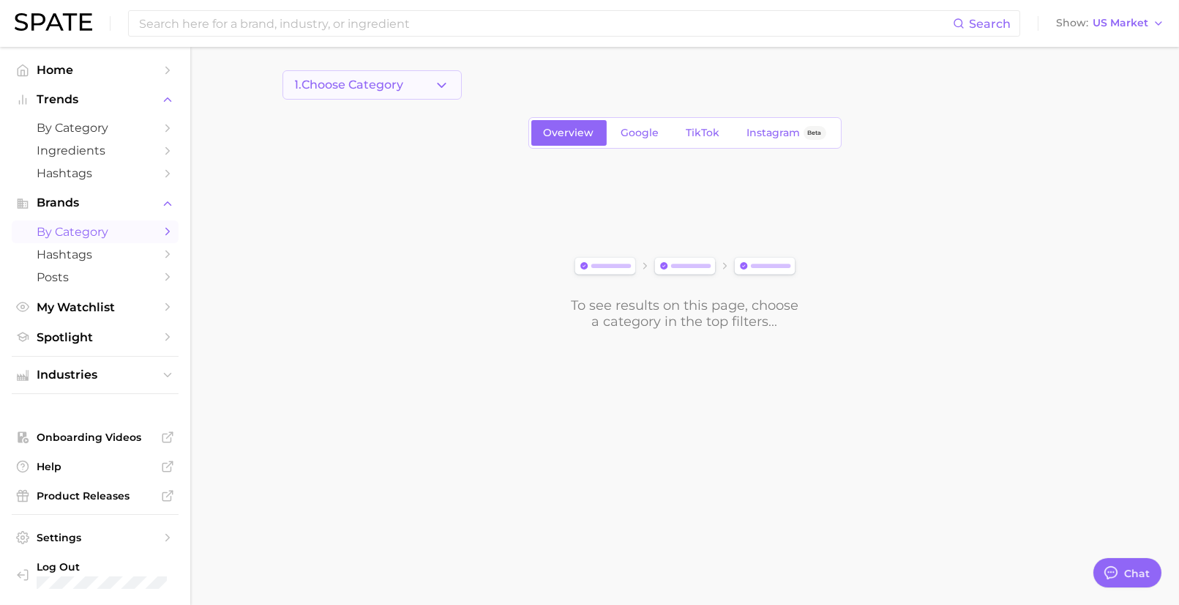
click at [406, 86] on button "1. Choose Category" at bounding box center [372, 84] width 179 height 29
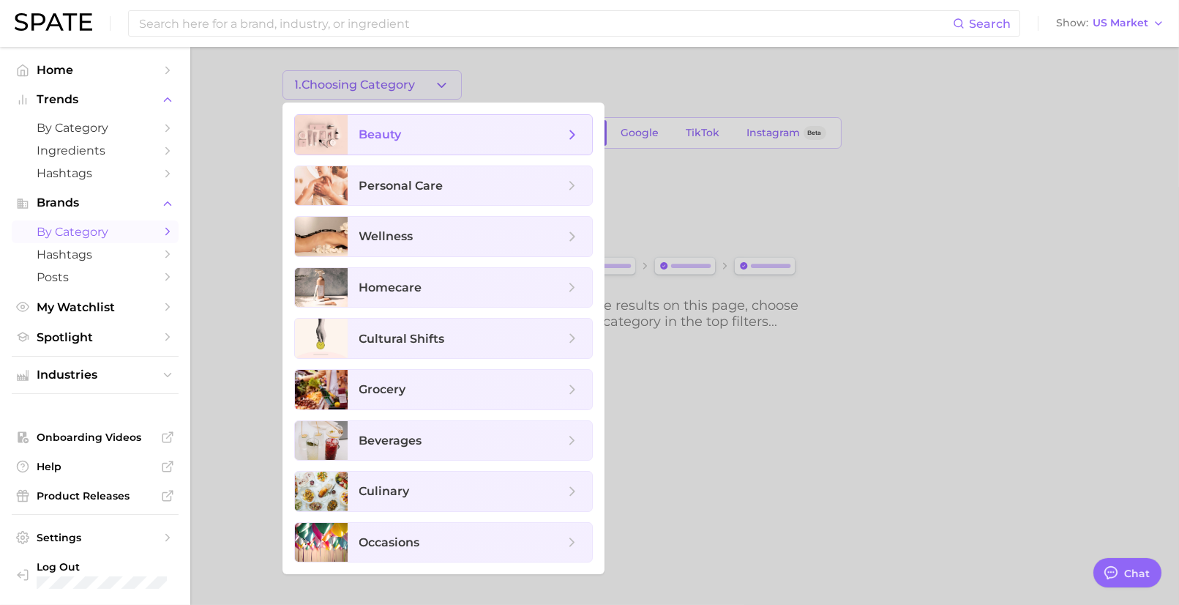
click at [400, 134] on span "beauty" at bounding box center [380, 134] width 42 height 14
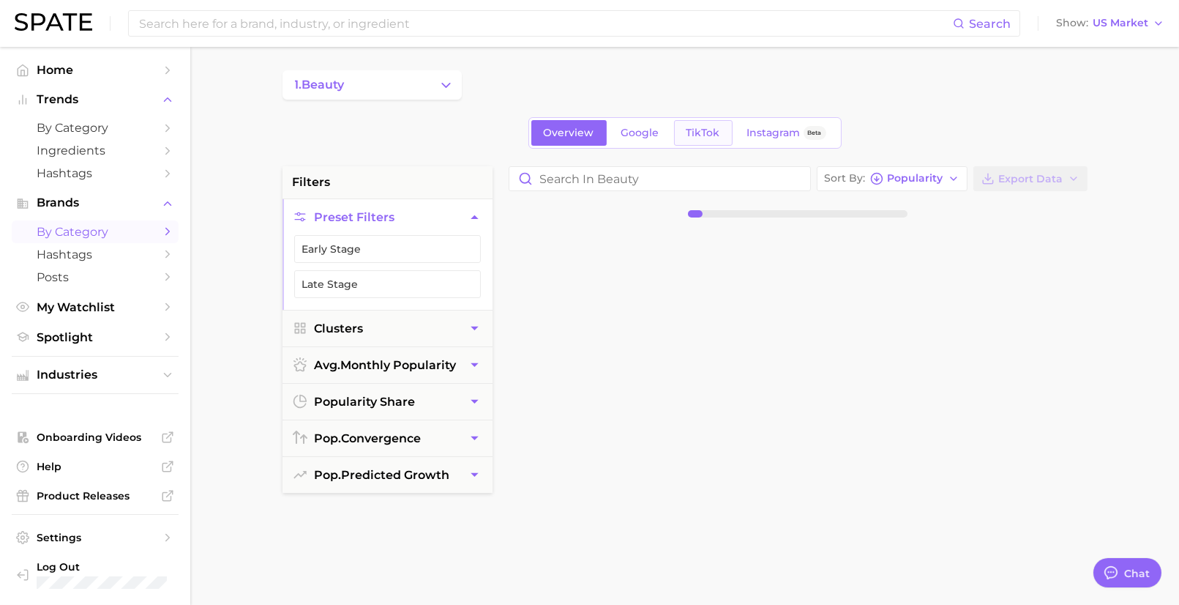
click at [688, 124] on link "TikTok" at bounding box center [703, 133] width 59 height 26
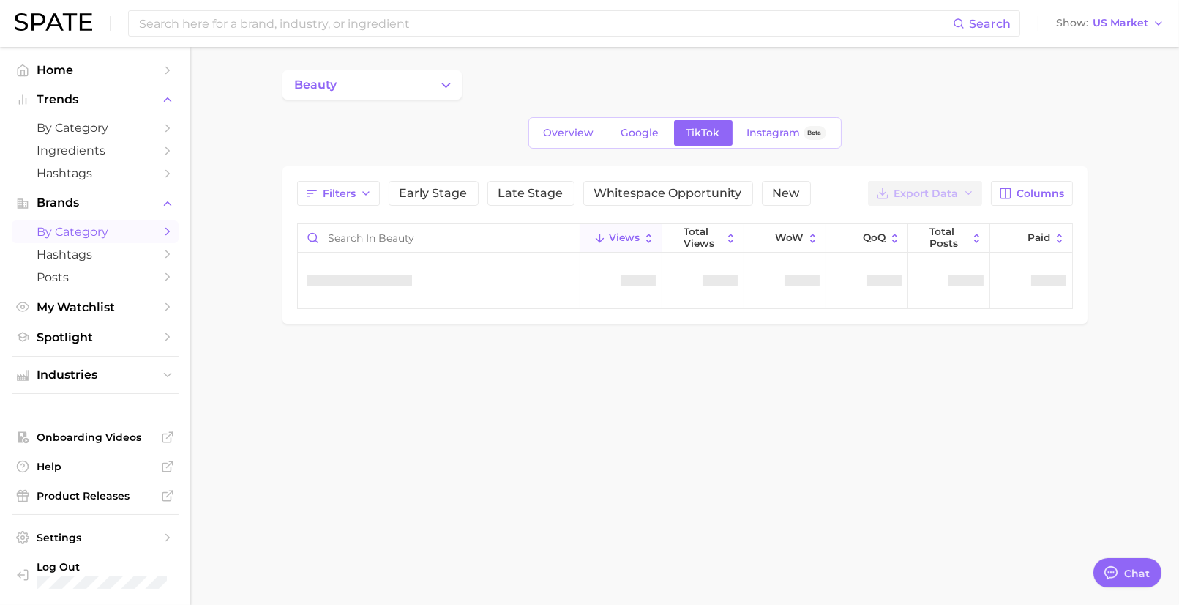
click at [523, 426] on body "Search Show US Market Home Trends by Category Ingredients Hashtags Brands by Ca…" at bounding box center [589, 302] width 1179 height 605
click at [441, 238] on input "Search in beauty" at bounding box center [439, 238] width 282 height 28
click at [312, 236] on input "straightner" at bounding box center [439, 238] width 282 height 28
click at [455, 376] on main "beauty Overview Google TikTok Instagram Beta Filters Early Stage Late Stage Whi…" at bounding box center [684, 222] width 989 height 350
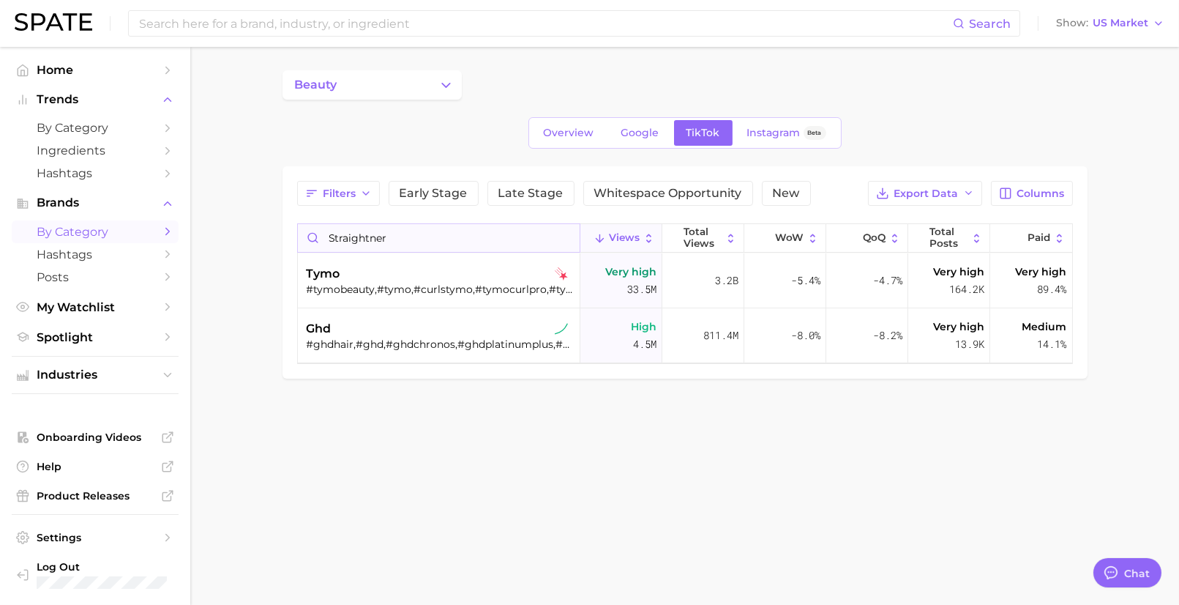
click at [410, 236] on input "straightner" at bounding box center [439, 238] width 282 height 28
click at [331, 239] on input "straightner" at bounding box center [439, 238] width 282 height 28
click at [432, 238] on input "Hair straightner" at bounding box center [439, 238] width 282 height 28
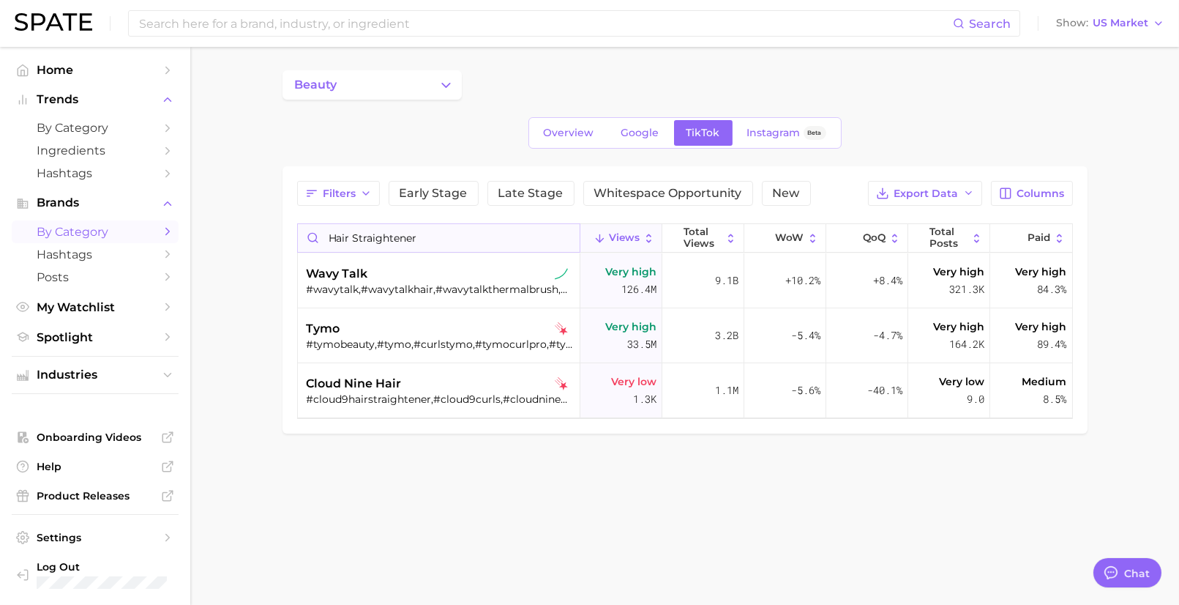
drag, startPoint x: 352, startPoint y: 234, endPoint x: 312, endPoint y: 234, distance: 40.3
click at [312, 234] on input "Hair Straightener" at bounding box center [439, 238] width 282 height 28
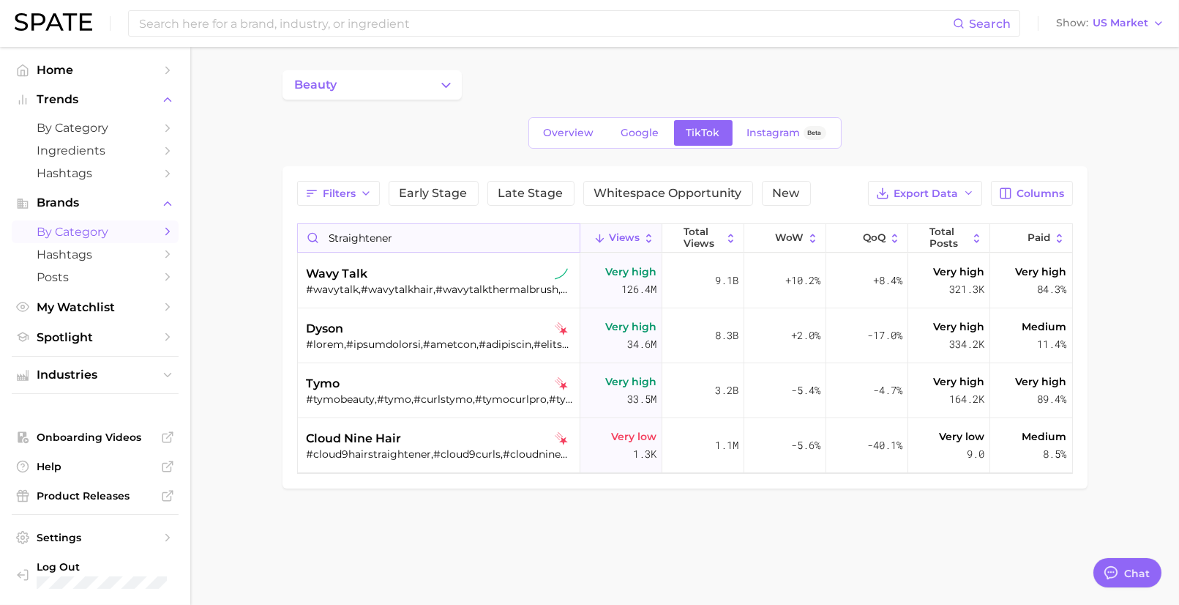
click at [403, 241] on input "Straightener" at bounding box center [439, 238] width 282 height 28
type input "Straightener"
click at [400, 271] on div "wavy talk" at bounding box center [441, 274] width 268 height 18
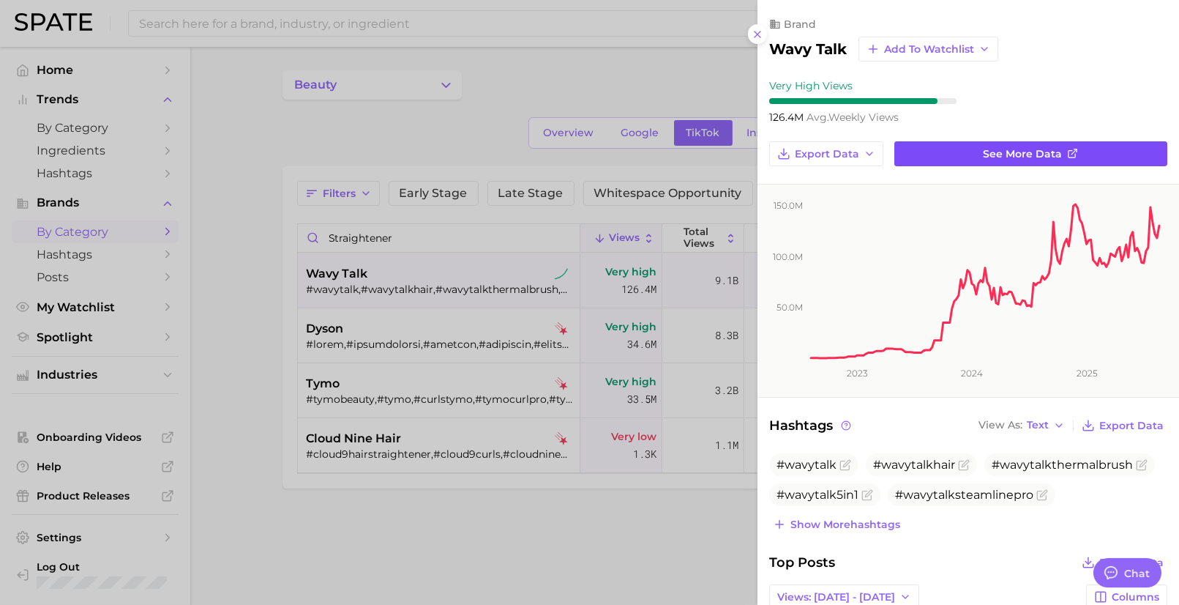
click at [1026, 159] on link "See more data" at bounding box center [1031, 153] width 273 height 25
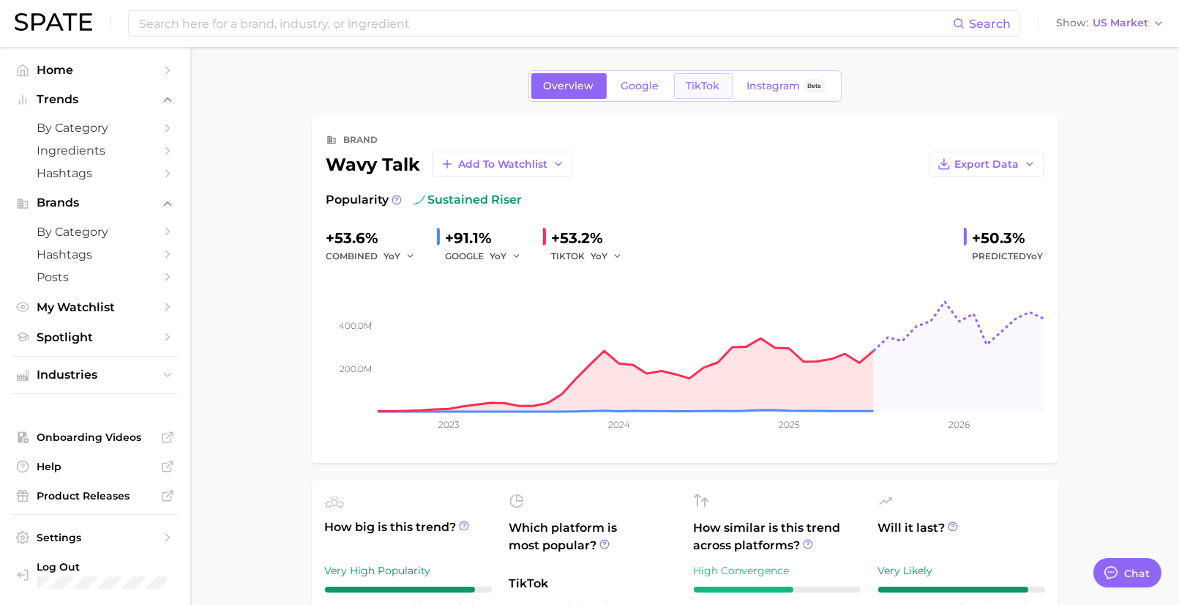
click at [715, 85] on span "TikTok" at bounding box center [704, 86] width 34 height 12
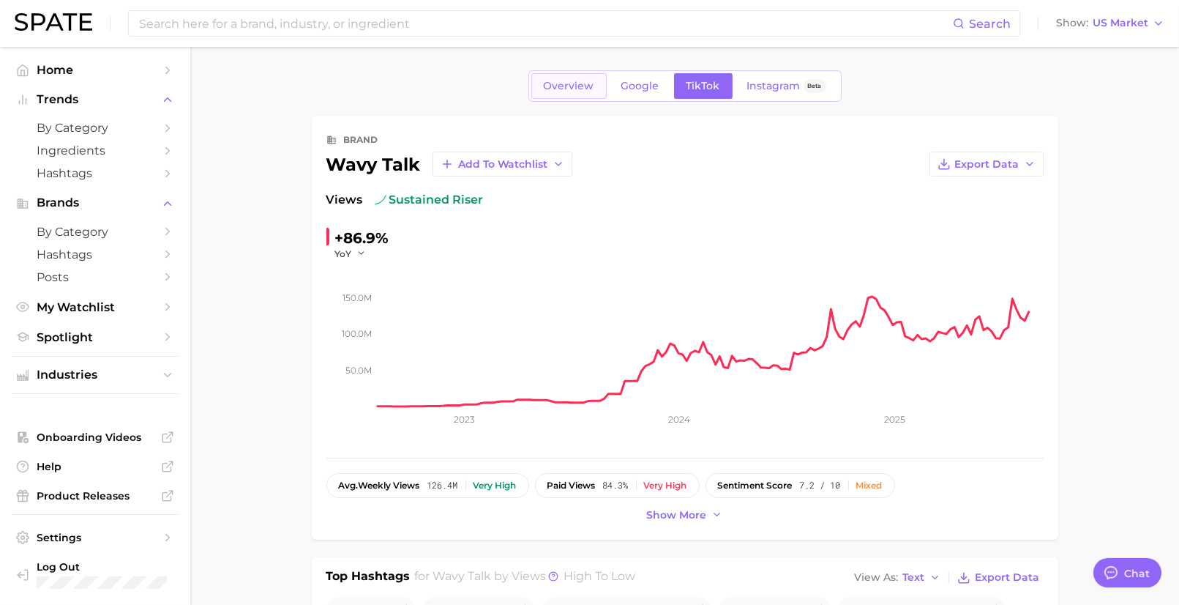
click at [583, 78] on link "Overview" at bounding box center [569, 86] width 75 height 26
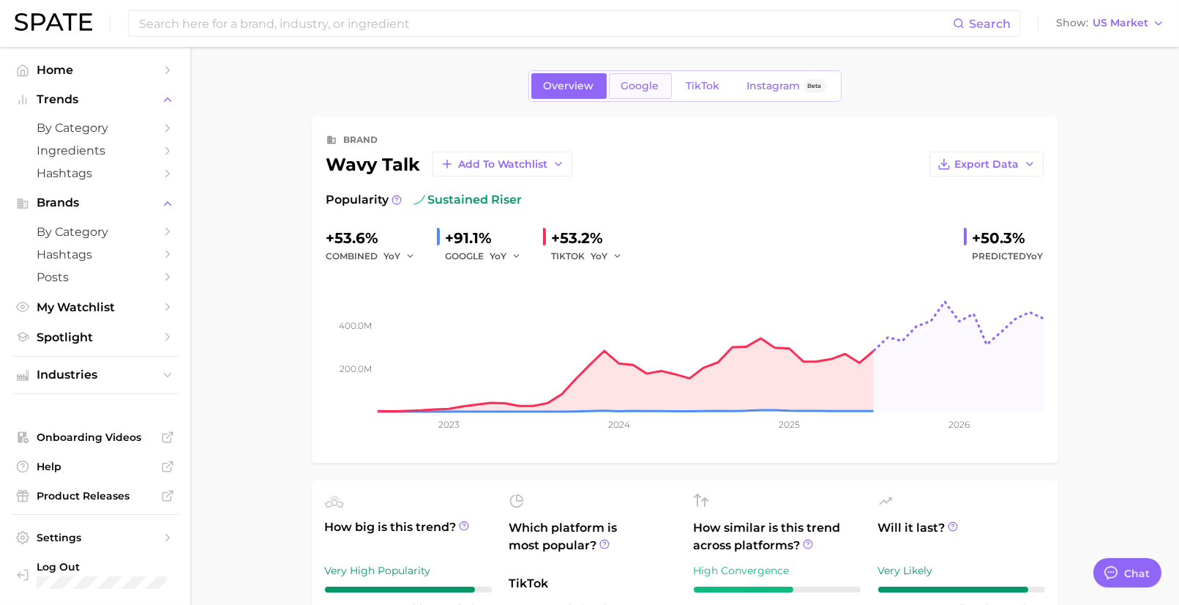
click at [634, 83] on span "Google" at bounding box center [641, 86] width 38 height 12
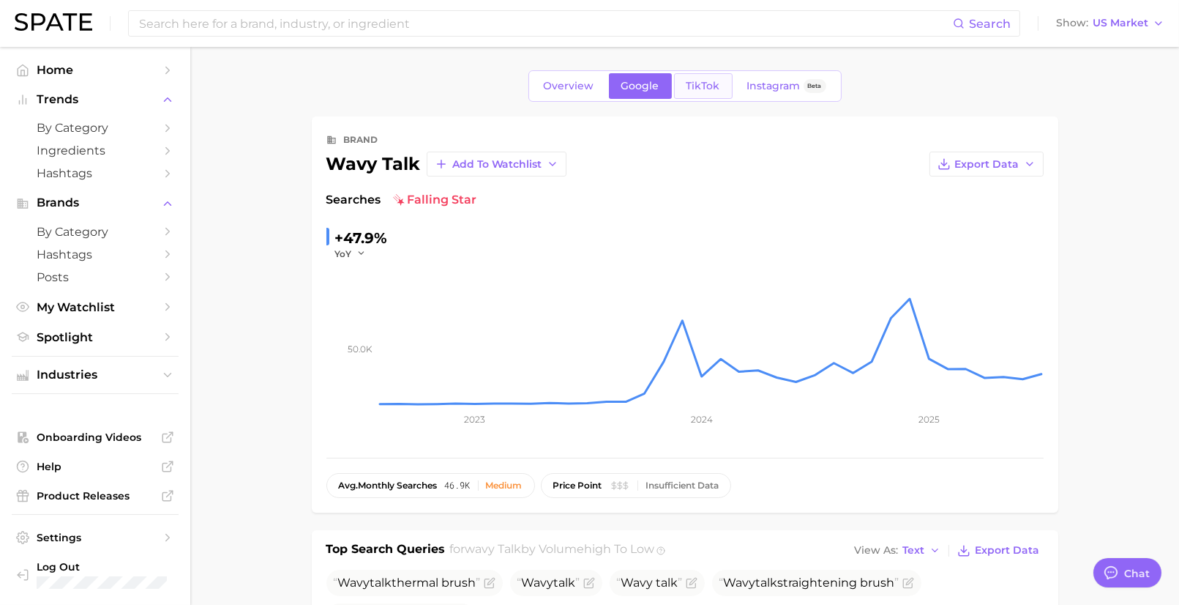
click at [712, 83] on span "TikTok" at bounding box center [704, 86] width 34 height 12
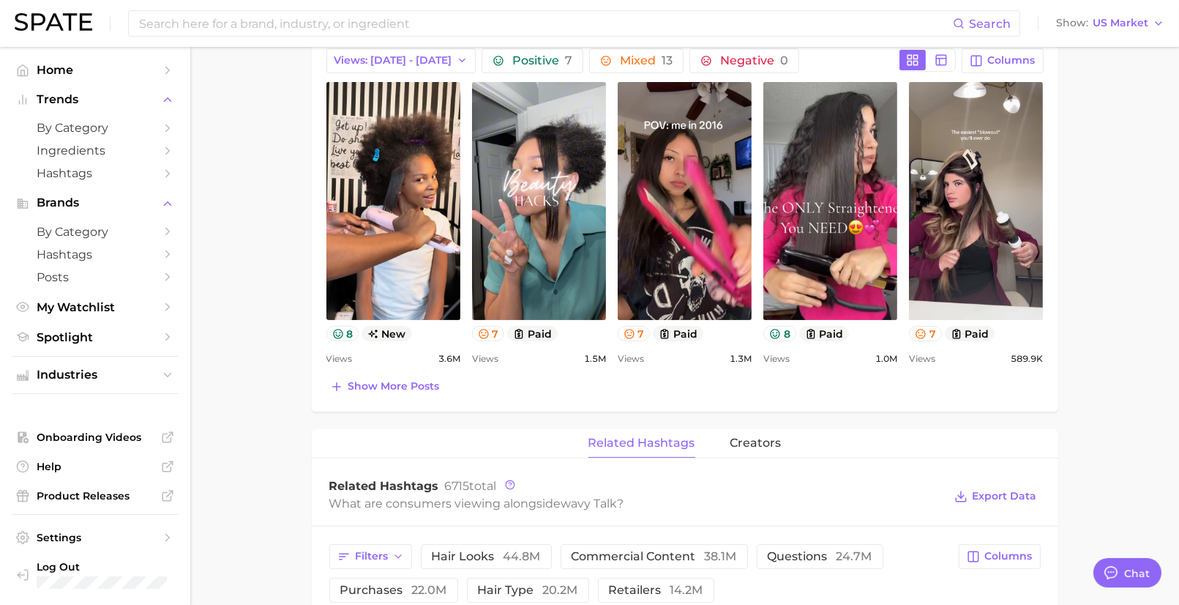
click at [641, 436] on span "related hashtags" at bounding box center [642, 442] width 107 height 13
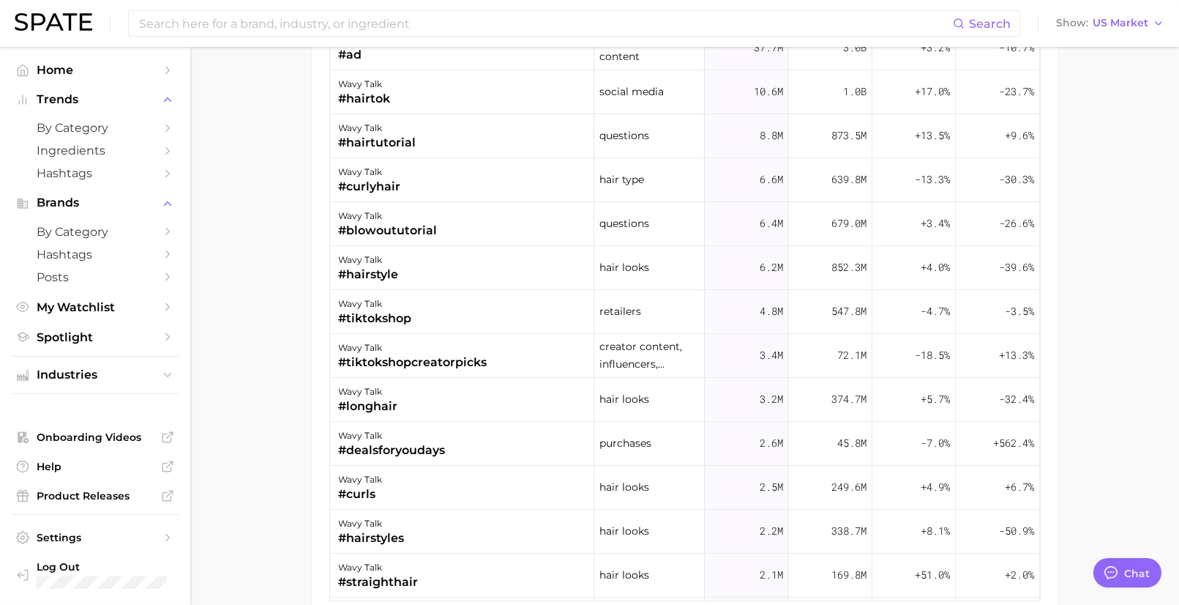
click at [86, 218] on li "Brands by Category Hashtags Posts" at bounding box center [95, 240] width 167 height 96
click at [78, 130] on span "by Category" at bounding box center [95, 128] width 117 height 14
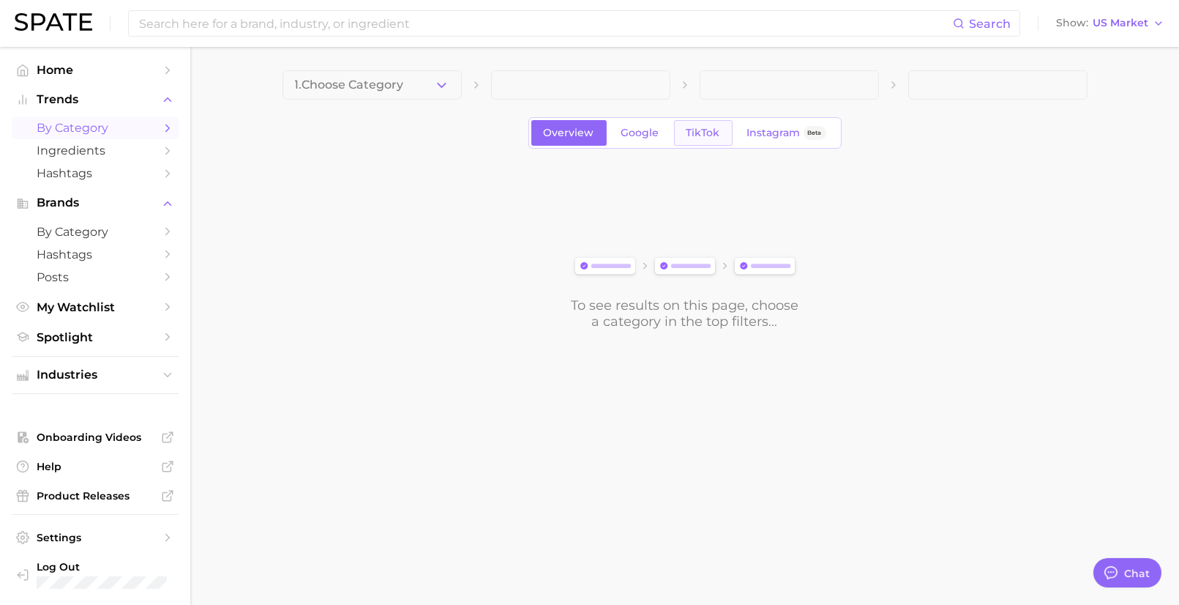
click at [711, 143] on link "TikTok" at bounding box center [703, 133] width 59 height 26
click at [401, 92] on button "1. Choose Category" at bounding box center [372, 84] width 179 height 29
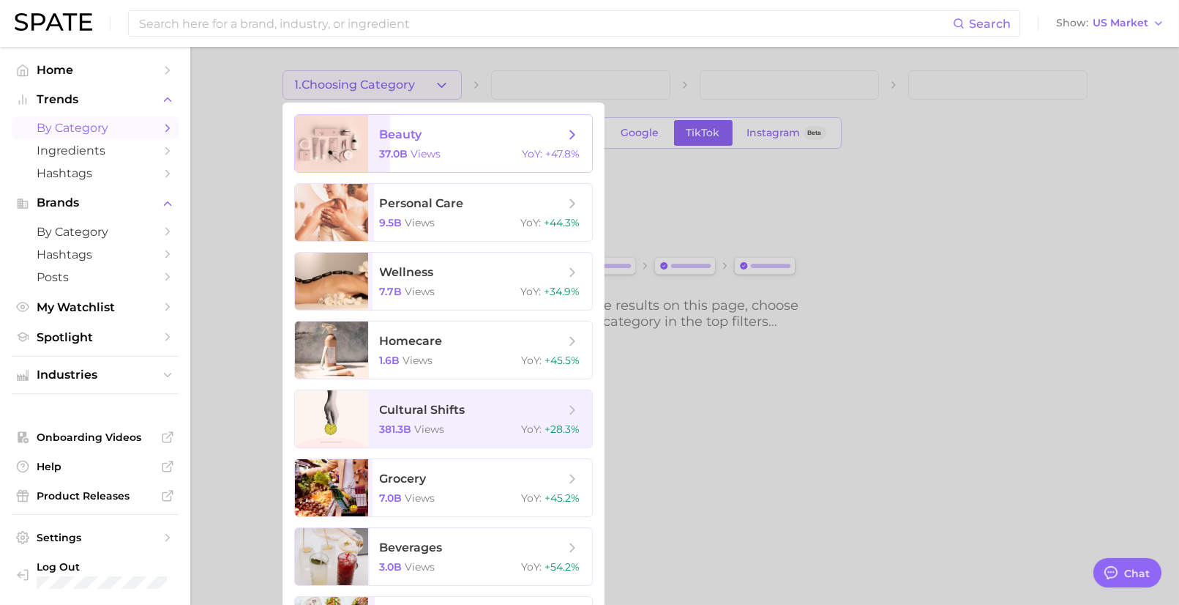
click at [397, 141] on span "beauty" at bounding box center [401, 134] width 42 height 14
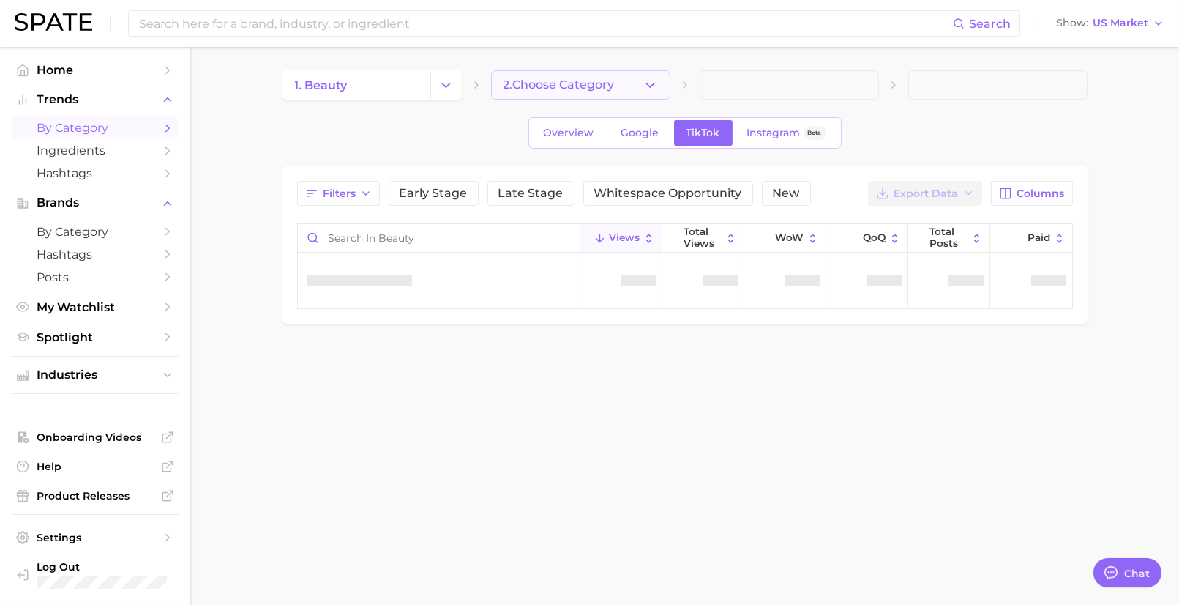
click at [525, 78] on span "2. Choose Category" at bounding box center [559, 84] width 111 height 13
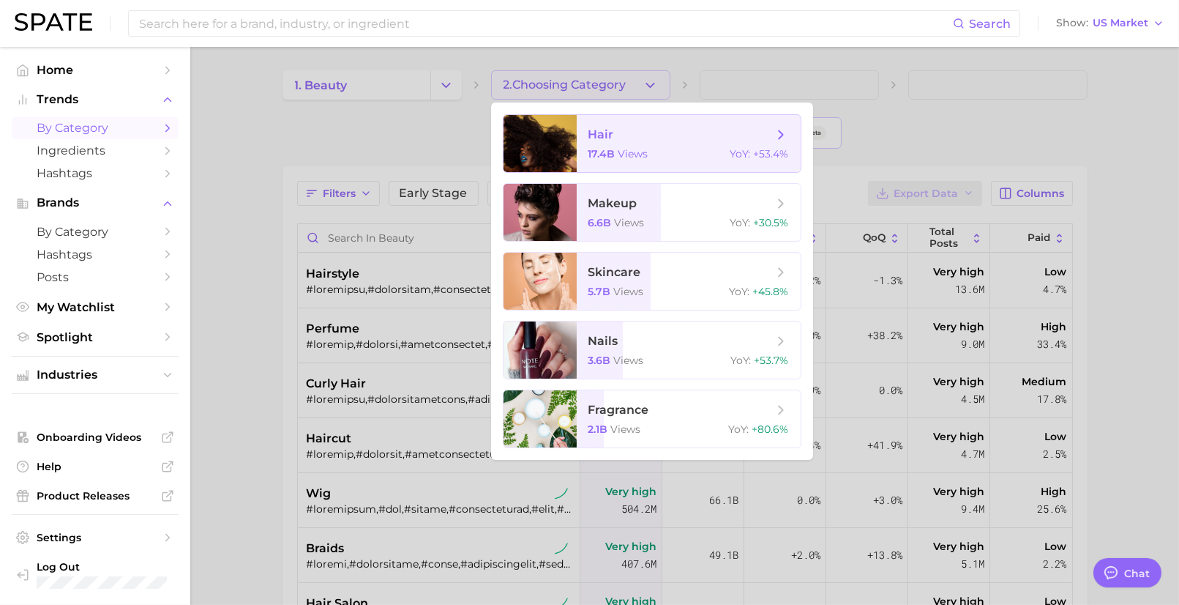
click at [603, 155] on span "17.4b" at bounding box center [602, 153] width 27 height 13
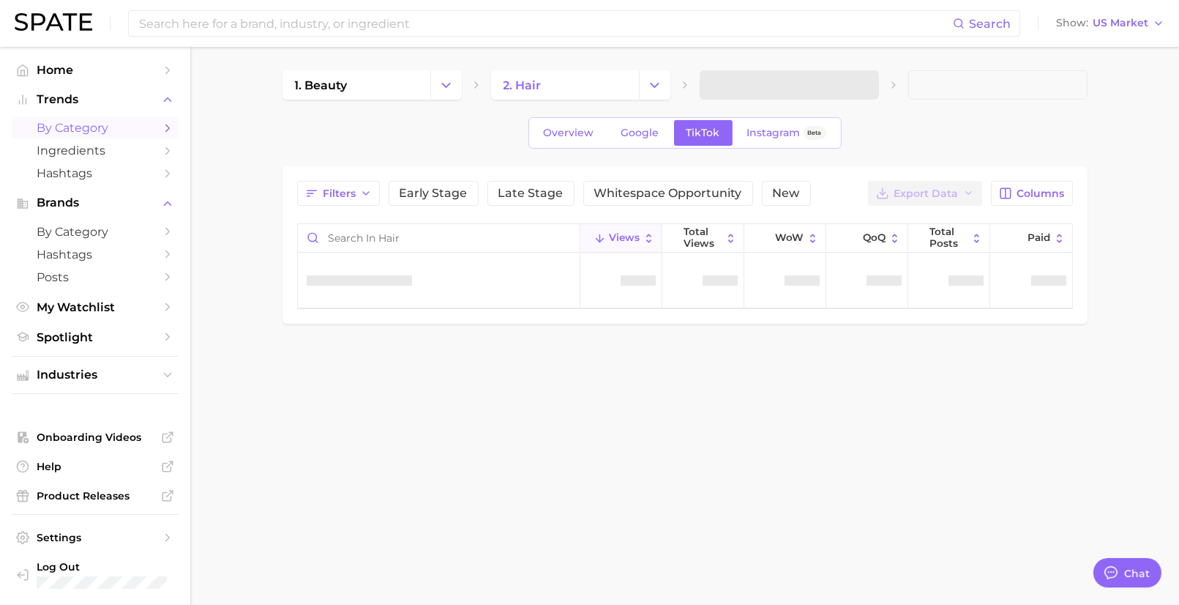
click at [810, 91] on span at bounding box center [789, 84] width 179 height 29
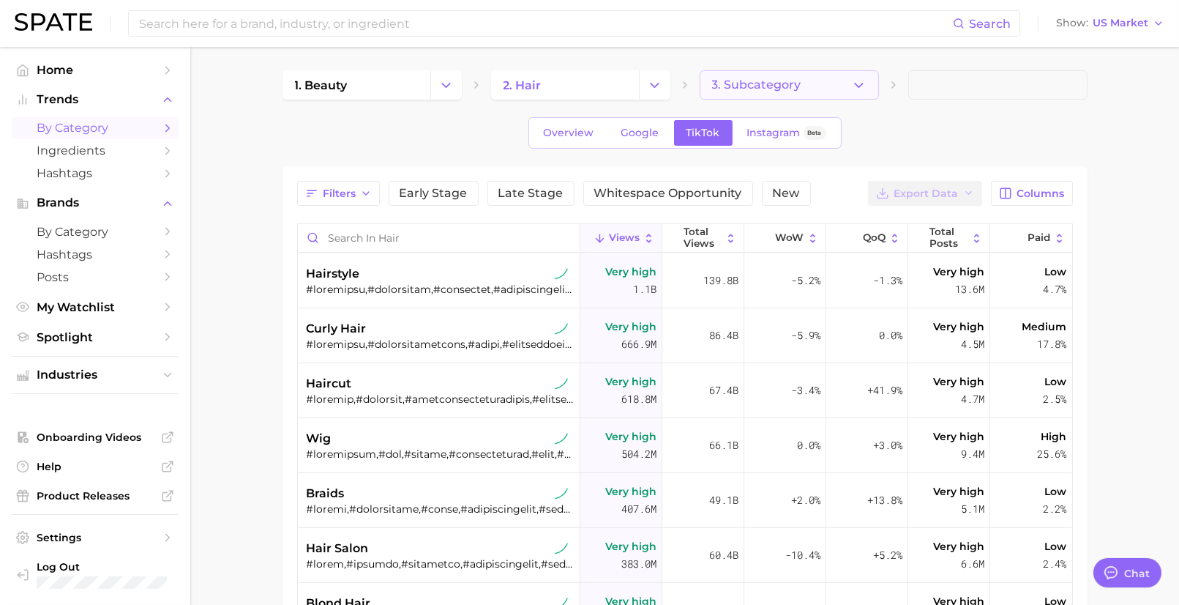
click at [854, 90] on icon "button" at bounding box center [858, 85] width 15 height 15
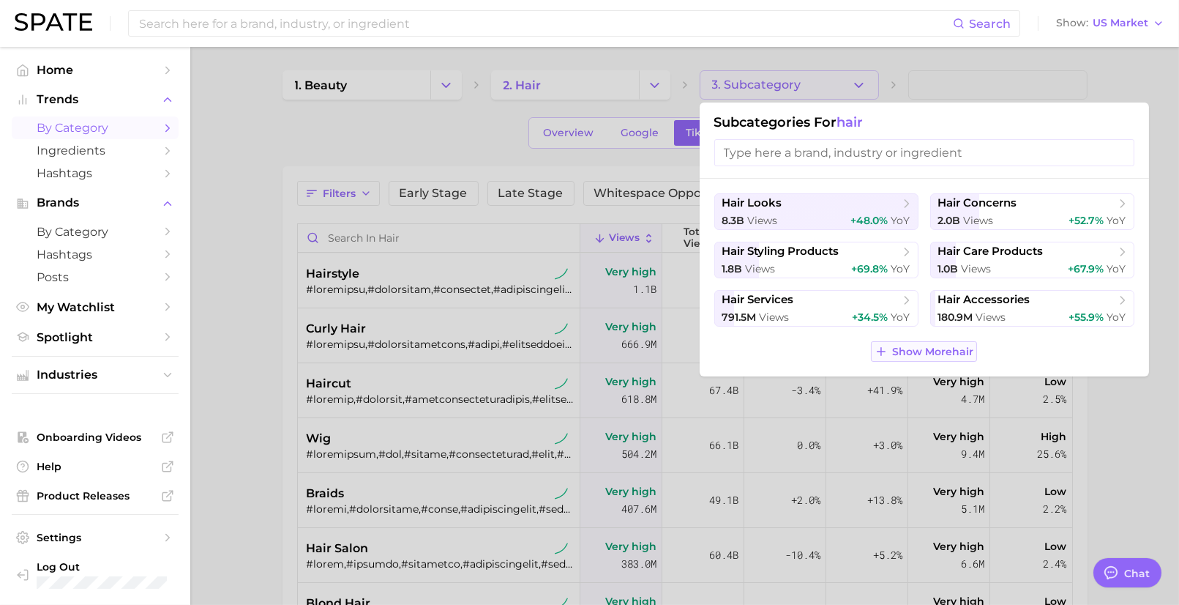
click at [914, 351] on span "Show More hair" at bounding box center [932, 352] width 81 height 12
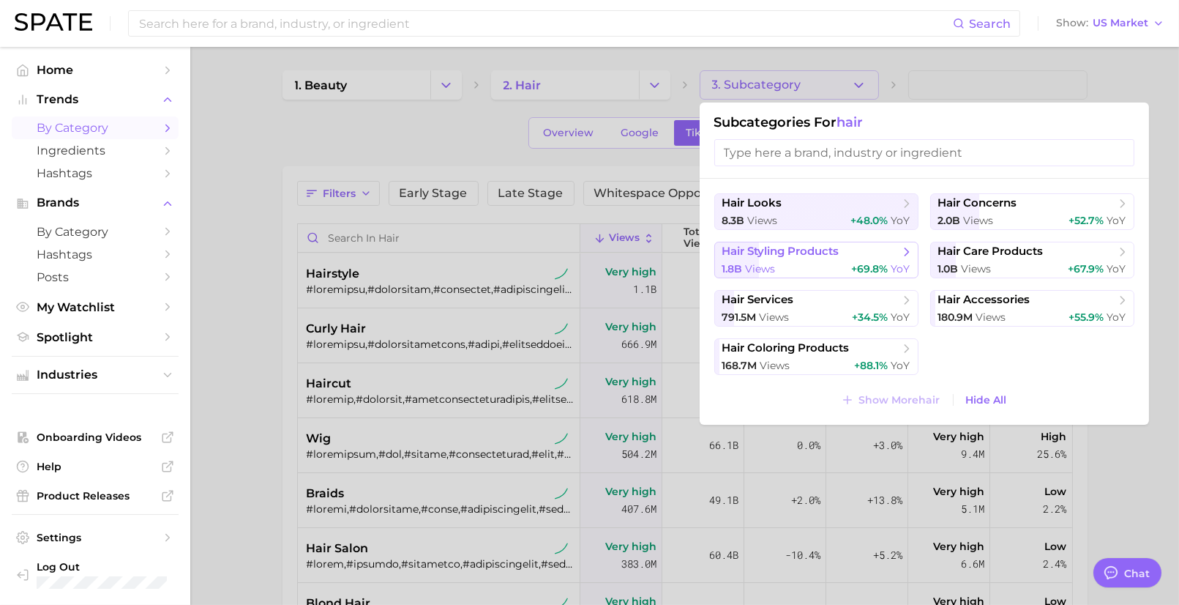
click at [800, 248] on span "hair styling products" at bounding box center [781, 252] width 117 height 14
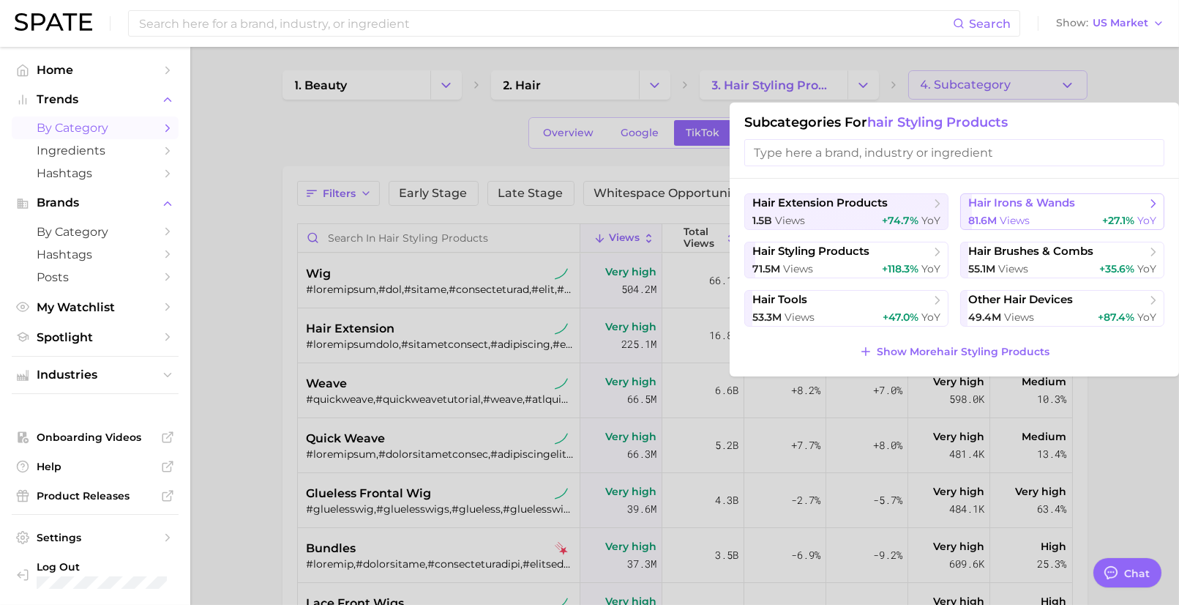
click at [1006, 205] on span "hair irons & wands" at bounding box center [1022, 203] width 107 height 14
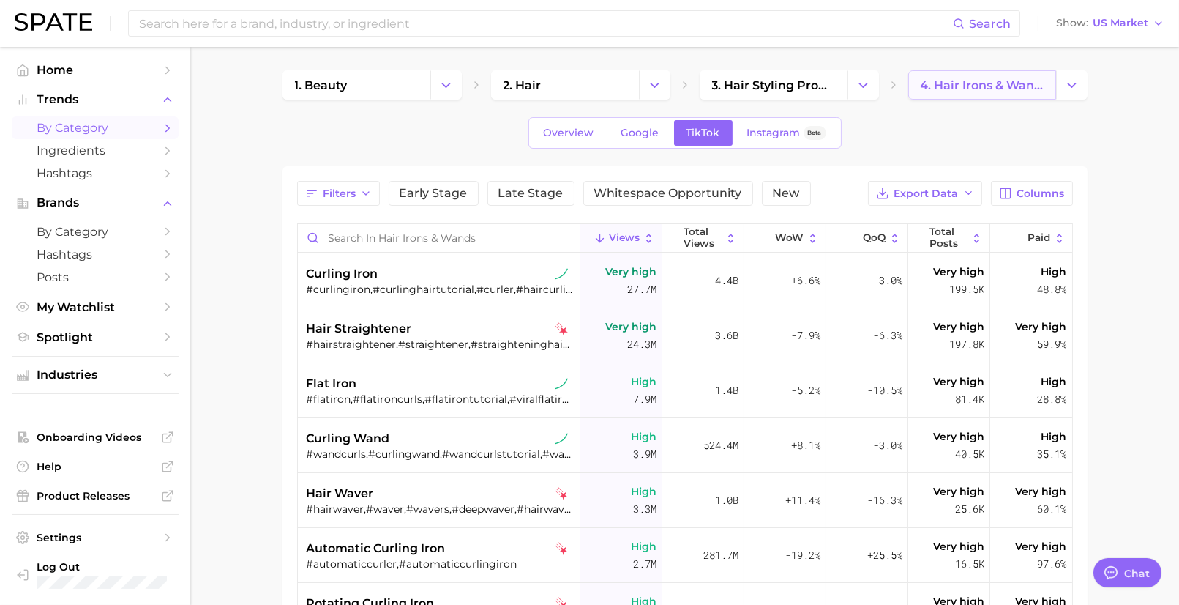
click at [1007, 90] on span "4. hair irons & wands" at bounding box center [982, 85] width 123 height 14
click at [1080, 79] on button "Change Category" at bounding box center [1071, 84] width 31 height 29
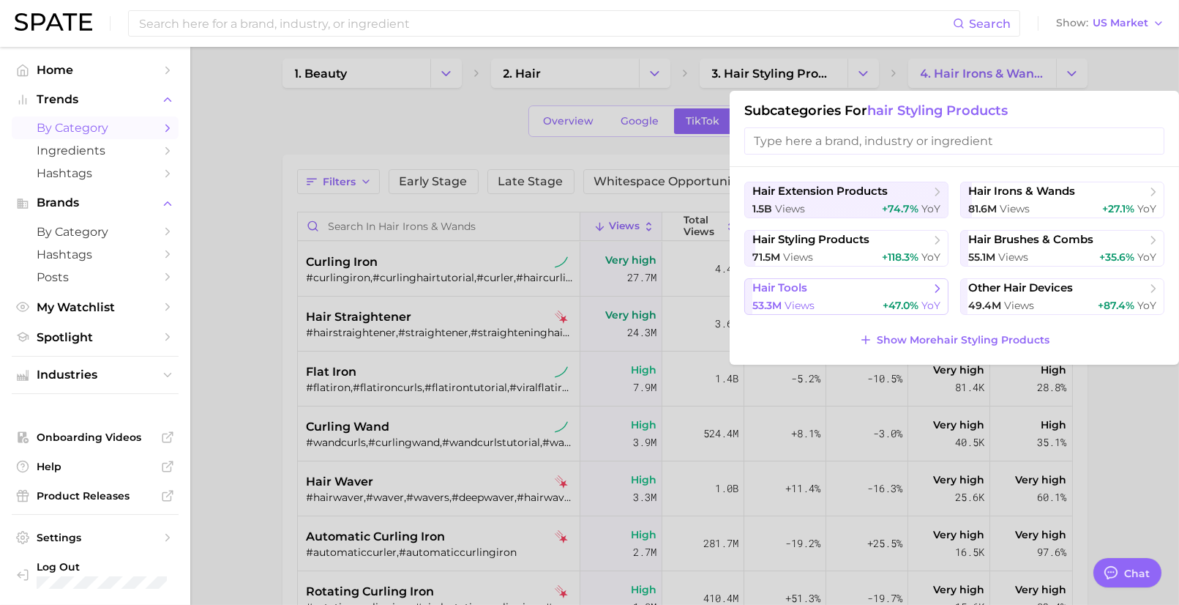
scroll to position [20, 0]
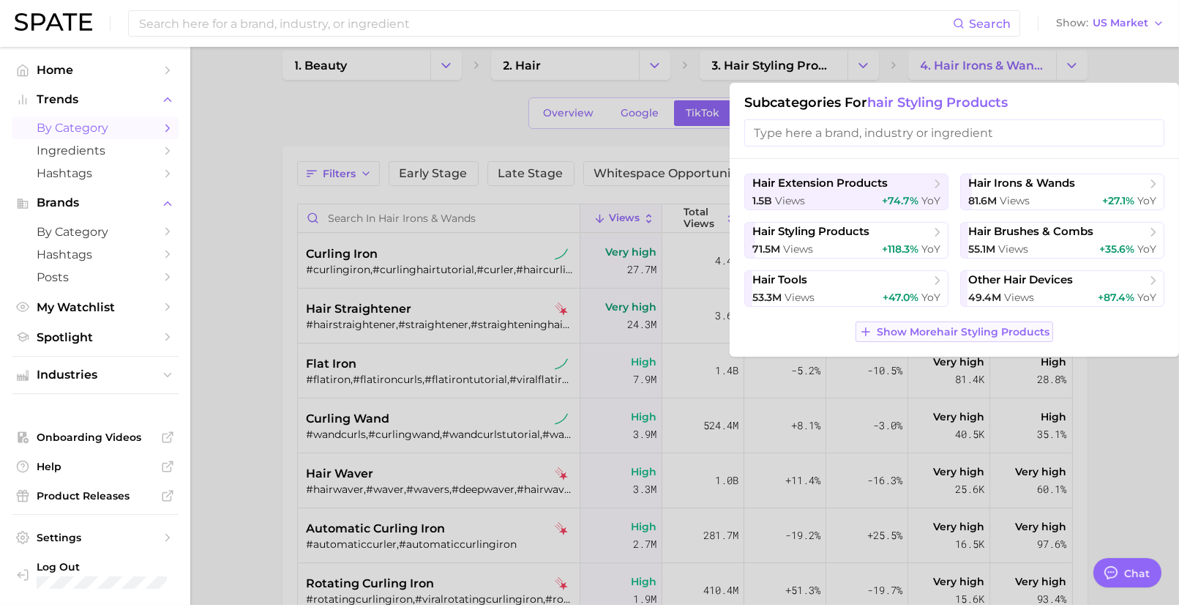
click at [942, 329] on span "Show More hair styling products" at bounding box center [963, 332] width 173 height 12
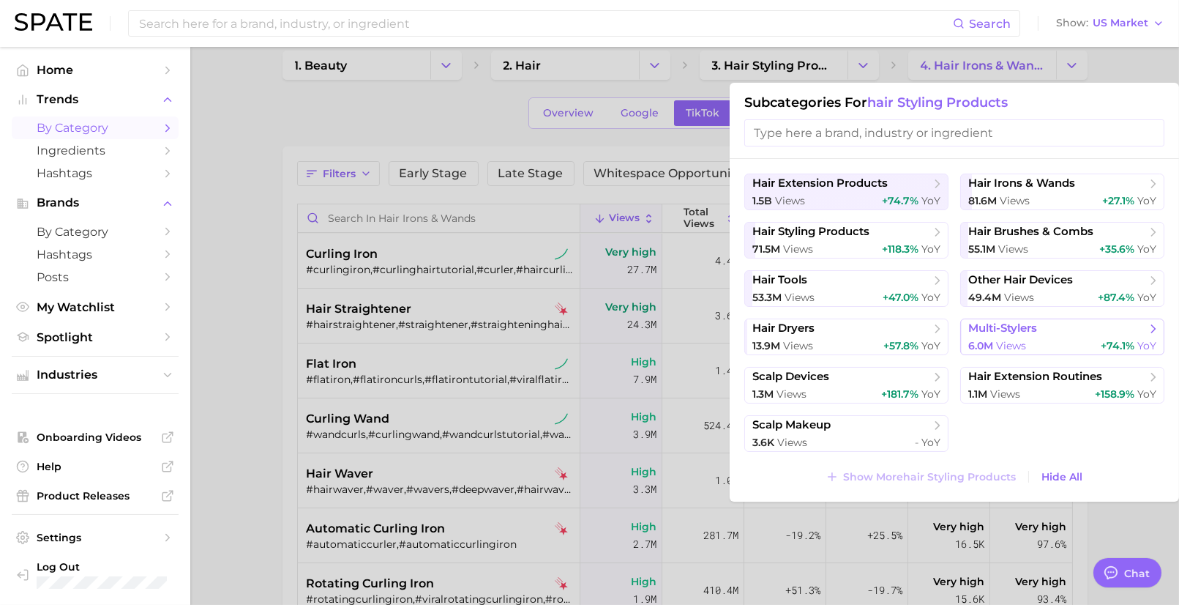
scroll to position [56, 0]
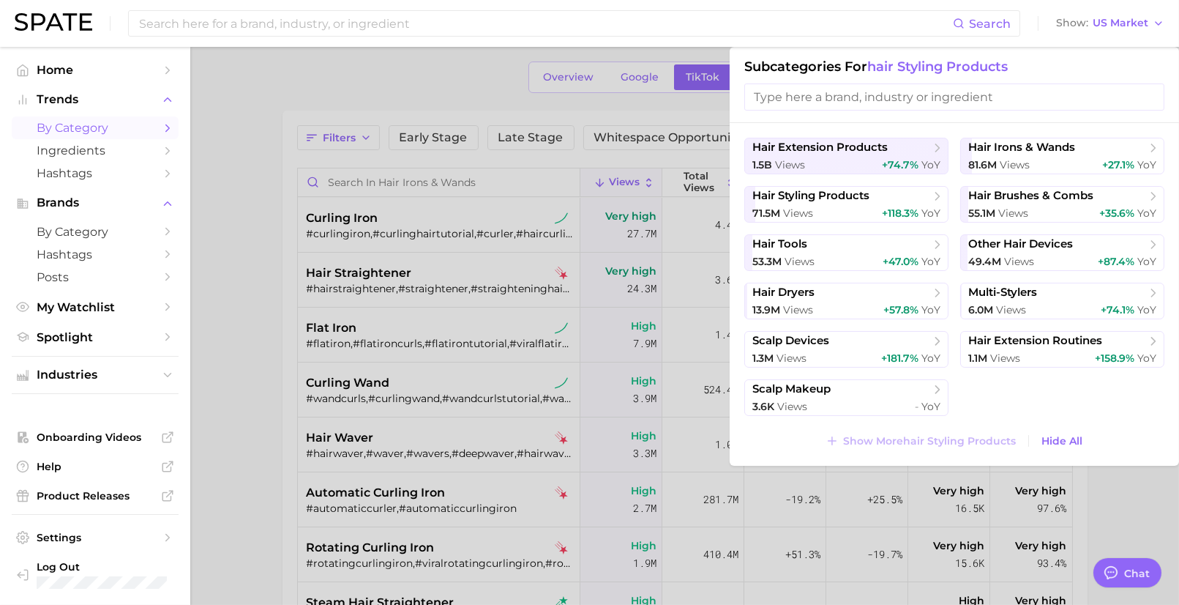
click at [222, 288] on div at bounding box center [589, 302] width 1179 height 605
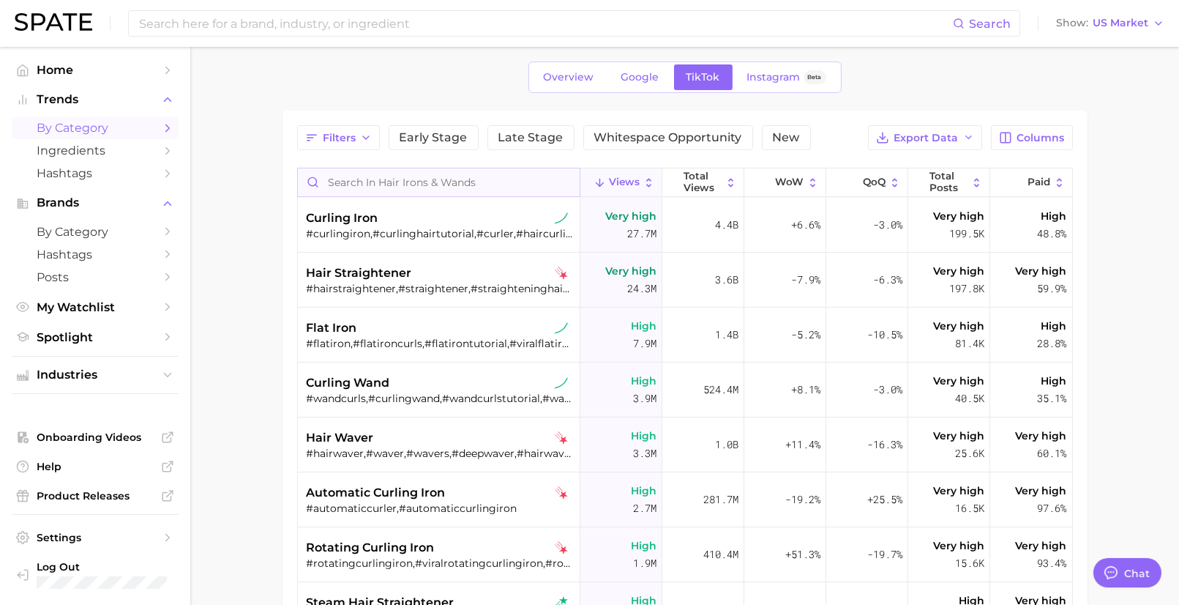
click at [434, 173] on input "Search in hair irons & wands" at bounding box center [439, 182] width 282 height 28
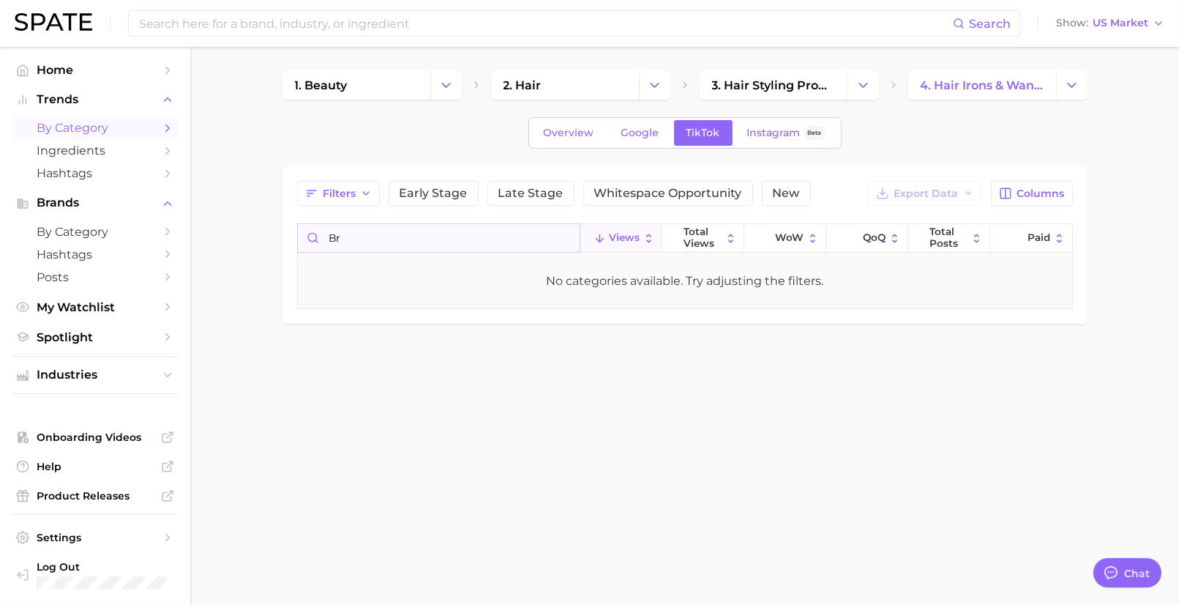
type input "b"
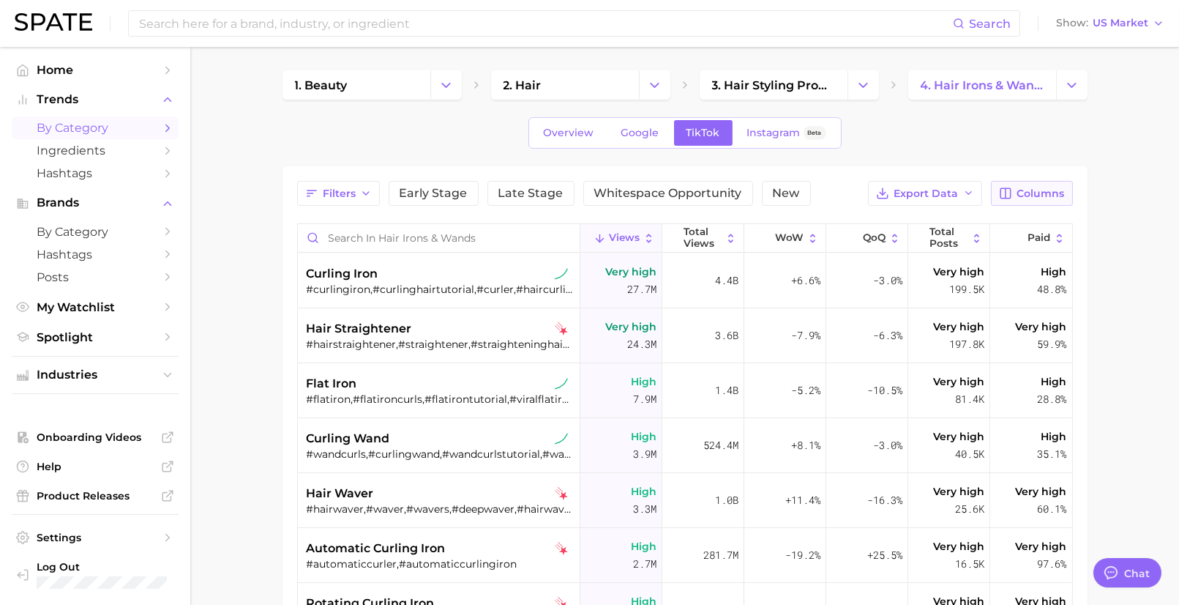
click at [1035, 196] on span "Columns" at bounding box center [1042, 193] width 48 height 12
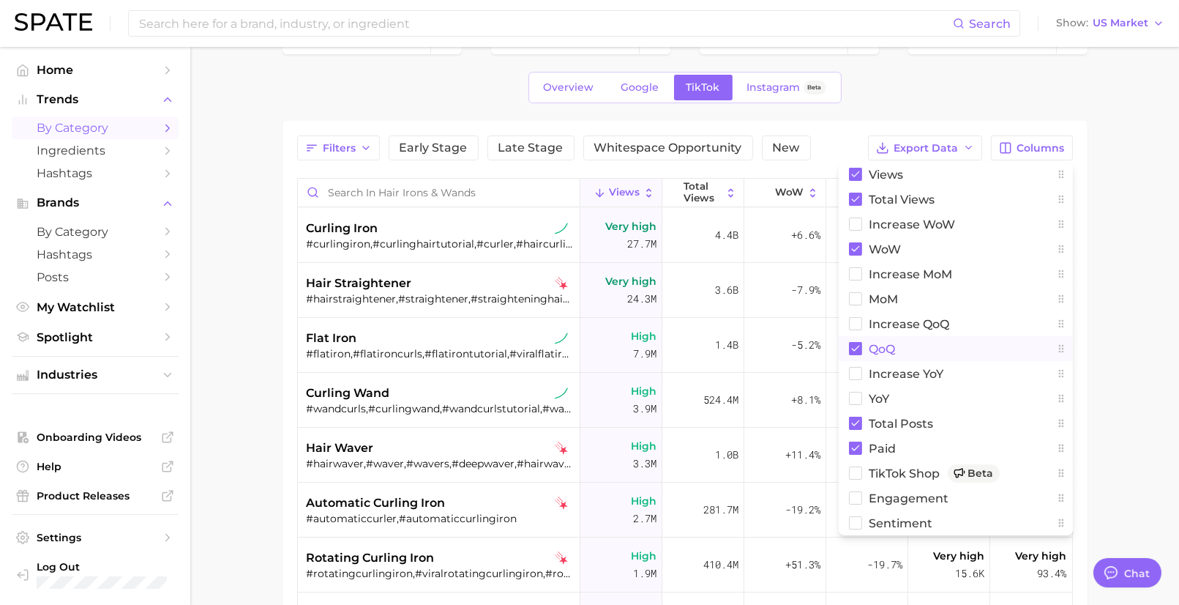
scroll to position [47, 0]
click at [1139, 319] on main "1. beauty 2. hair 3. hair styling products 4. hair irons & wands Overview Googl…" at bounding box center [684, 434] width 989 height 869
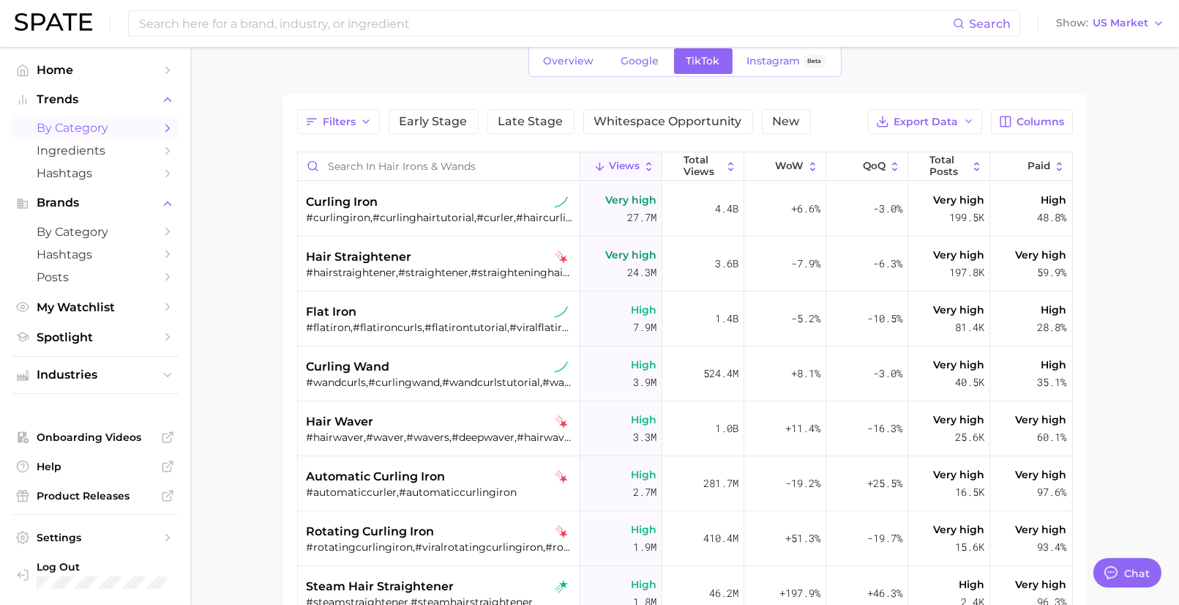
scroll to position [0, 0]
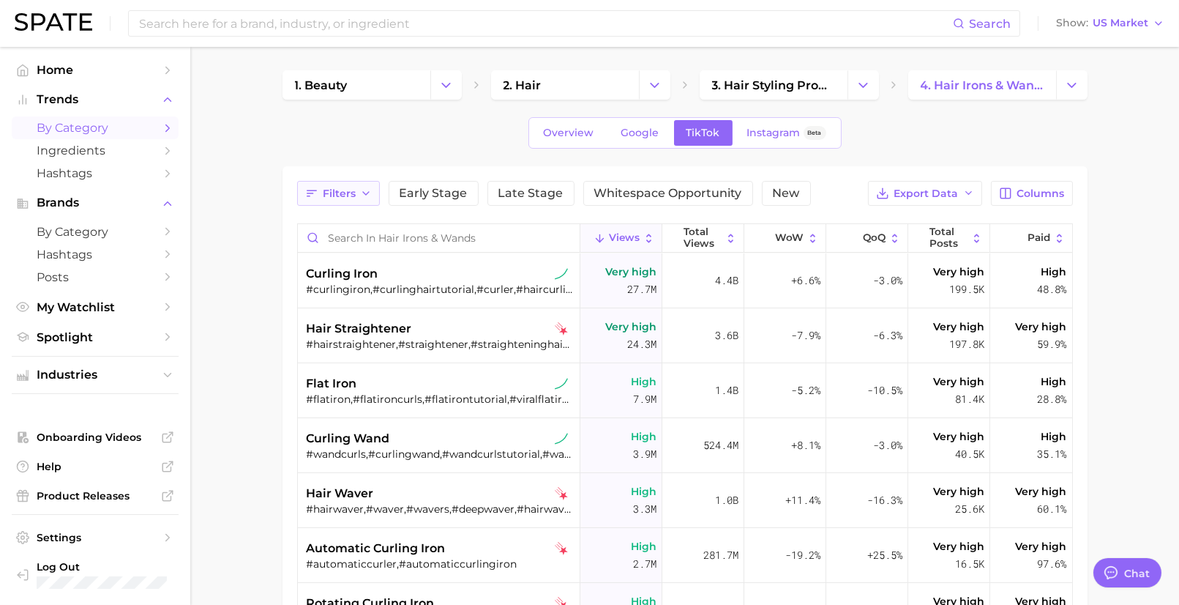
click at [334, 190] on span "Filters" at bounding box center [339, 193] width 33 height 12
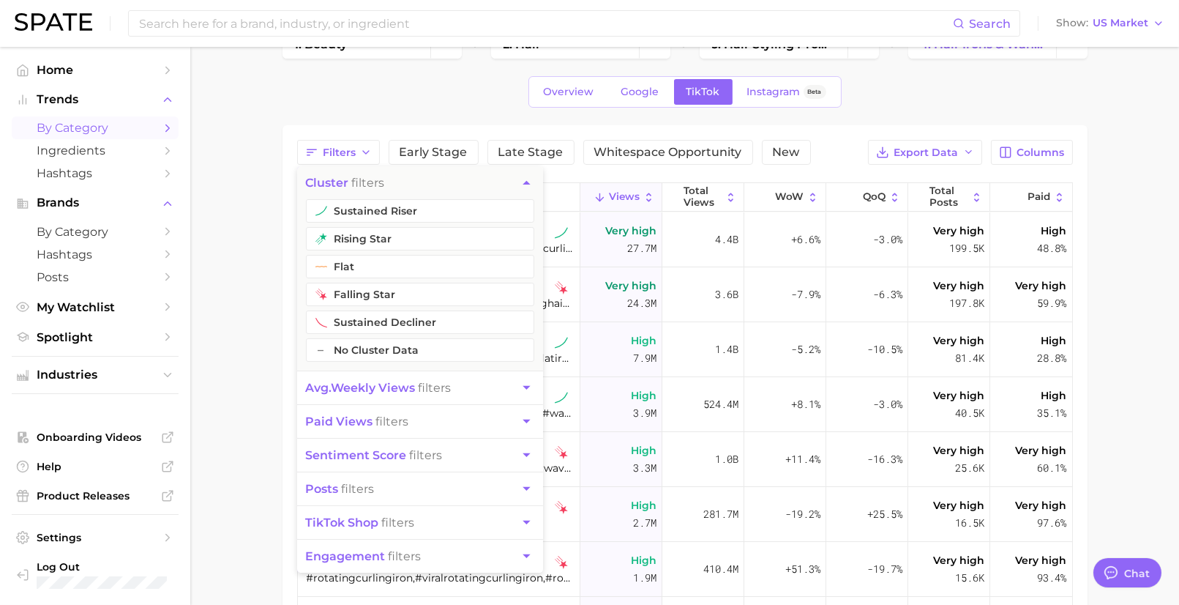
scroll to position [40, 0]
click at [240, 327] on main "1. beauty 2. hair 3. hair styling products 4. hair irons & wands Overview Googl…" at bounding box center [684, 441] width 989 height 869
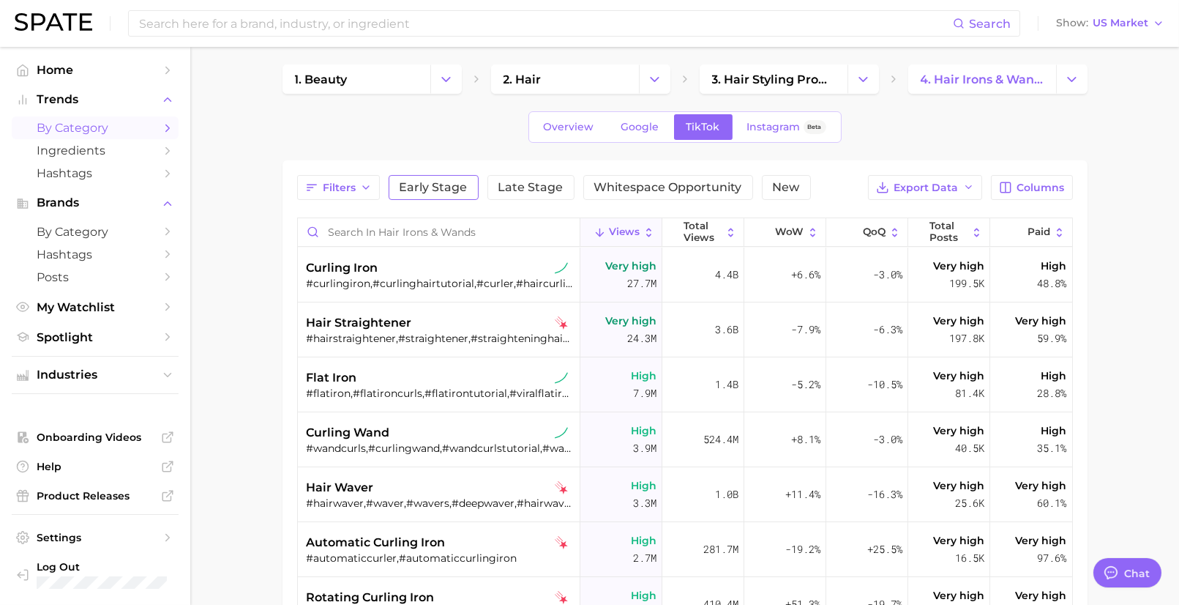
scroll to position [0, 0]
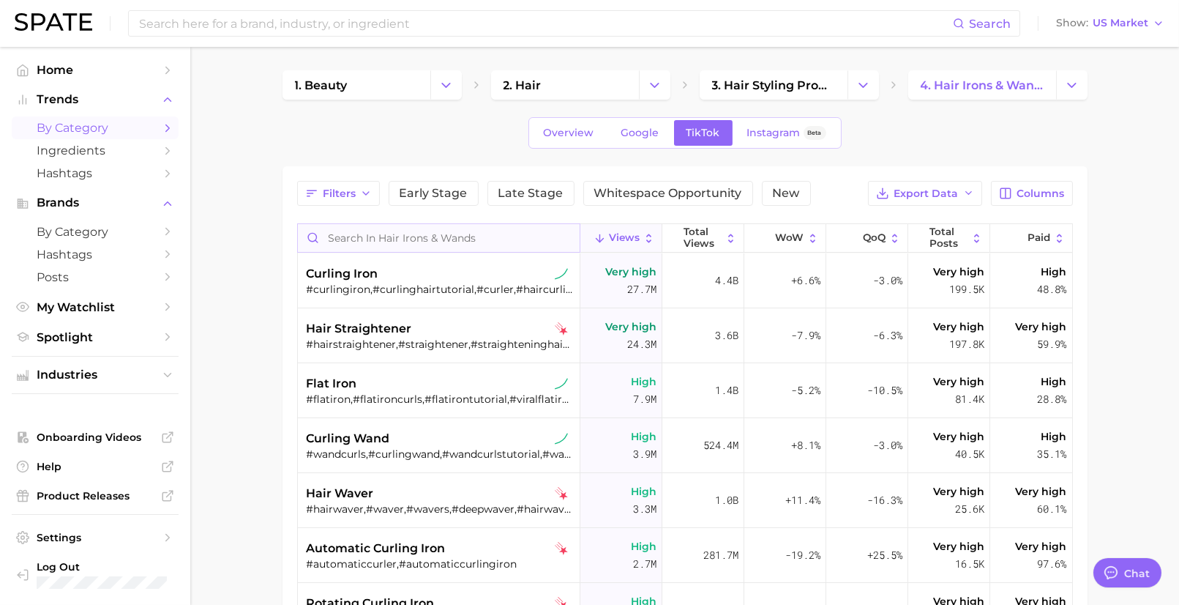
click at [382, 244] on input "Search in hair irons & wands" at bounding box center [439, 238] width 282 height 28
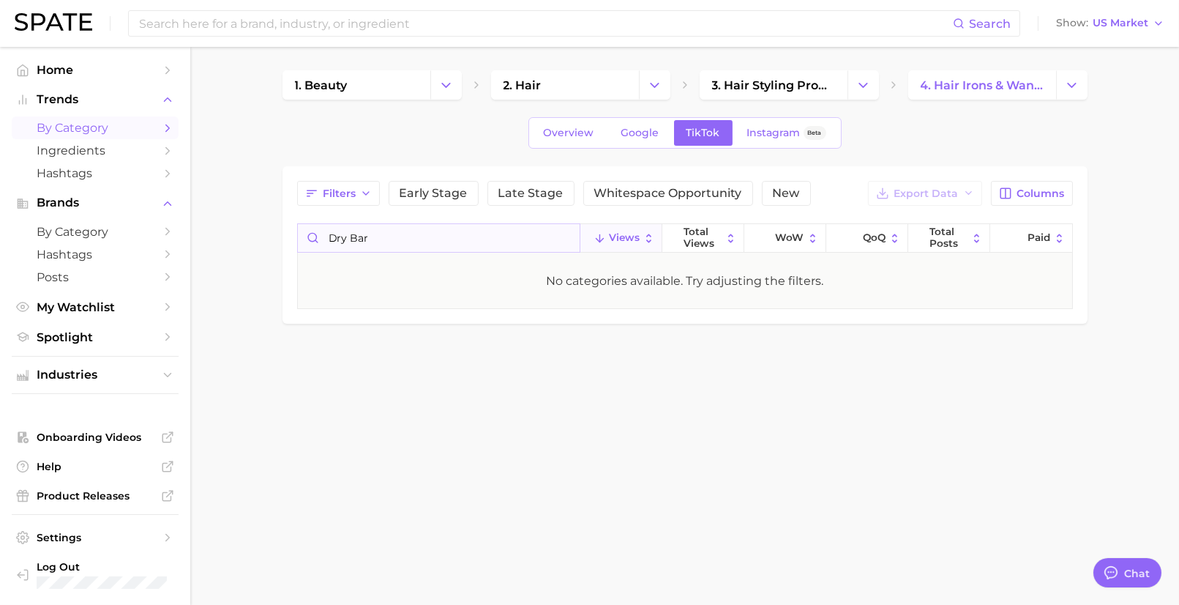
click at [351, 239] on input "dry bar" at bounding box center [439, 238] width 282 height 28
click at [374, 245] on input "drybar" at bounding box center [439, 238] width 282 height 28
click at [310, 240] on input "drybar" at bounding box center [439, 238] width 282 height 28
click at [354, 240] on input "drybar" at bounding box center [439, 238] width 282 height 28
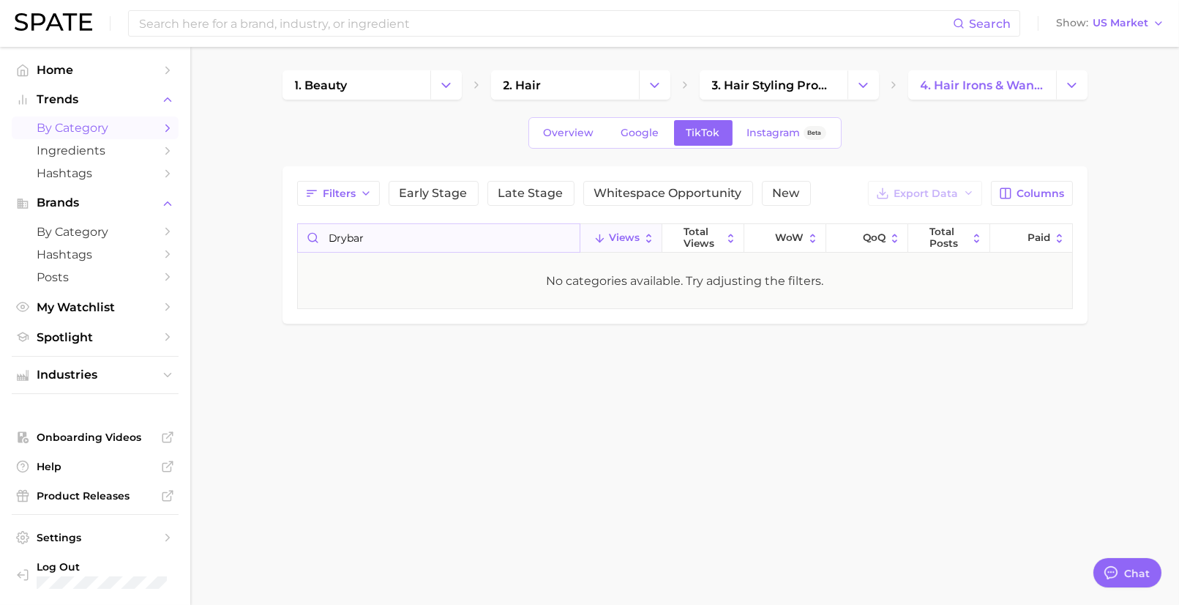
click at [354, 240] on input "drybar" at bounding box center [439, 238] width 282 height 28
type input "drybar"
click at [569, 242] on input "drybar" at bounding box center [439, 238] width 282 height 28
click at [562, 230] on input "drybar" at bounding box center [439, 238] width 282 height 28
click at [571, 239] on input "drybar" at bounding box center [439, 238] width 282 height 28
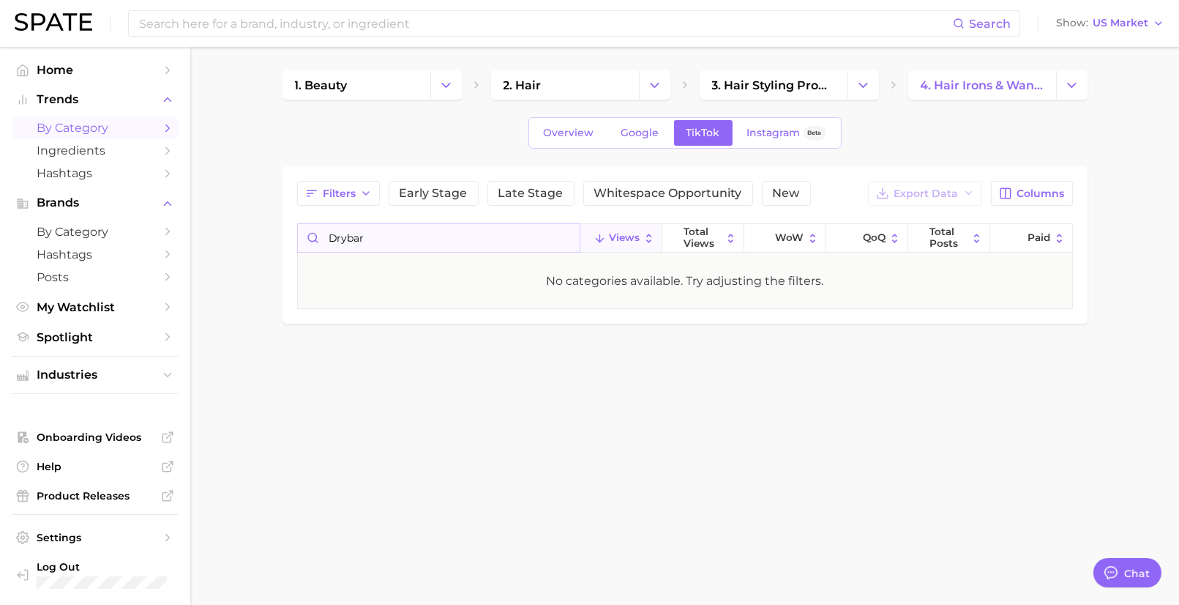
click at [537, 234] on input "drybar" at bounding box center [439, 238] width 282 height 28
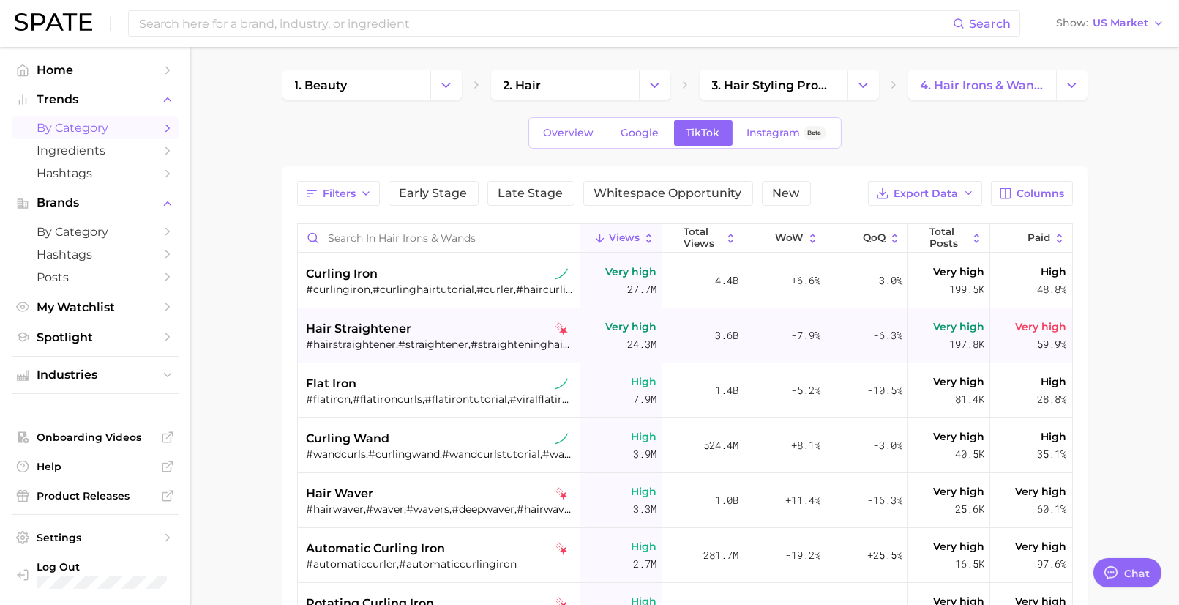
click at [451, 338] on div "#hairstraightener,#straightener,#straighteninghair,#curlytostraight,#curlswiths…" at bounding box center [441, 344] width 268 height 13
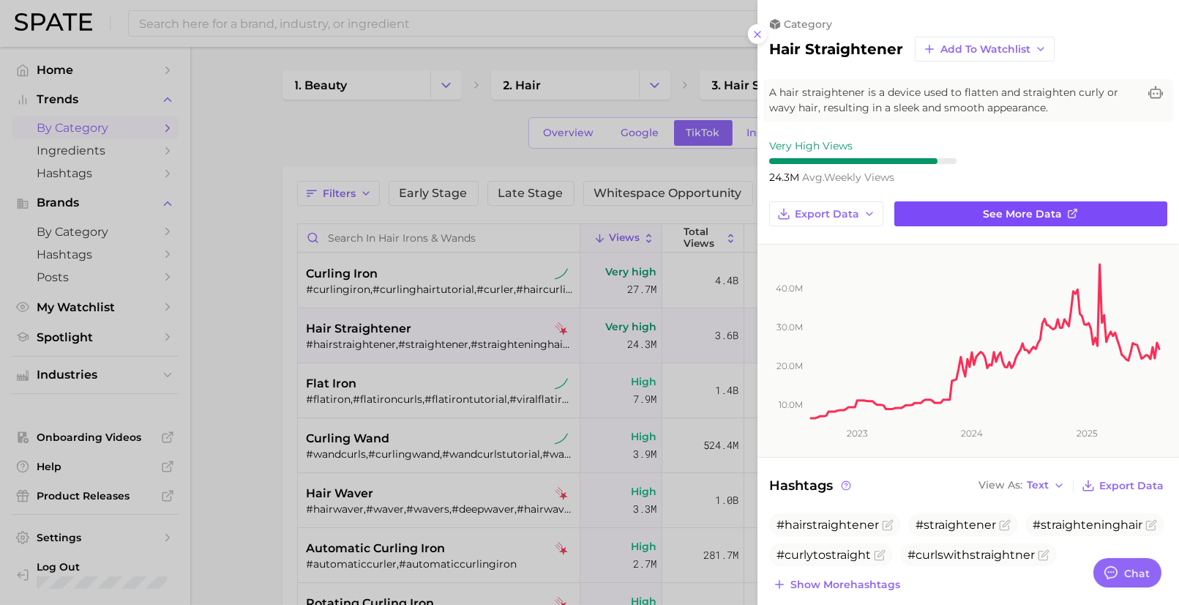
click at [948, 213] on link "See more data" at bounding box center [1031, 213] width 273 height 25
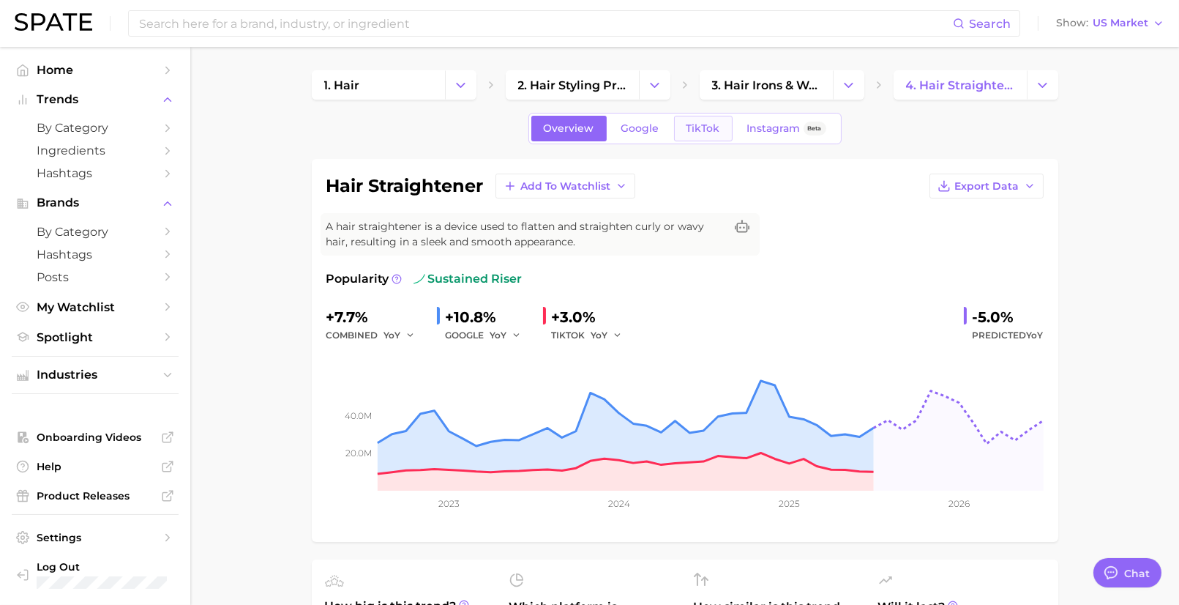
click at [701, 130] on span "TikTok" at bounding box center [704, 128] width 34 height 12
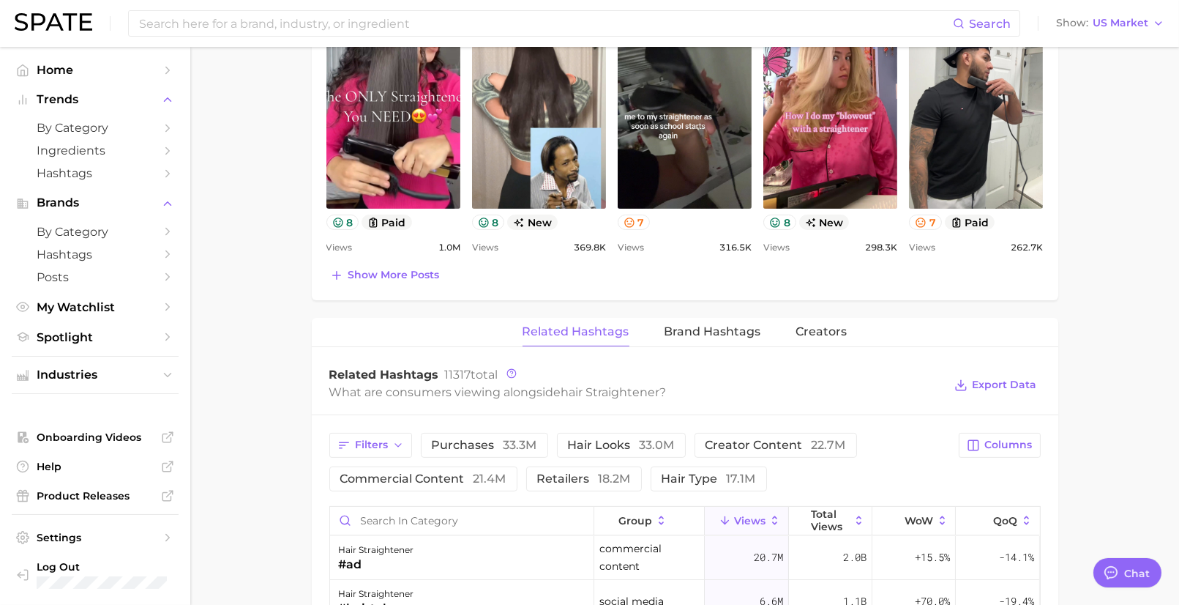
scroll to position [974, 0]
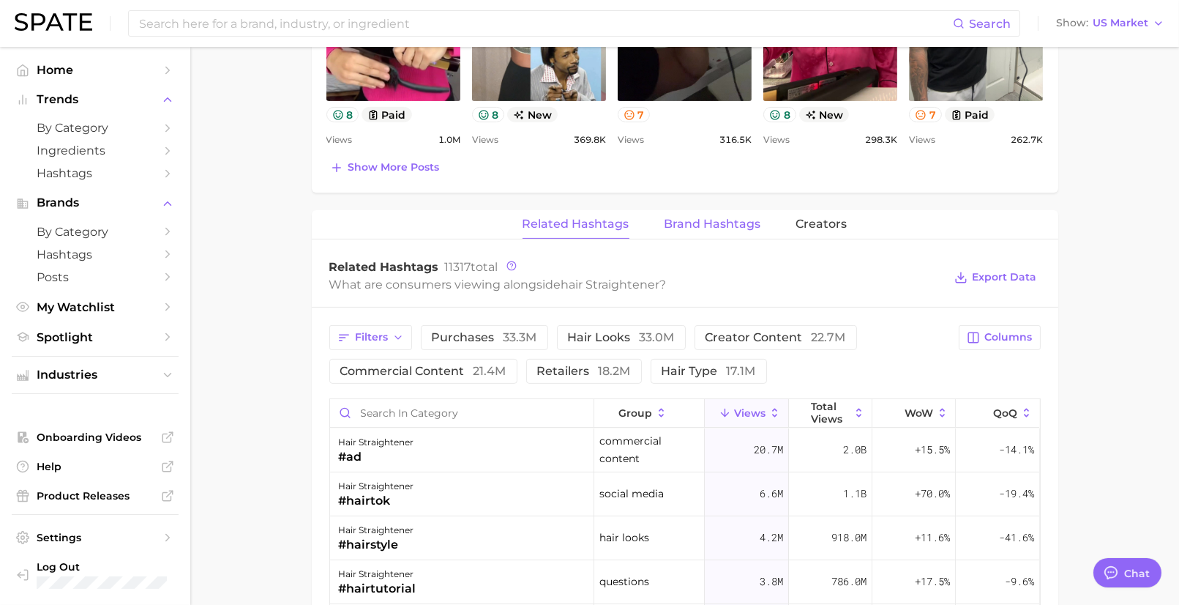
click at [688, 217] on span "Brand Hashtags" at bounding box center [713, 223] width 97 height 13
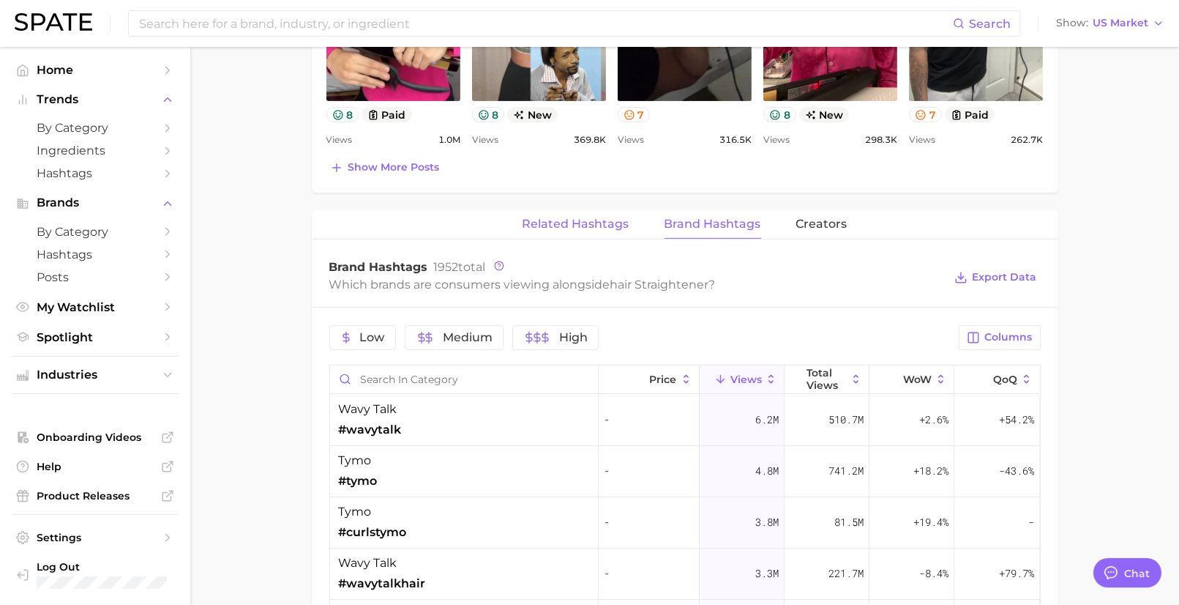
click at [552, 221] on span "Related Hashtags" at bounding box center [576, 223] width 107 height 13
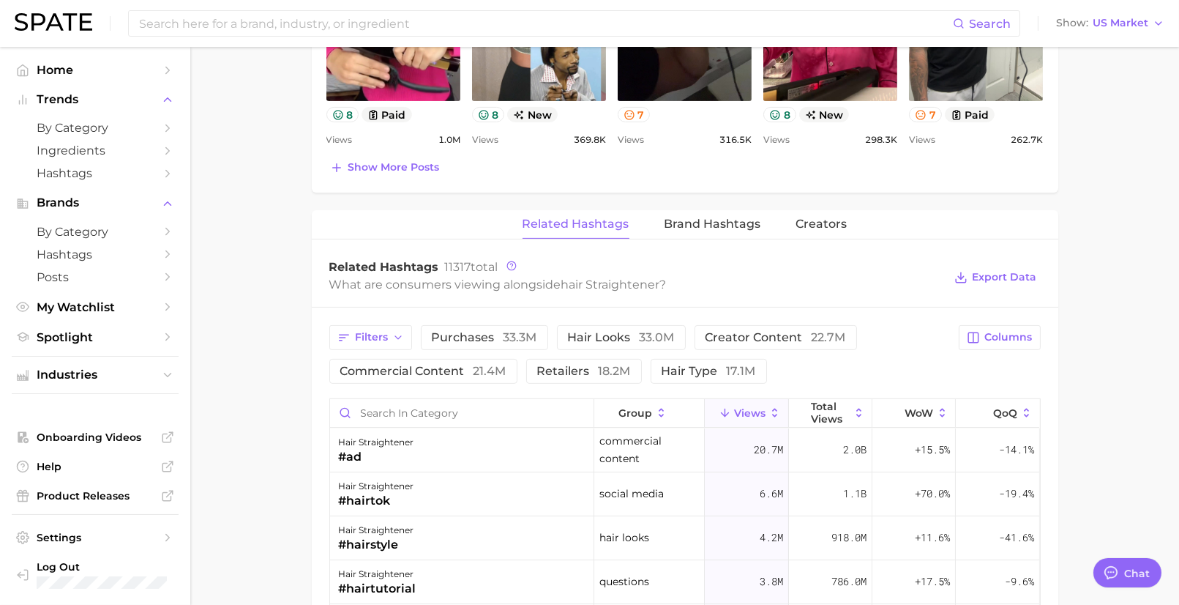
click at [707, 204] on div "hair straightener Add to Watchlist Export Data A hair straightener is a device …" at bounding box center [685, 102] width 747 height 1835
click at [703, 220] on span "Brand Hashtags" at bounding box center [713, 223] width 97 height 13
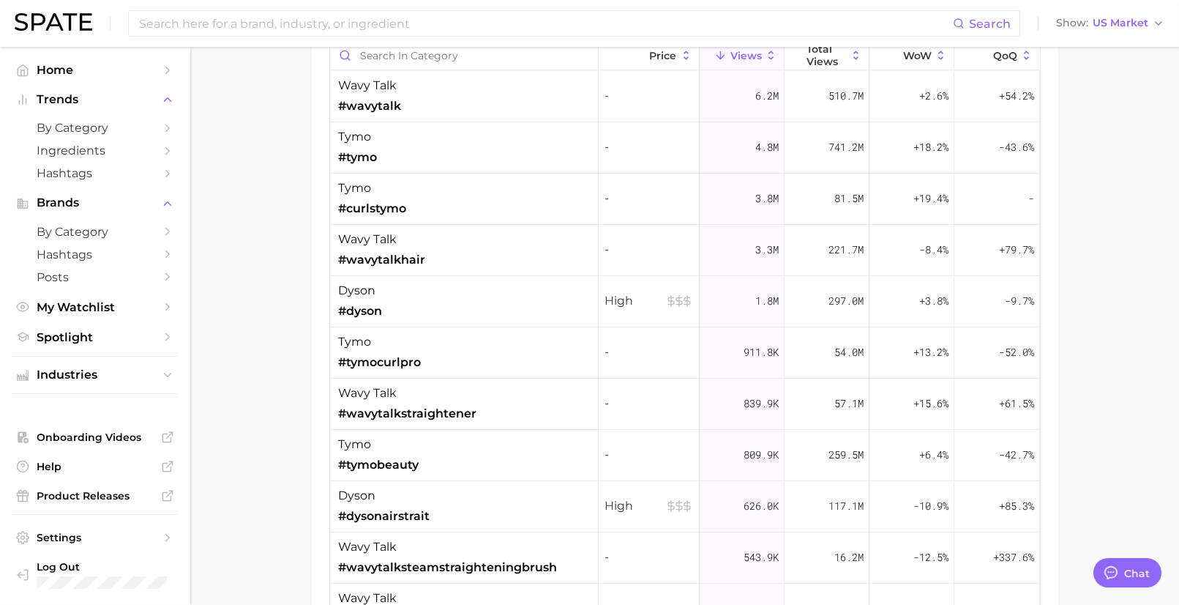
scroll to position [947, 0]
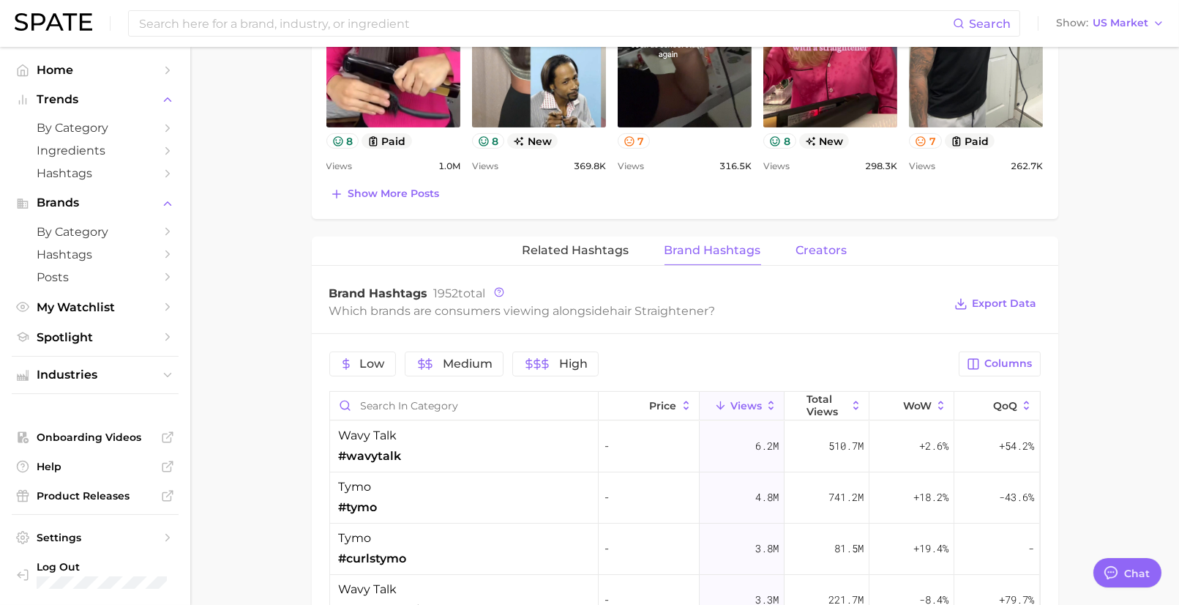
click at [822, 250] on span "Creators" at bounding box center [822, 250] width 51 height 13
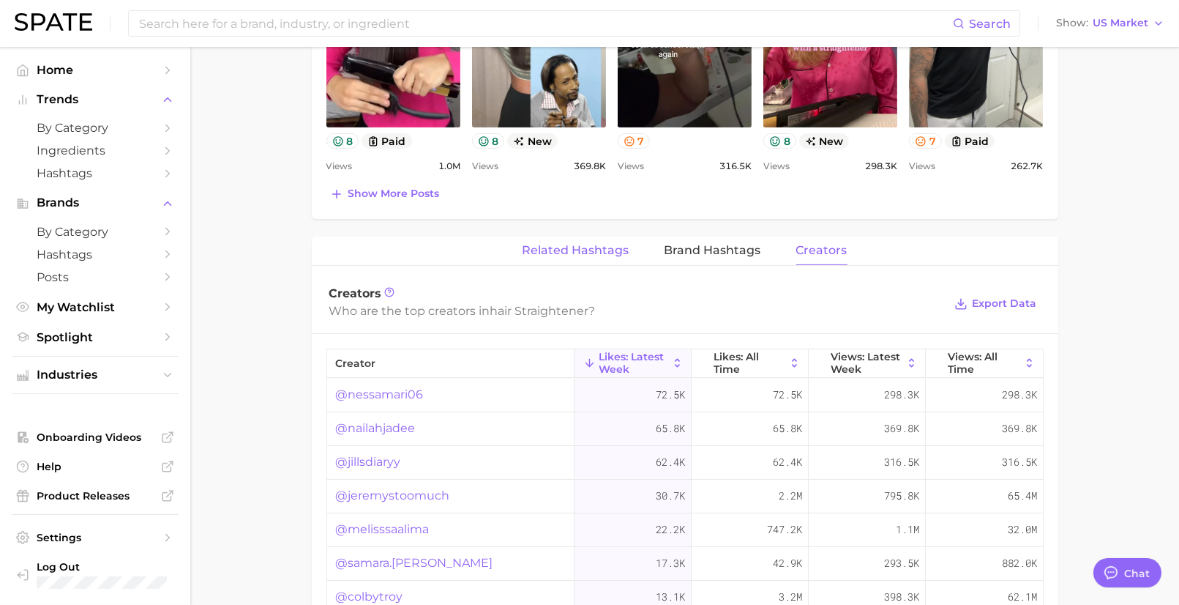
click at [628, 252] on button "Related Hashtags" at bounding box center [576, 250] width 107 height 29
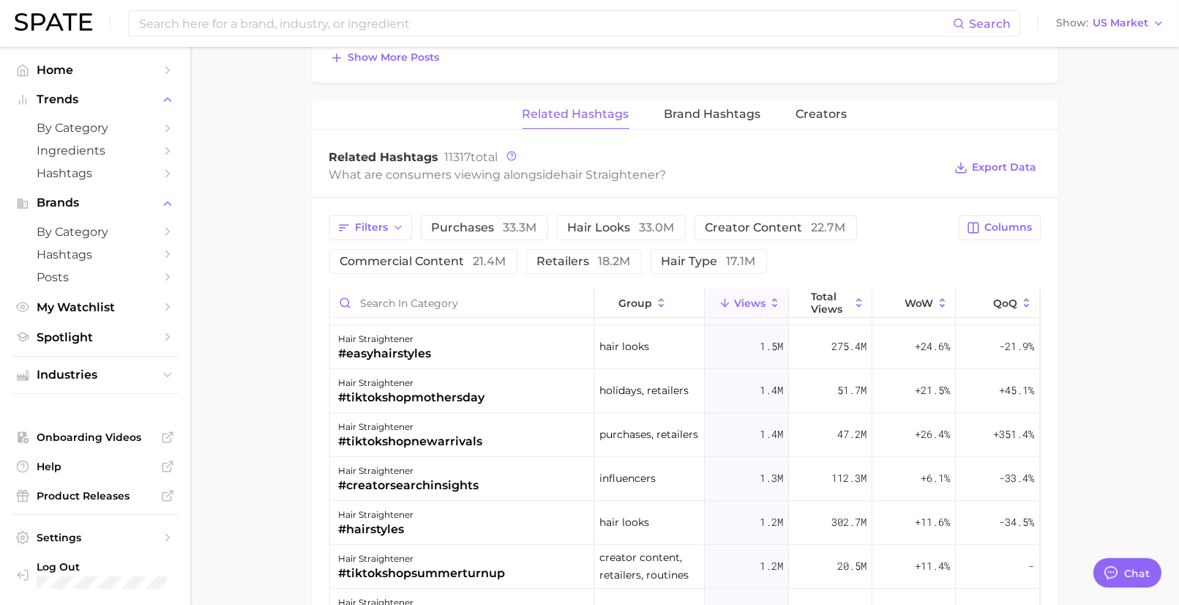
scroll to position [1455, 0]
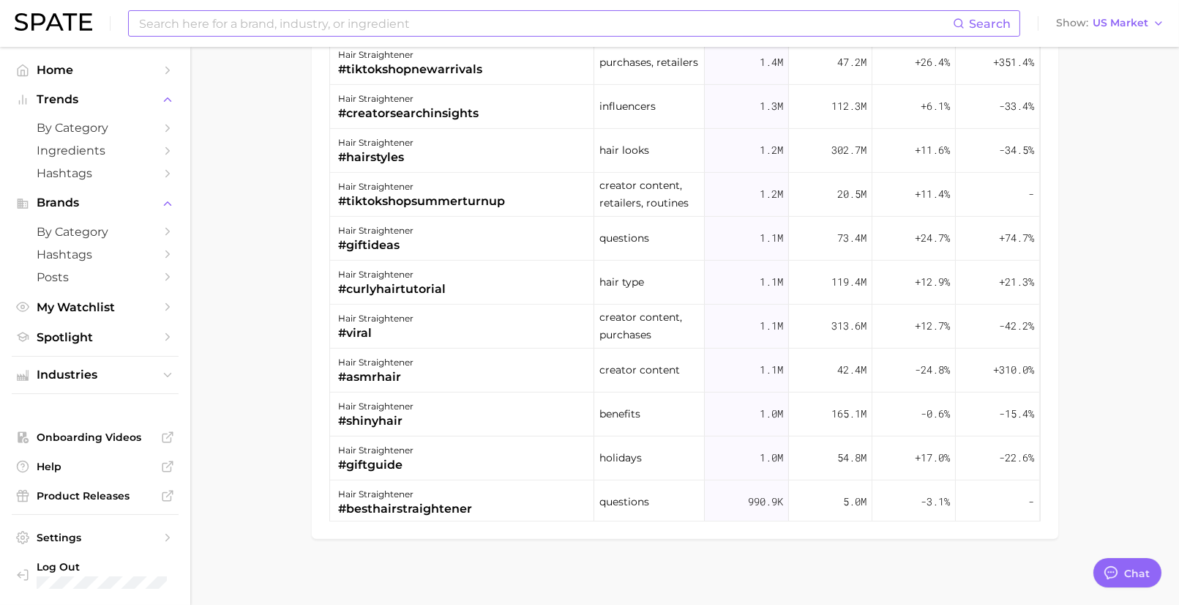
click at [337, 26] on input at bounding box center [546, 23] width 816 height 25
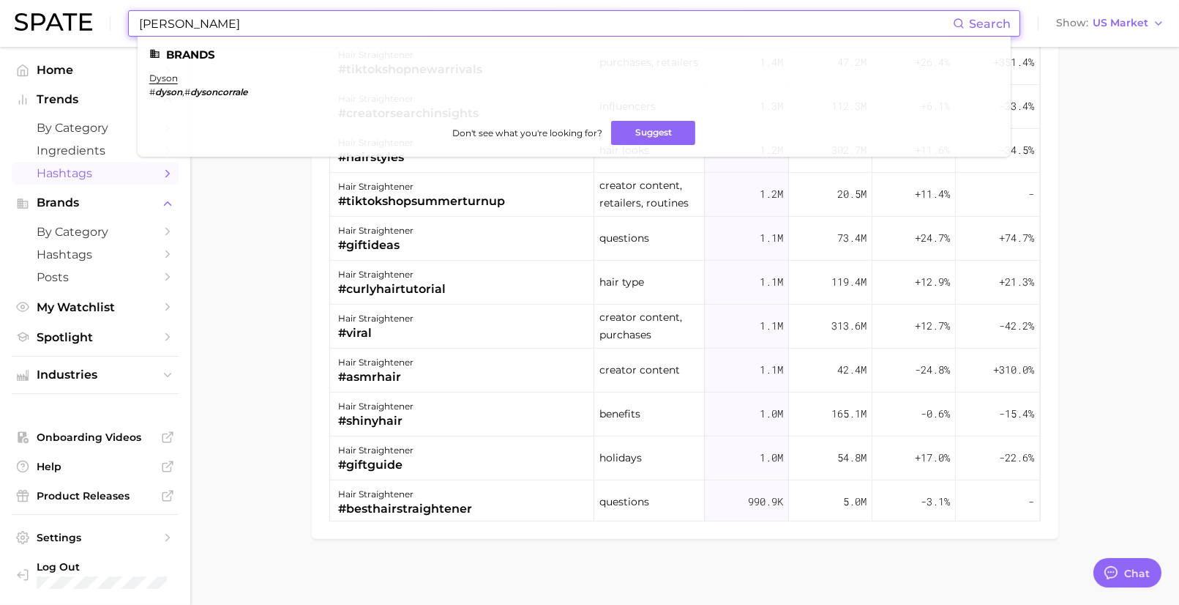
type input "[PERSON_NAME]"
click at [75, 180] on span "Hashtags" at bounding box center [95, 173] width 117 height 14
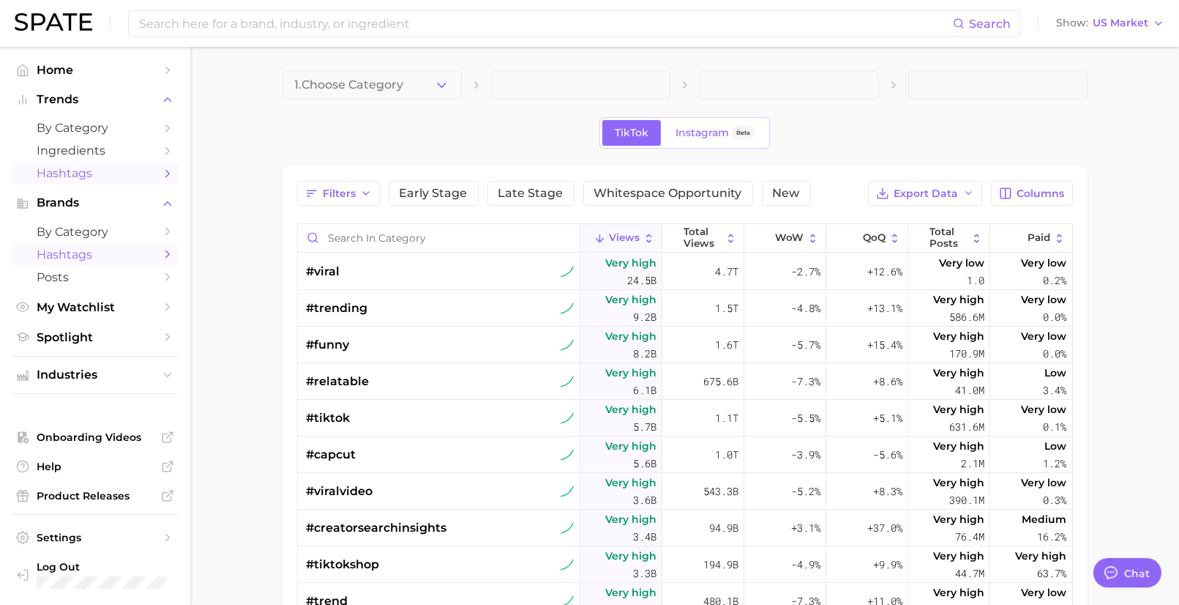
click at [84, 253] on span "Hashtags" at bounding box center [95, 254] width 117 height 14
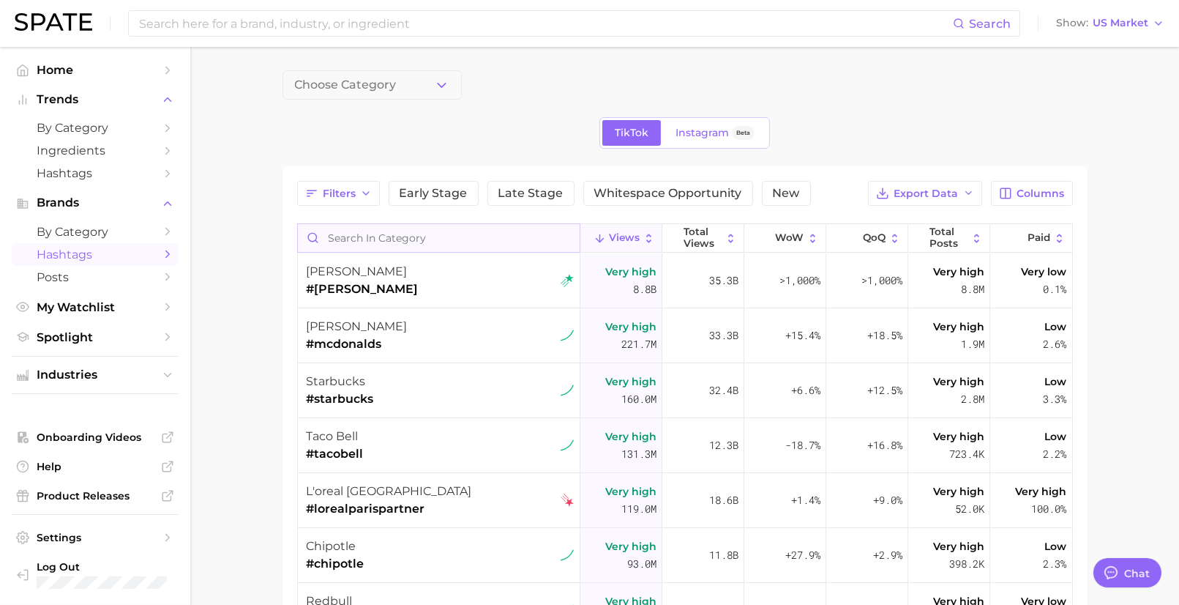
click at [371, 239] on input "Search in category" at bounding box center [439, 238] width 282 height 28
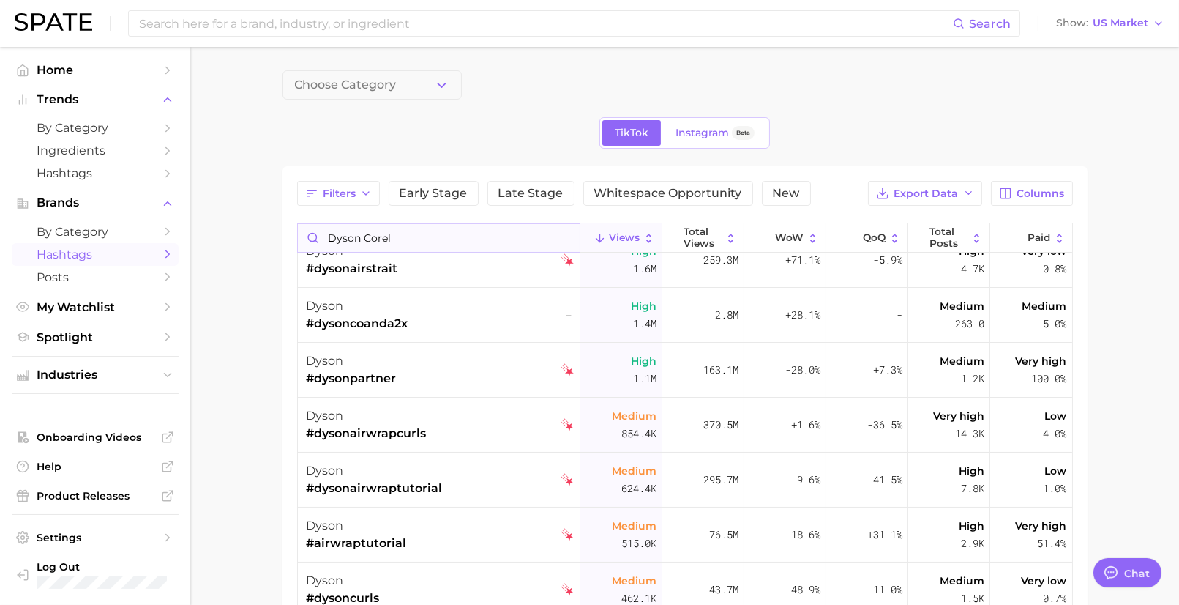
scroll to position [253, 0]
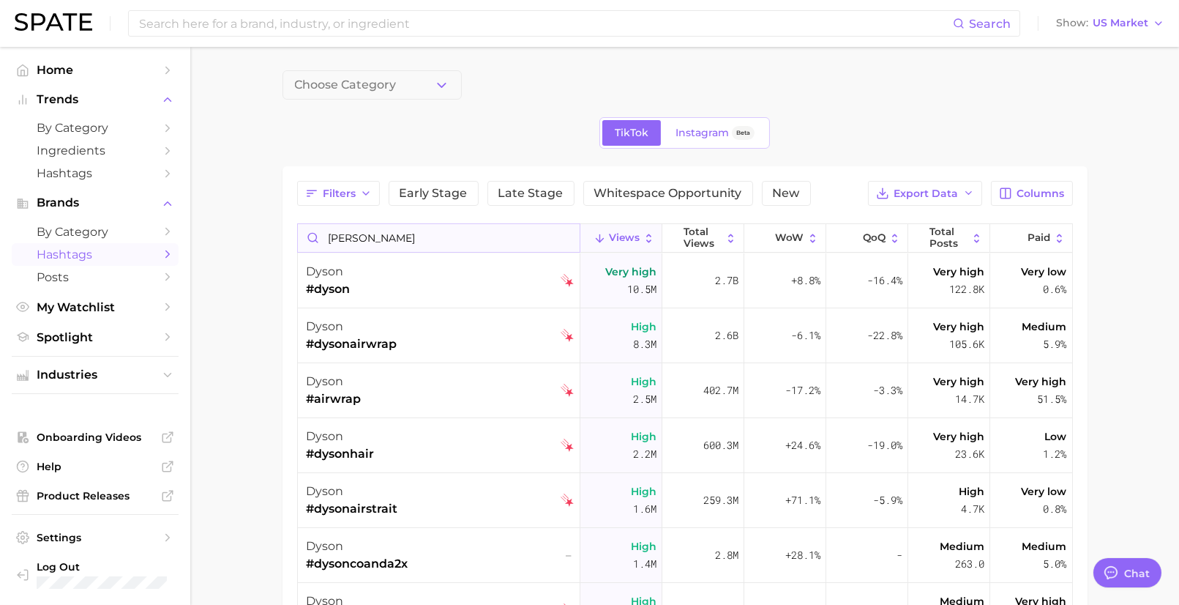
click at [362, 236] on input "[PERSON_NAME]" at bounding box center [439, 238] width 282 height 28
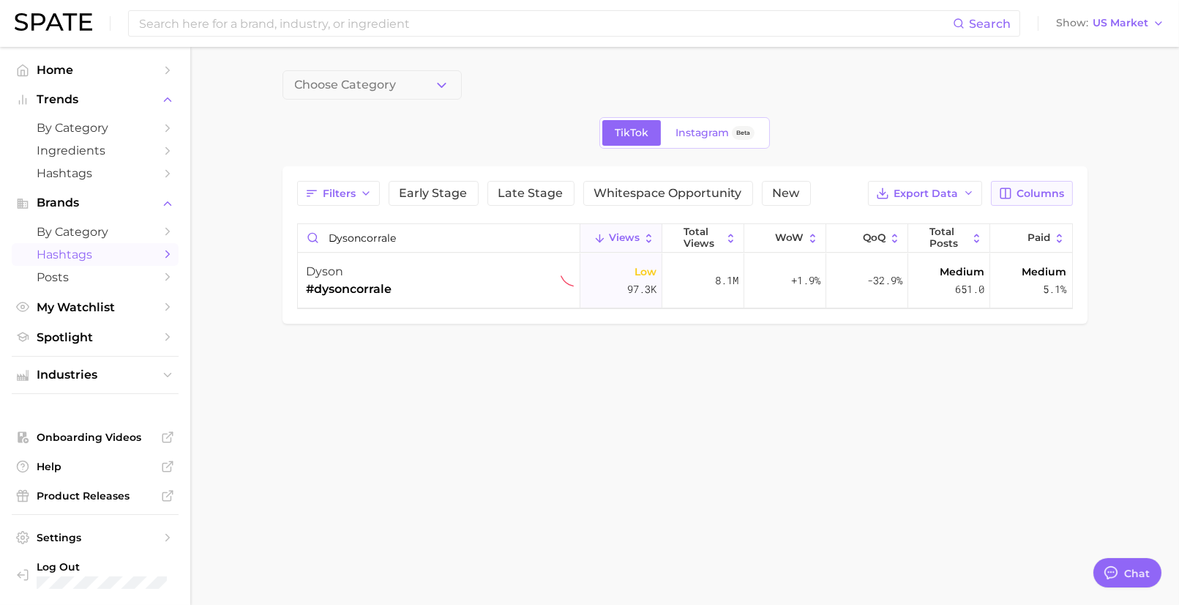
click at [1038, 188] on span "Columns" at bounding box center [1042, 193] width 48 height 12
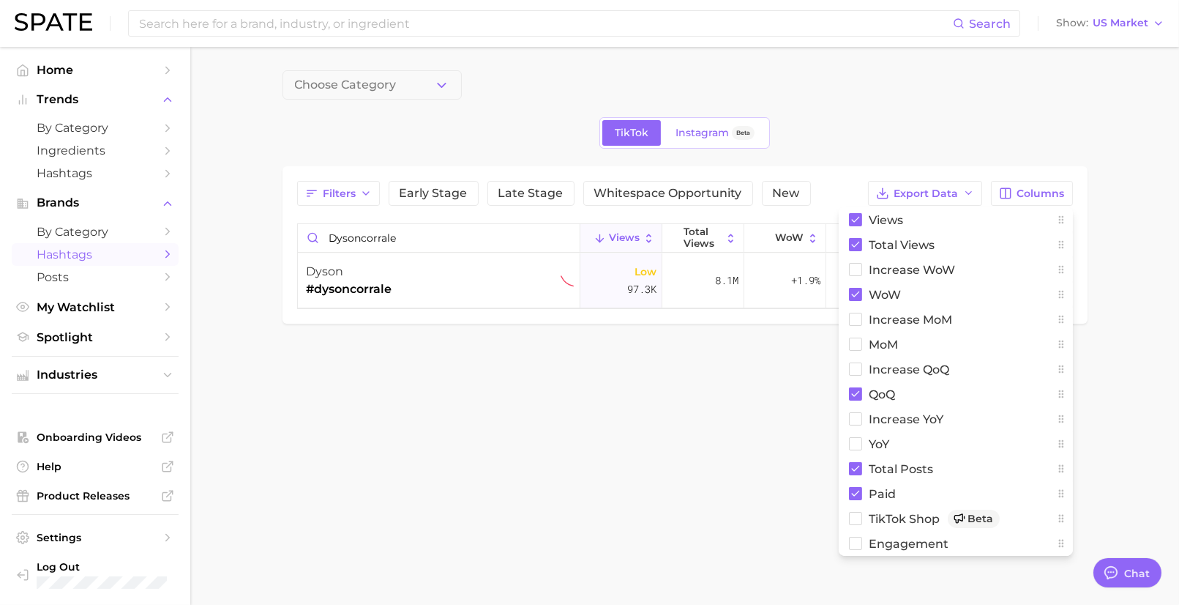
click at [717, 481] on body "Search Show US Market Home Trends by Category Ingredients Hashtags Brands by Ca…" at bounding box center [589, 302] width 1179 height 605
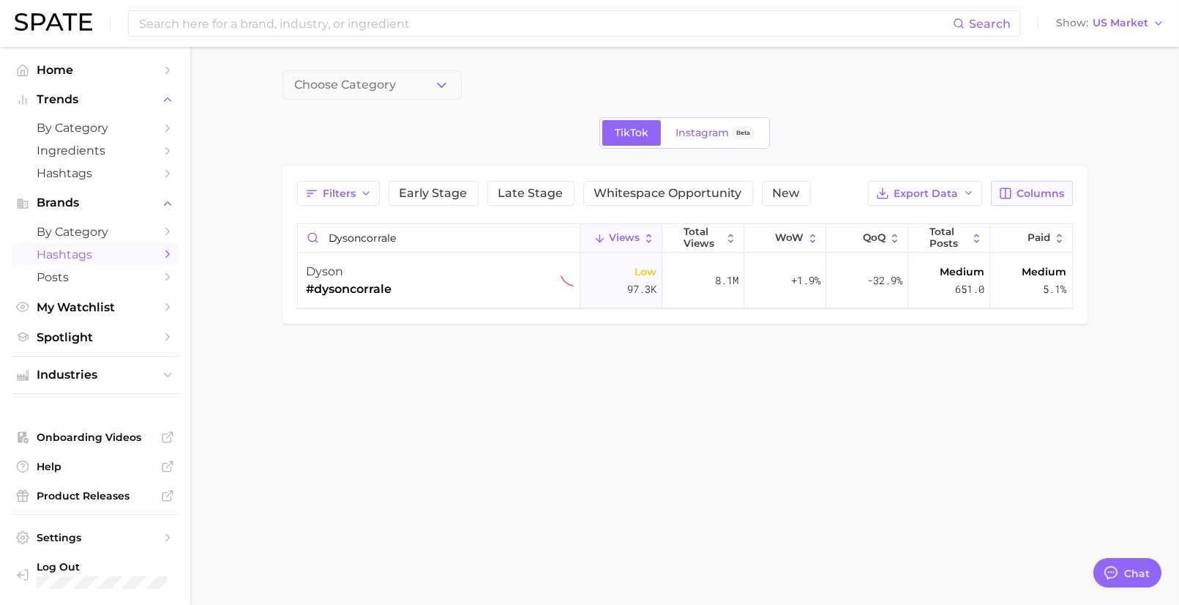
click at [1055, 185] on button "Columns" at bounding box center [1031, 193] width 81 height 25
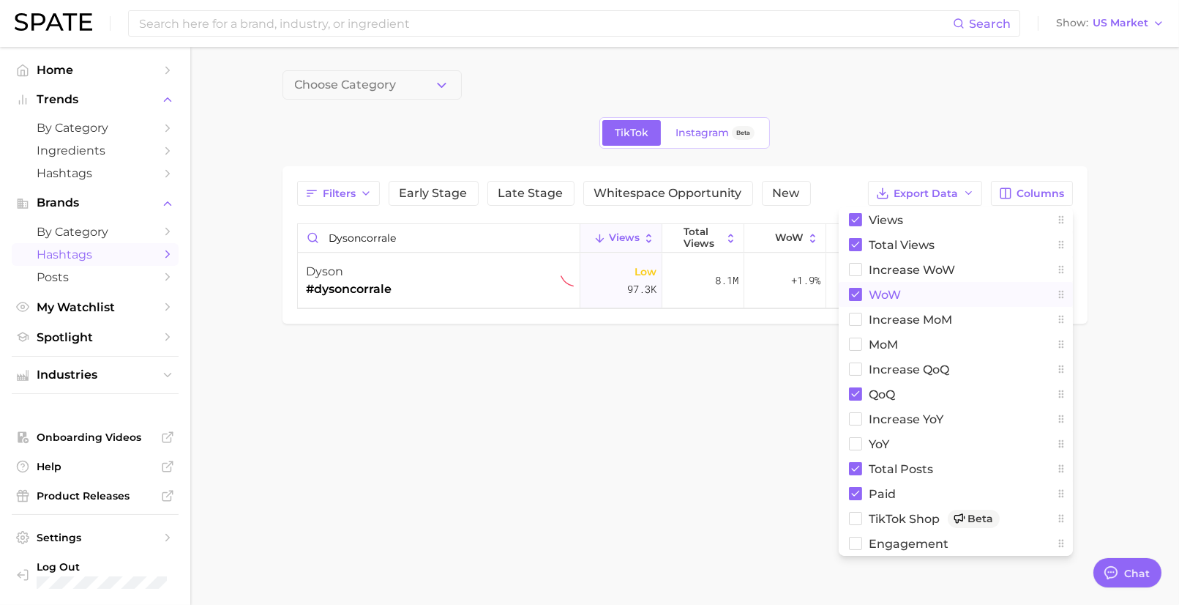
click at [853, 295] on rect at bounding box center [855, 294] width 13 height 13
click at [856, 392] on icon at bounding box center [855, 394] width 8 height 6
click at [805, 468] on body "Search Show US Market Home Trends by Category Ingredients Hashtags Brands by Ca…" at bounding box center [589, 302] width 1179 height 605
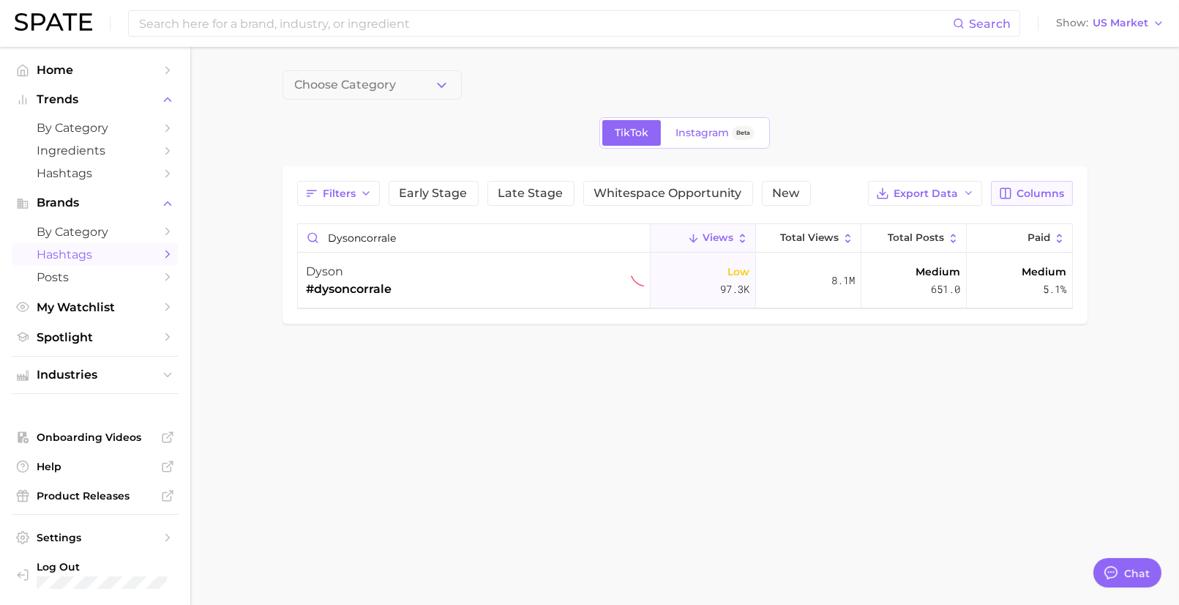
click at [1037, 183] on button "Columns" at bounding box center [1031, 193] width 81 height 25
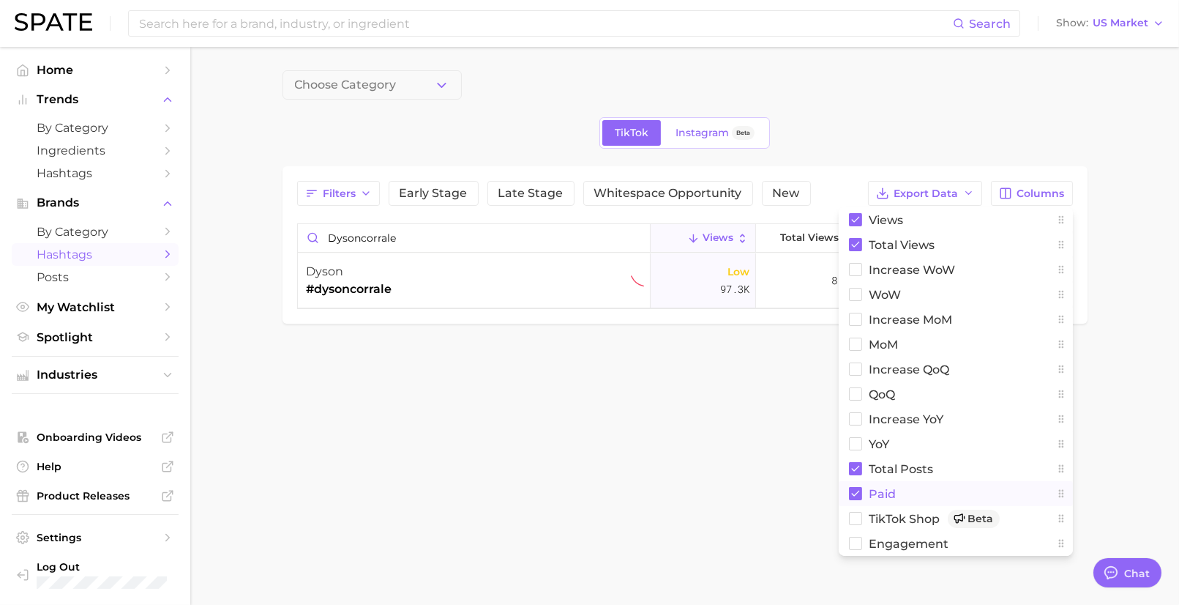
click at [851, 487] on rect at bounding box center [855, 493] width 13 height 13
click at [799, 472] on body "Search Show US Market Home Trends by Category Ingredients Hashtags Brands by Ca…" at bounding box center [589, 302] width 1179 height 605
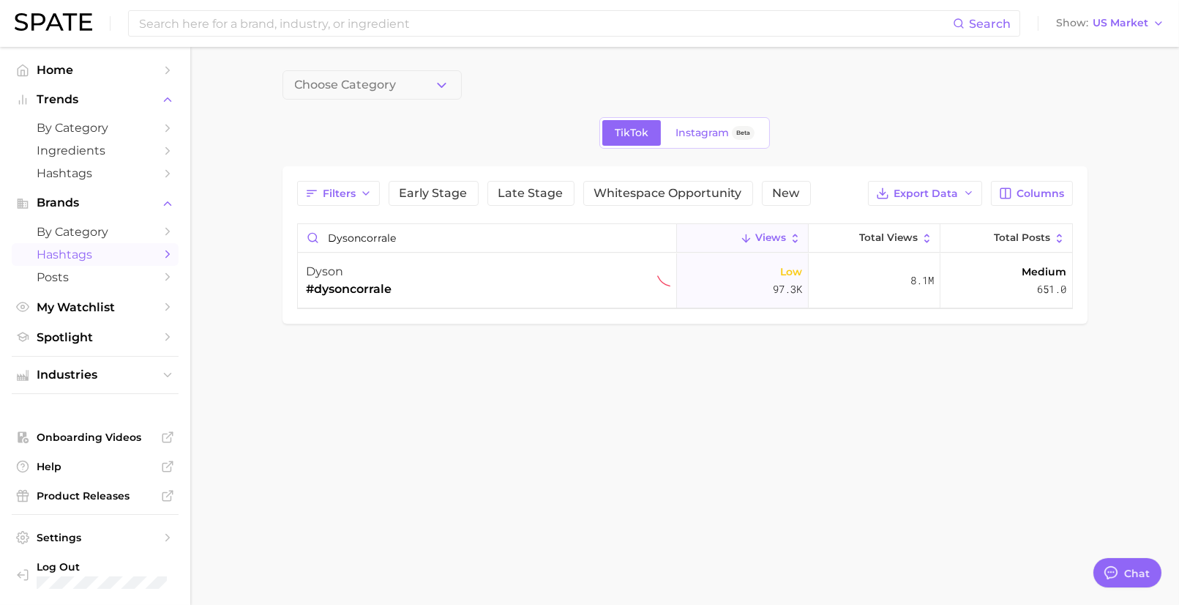
click at [795, 473] on body "Search Show US Market Home Trends by Category Ingredients Hashtags Brands by Ca…" at bounding box center [589, 302] width 1179 height 605
click at [426, 433] on body "Search Show US Market Home Trends by Category Ingredients Hashtags Brands by Ca…" at bounding box center [589, 302] width 1179 height 605
click at [407, 227] on input "dysoncorrale" at bounding box center [487, 238] width 379 height 28
drag, startPoint x: 409, startPoint y: 235, endPoint x: 362, endPoint y: 234, distance: 47.6
click at [362, 234] on input "dysoncorrale" at bounding box center [487, 238] width 379 height 28
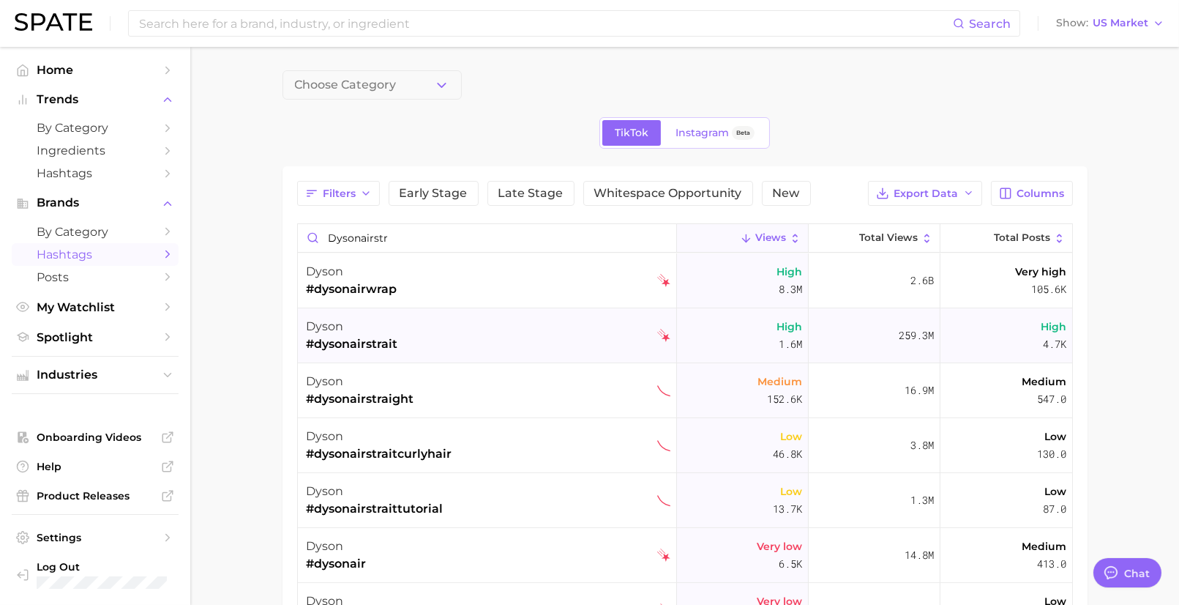
click at [388, 321] on div "dyson" at bounding box center [353, 327] width 92 height 18
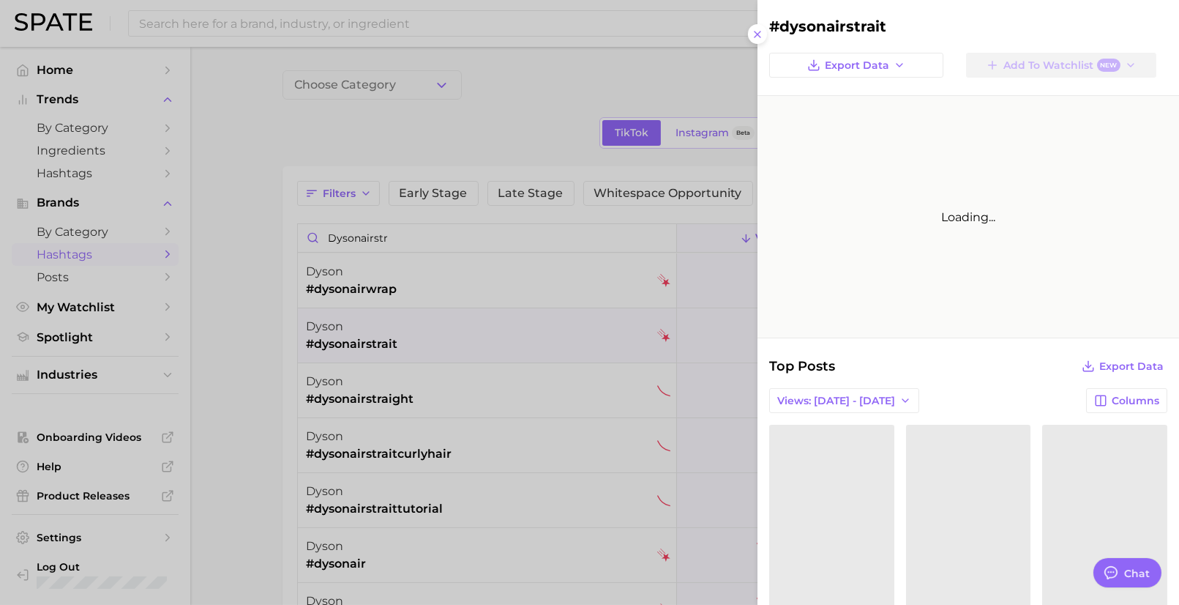
click at [335, 108] on div at bounding box center [589, 302] width 1179 height 605
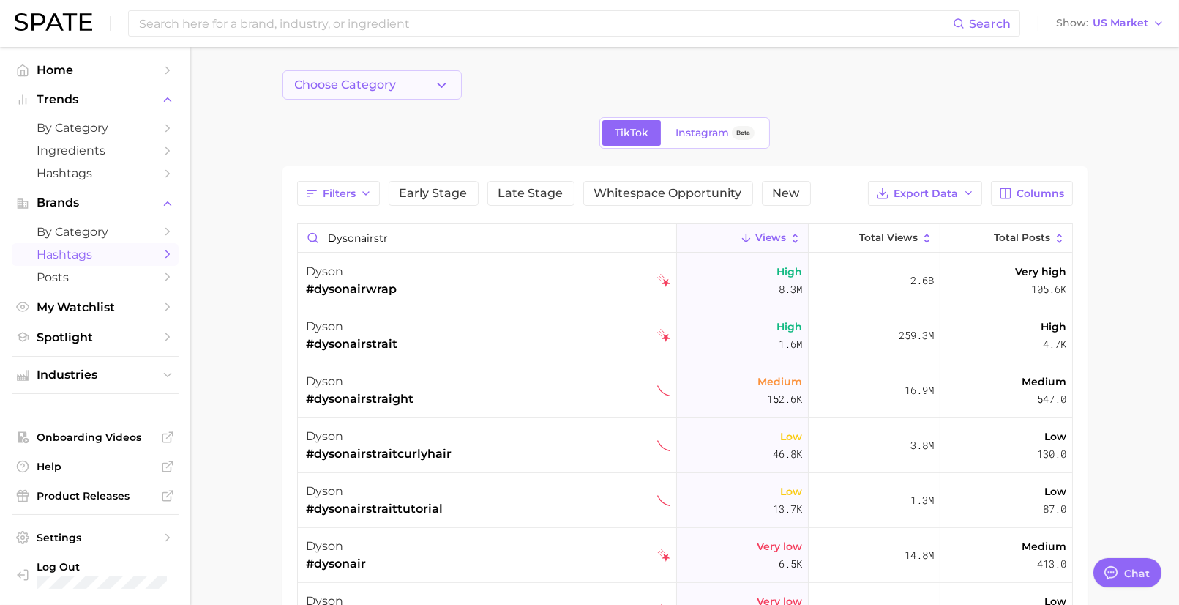
click at [403, 82] on button "Choose Category" at bounding box center [372, 84] width 179 height 29
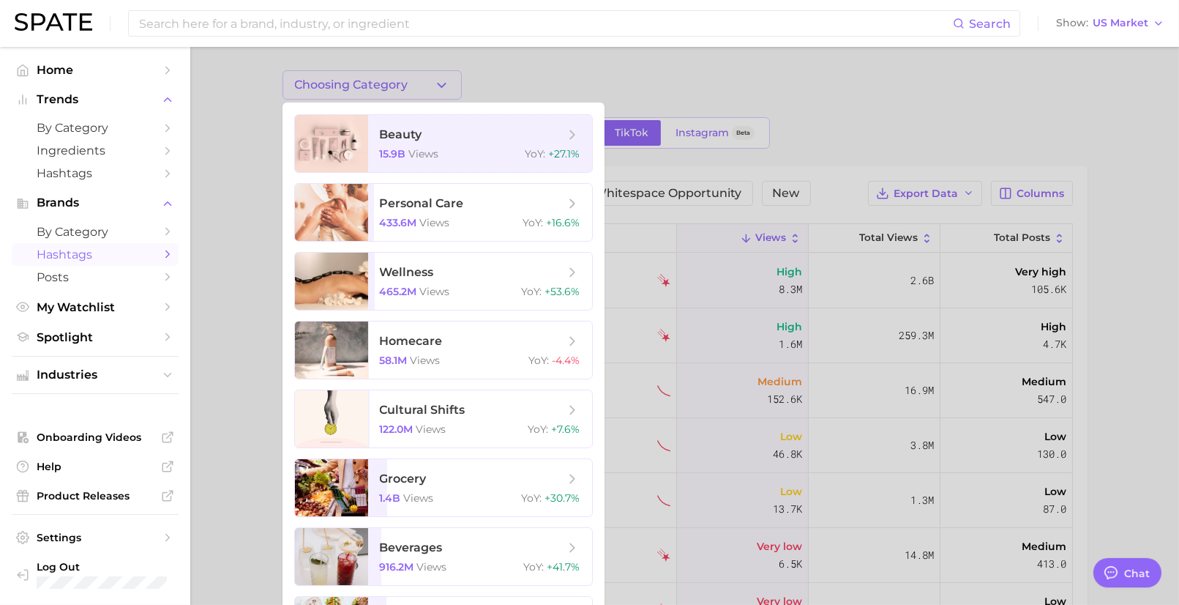
click at [719, 70] on div at bounding box center [589, 302] width 1179 height 605
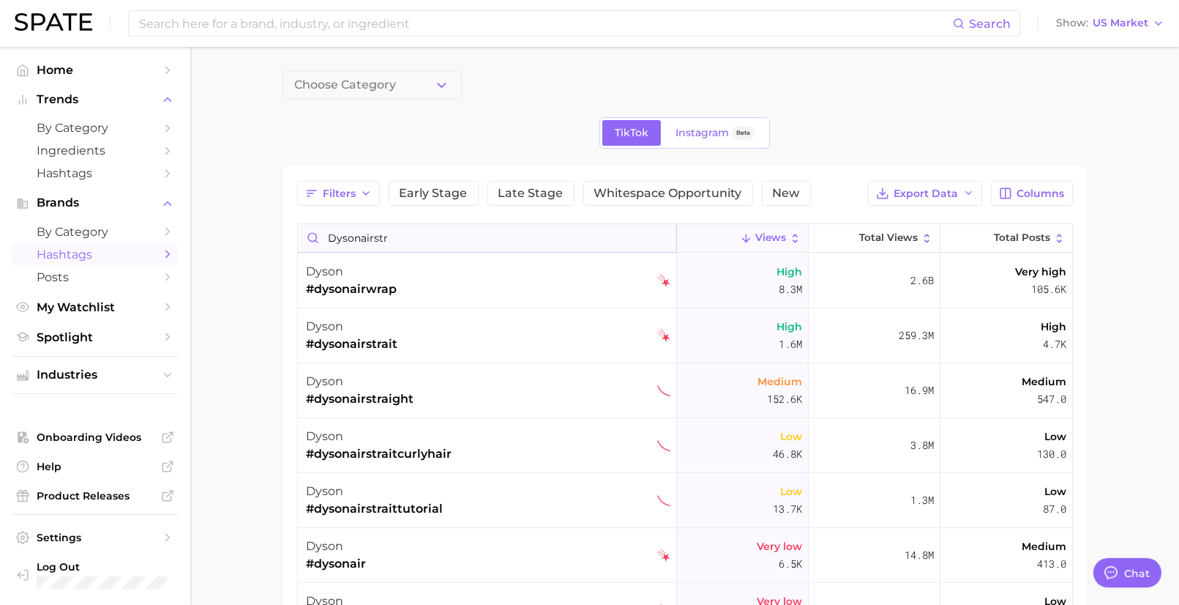
click at [431, 233] on input "dysonairstr" at bounding box center [487, 238] width 379 height 28
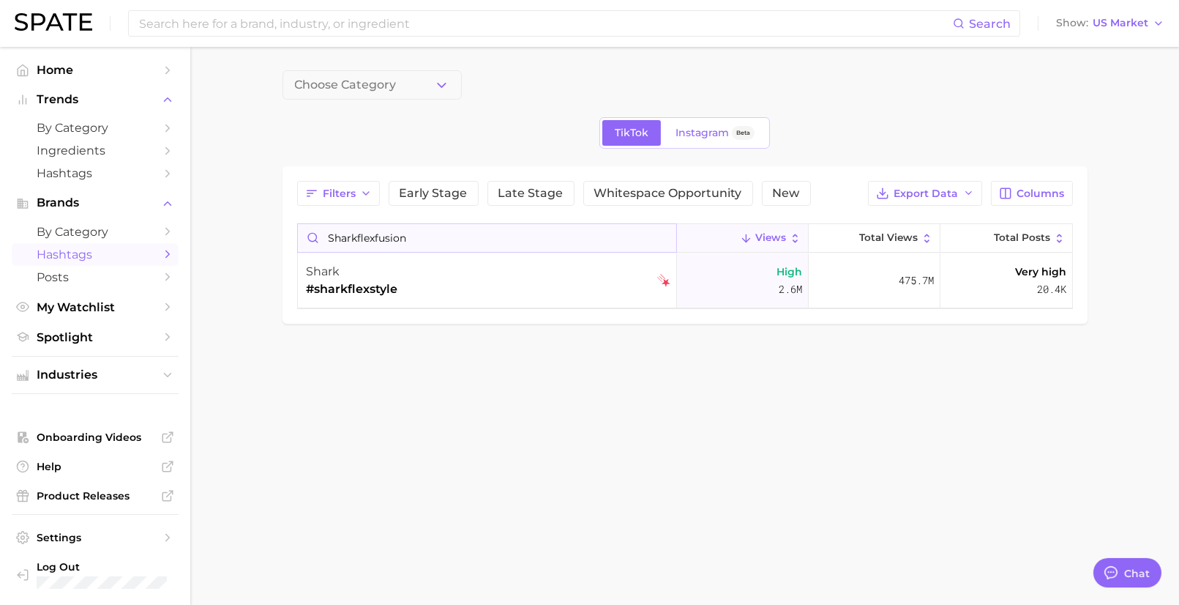
click at [420, 239] on input "sharkflexfusion" at bounding box center [487, 238] width 379 height 28
type input "SharkFlexFusio"
